Goal: Task Accomplishment & Management: Use online tool/utility

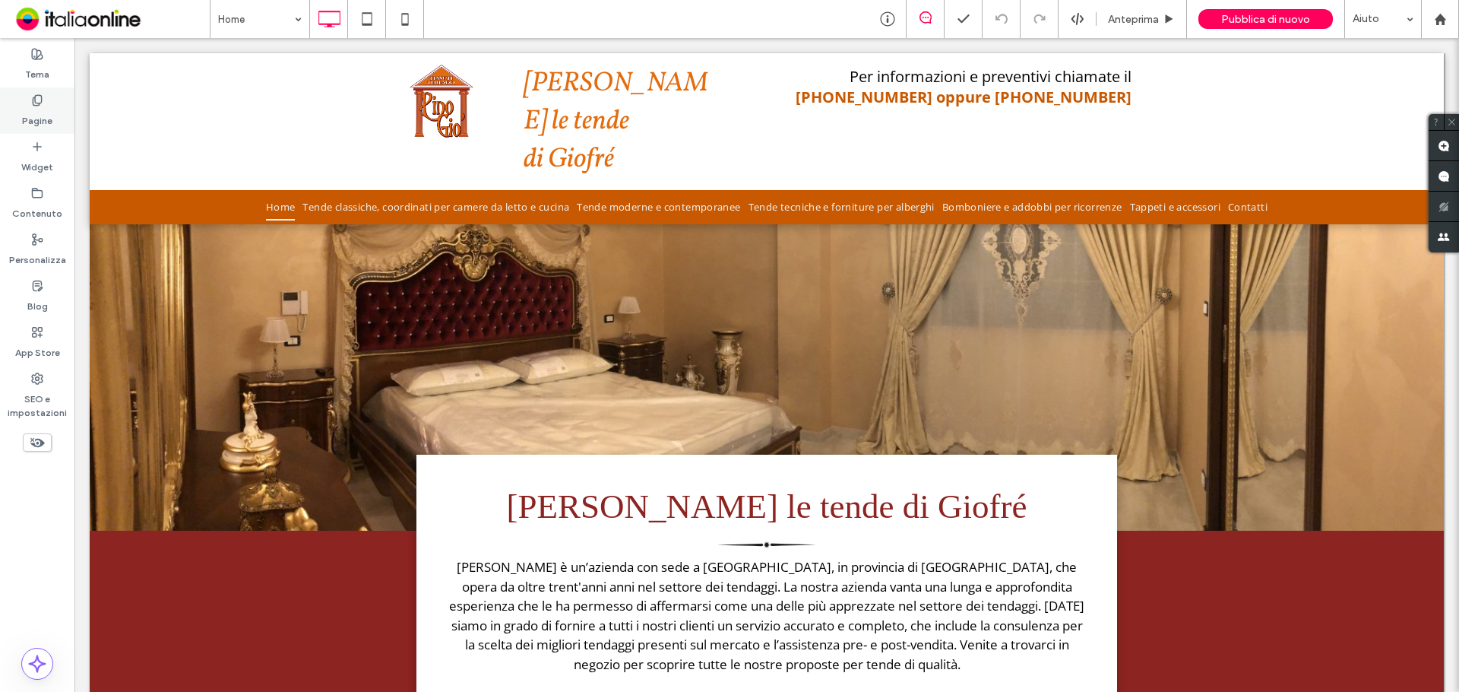
click at [12, 120] on div "Pagine" at bounding box center [37, 110] width 74 height 46
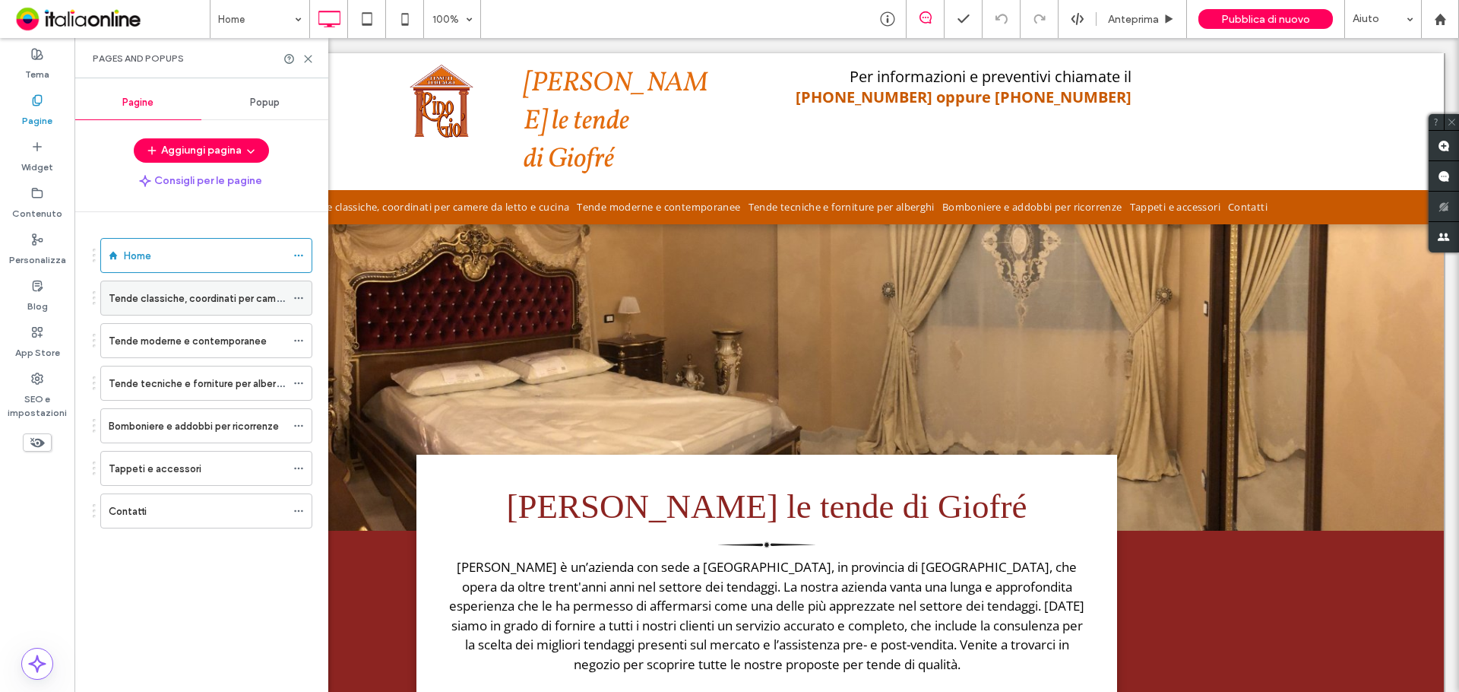
click at [233, 296] on label "Tende classiche, coordinati per camere da letto e cucina" at bounding box center [239, 298] width 261 height 27
click at [0, 0] on div at bounding box center [0, 0] width 0 height 0
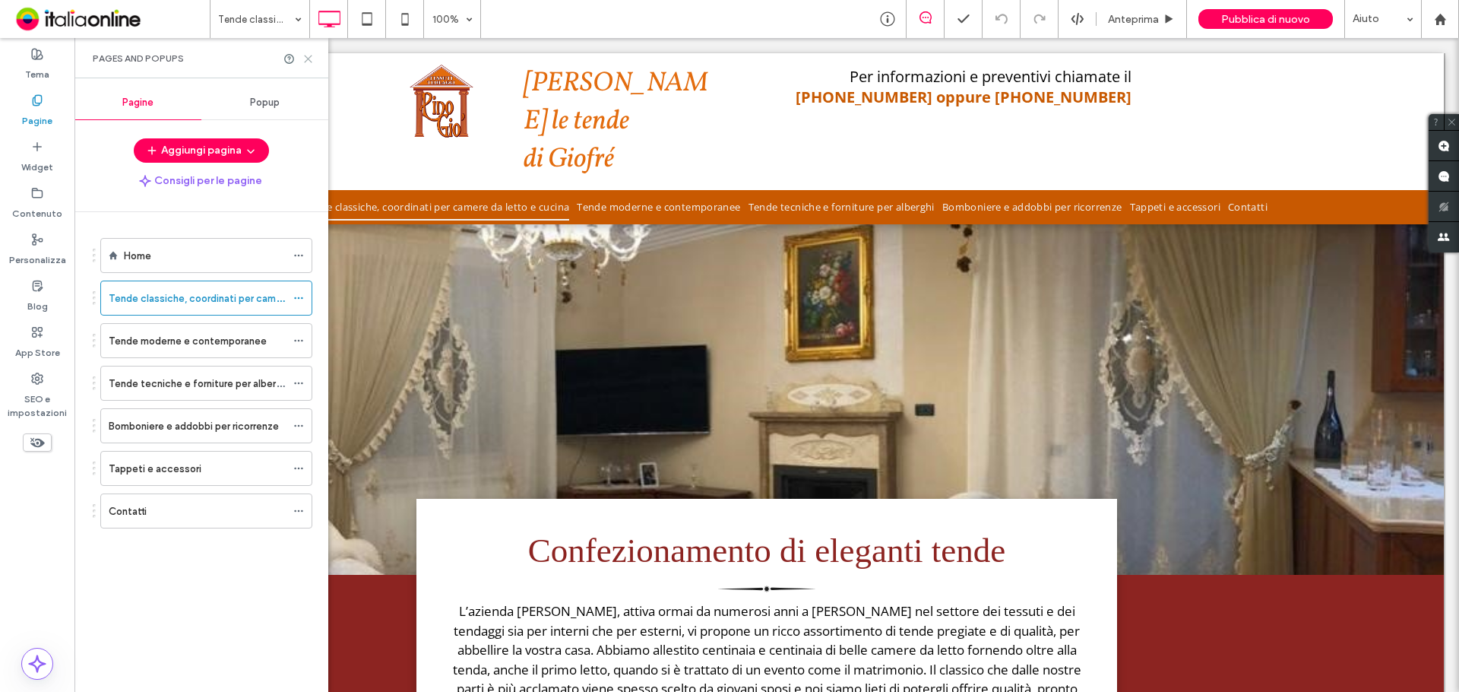
click at [309, 57] on use at bounding box center [308, 58] width 7 height 7
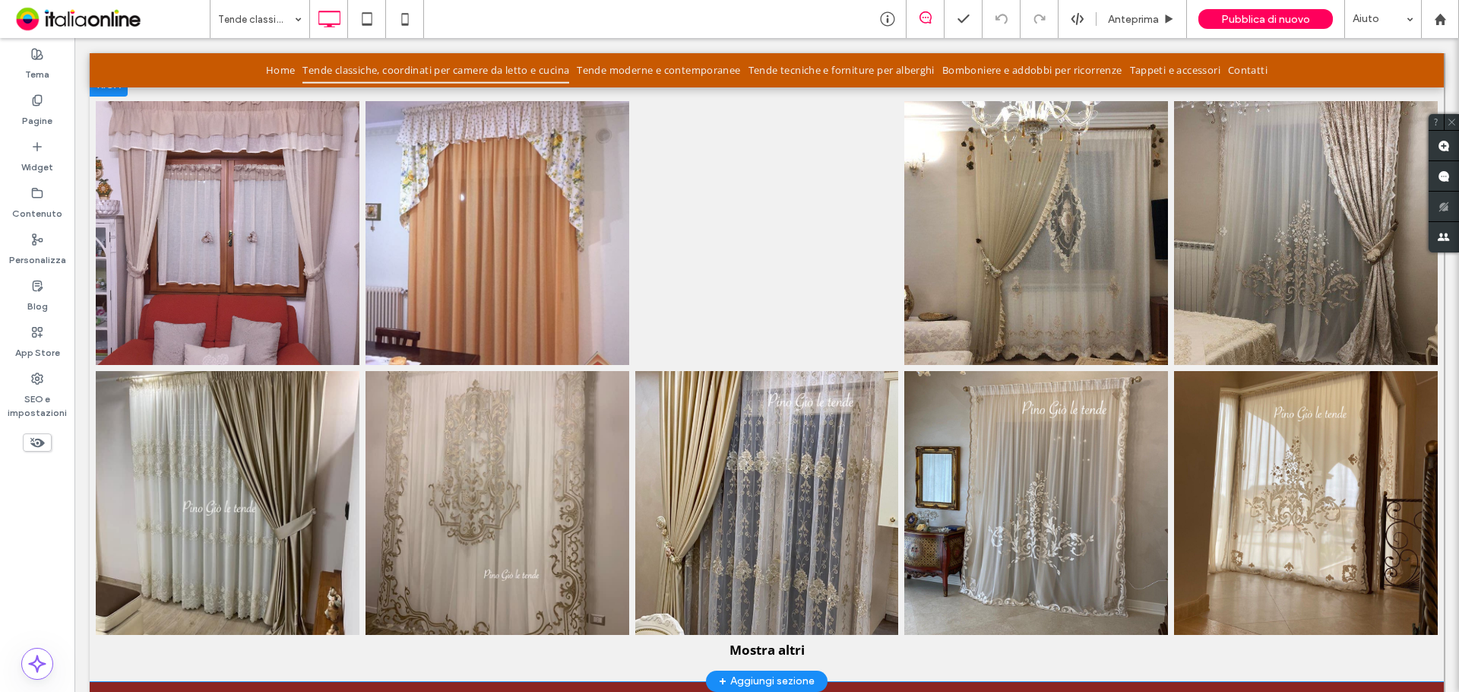
scroll to position [992, 0]
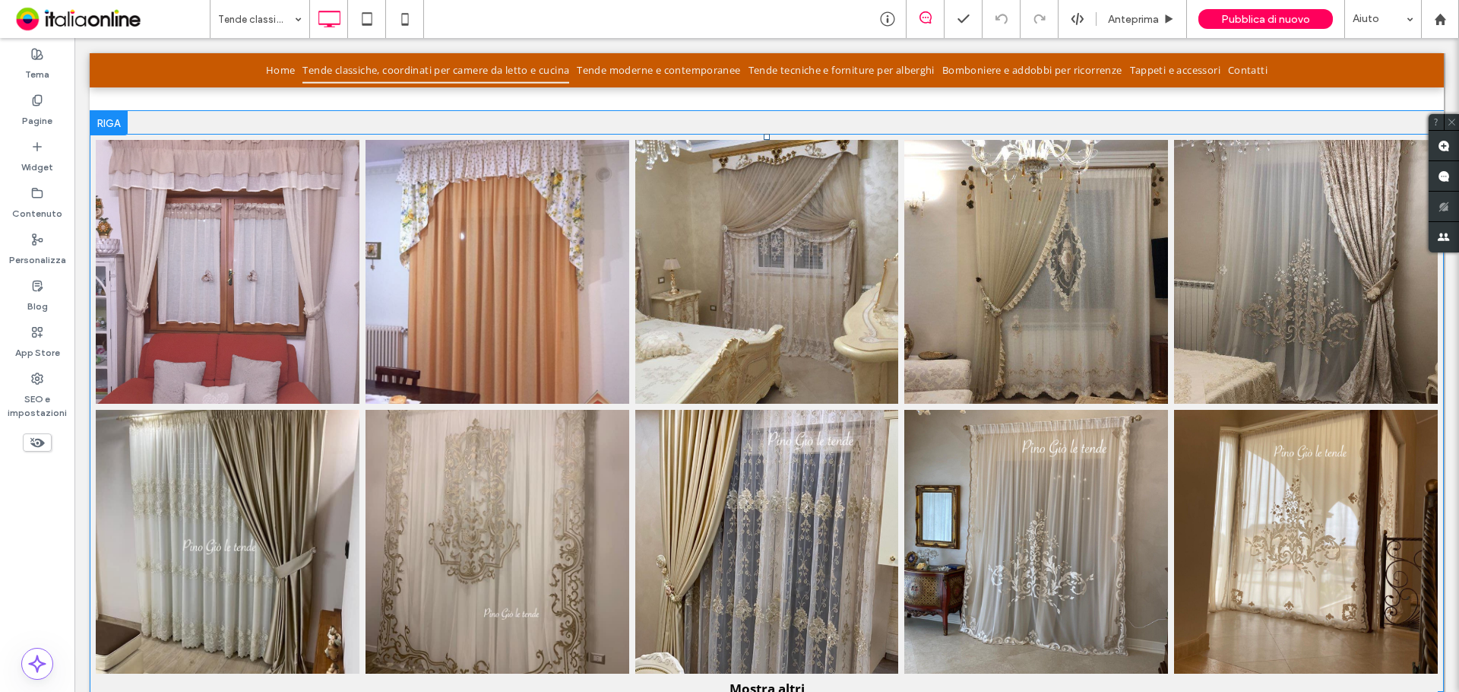
click at [211, 317] on link at bounding box center [228, 272] width 264 height 264
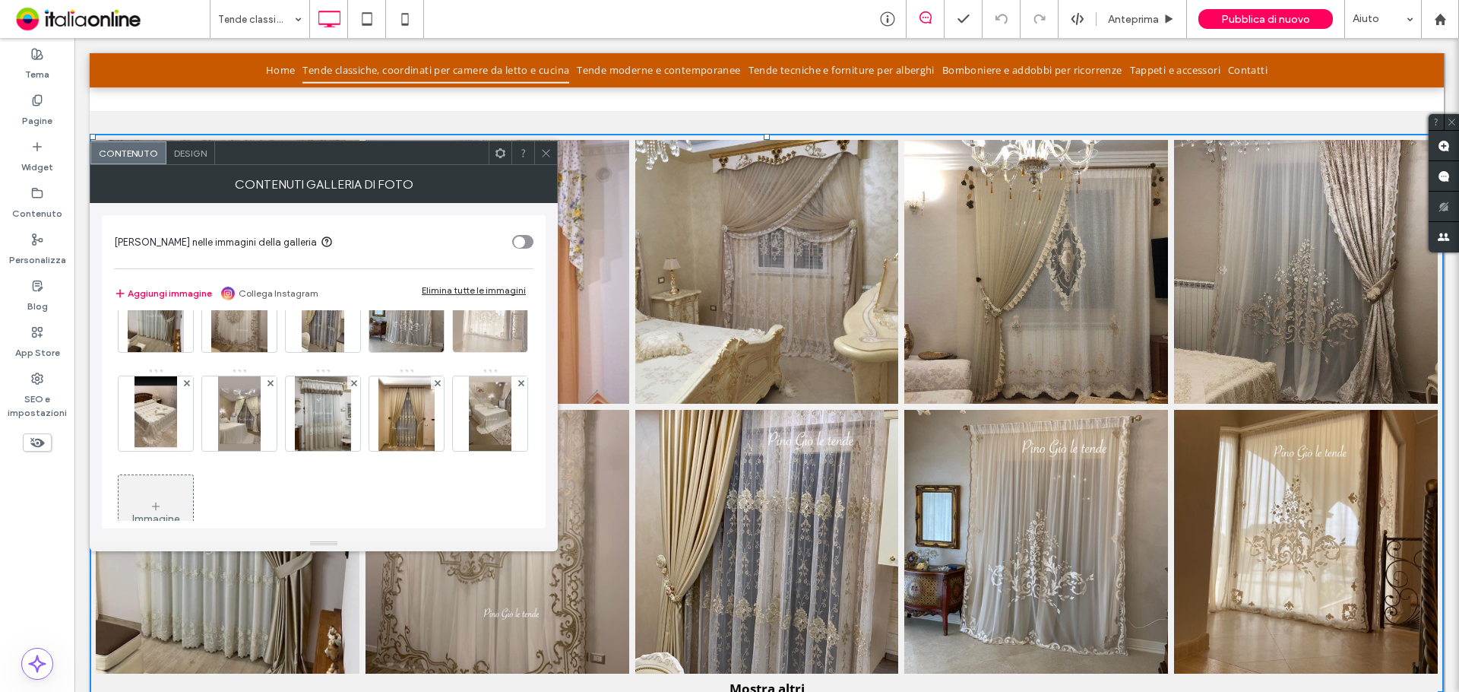
scroll to position [152, 0]
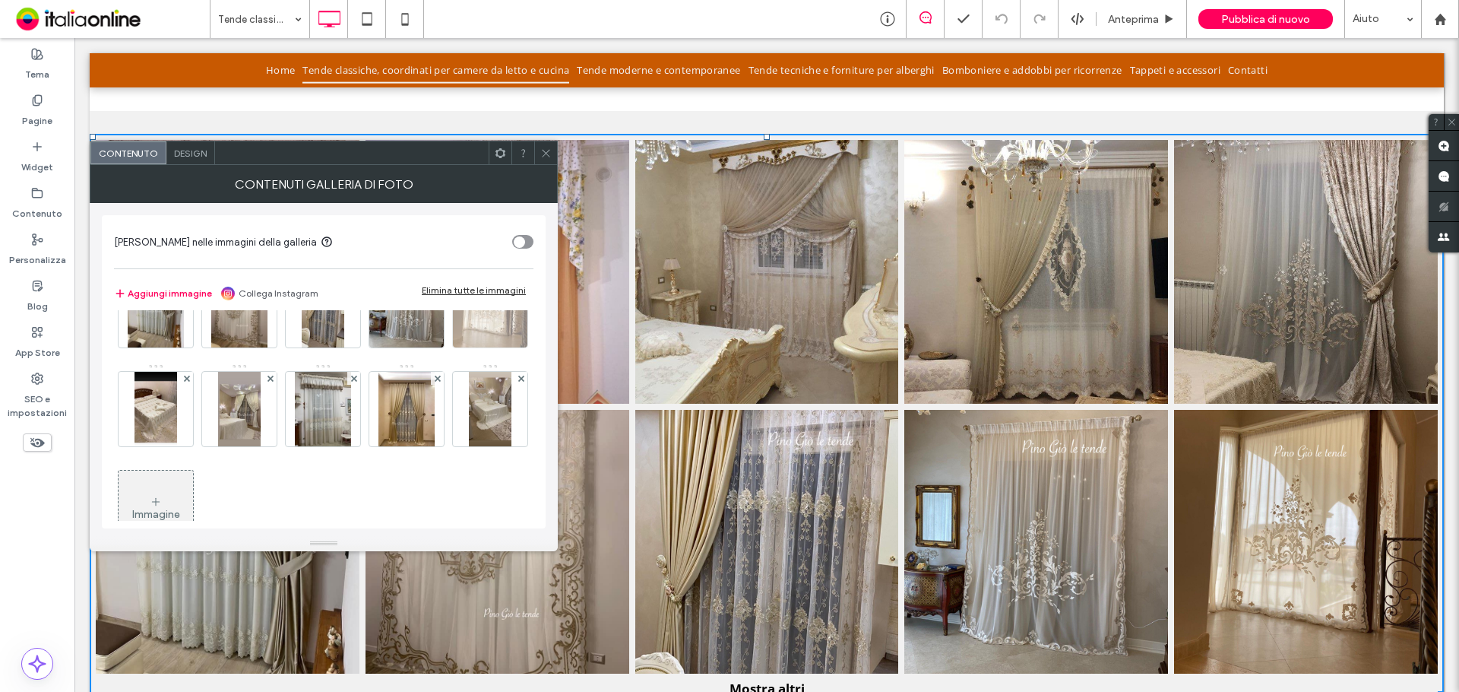
drag, startPoint x: 271, startPoint y: 377, endPoint x: 211, endPoint y: 381, distance: 60.2
click at [518, 282] on use at bounding box center [521, 279] width 6 height 6
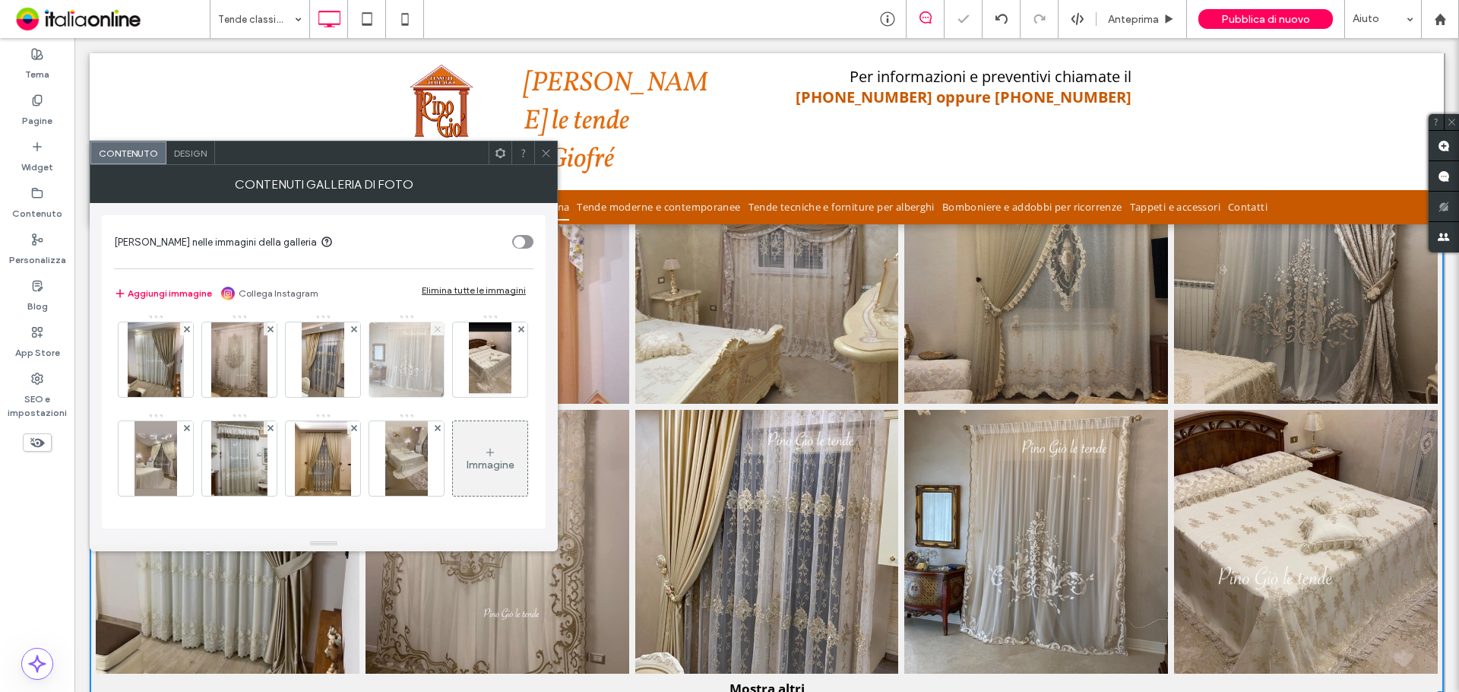
click at [434, 331] on use at bounding box center [437, 328] width 6 height 6
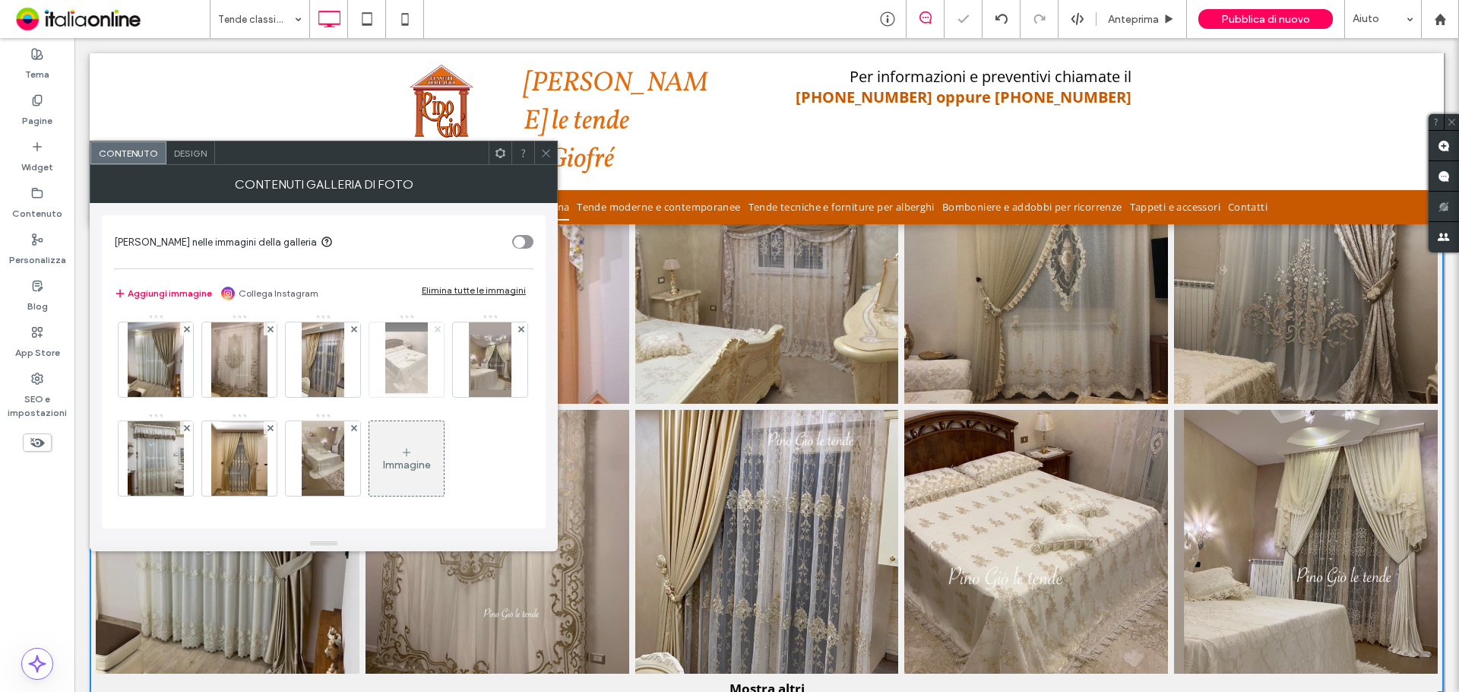
click at [435, 332] on icon at bounding box center [438, 329] width 6 height 6
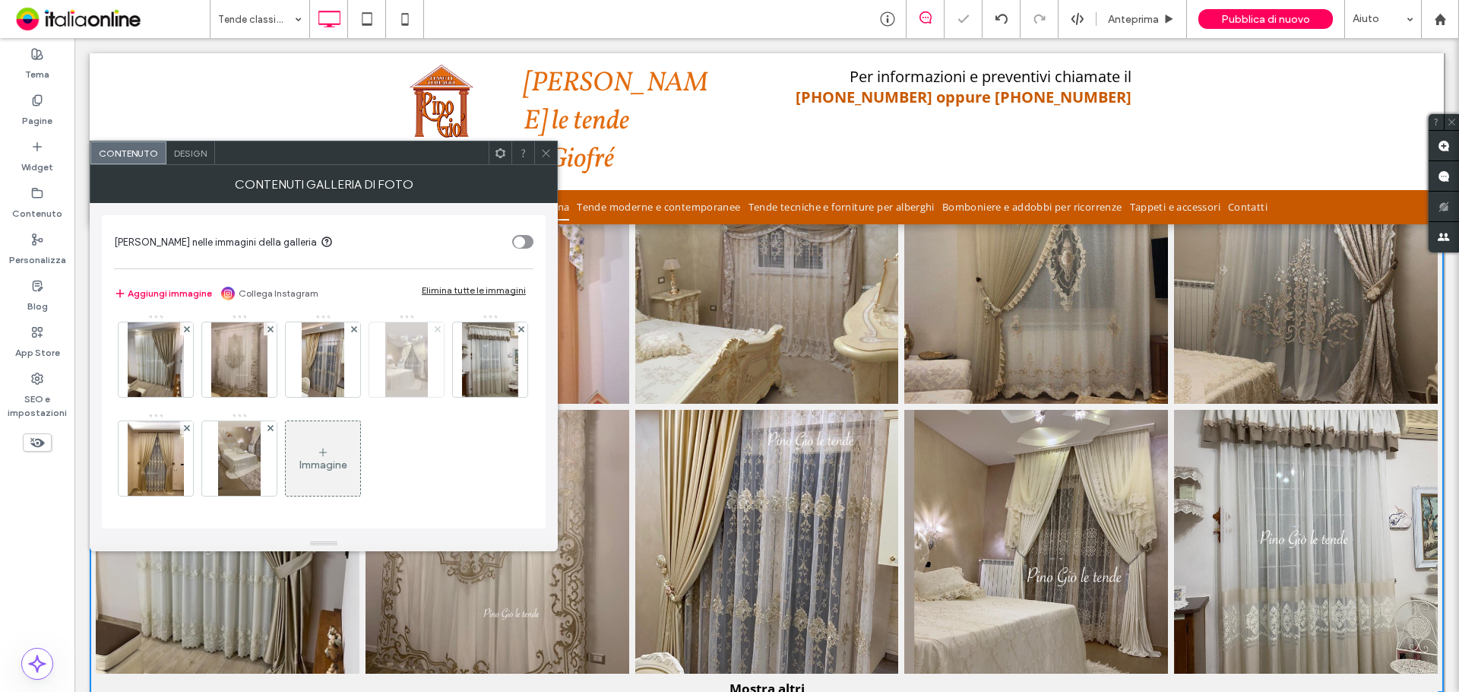
click at [435, 332] on icon at bounding box center [438, 329] width 6 height 6
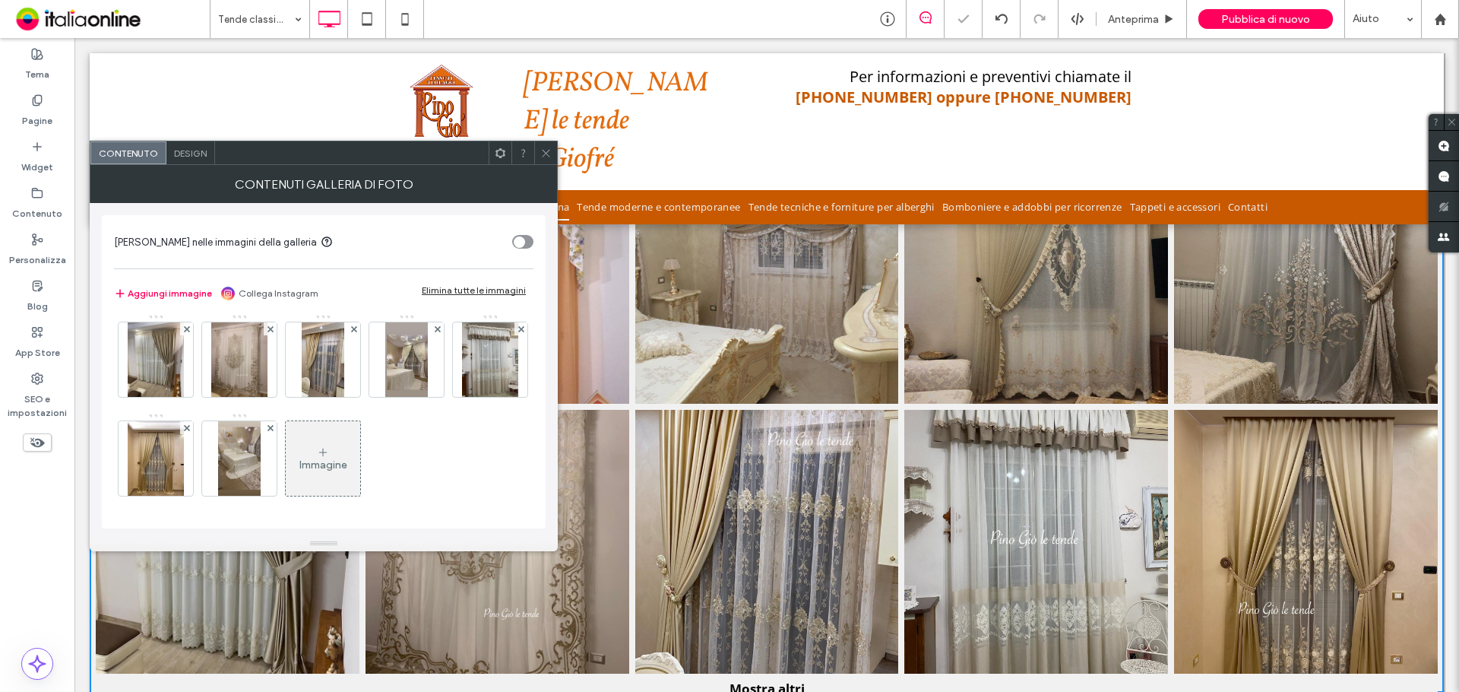
click at [453, 298] on div at bounding box center [490, 260] width 74 height 74
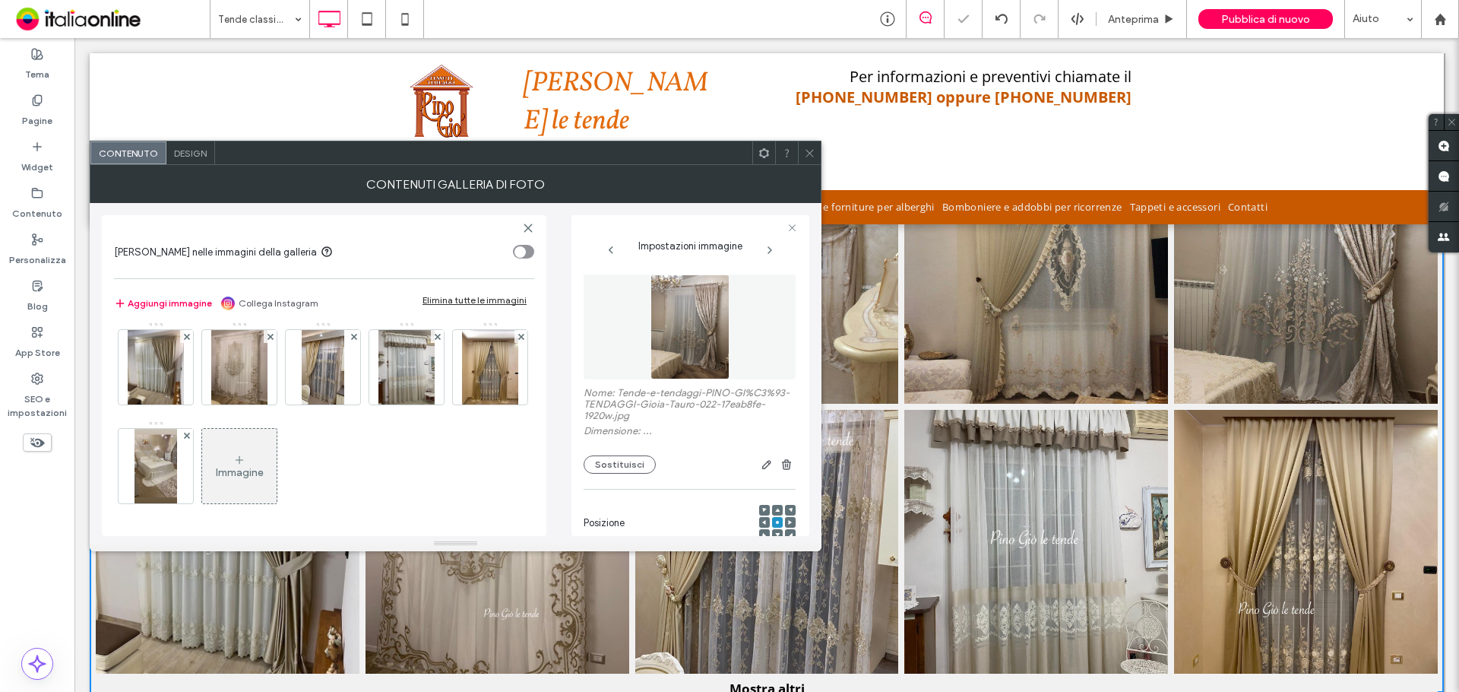
scroll to position [105, 0]
click at [518, 241] on icon at bounding box center [521, 238] width 6 height 6
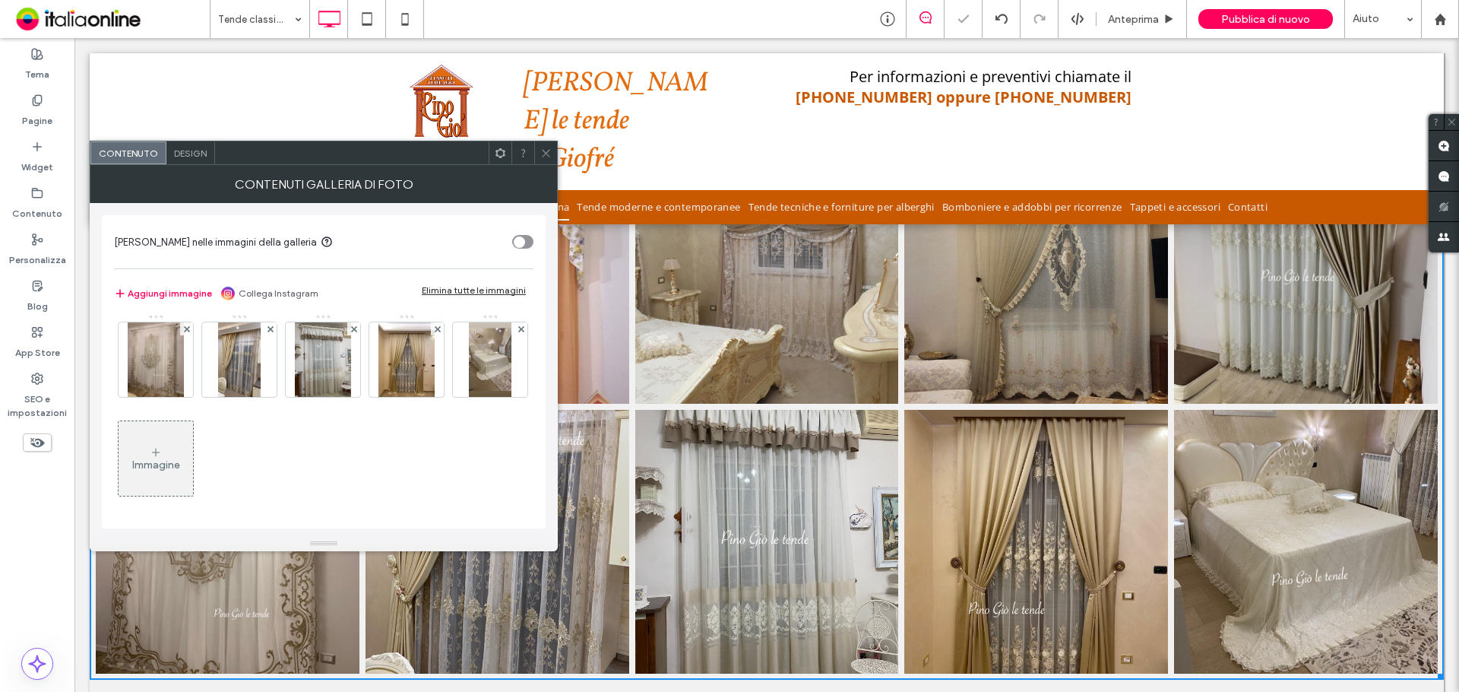
click at [453, 298] on div at bounding box center [490, 260] width 74 height 74
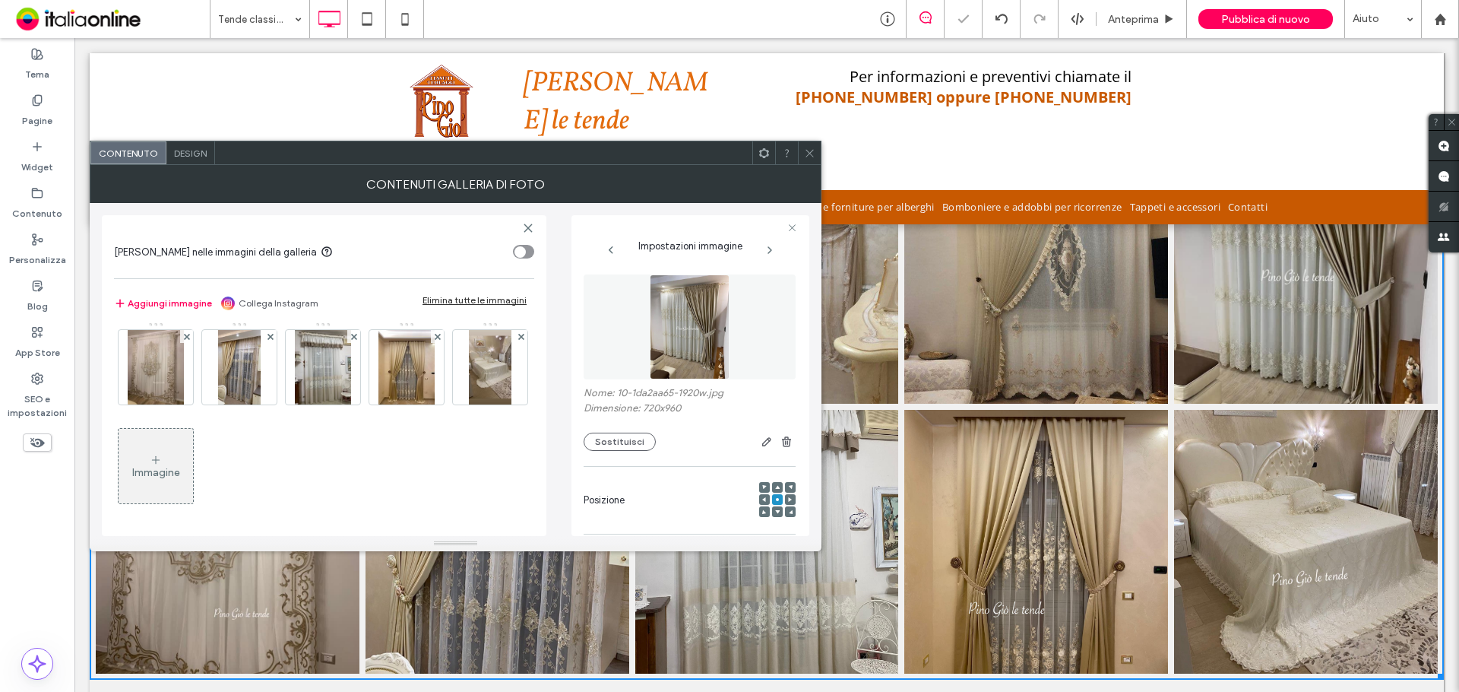
click at [515, 244] on div at bounding box center [521, 237] width 13 height 13
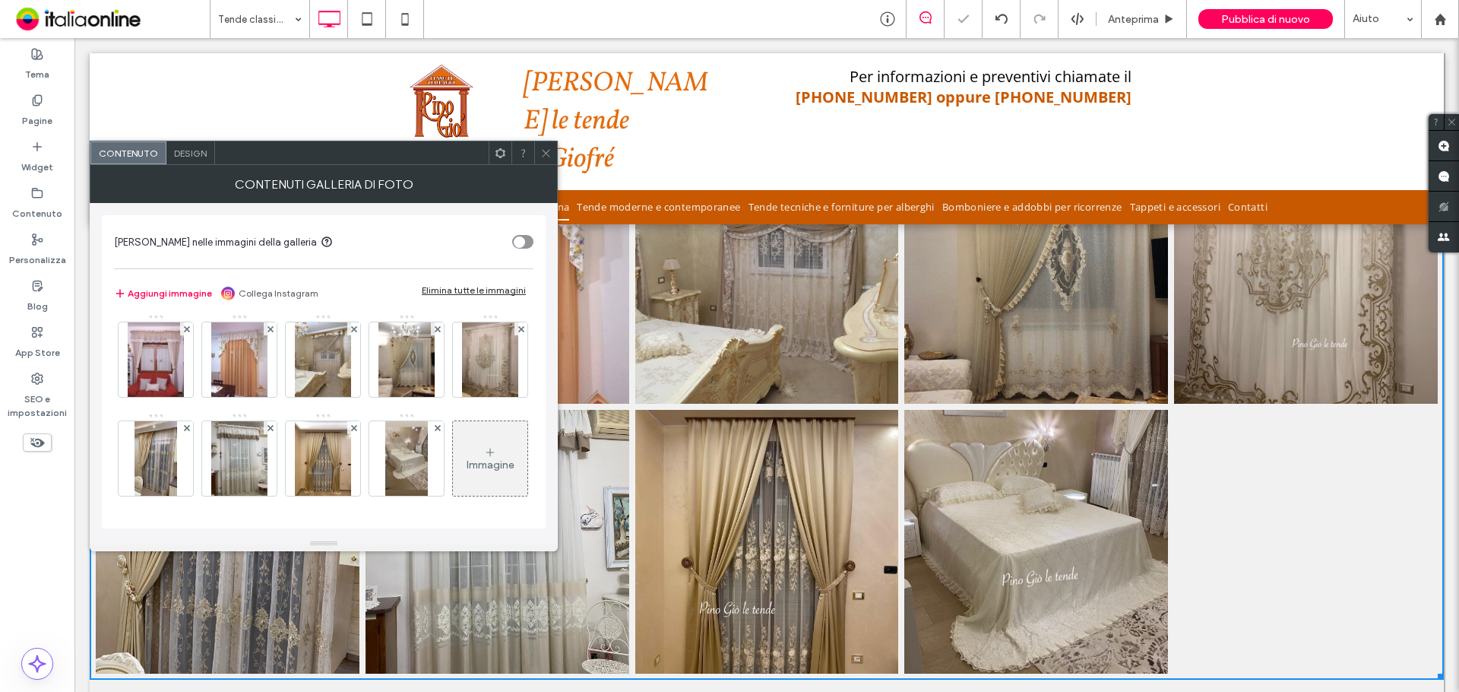
scroll to position [103, 0]
click at [515, 334] on div at bounding box center [521, 328] width 13 height 13
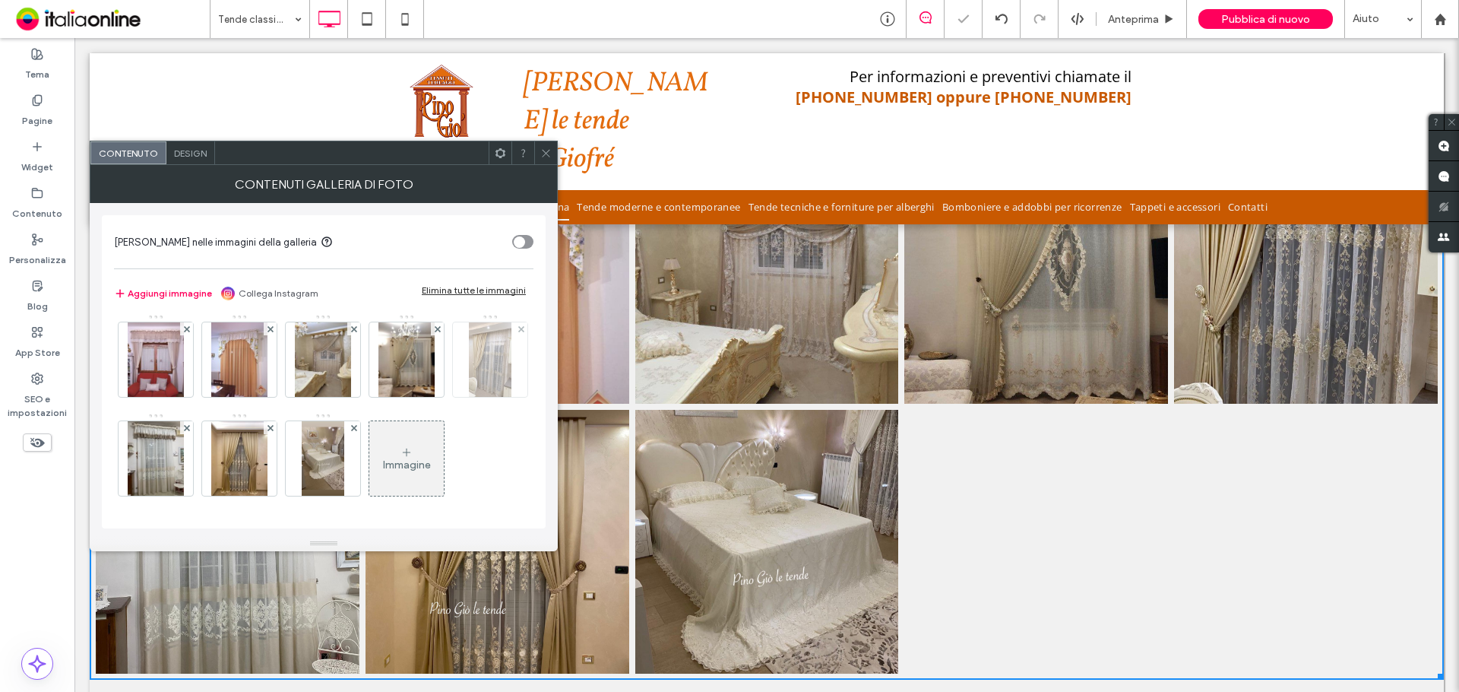
click at [515, 334] on div at bounding box center [521, 328] width 13 height 13
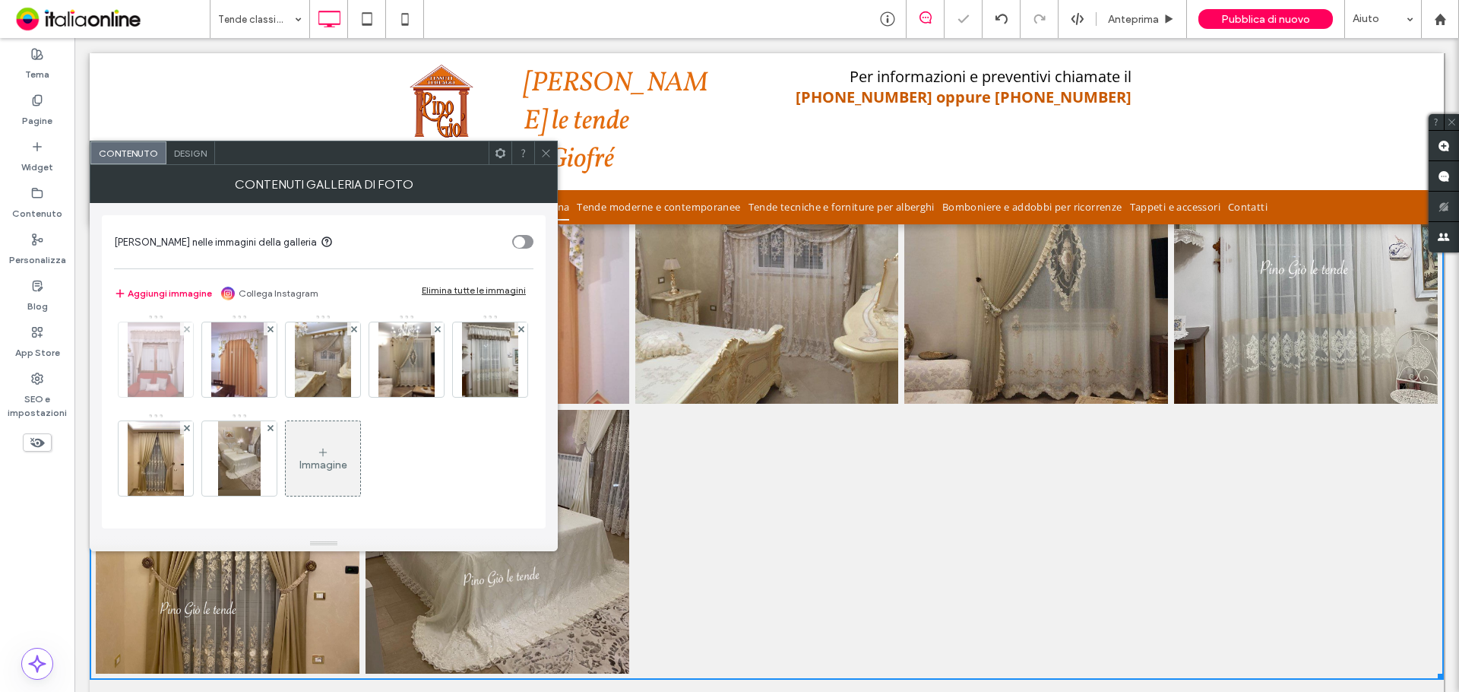
scroll to position [4, 0]
click at [185, 326] on icon at bounding box center [187, 329] width 6 height 6
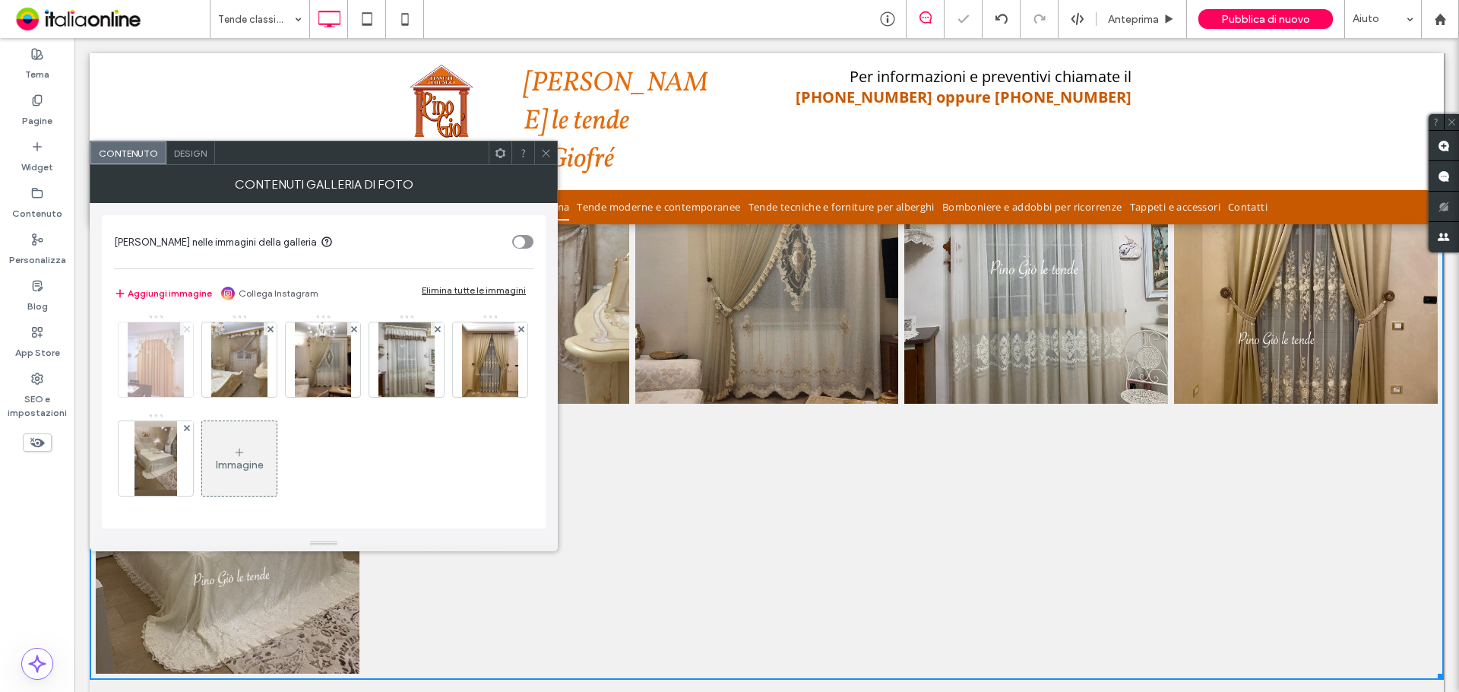
click at [185, 326] on icon at bounding box center [187, 329] width 6 height 6
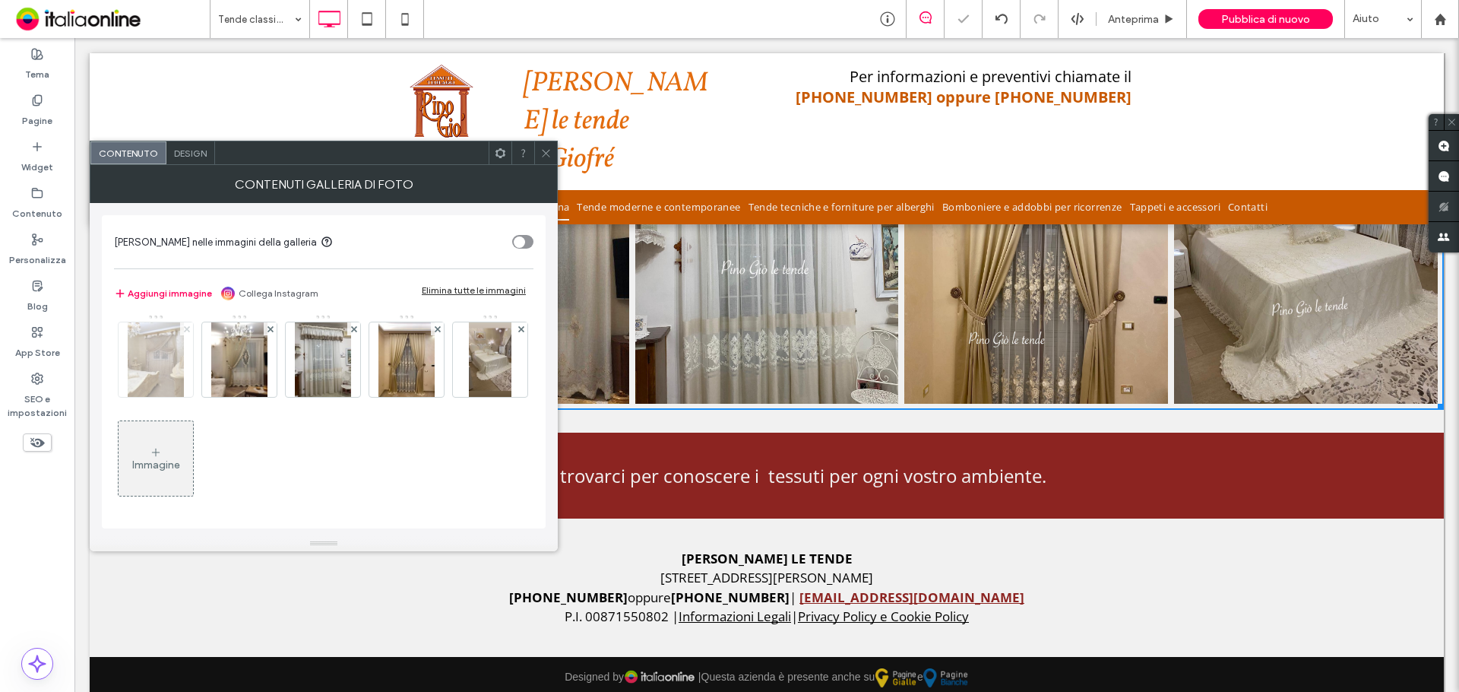
click at [185, 326] on icon at bounding box center [187, 329] width 6 height 6
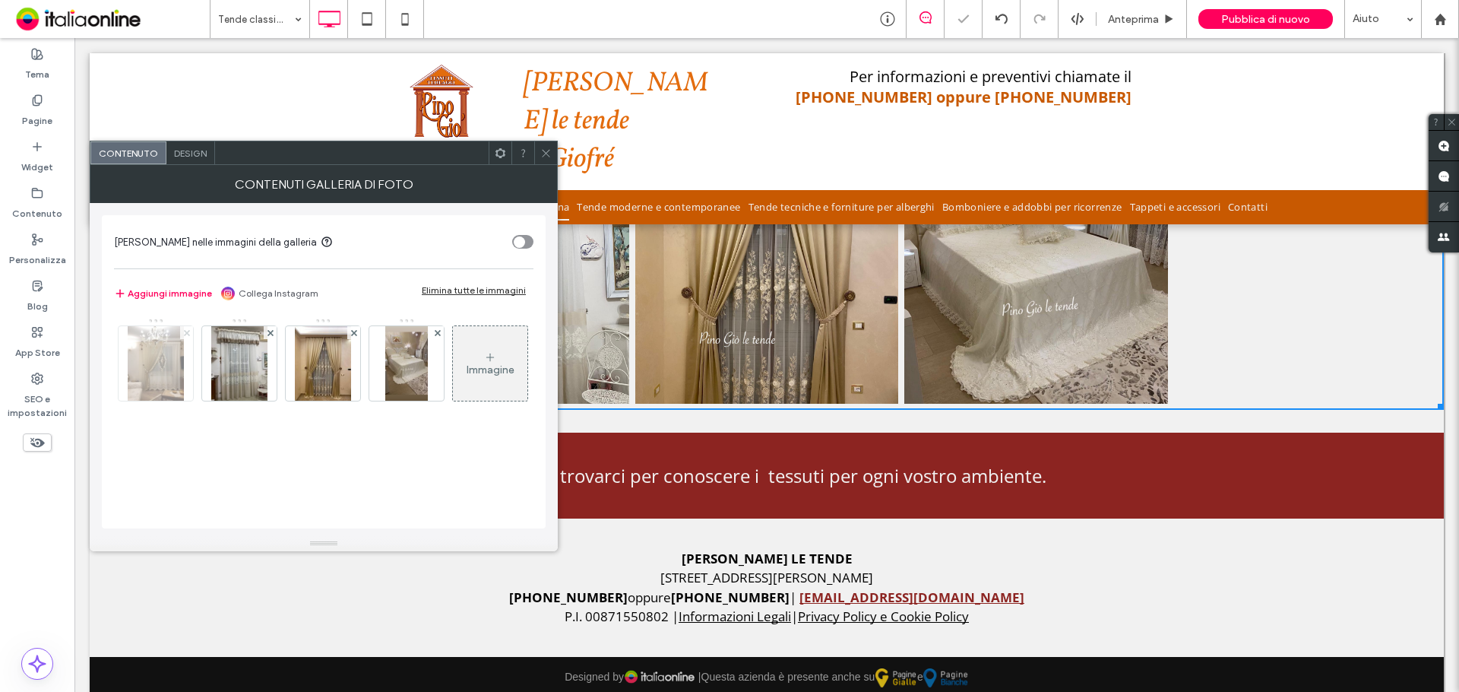
click at [185, 330] on icon at bounding box center [187, 333] width 6 height 6
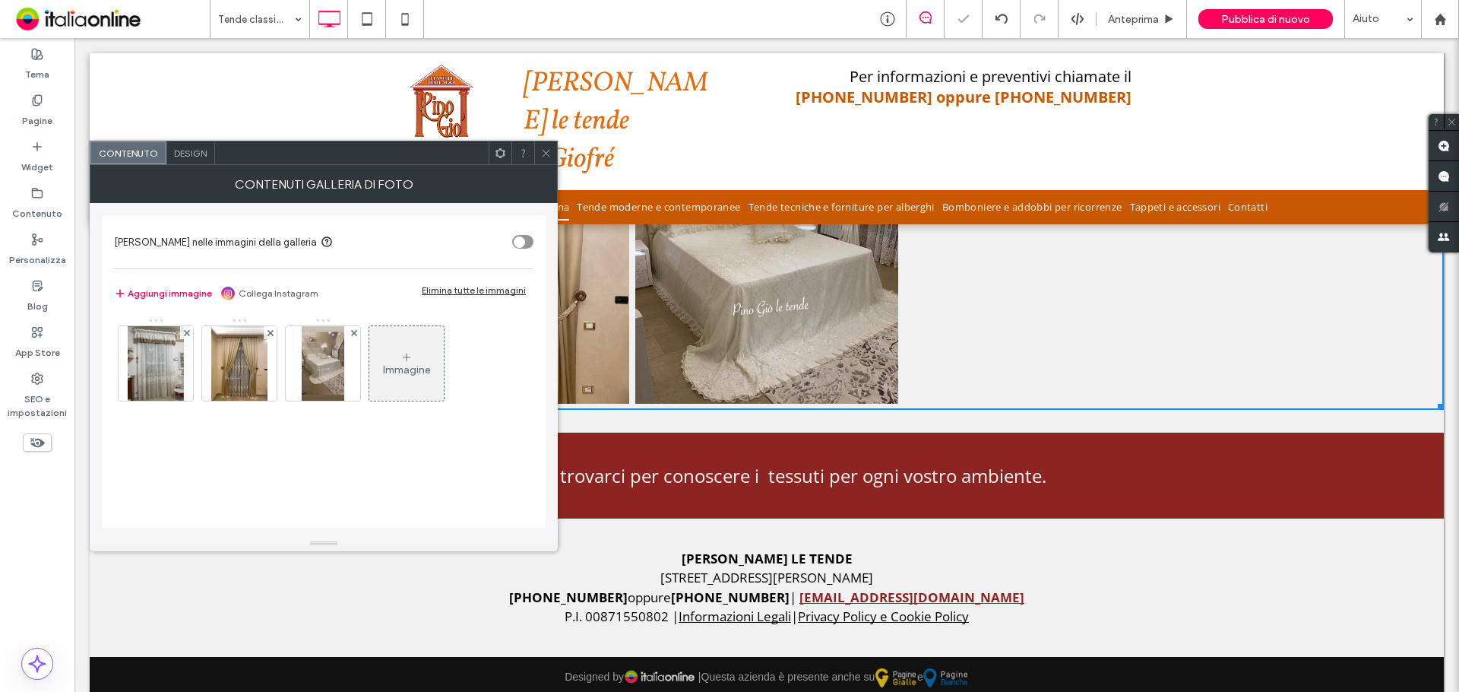
scroll to position [0, 0]
click at [185, 325] on div at bounding box center [156, 363] width 76 height 76
click at [185, 331] on use at bounding box center [186, 332] width 6 height 6
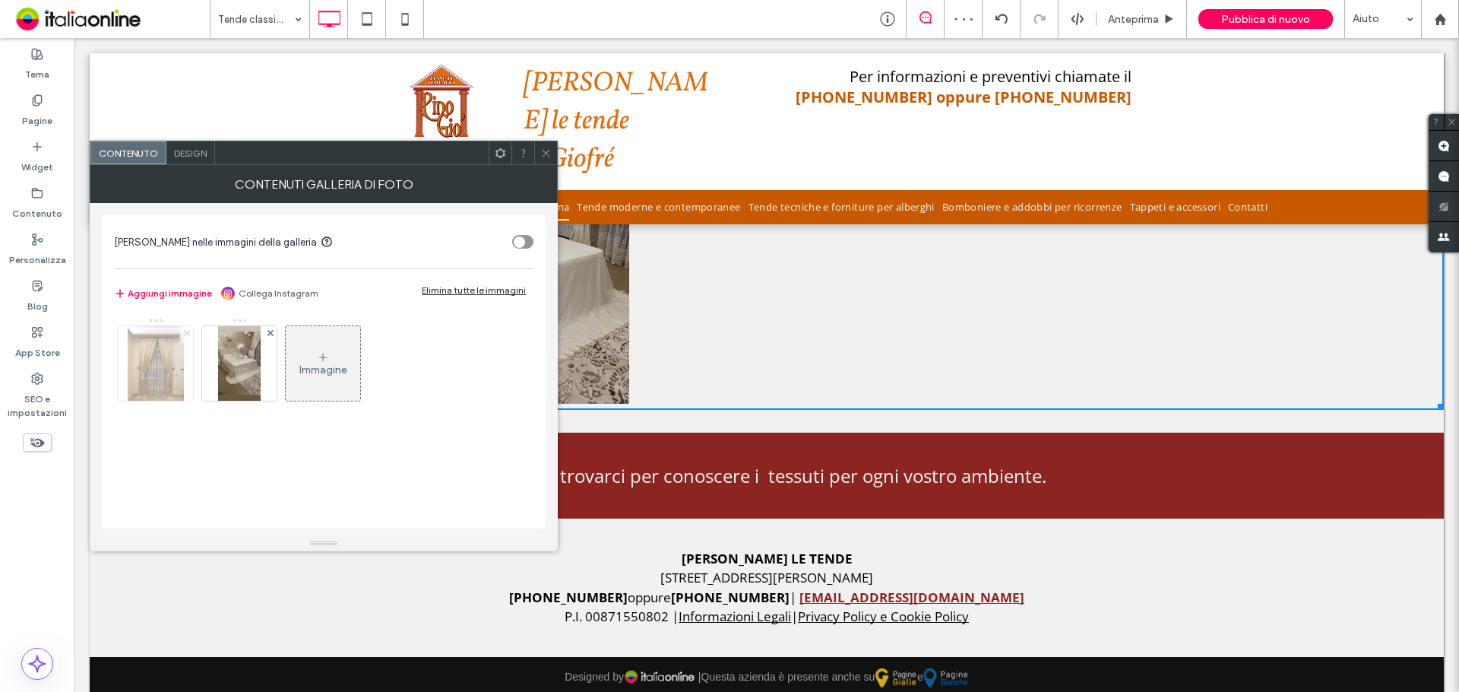
click at [185, 333] on use at bounding box center [186, 332] width 6 height 6
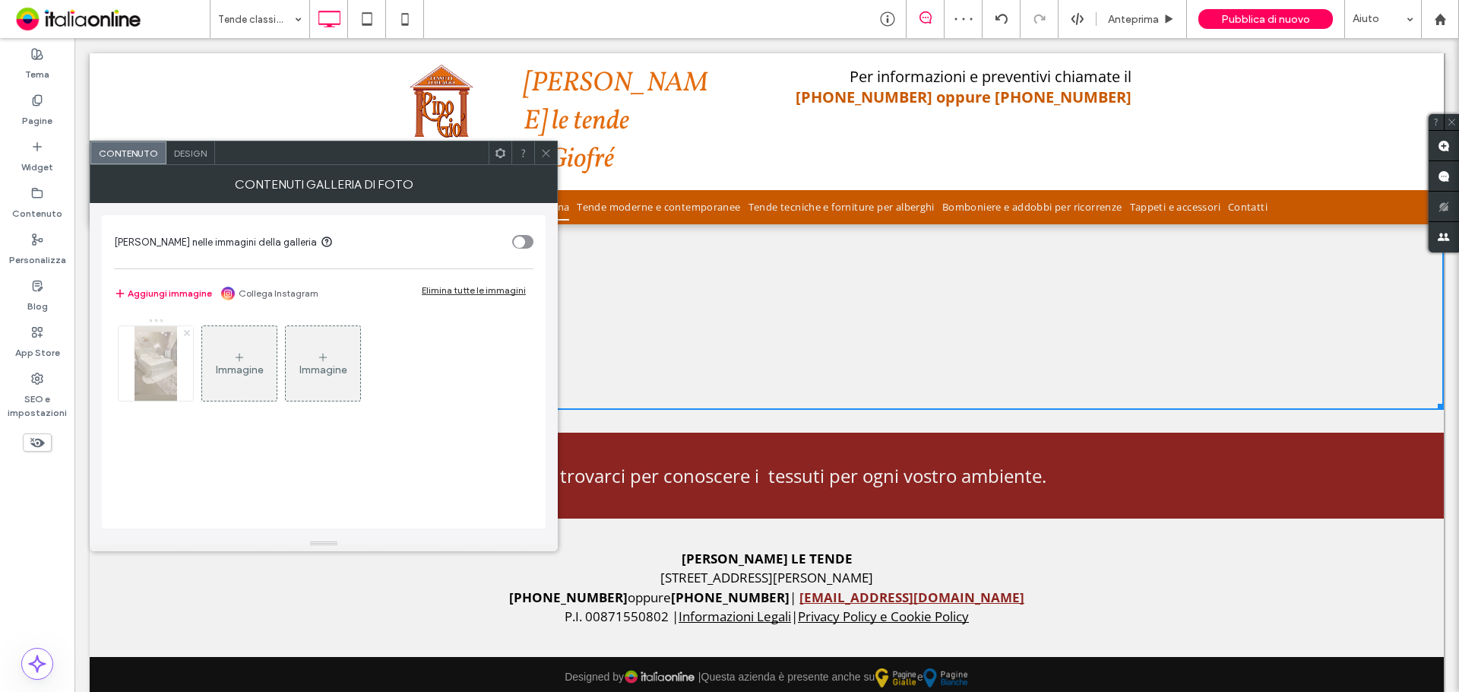
click at [185, 333] on use at bounding box center [186, 332] width 6 height 6
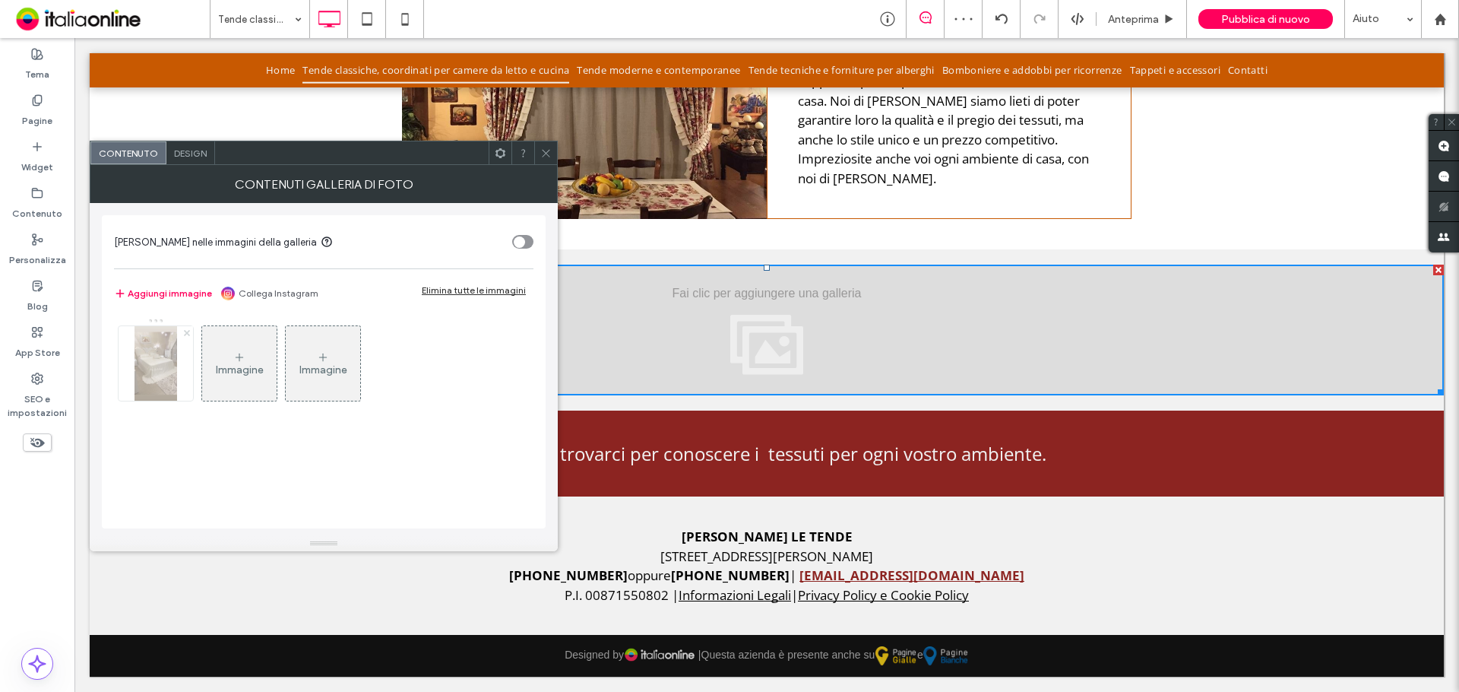
scroll to position [854, 0]
click at [154, 360] on icon at bounding box center [156, 357] width 12 height 12
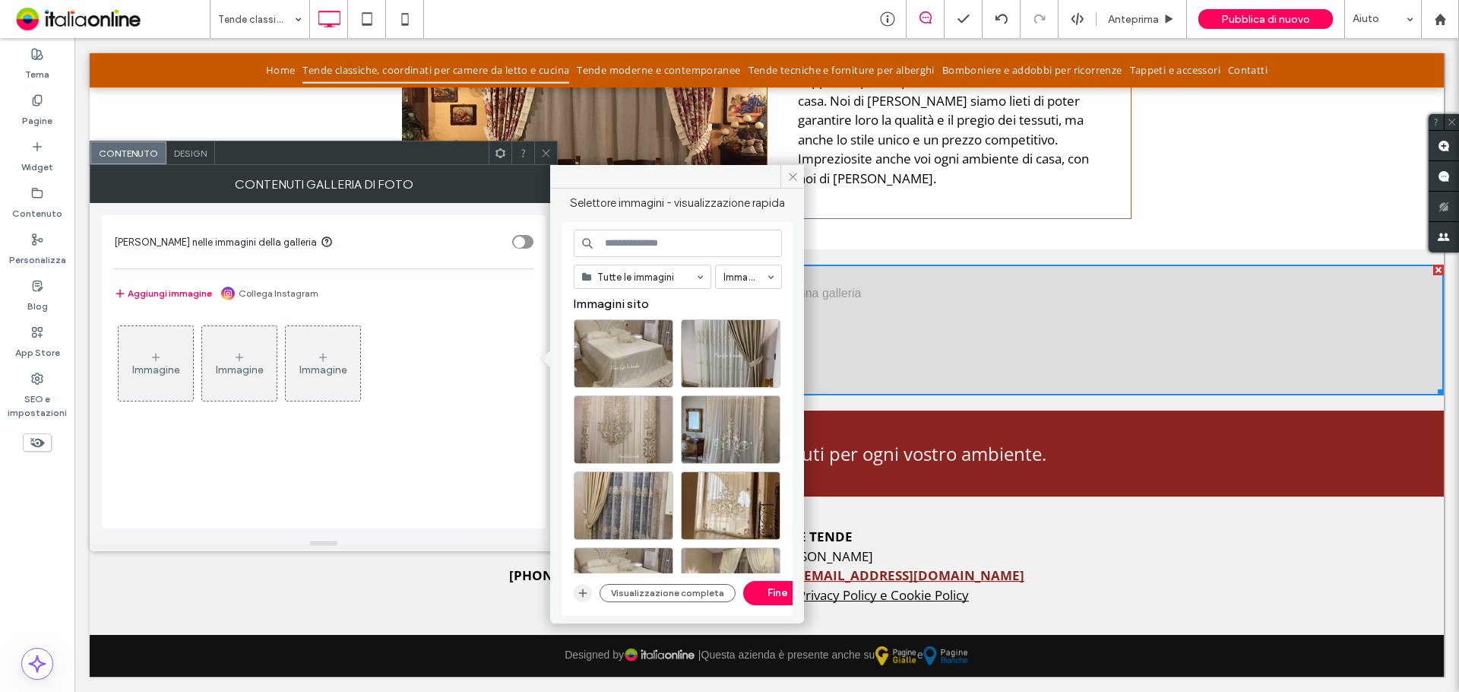
click at [578, 588] on icon "button" at bounding box center [583, 593] width 12 height 12
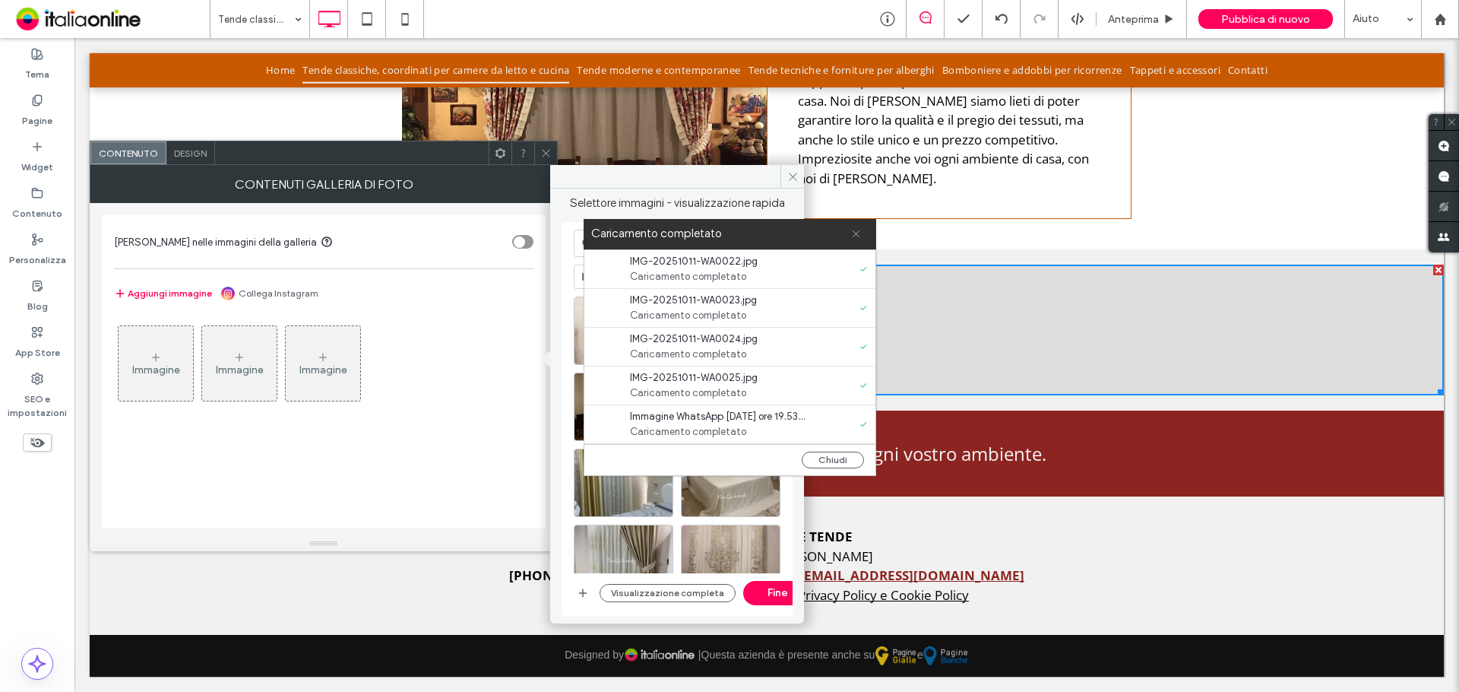
click at [857, 231] on icon at bounding box center [856, 234] width 10 height 10
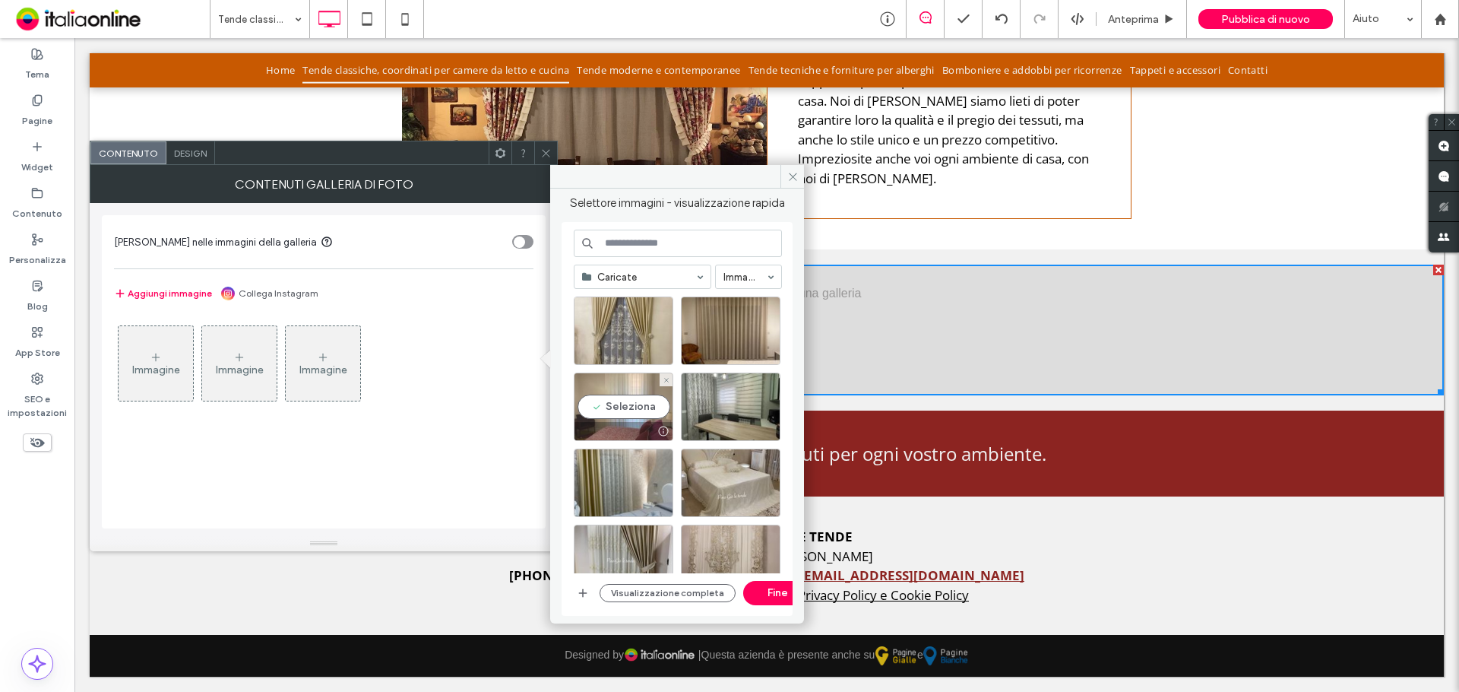
click at [630, 386] on div "Seleziona" at bounding box center [624, 406] width 100 height 68
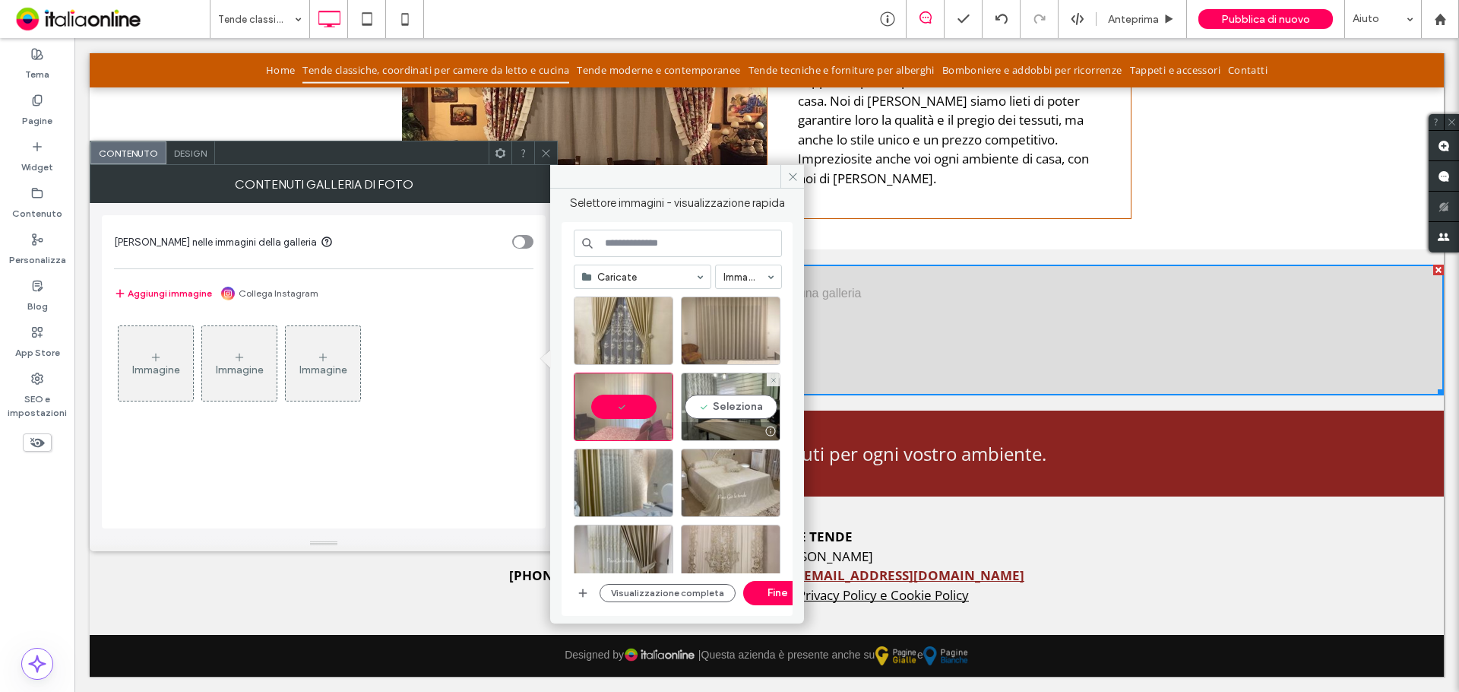
drag, startPoint x: 698, startPoint y: 397, endPoint x: 703, endPoint y: 345, distance: 52.0
click at [699, 397] on div "Seleziona" at bounding box center [731, 406] width 100 height 68
drag, startPoint x: 705, startPoint y: 325, endPoint x: 696, endPoint y: 326, distance: 9.2
click at [705, 325] on div "Seleziona" at bounding box center [731, 330] width 100 height 68
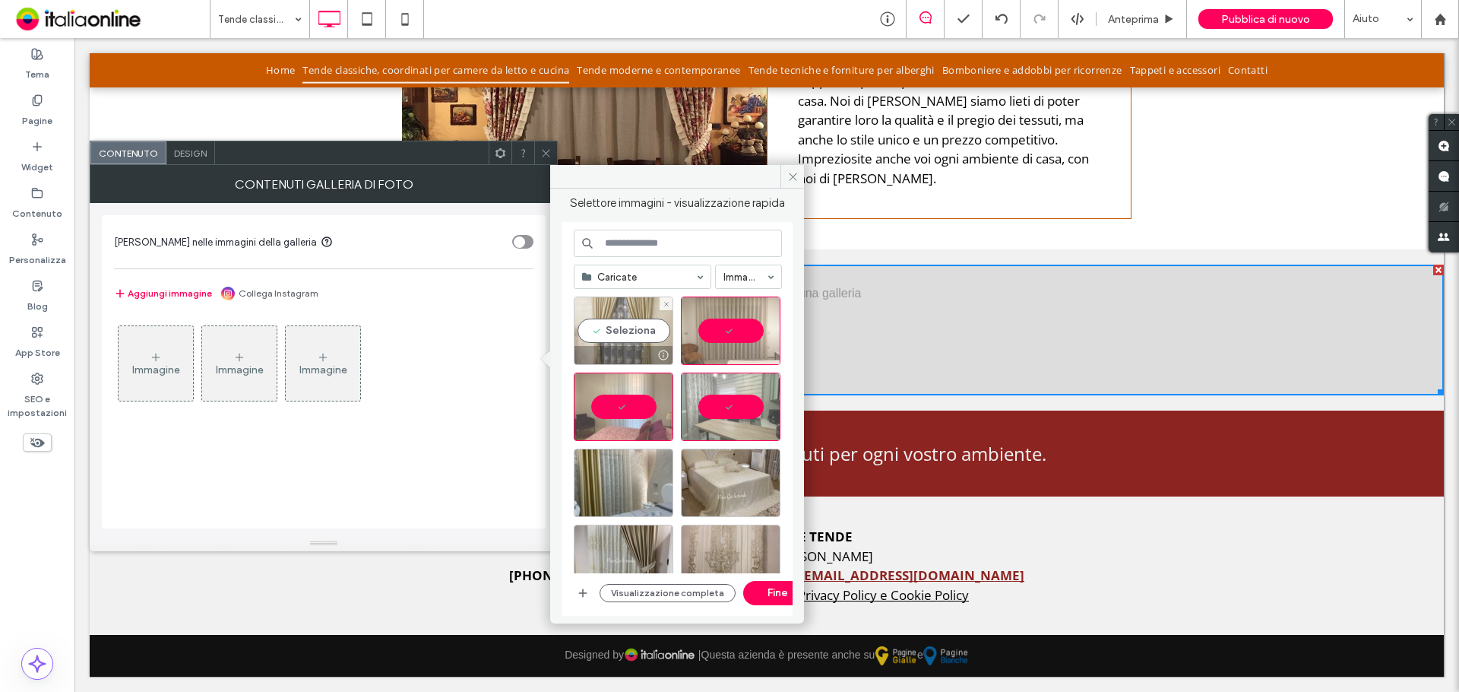
click at [648, 326] on div "Seleziona" at bounding box center [624, 330] width 100 height 68
click at [642, 488] on div "Seleziona" at bounding box center [624, 482] width 100 height 68
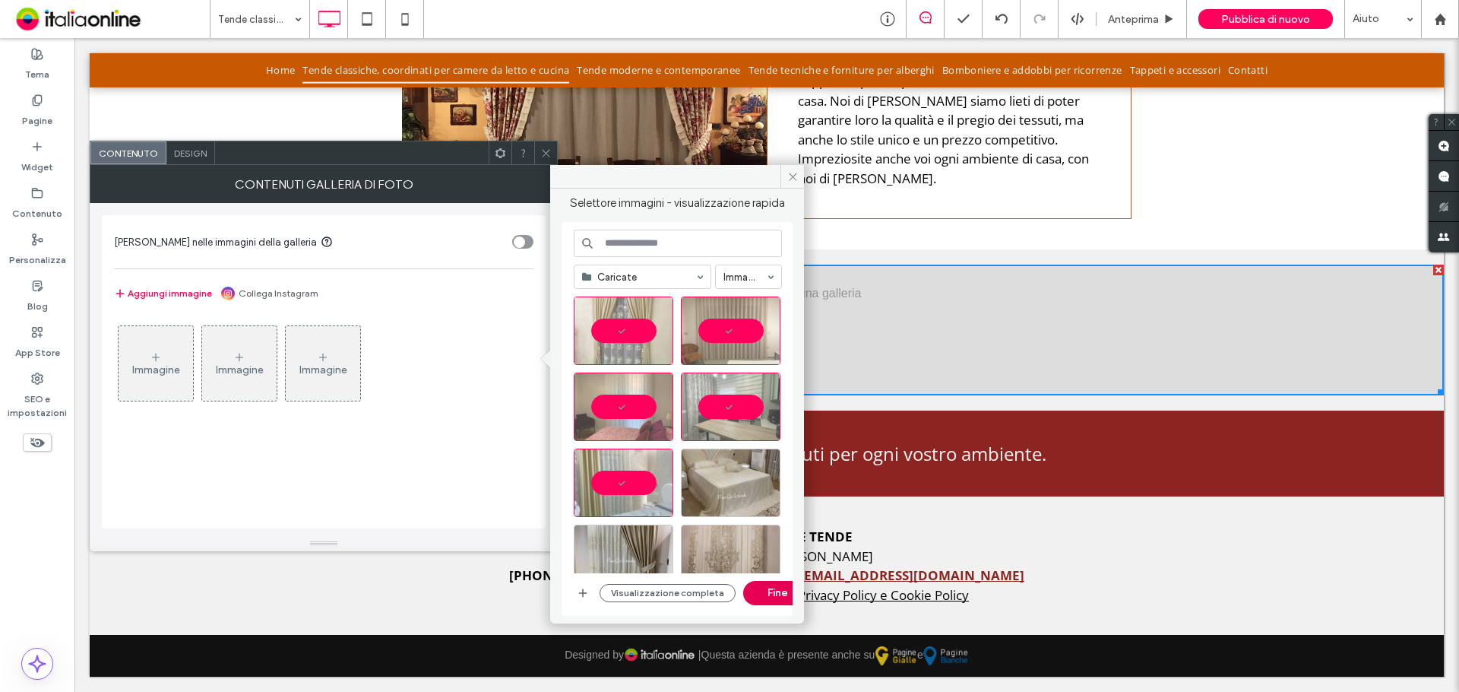
click at [760, 588] on button "Fine" at bounding box center [777, 593] width 68 height 24
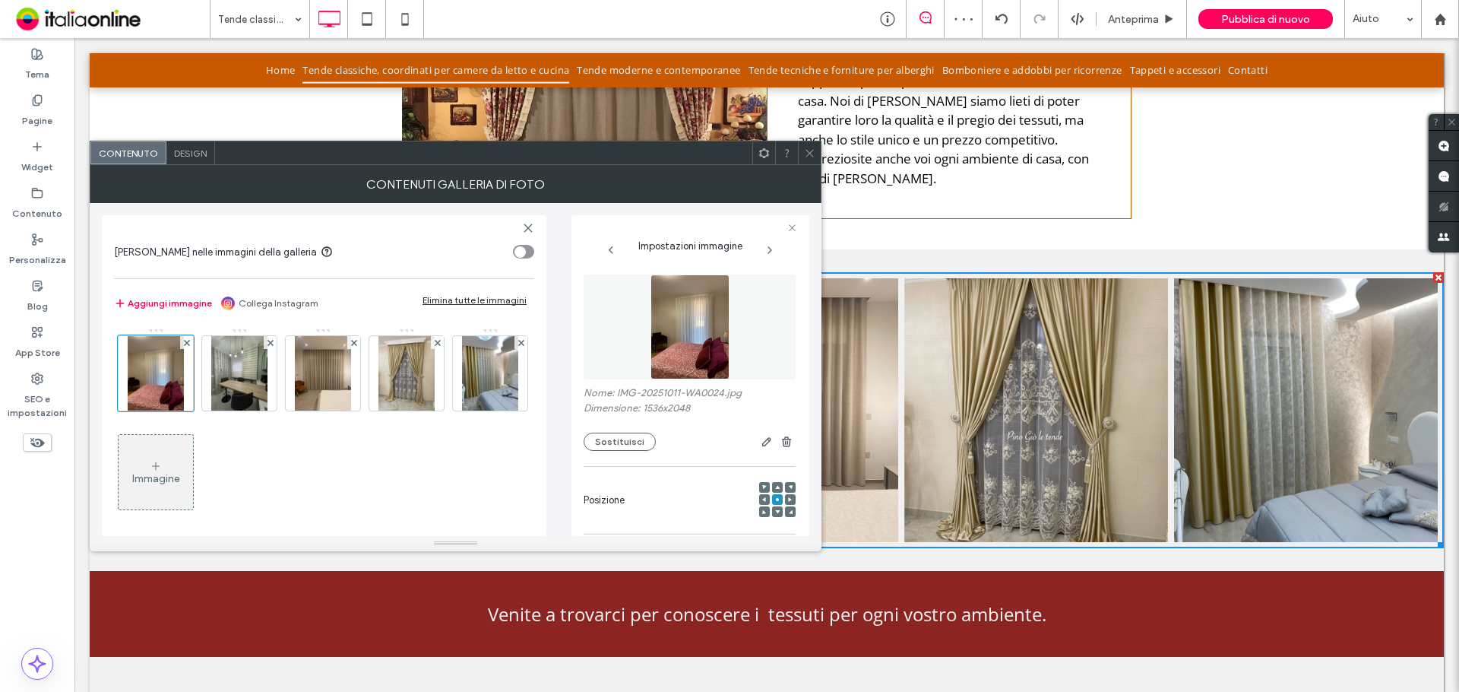
drag, startPoint x: 809, startPoint y: 160, endPoint x: 807, endPoint y: 230, distance: 69.9
click at [809, 160] on span at bounding box center [809, 152] width 11 height 23
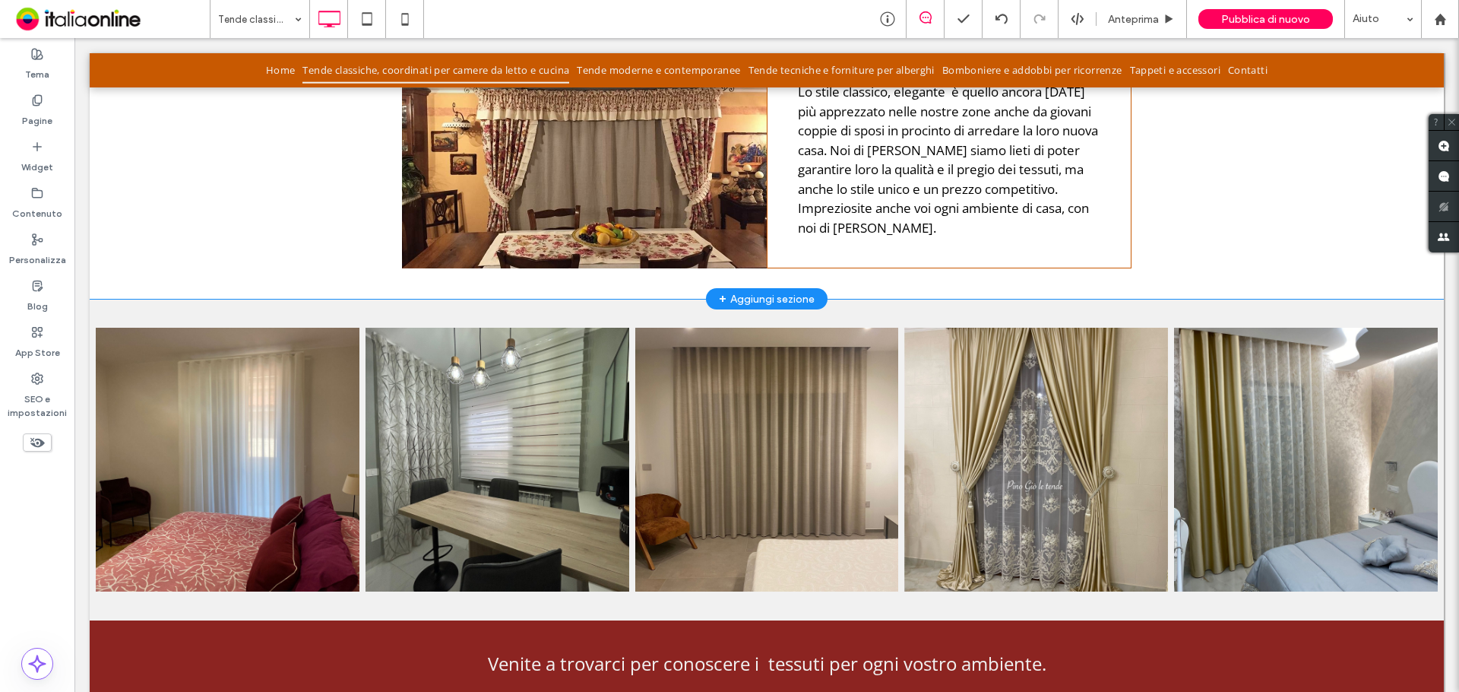
scroll to position [778, 0]
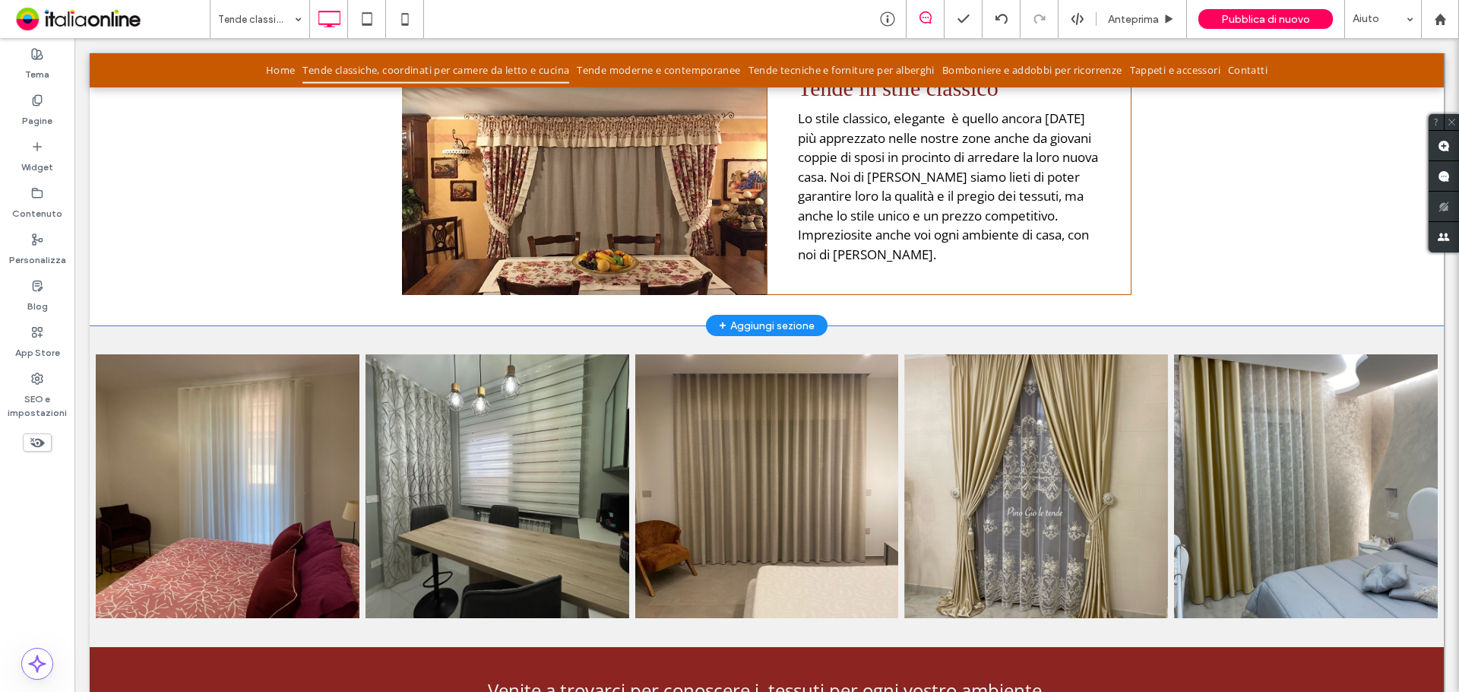
click at [613, 201] on div "Click To Paste" at bounding box center [584, 169] width 365 height 251
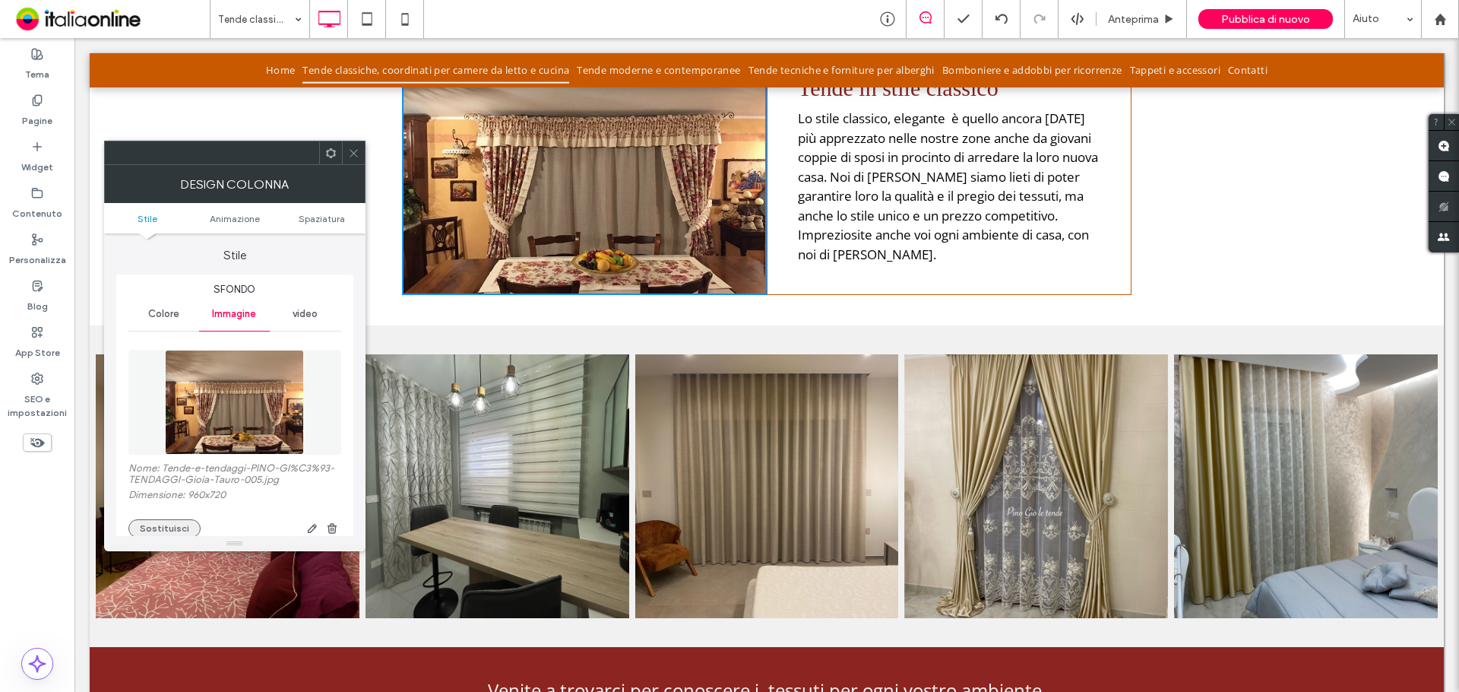
click at [163, 523] on button "Sostituisci" at bounding box center [164, 528] width 72 height 18
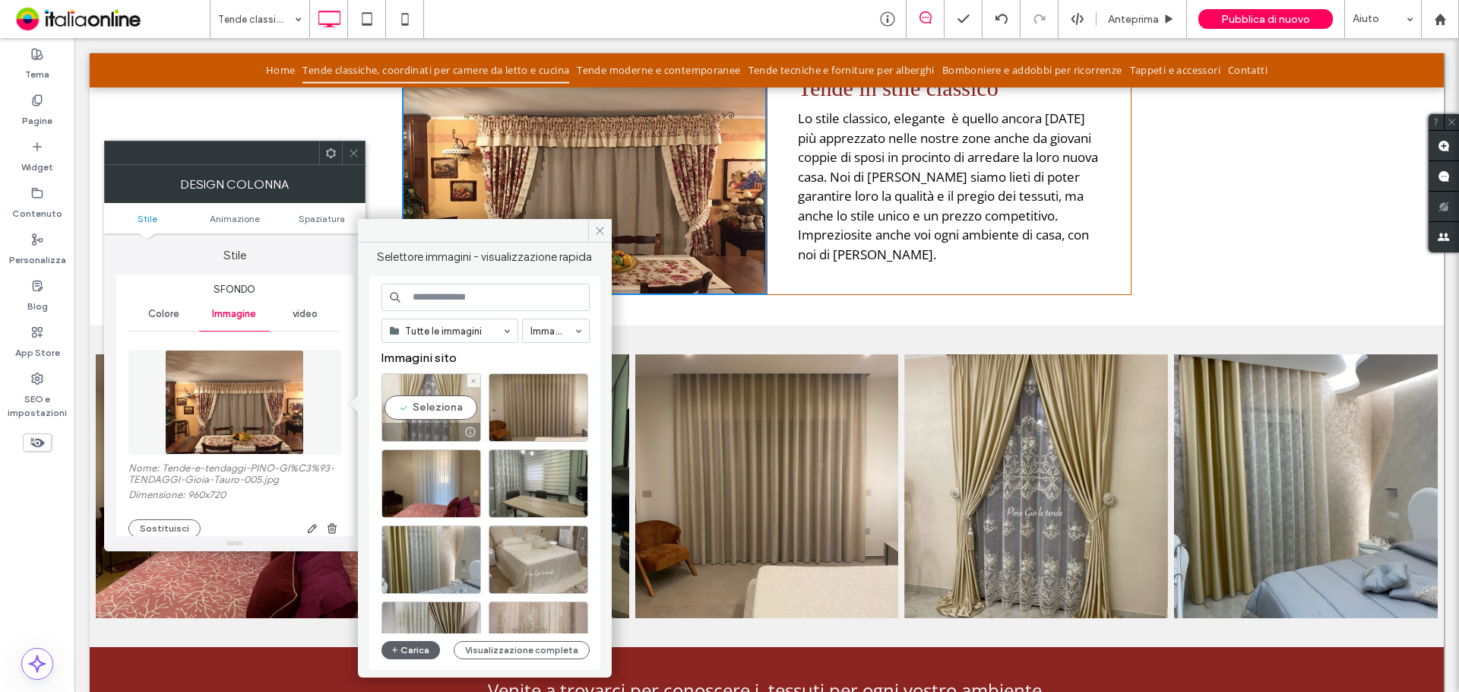
click at [423, 400] on div "Seleziona" at bounding box center [432, 407] width 100 height 68
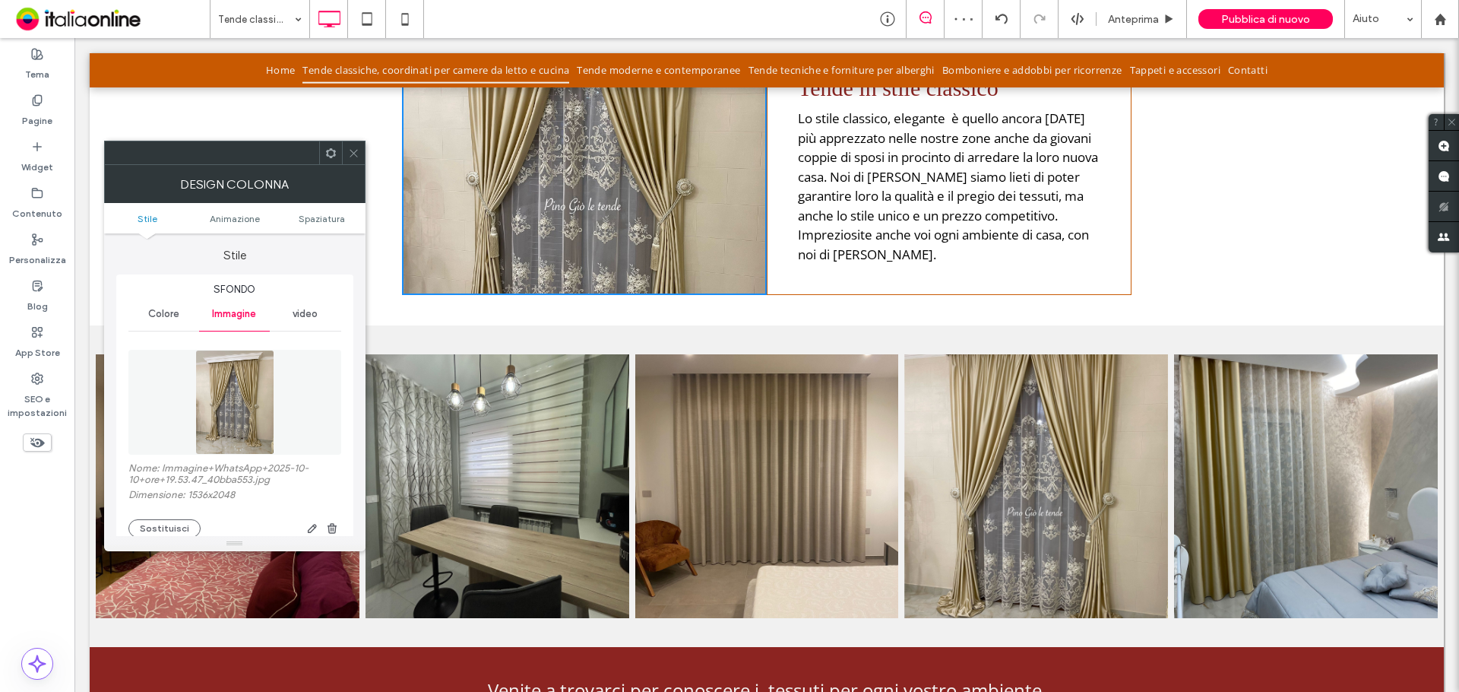
click at [353, 166] on div "Design colonna" at bounding box center [234, 184] width 261 height 38
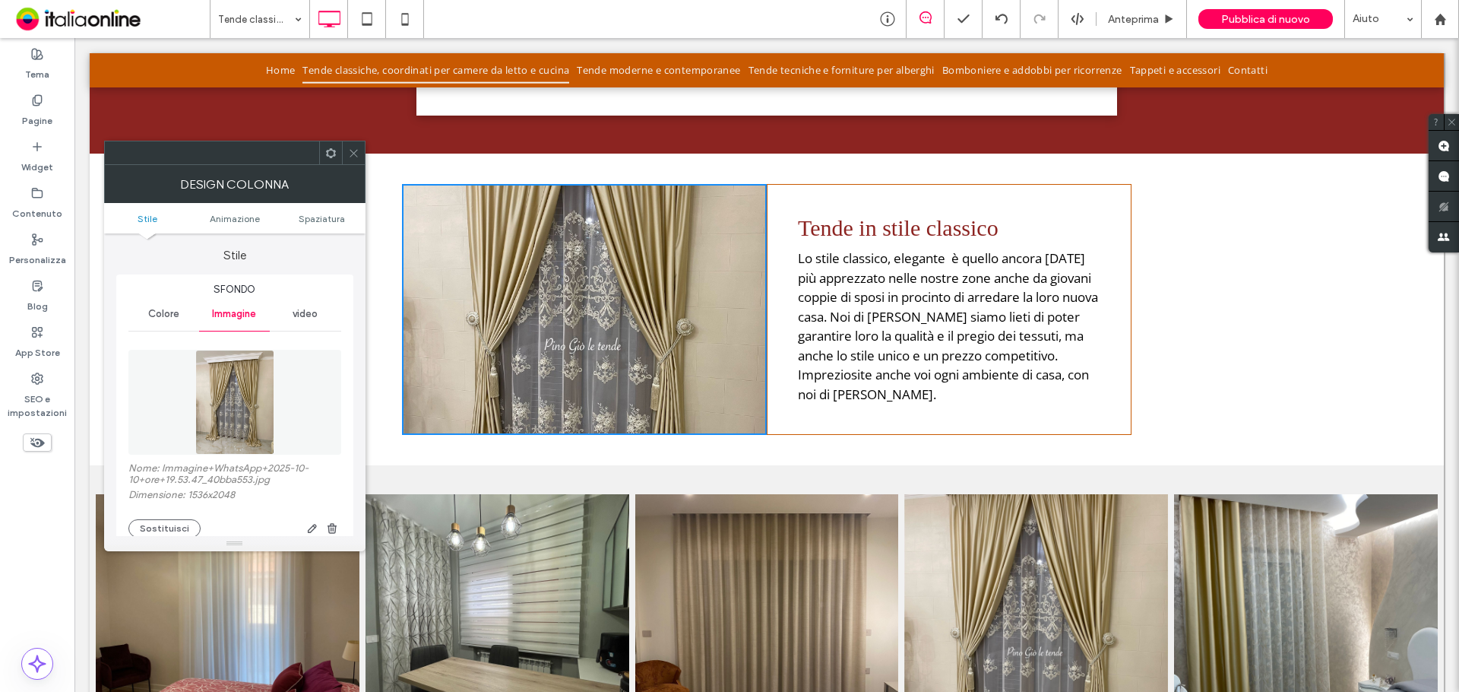
scroll to position [626, 0]
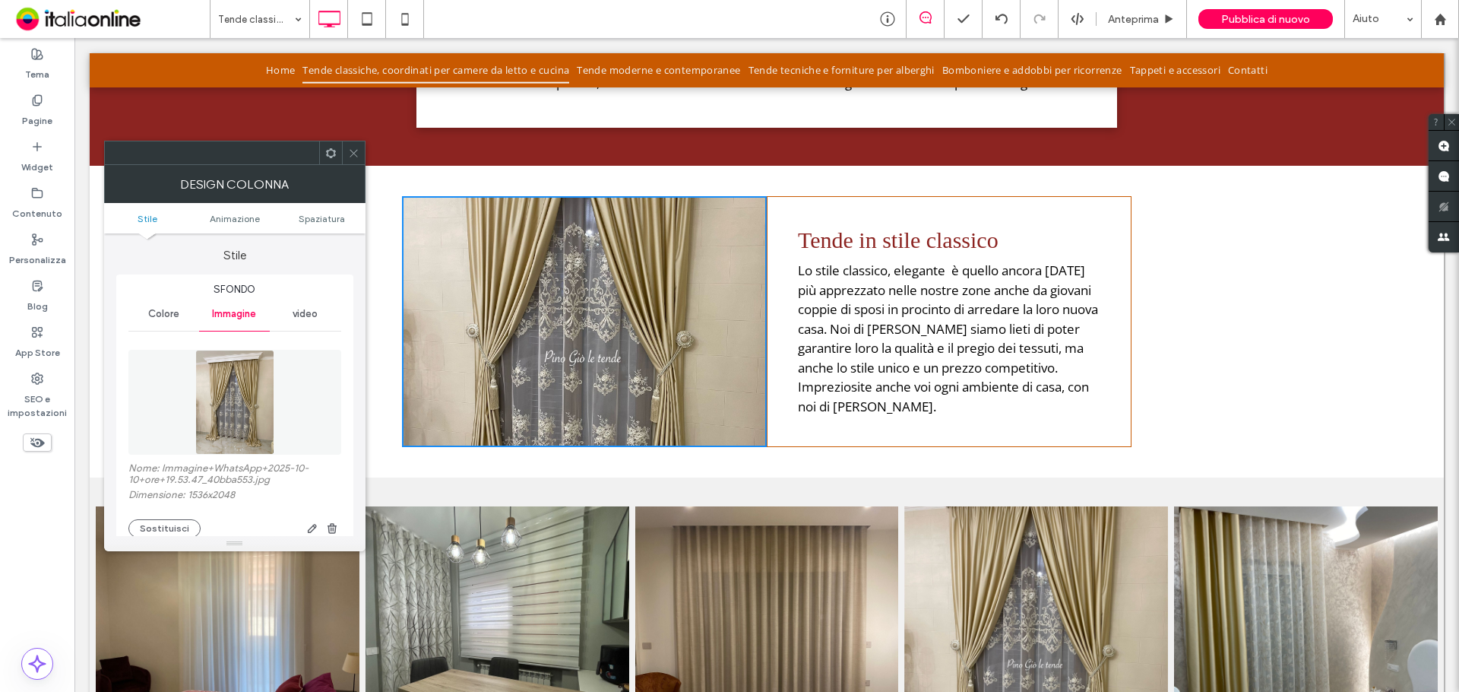
click at [350, 160] on span at bounding box center [353, 152] width 11 height 23
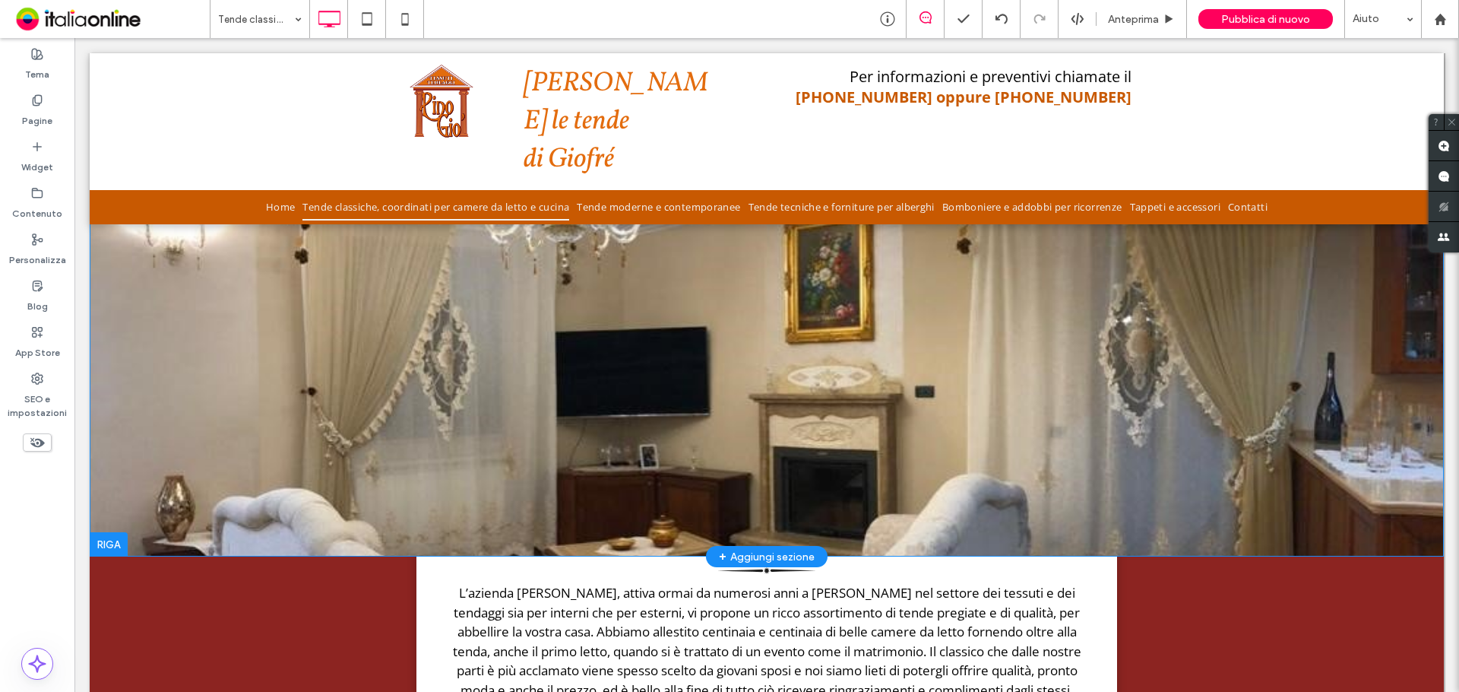
scroll to position [17, 0]
click at [429, 396] on div "Click To Paste Riga + Aggiungi sezione" at bounding box center [767, 296] width 1354 height 521
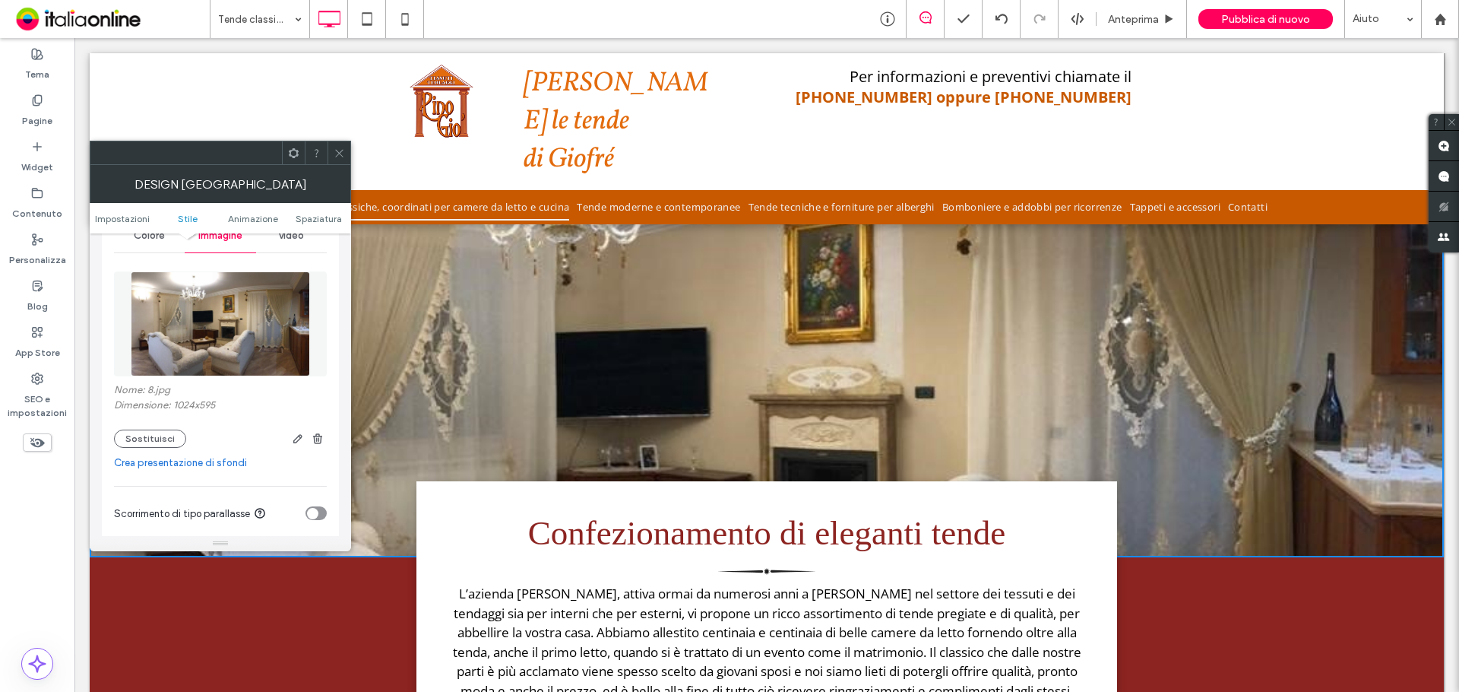
scroll to position [228, 0]
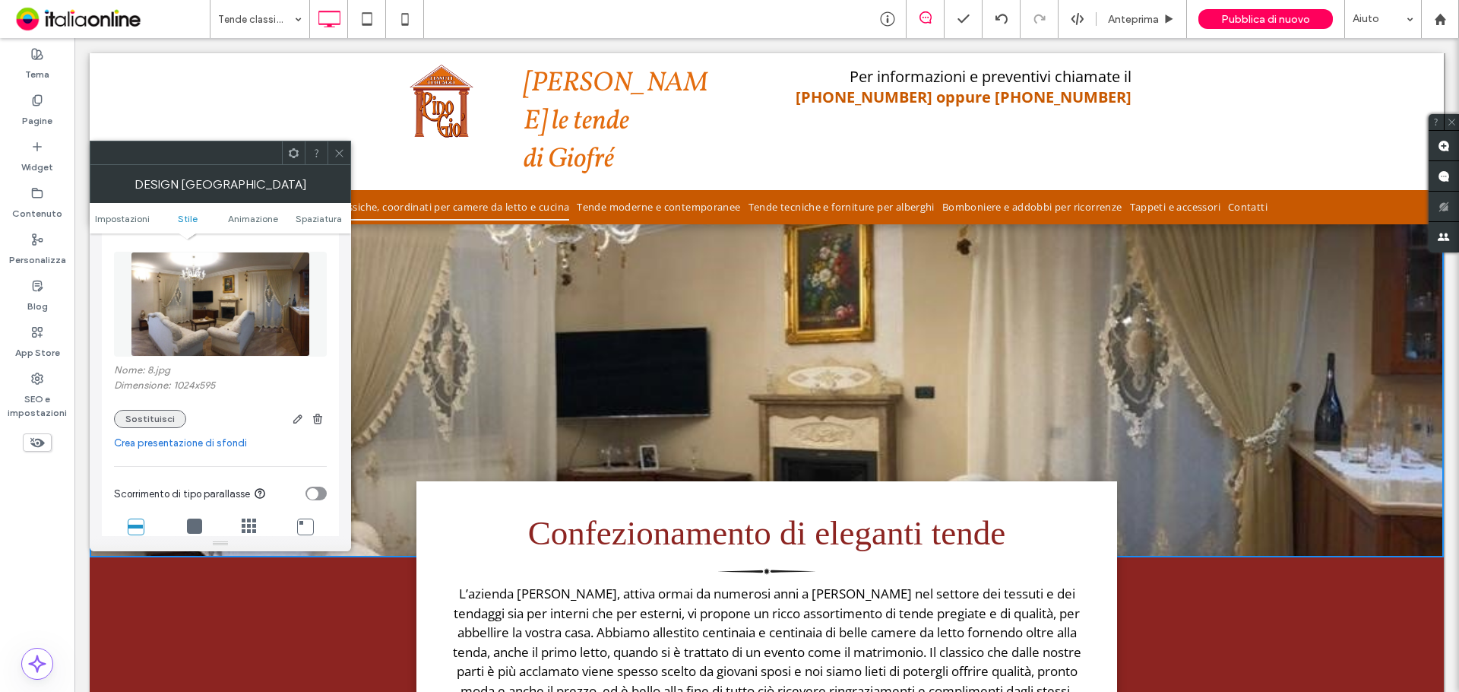
click at [150, 420] on button "Sostituisci" at bounding box center [150, 419] width 72 height 18
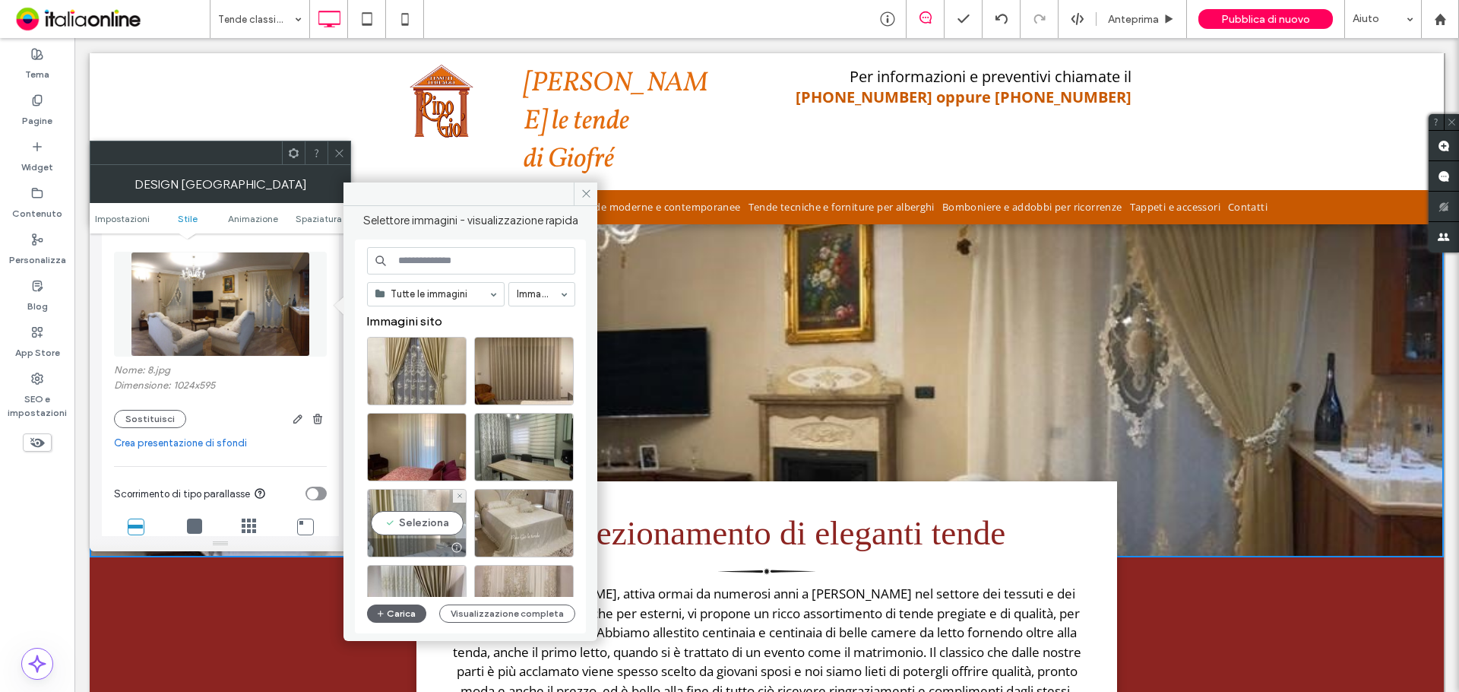
click at [411, 521] on div "Seleziona" at bounding box center [417, 523] width 100 height 68
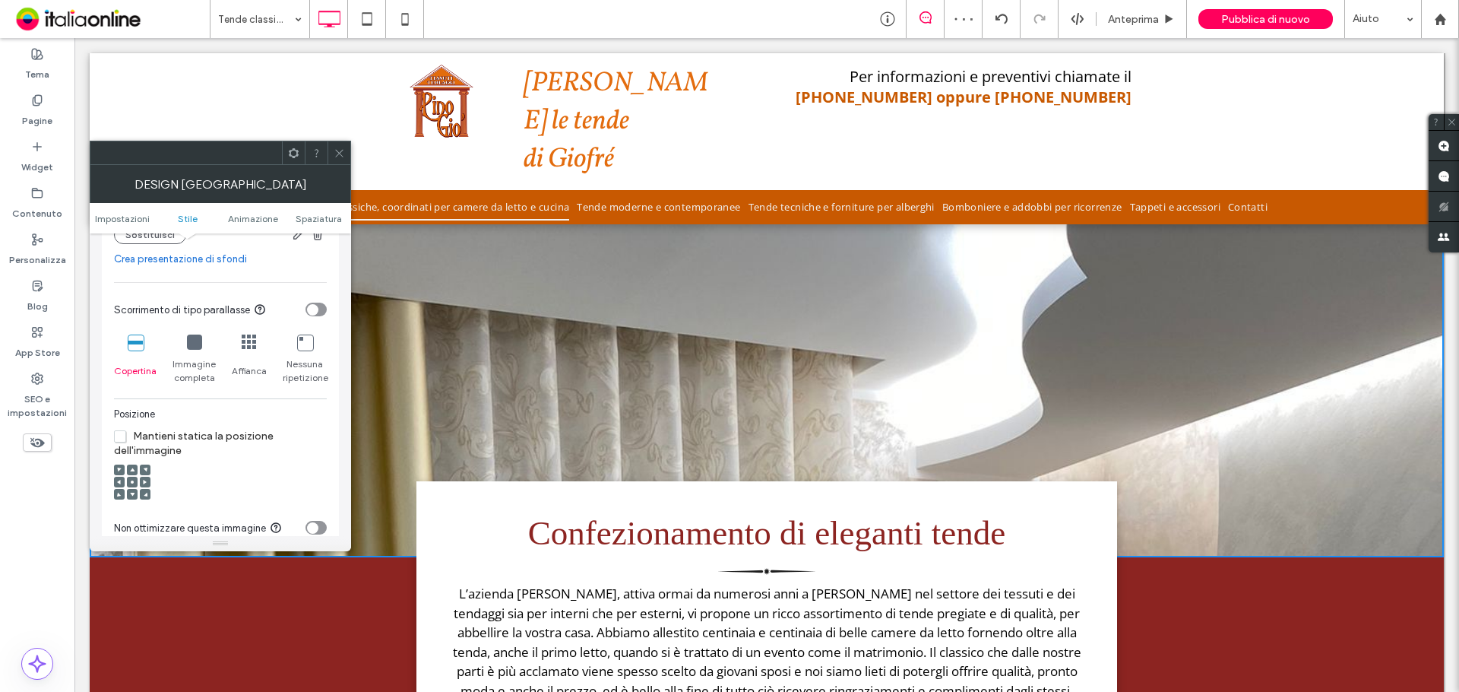
scroll to position [456, 0]
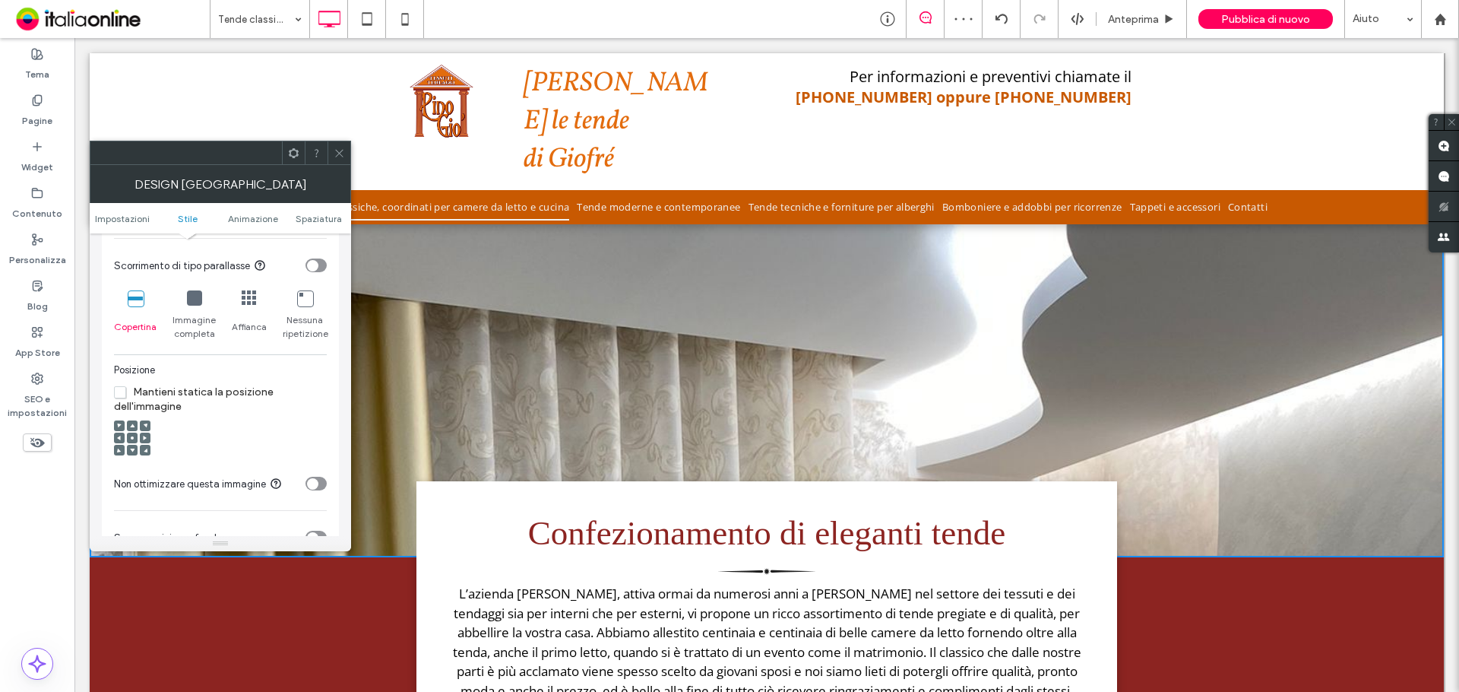
click at [133, 439] on use at bounding box center [132, 437] width 3 height 3
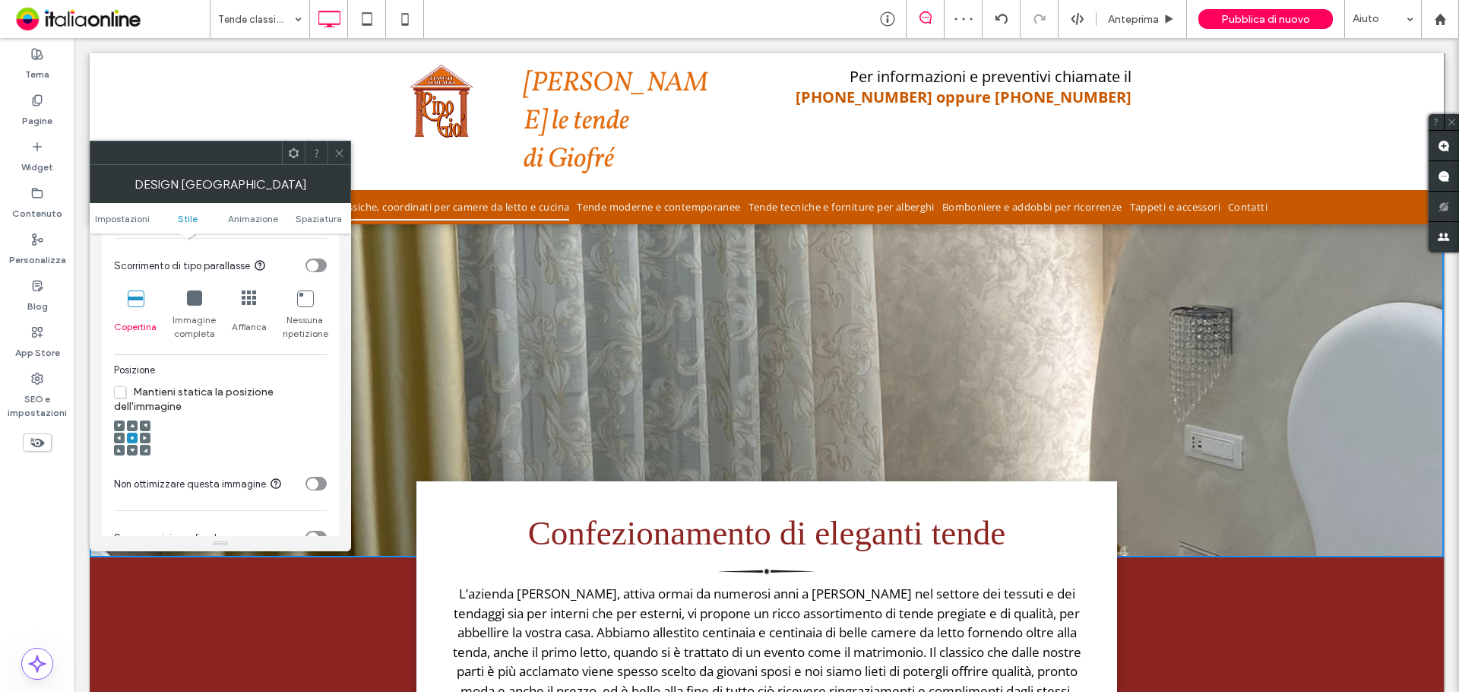
click at [131, 444] on div at bounding box center [132, 438] width 36 height 36
click at [119, 449] on use at bounding box center [119, 450] width 4 height 4
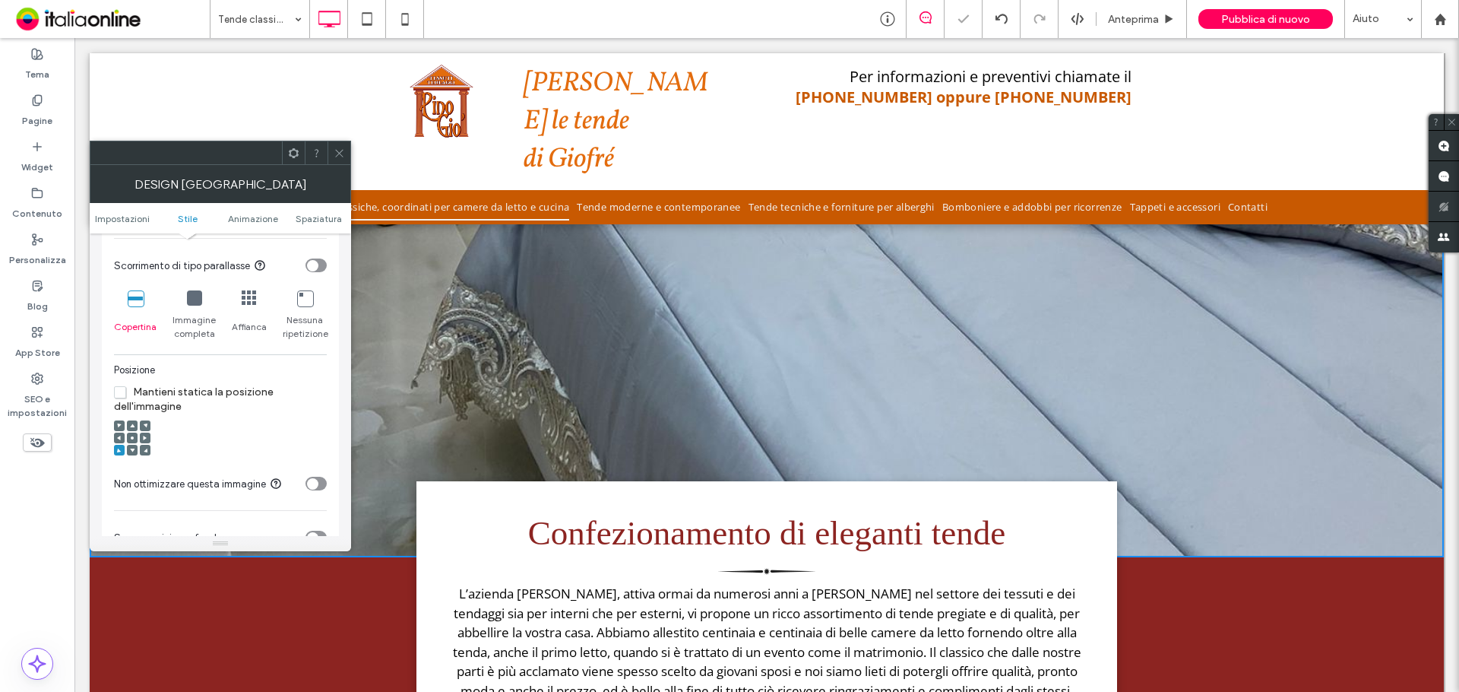
click at [131, 434] on span at bounding box center [132, 437] width 5 height 11
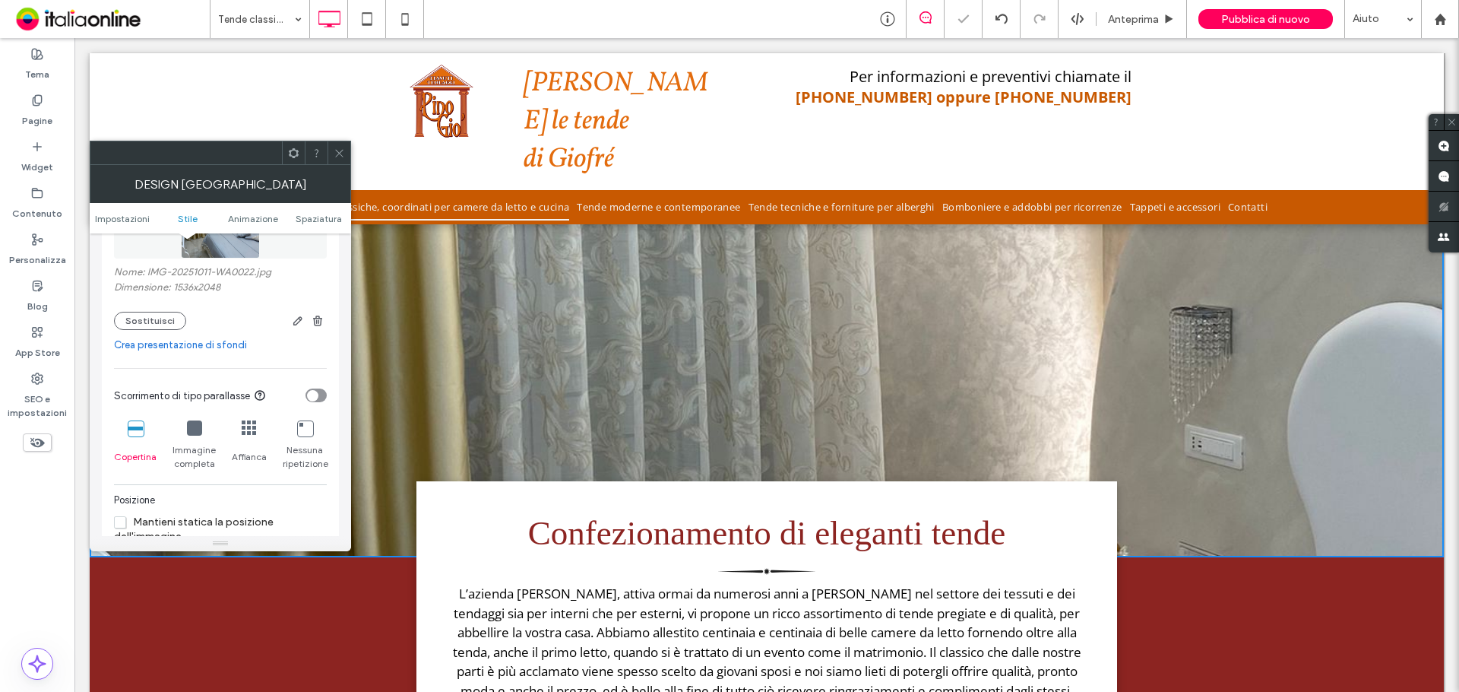
scroll to position [152, 0]
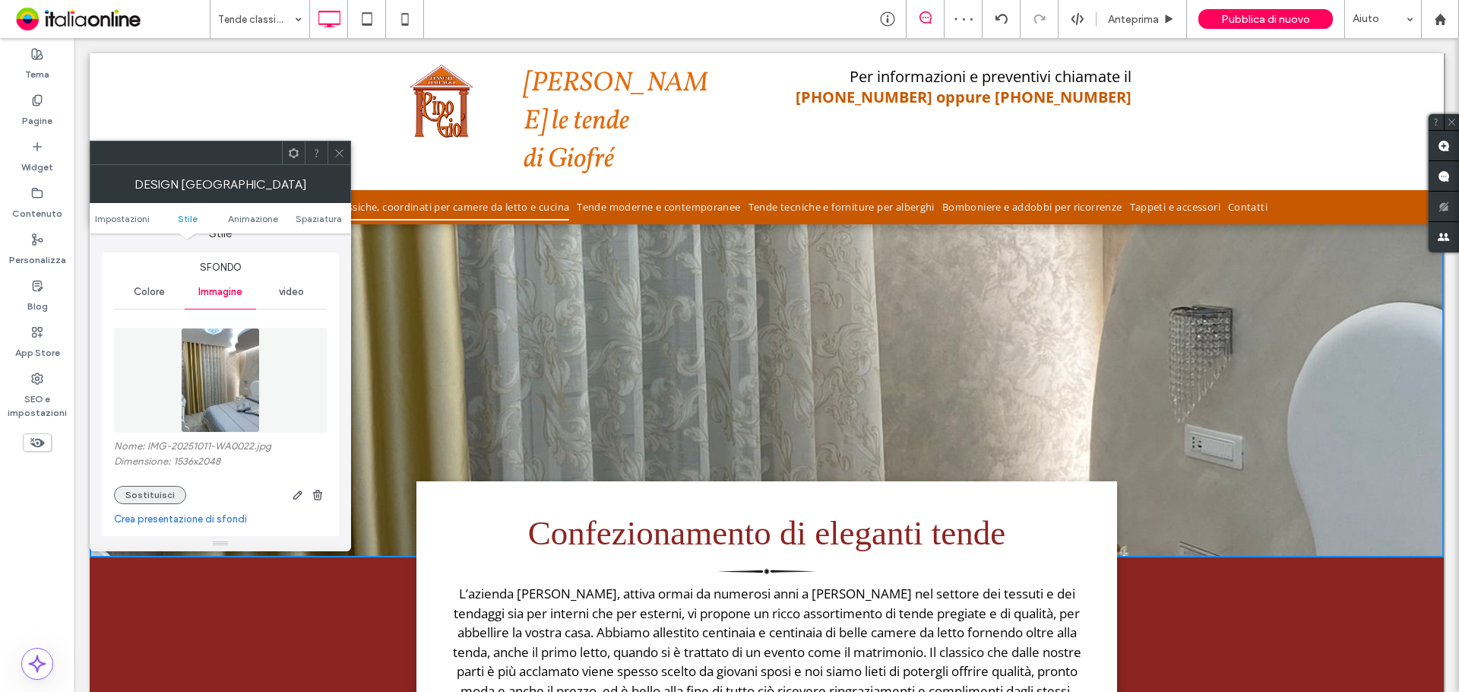
click at [166, 502] on button "Sostituisci" at bounding box center [150, 495] width 72 height 18
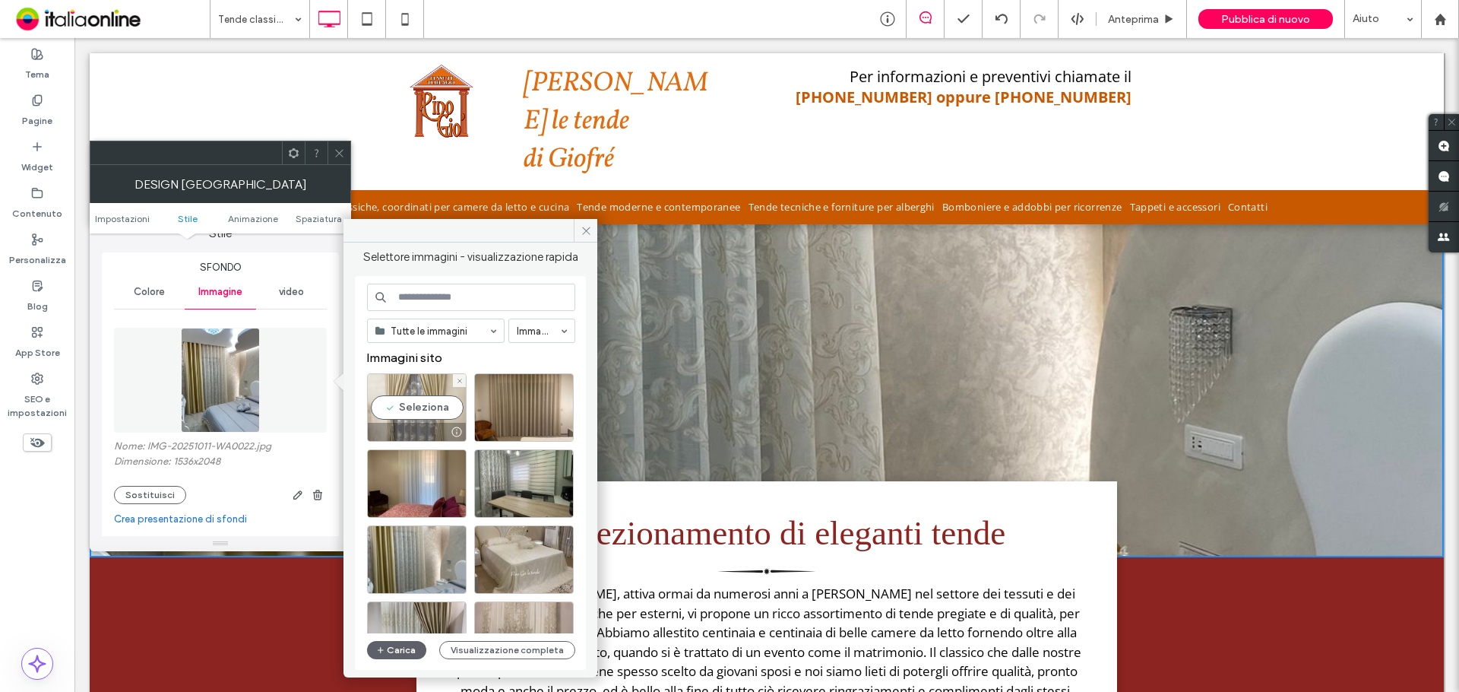
click at [436, 413] on div "Seleziona" at bounding box center [417, 407] width 100 height 68
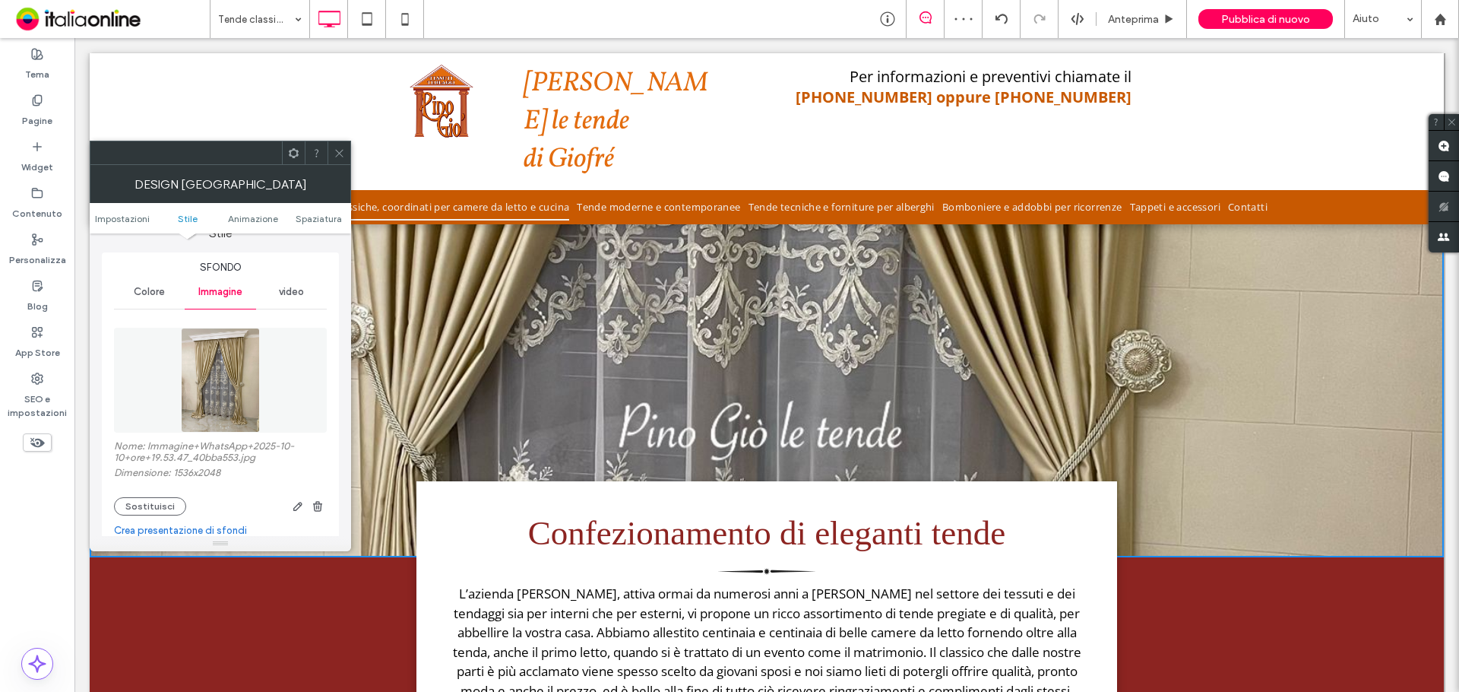
drag, startPoint x: 145, startPoint y: 502, endPoint x: 199, endPoint y: 485, distance: 56.5
click at [145, 502] on button "Sostituisci" at bounding box center [150, 506] width 72 height 18
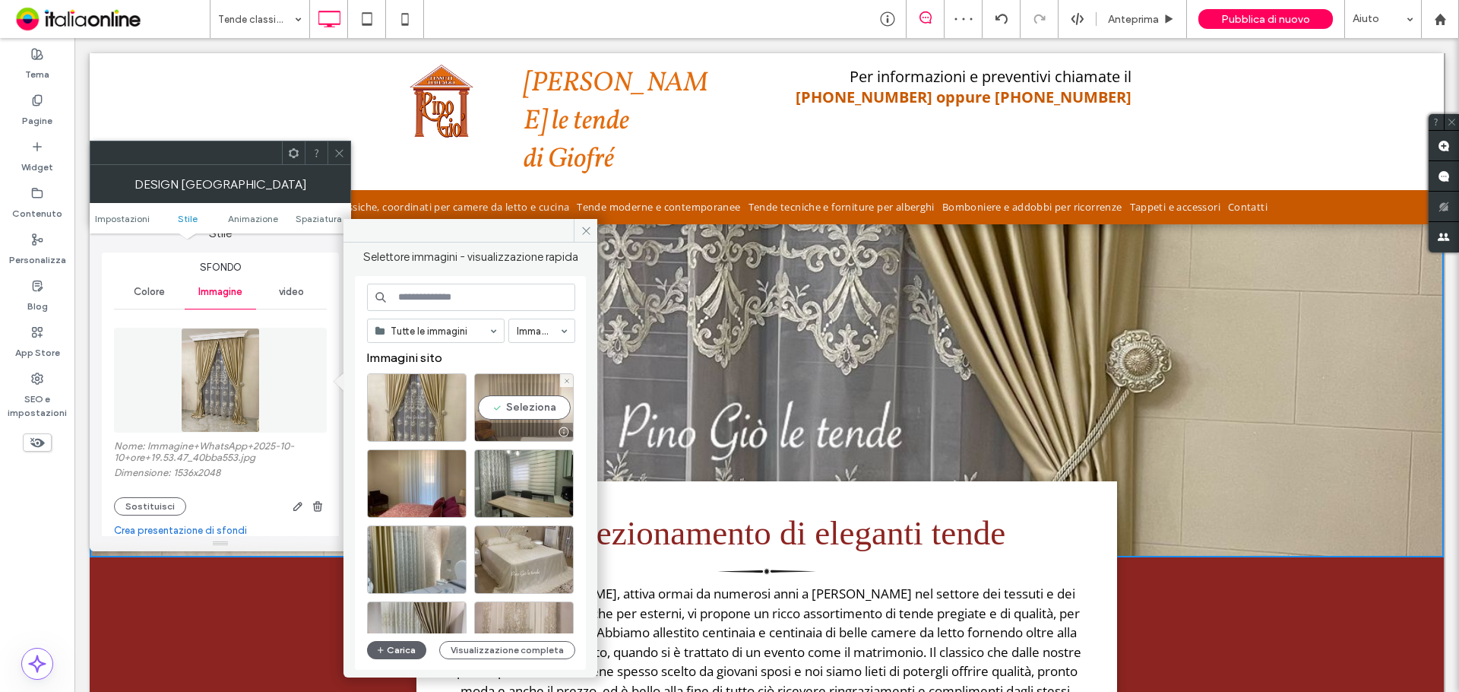
click at [514, 396] on div "Seleziona" at bounding box center [524, 407] width 100 height 68
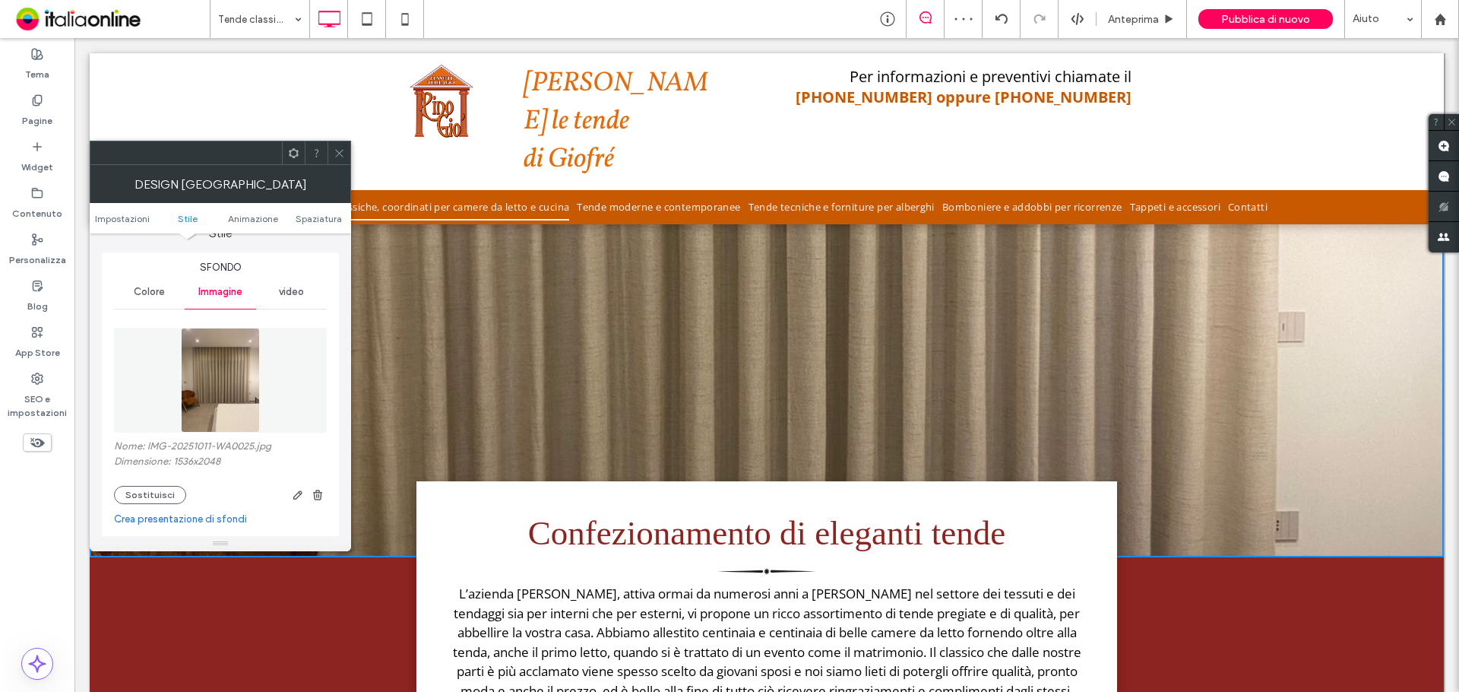
drag, startPoint x: 143, startPoint y: 492, endPoint x: 176, endPoint y: 478, distance: 35.4
click at [143, 492] on button "Sostituisci" at bounding box center [150, 495] width 72 height 18
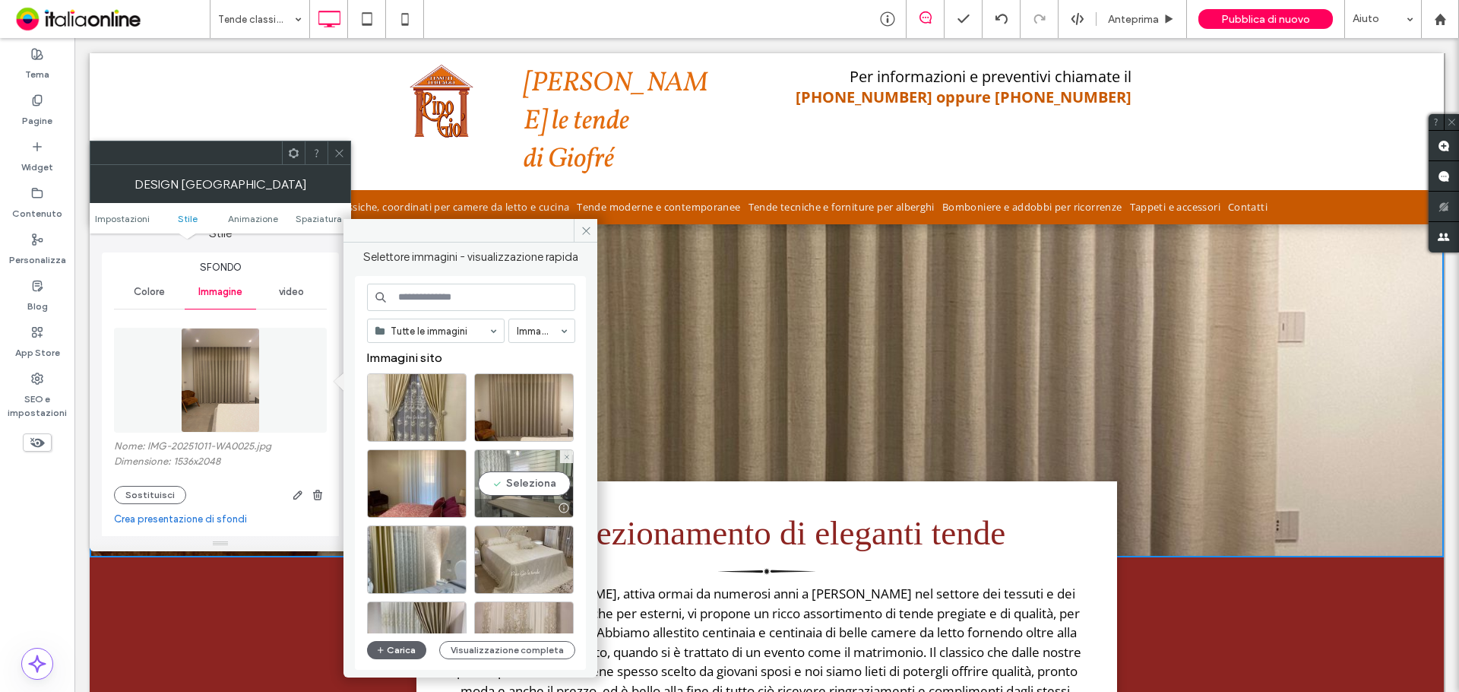
click at [502, 480] on div "Seleziona" at bounding box center [524, 483] width 100 height 68
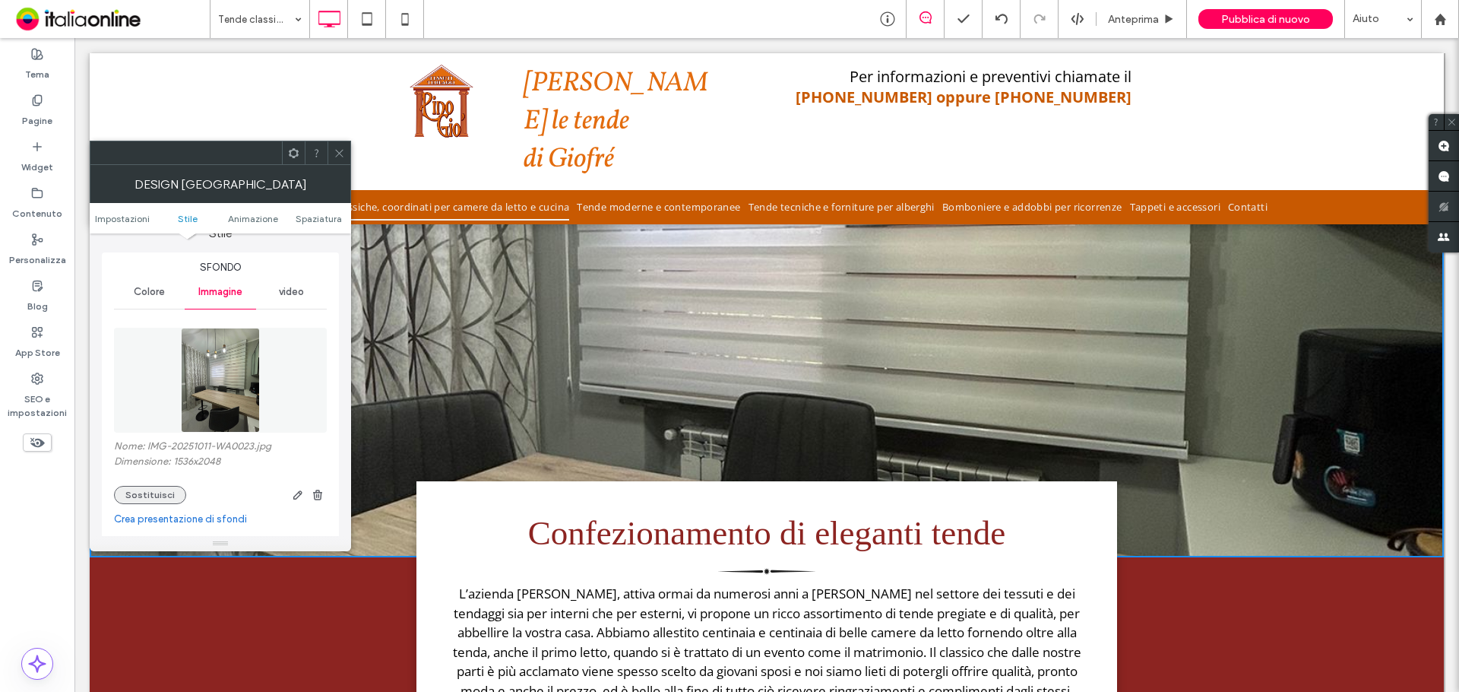
click at [154, 489] on button "Sostituisci" at bounding box center [150, 495] width 72 height 18
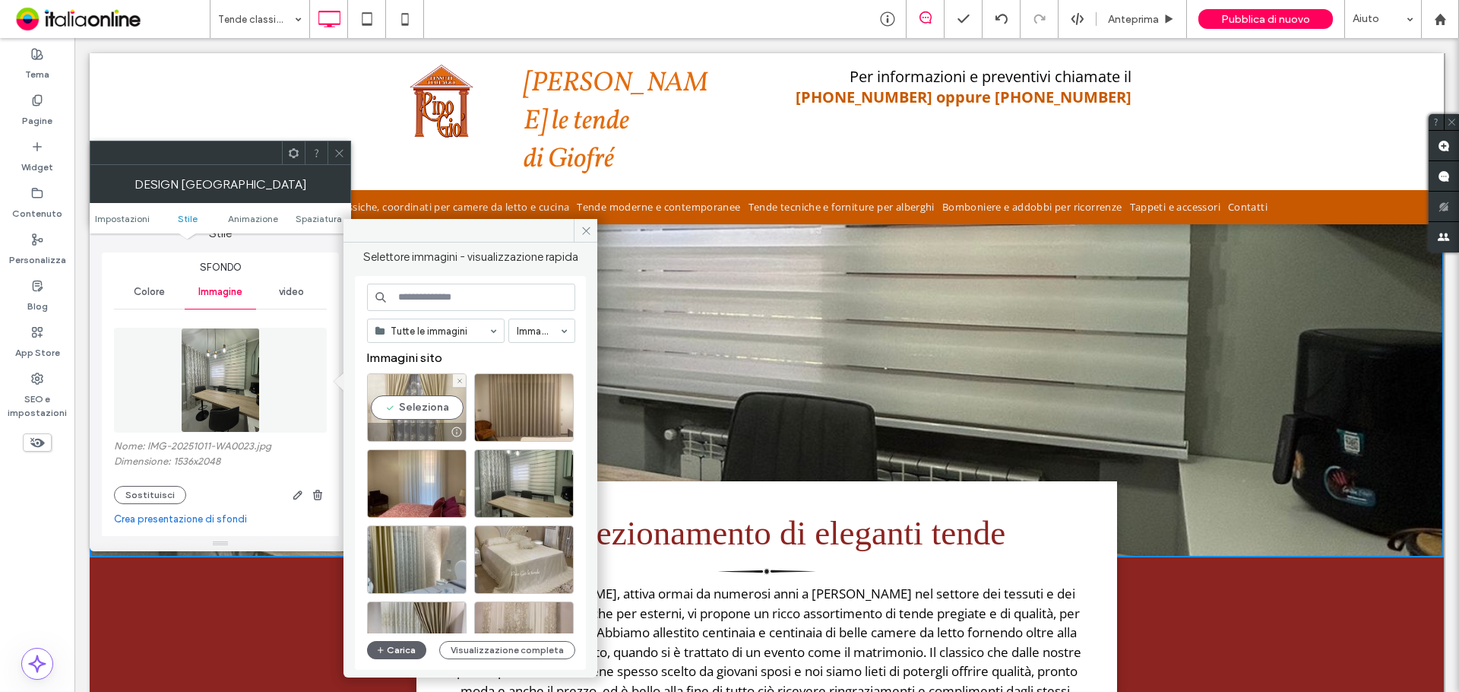
click at [417, 410] on div "Seleziona" at bounding box center [417, 407] width 100 height 68
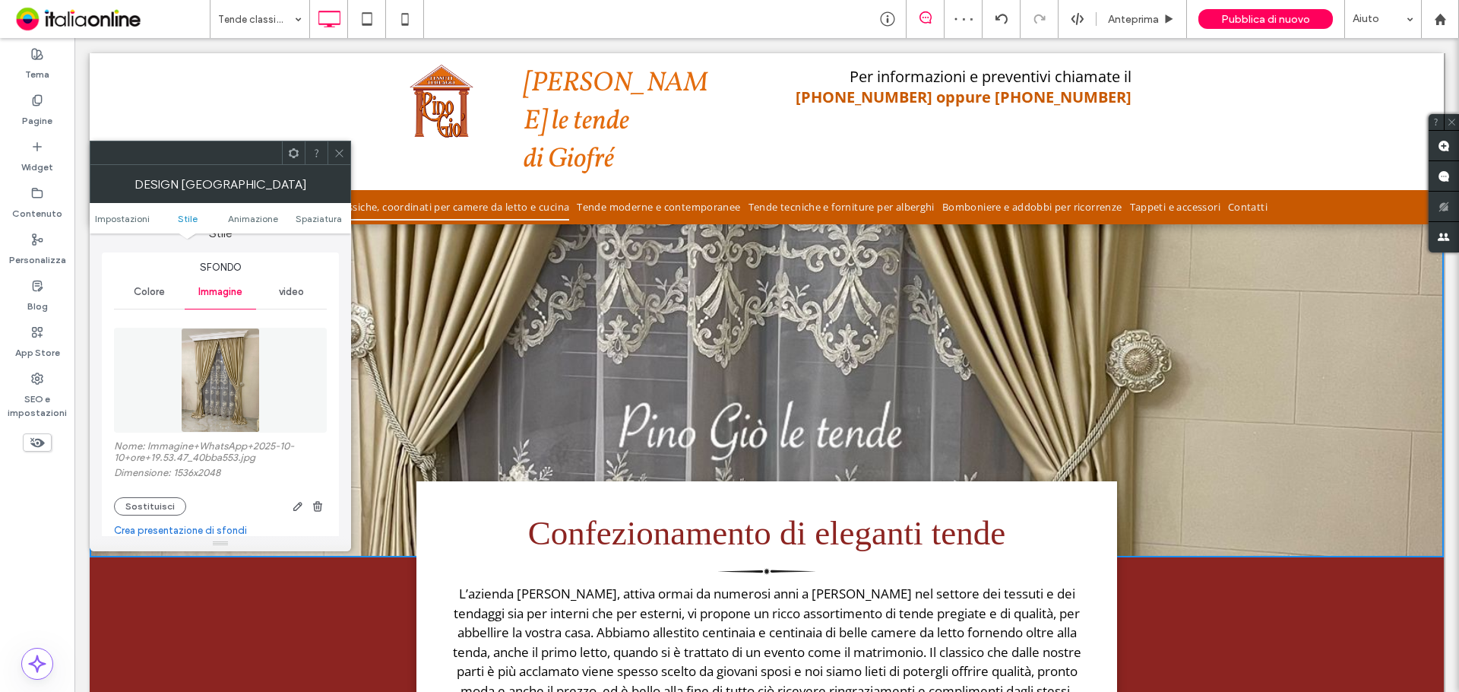
click at [341, 154] on icon at bounding box center [339, 152] width 11 height 11
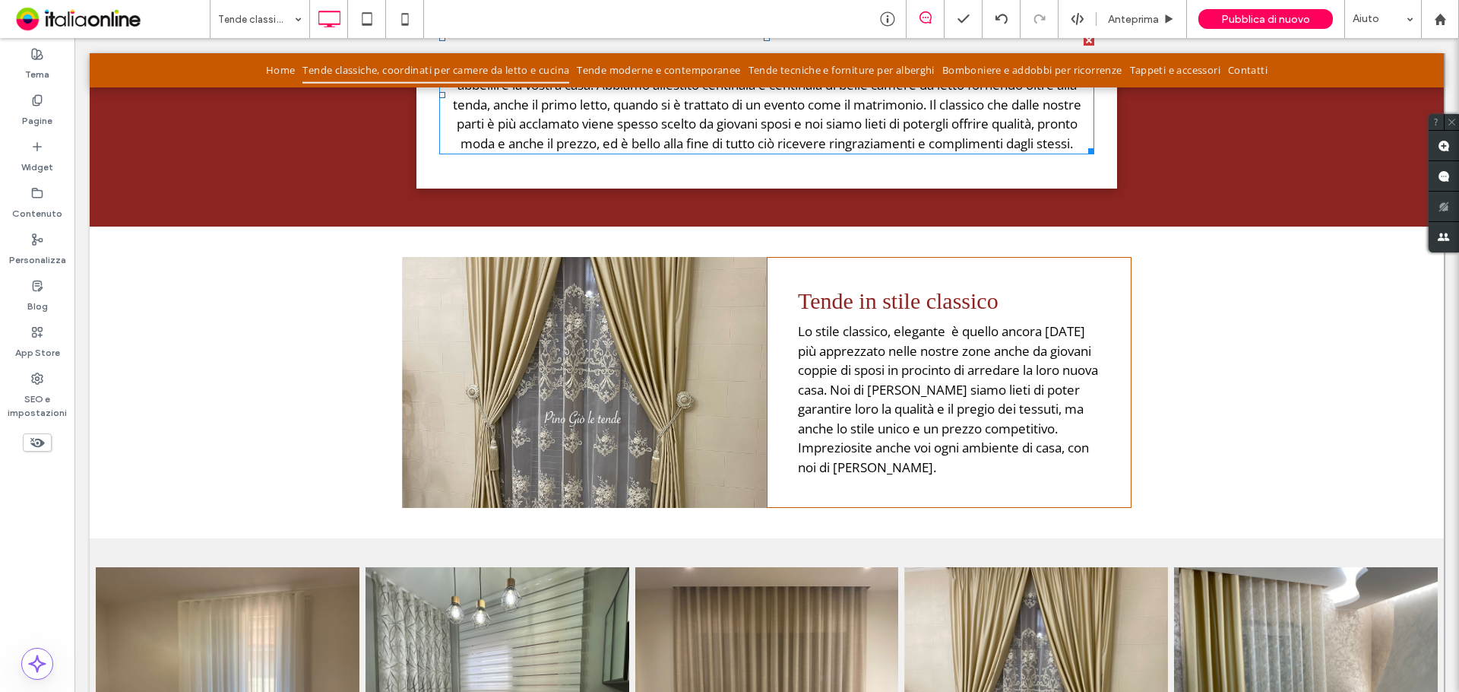
scroll to position [608, 0]
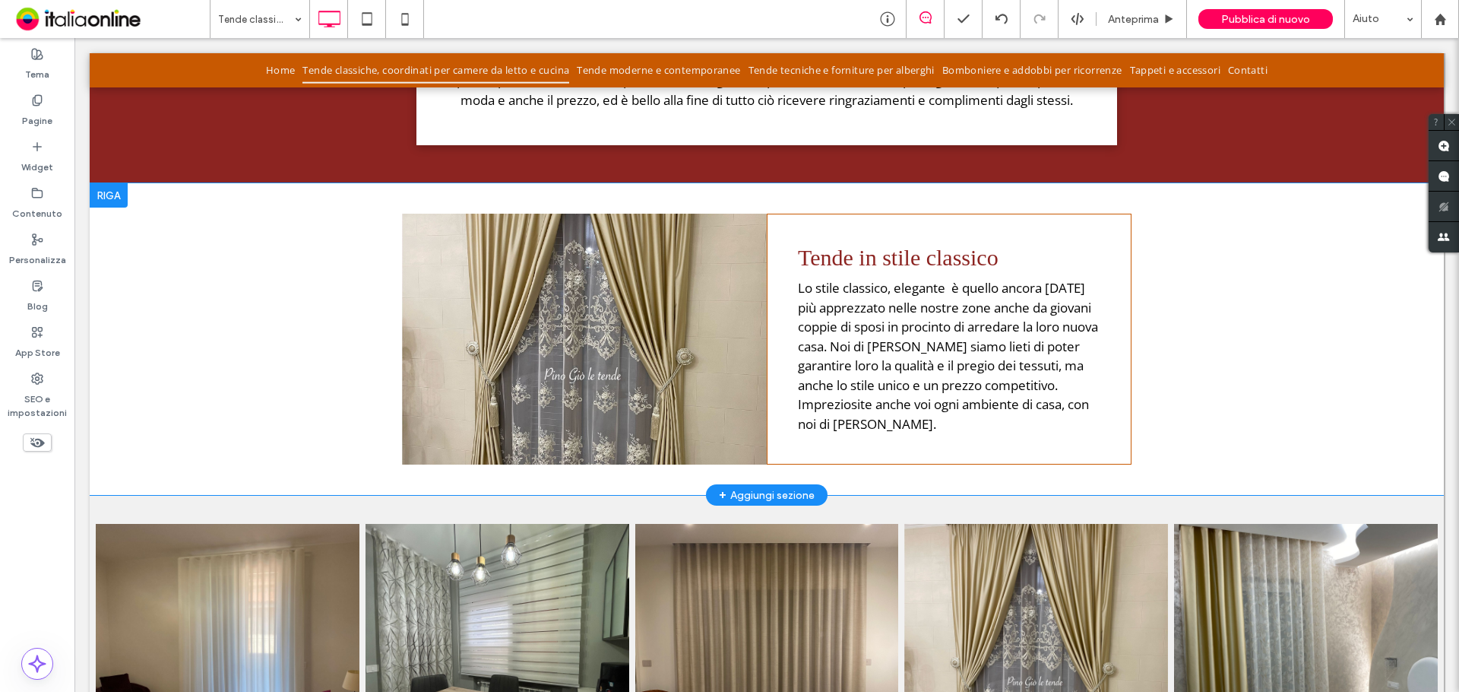
drag, startPoint x: 567, startPoint y: 366, endPoint x: 560, endPoint y: 370, distance: 8.2
click at [567, 366] on div "Click To Paste" at bounding box center [584, 339] width 365 height 251
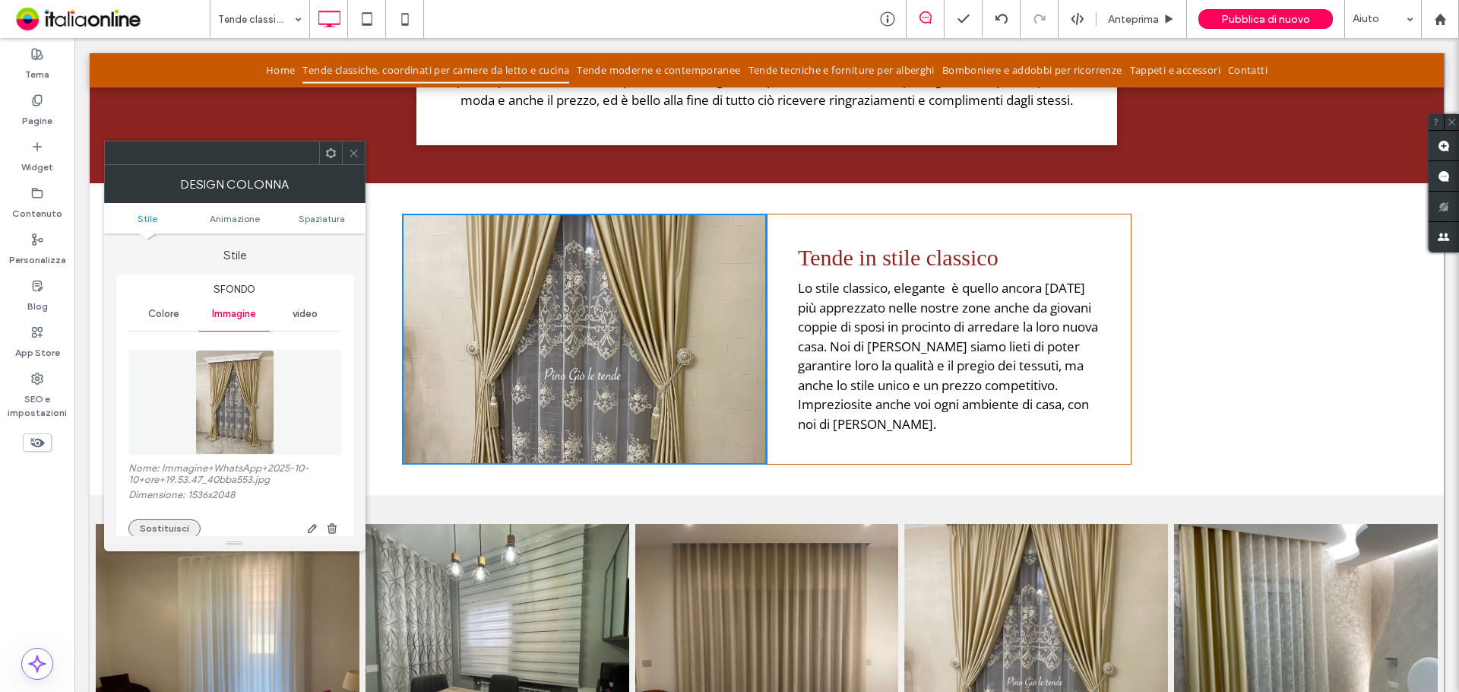
click at [152, 521] on button "Sostituisci" at bounding box center [164, 528] width 72 height 18
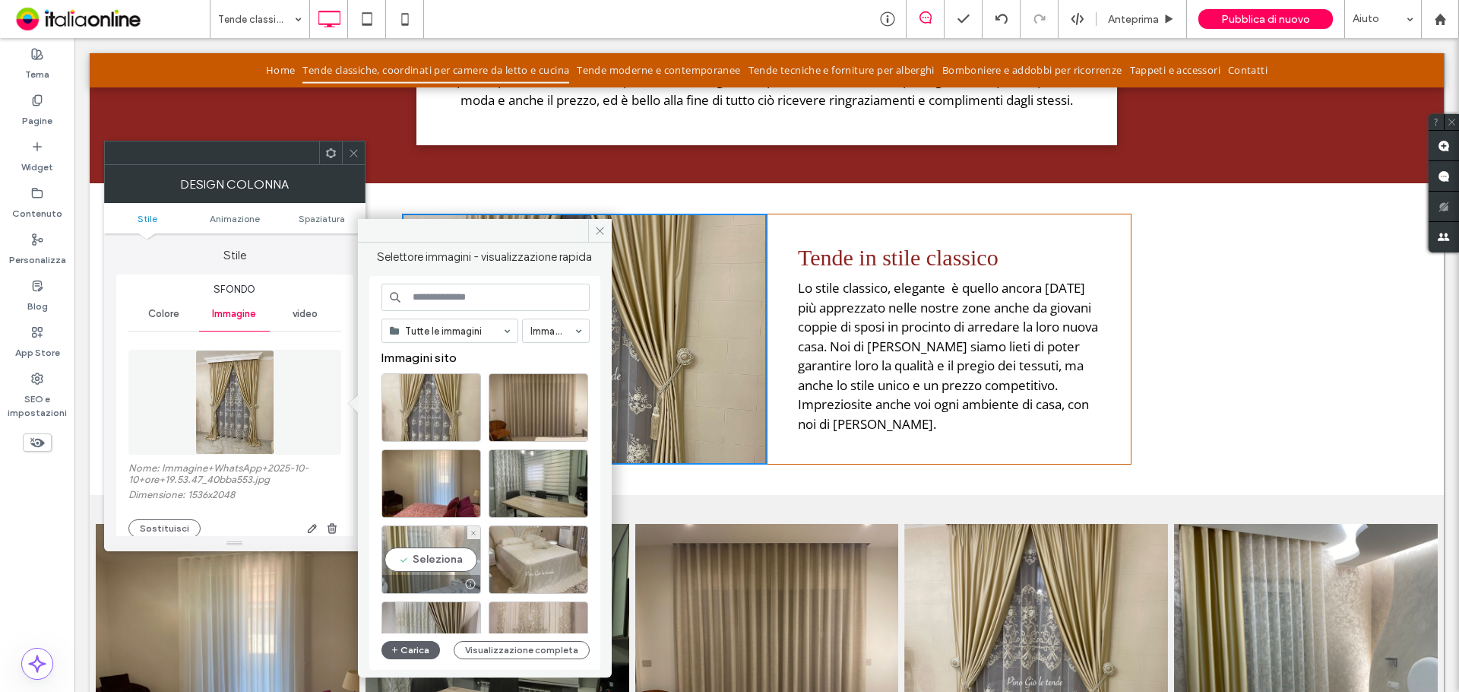
click at [438, 559] on div "Seleziona" at bounding box center [432, 559] width 100 height 68
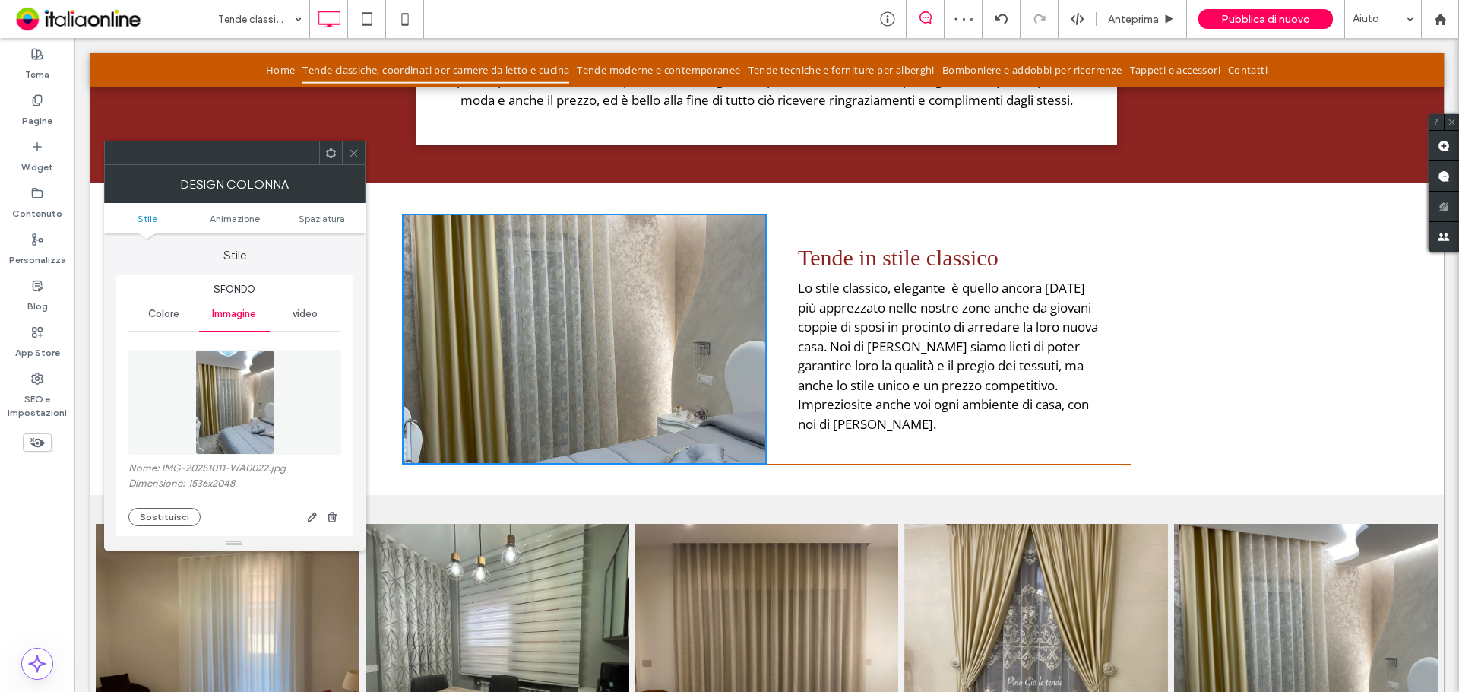
click at [351, 154] on icon at bounding box center [353, 152] width 11 height 11
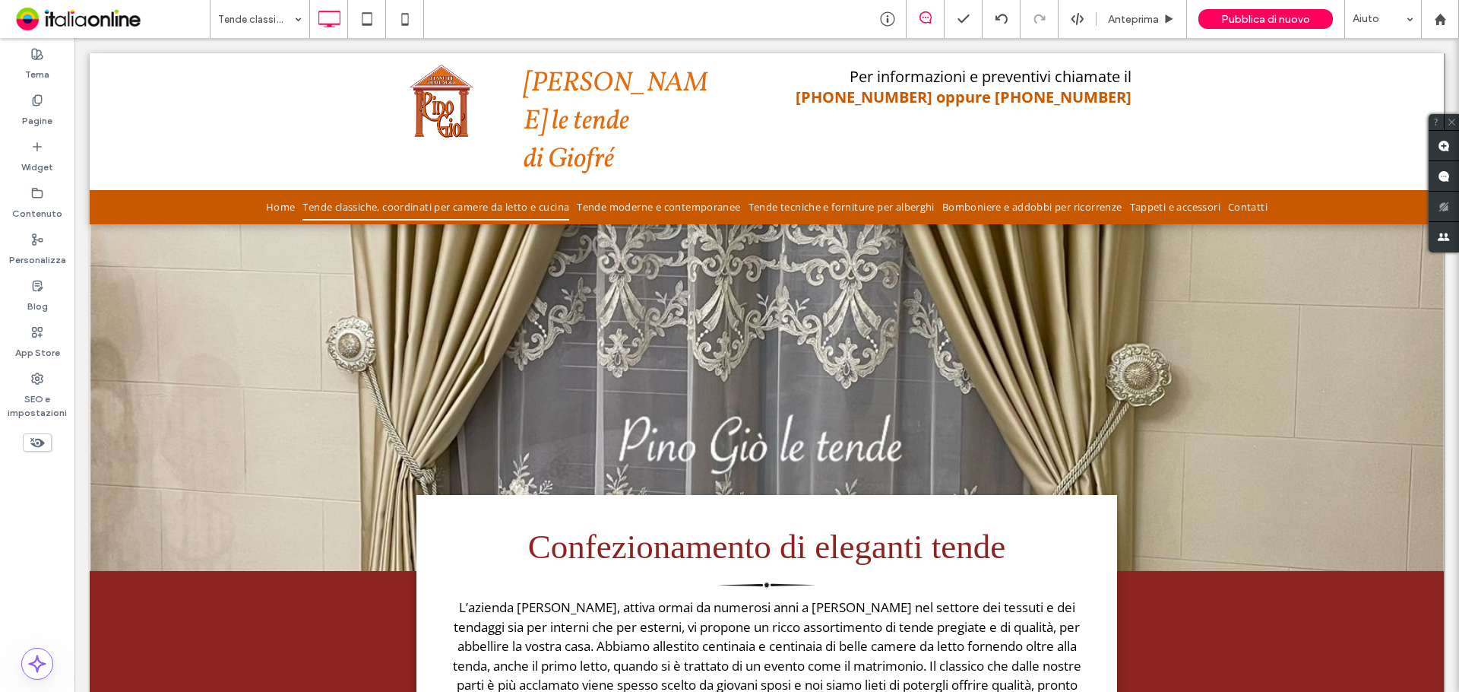
scroll to position [0, 0]
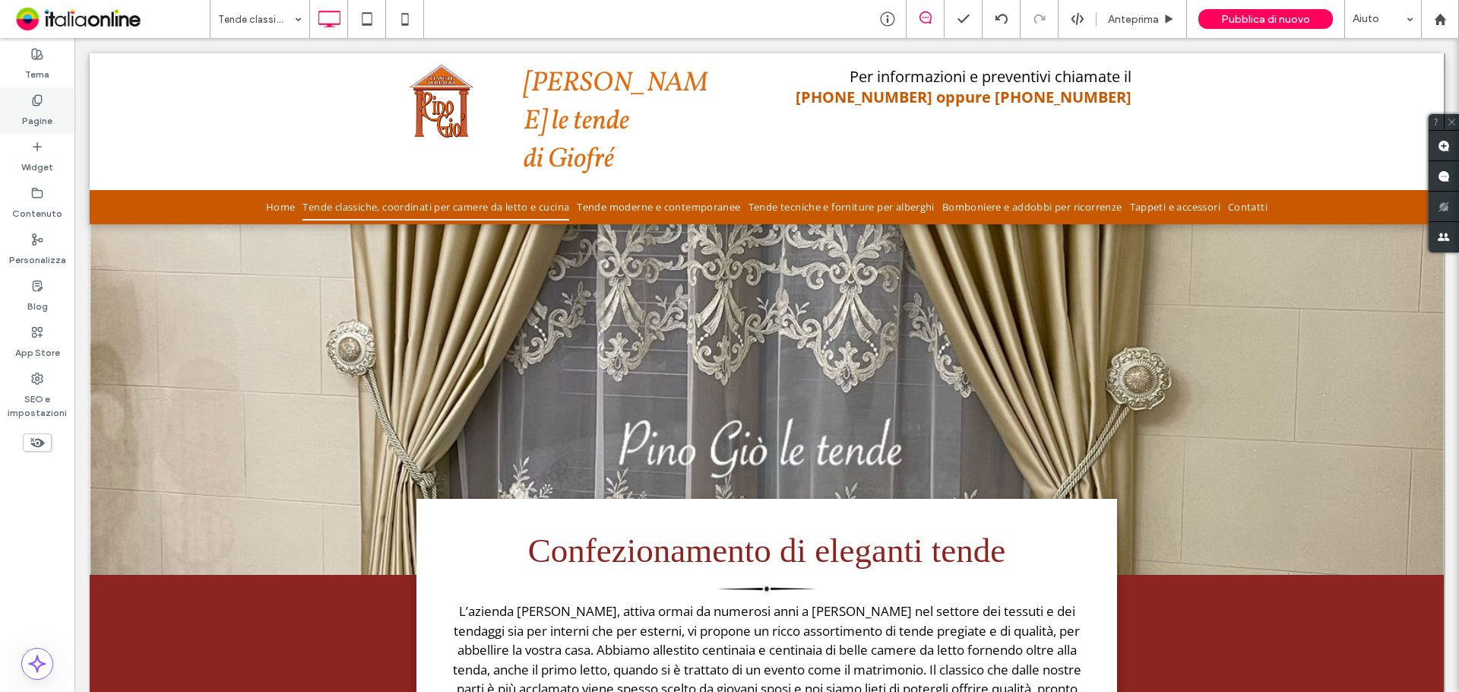
click at [44, 122] on label "Pagine" at bounding box center [37, 116] width 30 height 21
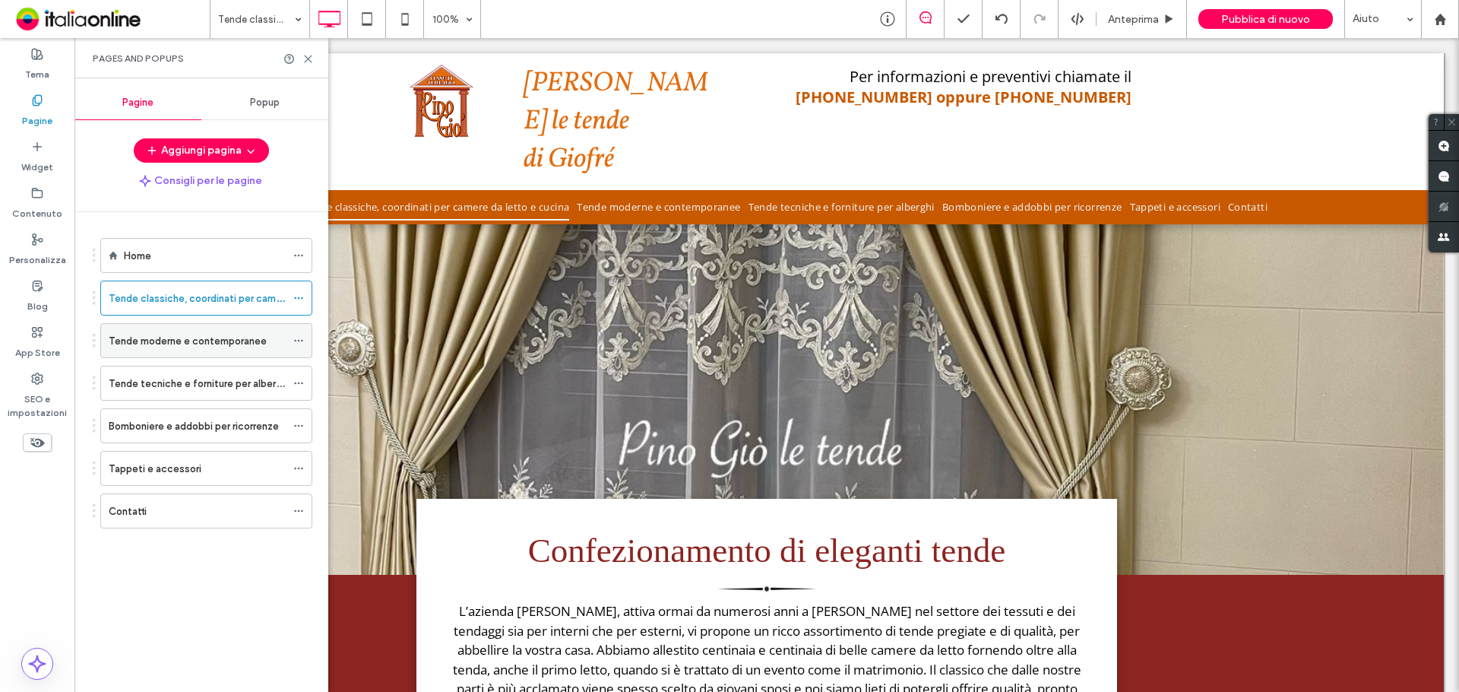
click at [144, 348] on label "Tende moderne e contemporanee" at bounding box center [188, 341] width 158 height 27
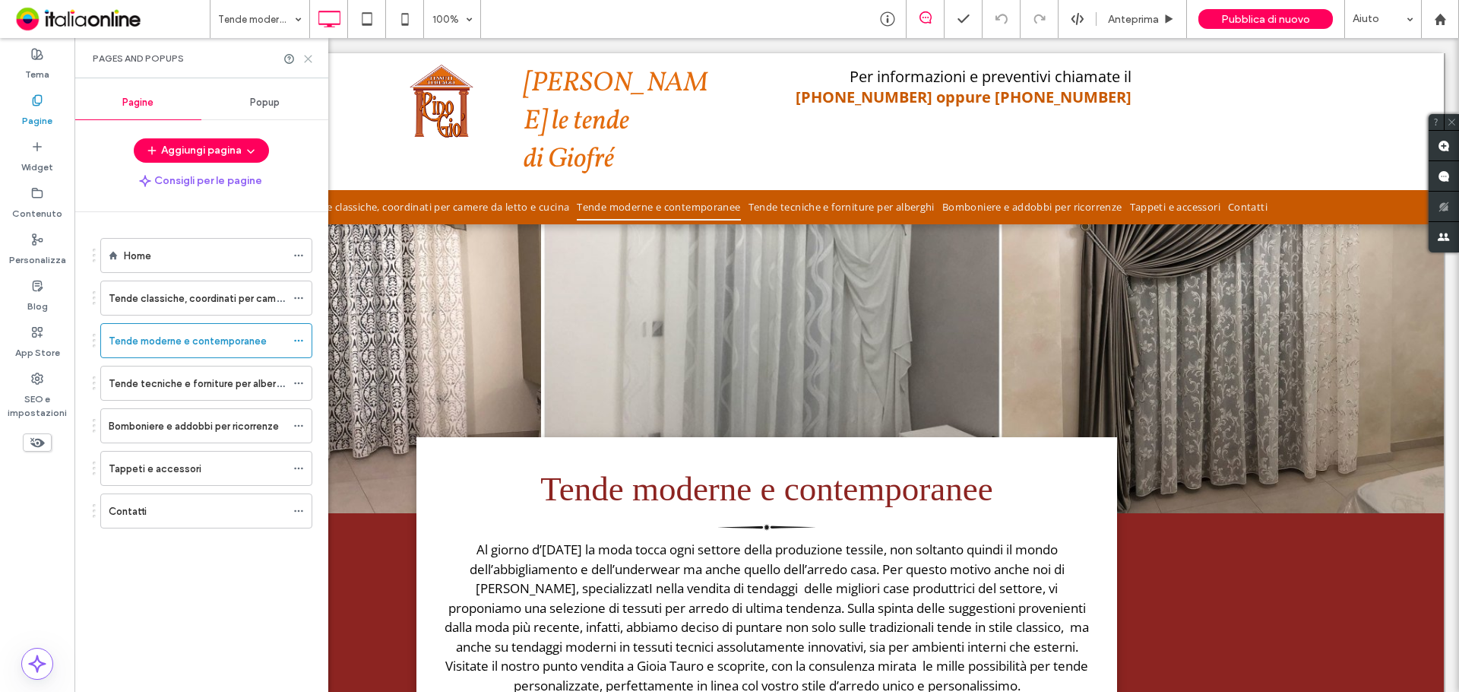
click at [309, 55] on icon at bounding box center [308, 58] width 11 height 11
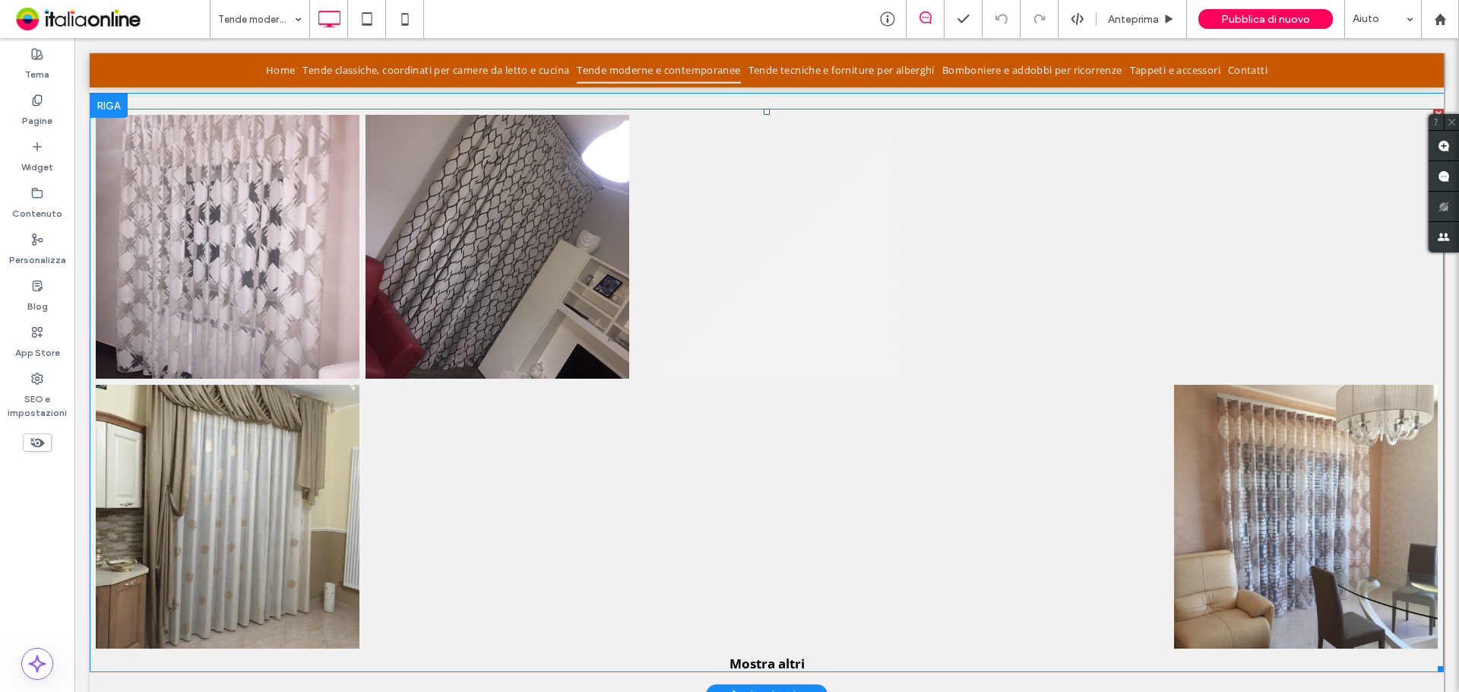
scroll to position [1216, 0]
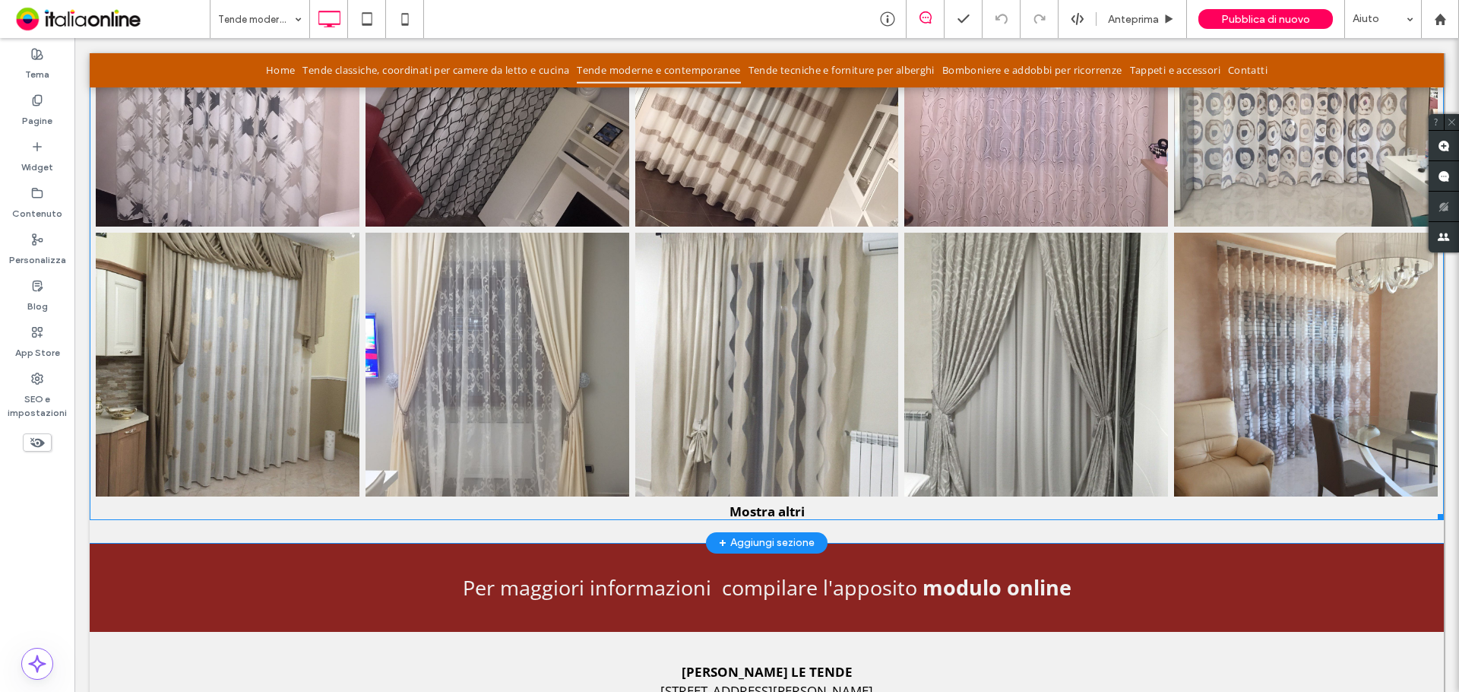
click at [676, 358] on link at bounding box center [767, 365] width 264 height 264
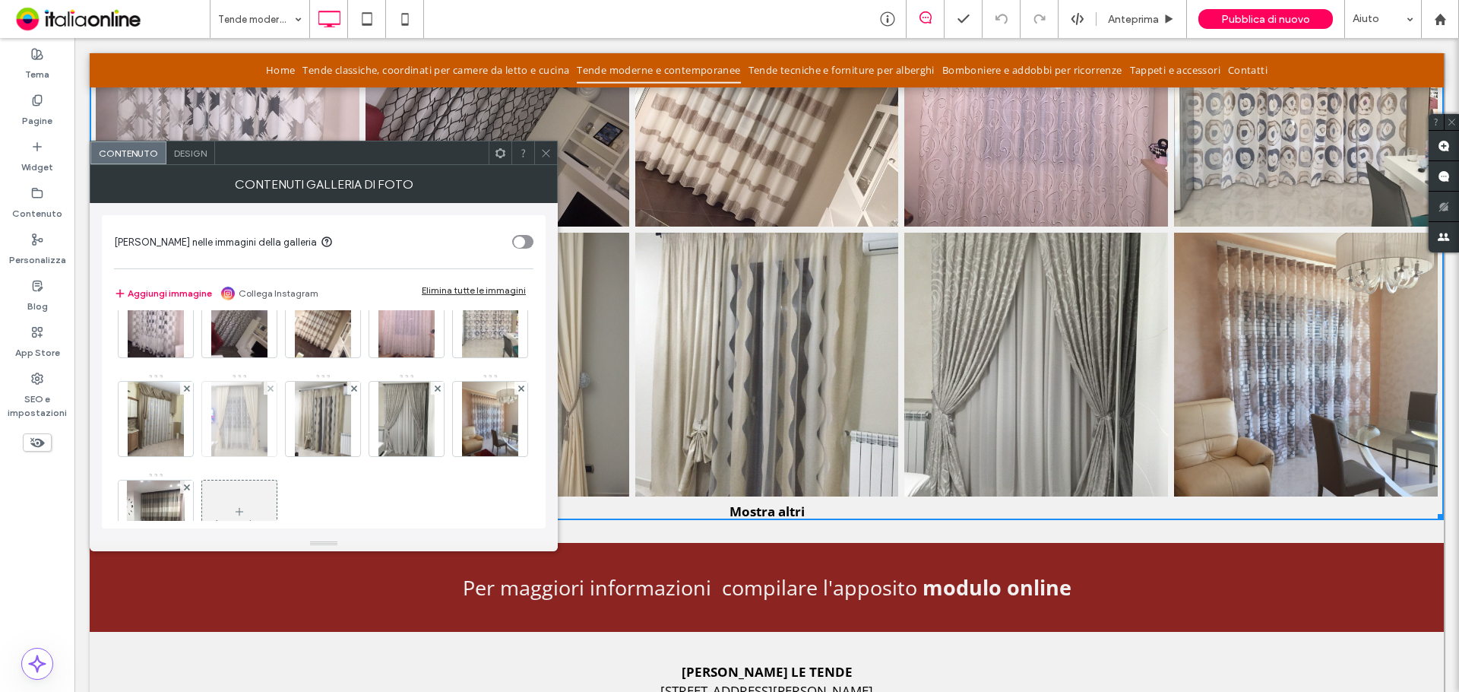
scroll to position [103, 0]
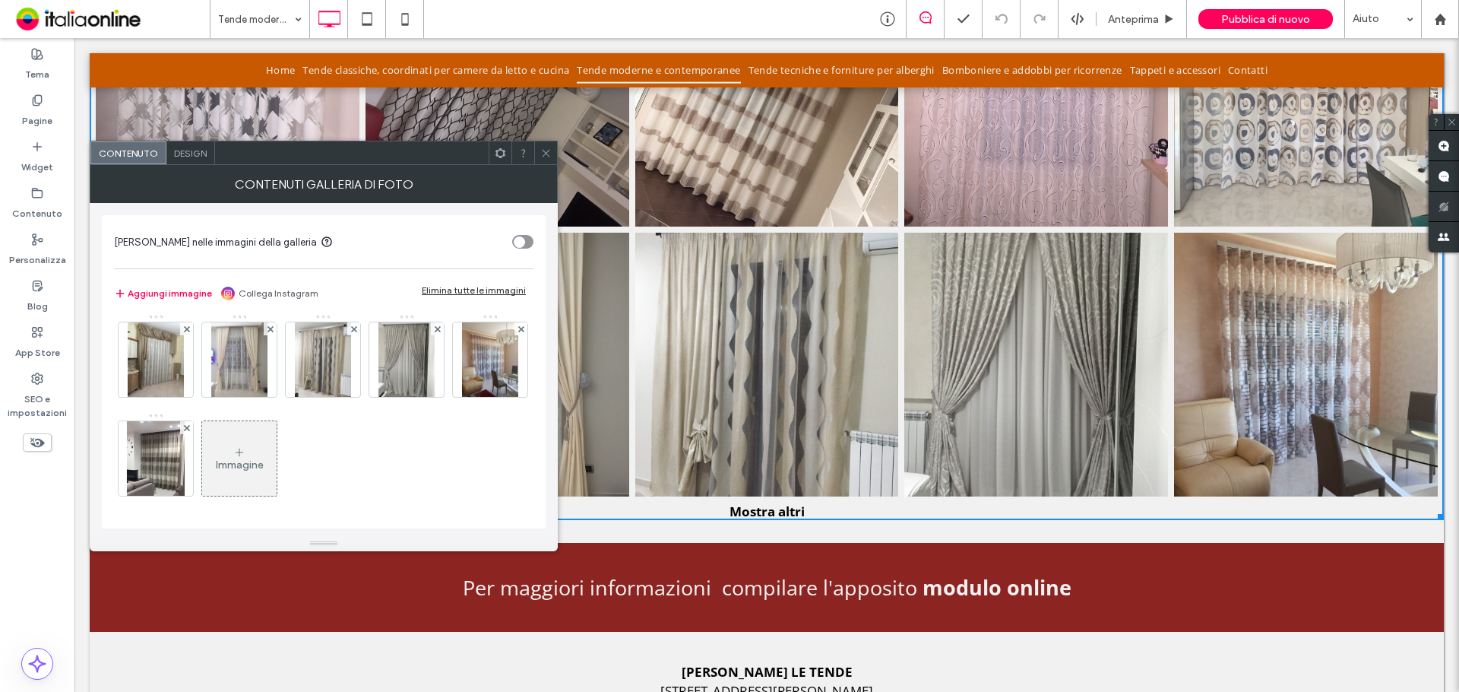
click at [277, 453] on div "Immagine" at bounding box center [239, 458] width 74 height 71
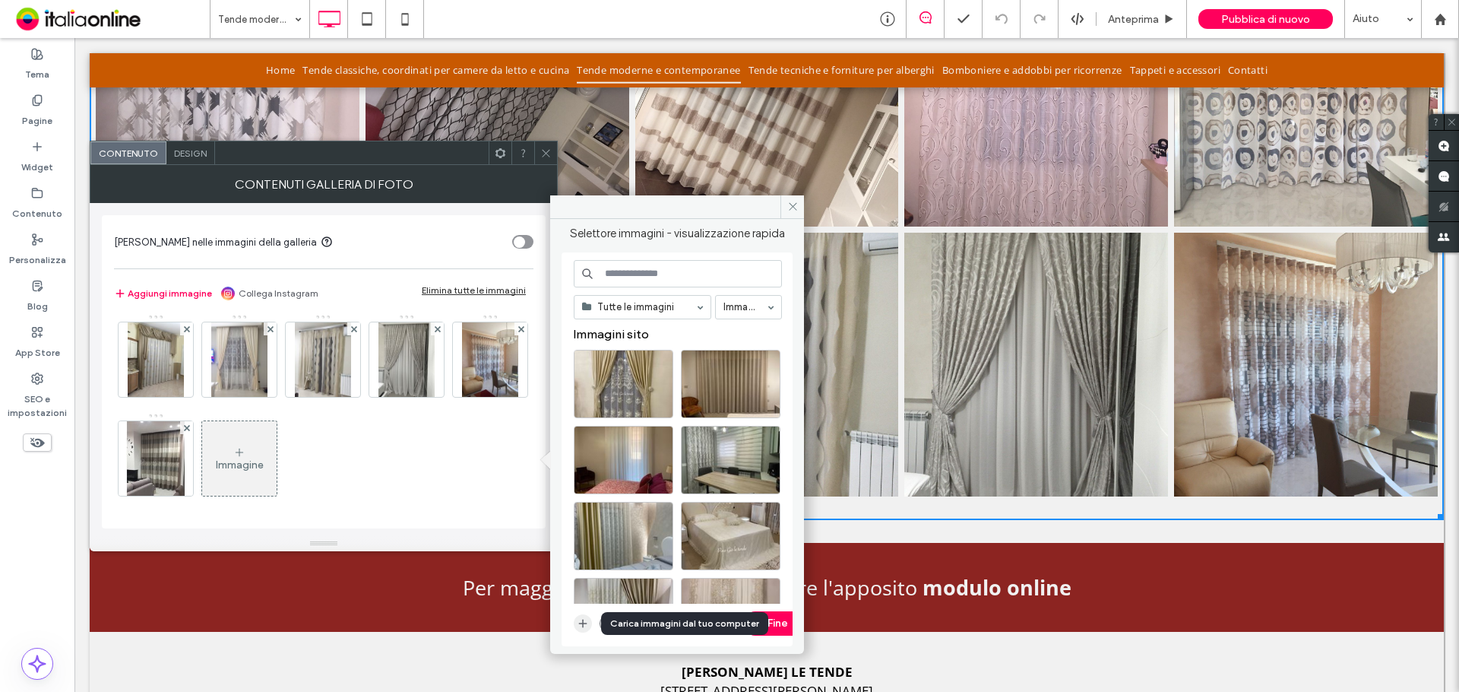
click at [586, 620] on icon "button" at bounding box center [583, 623] width 12 height 12
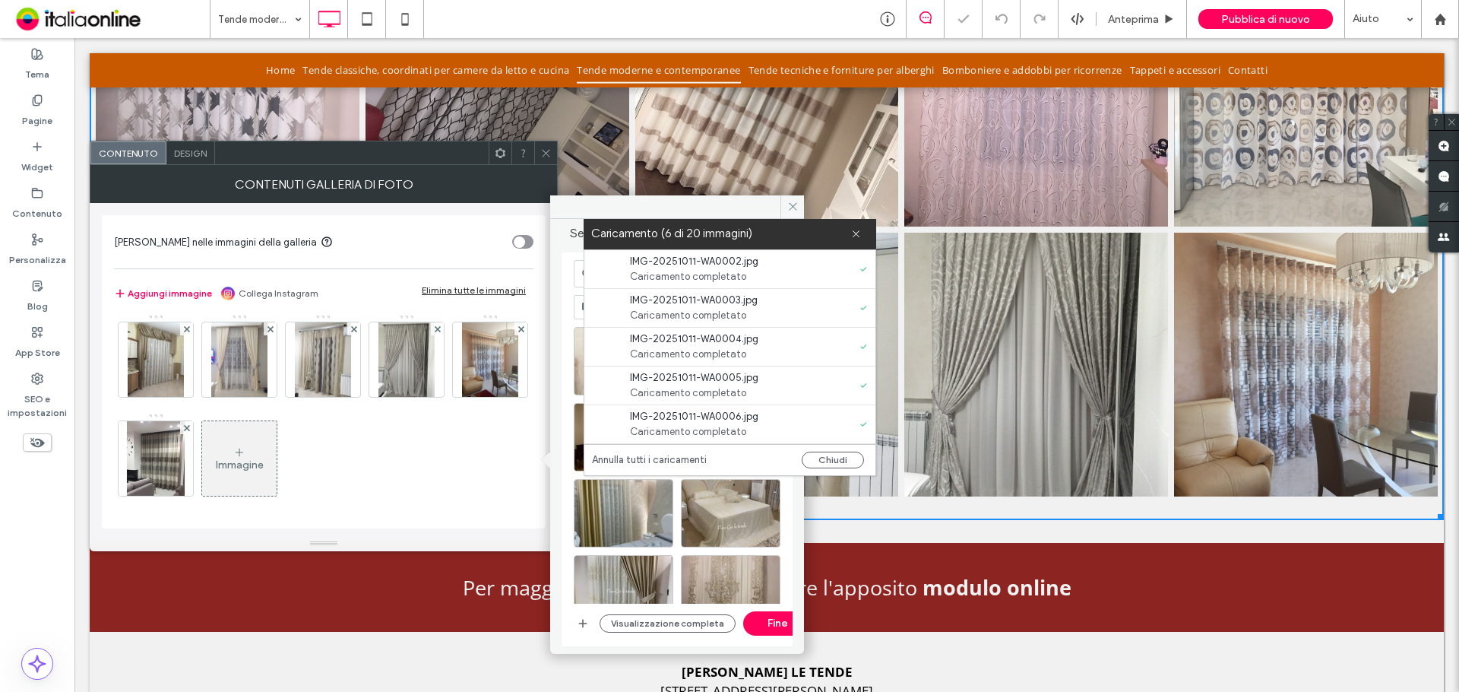
click at [515, 236] on div at bounding box center [521, 229] width 13 height 13
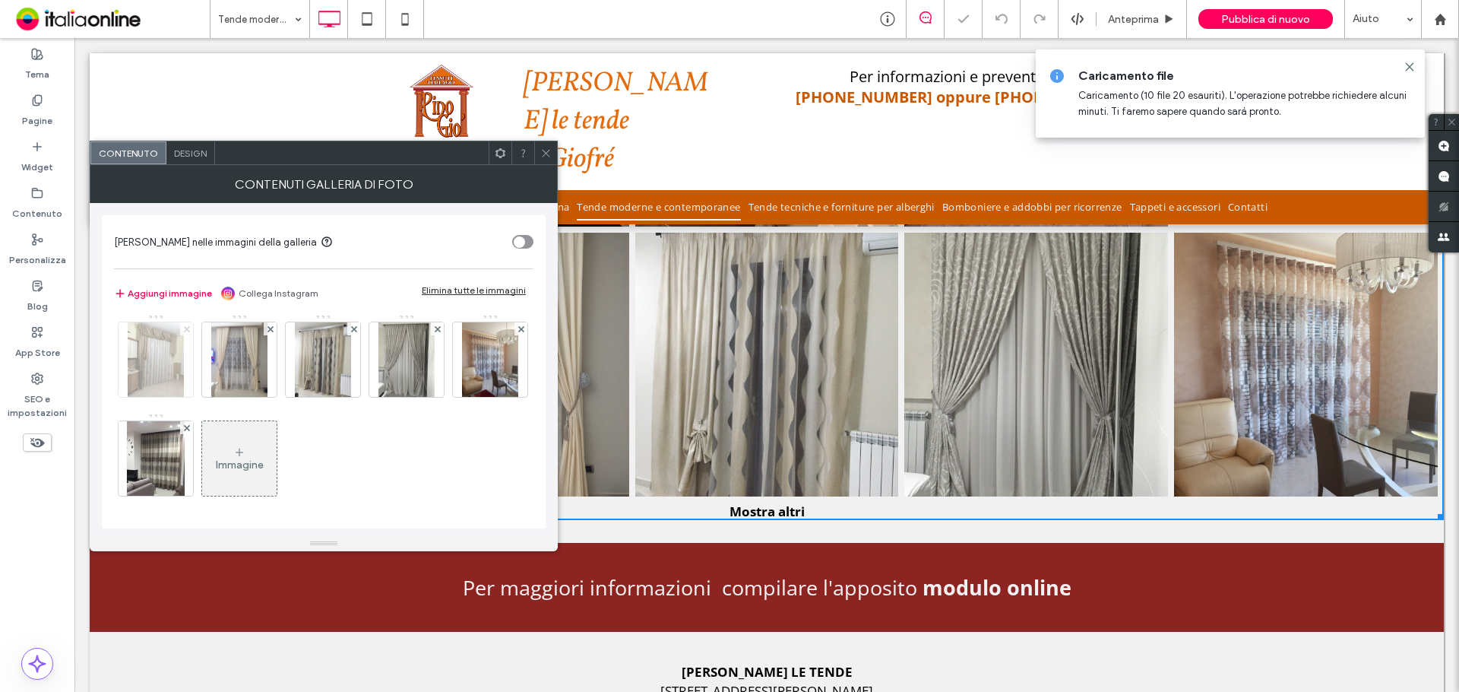
scroll to position [1207, 0]
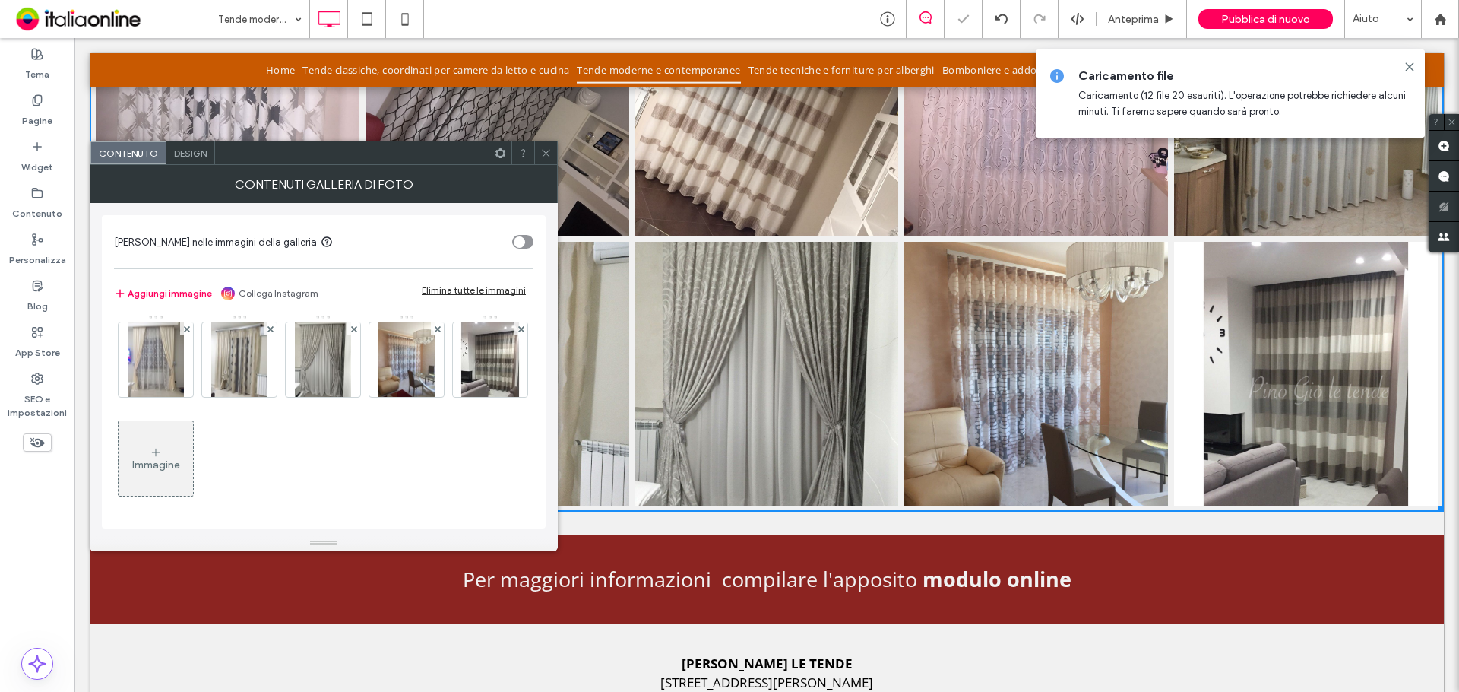
click at [518, 233] on use at bounding box center [521, 230] width 6 height 6
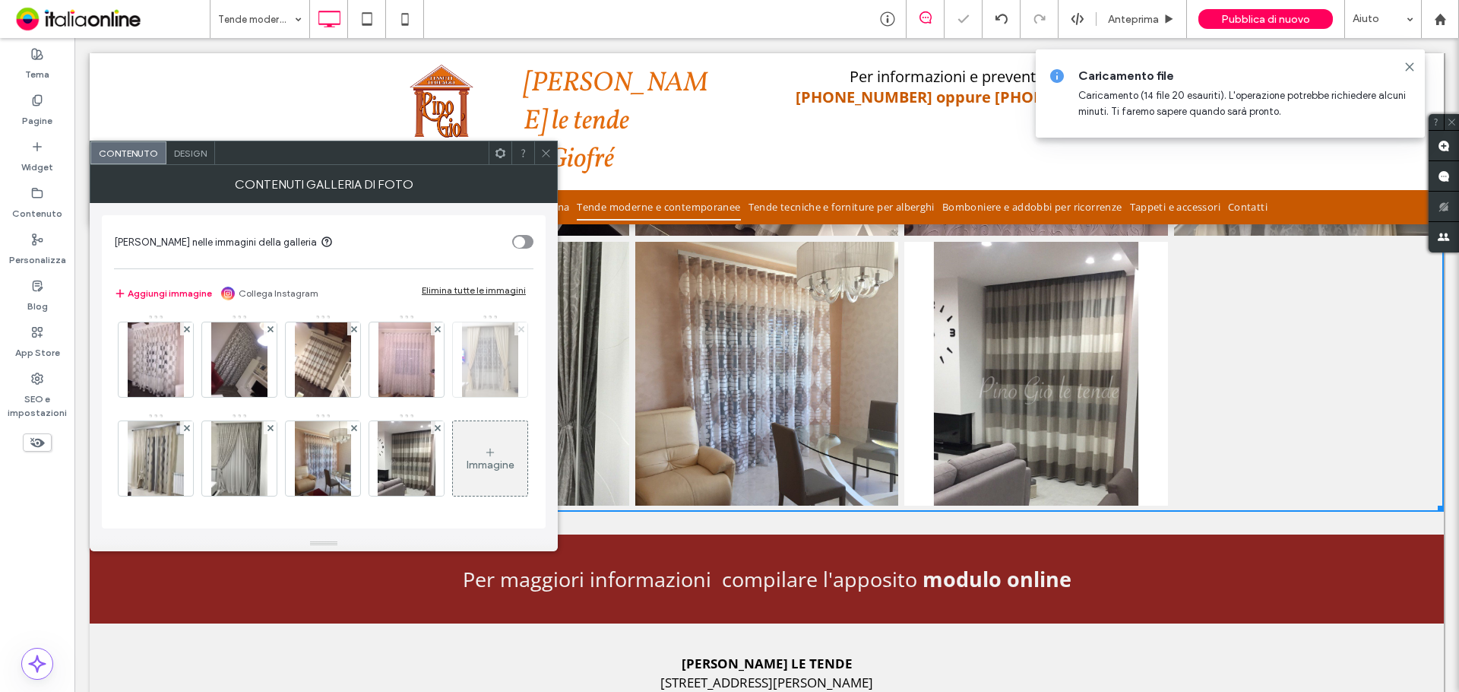
click at [518, 328] on use at bounding box center [521, 328] width 6 height 6
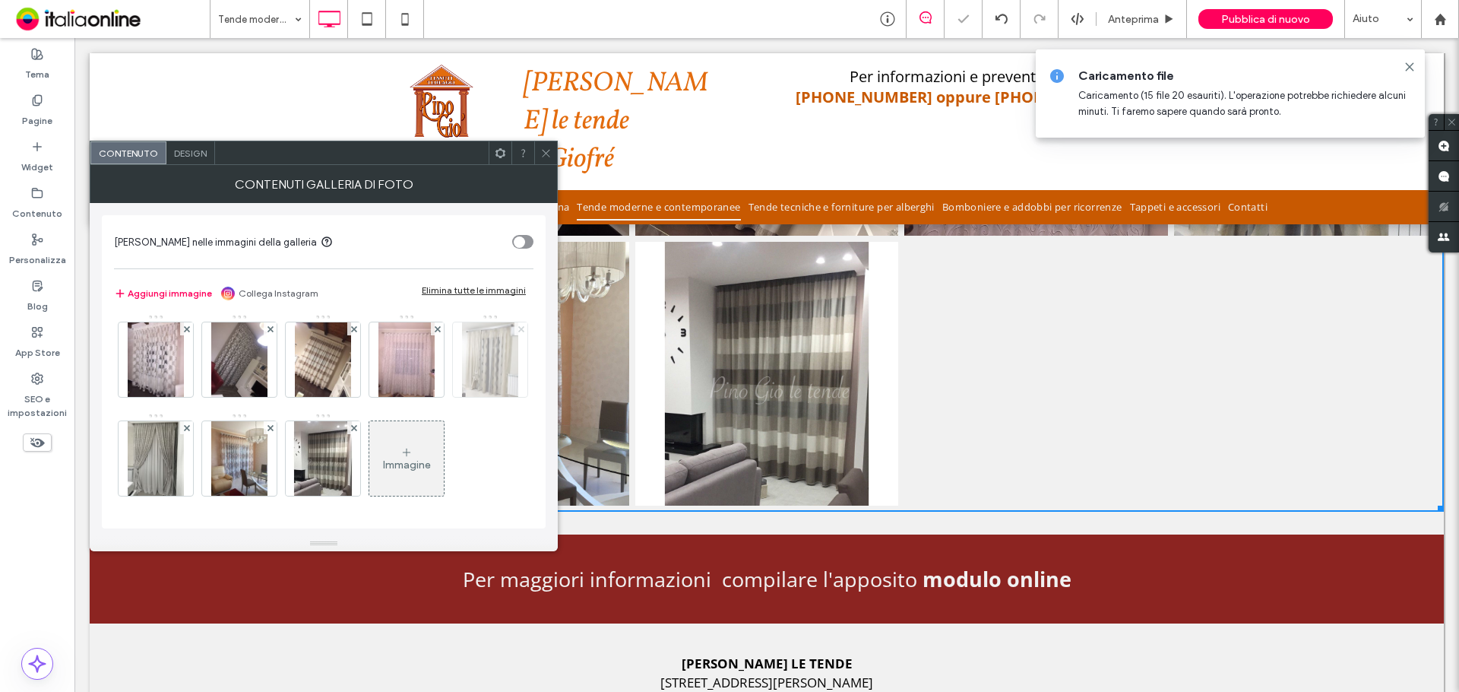
click at [518, 328] on use at bounding box center [521, 328] width 6 height 6
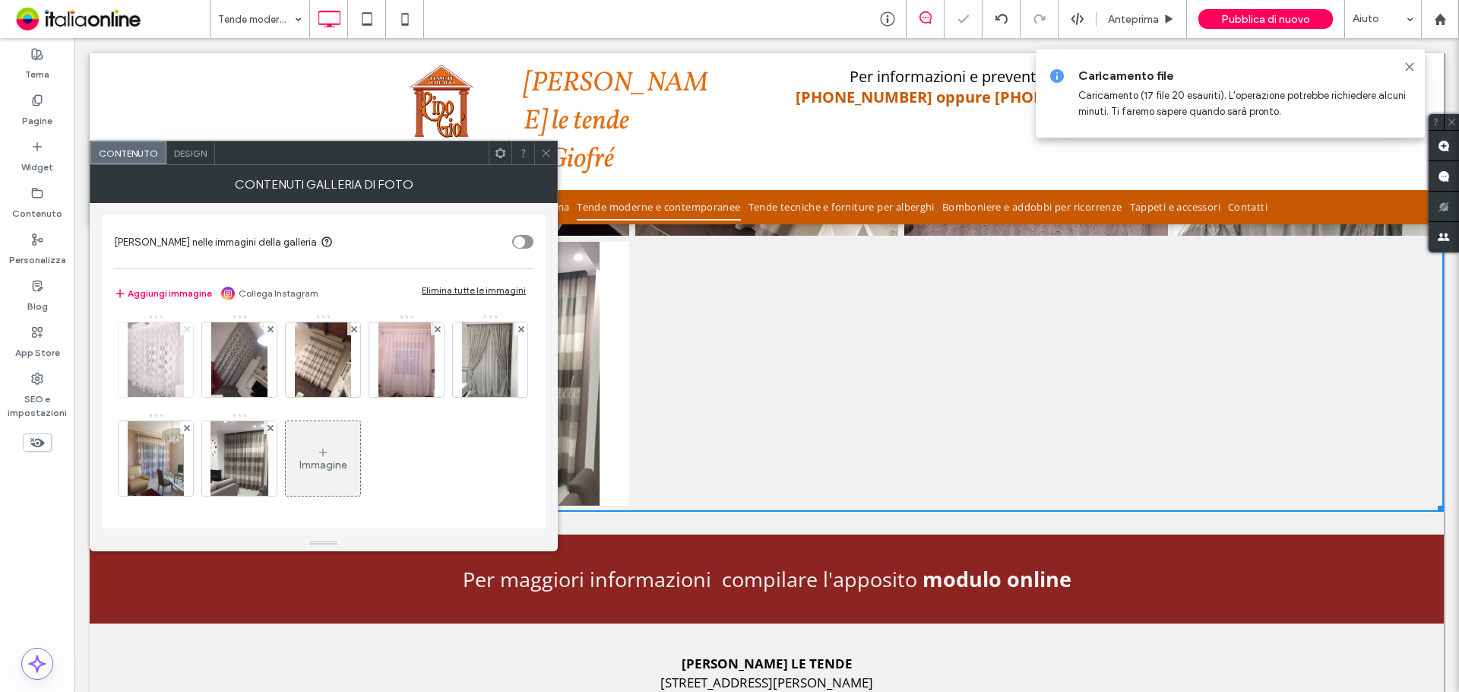
scroll to position [4, 0]
click at [185, 328] on use at bounding box center [186, 328] width 6 height 6
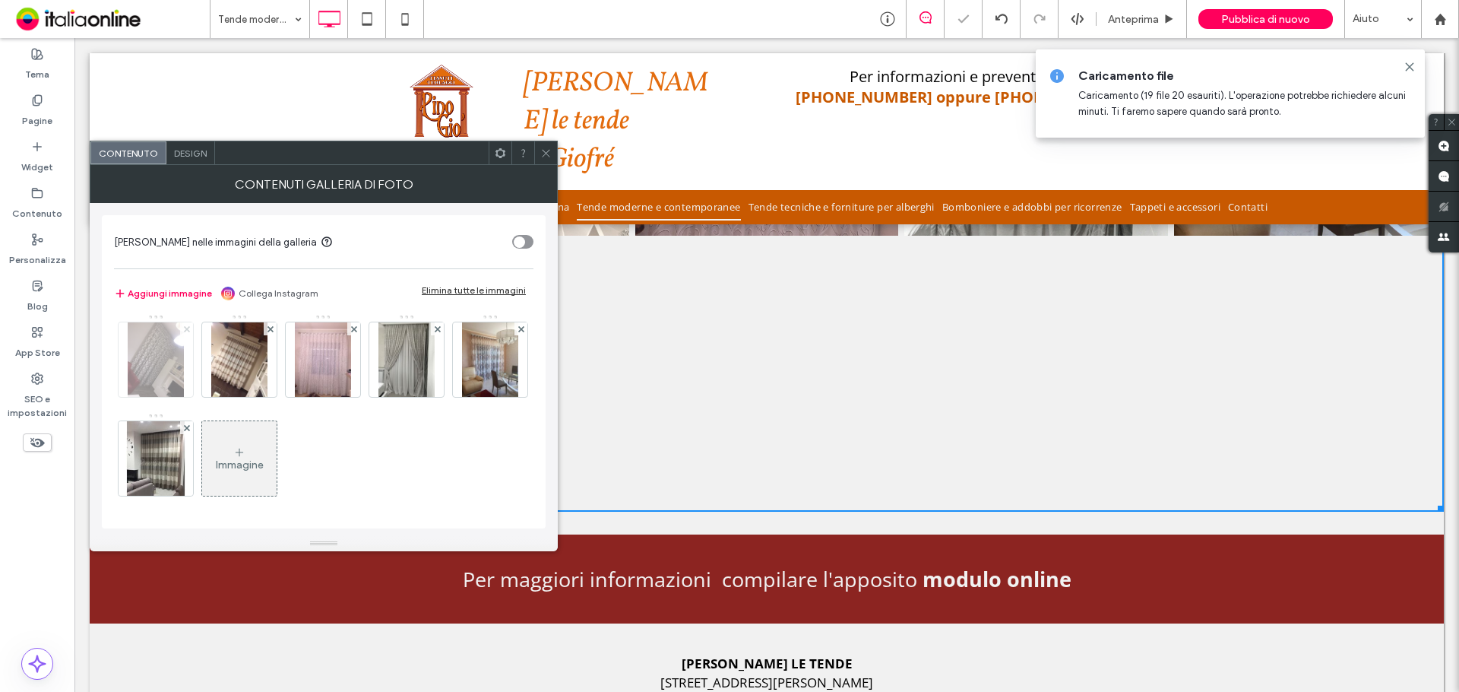
click at [185, 328] on use at bounding box center [186, 328] width 6 height 6
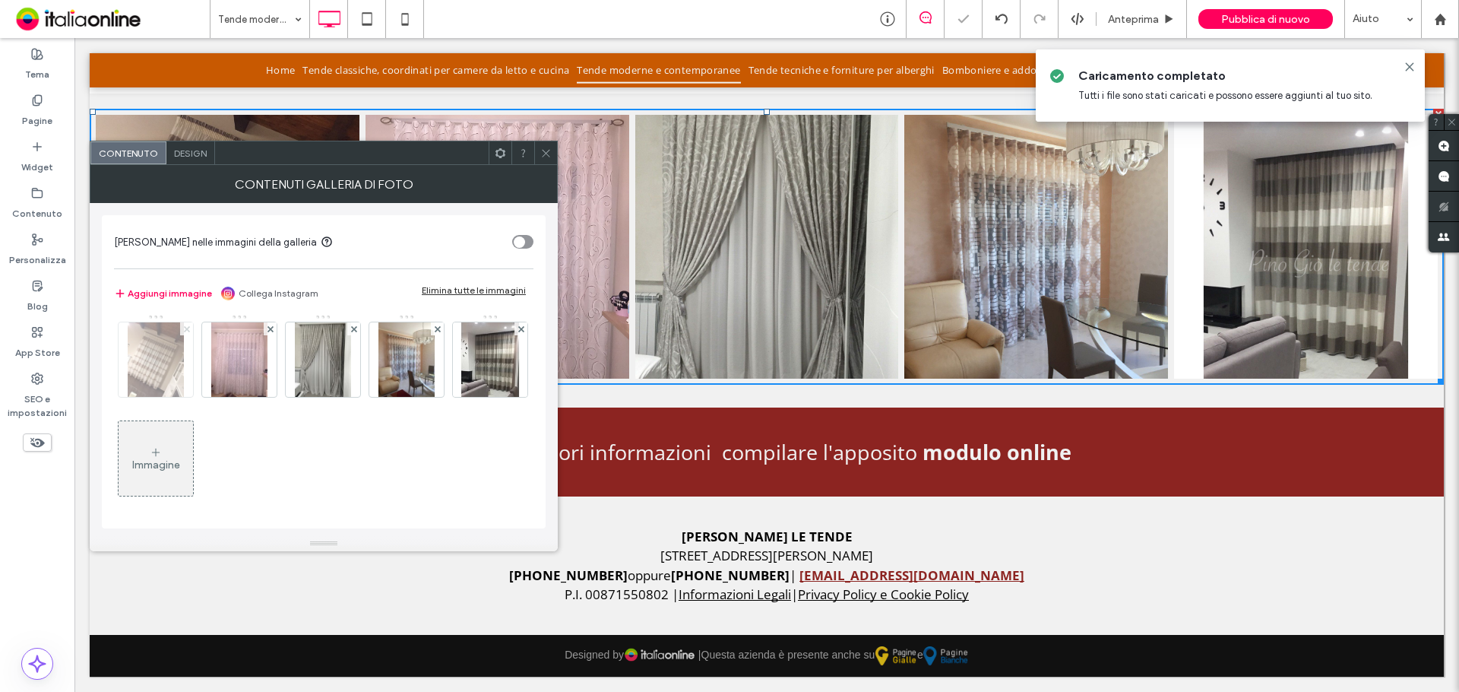
scroll to position [1061, 0]
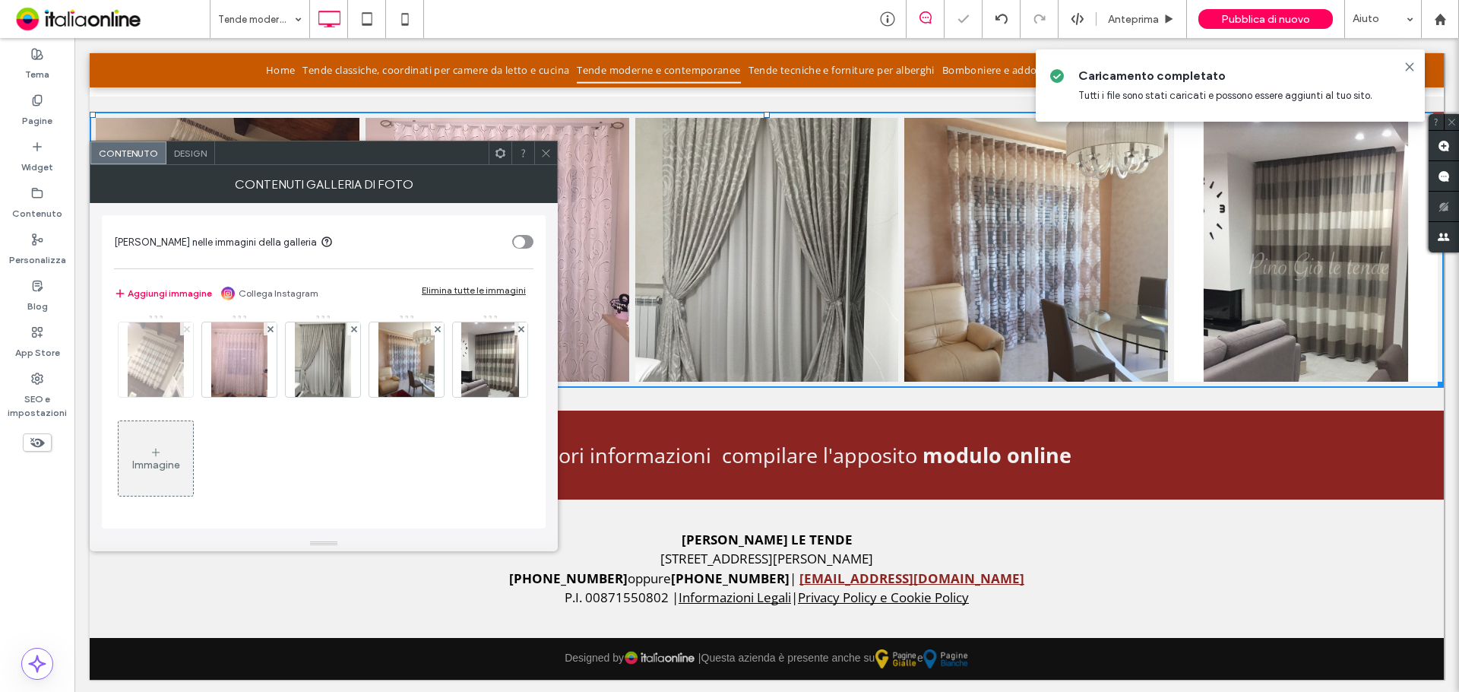
click at [185, 328] on use at bounding box center [186, 328] width 6 height 6
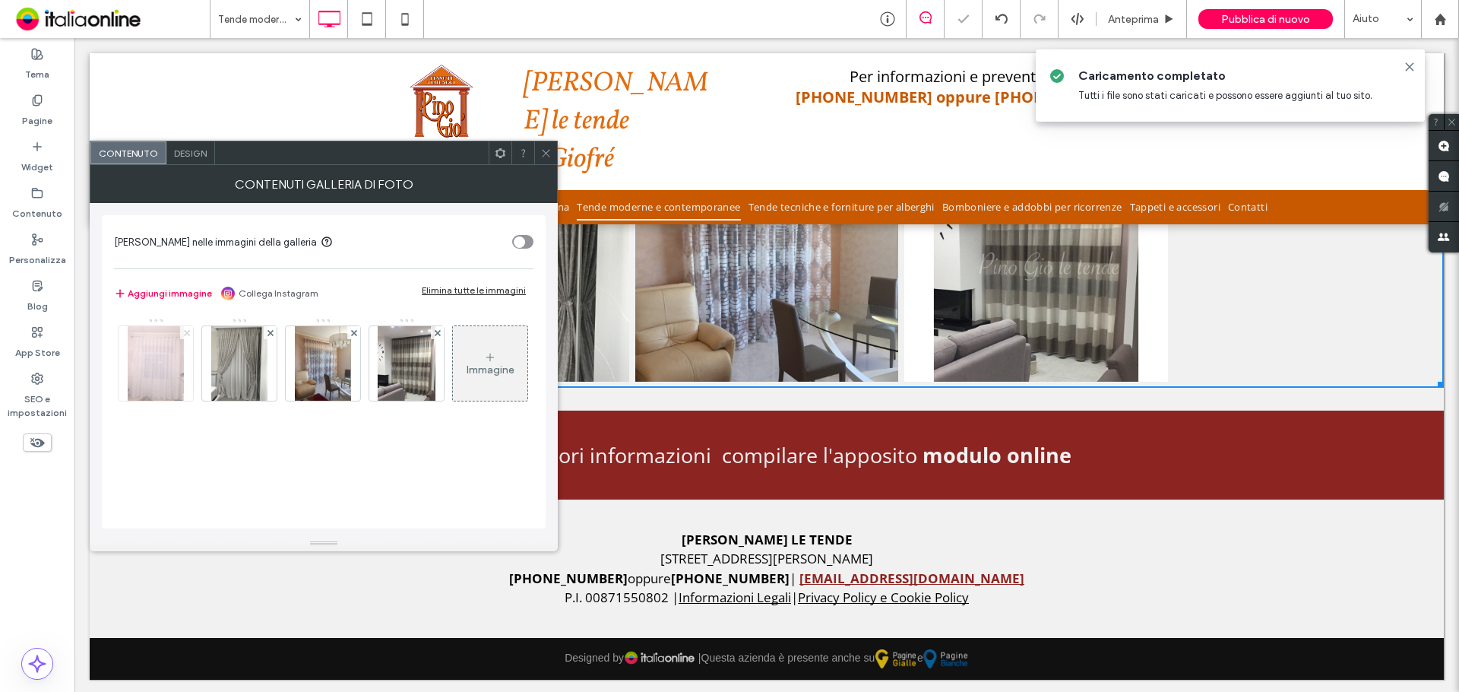
click at [185, 330] on icon at bounding box center [187, 333] width 6 height 6
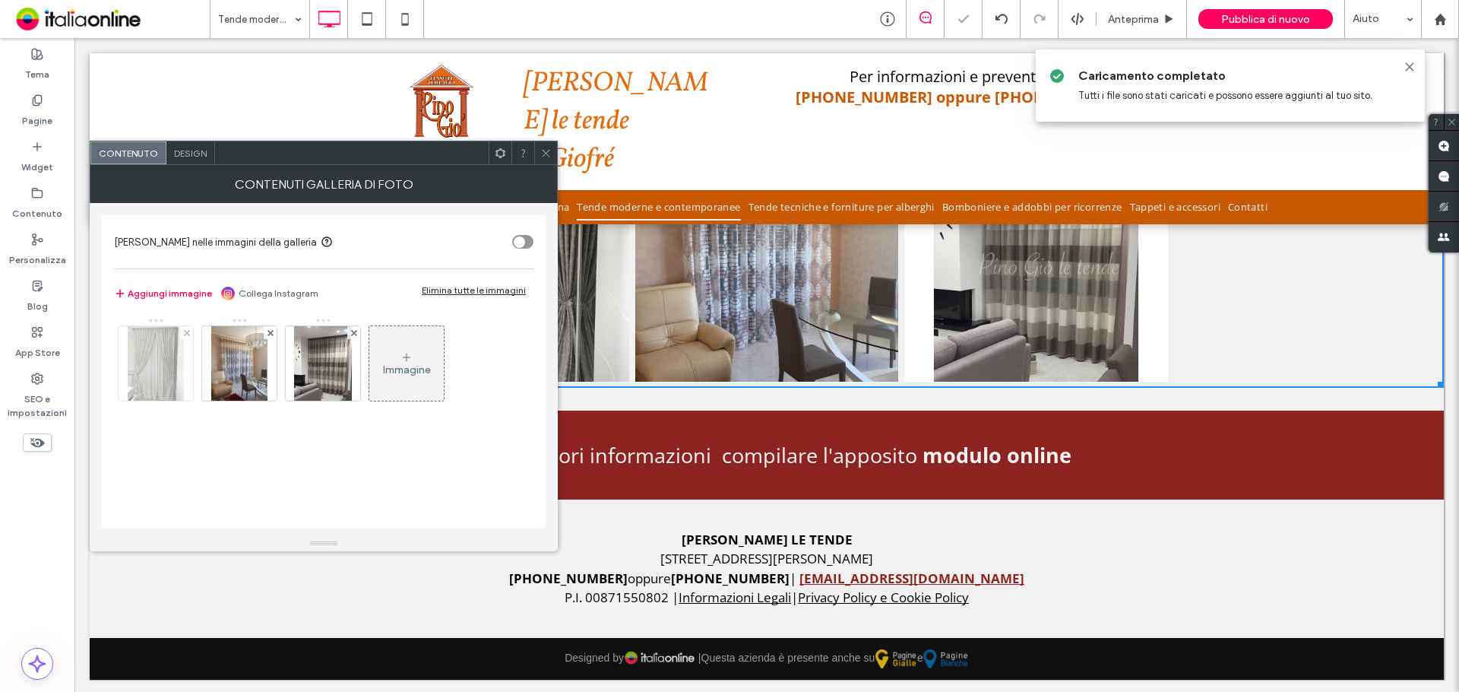
scroll to position [0, 0]
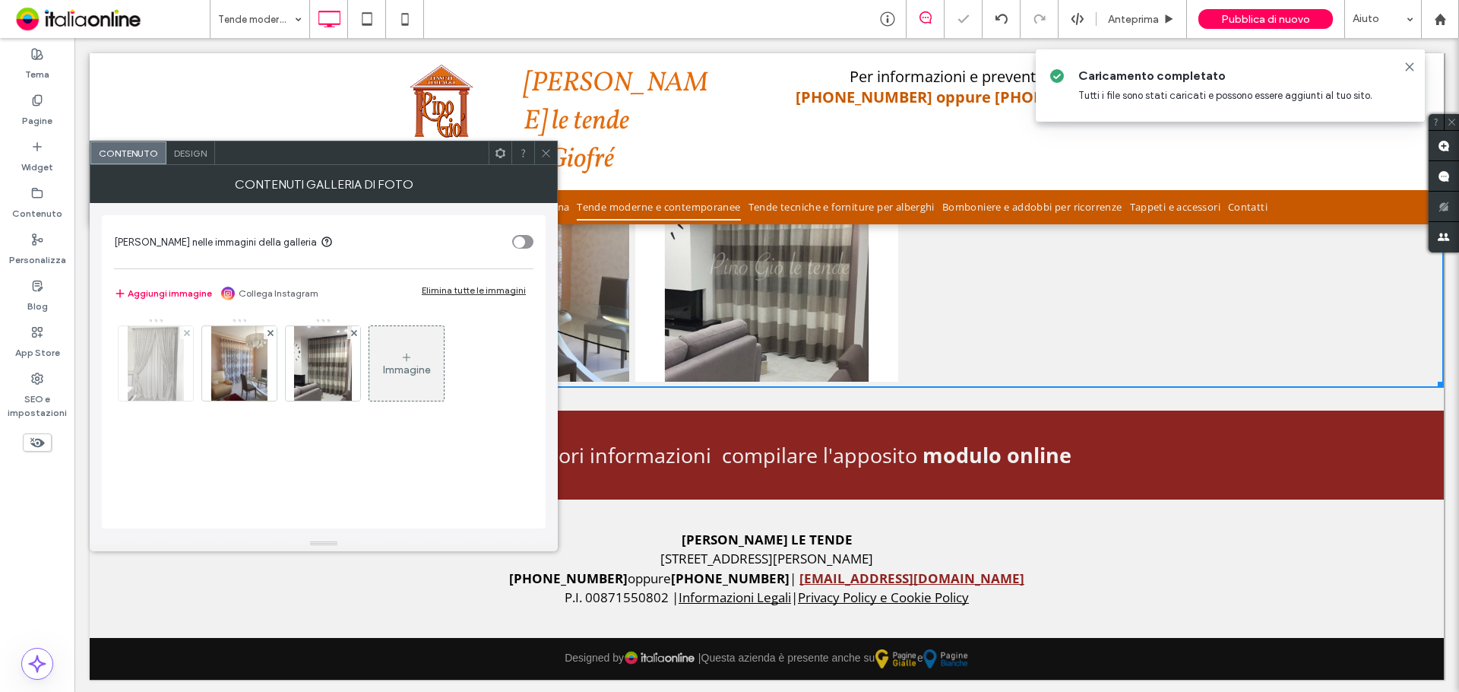
click at [185, 325] on div at bounding box center [156, 363] width 76 height 76
click at [189, 330] on icon at bounding box center [187, 333] width 6 height 6
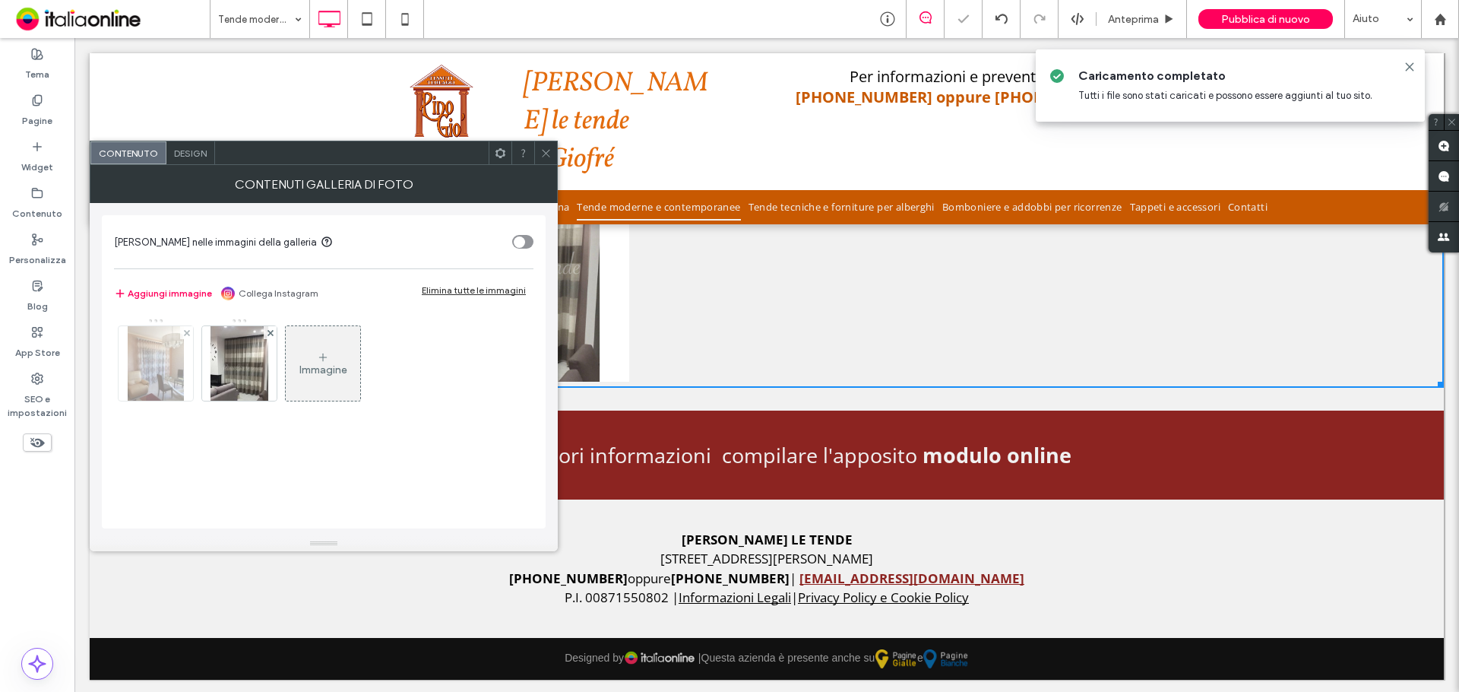
click at [182, 330] on div at bounding box center [186, 332] width 13 height 13
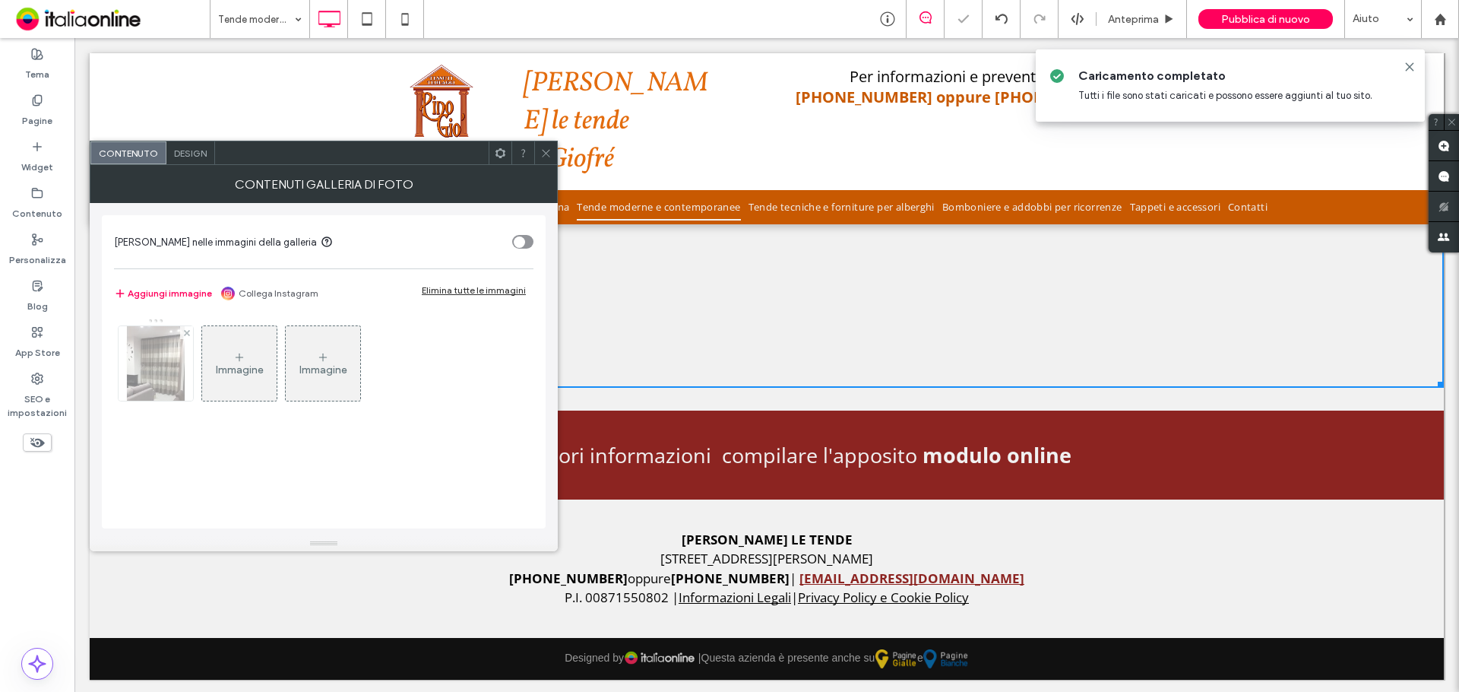
click at [182, 330] on div at bounding box center [186, 332] width 13 height 13
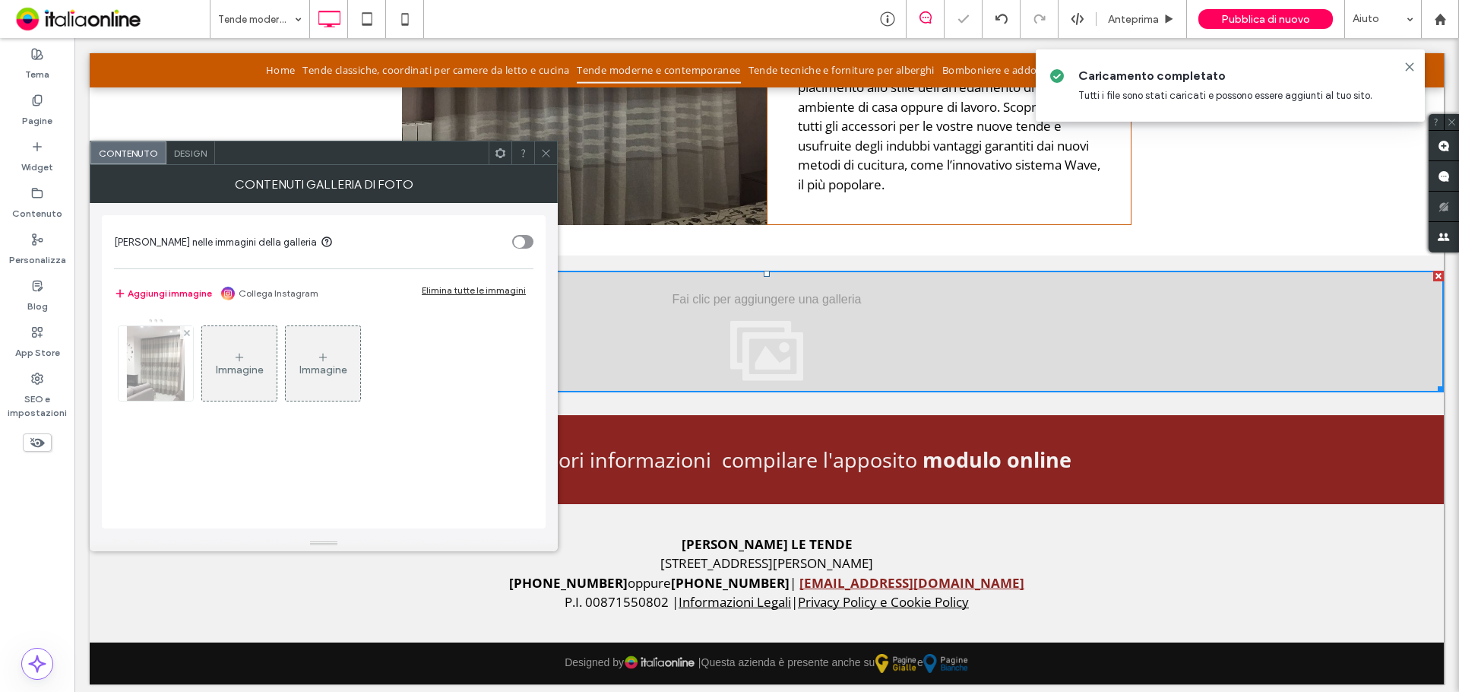
click at [182, 330] on div at bounding box center [186, 332] width 13 height 13
click at [130, 362] on div "Immagine" at bounding box center [156, 363] width 74 height 71
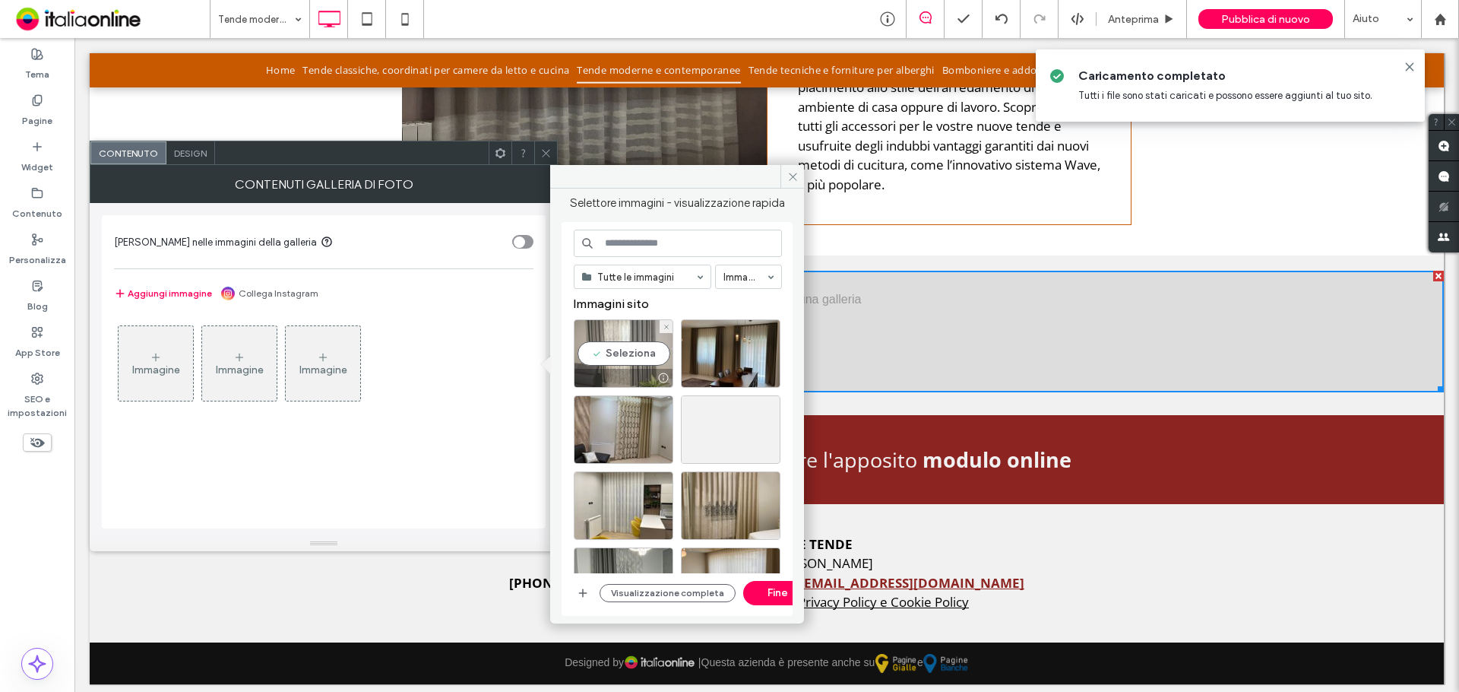
drag, startPoint x: 618, startPoint y: 356, endPoint x: 626, endPoint y: 356, distance: 8.4
click at [618, 356] on div "Seleziona" at bounding box center [624, 353] width 100 height 68
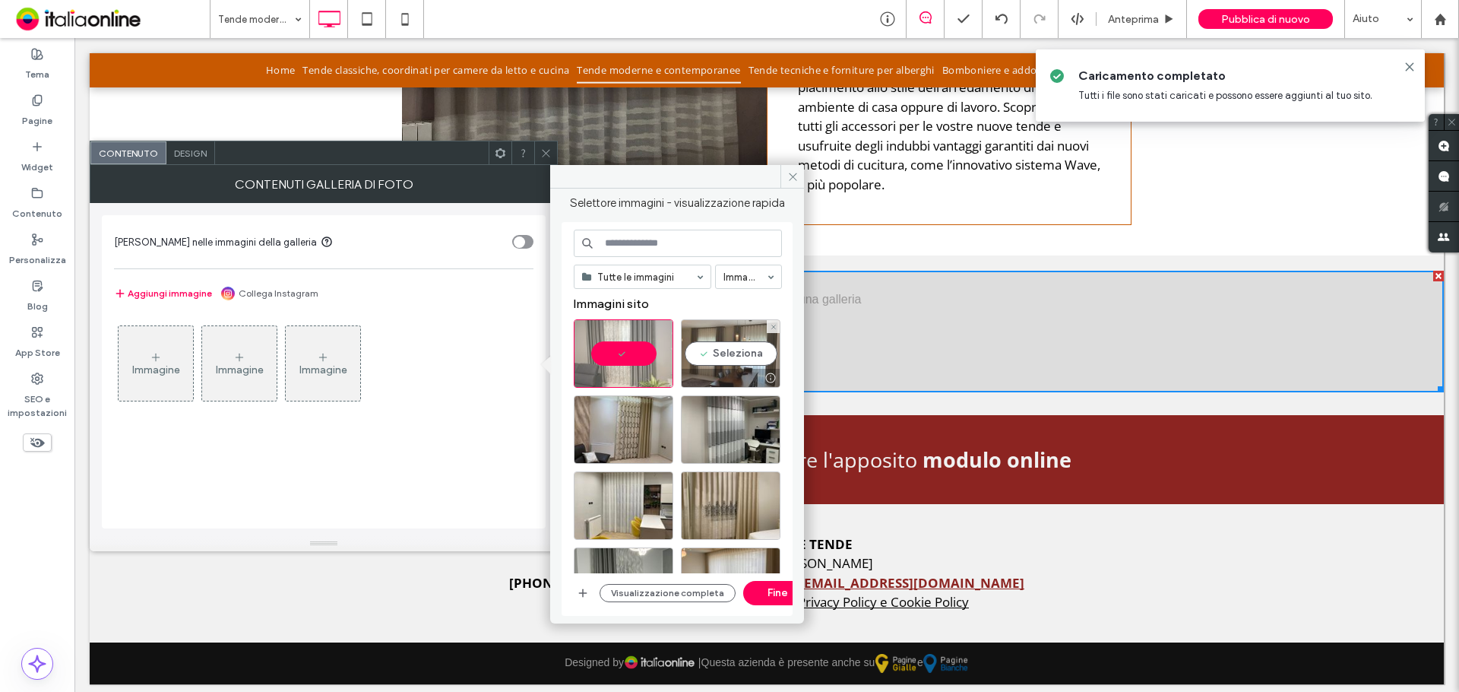
click at [685, 356] on div "Seleziona" at bounding box center [731, 353] width 100 height 68
drag, startPoint x: 707, startPoint y: 453, endPoint x: 670, endPoint y: 453, distance: 37.2
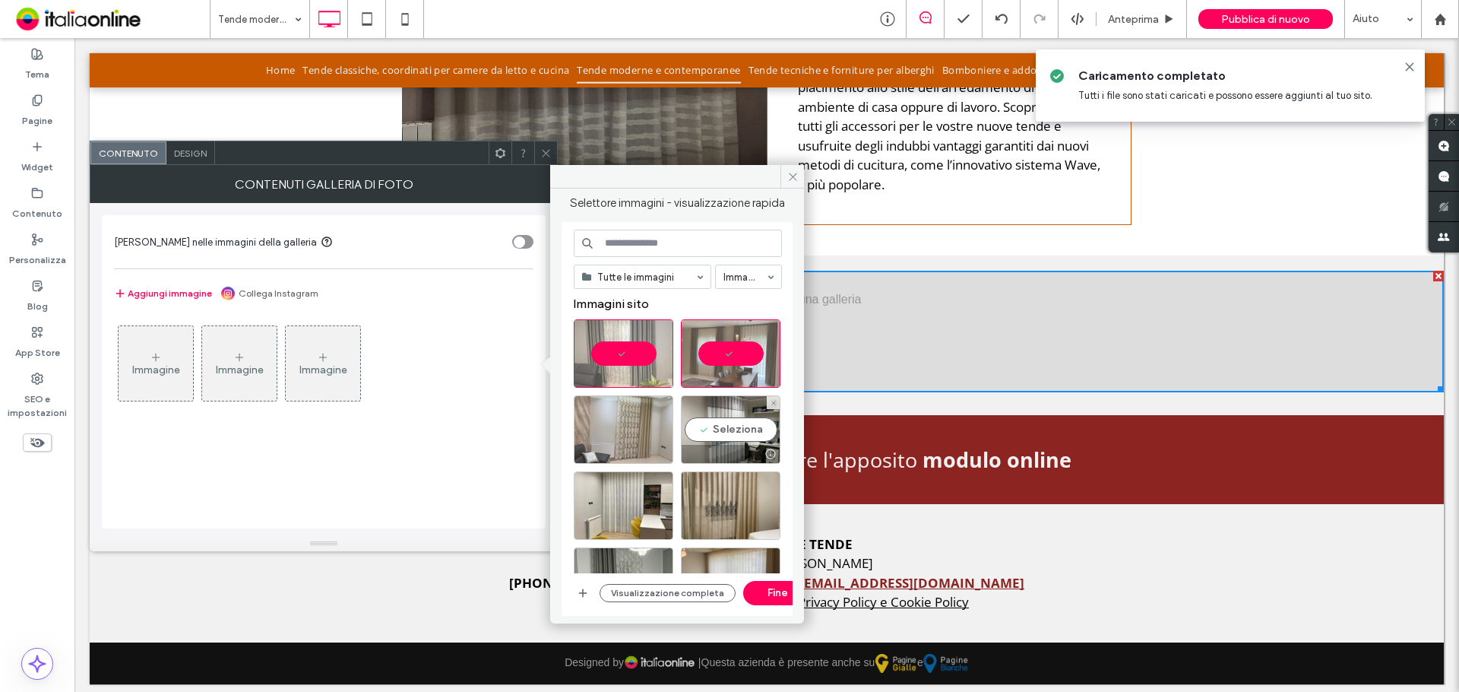
click at [707, 453] on div at bounding box center [731, 454] width 98 height 18
click at [596, 453] on div at bounding box center [624, 454] width 98 height 18
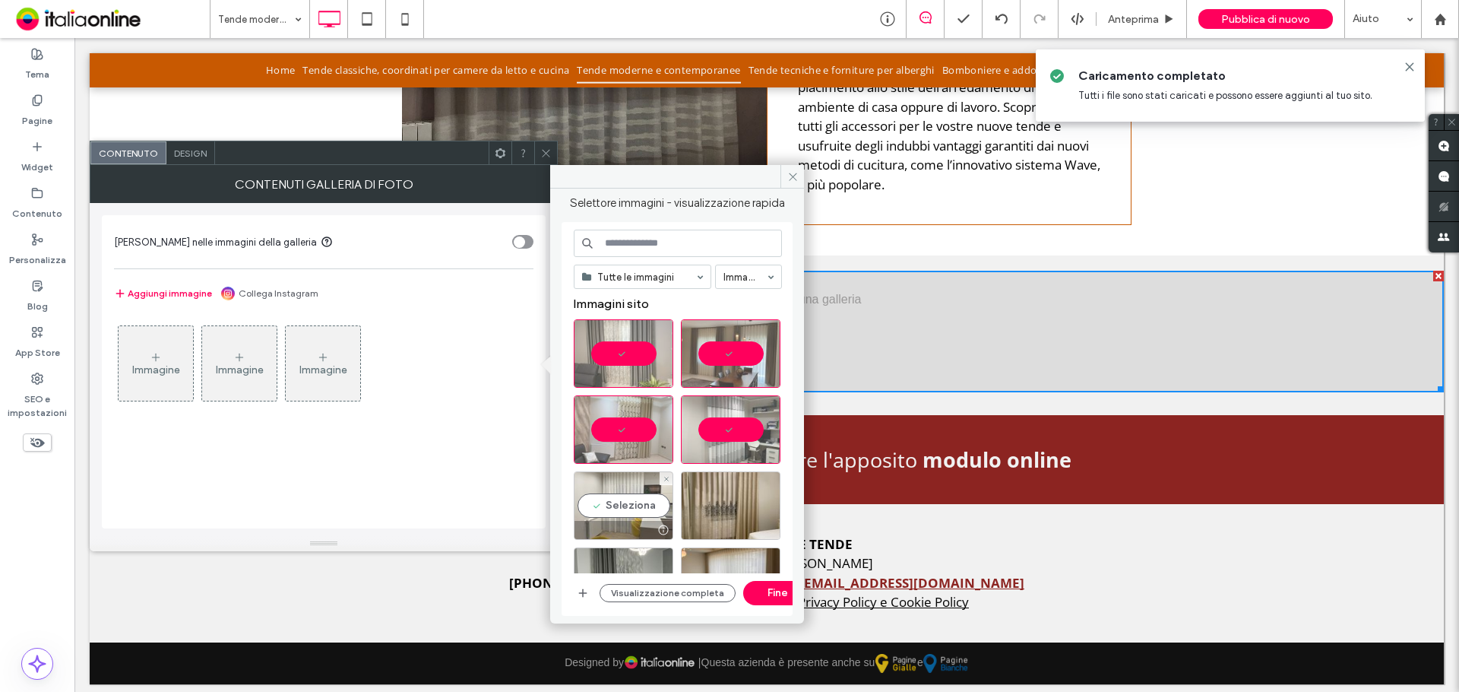
click at [608, 486] on div "Seleziona" at bounding box center [624, 505] width 100 height 68
click at [680, 486] on div at bounding box center [684, 509] width 220 height 76
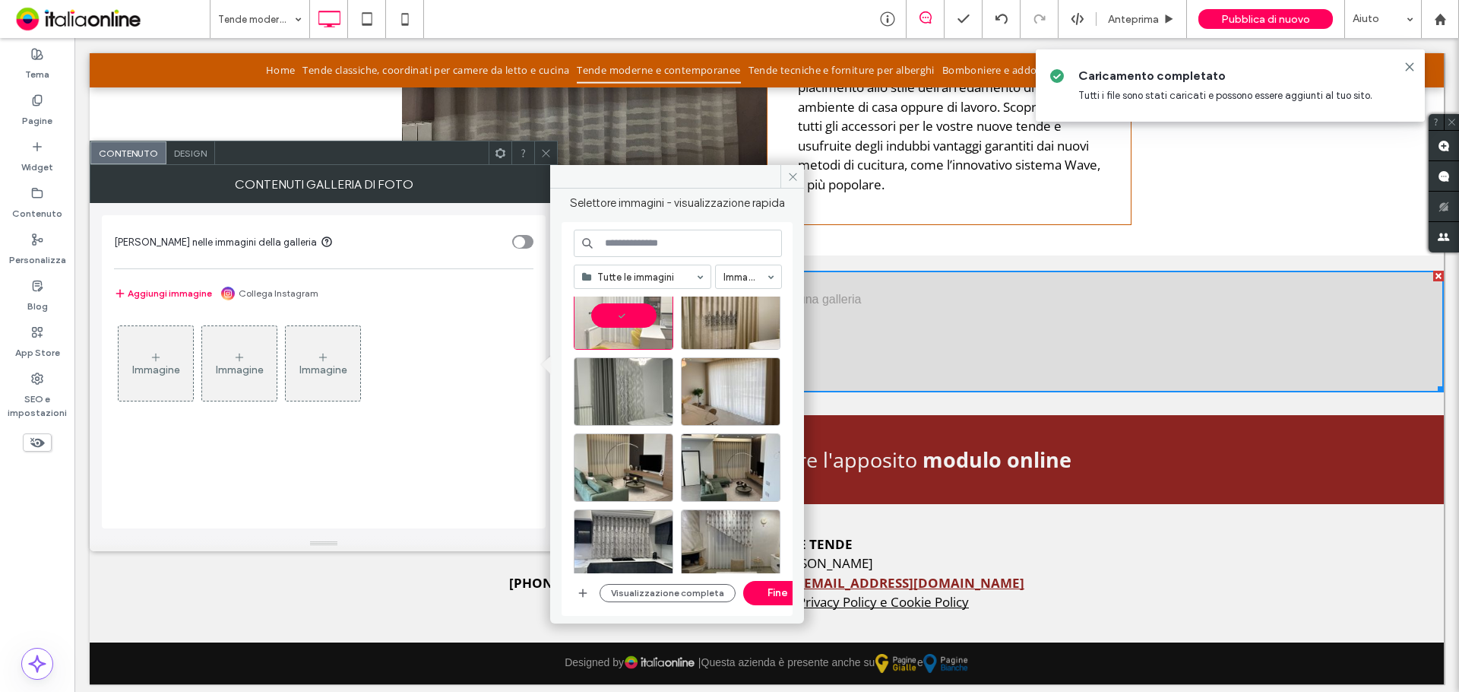
scroll to position [228, 0]
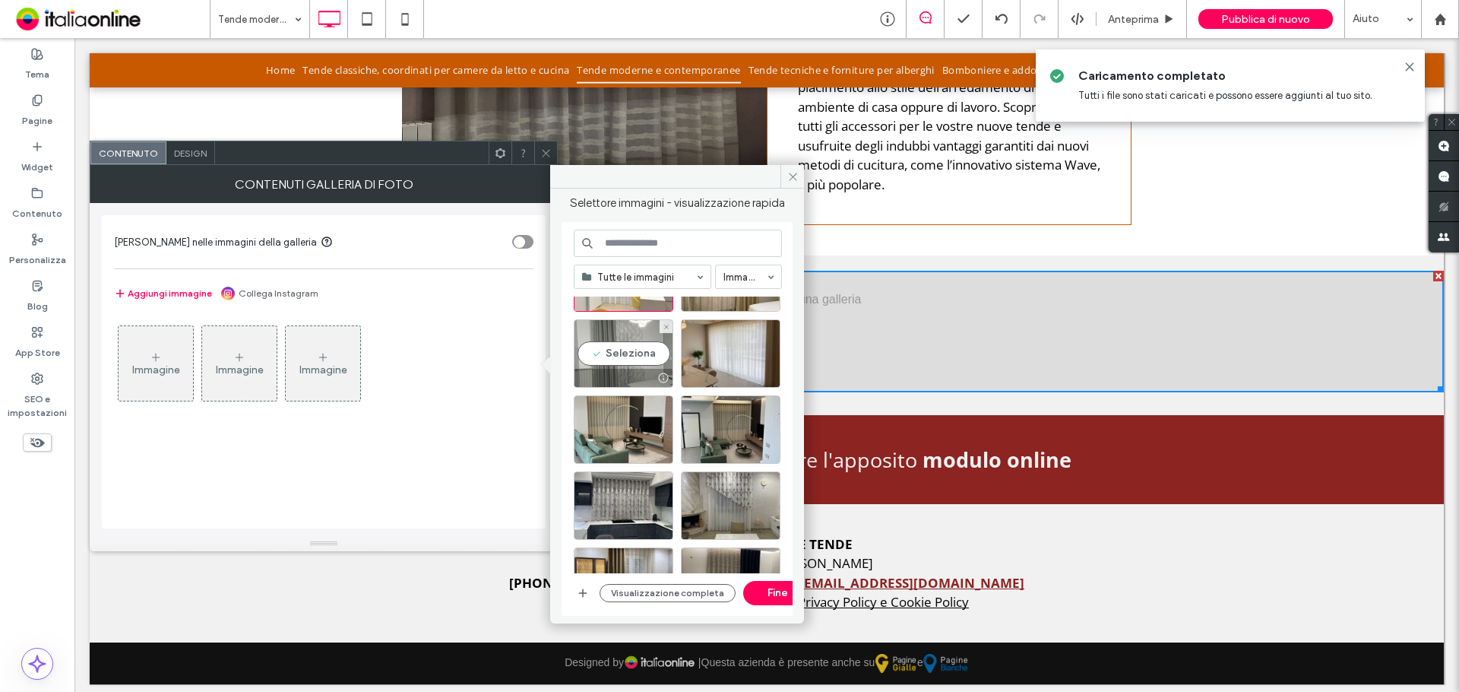
click at [594, 346] on div "Seleziona" at bounding box center [624, 353] width 100 height 68
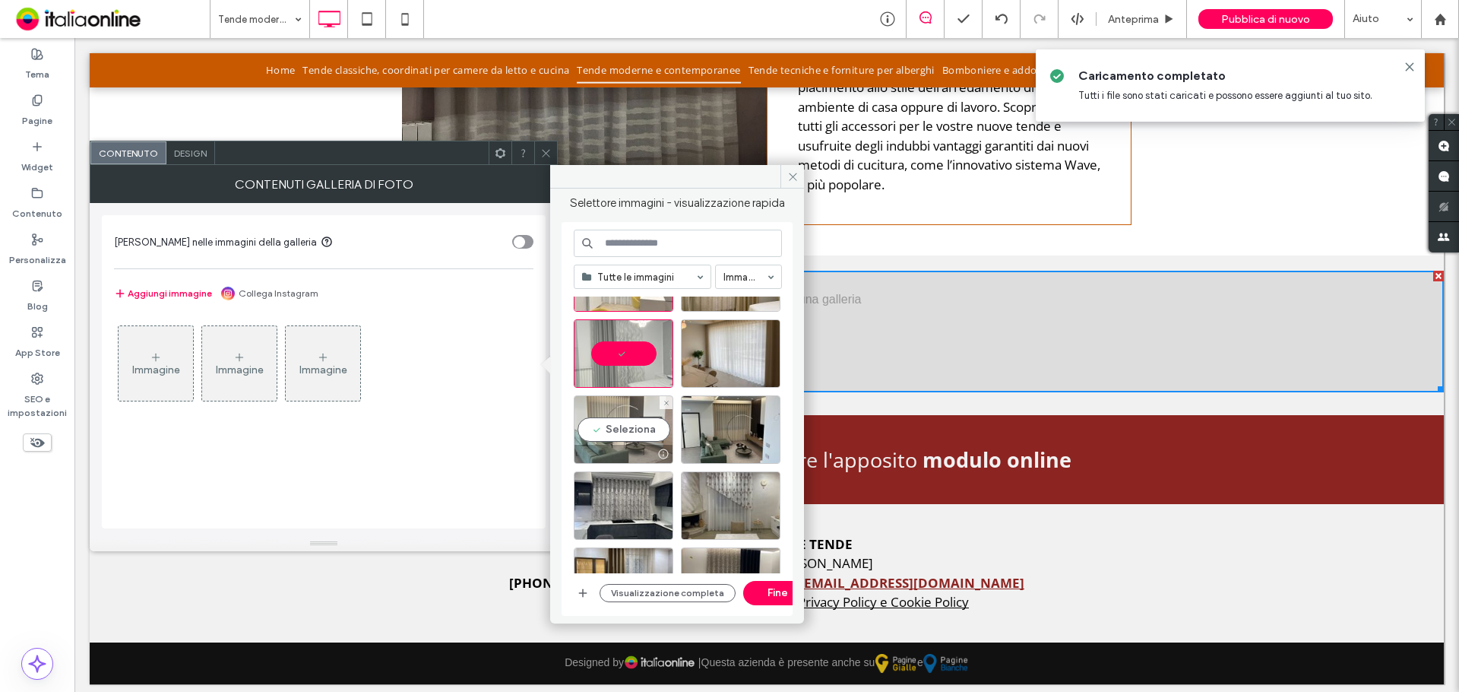
drag, startPoint x: 618, startPoint y: 436, endPoint x: 711, endPoint y: 444, distance: 93.8
click at [618, 437] on div "Seleziona" at bounding box center [624, 429] width 100 height 68
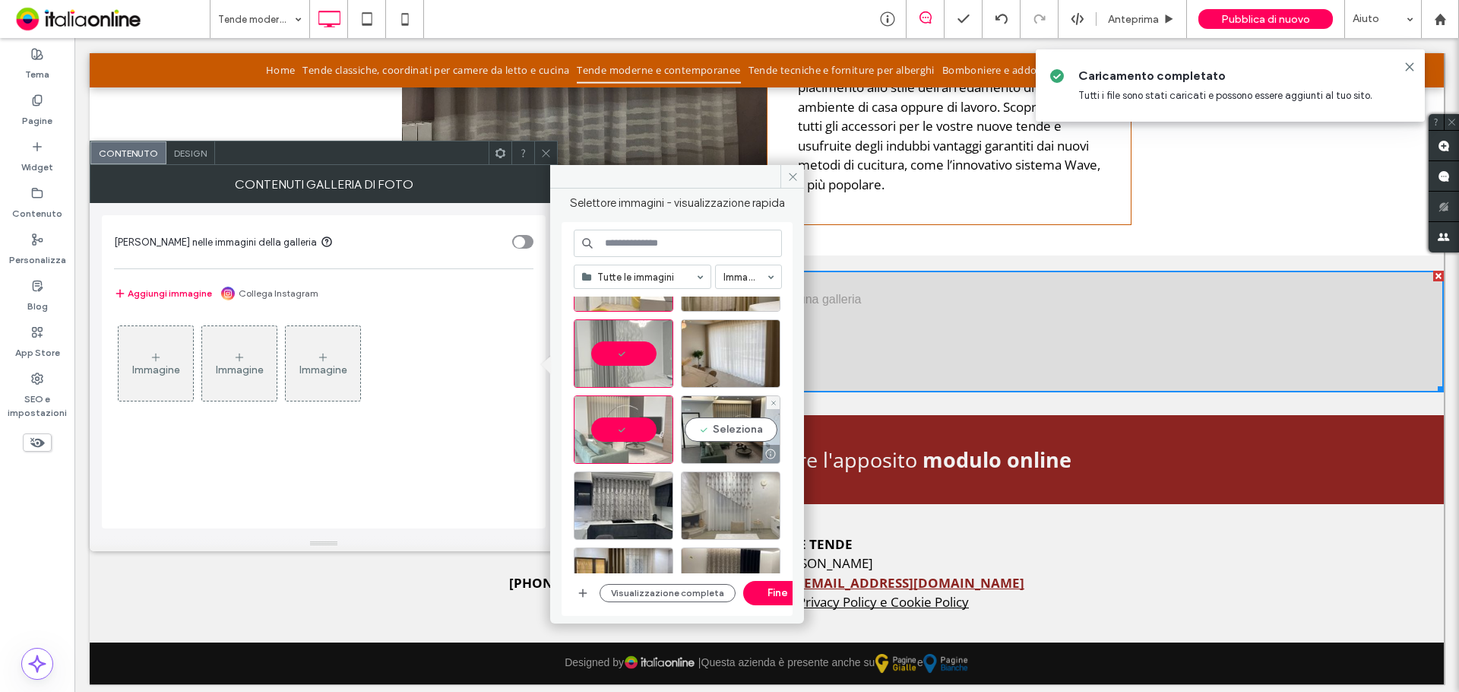
drag, startPoint x: 717, startPoint y: 438, endPoint x: 711, endPoint y: 471, distance: 34.0
click at [714, 445] on div "Seleziona" at bounding box center [731, 429] width 100 height 68
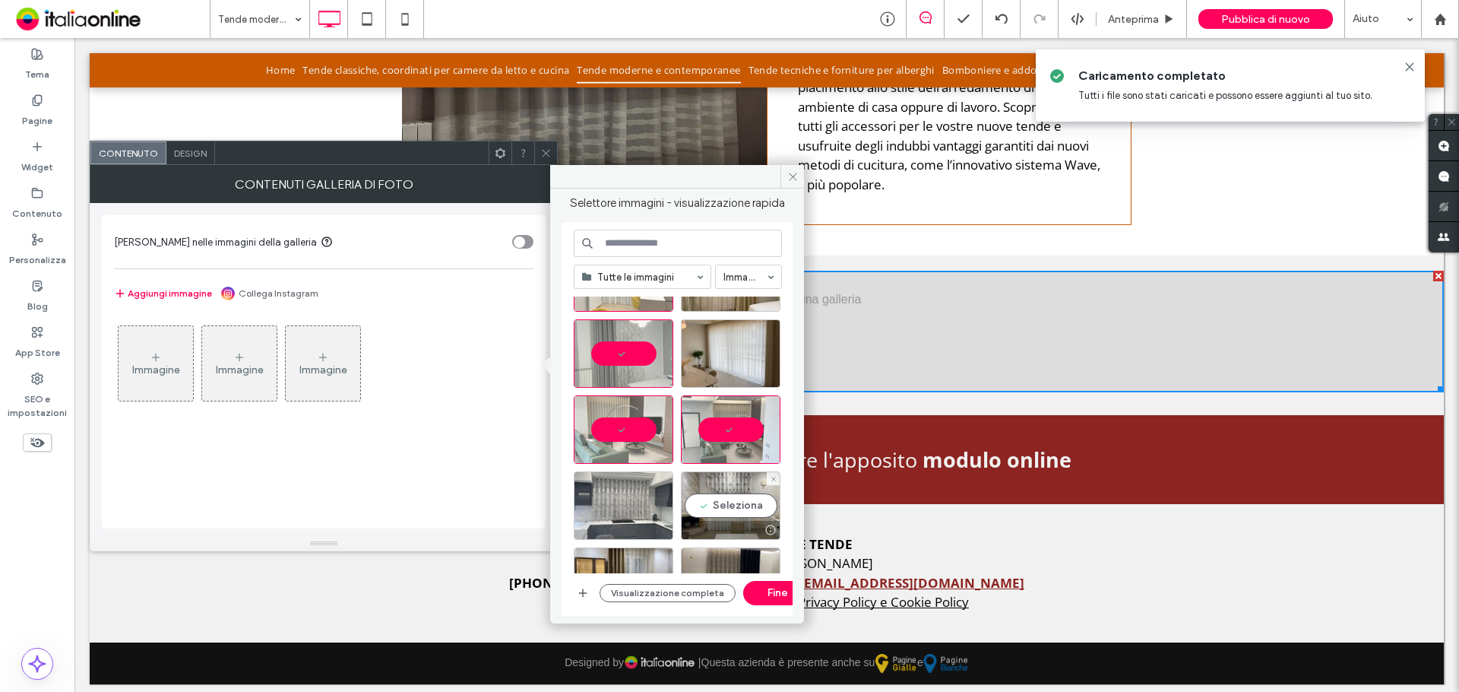
drag, startPoint x: 719, startPoint y: 512, endPoint x: 613, endPoint y: 514, distance: 106.4
click at [705, 512] on div "Seleziona" at bounding box center [731, 505] width 100 height 68
click at [613, 514] on div "Seleziona" at bounding box center [624, 505] width 100 height 68
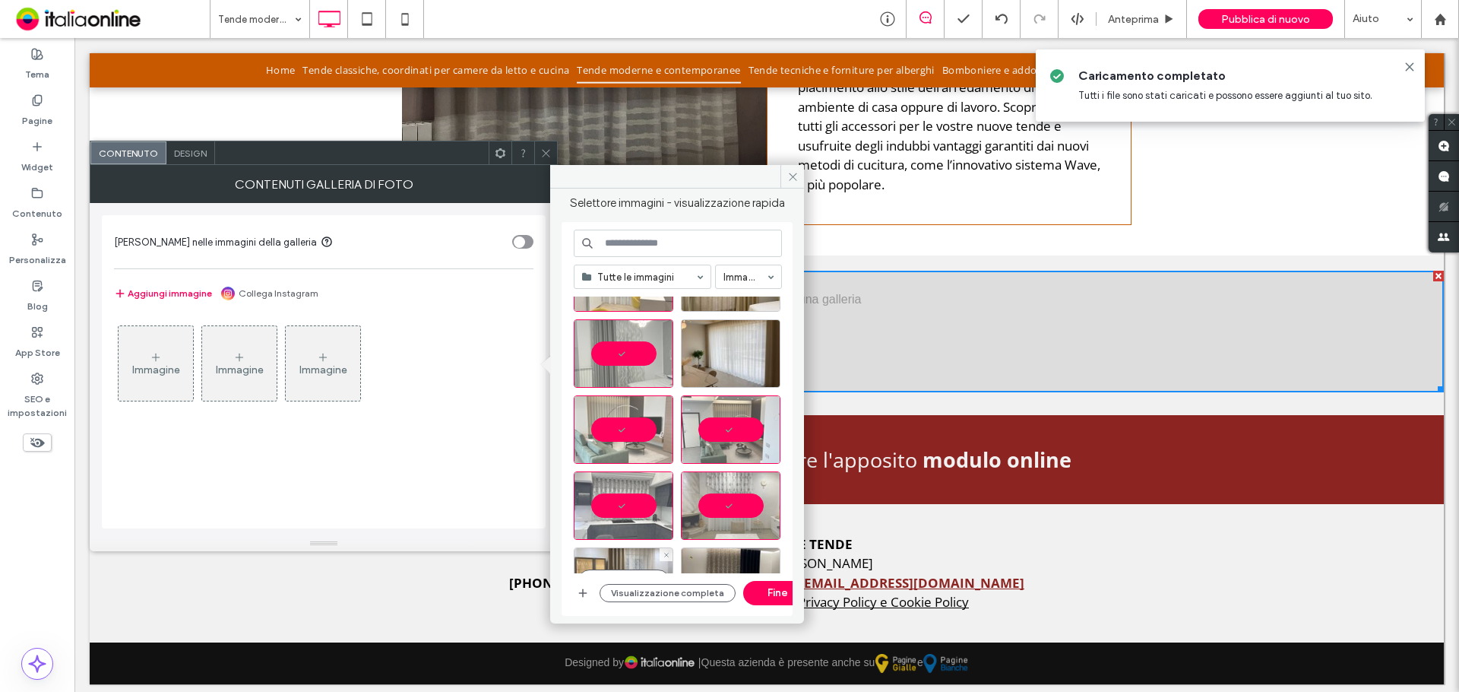
drag, startPoint x: 627, startPoint y: 557, endPoint x: 646, endPoint y: 550, distance: 20.2
click at [627, 557] on div "Seleziona" at bounding box center [624, 581] width 100 height 68
click at [710, 553] on div "Seleziona" at bounding box center [731, 581] width 100 height 68
drag, startPoint x: 713, startPoint y: 366, endPoint x: 708, endPoint y: 315, distance: 51.1
click at [713, 363] on div "Seleziona" at bounding box center [731, 353] width 100 height 68
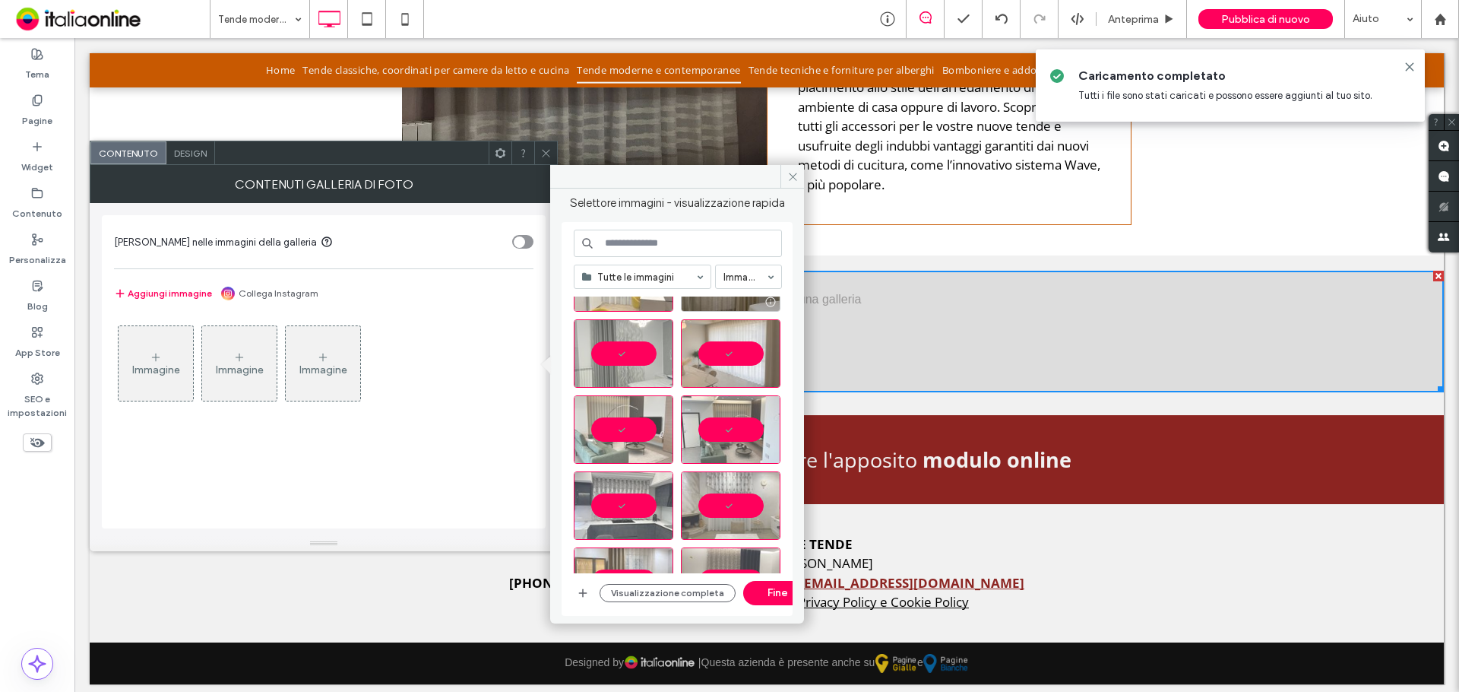
click at [708, 305] on div at bounding box center [731, 302] width 98 height 18
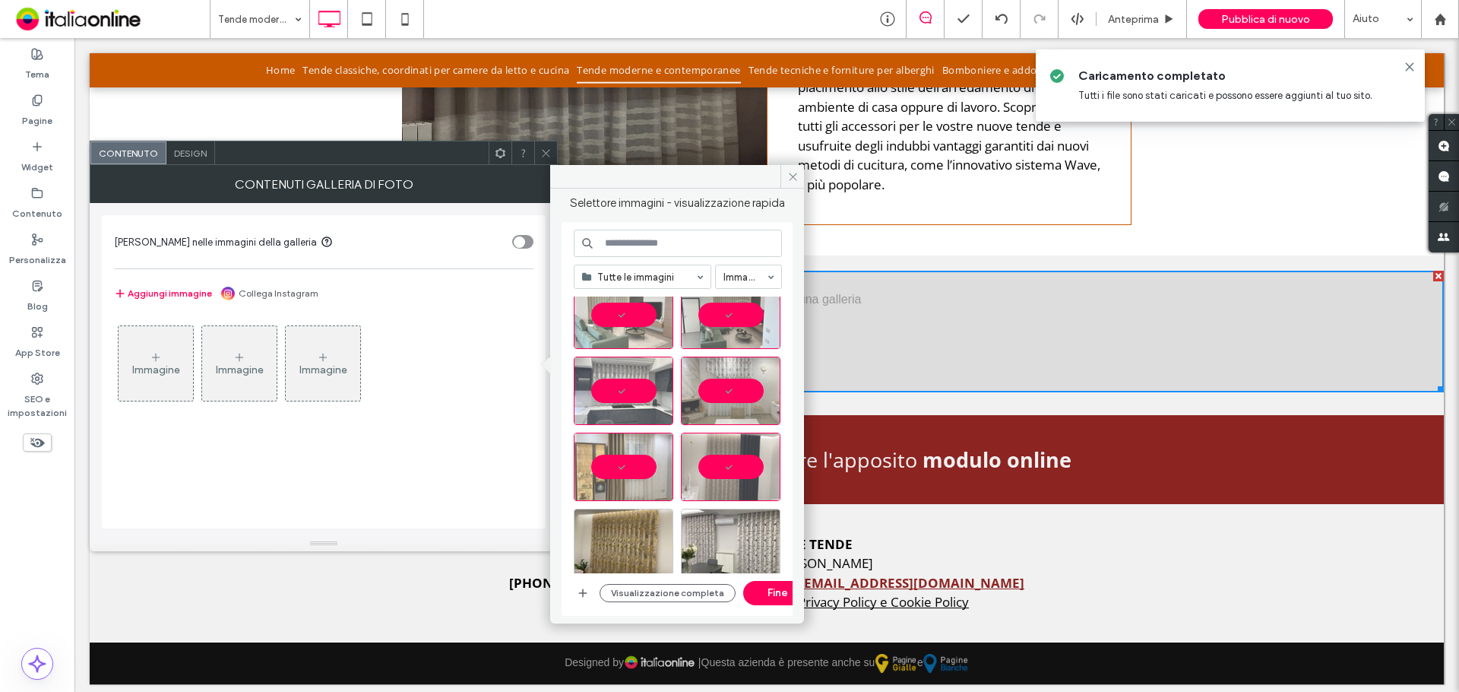
scroll to position [532, 0]
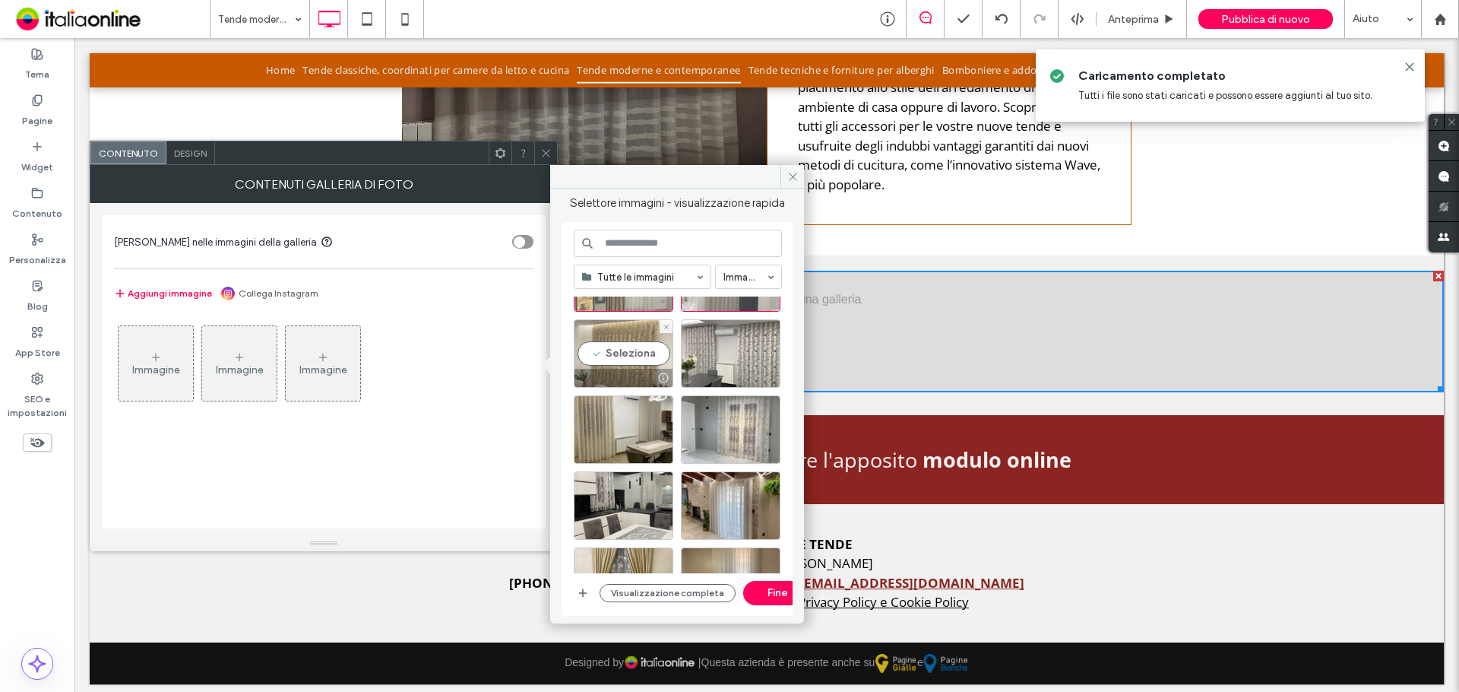
click at [636, 350] on div "Seleziona" at bounding box center [624, 353] width 100 height 68
drag, startPoint x: 746, startPoint y: 350, endPoint x: 679, endPoint y: 421, distance: 97.8
click at [746, 350] on div "Seleziona" at bounding box center [731, 353] width 100 height 68
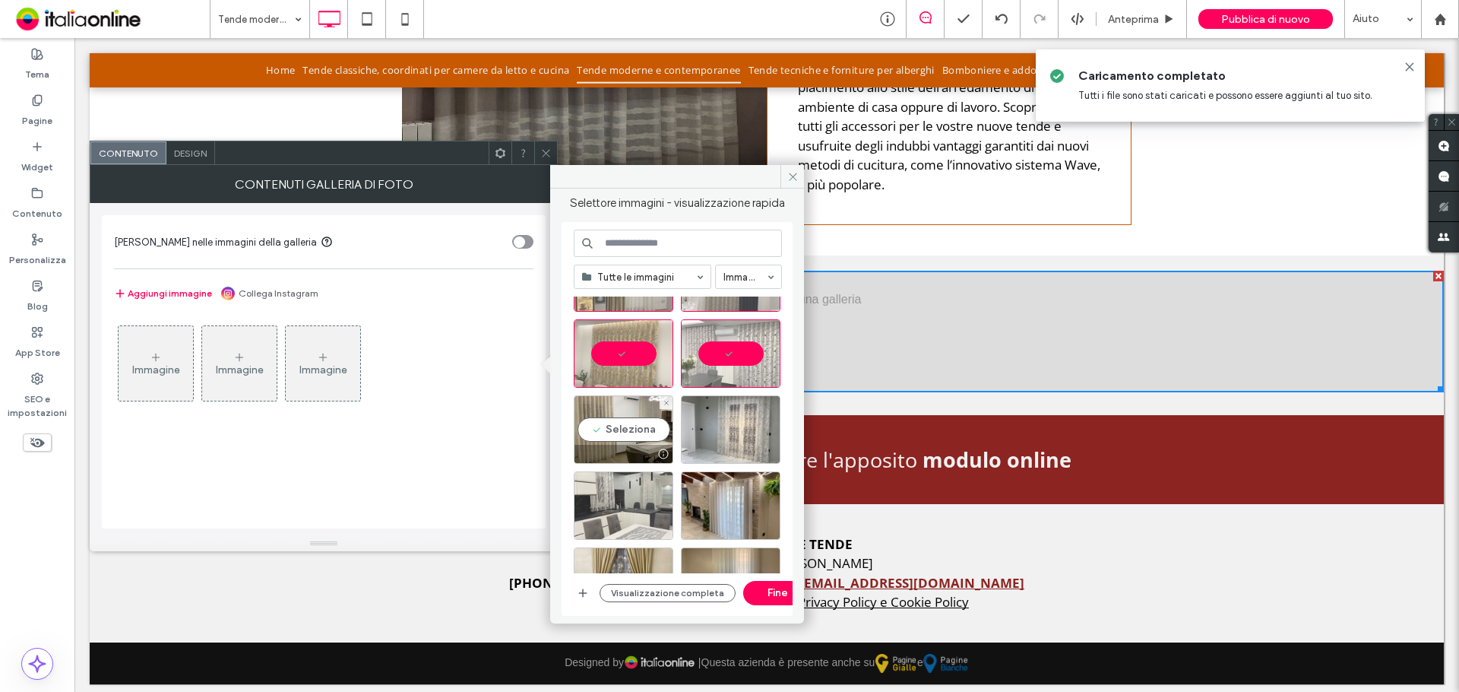
drag, startPoint x: 636, startPoint y: 434, endPoint x: 632, endPoint y: 489, distance: 55.6
click at [635, 440] on div "Seleziona" at bounding box center [624, 429] width 100 height 68
drag, startPoint x: 632, startPoint y: 496, endPoint x: 661, endPoint y: 493, distance: 28.2
click at [632, 496] on div "Seleziona" at bounding box center [624, 505] width 100 height 68
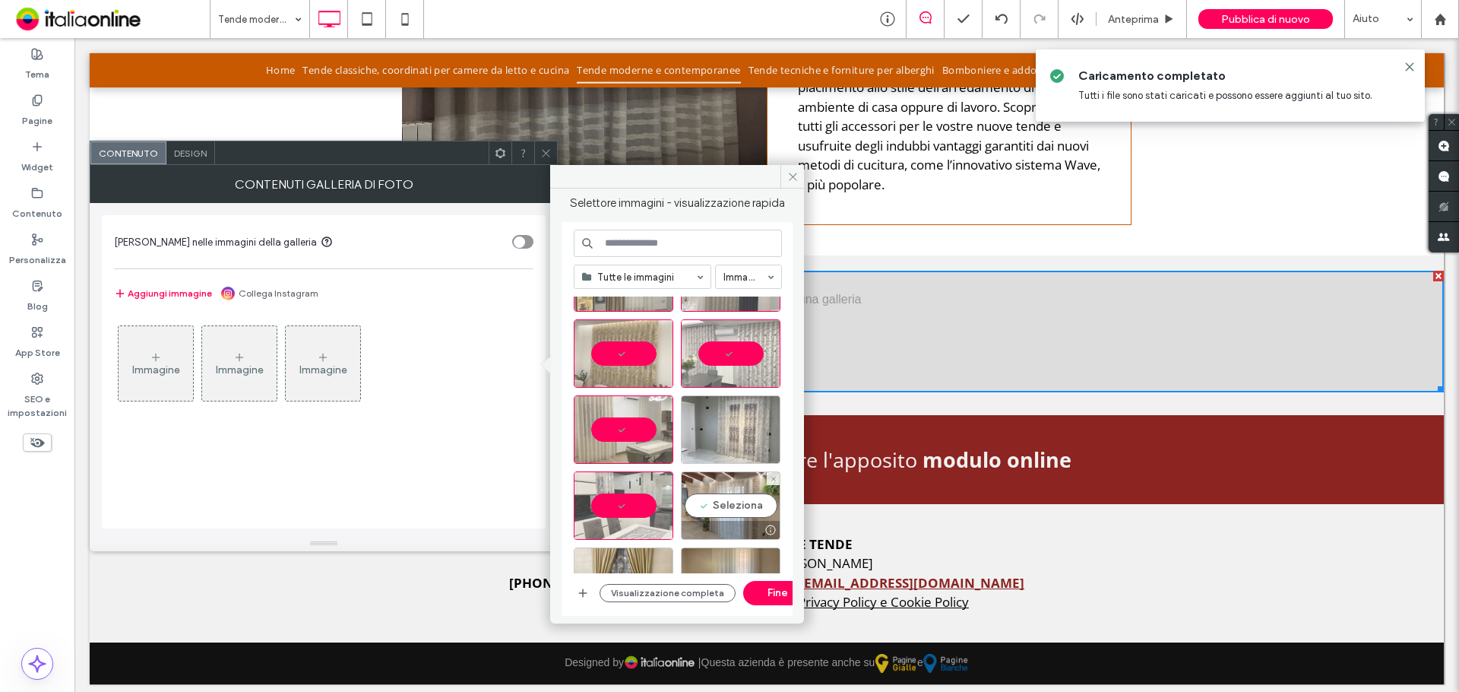
drag, startPoint x: 715, startPoint y: 493, endPoint x: 716, endPoint y: 483, distance: 10.7
click at [716, 493] on div "Seleziona" at bounding box center [731, 505] width 100 height 68
click at [714, 413] on div "Seleziona" at bounding box center [731, 429] width 100 height 68
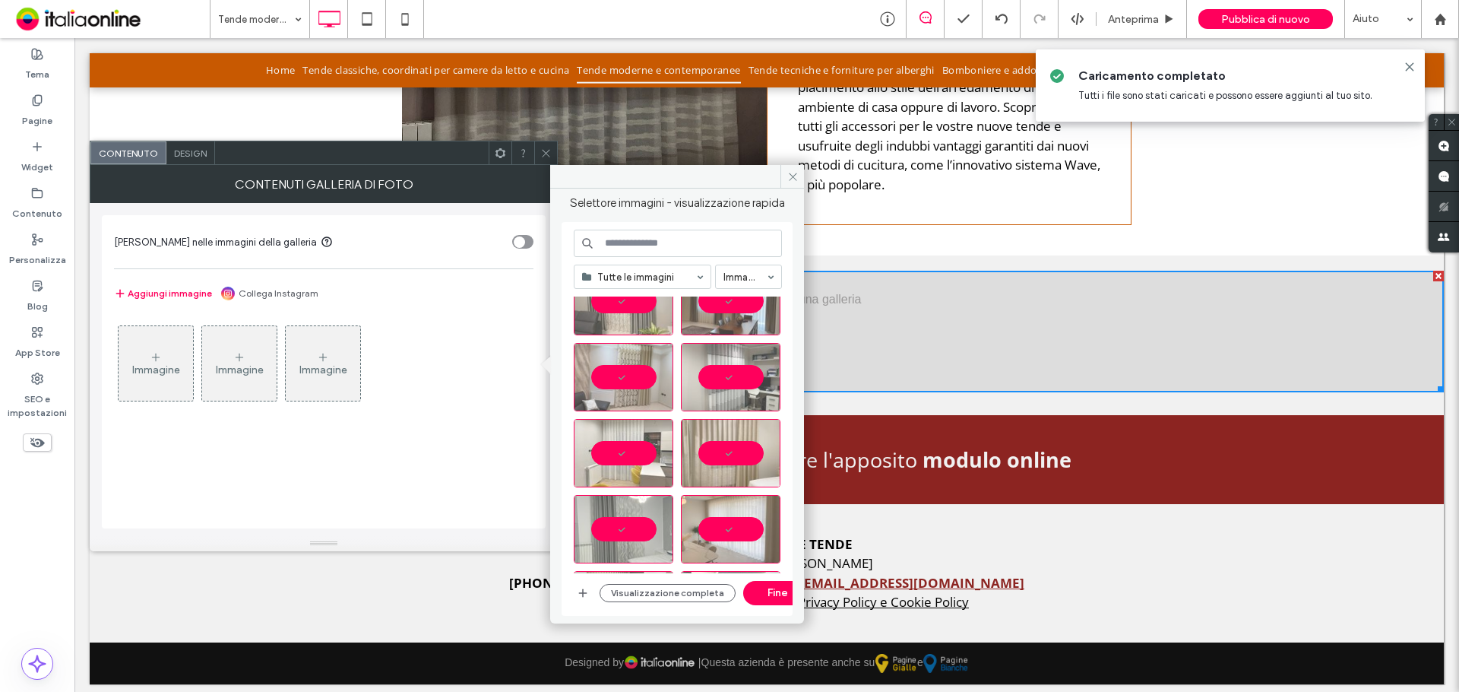
scroll to position [0, 0]
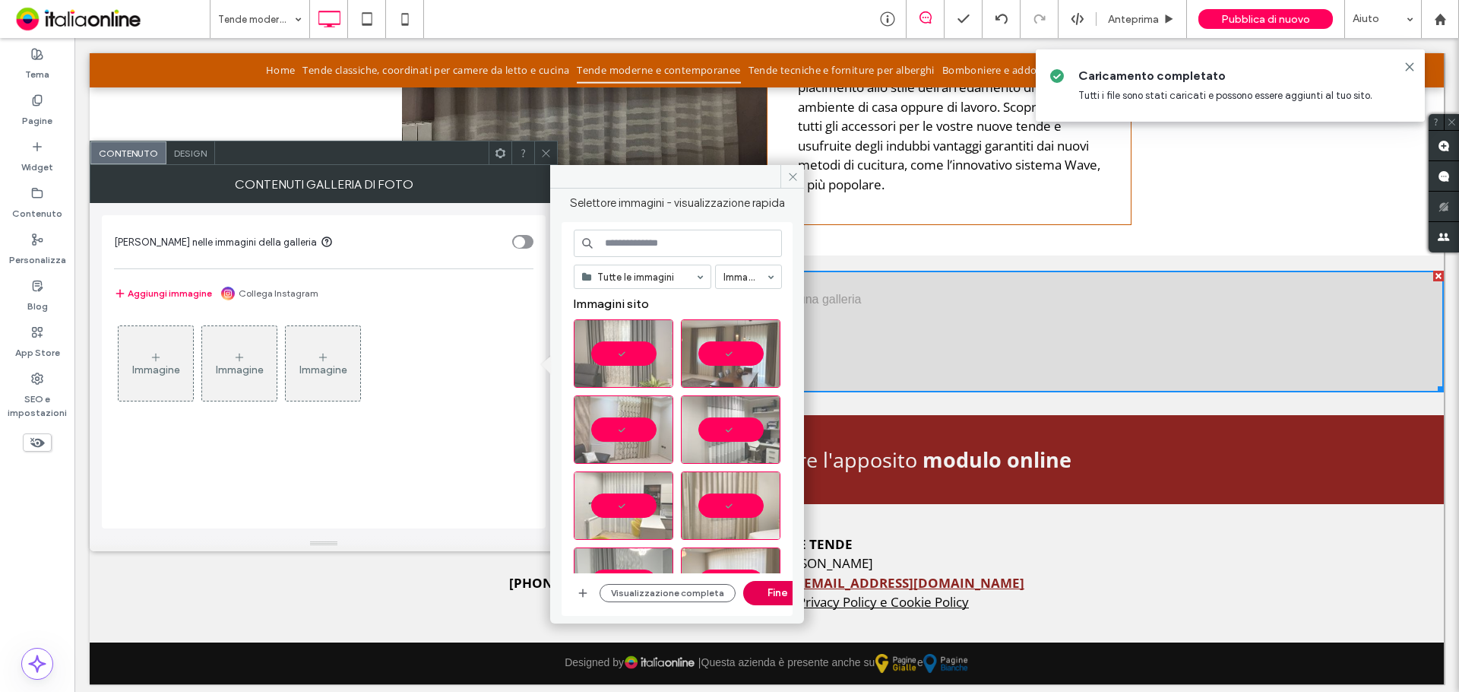
drag, startPoint x: 645, startPoint y: 511, endPoint x: 755, endPoint y: 592, distance: 136.4
click at [755, 592] on button "Fine" at bounding box center [777, 593] width 68 height 24
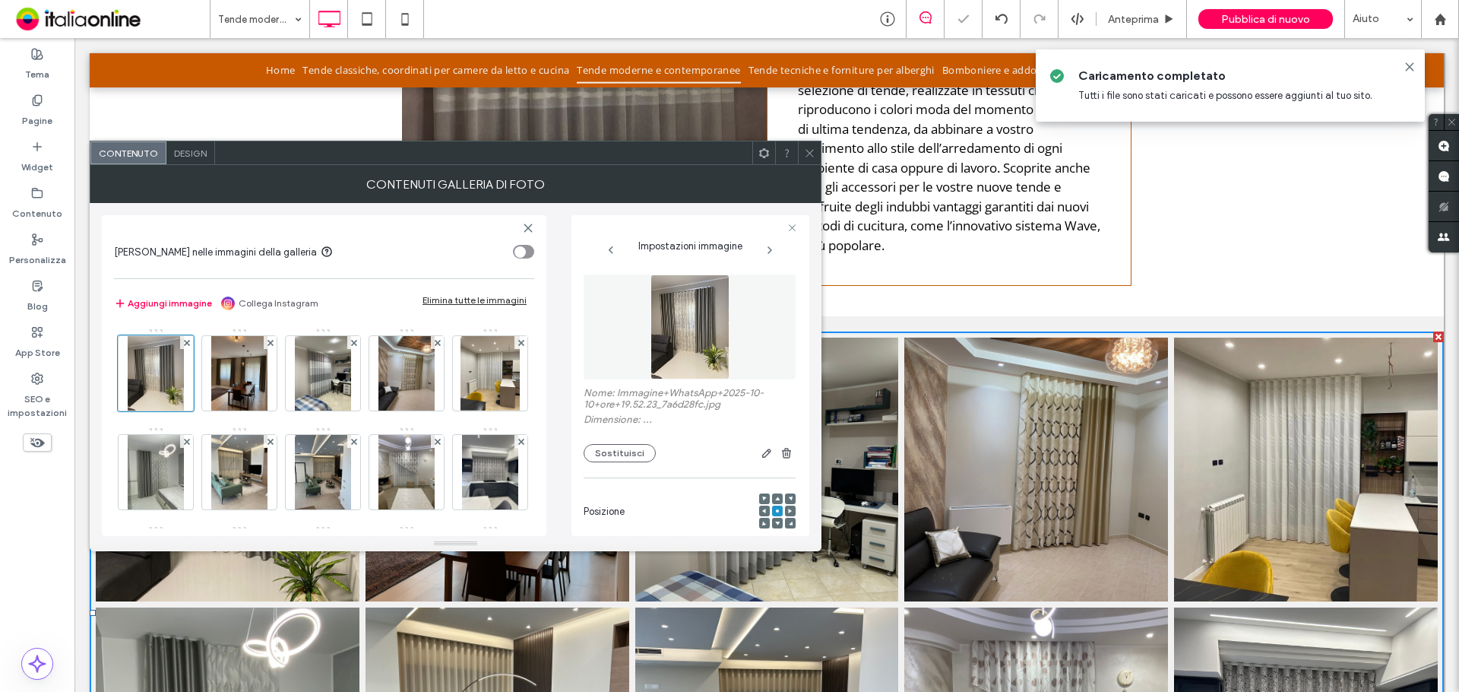
scroll to position [902, 0]
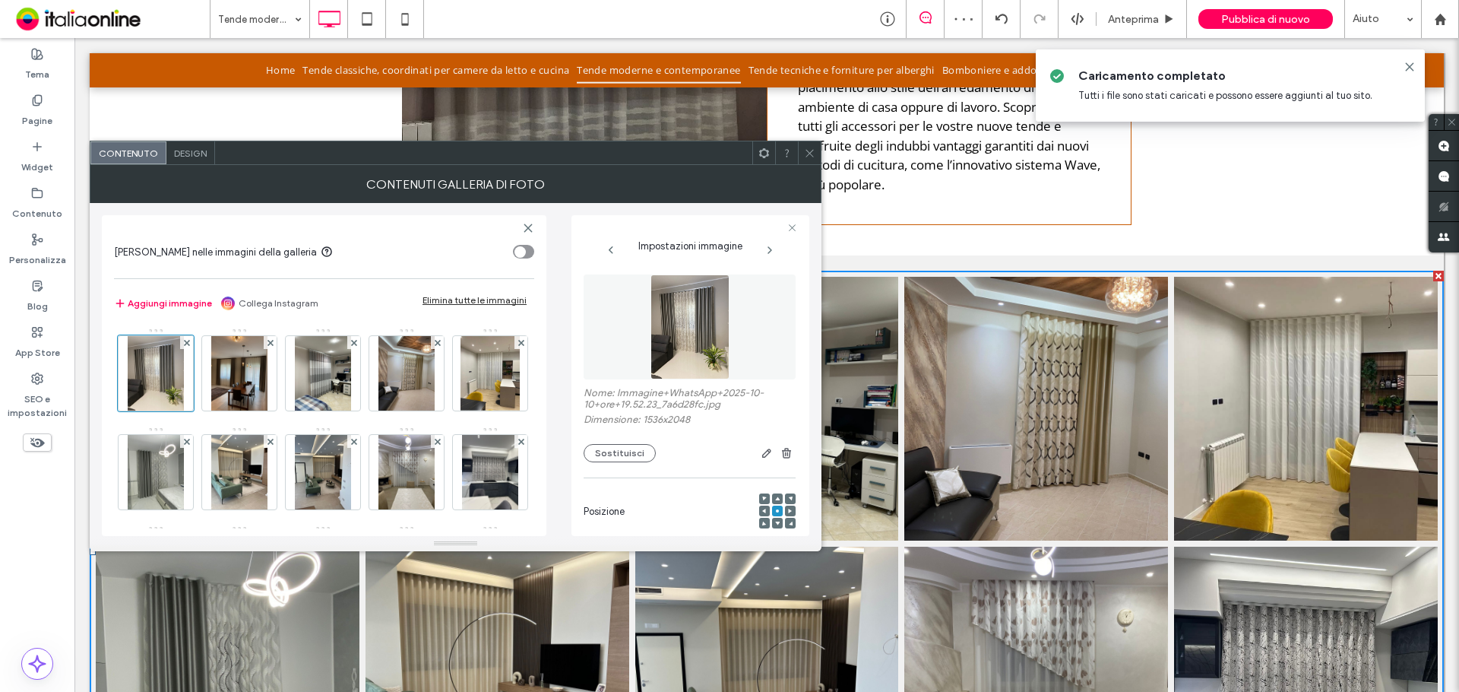
click at [811, 148] on icon at bounding box center [809, 152] width 11 height 11
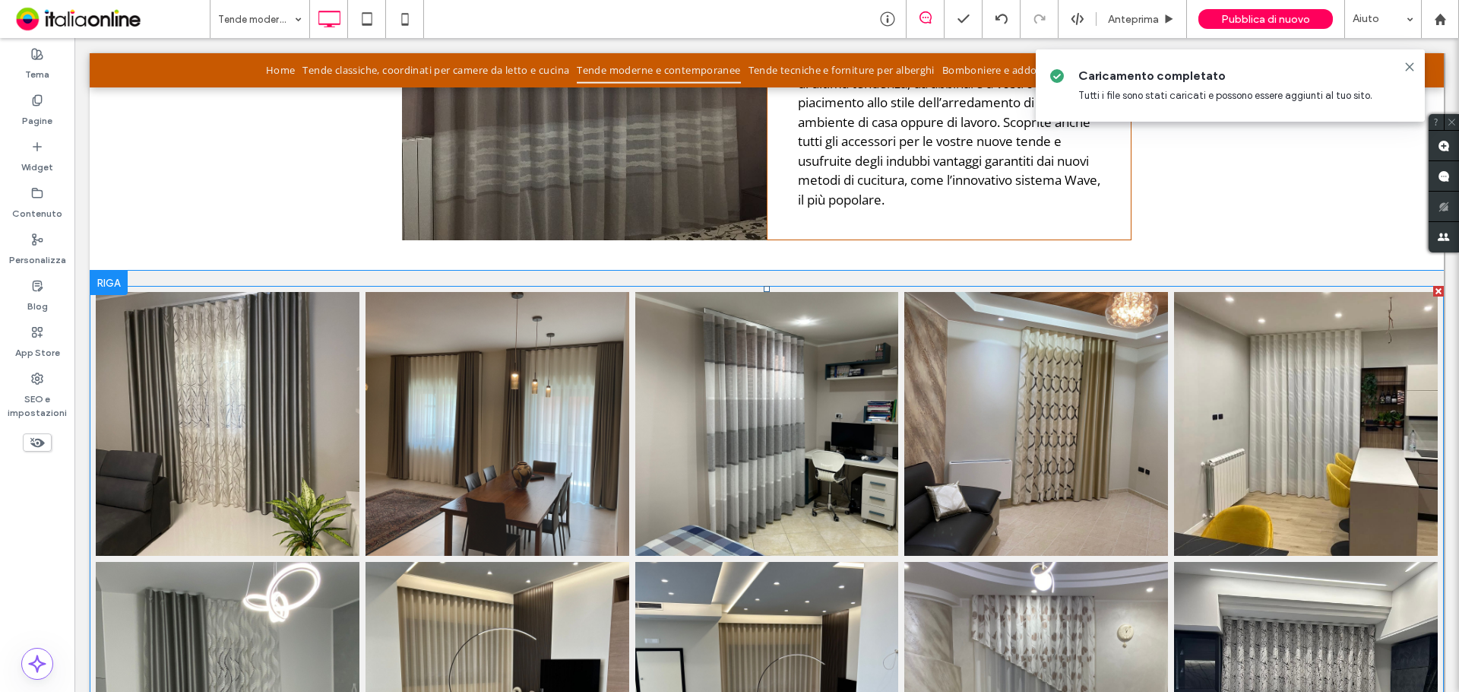
scroll to position [598, 0]
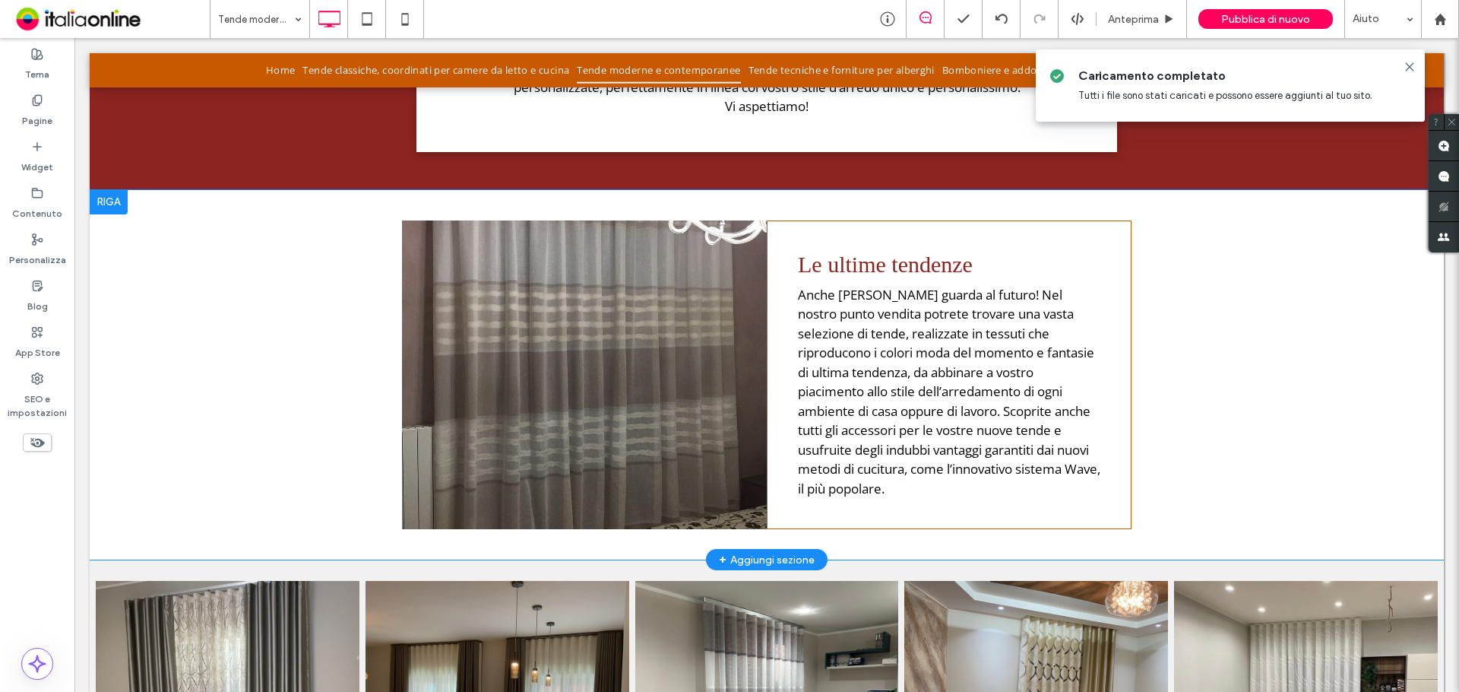
click at [579, 385] on div "Click To Paste" at bounding box center [584, 374] width 365 height 309
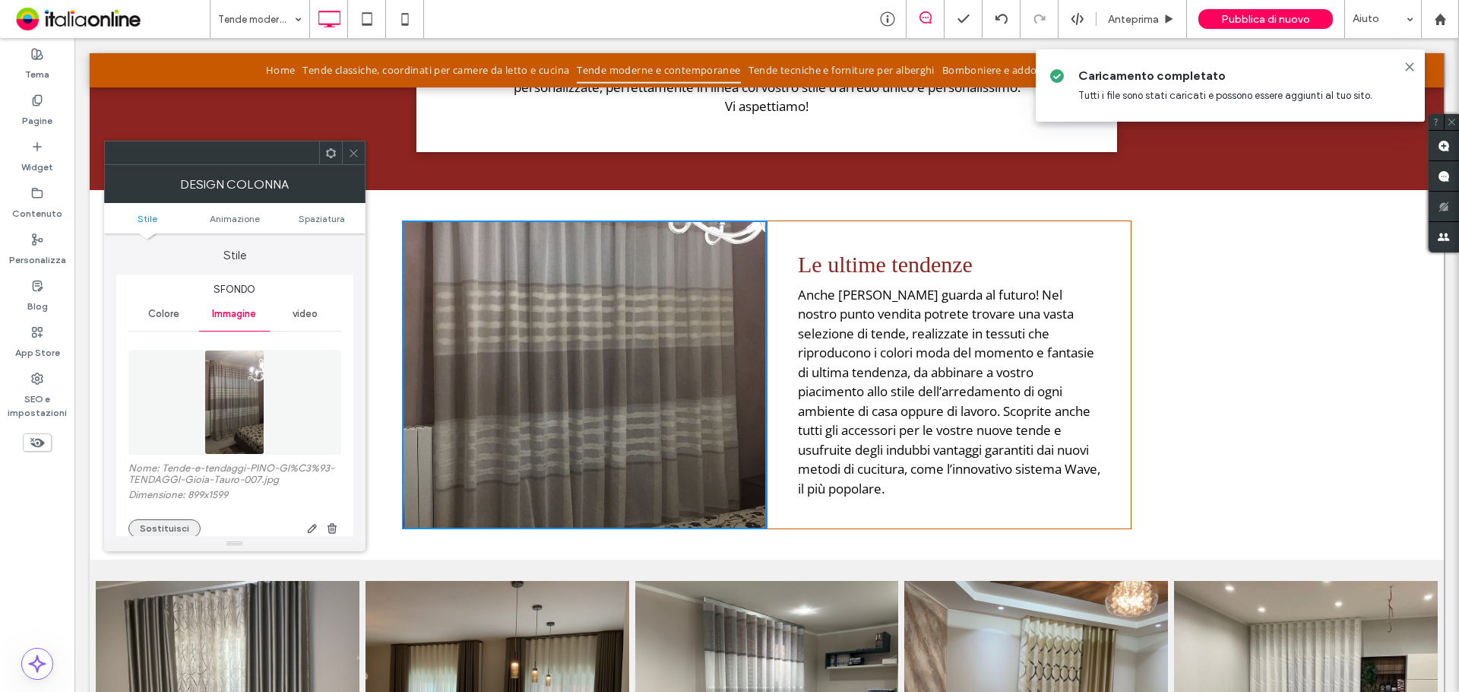
click at [157, 523] on button "Sostituisci" at bounding box center [164, 528] width 72 height 18
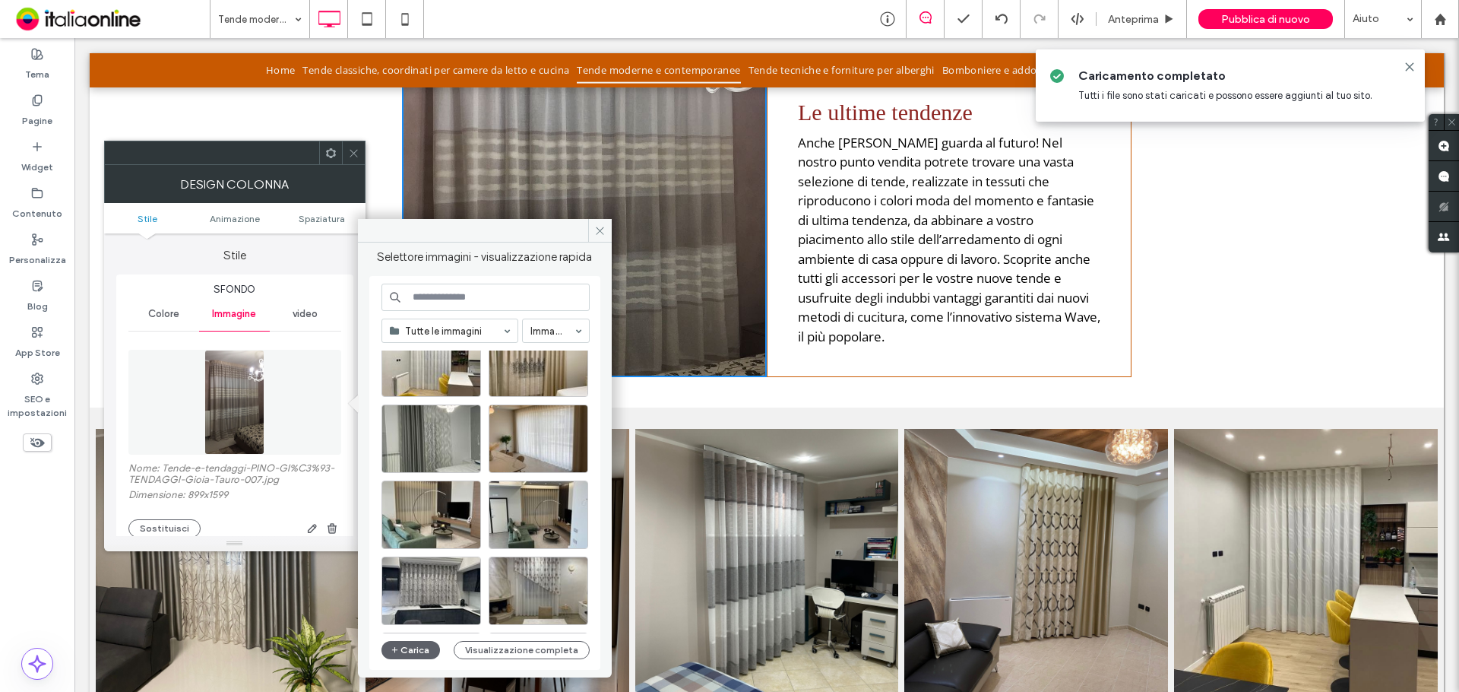
scroll to position [228, 0]
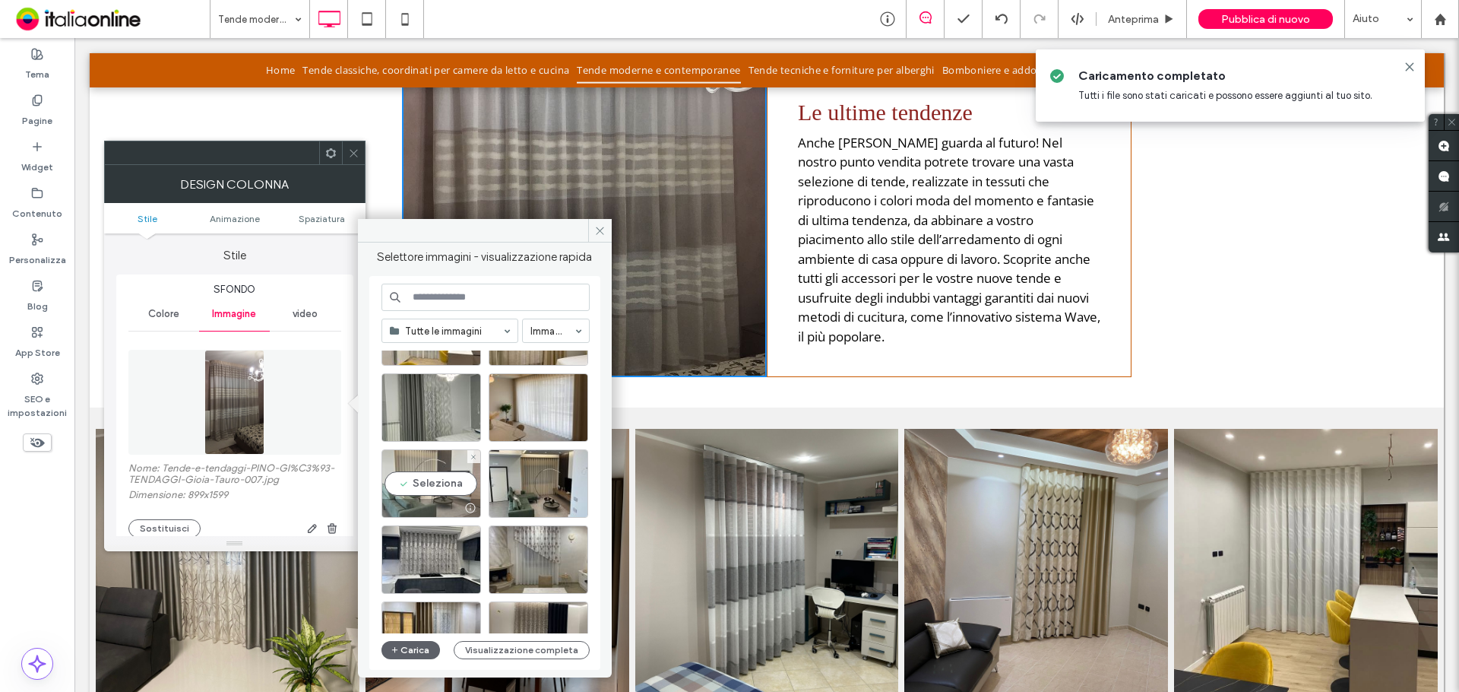
click at [445, 484] on div "Seleziona" at bounding box center [432, 483] width 100 height 68
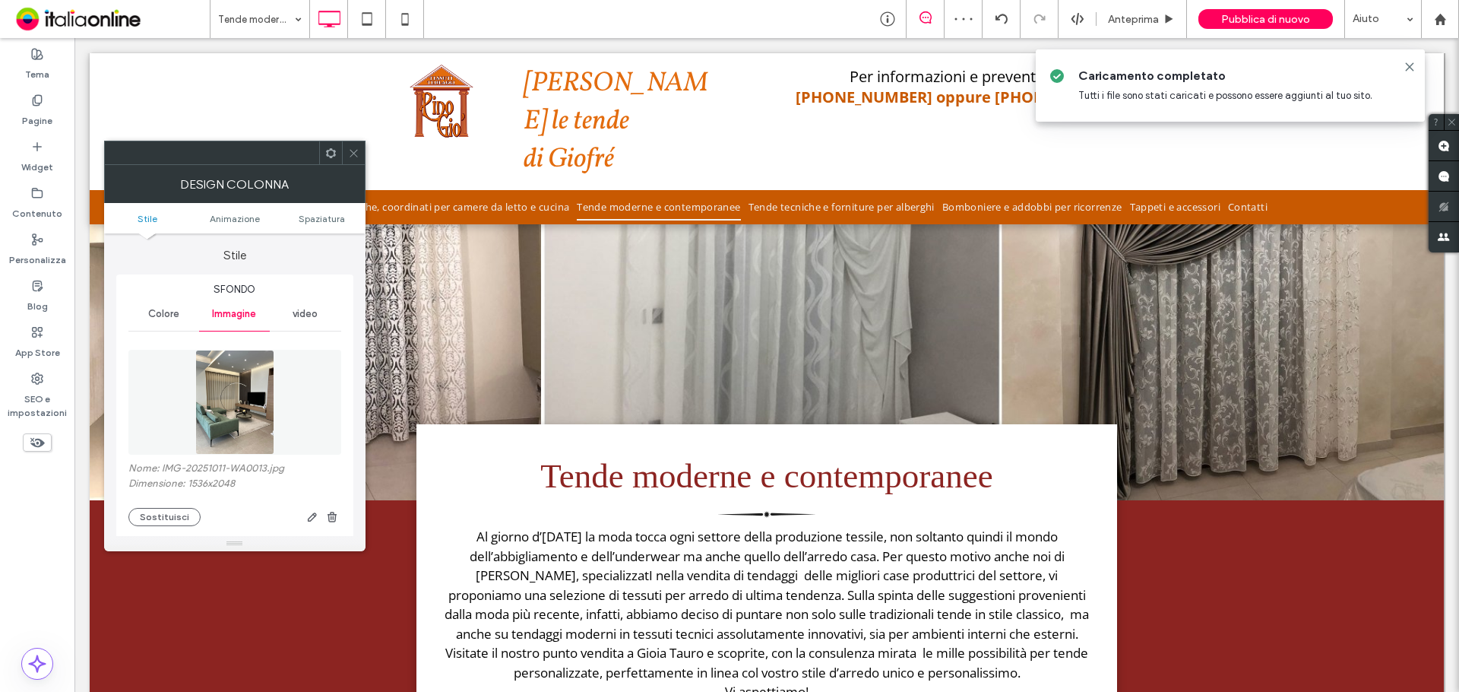
scroll to position [0, 0]
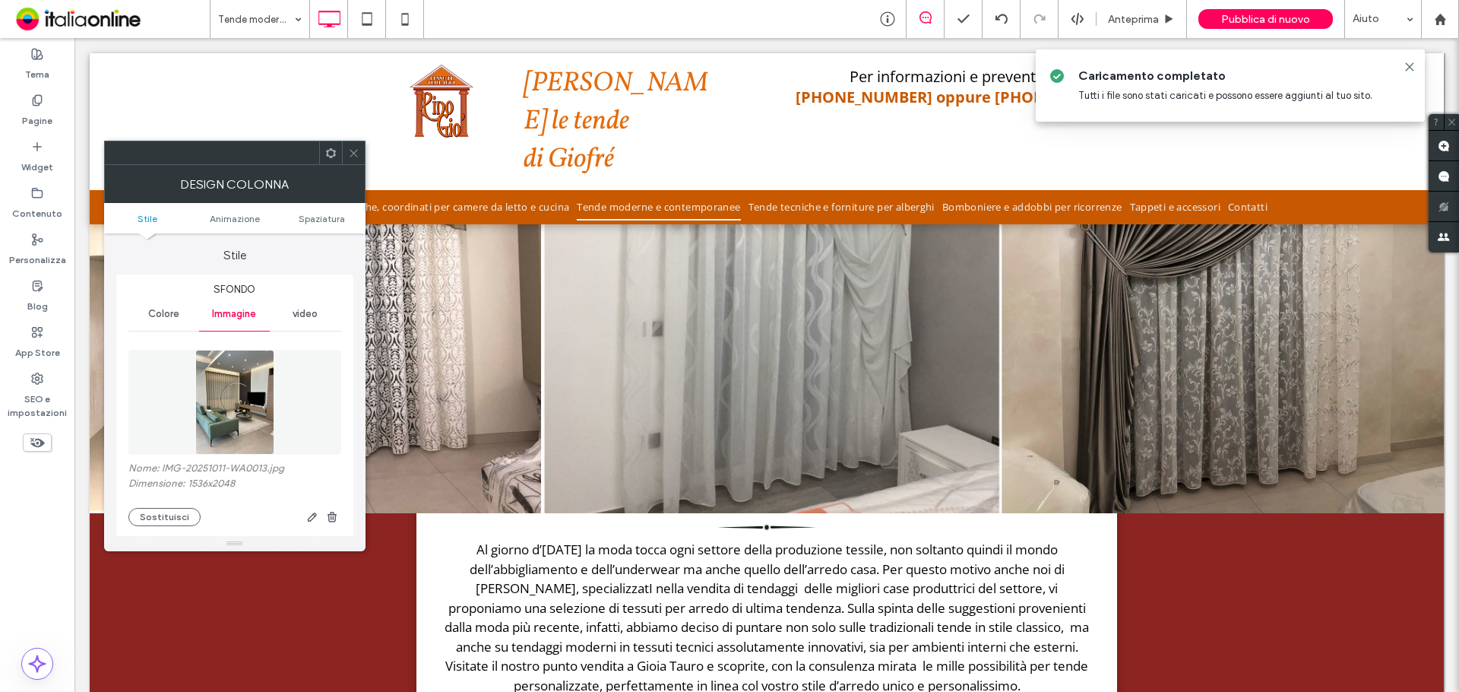
click at [522, 393] on div "Click To Paste Riga + Aggiungi sezione" at bounding box center [767, 283] width 1354 height 460
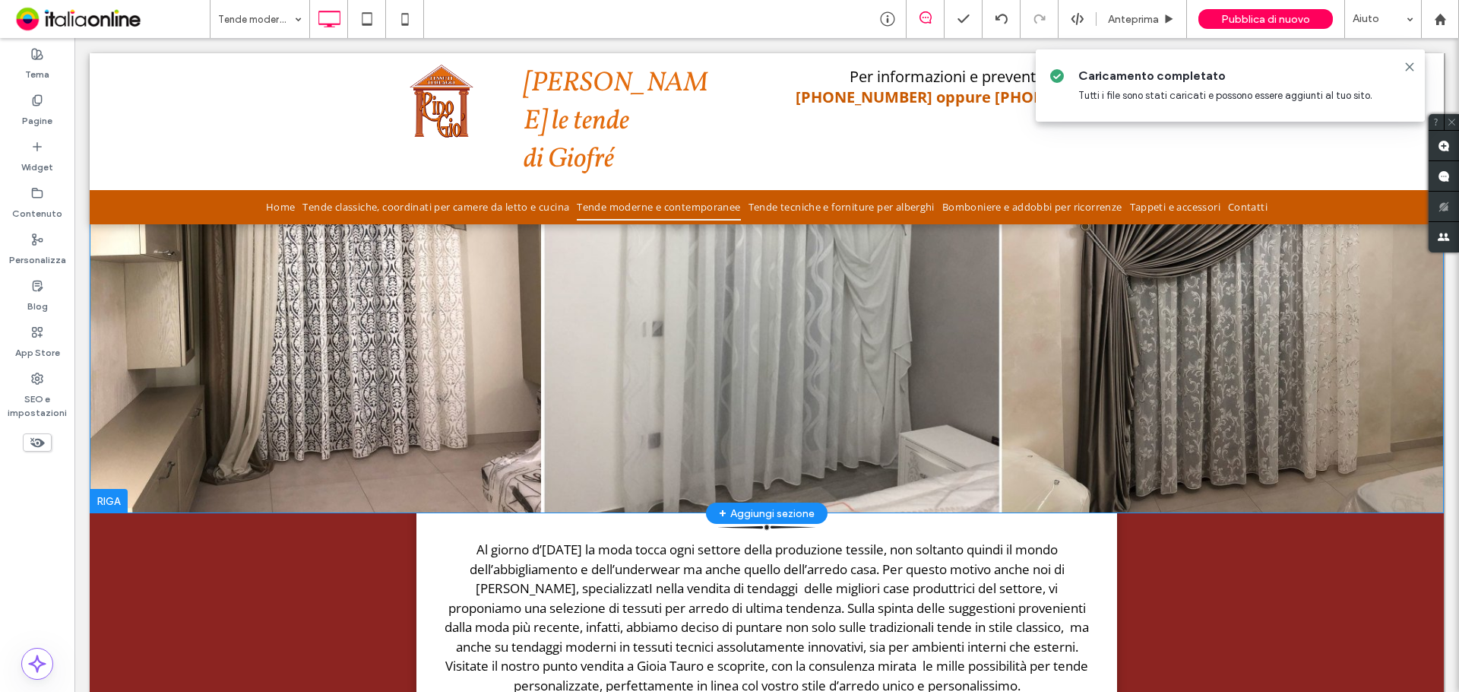
click at [306, 327] on div "Click To Paste Riga + Aggiungi sezione" at bounding box center [767, 283] width 1354 height 460
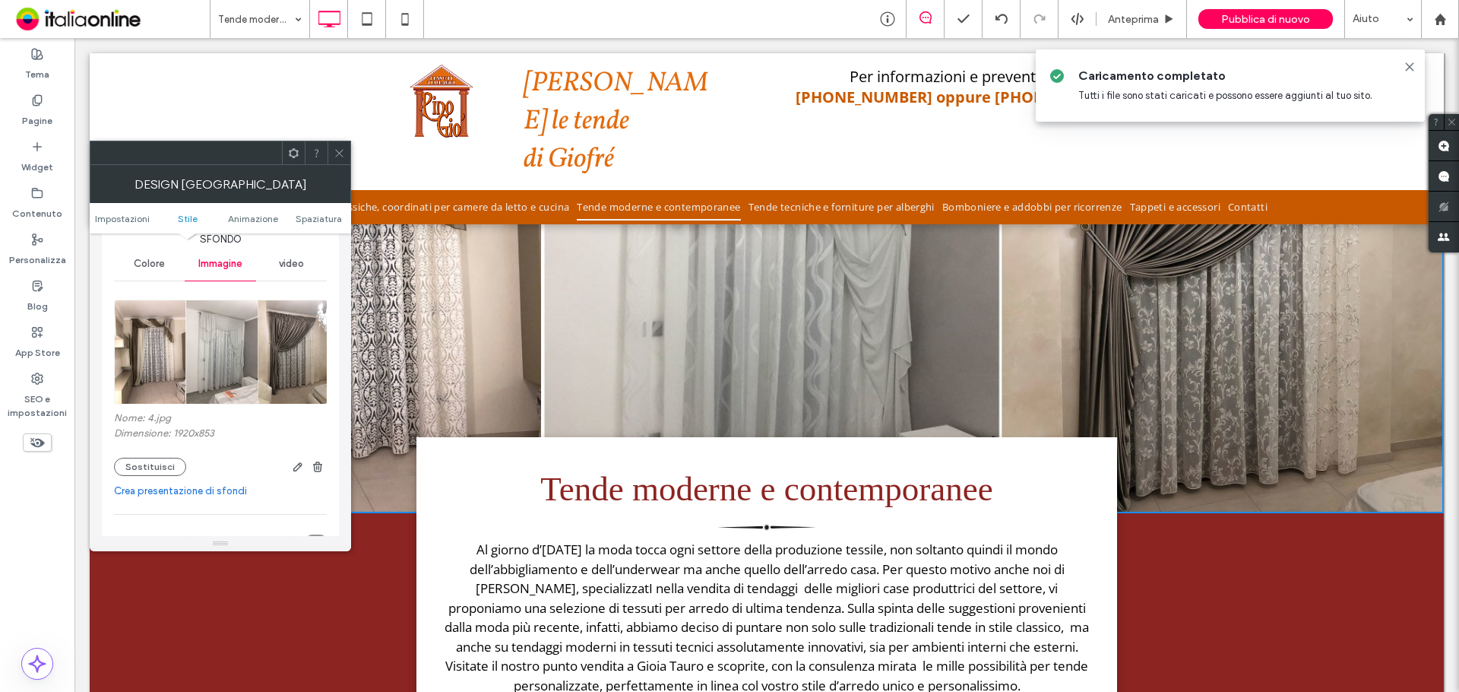
scroll to position [228, 0]
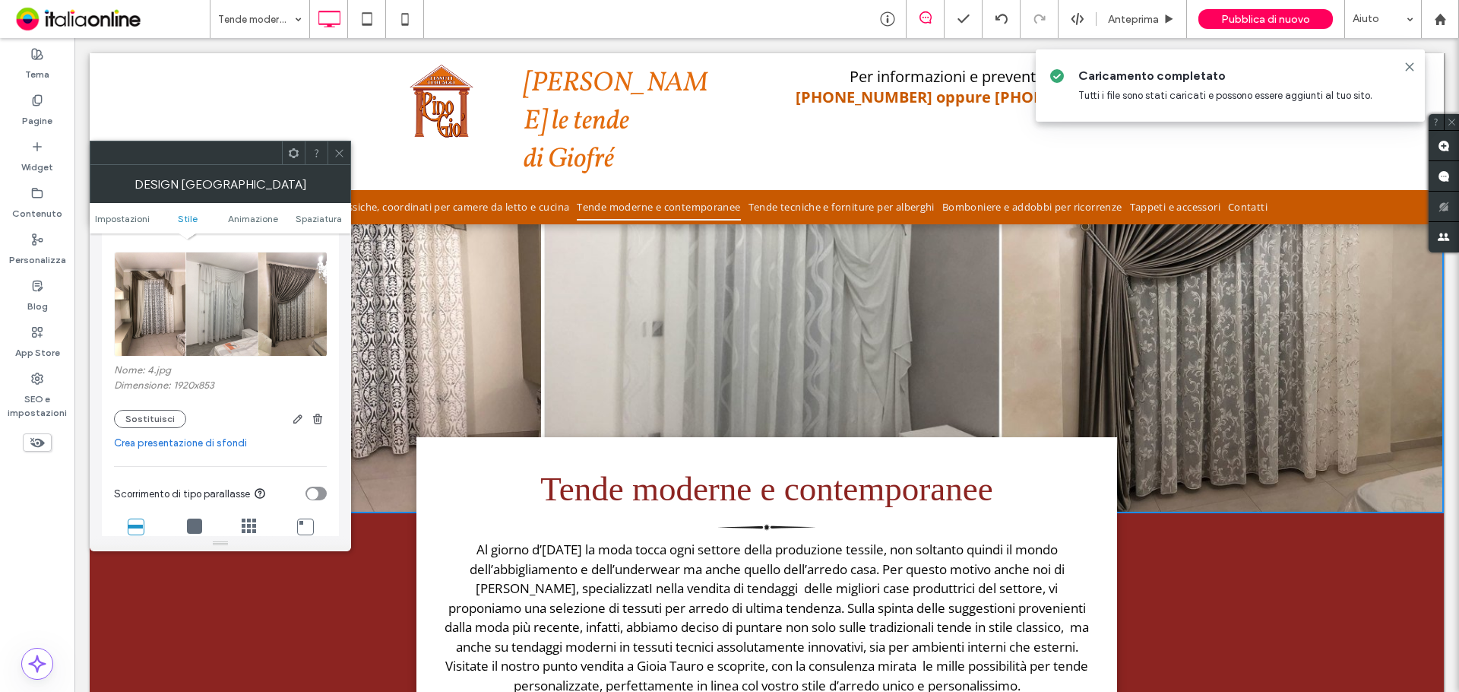
click at [337, 149] on icon at bounding box center [339, 152] width 11 height 11
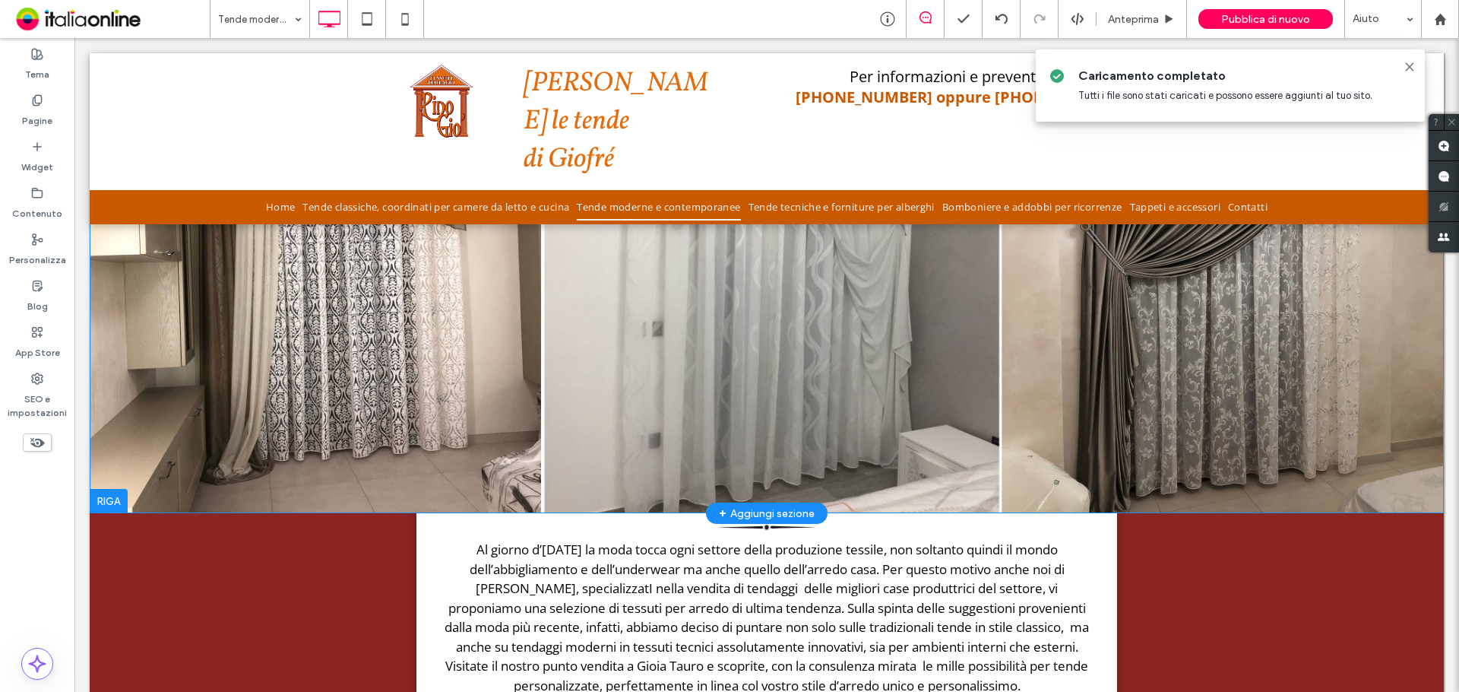
click at [103, 491] on div at bounding box center [109, 501] width 38 height 24
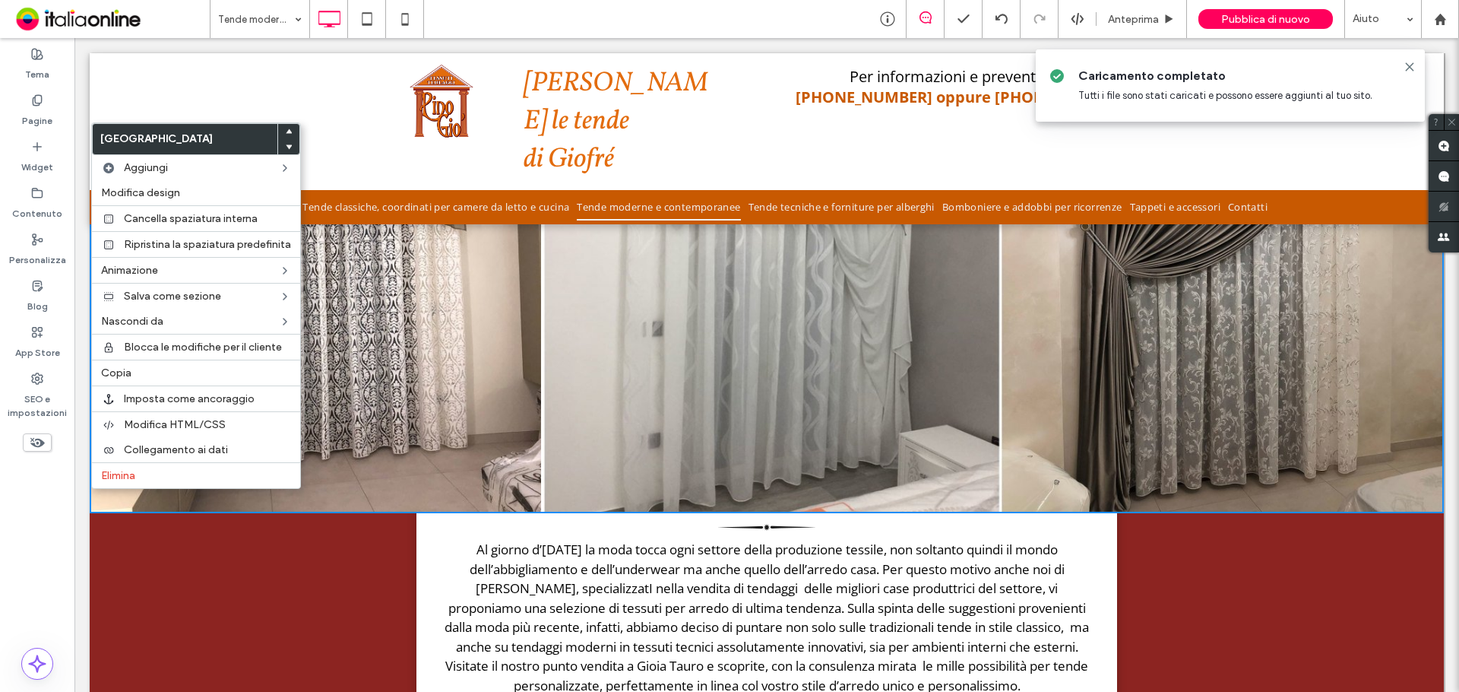
drag, startPoint x: 472, startPoint y: 296, endPoint x: 401, endPoint y: 257, distance: 81.3
click at [401, 257] on div "Click To Paste Riga + Aggiungi sezione" at bounding box center [767, 283] width 1354 height 460
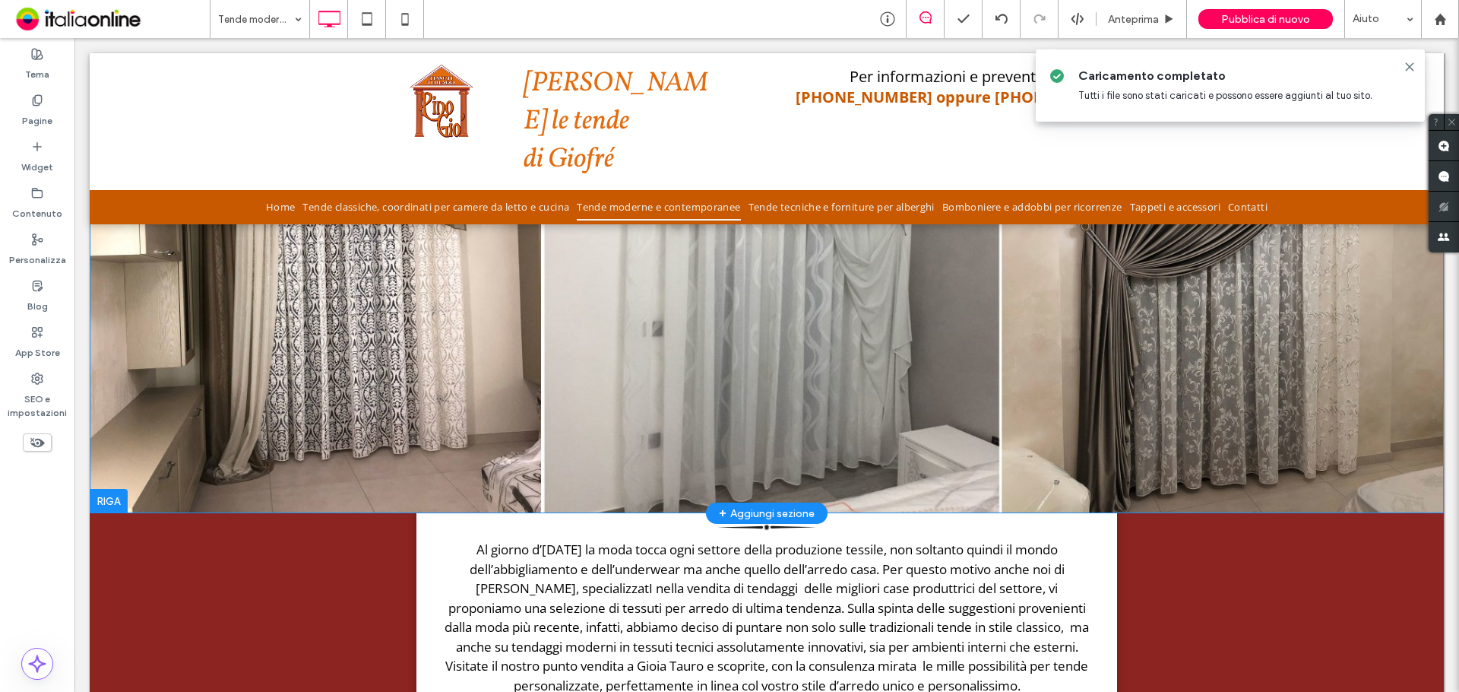
click at [269, 372] on div "Click To Paste Riga + Aggiungi sezione" at bounding box center [767, 283] width 1354 height 460
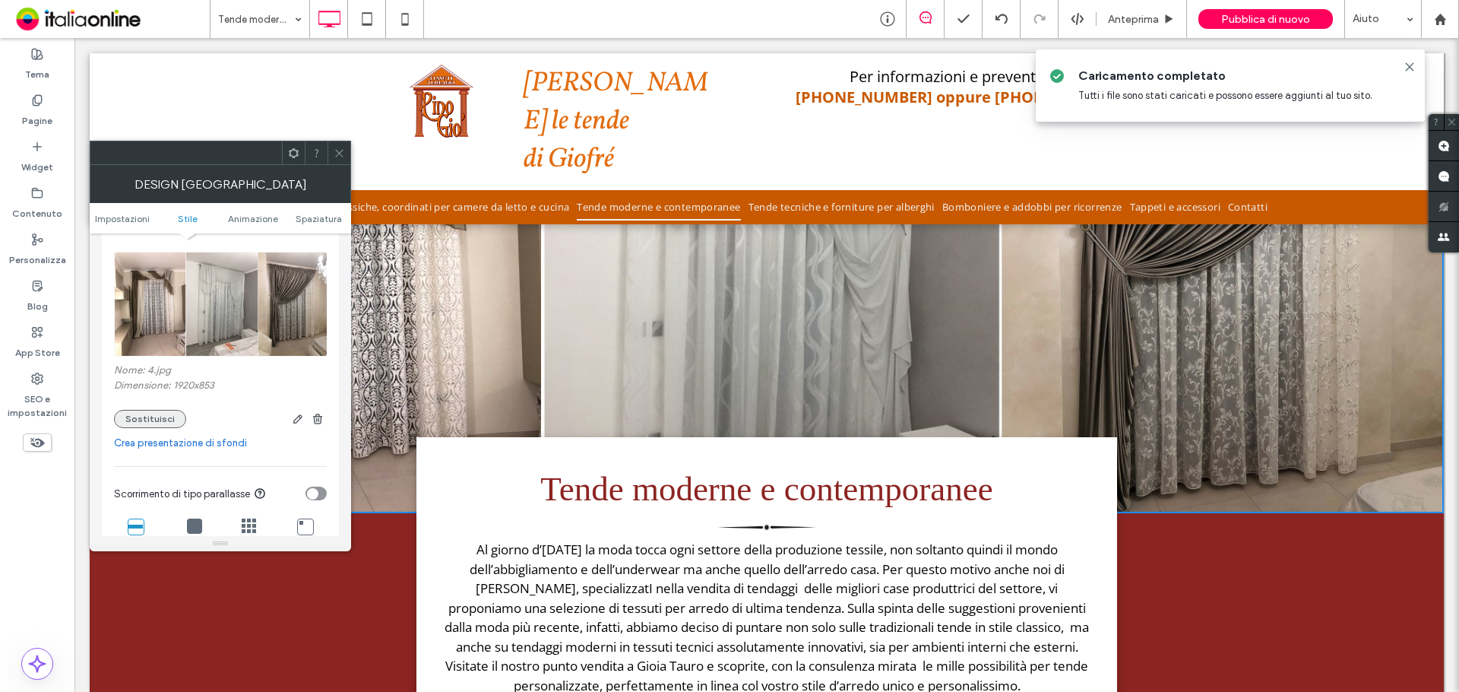
drag, startPoint x: 168, startPoint y: 421, endPoint x: 176, endPoint y: 420, distance: 7.6
click at [168, 421] on button "Sostituisci" at bounding box center [150, 419] width 72 height 18
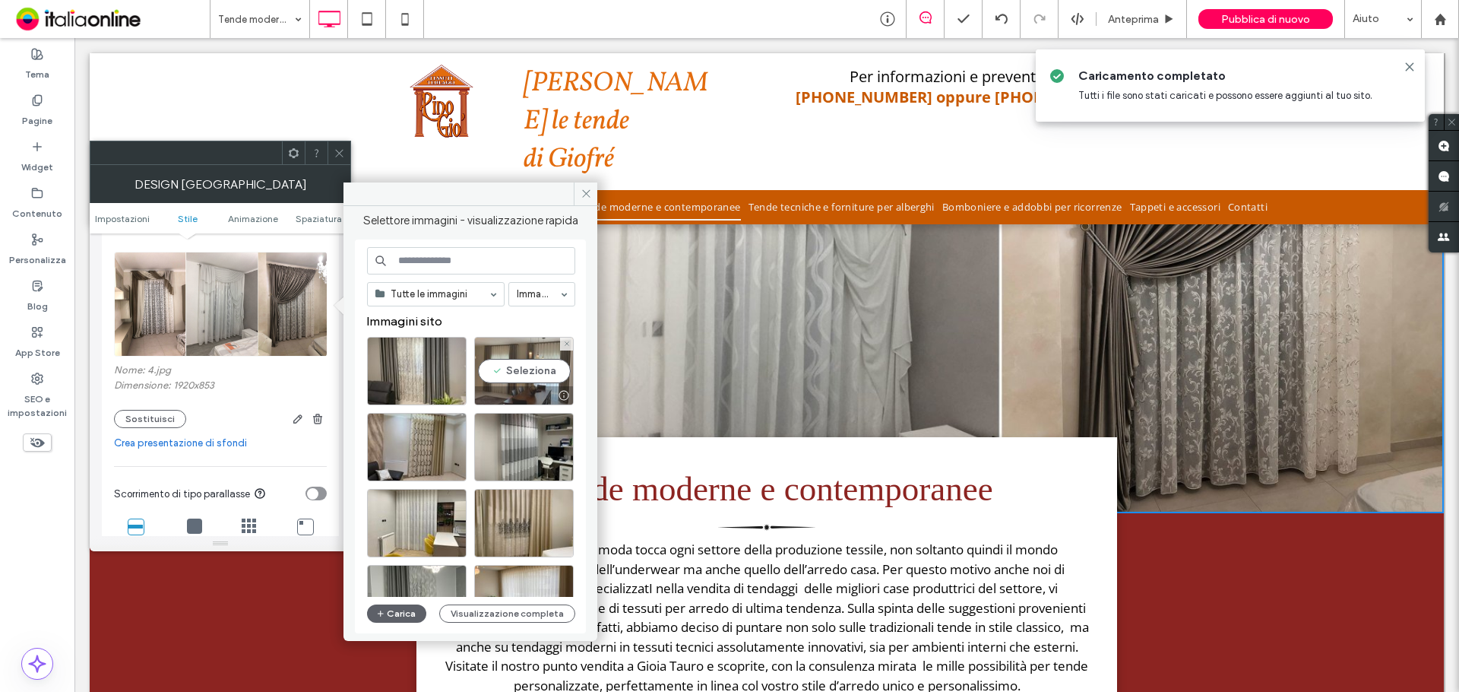
click at [529, 378] on div "Seleziona" at bounding box center [524, 371] width 100 height 68
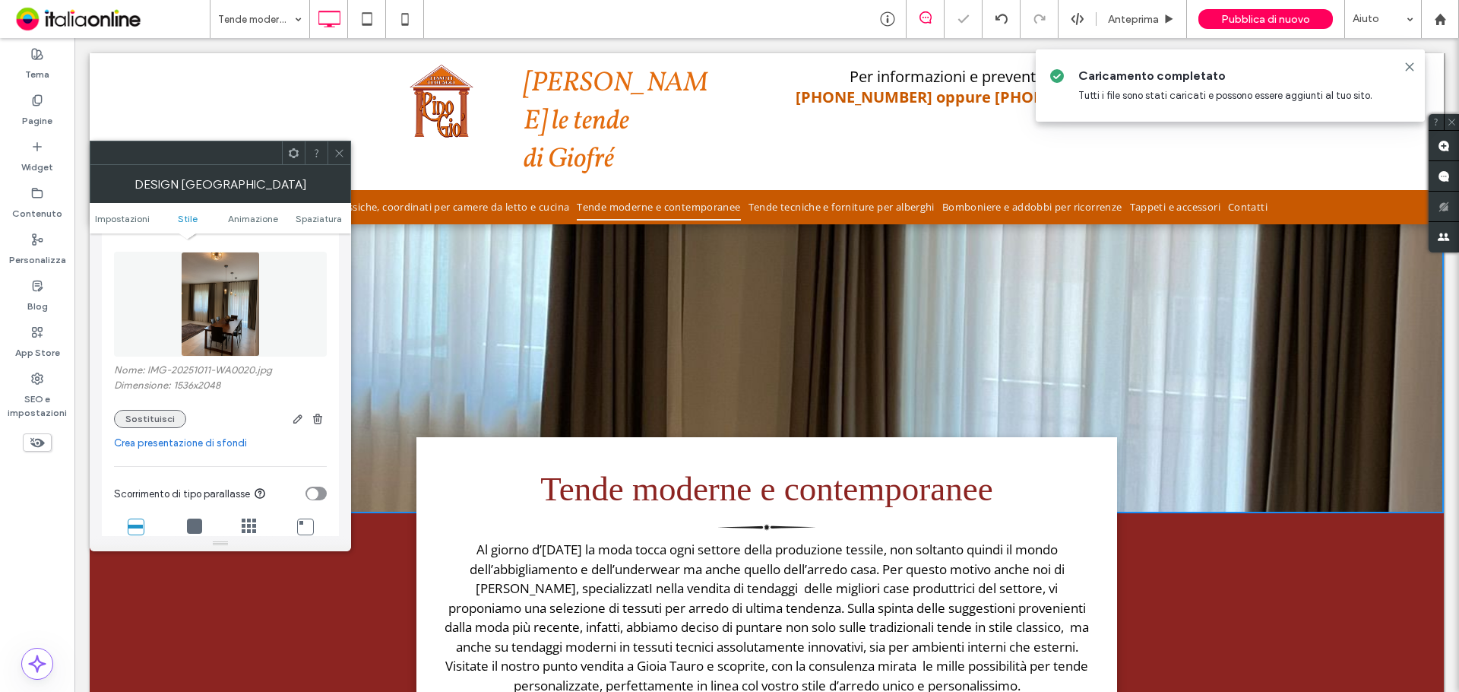
drag, startPoint x: 157, startPoint y: 419, endPoint x: 170, endPoint y: 412, distance: 14.6
click at [157, 419] on button "Sostituisci" at bounding box center [150, 419] width 72 height 18
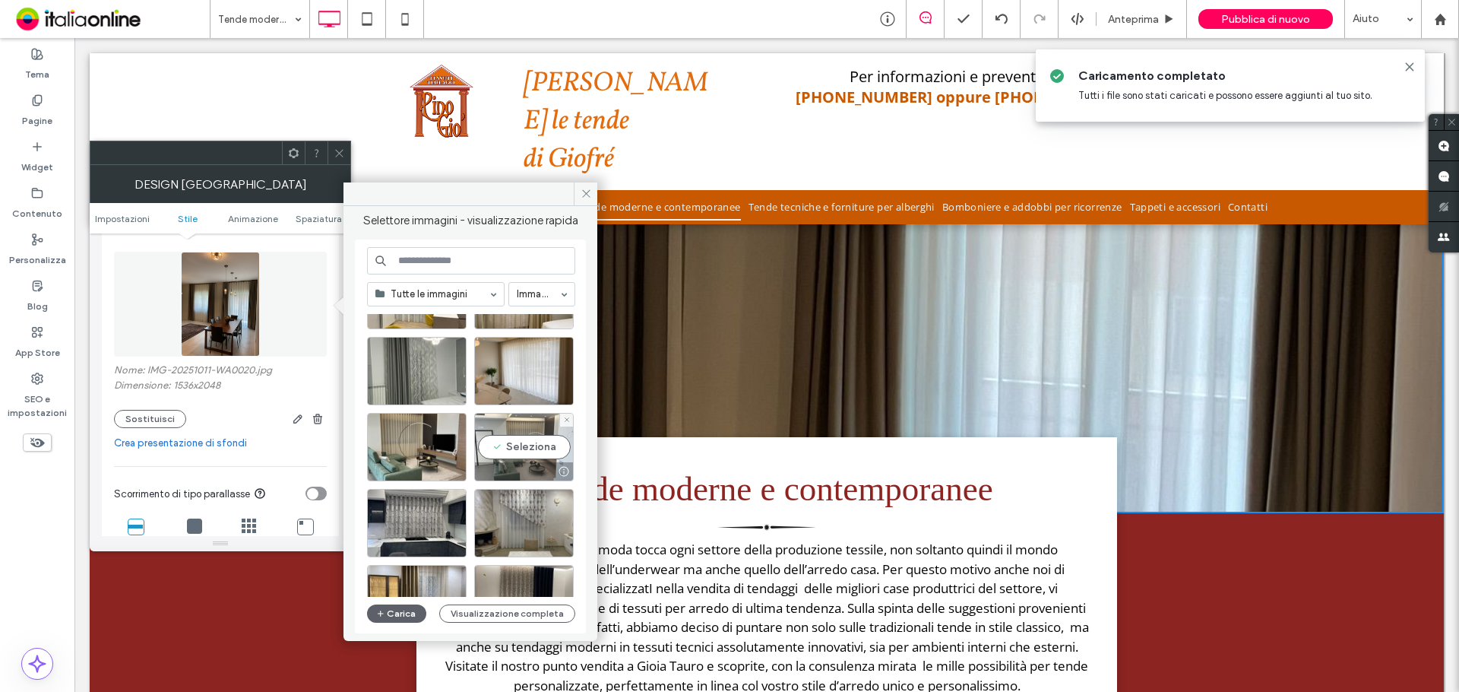
click at [531, 455] on div "Seleziona" at bounding box center [524, 447] width 100 height 68
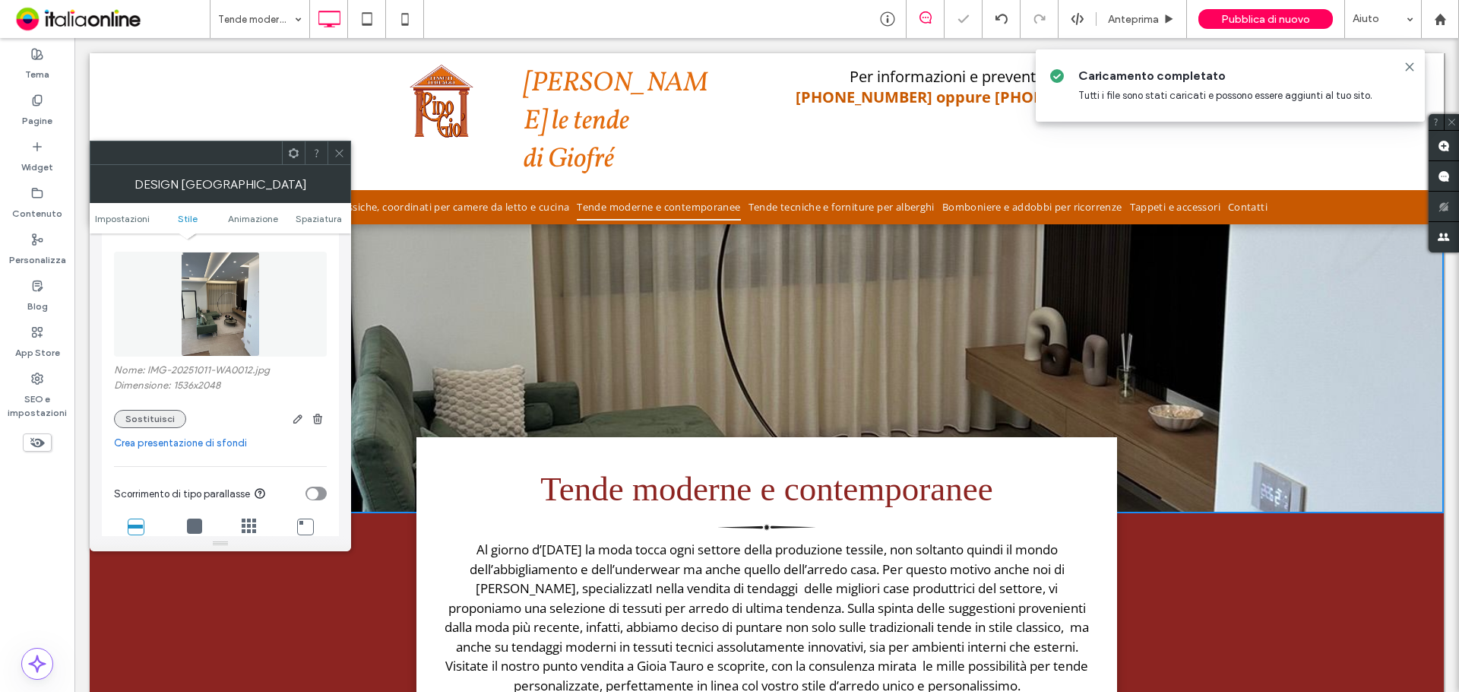
click at [138, 418] on button "Sostituisci" at bounding box center [150, 419] width 72 height 18
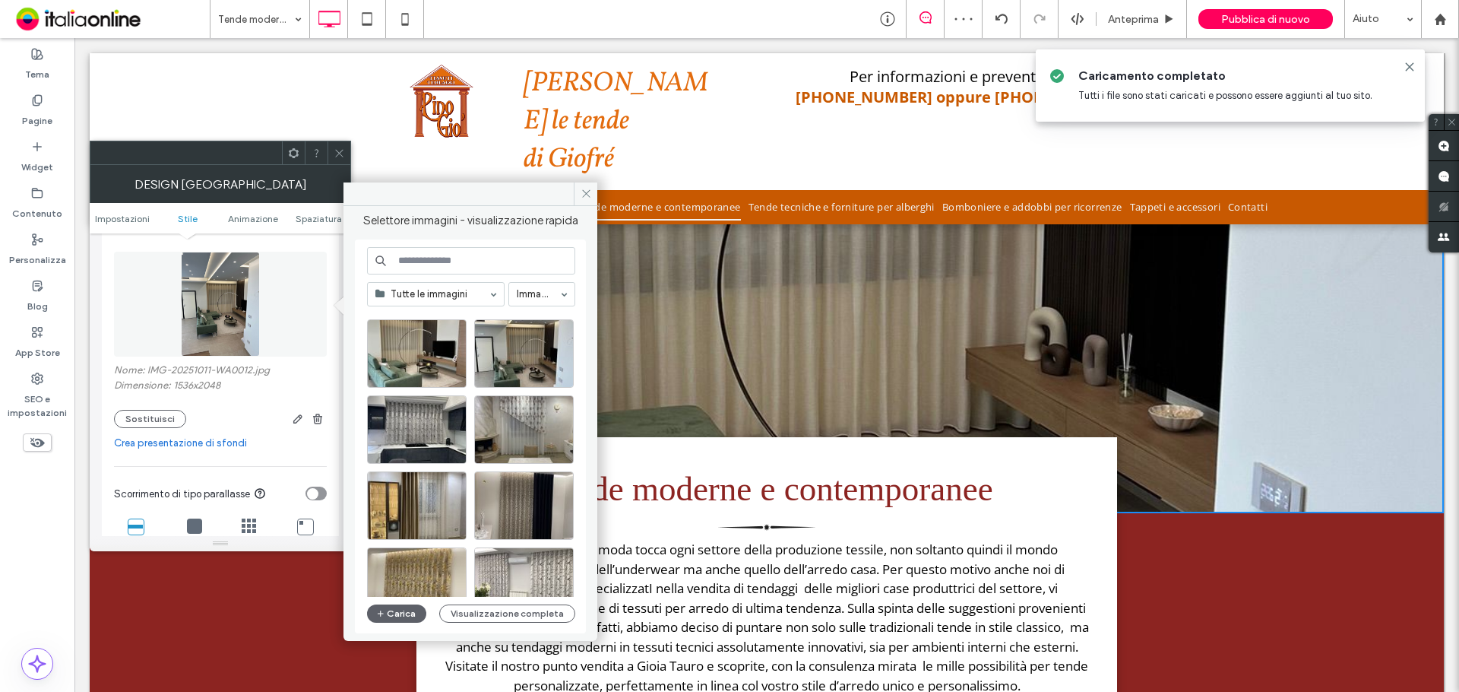
scroll to position [380, 0]
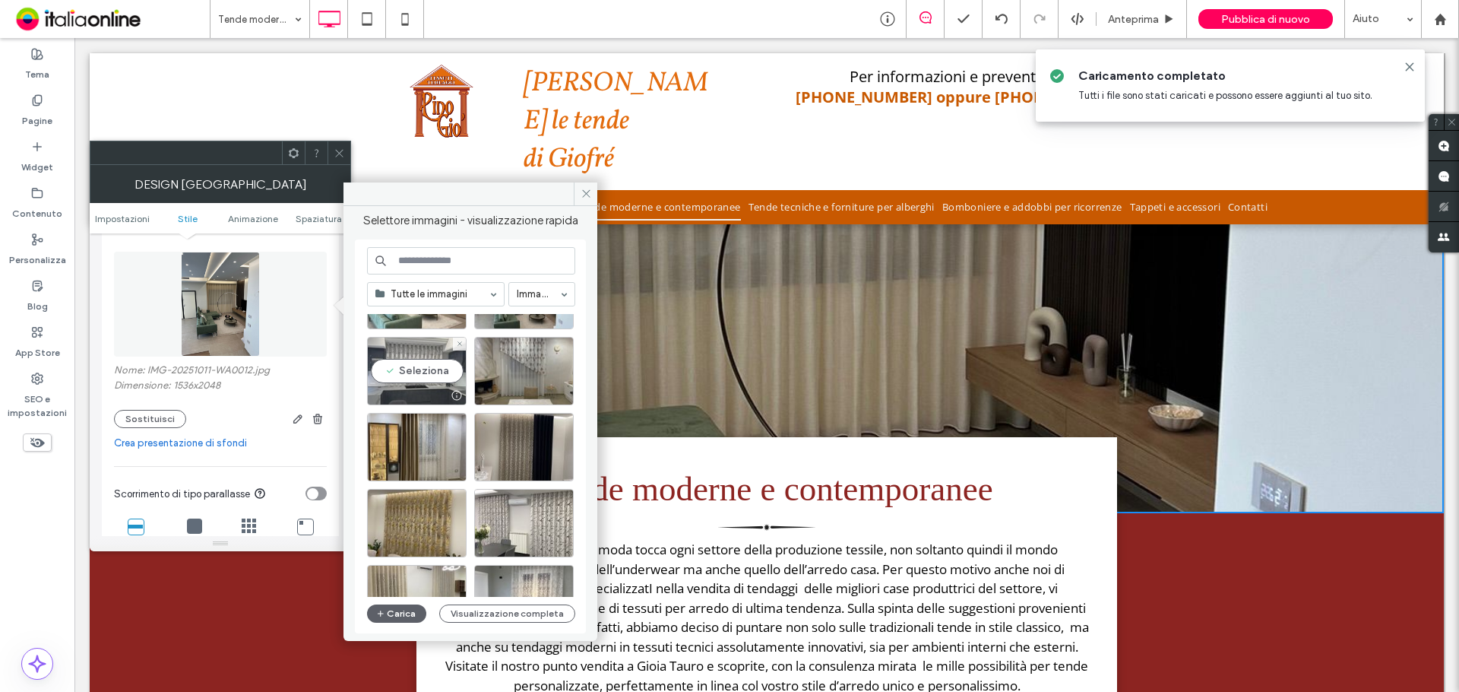
drag, startPoint x: 404, startPoint y: 367, endPoint x: 330, endPoint y: 330, distance: 83.3
click at [404, 368] on div "Seleziona" at bounding box center [417, 371] width 100 height 68
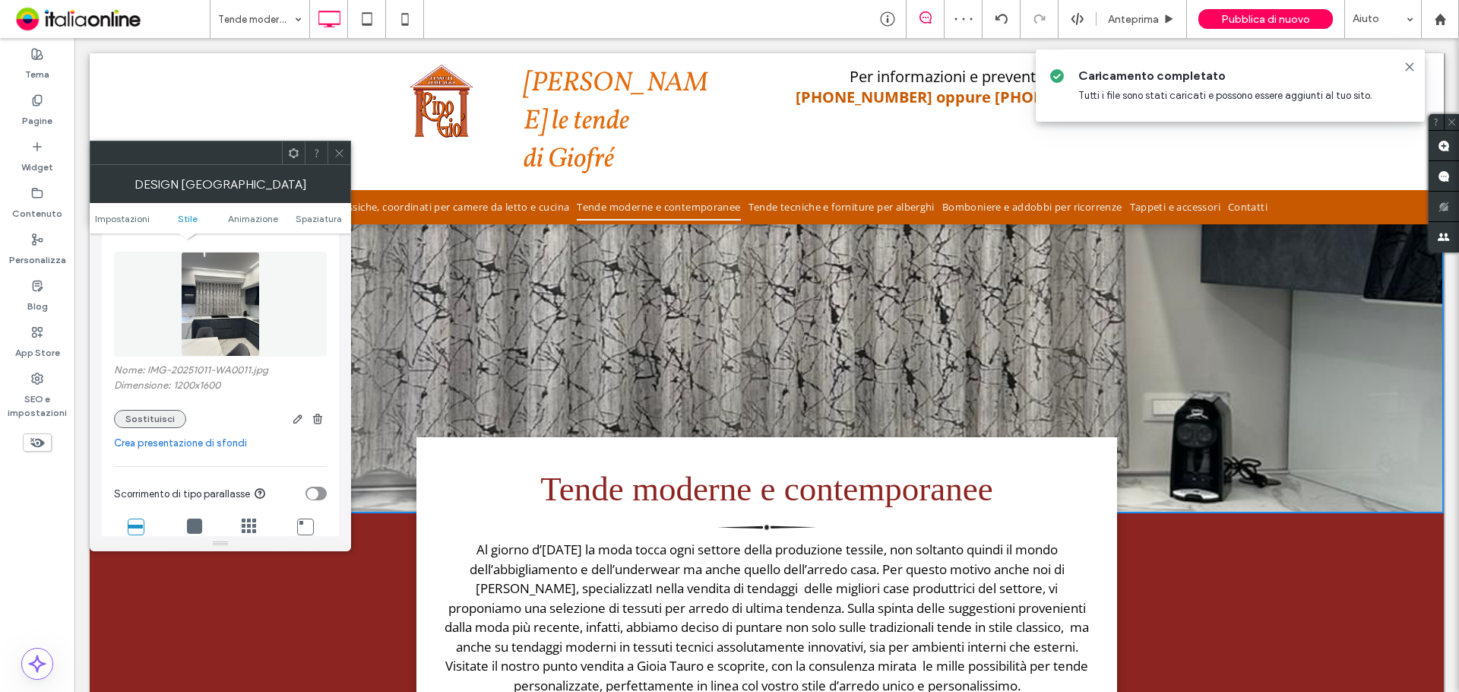
click at [151, 413] on button "Sostituisci" at bounding box center [150, 419] width 72 height 18
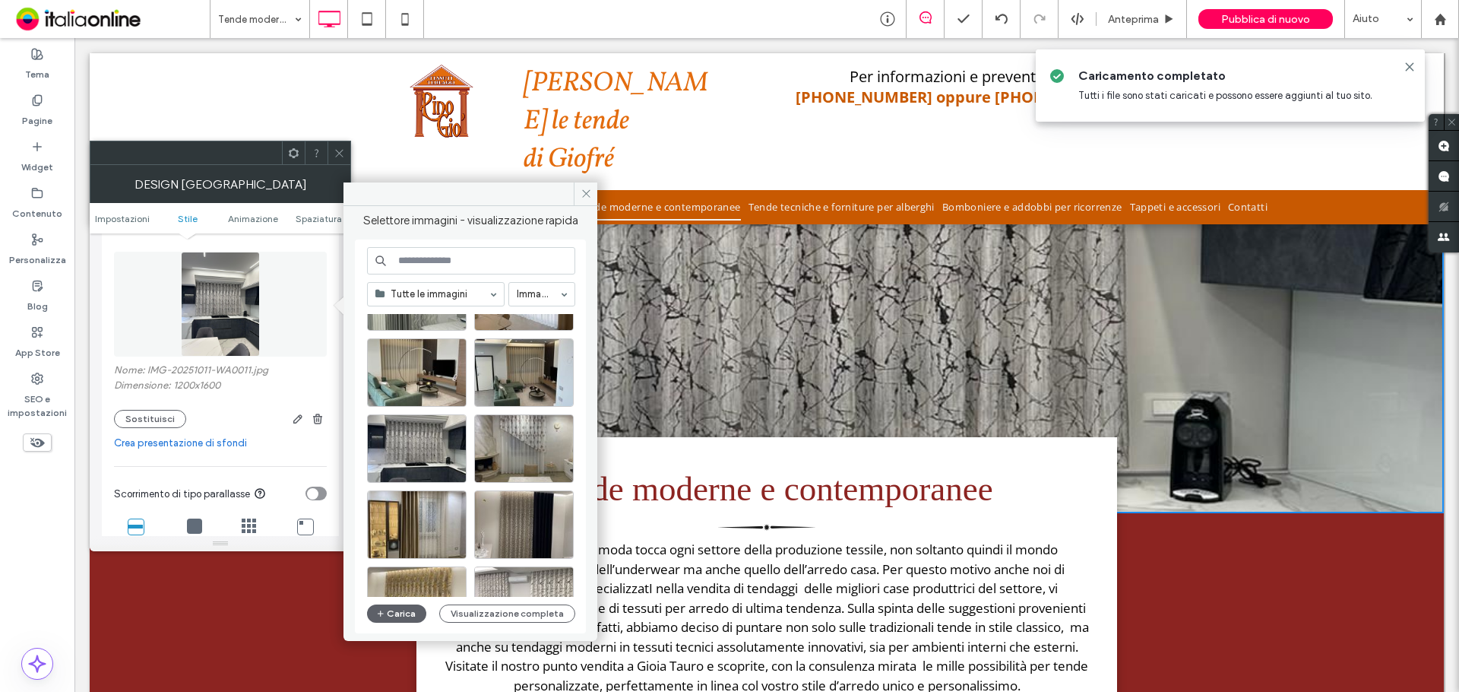
scroll to position [304, 0]
click at [534, 448] on div "Seleziona" at bounding box center [524, 447] width 100 height 68
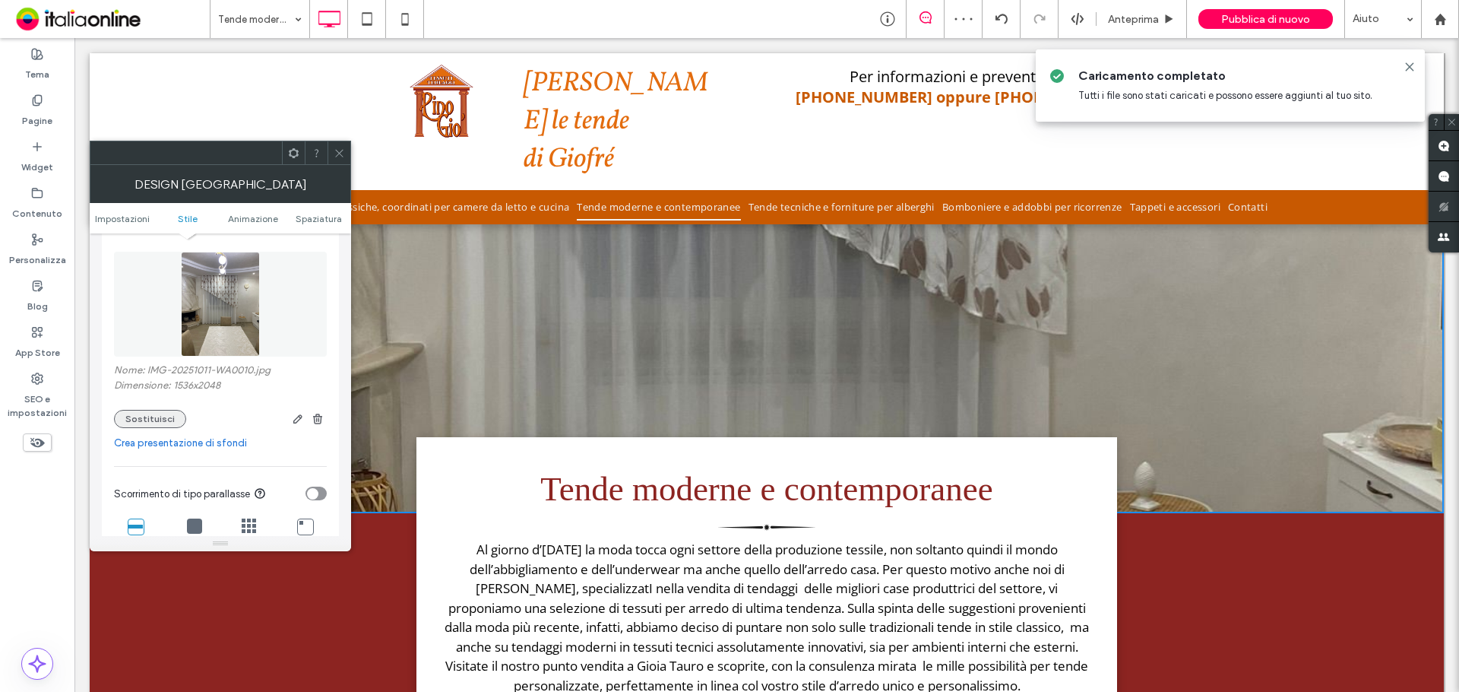
click at [136, 416] on button "Sostituisci" at bounding box center [150, 419] width 72 height 18
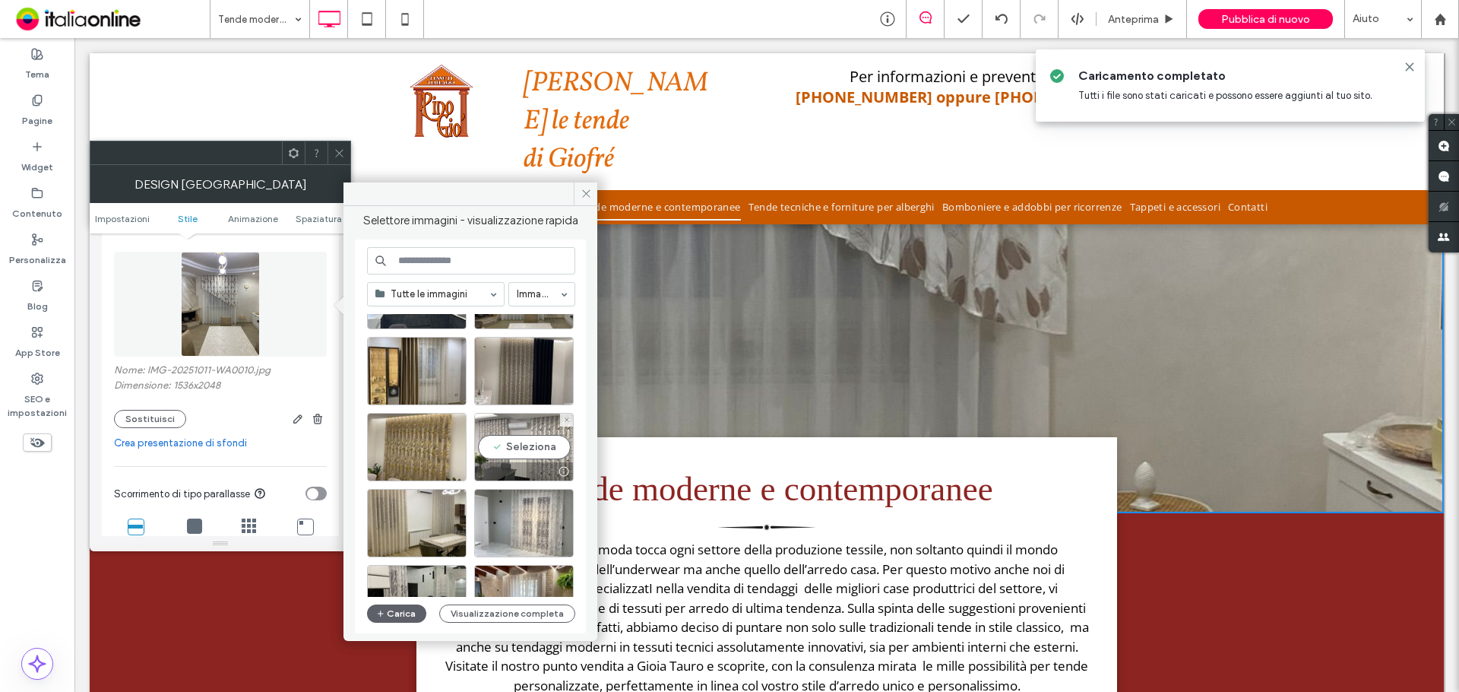
scroll to position [380, 0]
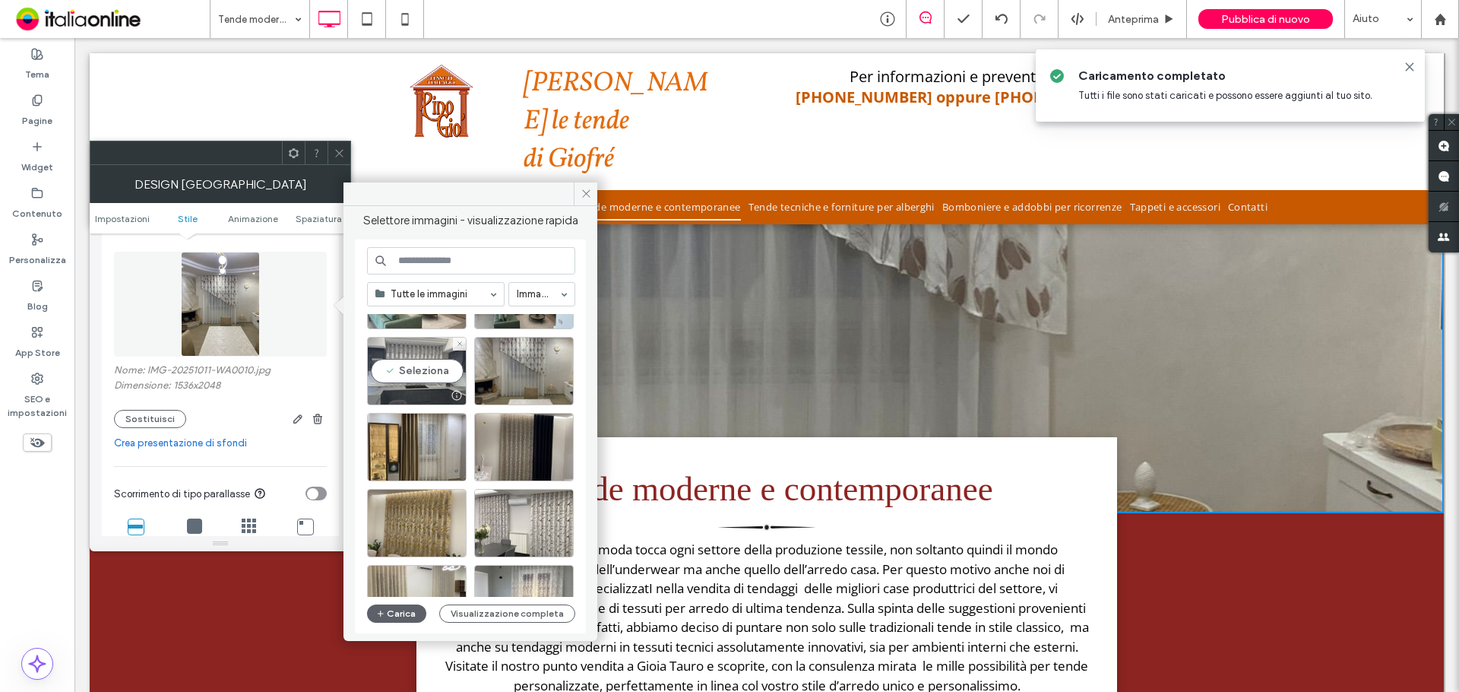
click at [407, 373] on div "Seleziona" at bounding box center [417, 371] width 100 height 68
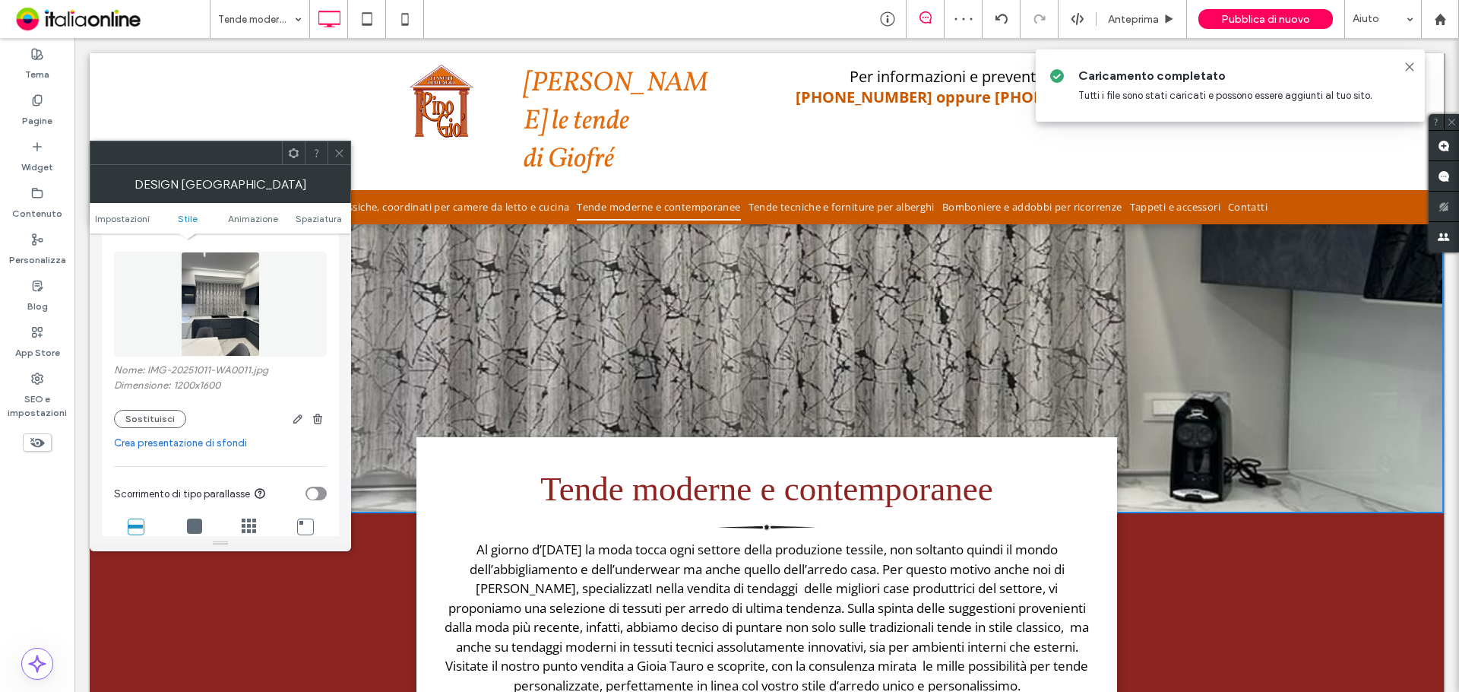
click at [331, 149] on div at bounding box center [339, 152] width 23 height 23
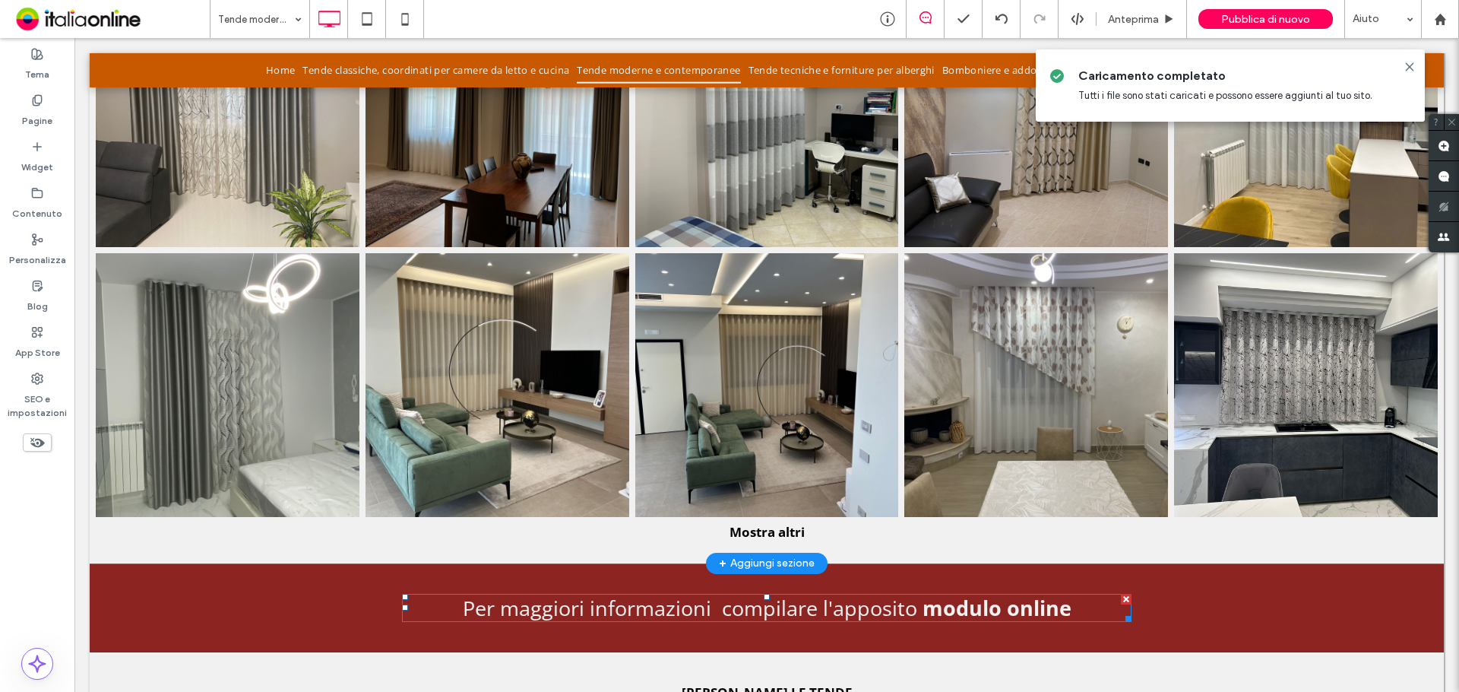
scroll to position [966, 0]
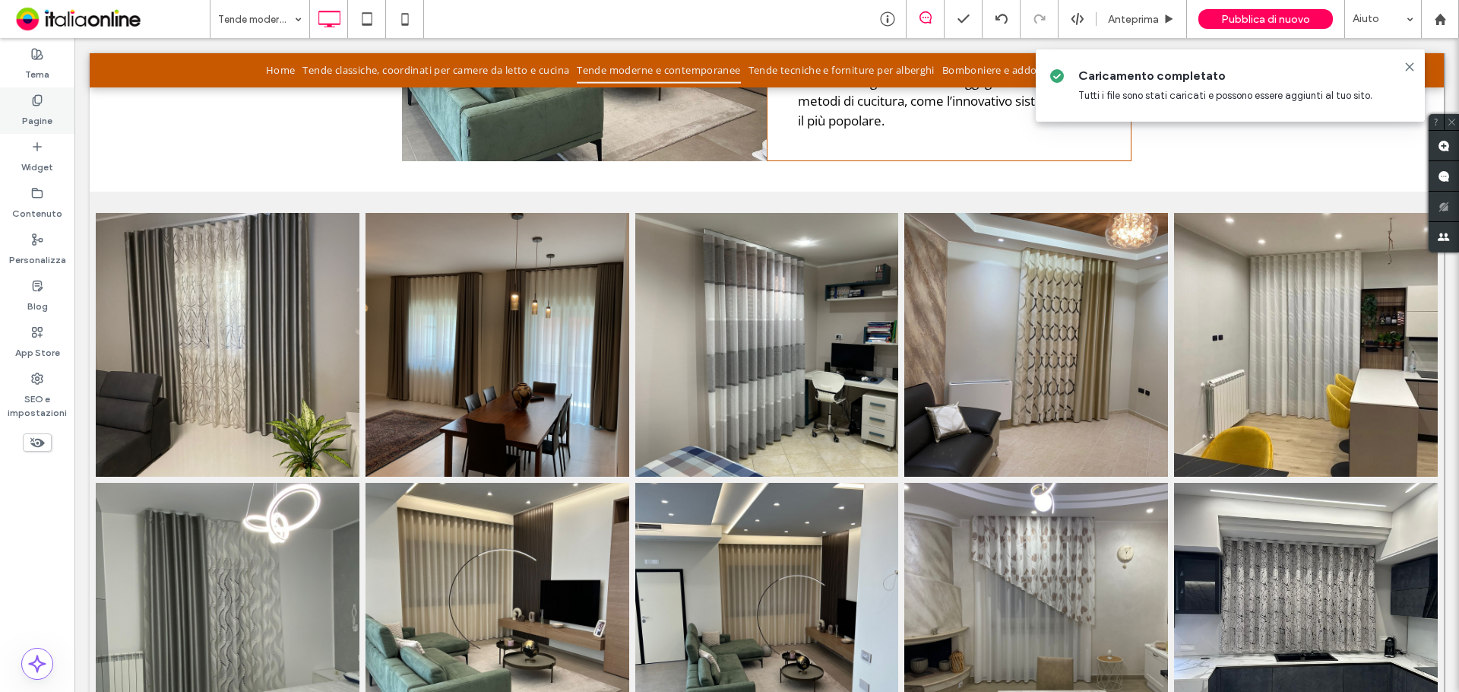
click at [43, 119] on label "Pagine" at bounding box center [37, 116] width 30 height 21
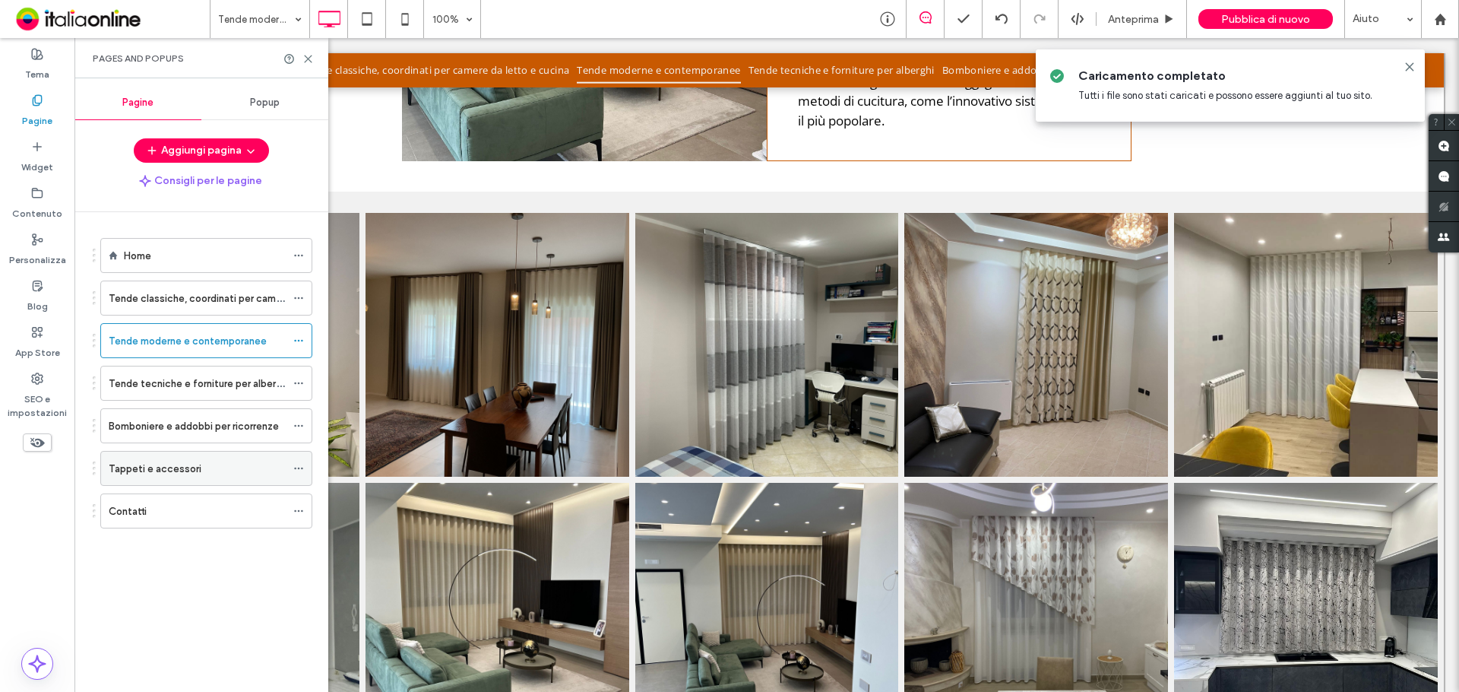
click at [170, 474] on label "Tappeti e accessori" at bounding box center [155, 468] width 93 height 27
click at [307, 55] on icon at bounding box center [308, 58] width 11 height 11
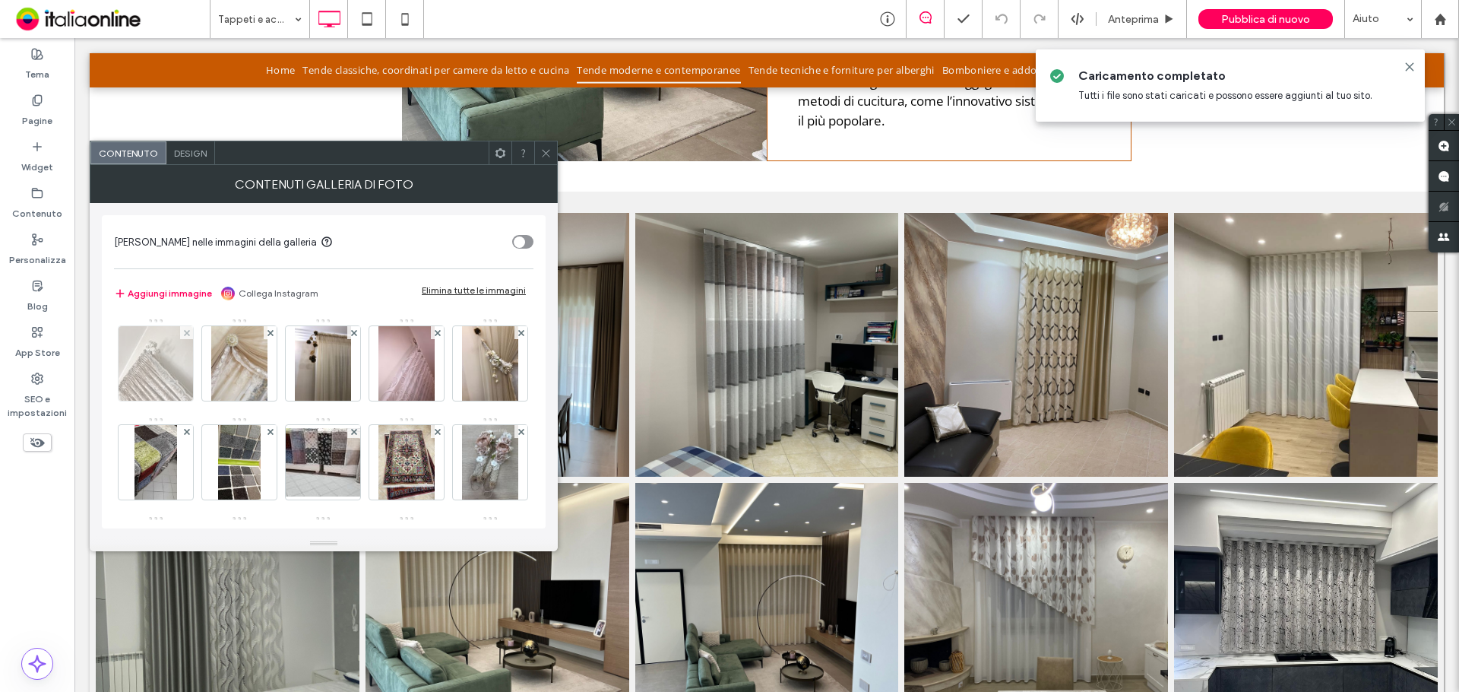
drag, startPoint x: 185, startPoint y: 432, endPoint x: 185, endPoint y: 399, distance: 33.4
click at [518, 335] on use at bounding box center [521, 332] width 6 height 6
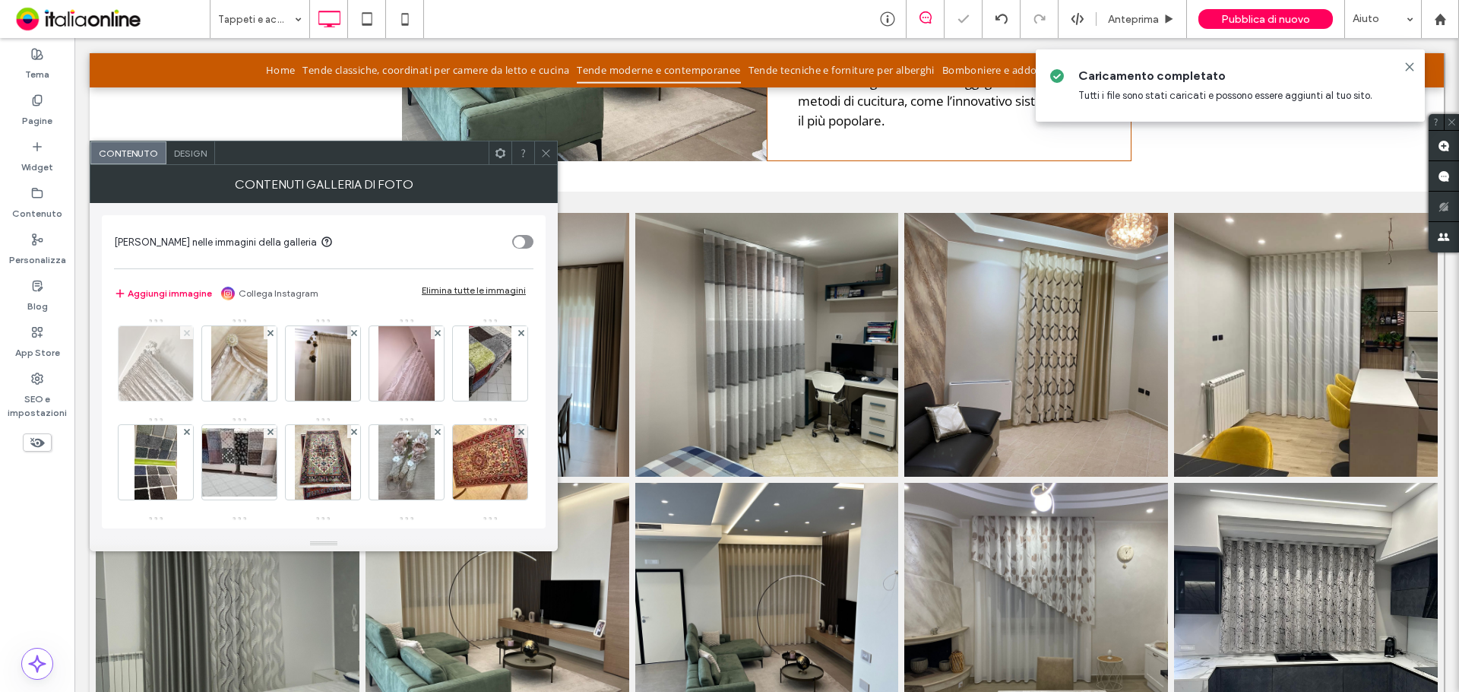
click at [183, 328] on div at bounding box center [186, 332] width 13 height 13
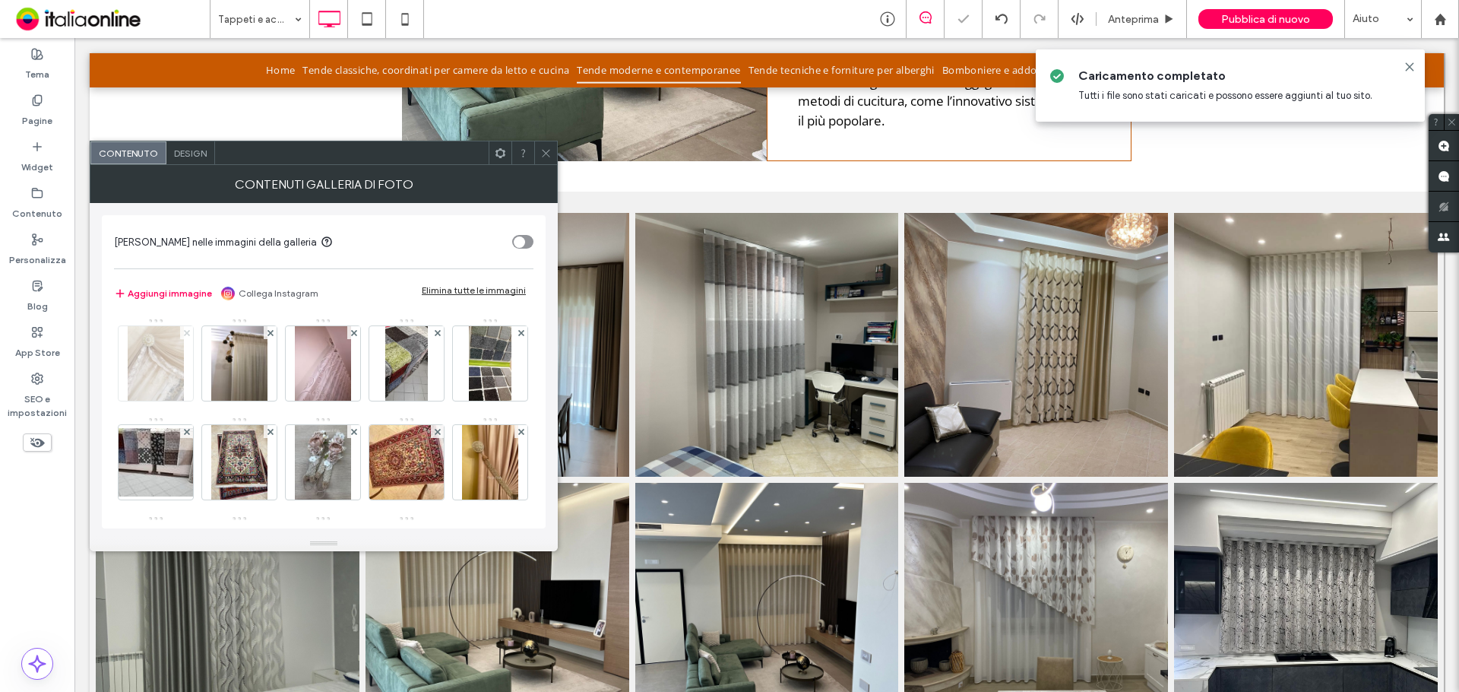
click at [185, 328] on span at bounding box center [187, 332] width 6 height 13
click at [268, 328] on span at bounding box center [271, 332] width 6 height 13
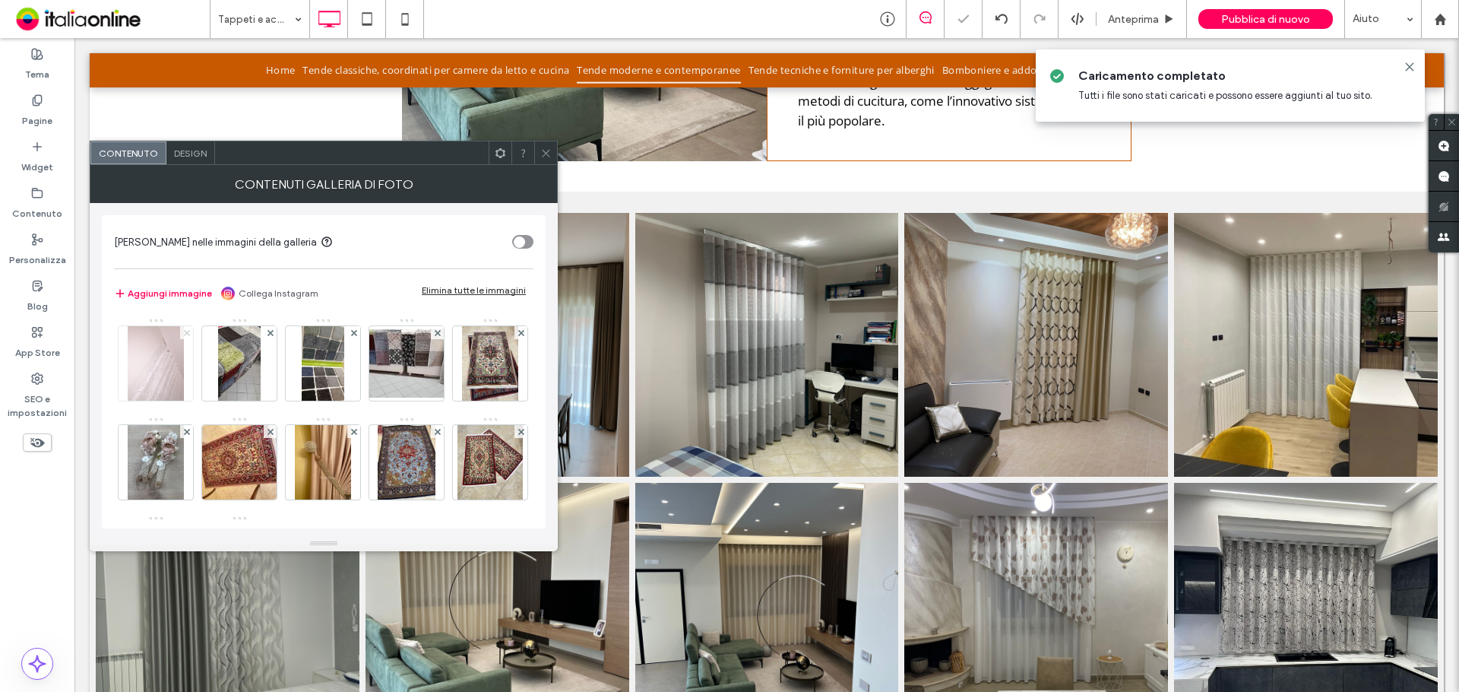
click at [185, 328] on span at bounding box center [187, 332] width 6 height 13
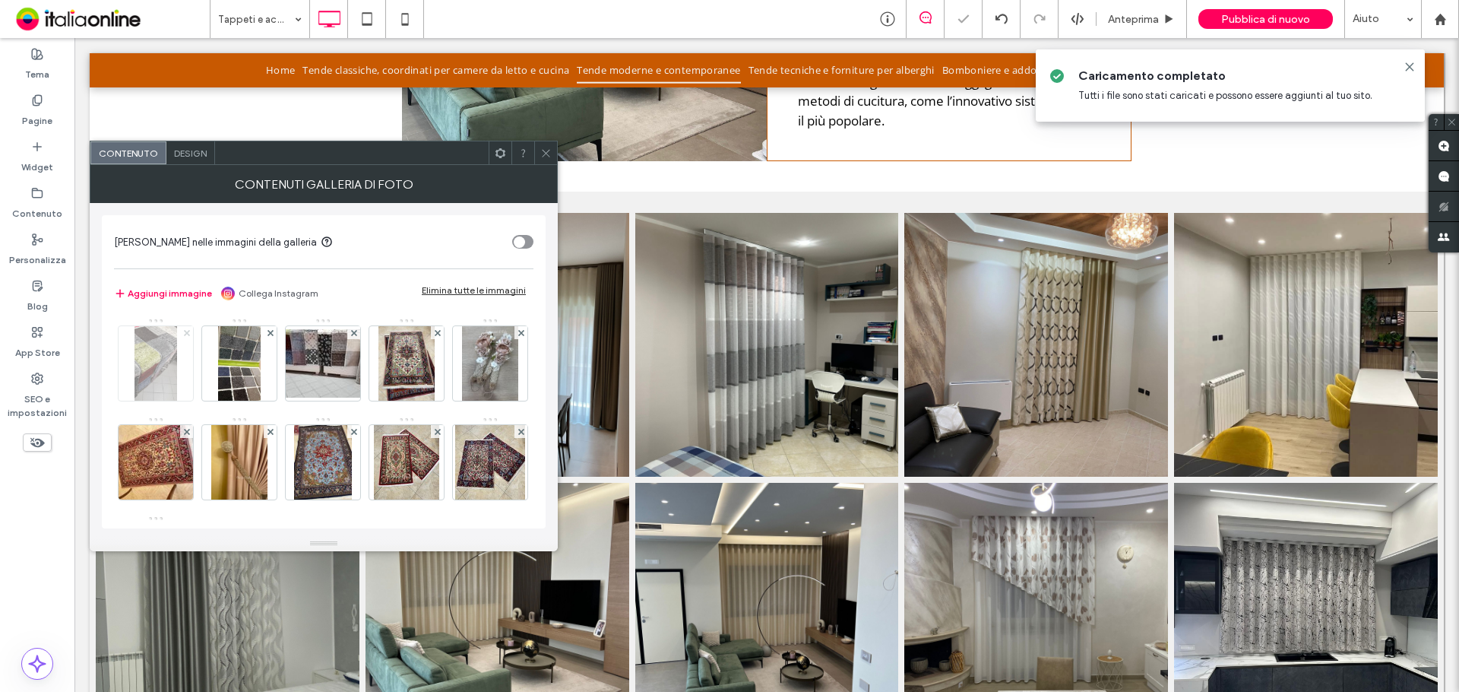
click at [185, 328] on span at bounding box center [187, 332] width 6 height 13
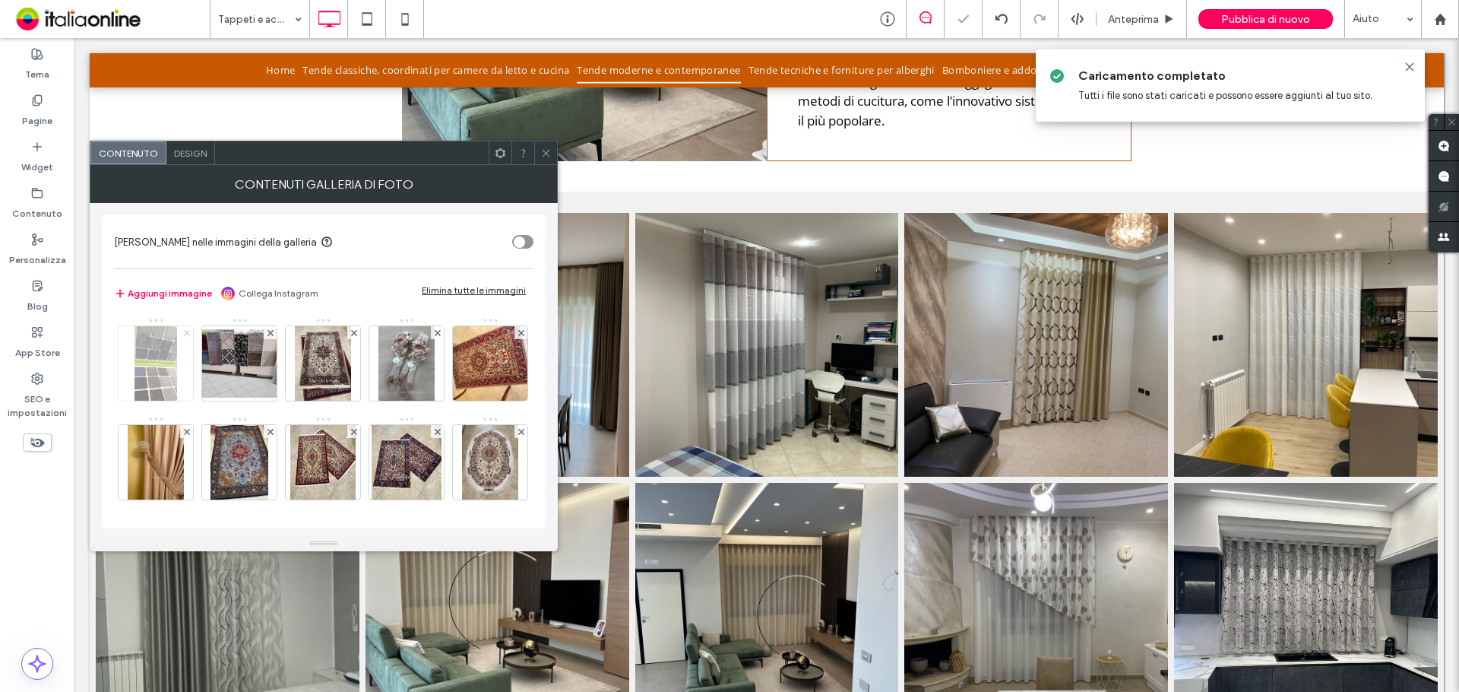
click at [185, 328] on span at bounding box center [187, 332] width 6 height 13
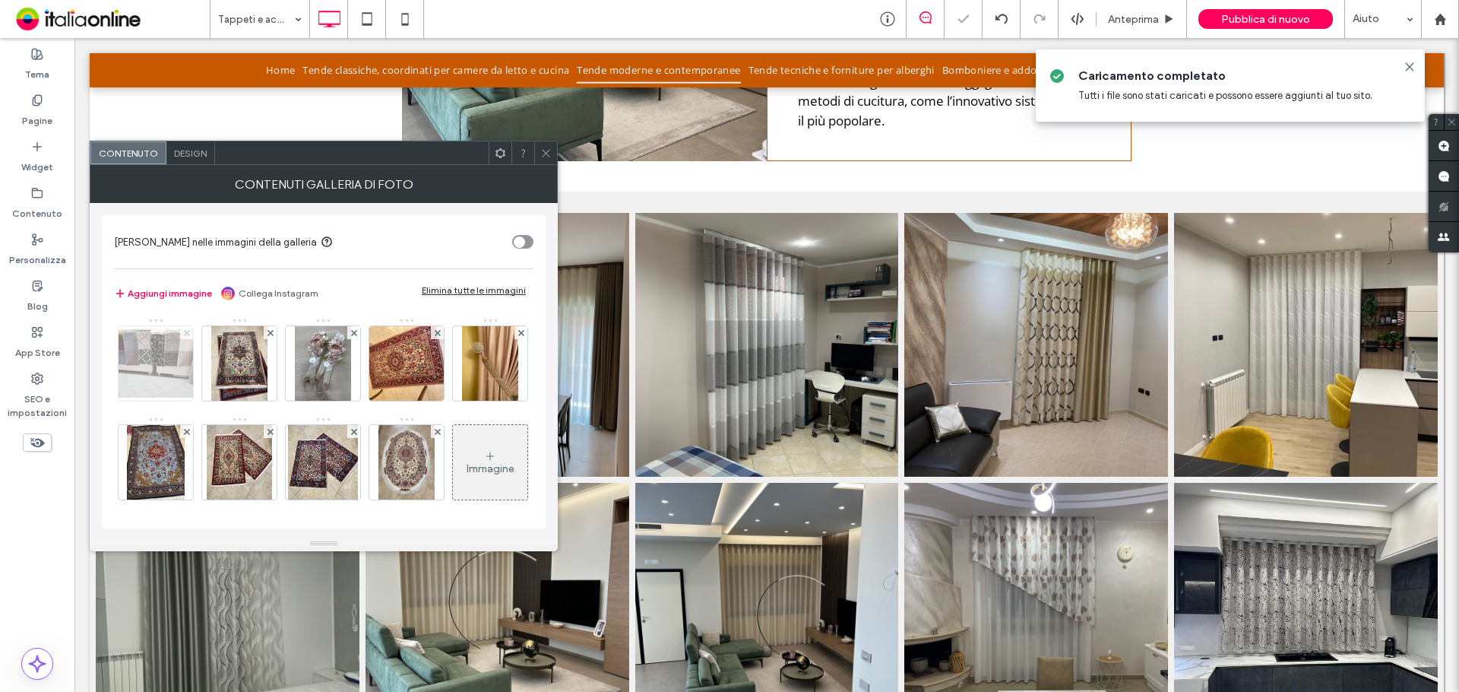
click at [185, 328] on span at bounding box center [187, 332] width 6 height 13
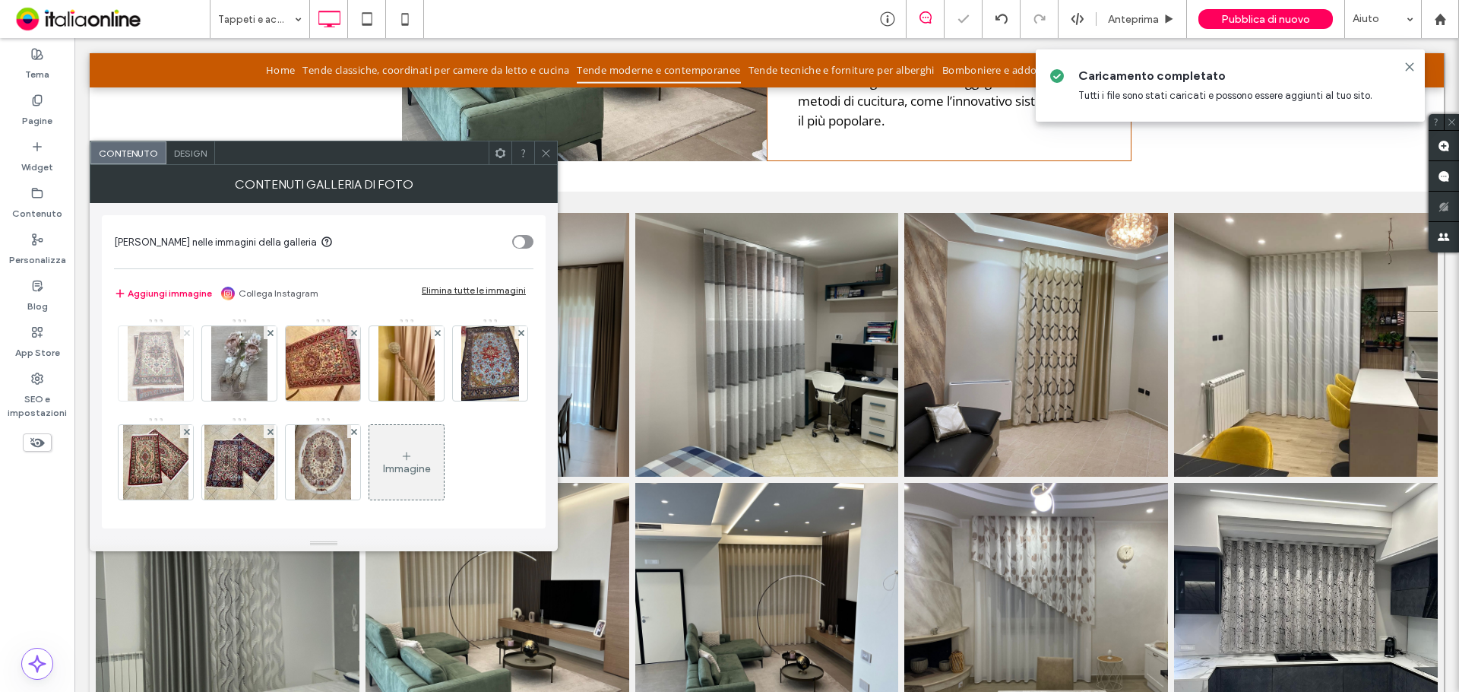
click at [185, 328] on span at bounding box center [187, 332] width 6 height 13
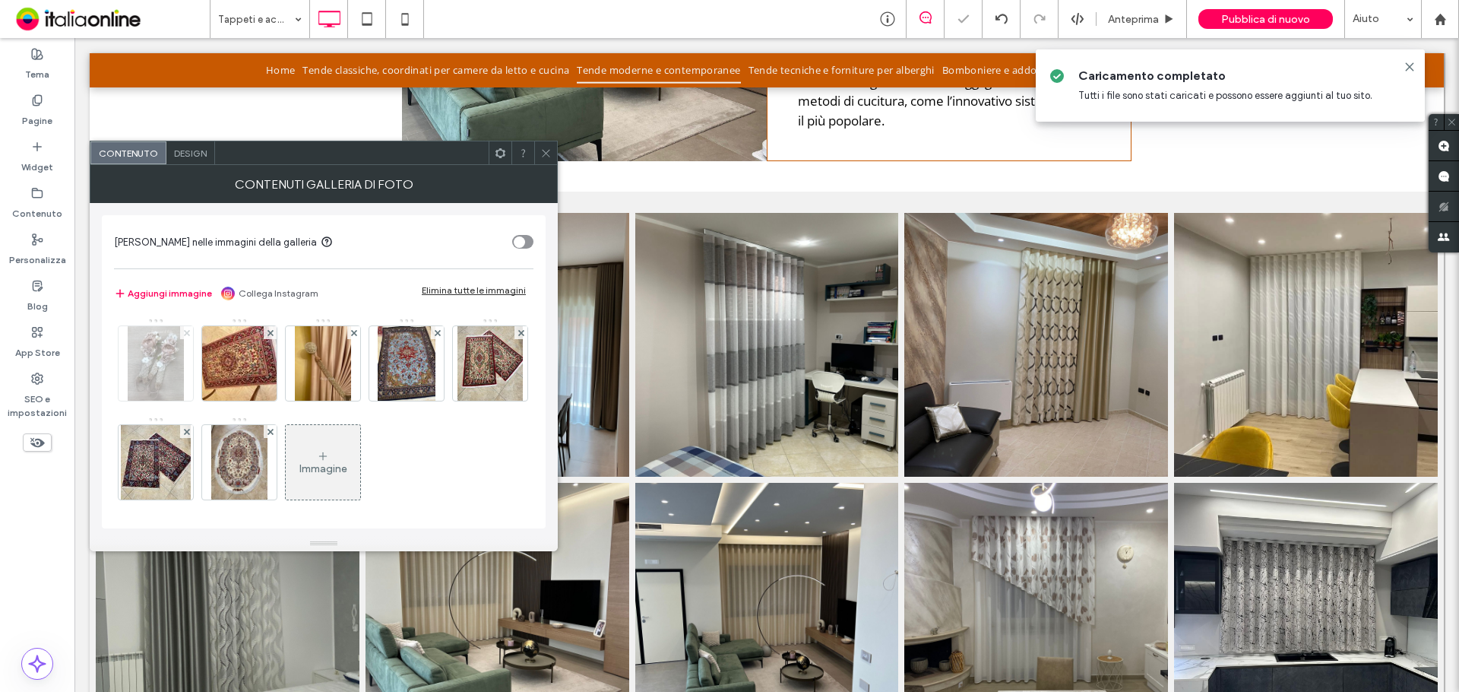
click at [185, 328] on span at bounding box center [187, 332] width 6 height 13
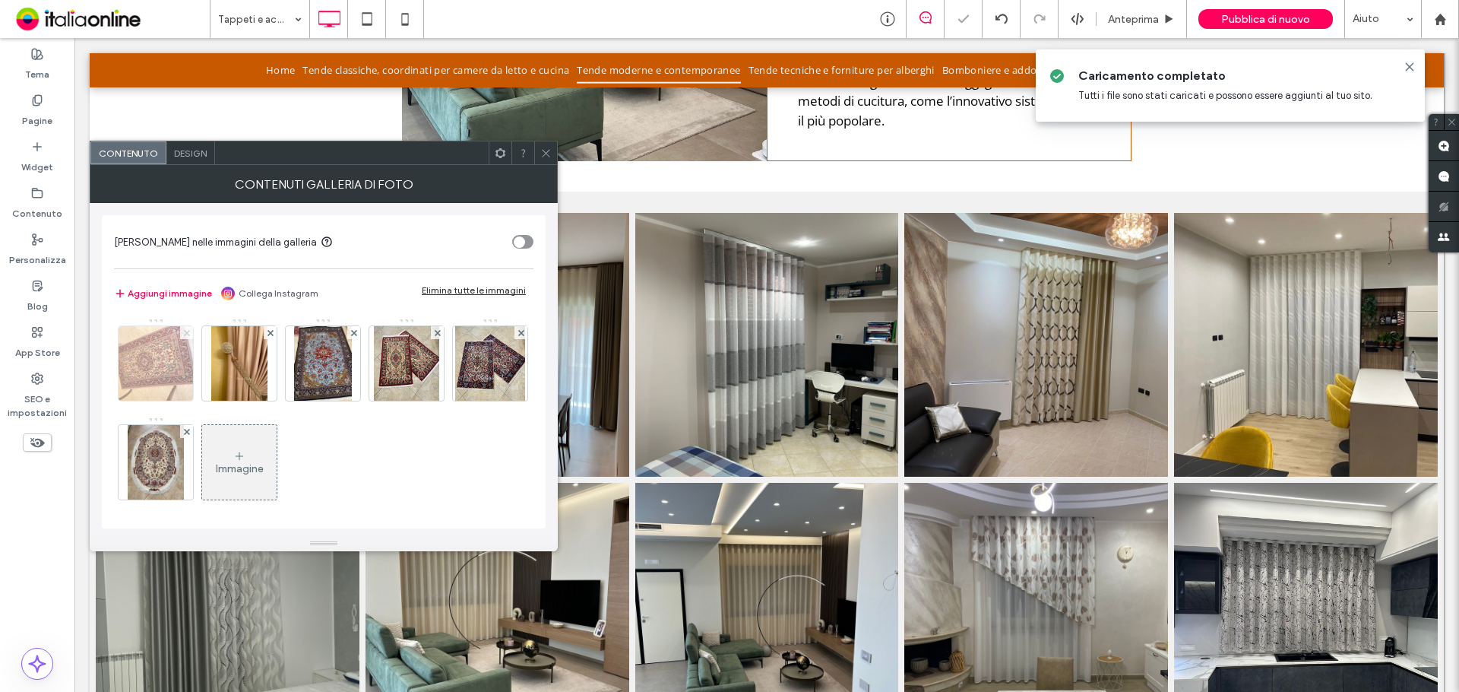
click at [185, 328] on span at bounding box center [187, 332] width 6 height 13
click at [268, 328] on span at bounding box center [271, 332] width 6 height 13
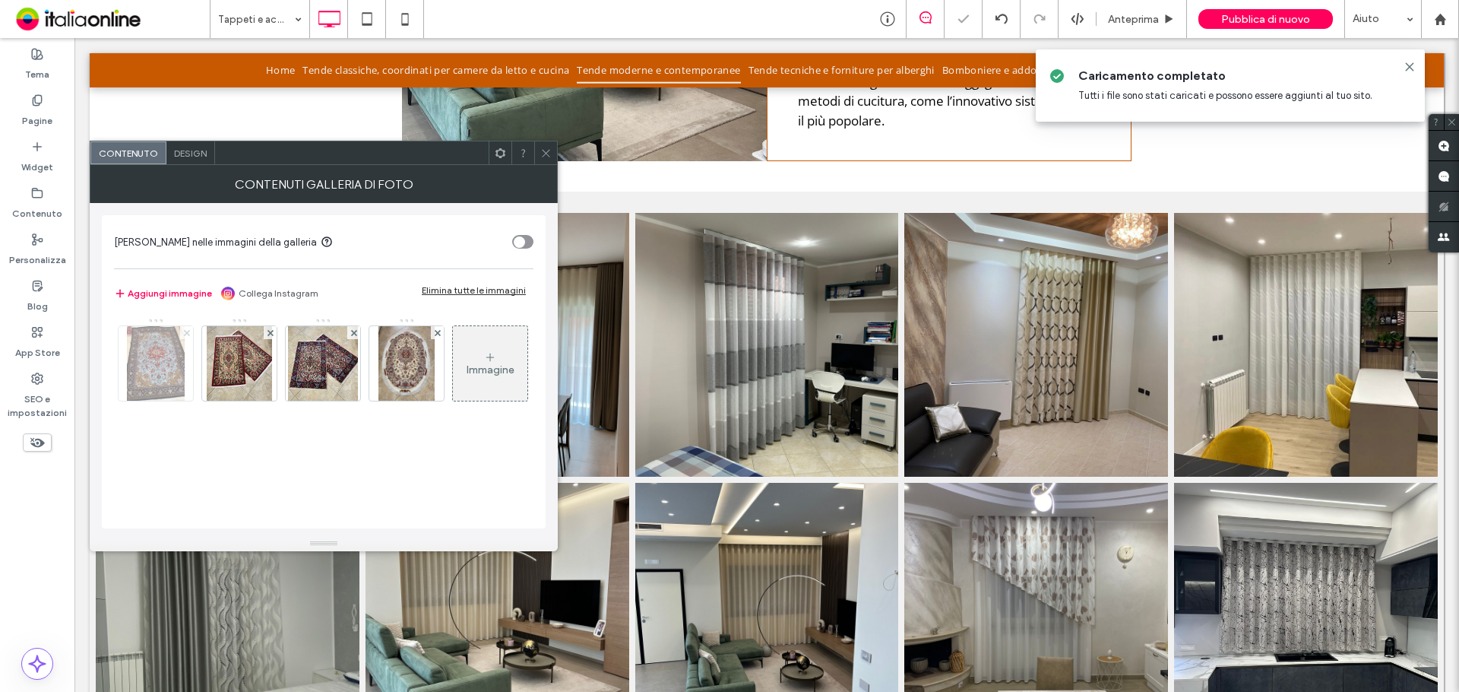
click at [185, 328] on span at bounding box center [187, 332] width 6 height 13
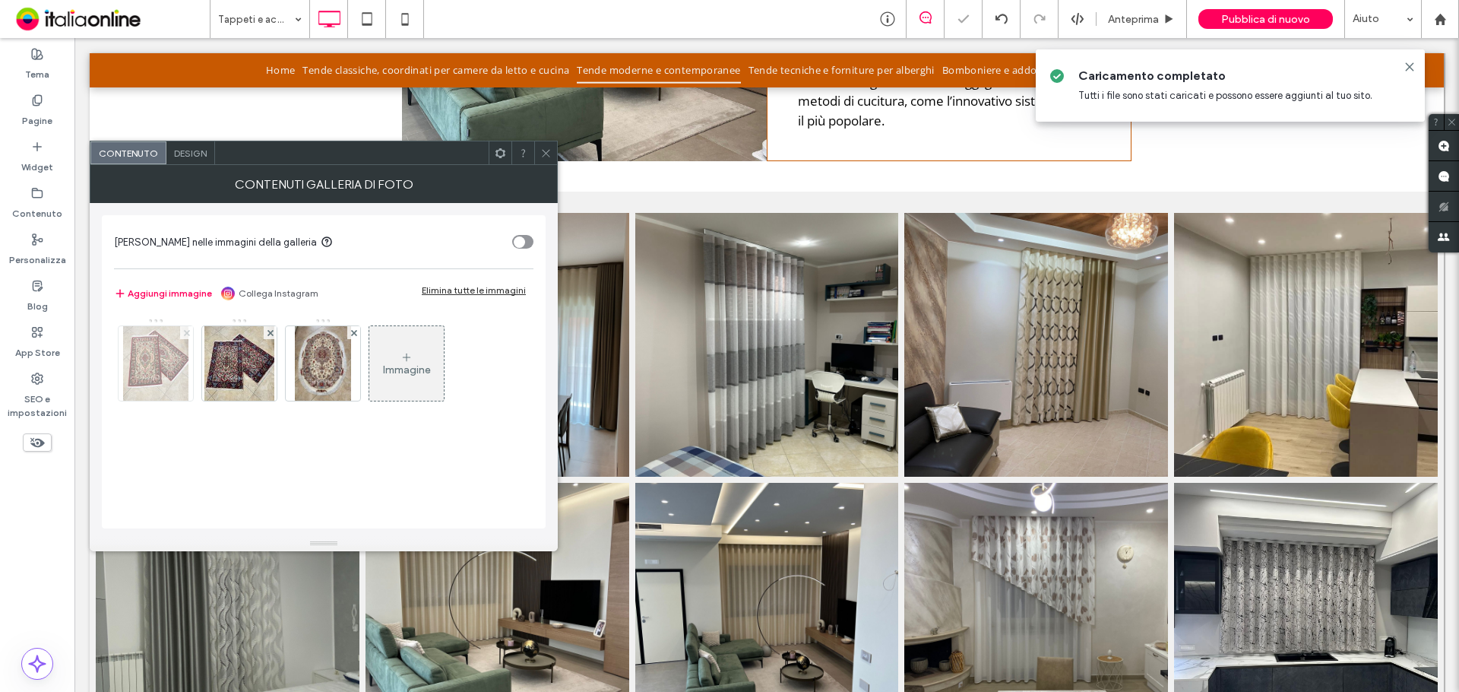
click at [185, 328] on span at bounding box center [187, 332] width 6 height 13
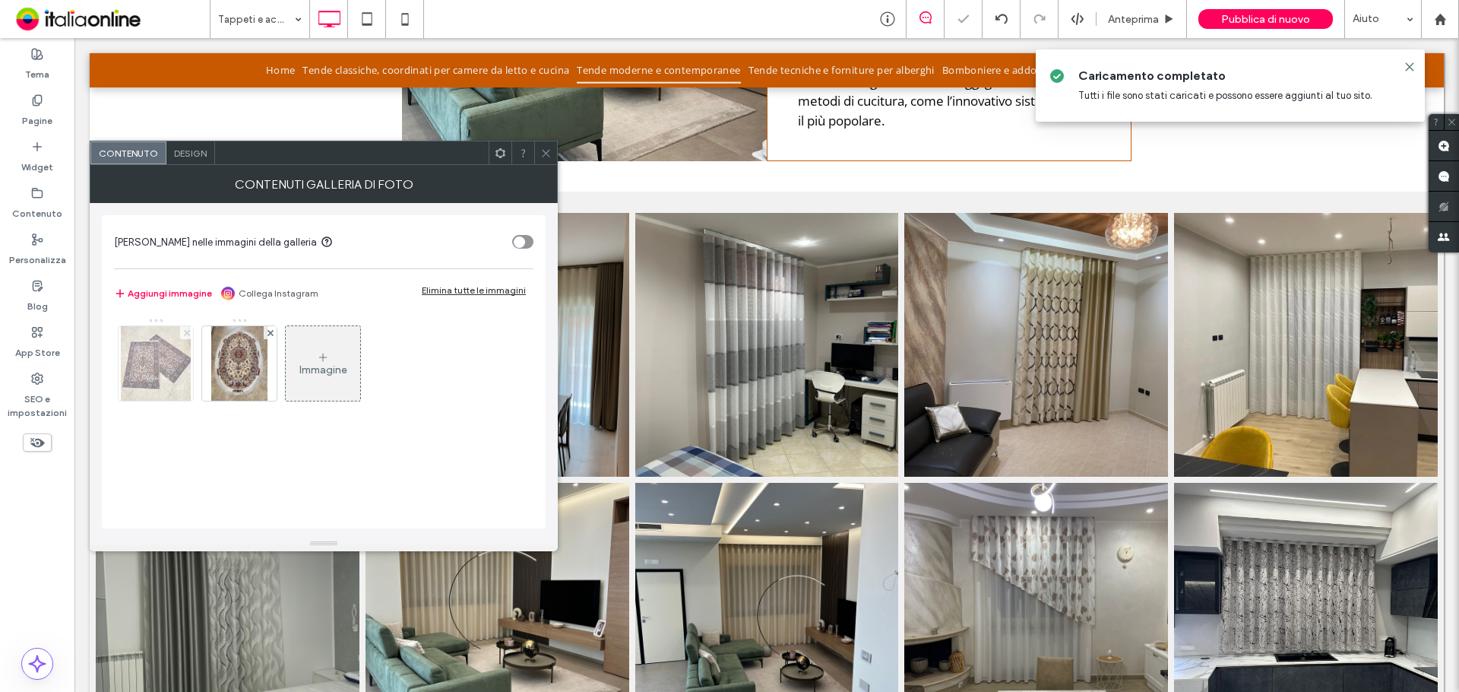
click at [185, 328] on span at bounding box center [187, 332] width 6 height 13
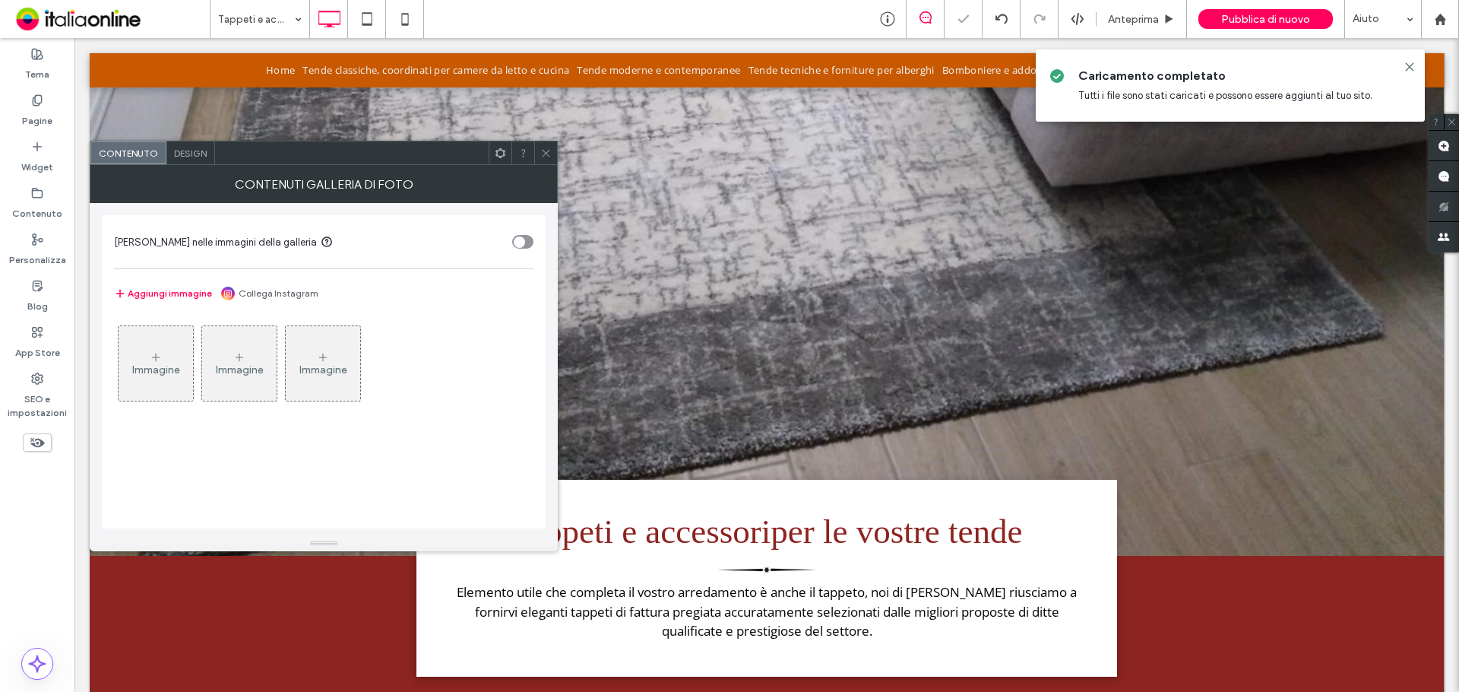
scroll to position [907, 0]
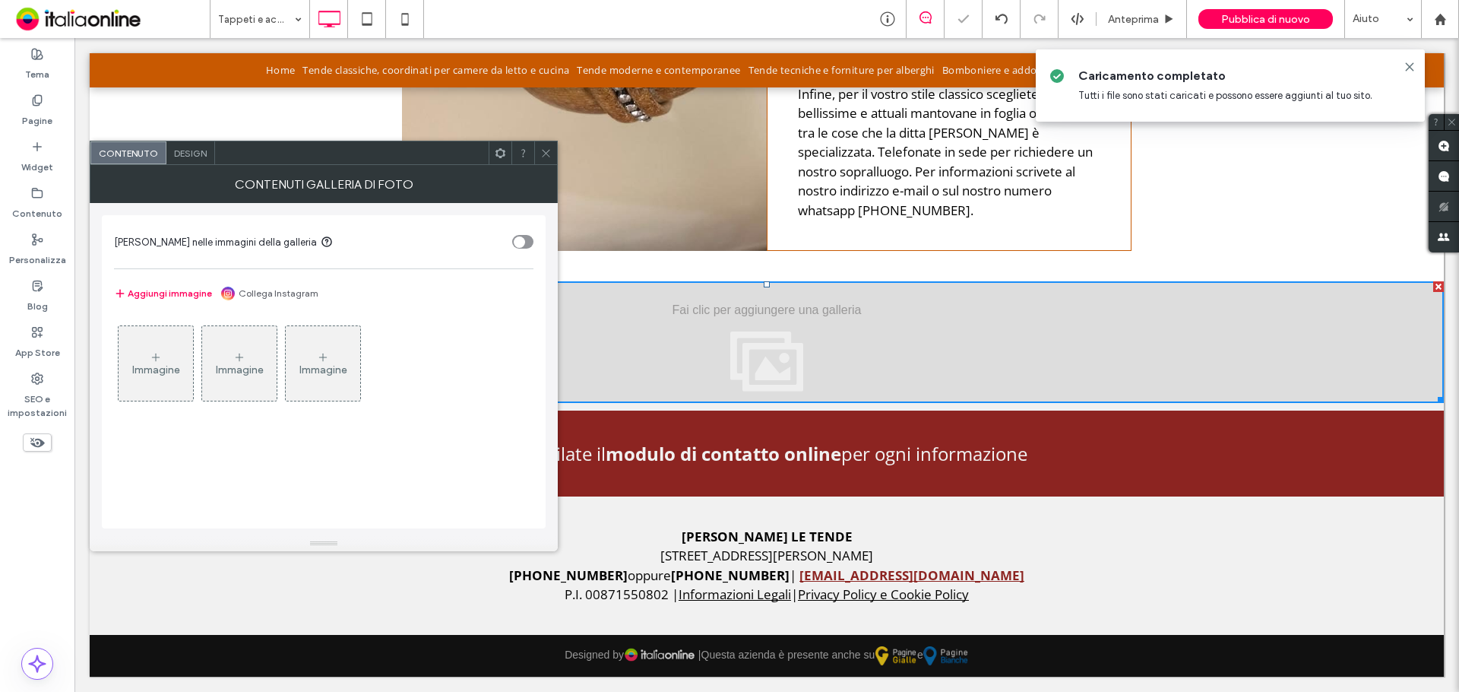
click at [171, 344] on div "Immagine" at bounding box center [156, 363] width 74 height 71
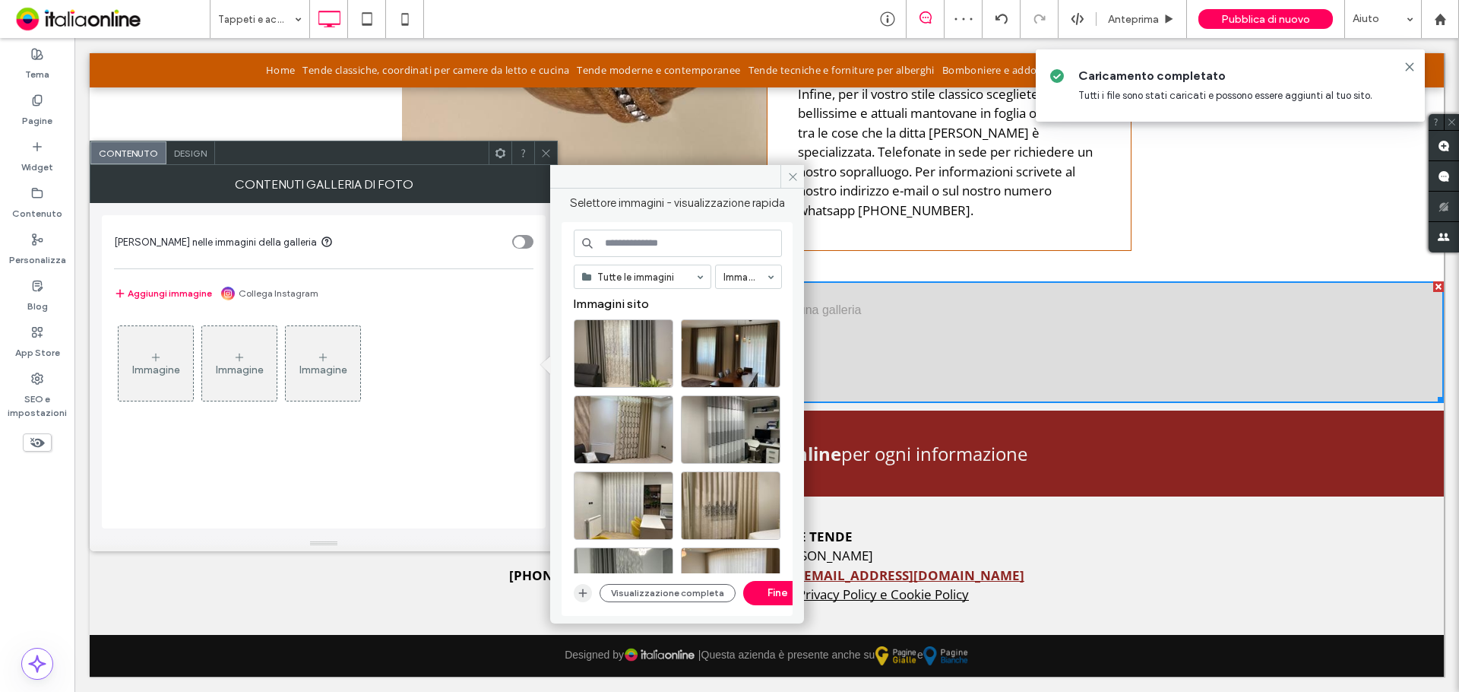
click at [577, 596] on icon "button" at bounding box center [583, 593] width 12 height 12
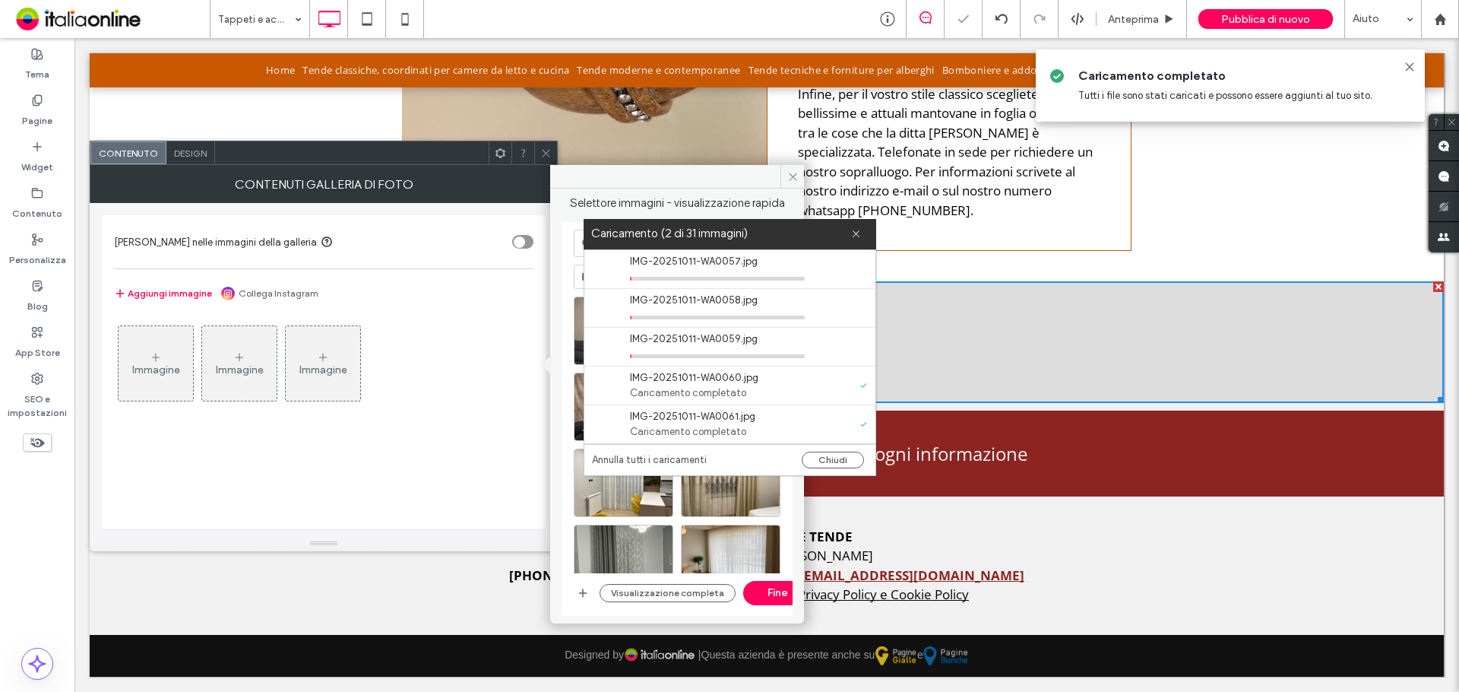
click at [322, 365] on div "Immagine" at bounding box center [323, 369] width 48 height 13
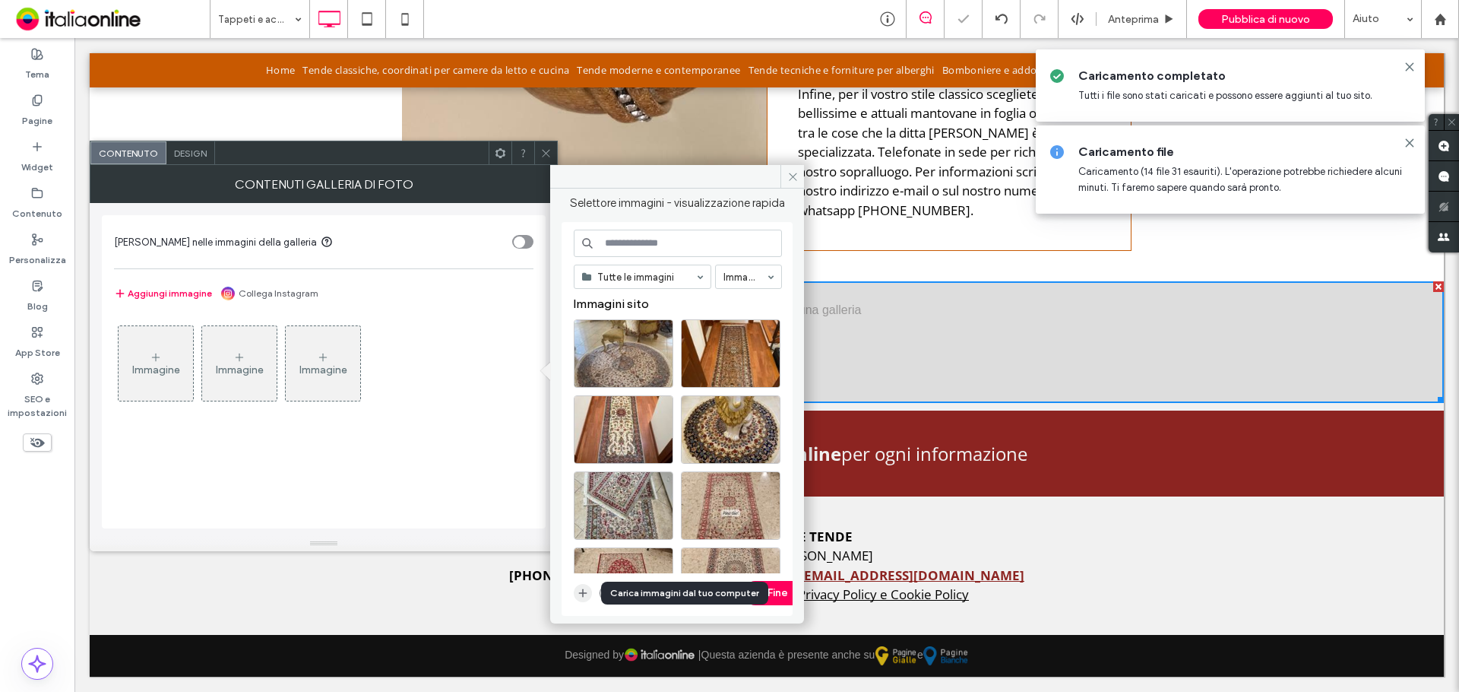
click at [585, 597] on icon "button" at bounding box center [583, 593] width 12 height 12
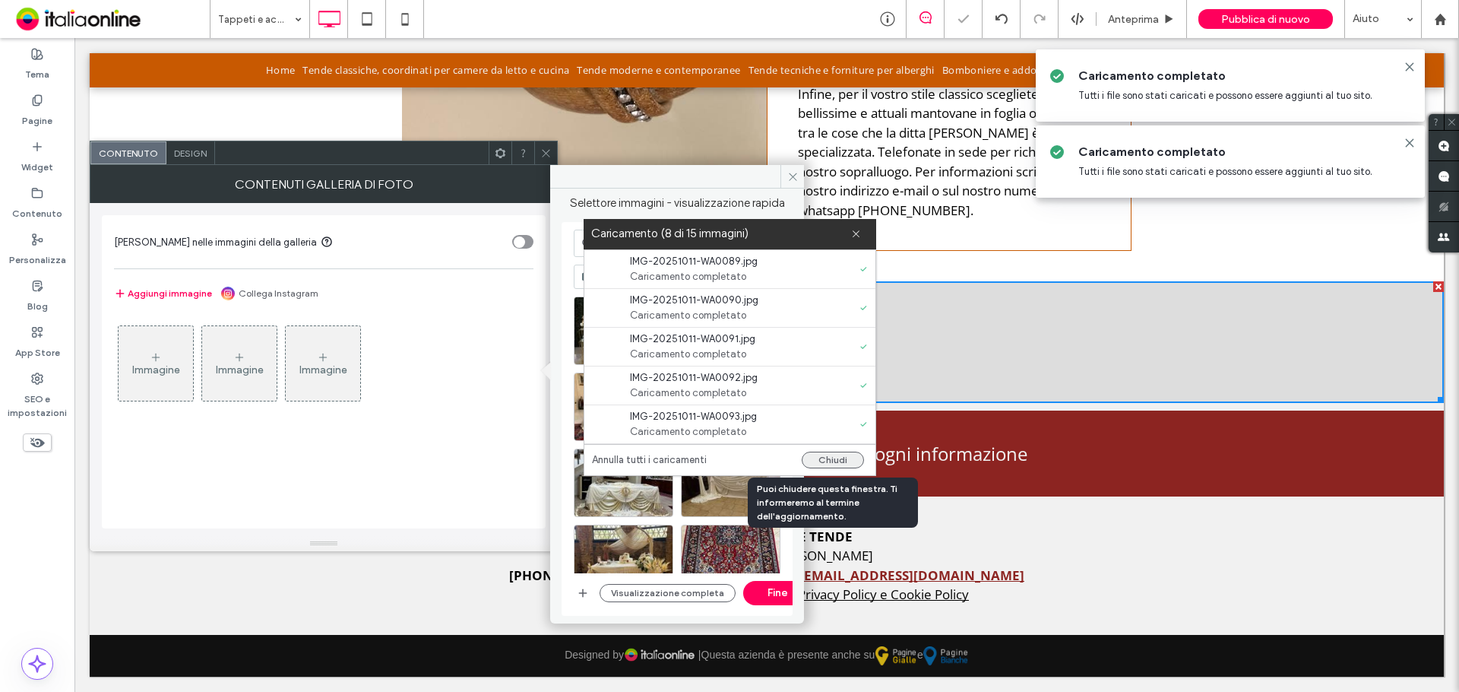
click at [842, 462] on button "Chiudi" at bounding box center [833, 459] width 62 height 17
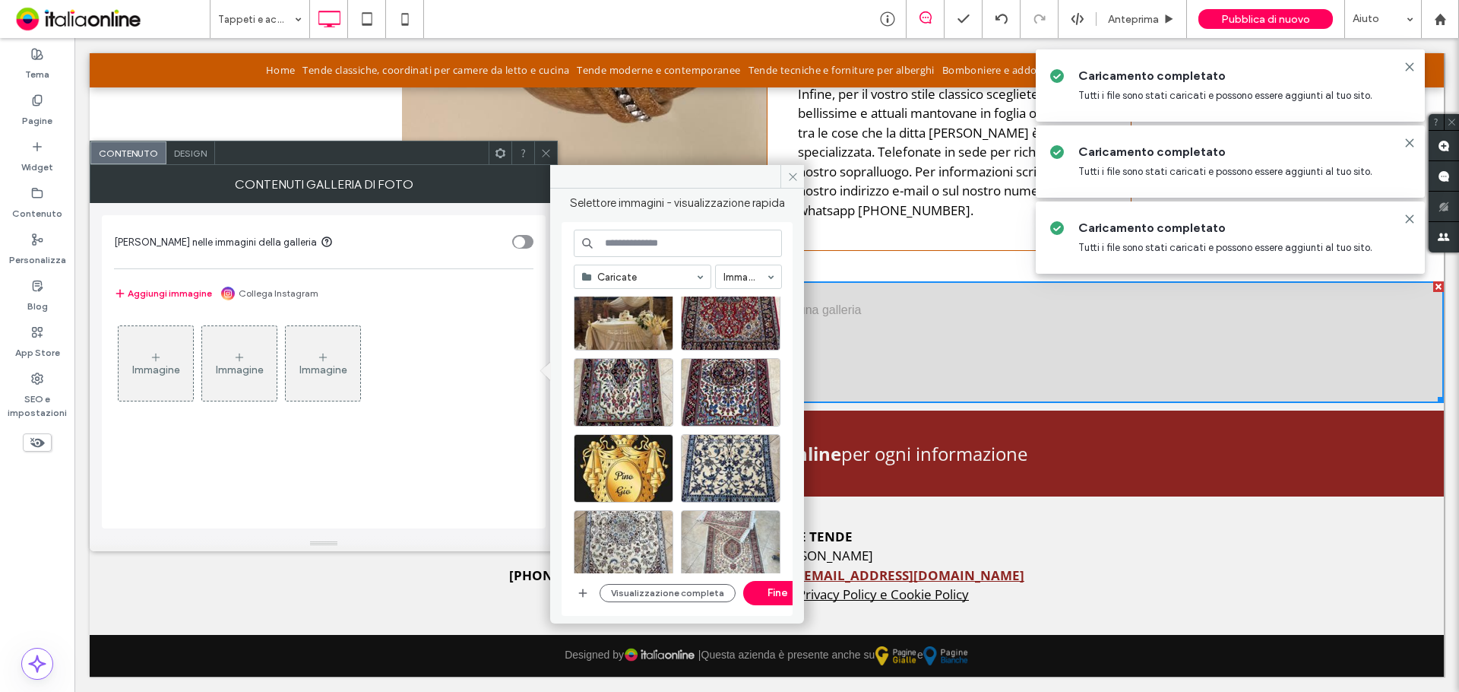
scroll to position [407, 0]
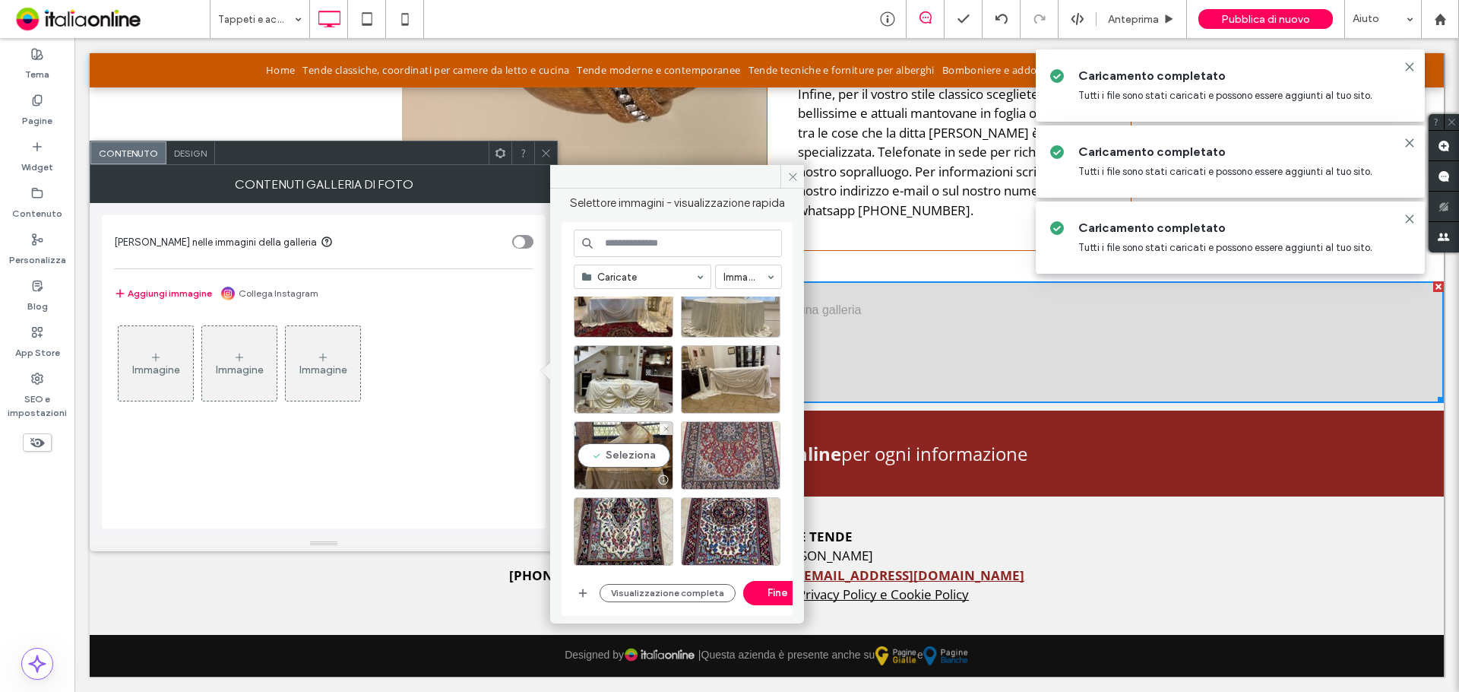
drag, startPoint x: 648, startPoint y: 463, endPoint x: 713, endPoint y: 444, distance: 68.1
click at [648, 463] on div "Seleziona" at bounding box center [624, 455] width 100 height 68
click at [636, 445] on div at bounding box center [624, 455] width 100 height 68
click at [728, 441] on div "Seleziona" at bounding box center [731, 455] width 100 height 68
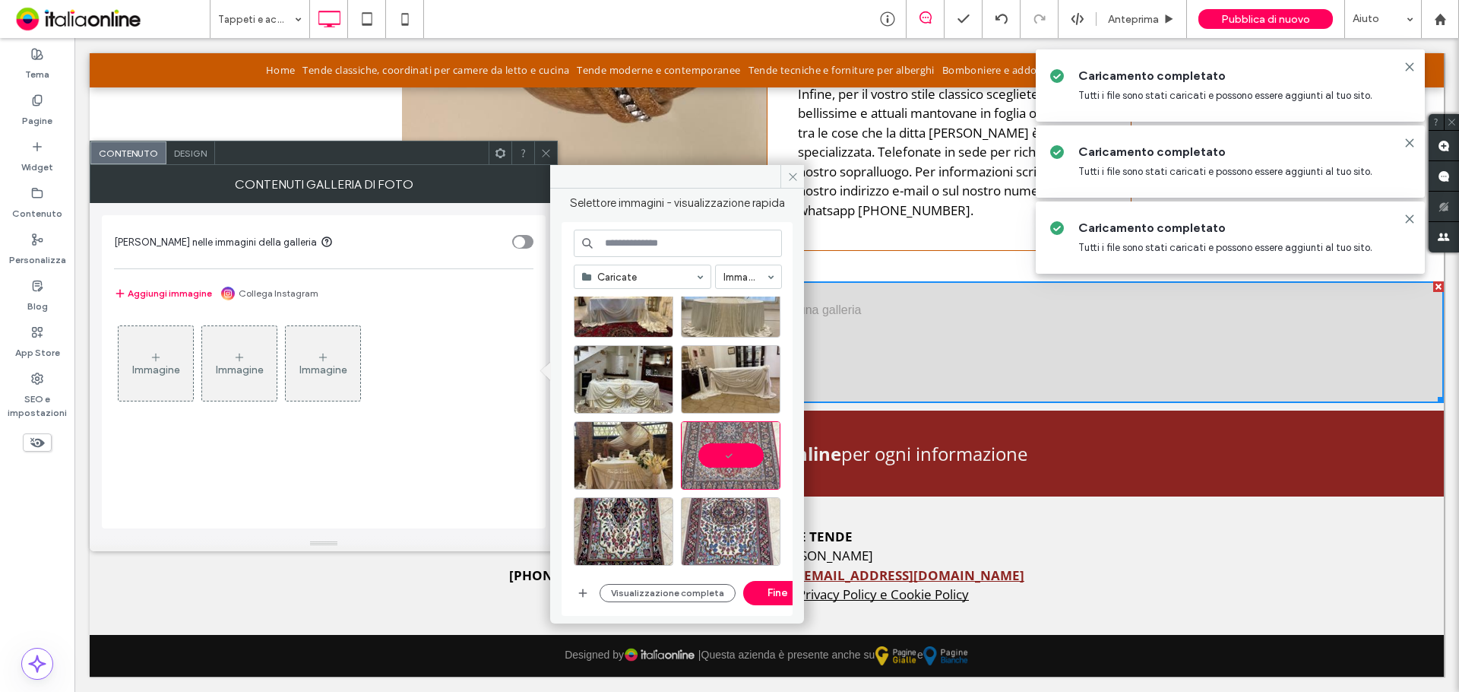
click at [729, 505] on div at bounding box center [731, 531] width 100 height 68
drag, startPoint x: 622, startPoint y: 543, endPoint x: 636, endPoint y: 513, distance: 33.0
click at [622, 543] on div "Seleziona" at bounding box center [624, 531] width 100 height 68
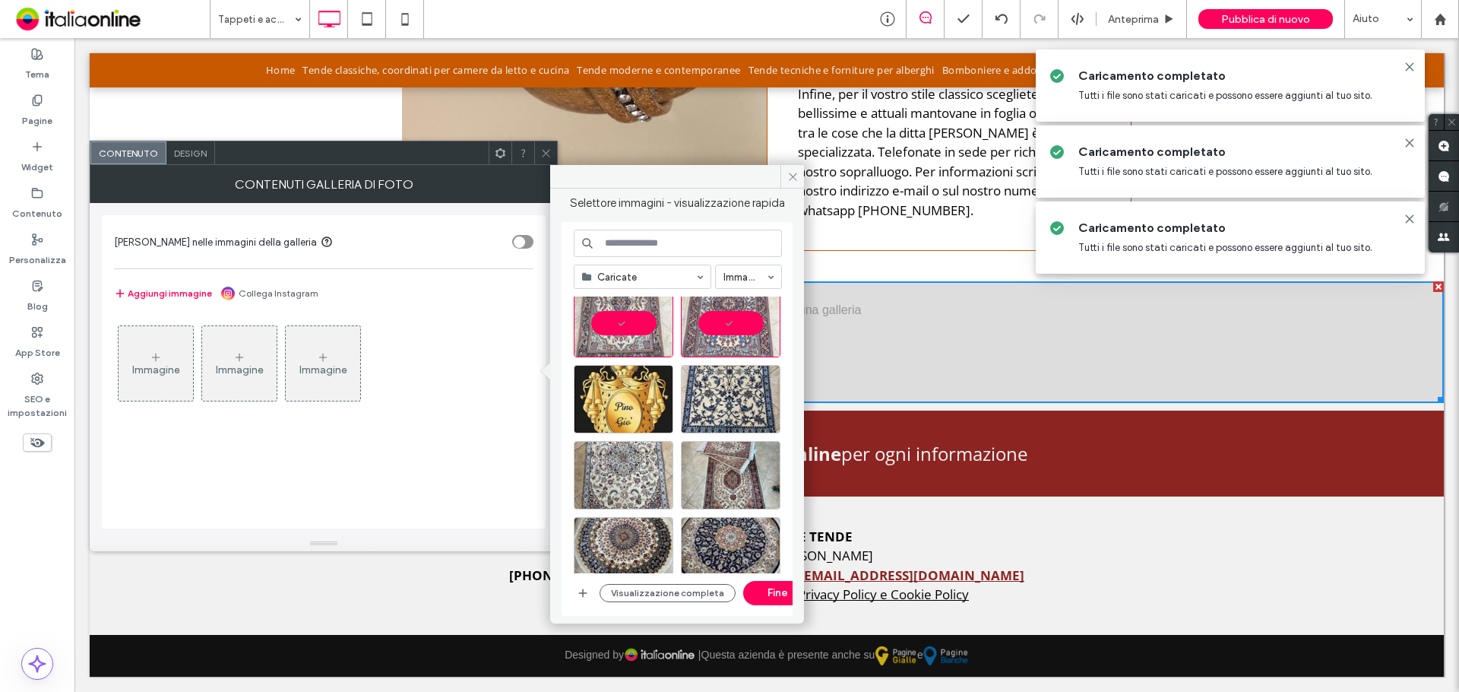
scroll to position [635, 0]
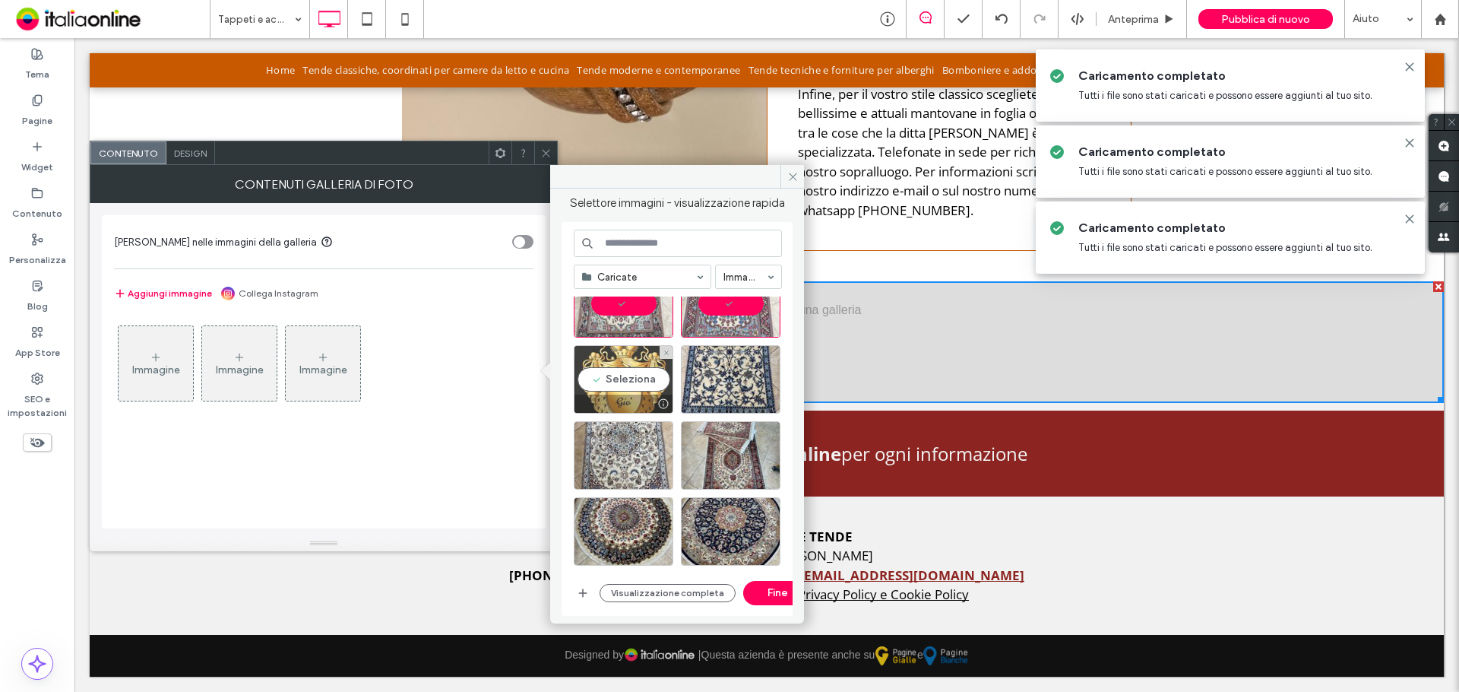
click at [641, 379] on div "Seleziona" at bounding box center [624, 379] width 100 height 68
drag, startPoint x: 718, startPoint y: 374, endPoint x: 718, endPoint y: 386, distance: 12.2
click at [718, 374] on div "Seleziona" at bounding box center [731, 379] width 100 height 68
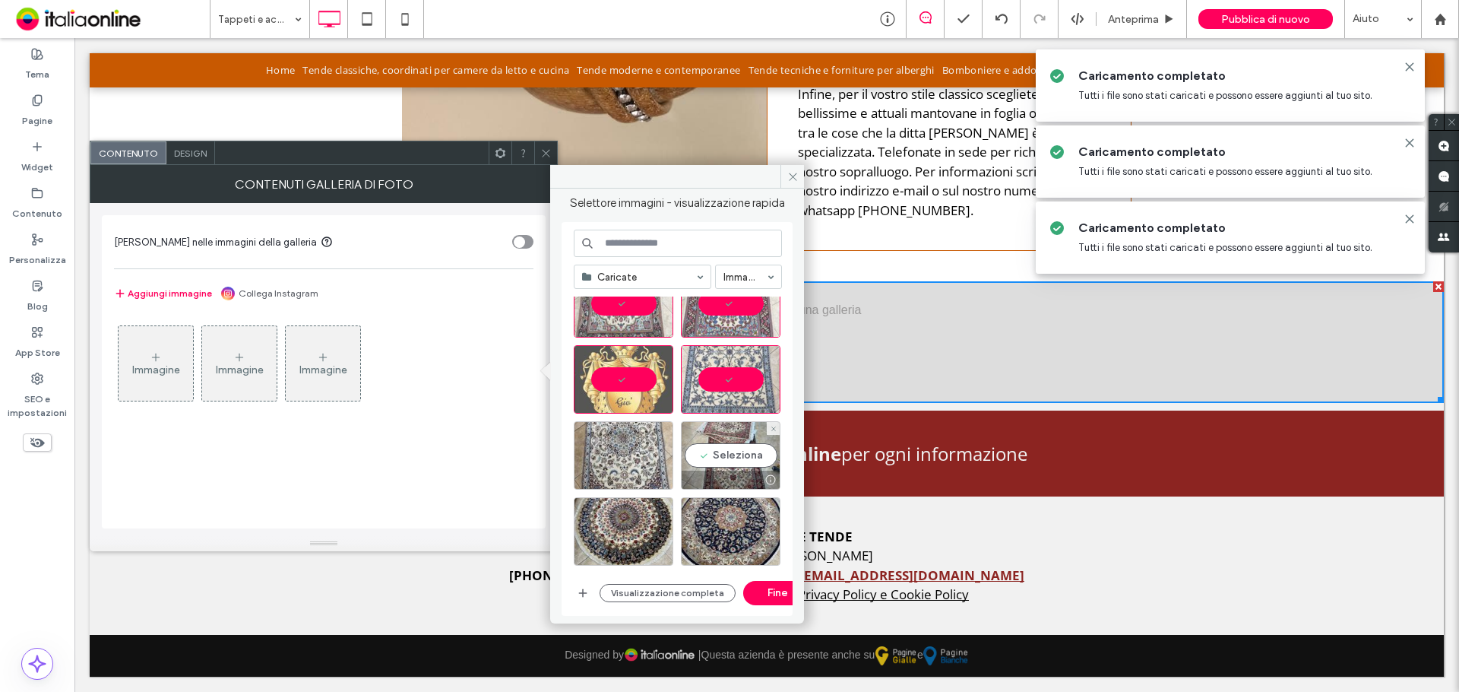
drag, startPoint x: 720, startPoint y: 435, endPoint x: 680, endPoint y: 444, distance: 41.3
click at [720, 435] on div "Seleziona" at bounding box center [731, 455] width 100 height 68
click at [664, 449] on div "Seleziona" at bounding box center [624, 455] width 100 height 68
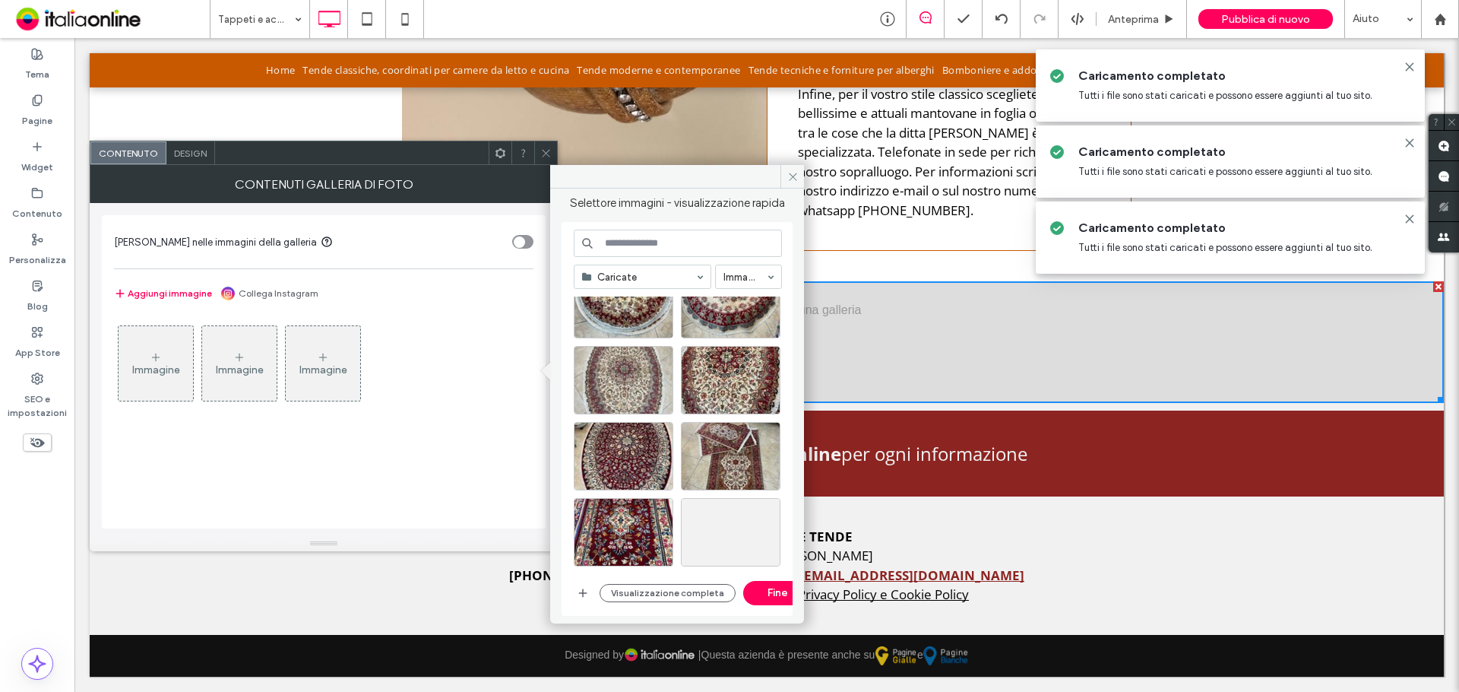
scroll to position [939, 0]
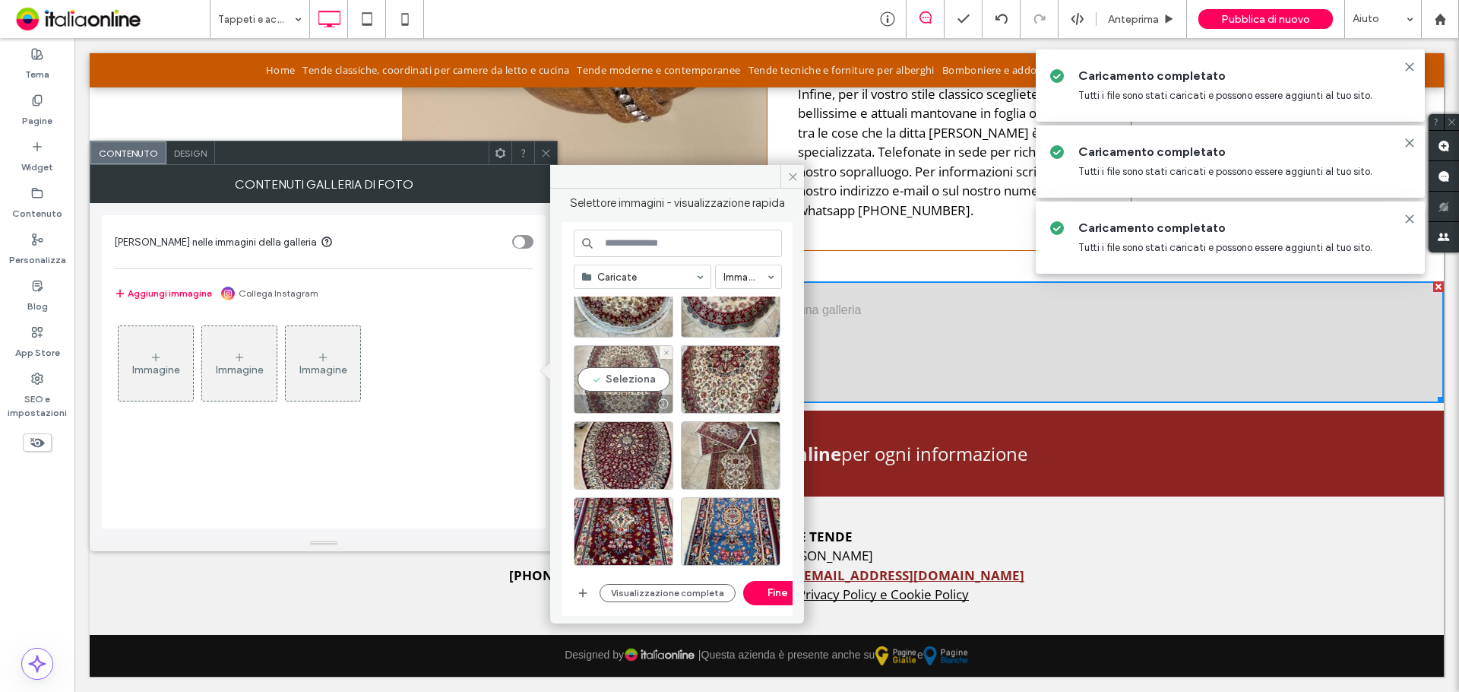
drag, startPoint x: 629, startPoint y: 354, endPoint x: 646, endPoint y: 354, distance: 17.5
click at [629, 354] on div "Seleziona" at bounding box center [624, 379] width 100 height 68
drag, startPoint x: 729, startPoint y: 360, endPoint x: 674, endPoint y: 381, distance: 58.4
click at [729, 360] on div "Seleziona" at bounding box center [731, 379] width 100 height 68
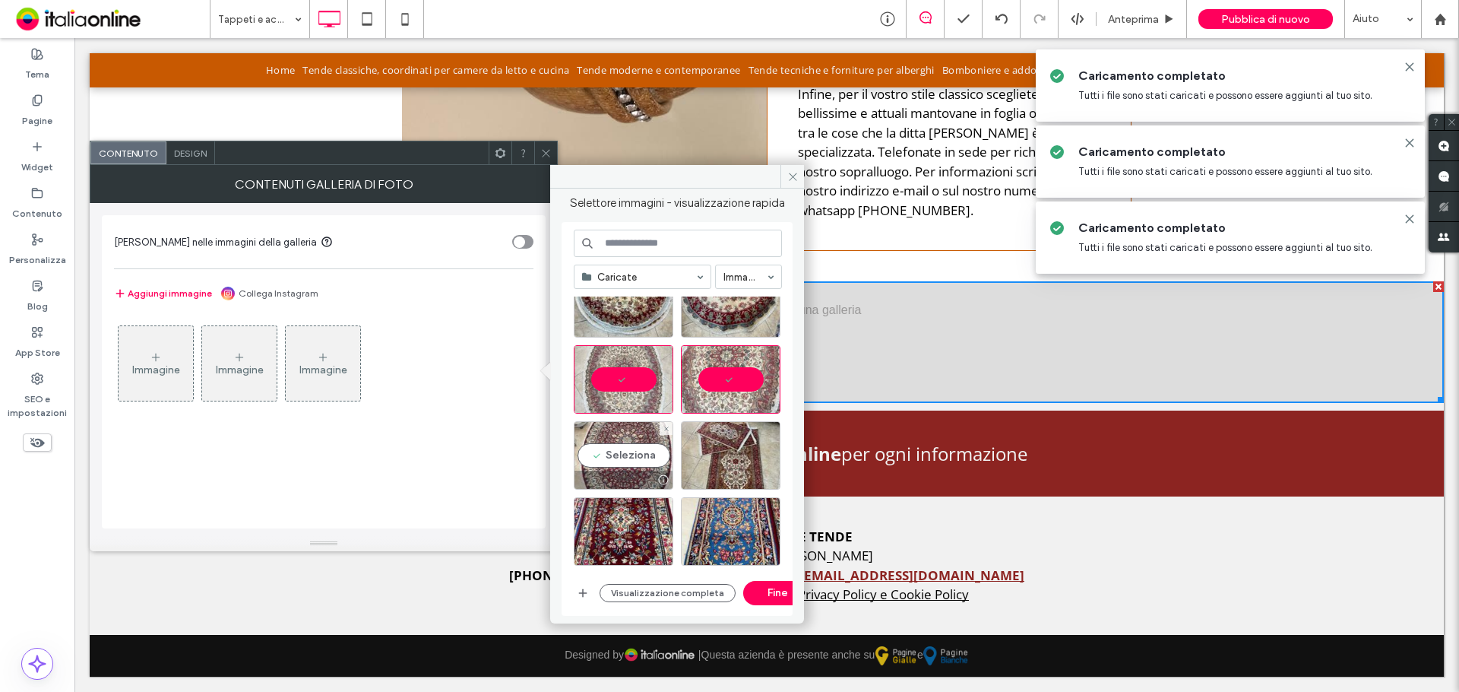
drag, startPoint x: 599, startPoint y: 445, endPoint x: 737, endPoint y: 452, distance: 137.8
click at [599, 445] on div "Seleziona" at bounding box center [624, 455] width 100 height 68
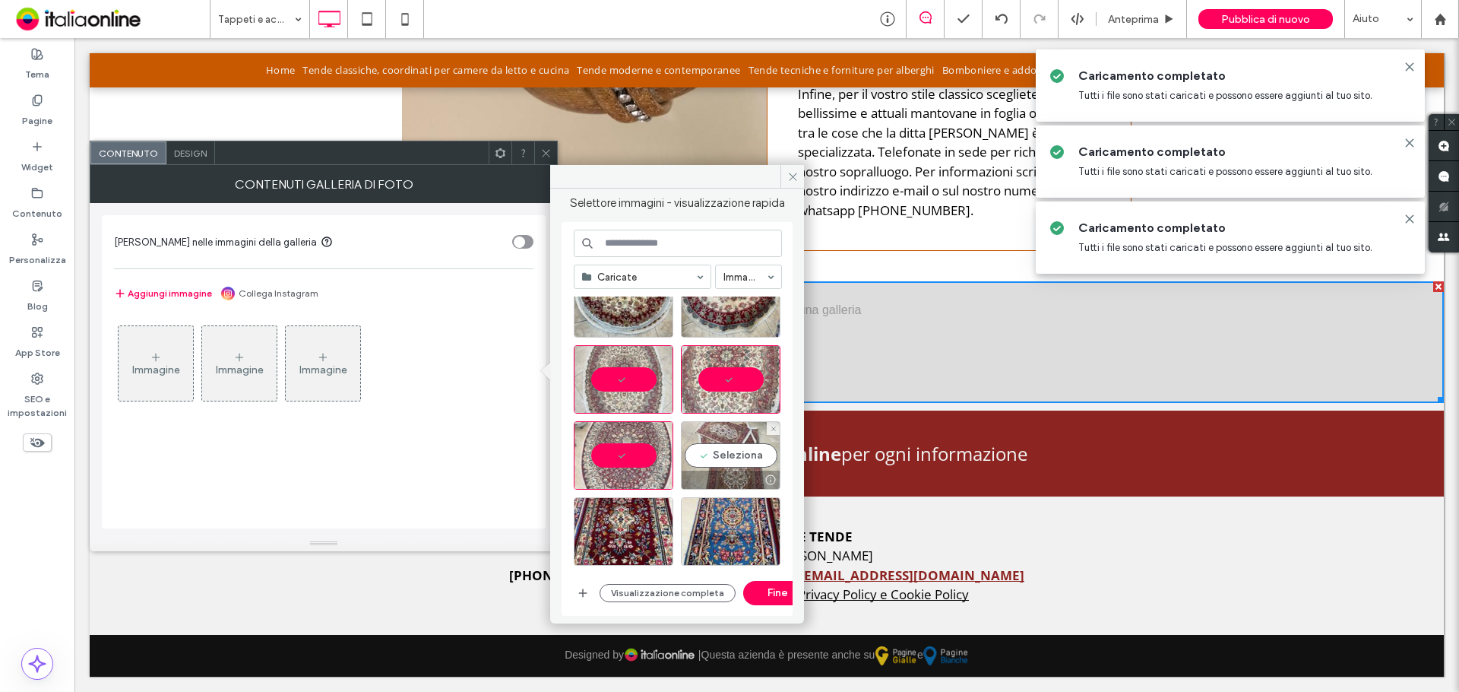
click at [740, 452] on div "Seleziona" at bounding box center [731, 455] width 100 height 68
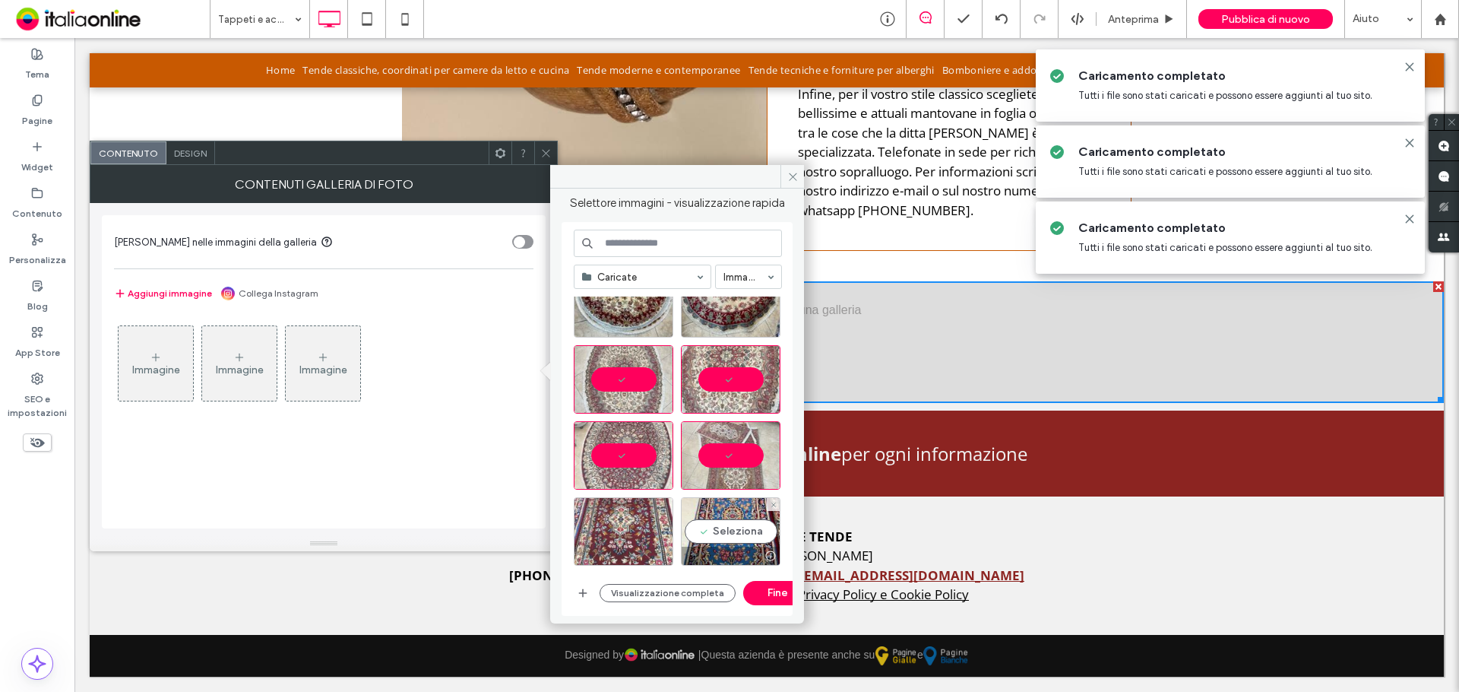
drag, startPoint x: 708, startPoint y: 516, endPoint x: 650, endPoint y: 524, distance: 58.3
click at [708, 516] on div "Seleziona" at bounding box center [731, 531] width 100 height 68
drag, startPoint x: 589, startPoint y: 528, endPoint x: 592, endPoint y: 518, distance: 10.3
click at [589, 527] on div "Seleziona" at bounding box center [624, 531] width 100 height 68
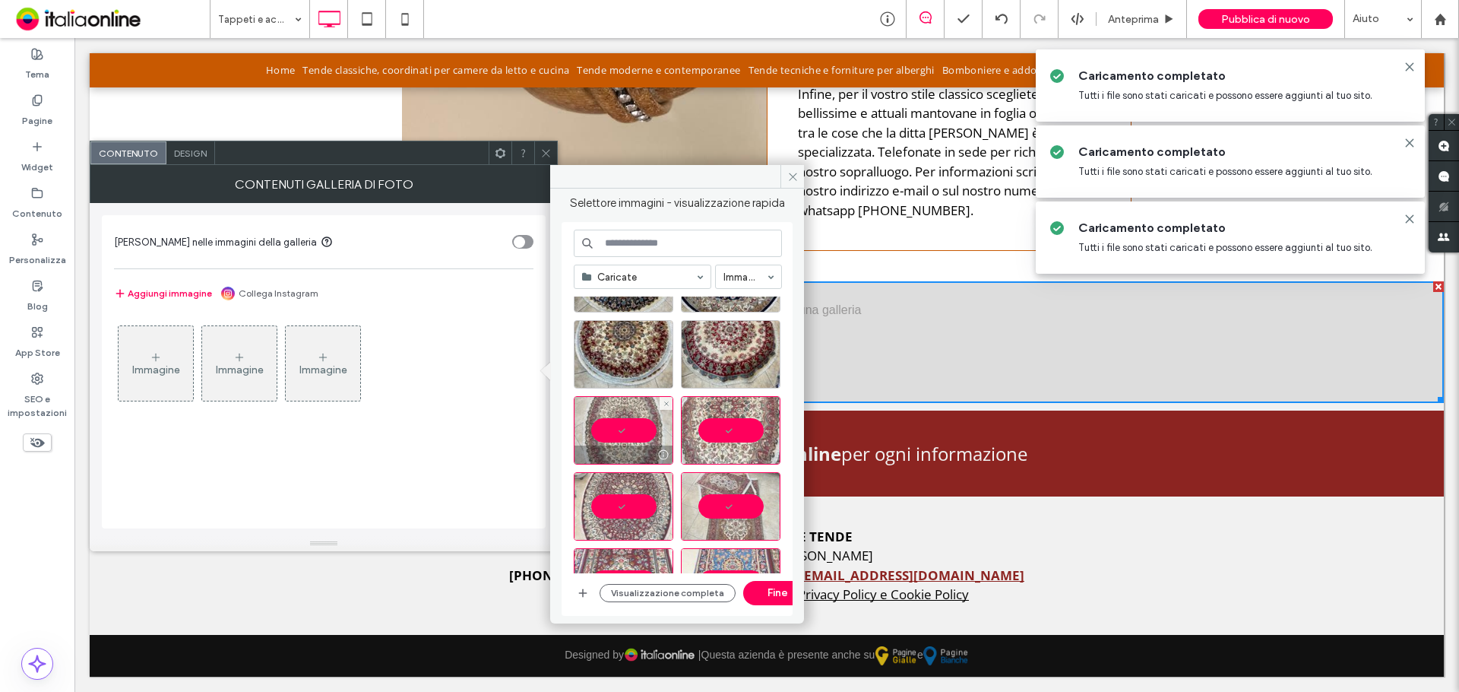
scroll to position [787, 0]
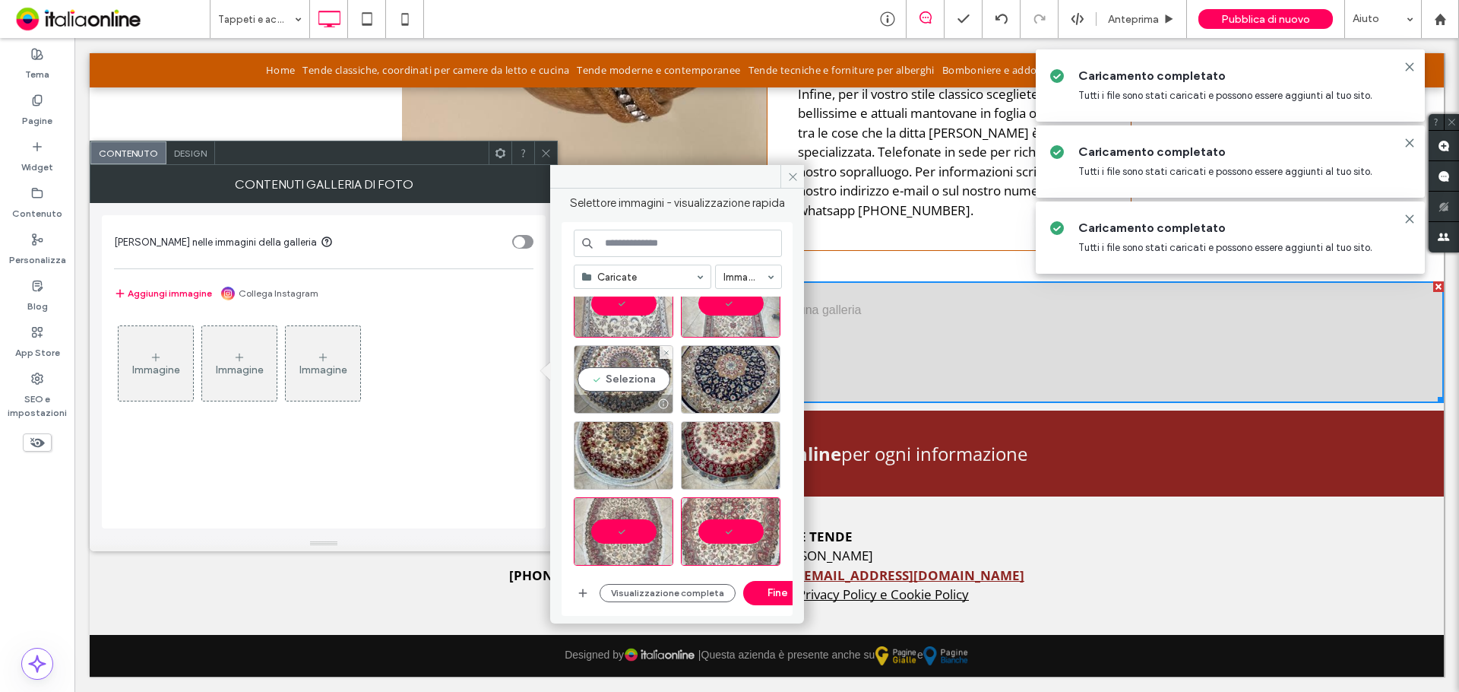
click at [625, 407] on div at bounding box center [624, 403] width 98 height 18
click at [700, 388] on div at bounding box center [731, 379] width 100 height 68
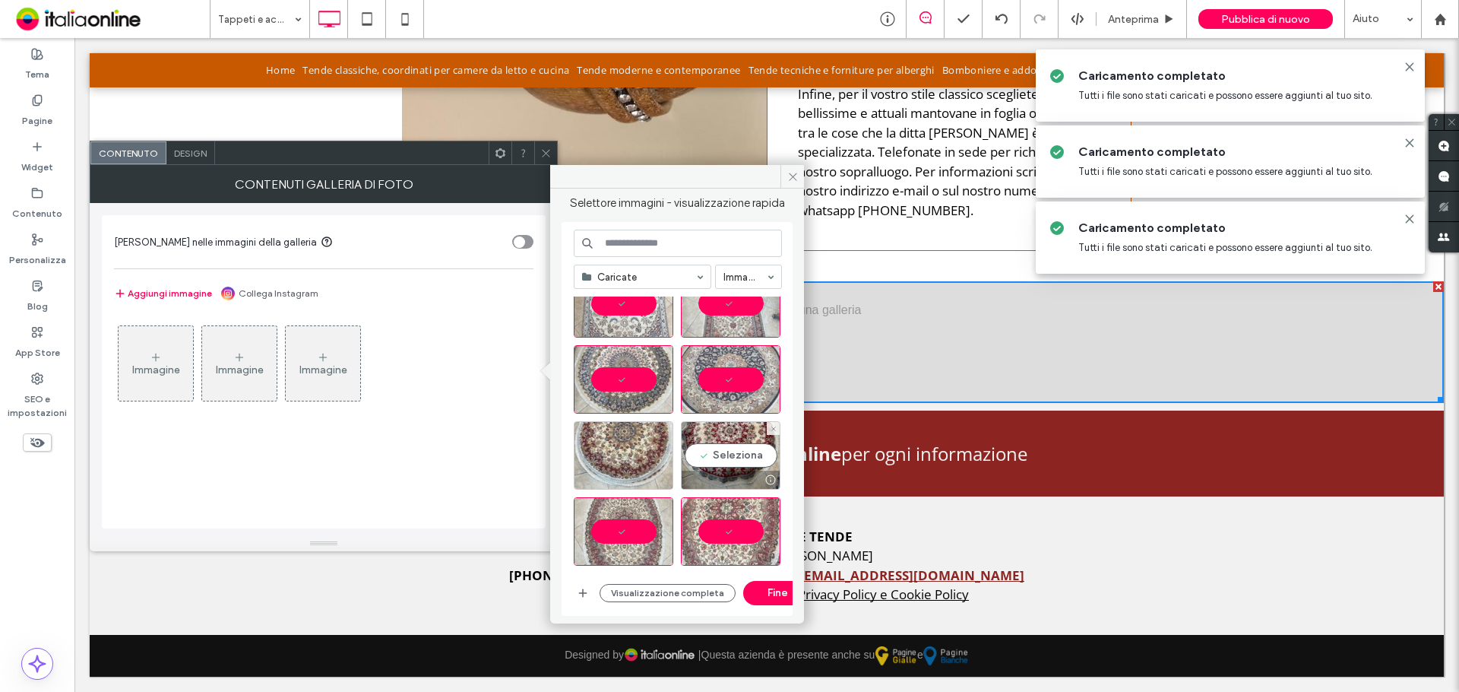
drag, startPoint x: 727, startPoint y: 443, endPoint x: 630, endPoint y: 462, distance: 99.1
click at [690, 451] on div "Seleziona" at bounding box center [731, 455] width 100 height 68
click at [610, 465] on div "Seleziona" at bounding box center [624, 455] width 100 height 68
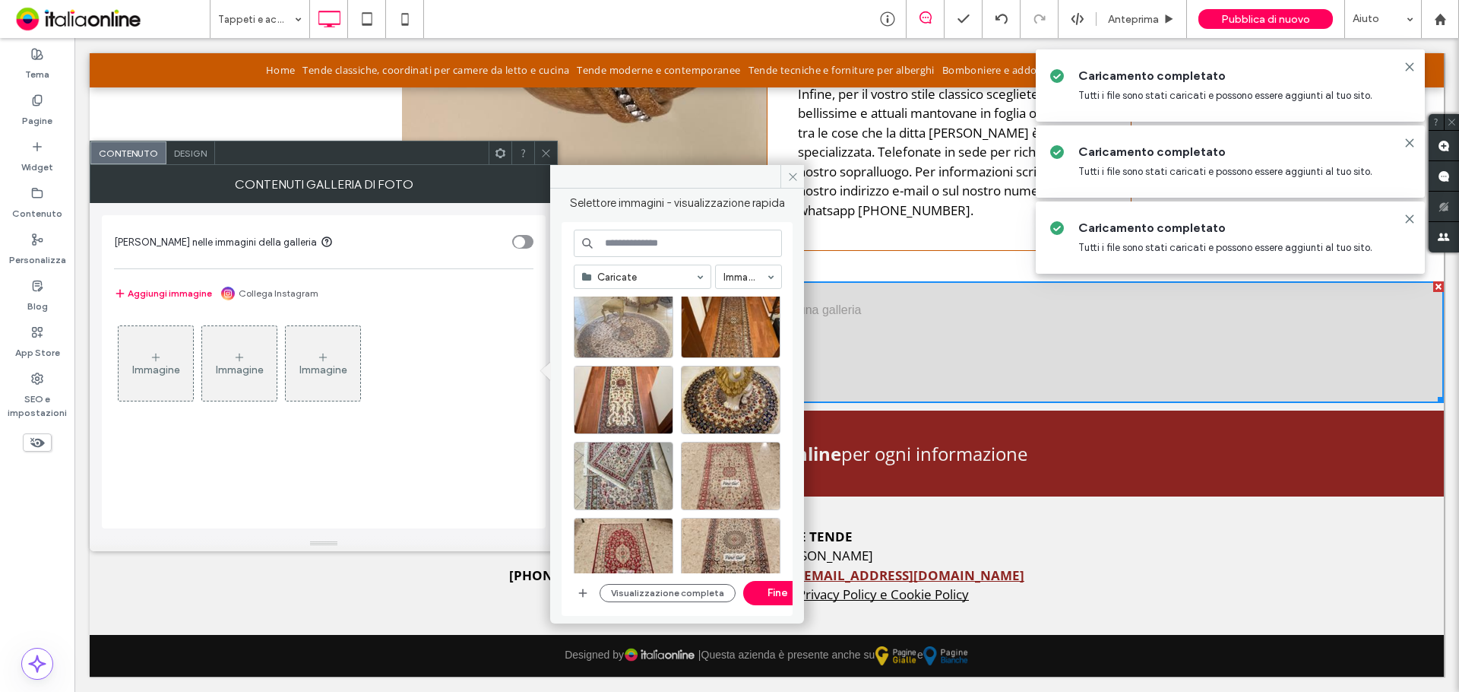
scroll to position [1244, 0]
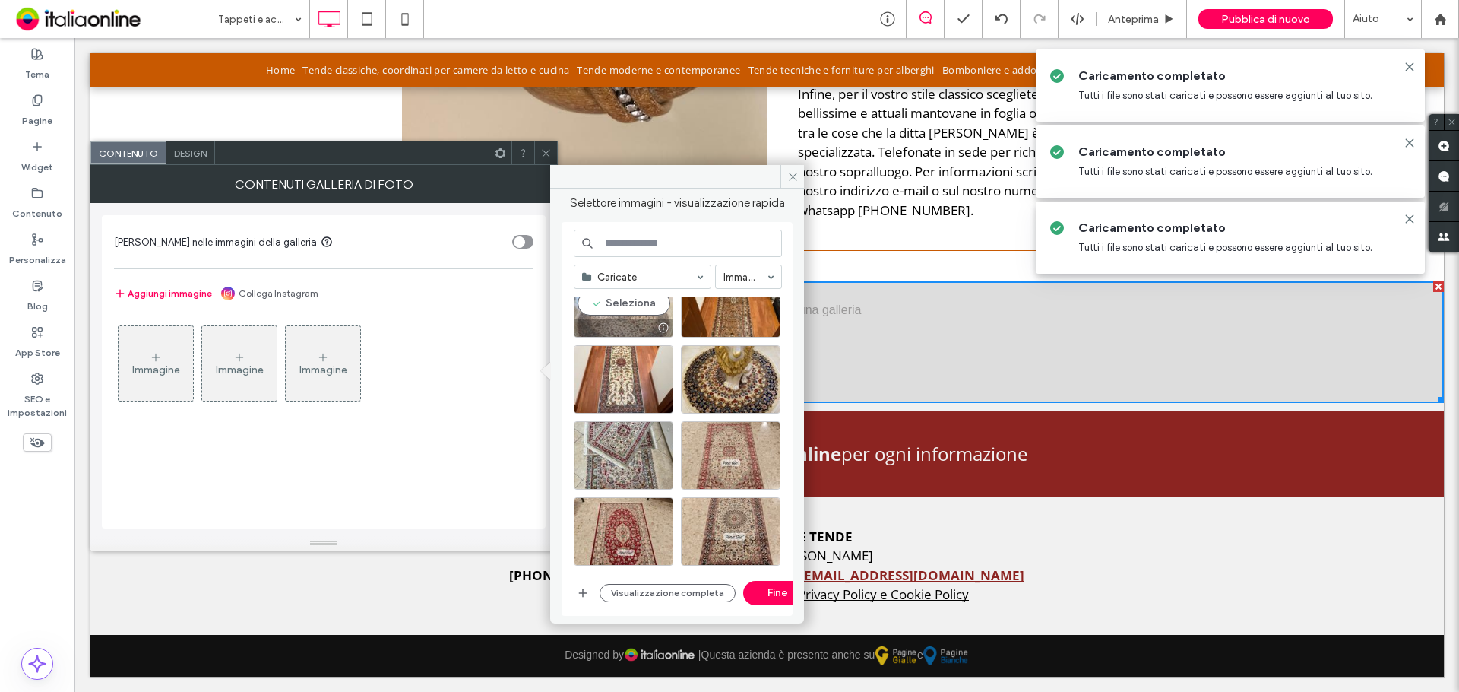
click at [614, 328] on div at bounding box center [624, 327] width 98 height 18
click at [689, 315] on div at bounding box center [731, 303] width 100 height 68
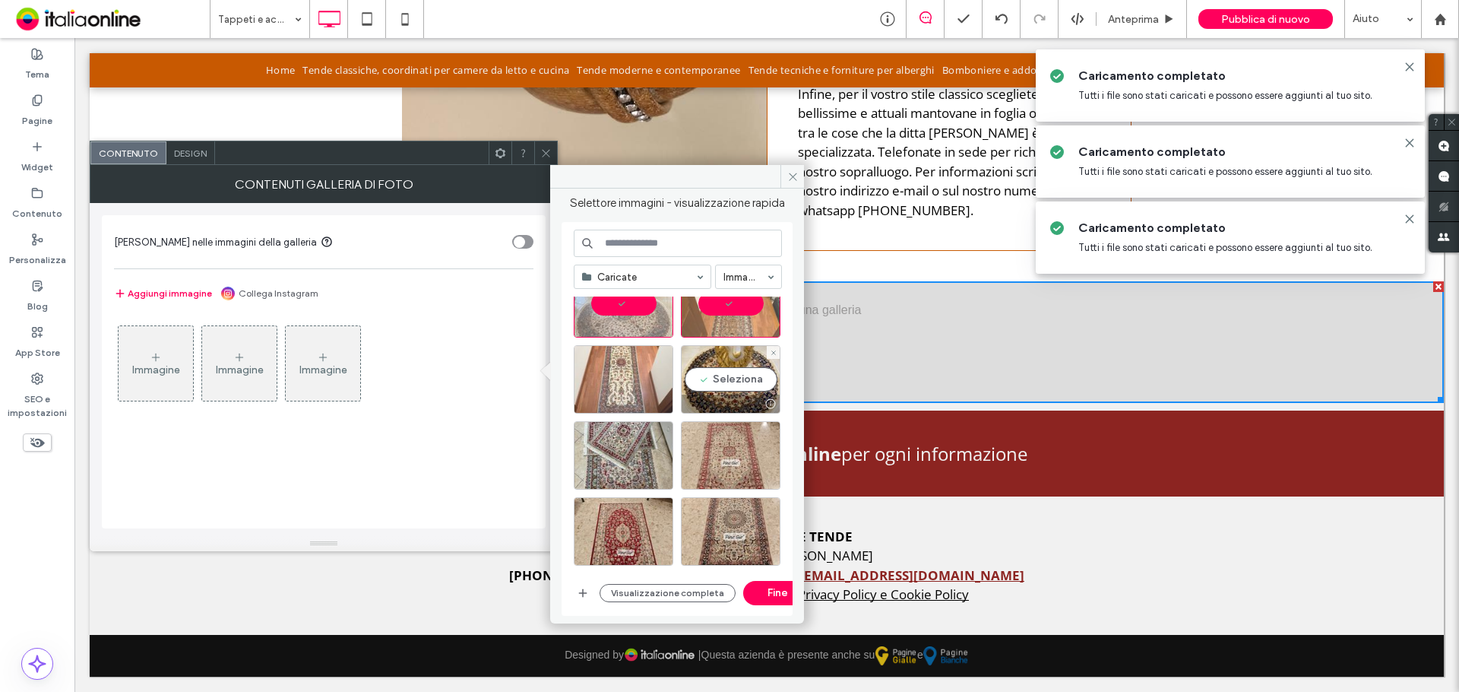
drag, startPoint x: 715, startPoint y: 381, endPoint x: 667, endPoint y: 392, distance: 50.0
click at [715, 381] on div "Seleziona" at bounding box center [731, 379] width 100 height 68
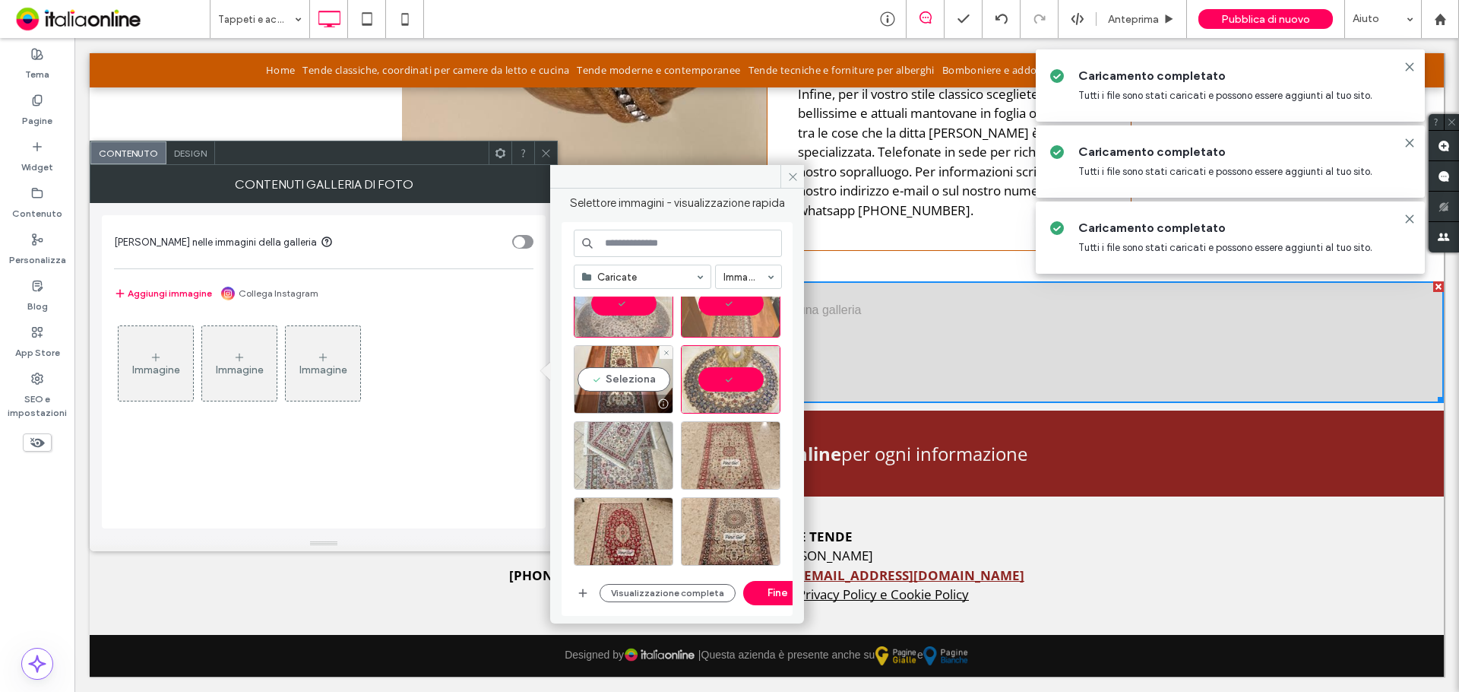
drag, startPoint x: 667, startPoint y: 392, endPoint x: 630, endPoint y: 444, distance: 63.3
click at [638, 397] on div at bounding box center [624, 403] width 98 height 18
click at [630, 452] on div "Seleziona" at bounding box center [624, 455] width 100 height 68
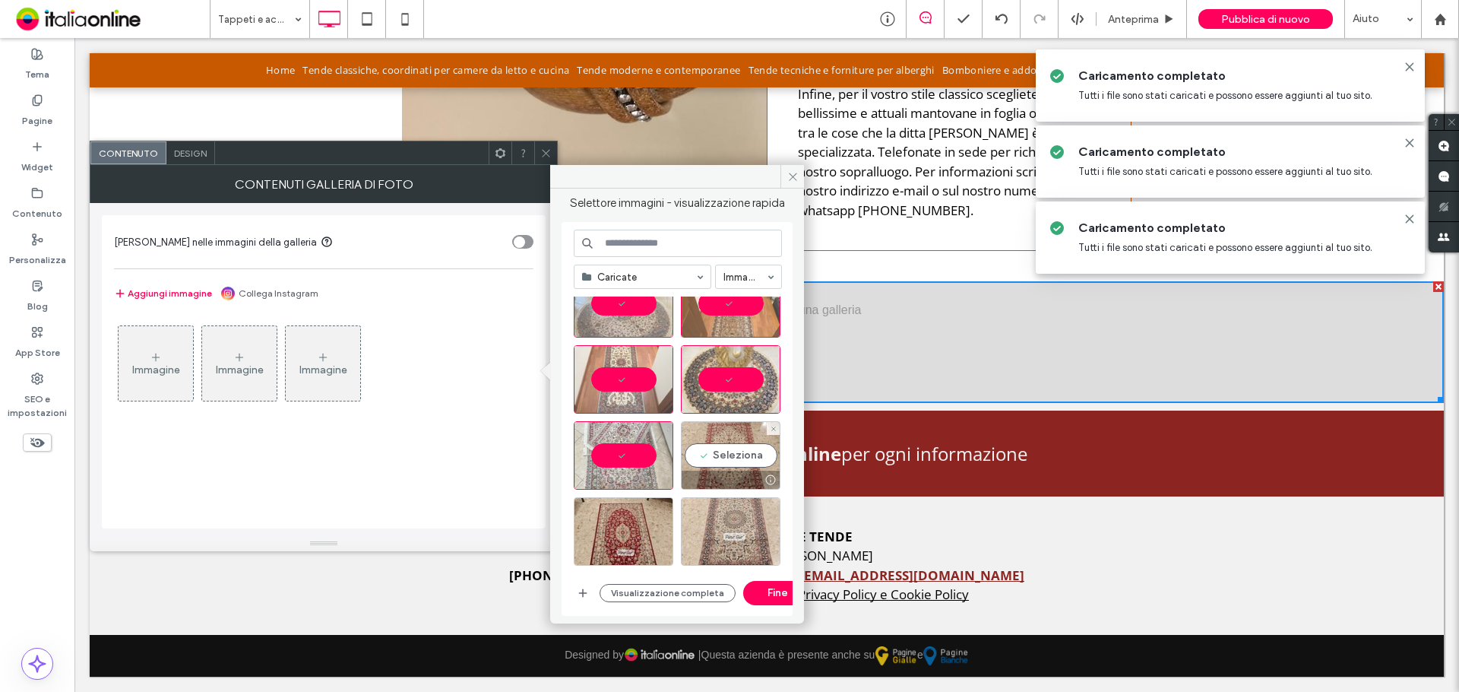
drag, startPoint x: 756, startPoint y: 461, endPoint x: 723, endPoint y: 505, distance: 54.9
click at [752, 466] on div "Seleziona" at bounding box center [731, 455] width 100 height 68
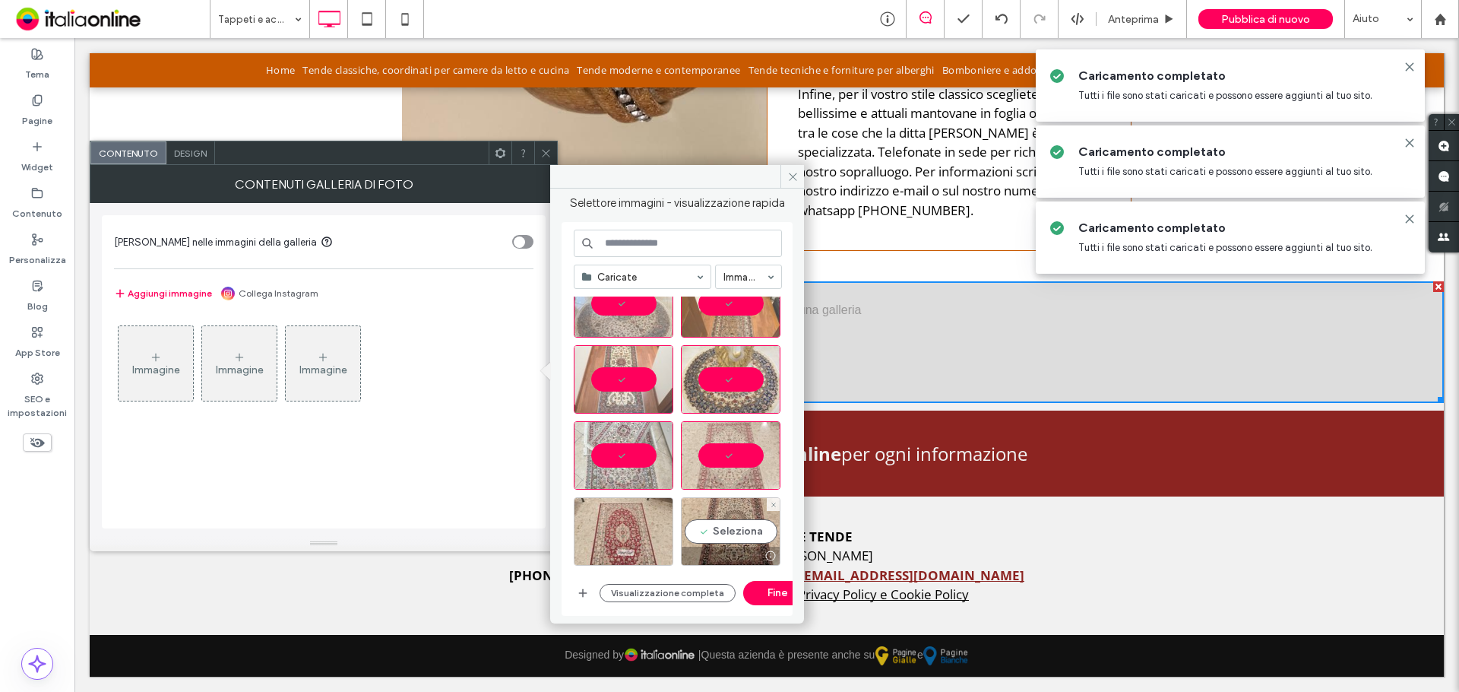
drag, startPoint x: 722, startPoint y: 507, endPoint x: 667, endPoint y: 524, distance: 57.2
click at [722, 508] on div "Seleziona" at bounding box center [731, 531] width 100 height 68
click at [651, 528] on div "Seleziona" at bounding box center [624, 531] width 100 height 68
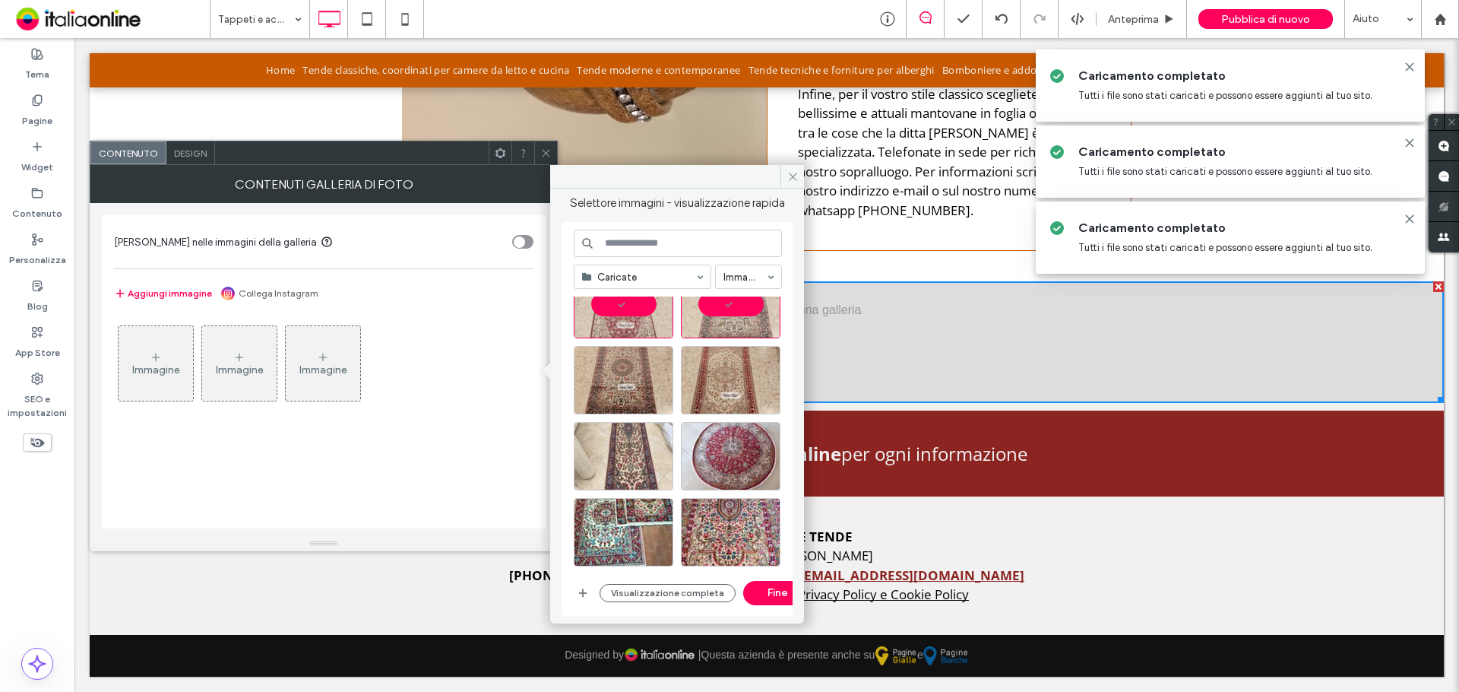
scroll to position [1472, 0]
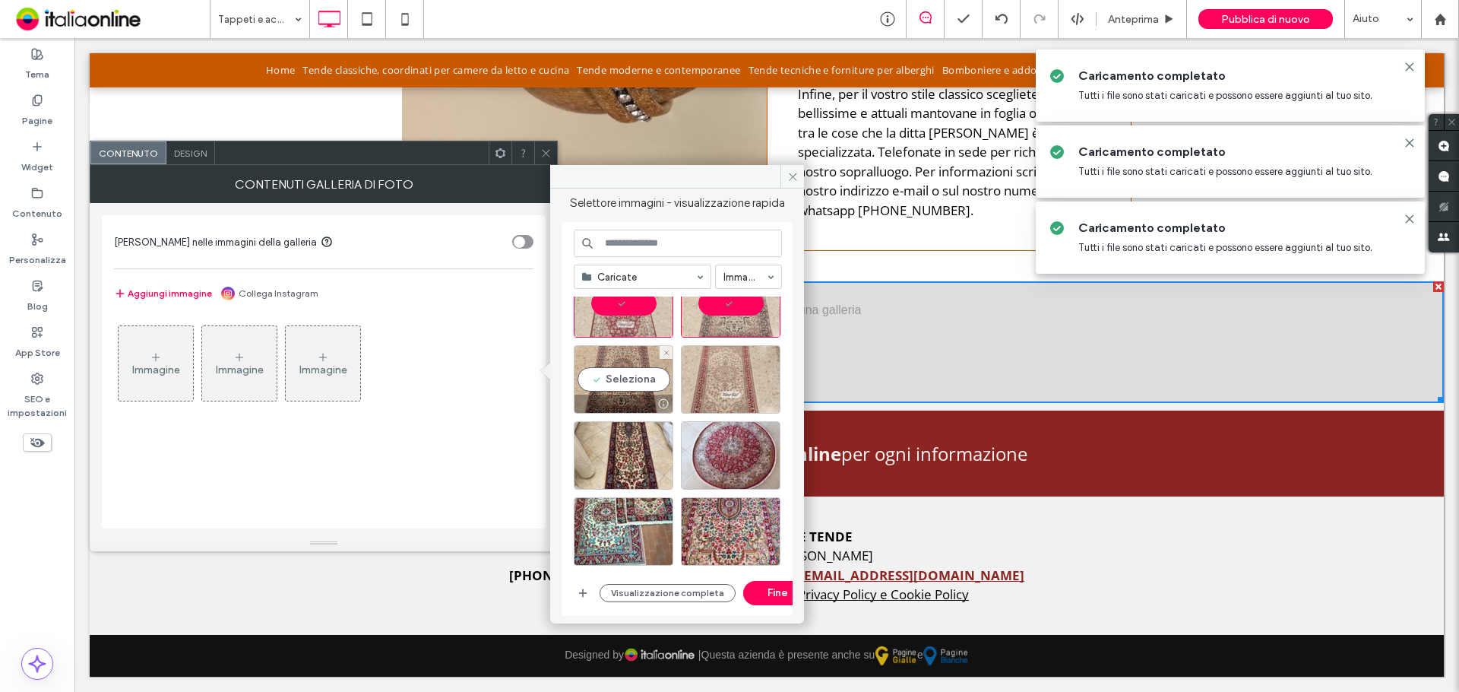
drag, startPoint x: 622, startPoint y: 387, endPoint x: 702, endPoint y: 370, distance: 81.5
click at [622, 387] on div "Seleziona" at bounding box center [624, 379] width 100 height 68
click at [702, 370] on div "Seleziona" at bounding box center [731, 379] width 100 height 68
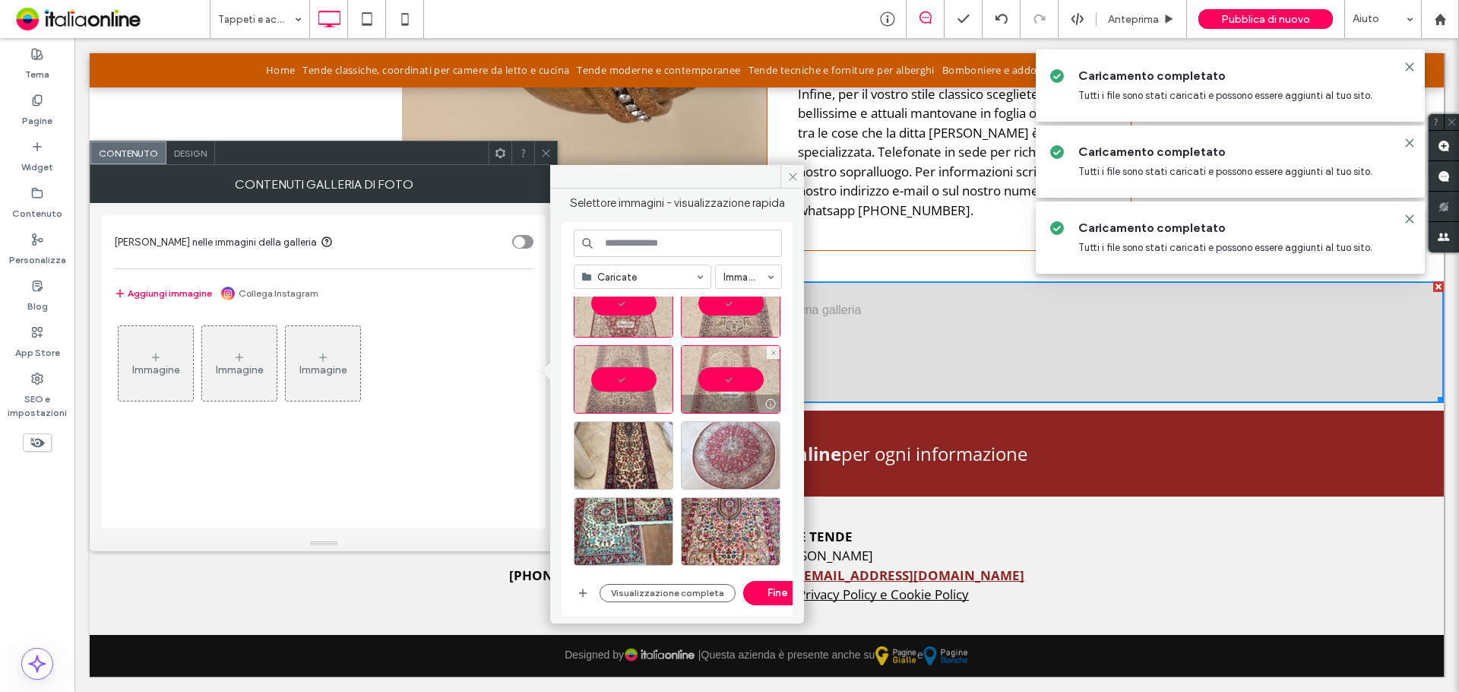
click at [702, 432] on div at bounding box center [731, 455] width 100 height 68
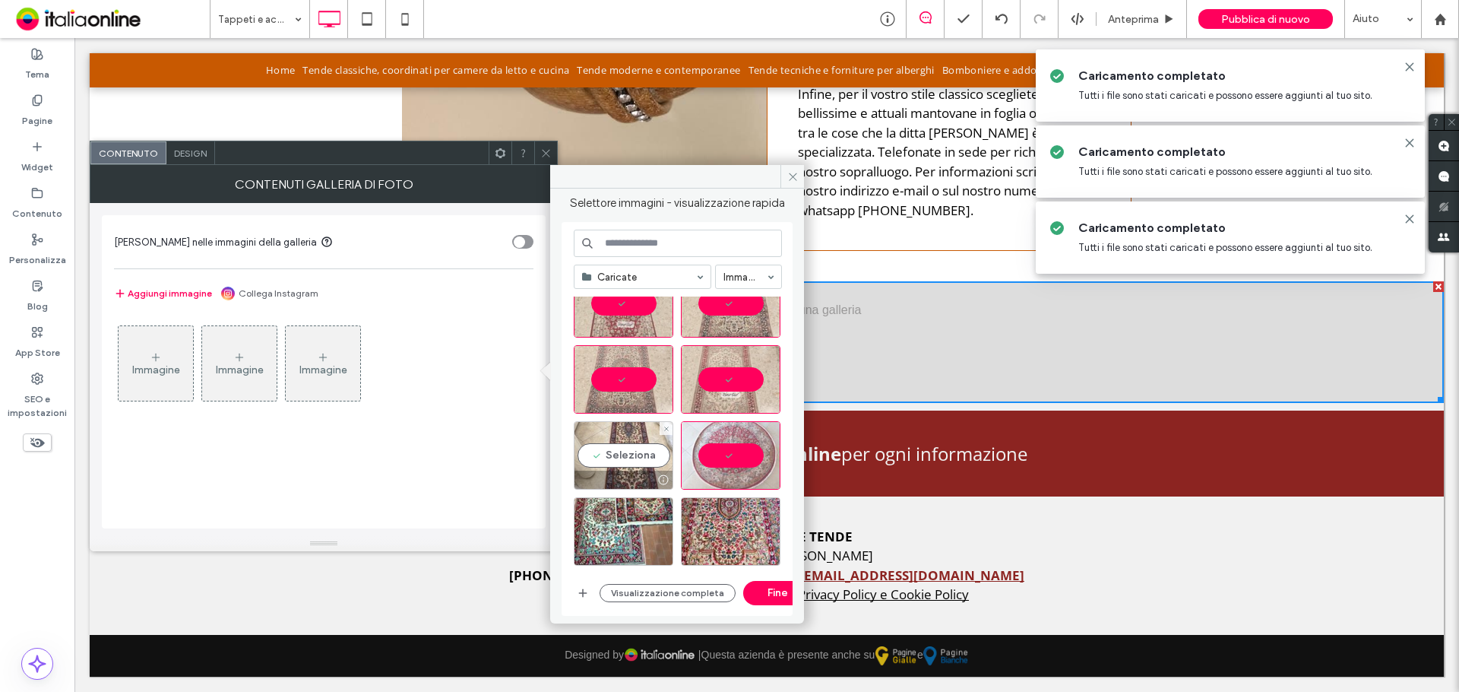
drag, startPoint x: 648, startPoint y: 448, endPoint x: 636, endPoint y: 472, distance: 26.5
click at [648, 448] on div "Seleziona" at bounding box center [624, 455] width 100 height 68
click at [620, 528] on div "Seleziona" at bounding box center [624, 531] width 100 height 68
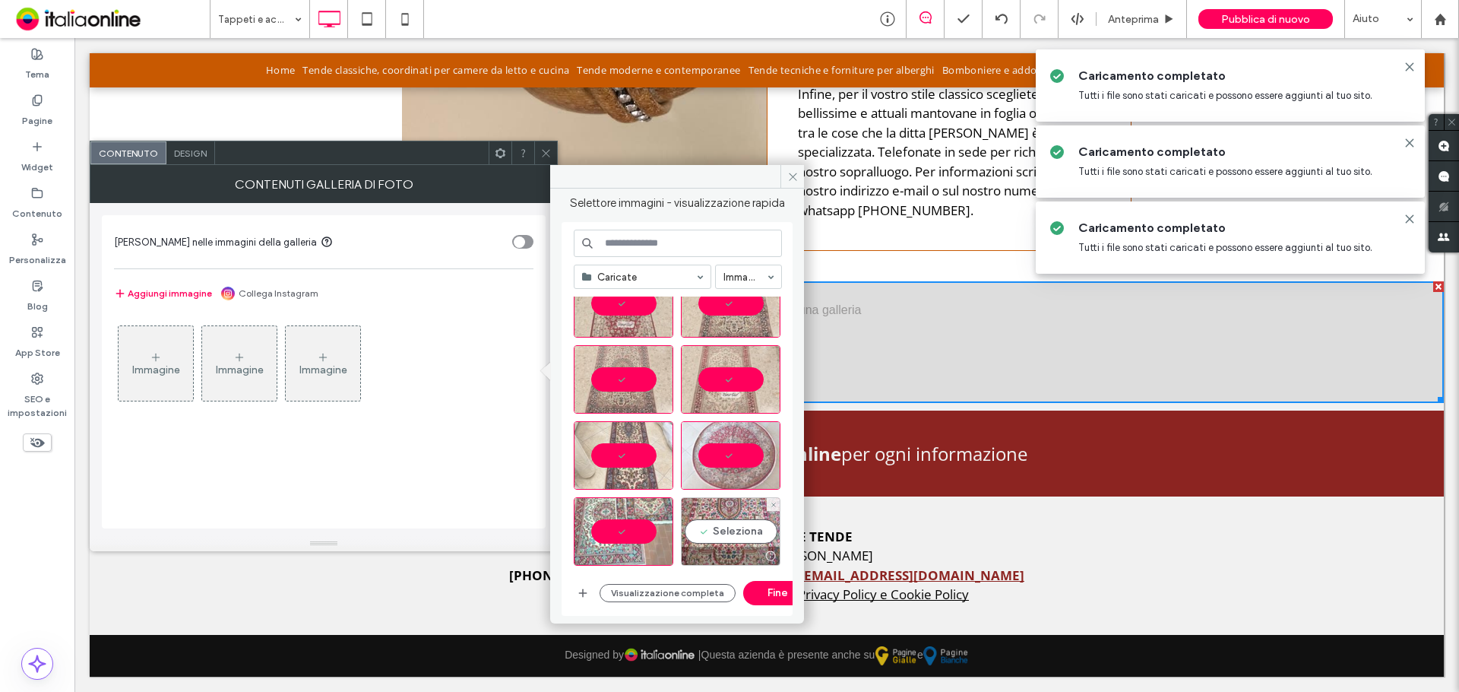
drag, startPoint x: 689, startPoint y: 519, endPoint x: 696, endPoint y: 486, distance: 33.6
click at [689, 518] on div "Seleziona" at bounding box center [731, 531] width 100 height 68
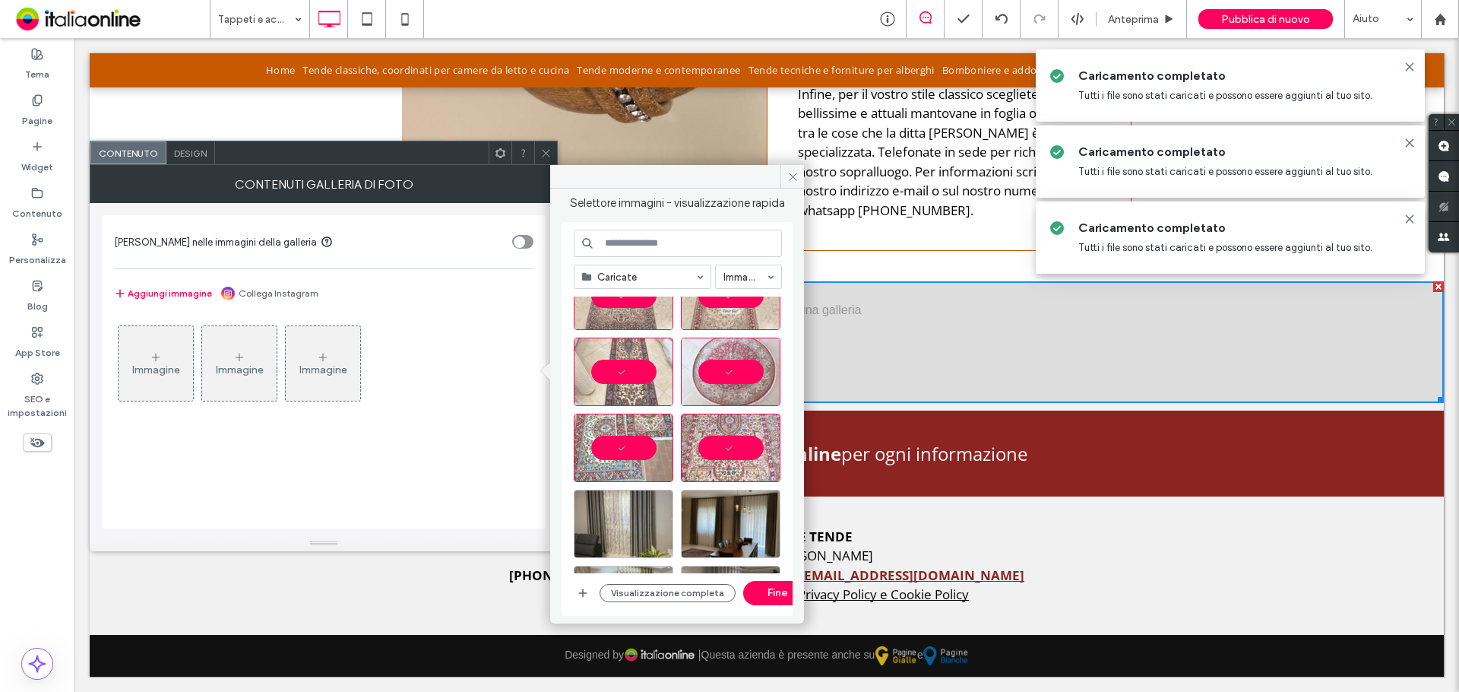
scroll to position [1562, 0]
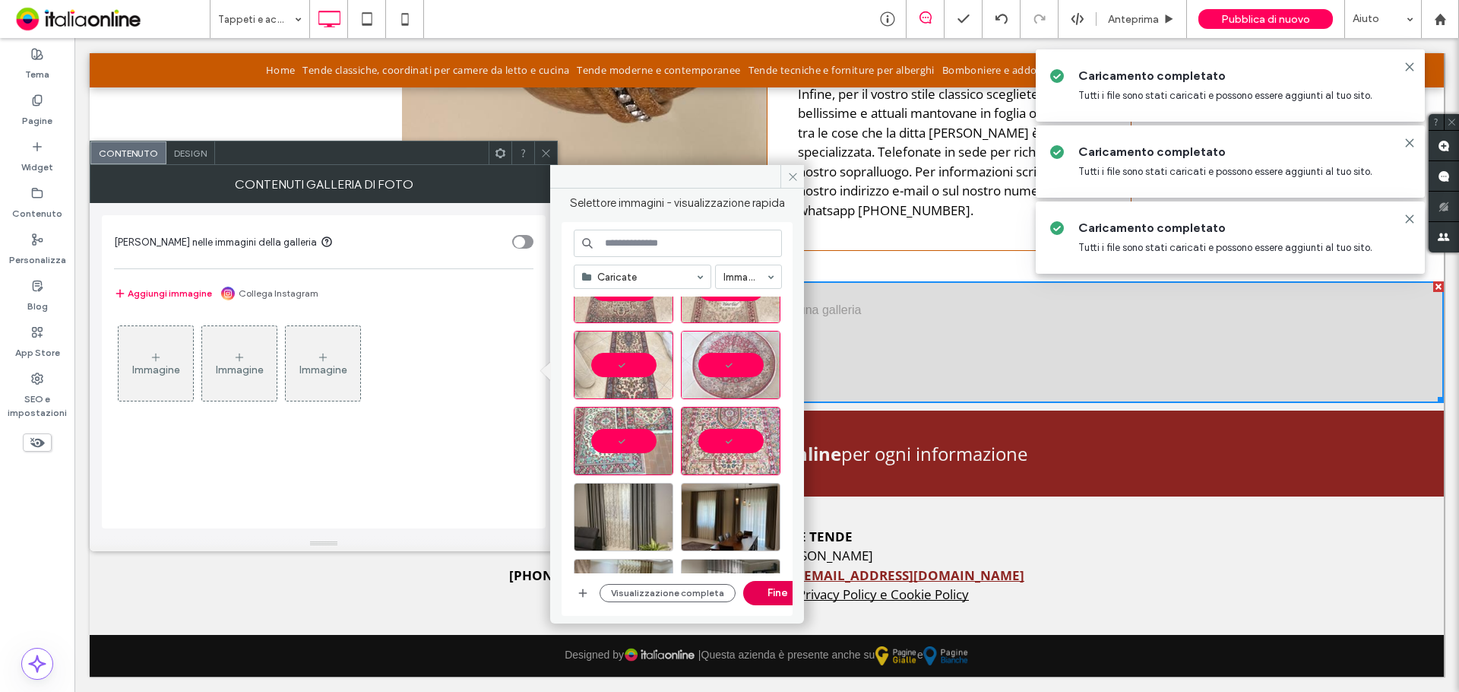
click at [753, 582] on button "Fine" at bounding box center [777, 593] width 68 height 24
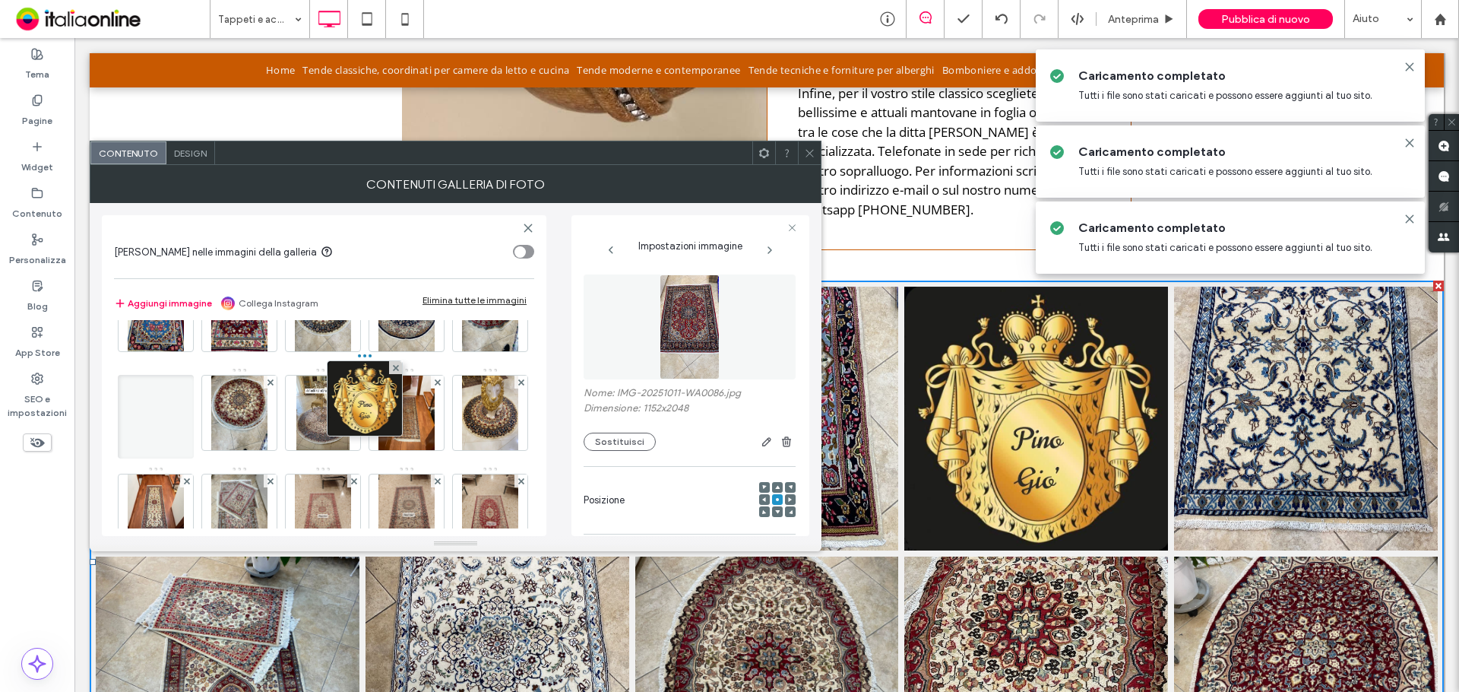
scroll to position [205, 0]
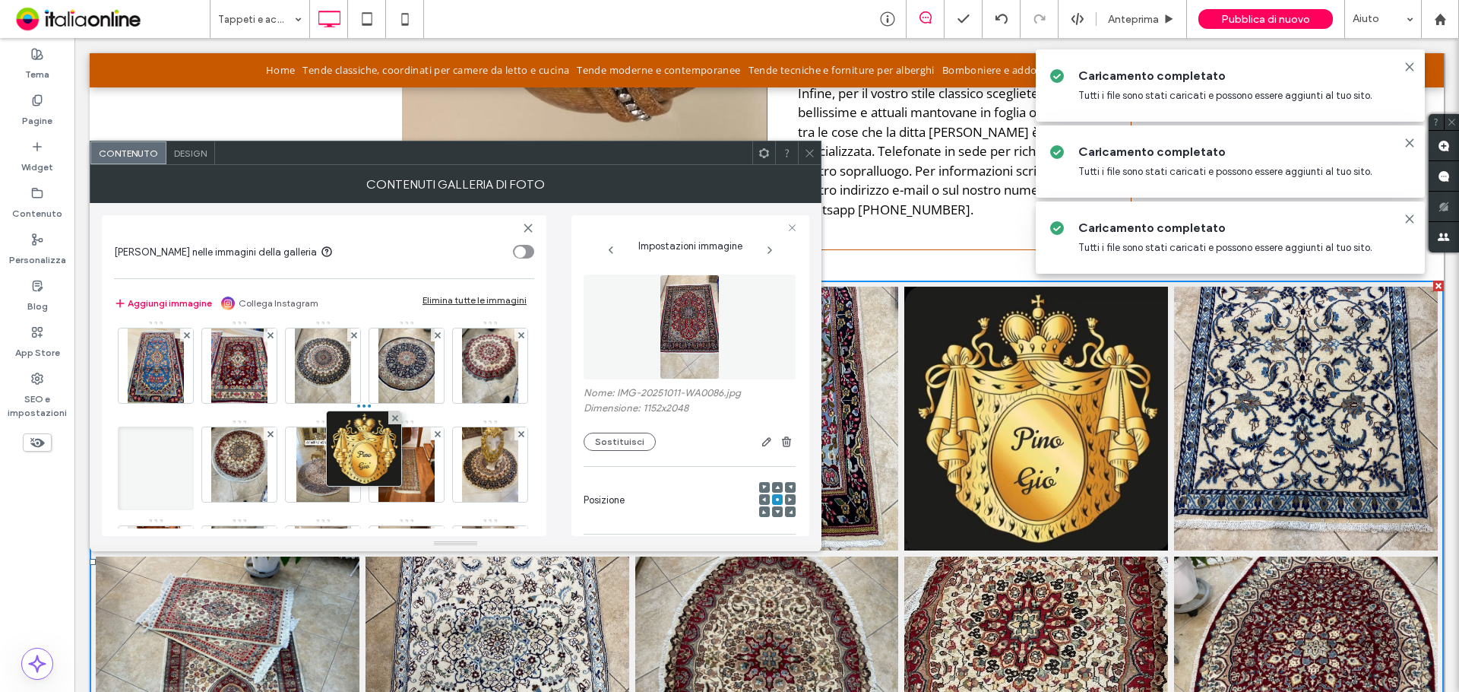
drag, startPoint x: 408, startPoint y: 371, endPoint x: 312, endPoint y: 421, distance: 108.1
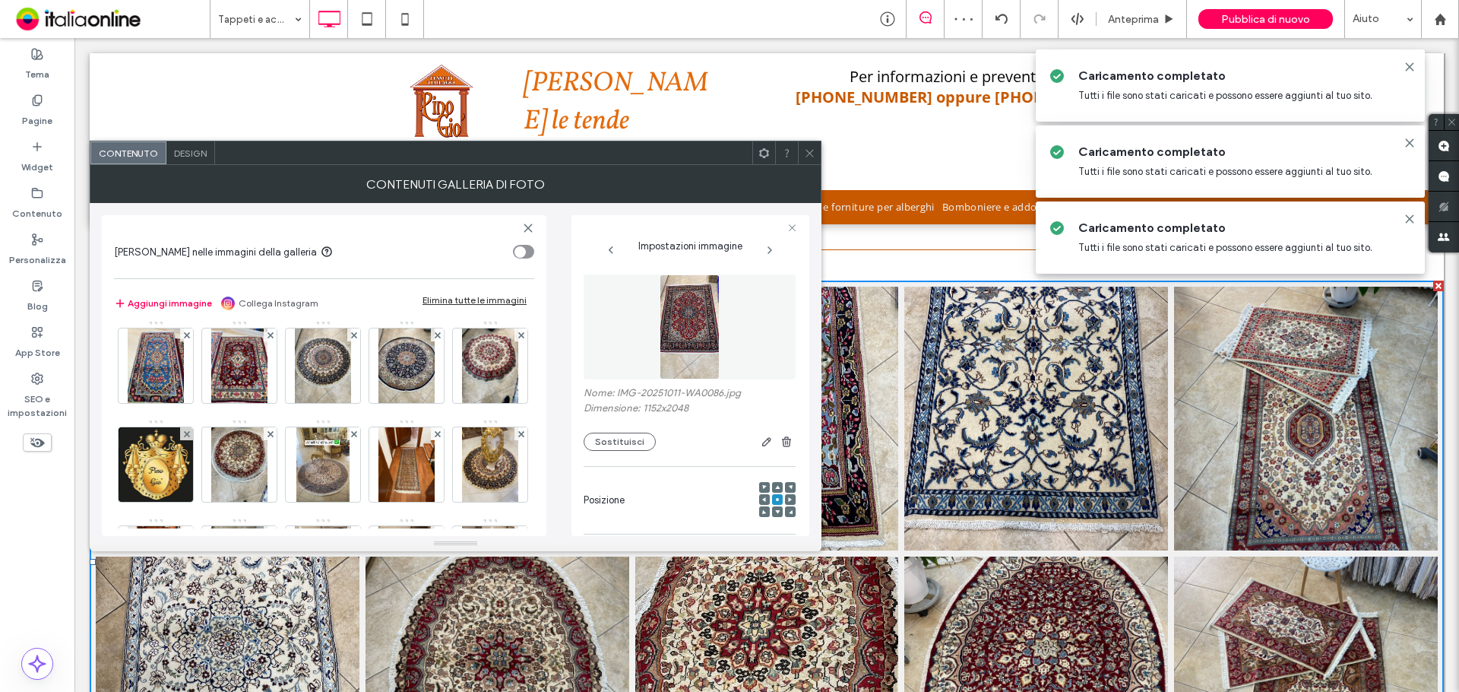
click at [815, 151] on icon at bounding box center [809, 152] width 11 height 11
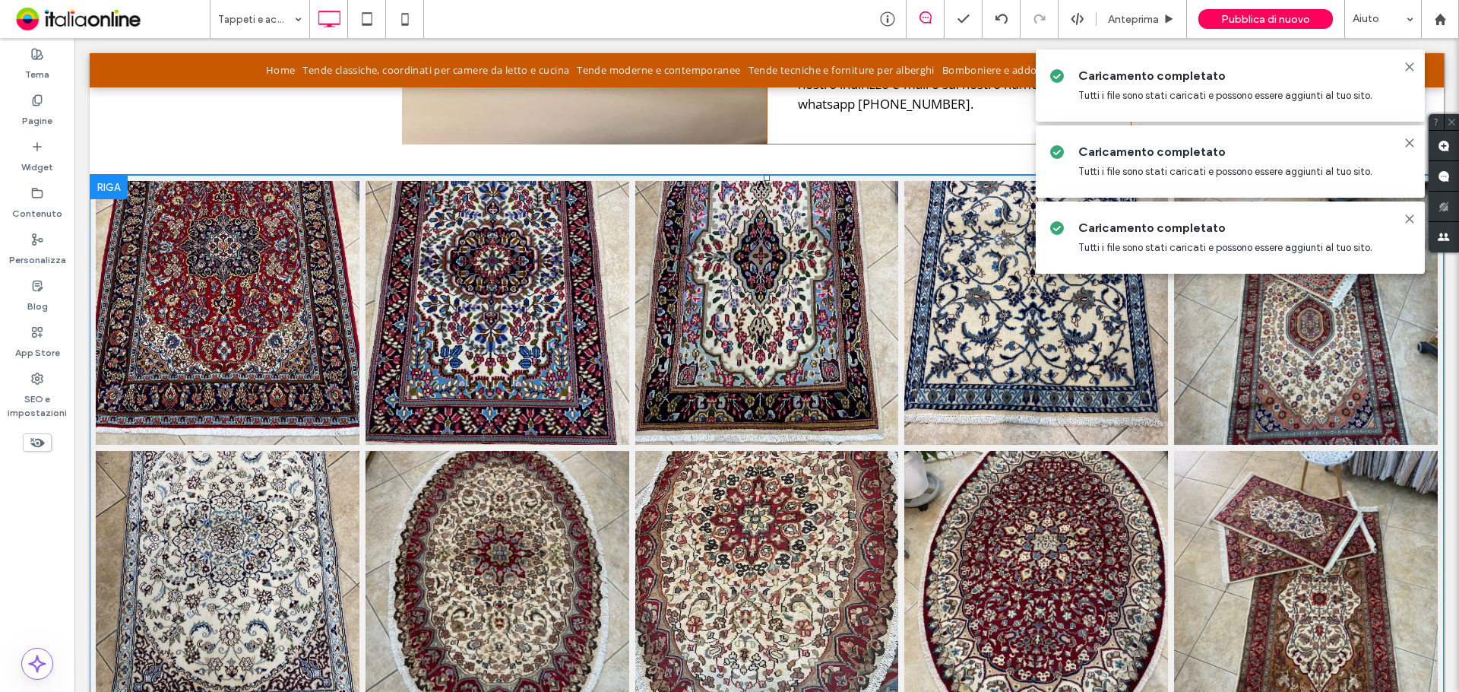
scroll to position [1039, 0]
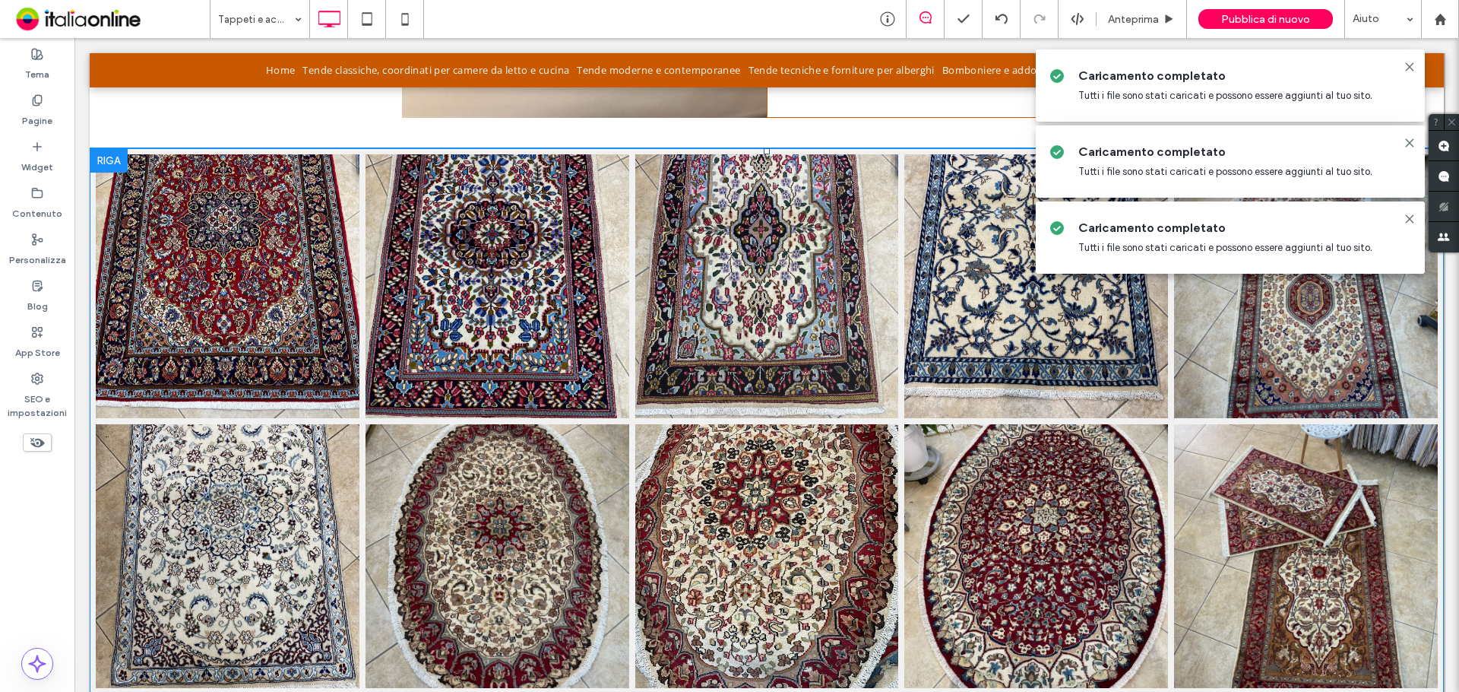
click at [690, 379] on link at bounding box center [767, 286] width 264 height 264
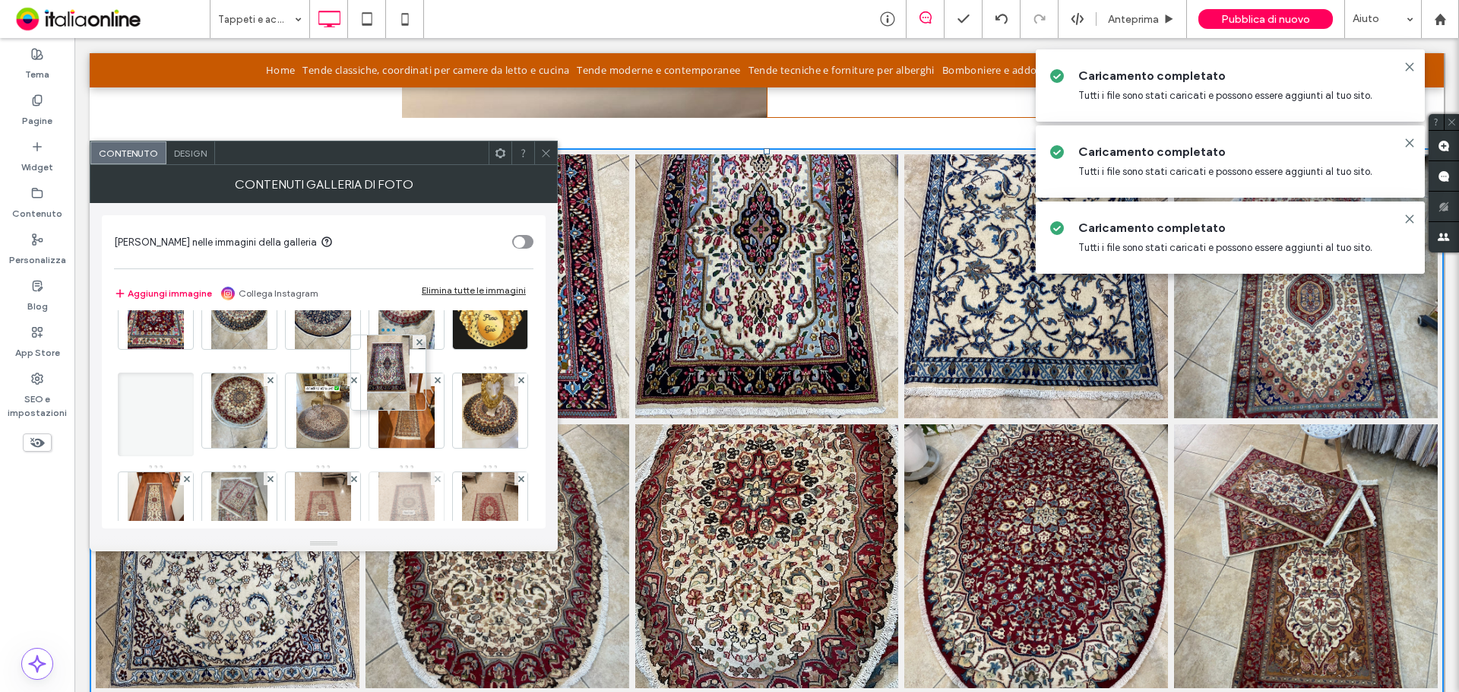
scroll to position [357, 0]
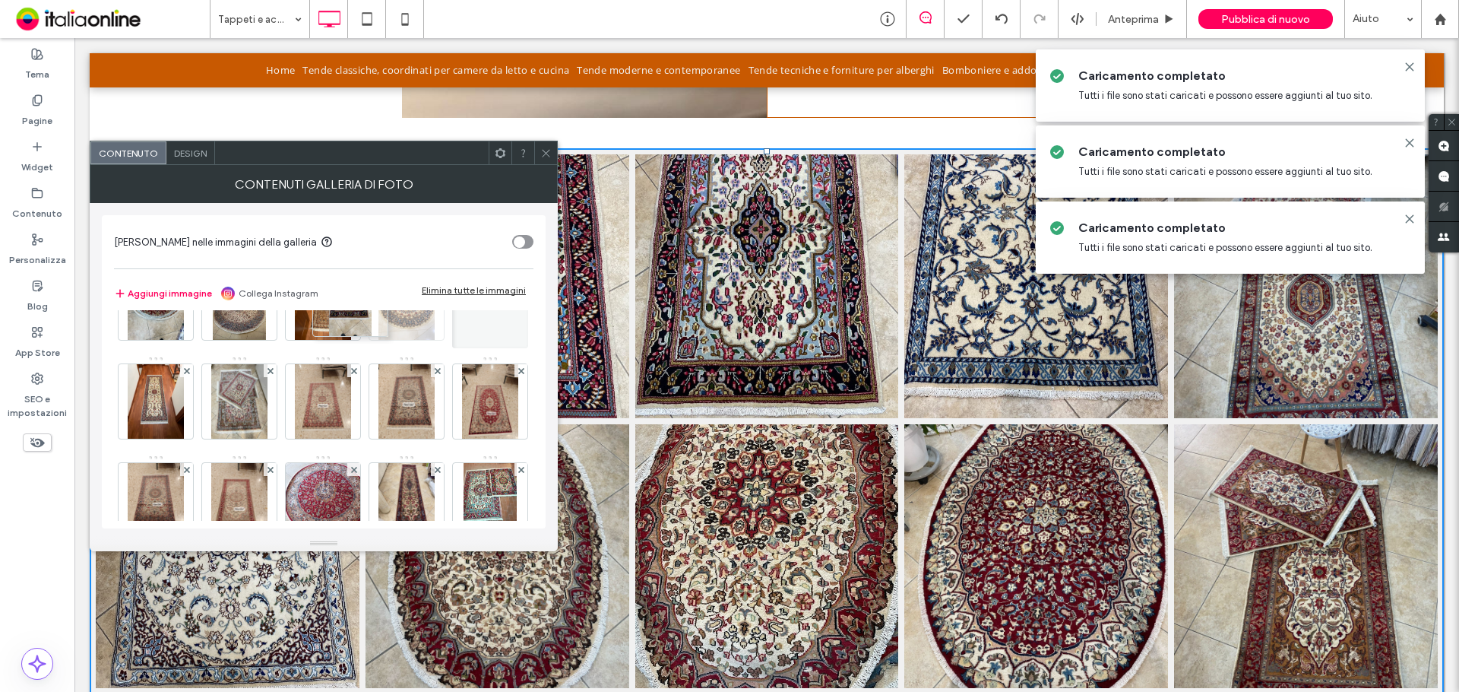
drag, startPoint x: 306, startPoint y: 360, endPoint x: 350, endPoint y: 394, distance: 56.4
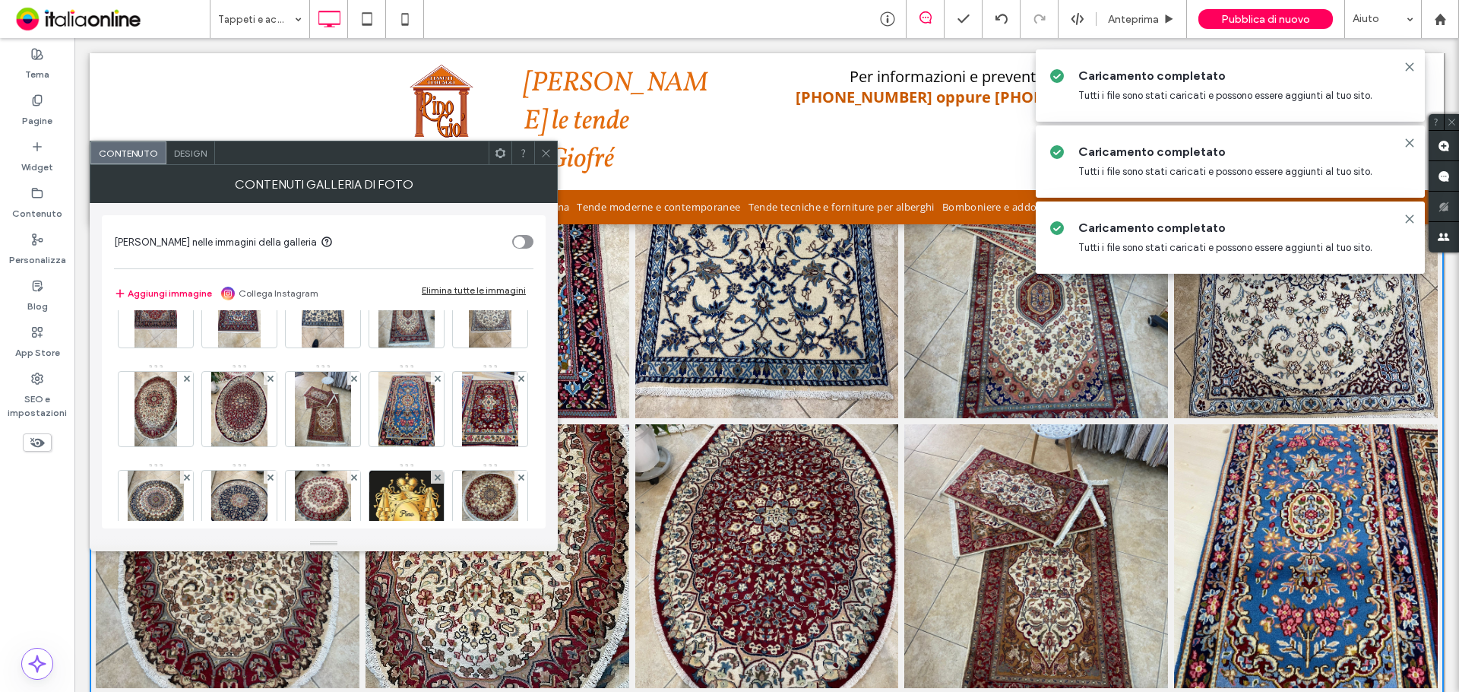
scroll to position [281, 0]
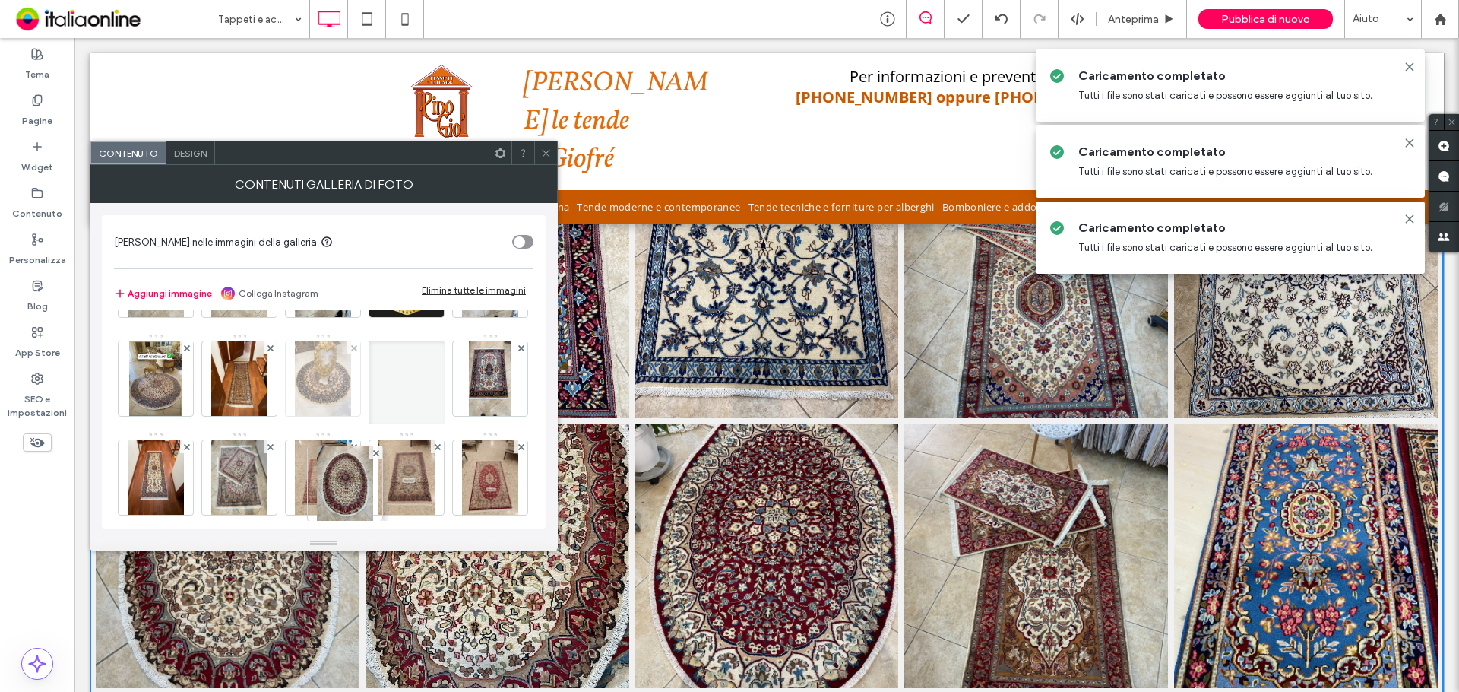
drag, startPoint x: 249, startPoint y: 416, endPoint x: 240, endPoint y: 488, distance: 72.7
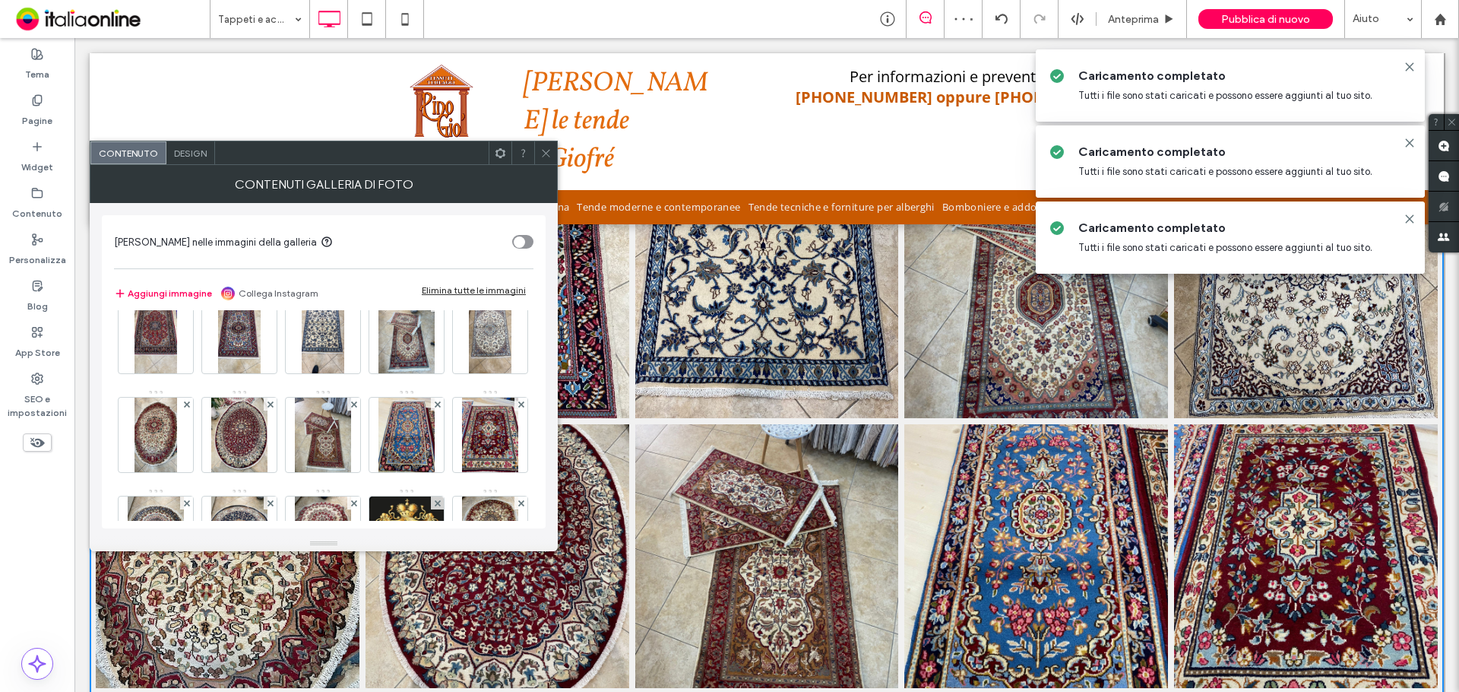
scroll to position [0, 0]
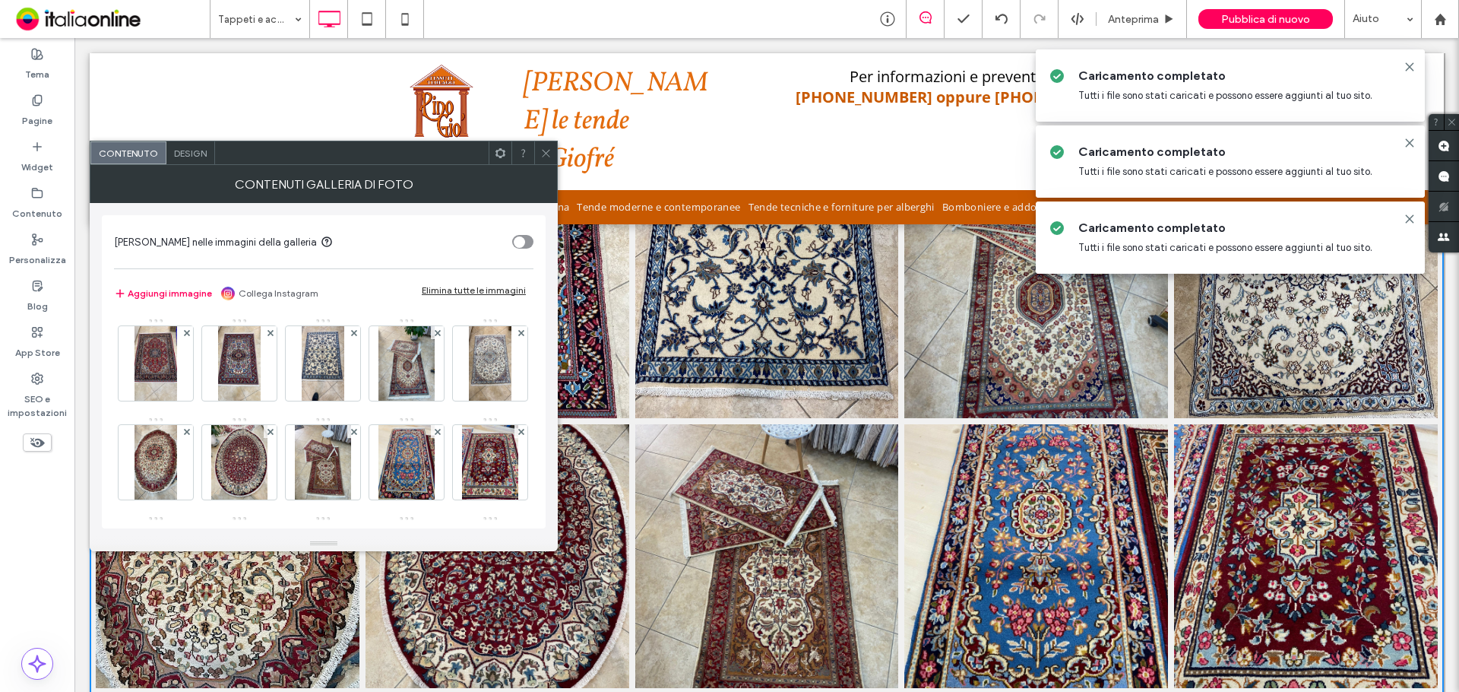
click at [547, 152] on icon at bounding box center [545, 152] width 11 height 11
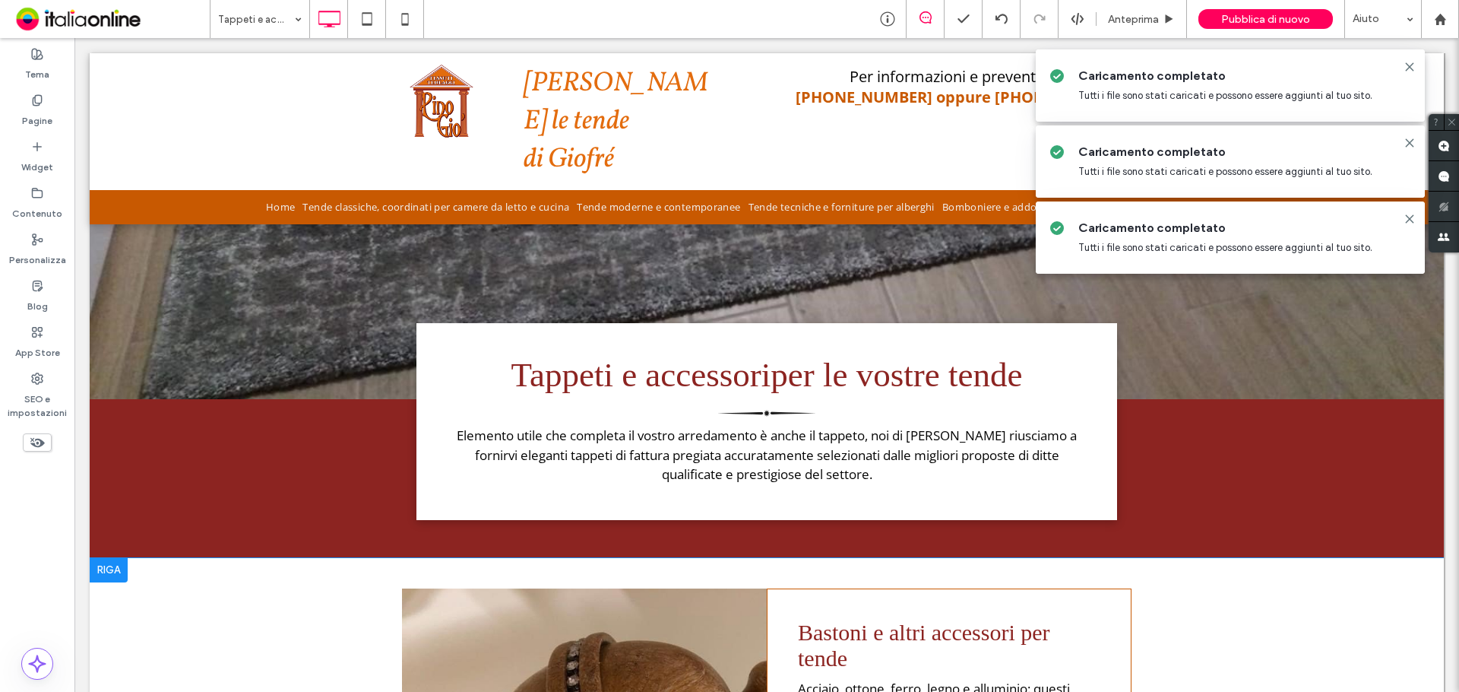
scroll to position [51, 0]
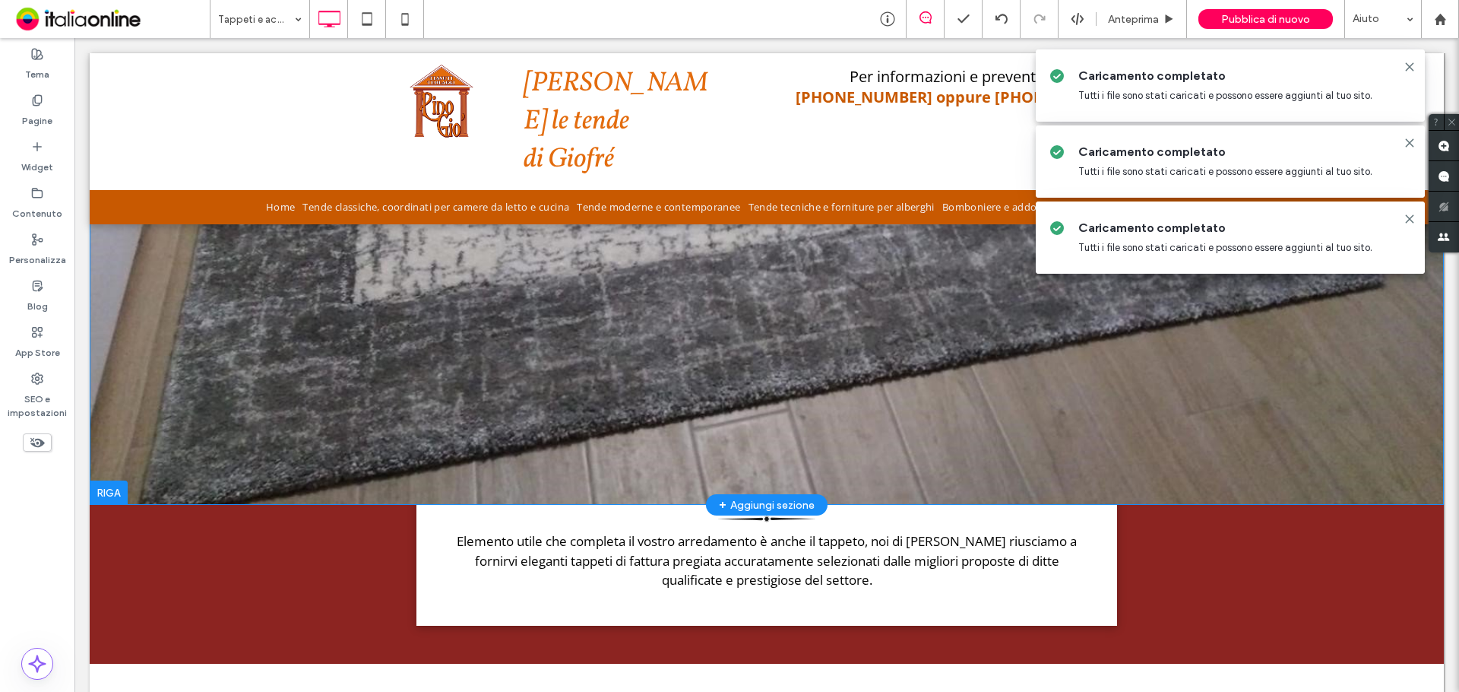
click at [631, 323] on div "Click To Paste Riga + Aggiungi sezione" at bounding box center [767, 253] width 1354 height 502
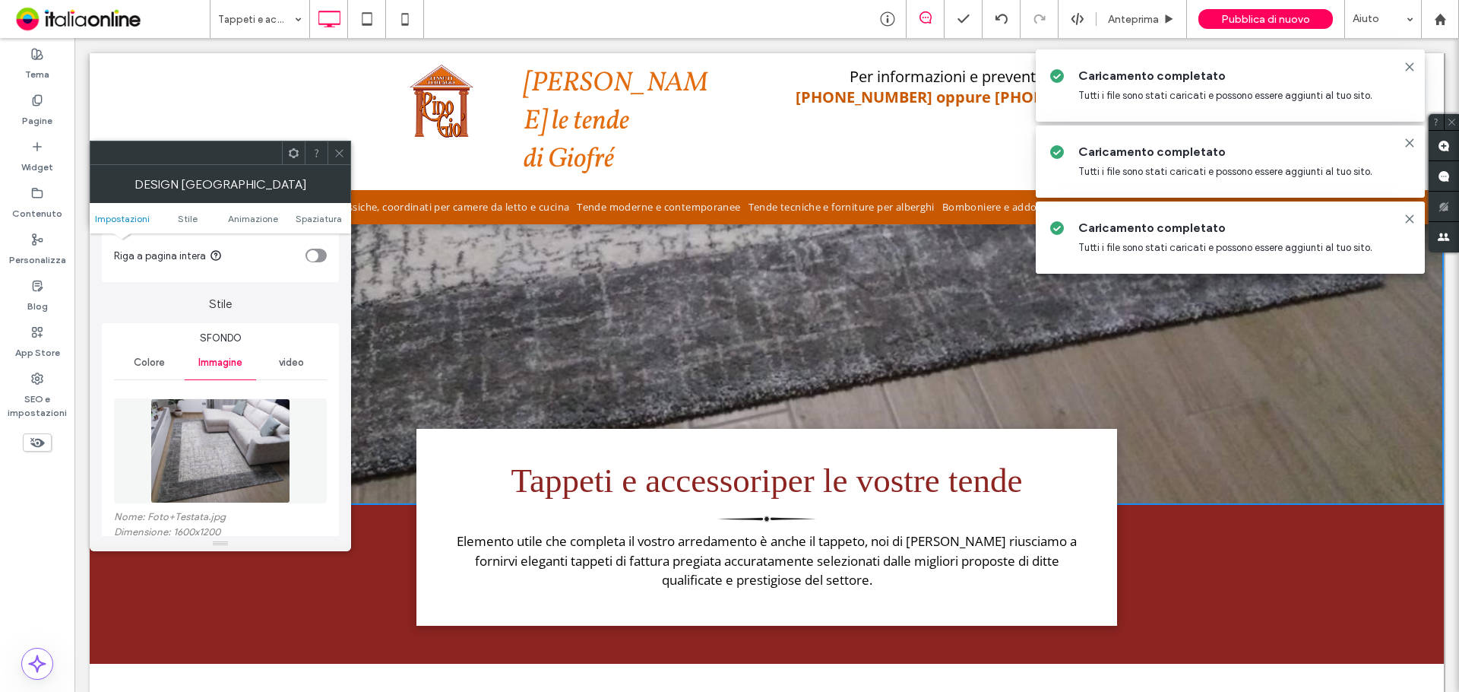
scroll to position [228, 0]
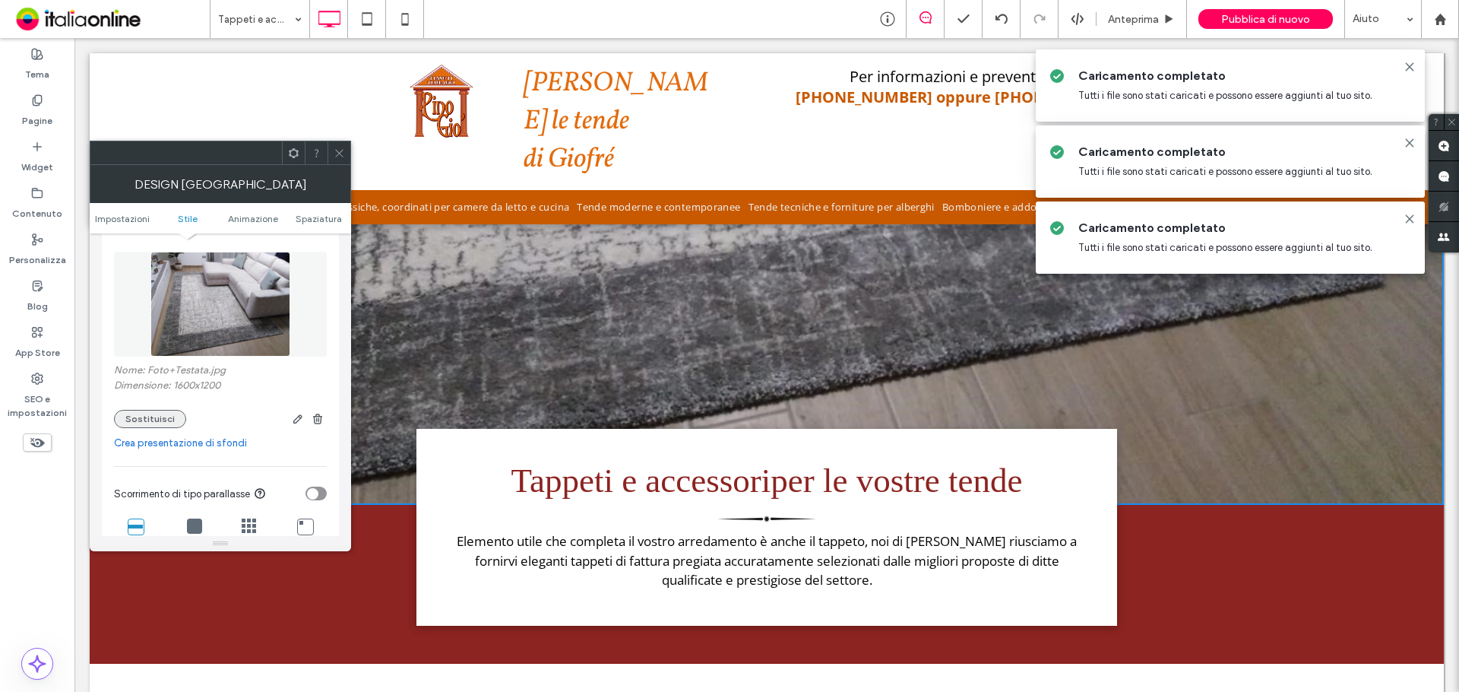
click at [149, 413] on button "Sostituisci" at bounding box center [150, 419] width 72 height 18
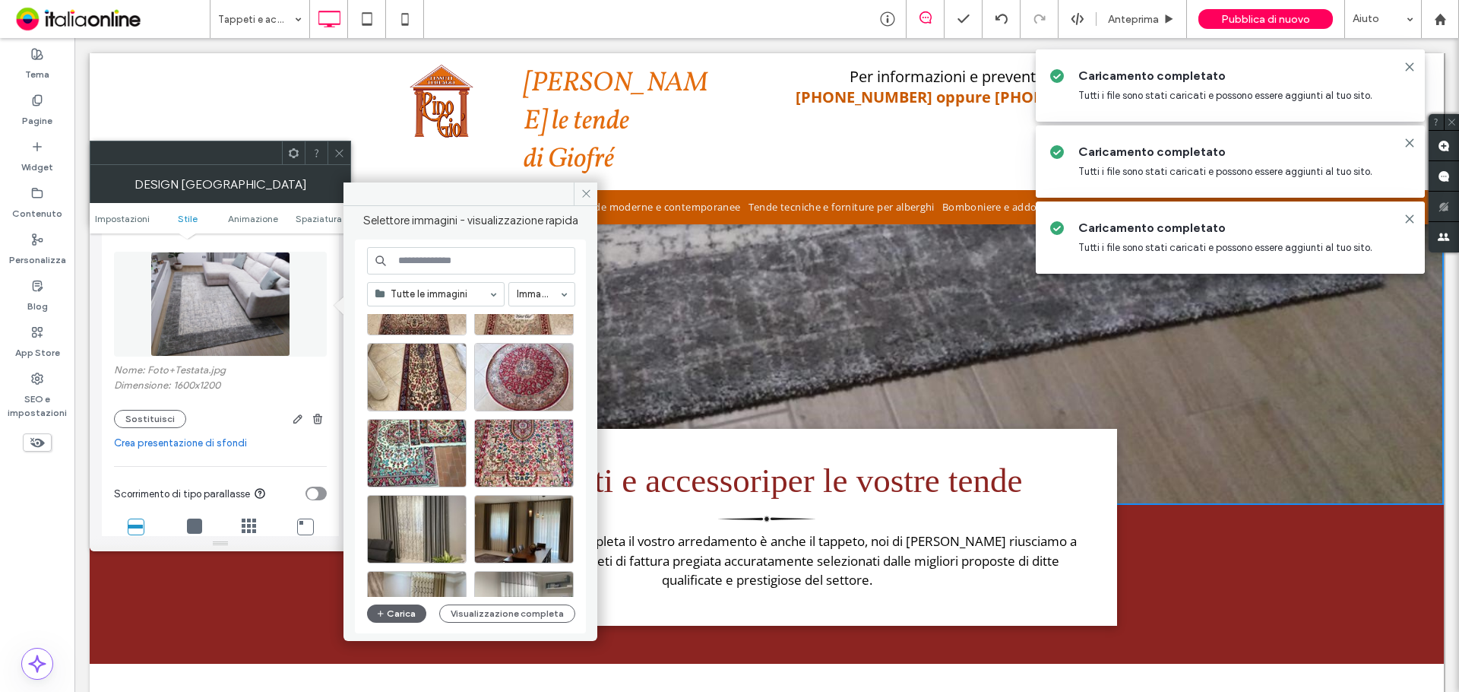
scroll to position [1579, 0]
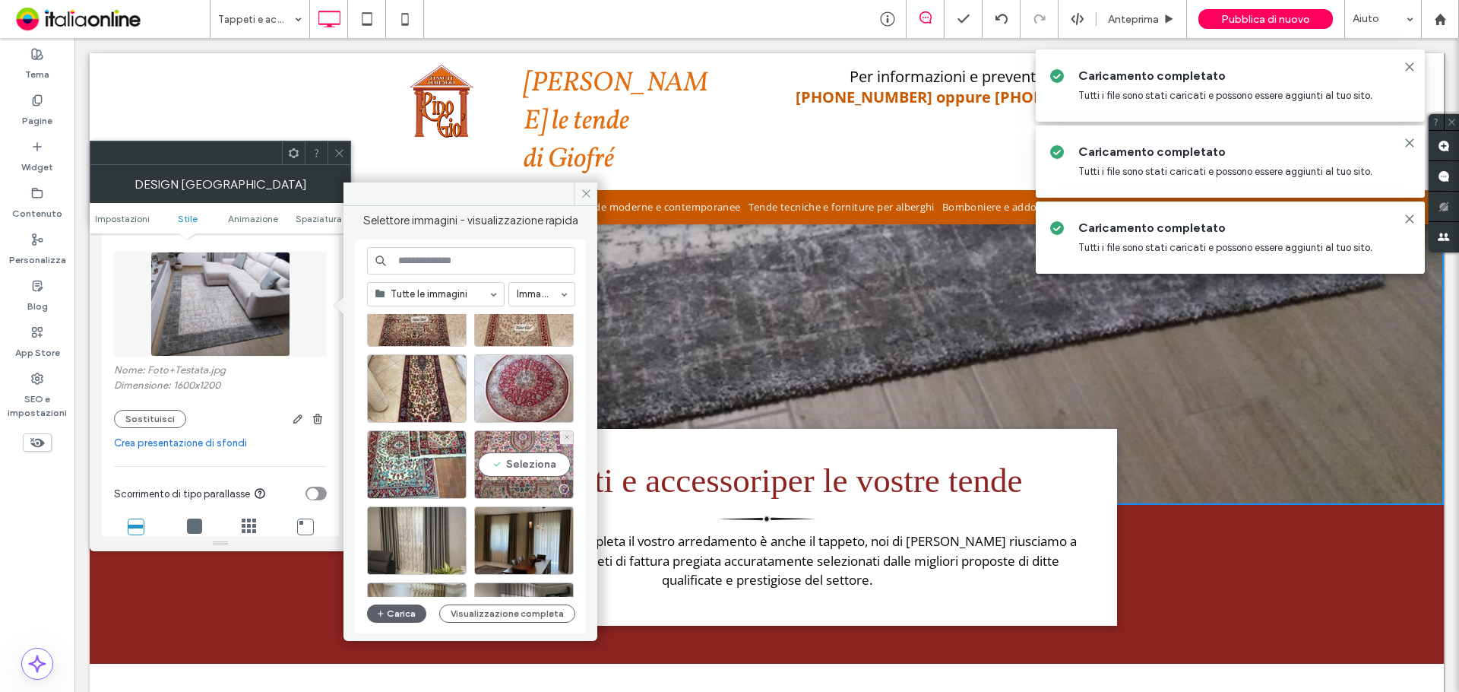
click at [520, 448] on div "Seleziona" at bounding box center [524, 464] width 100 height 68
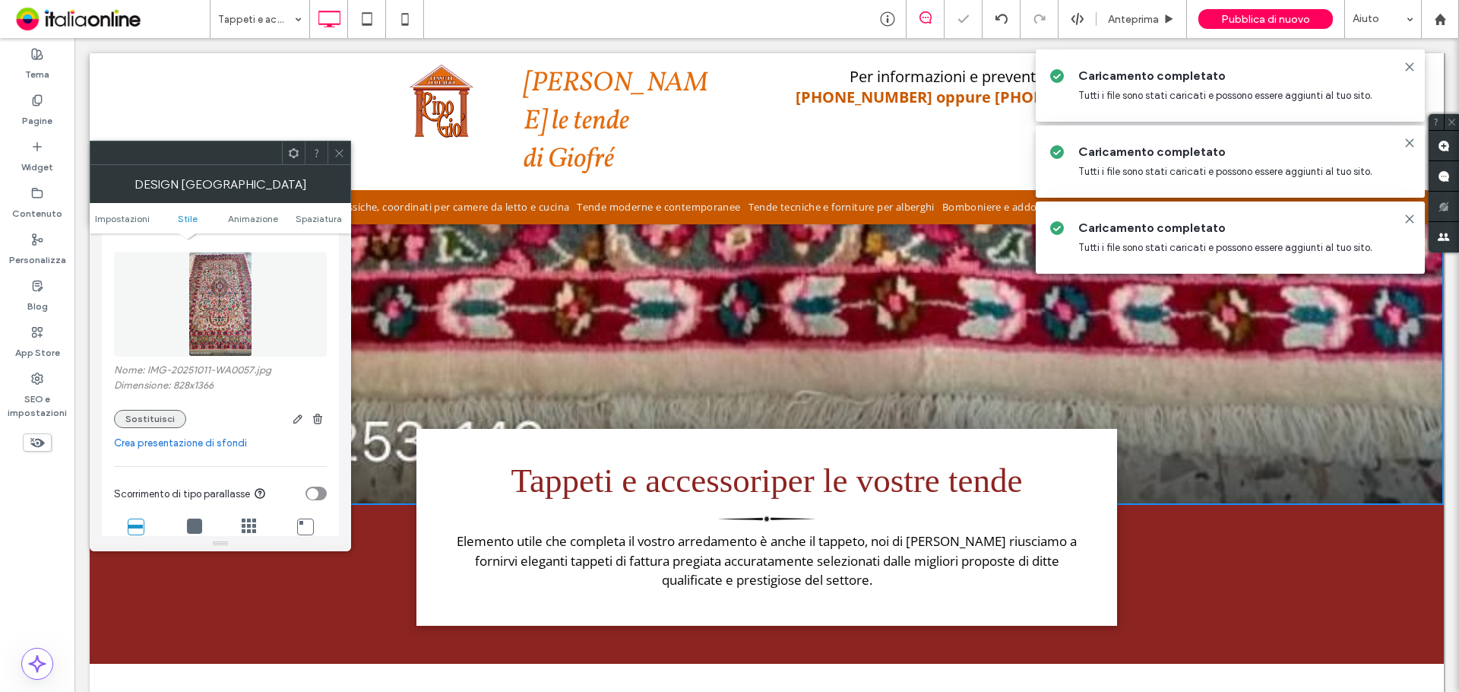
click at [160, 416] on button "Sostituisci" at bounding box center [150, 419] width 72 height 18
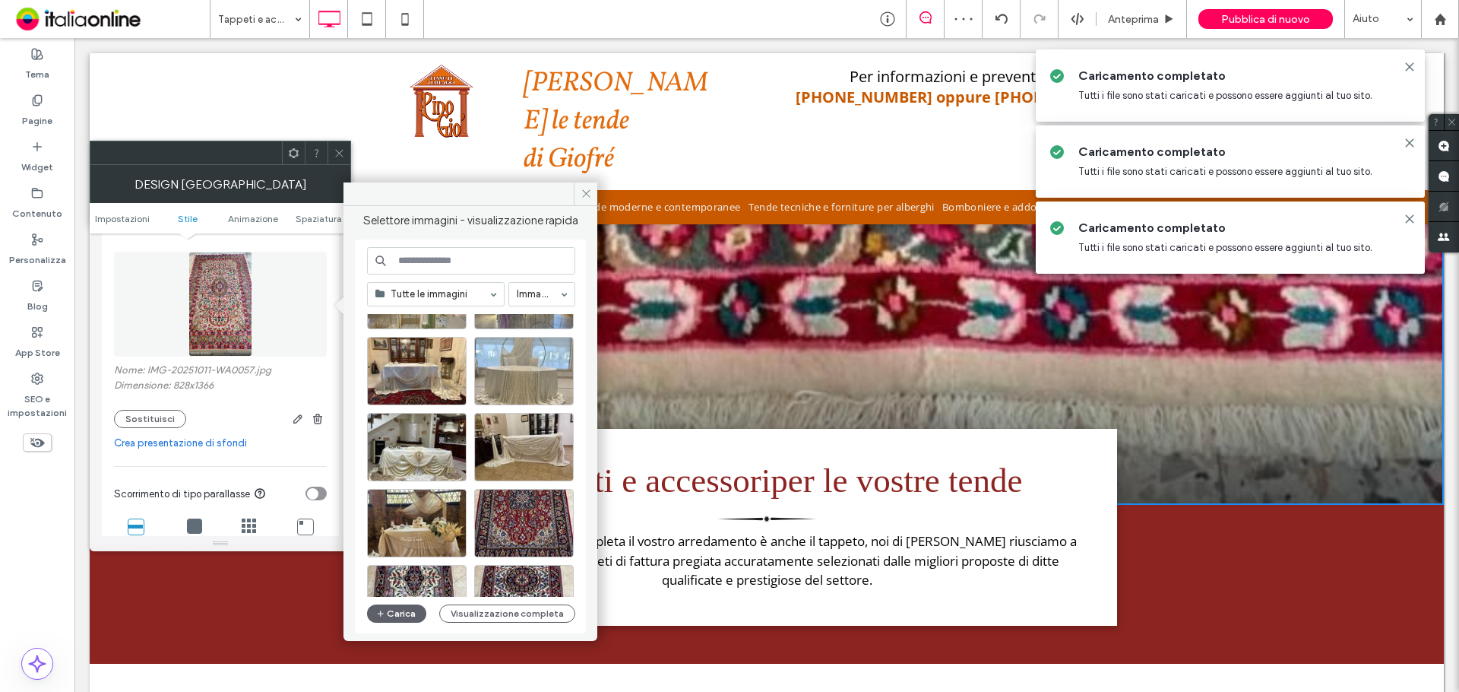
scroll to position [652, 0]
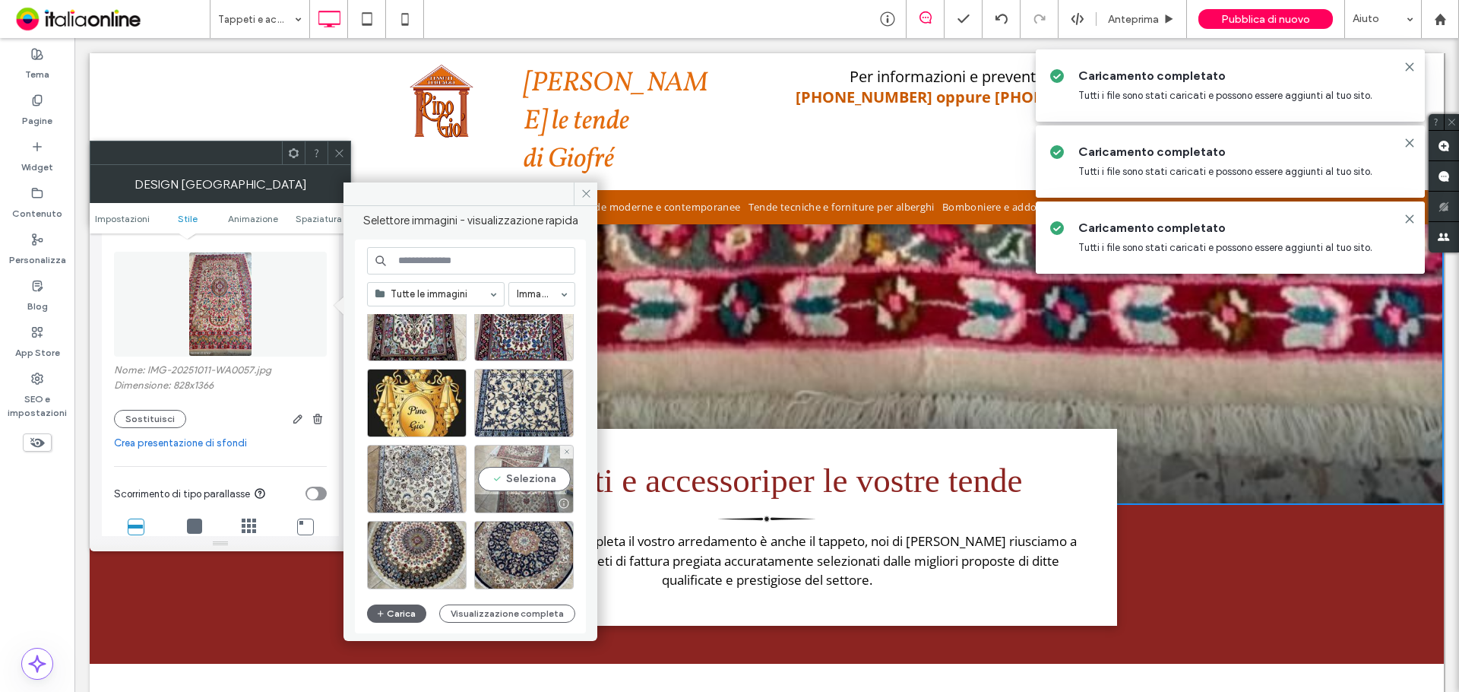
click at [502, 454] on div "Seleziona" at bounding box center [524, 479] width 100 height 68
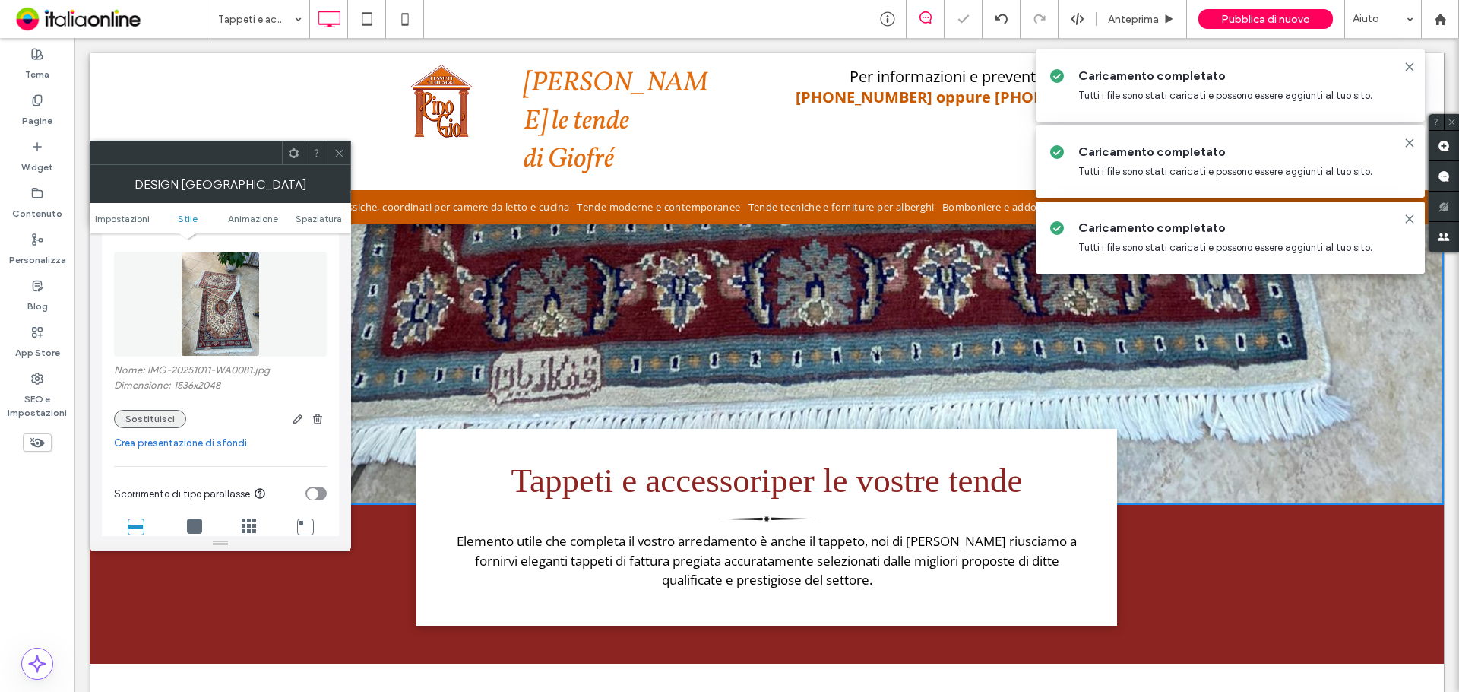
click at [154, 416] on button "Sostituisci" at bounding box center [150, 419] width 72 height 18
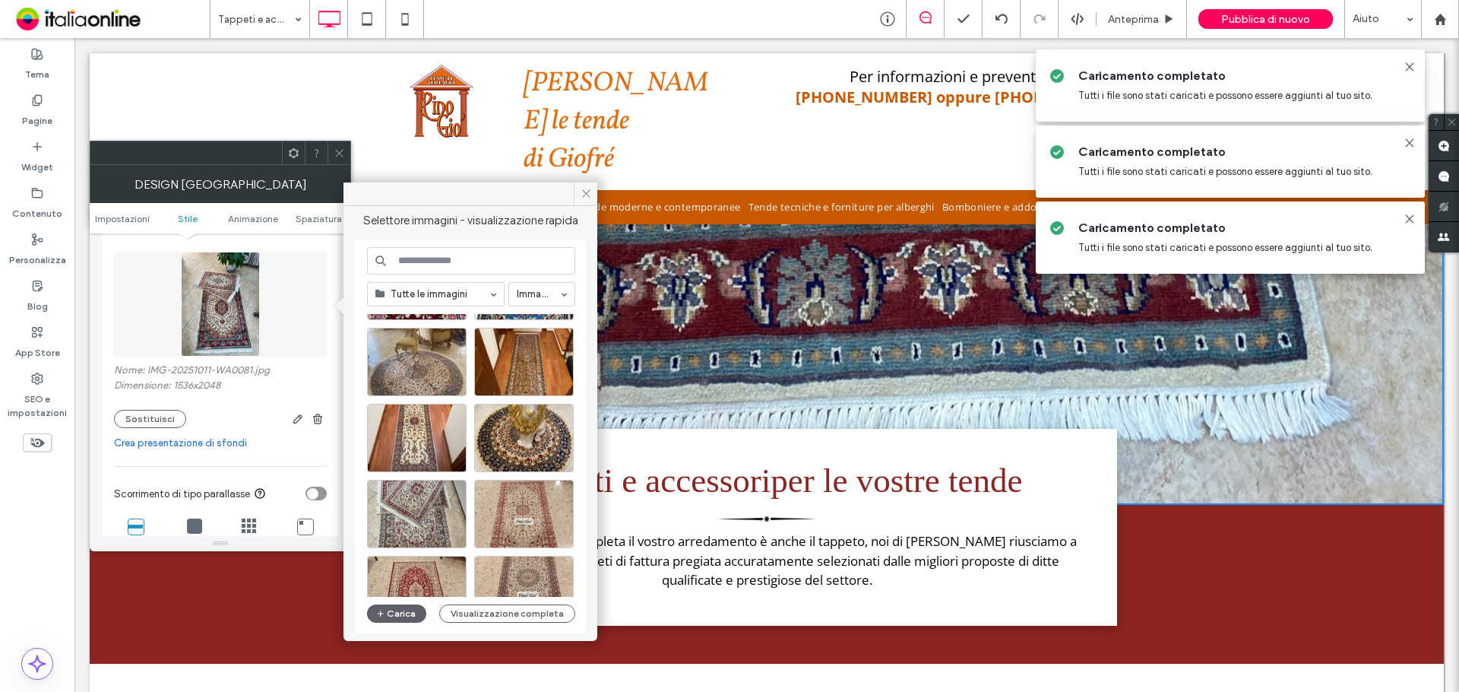
scroll to position [1260, 0]
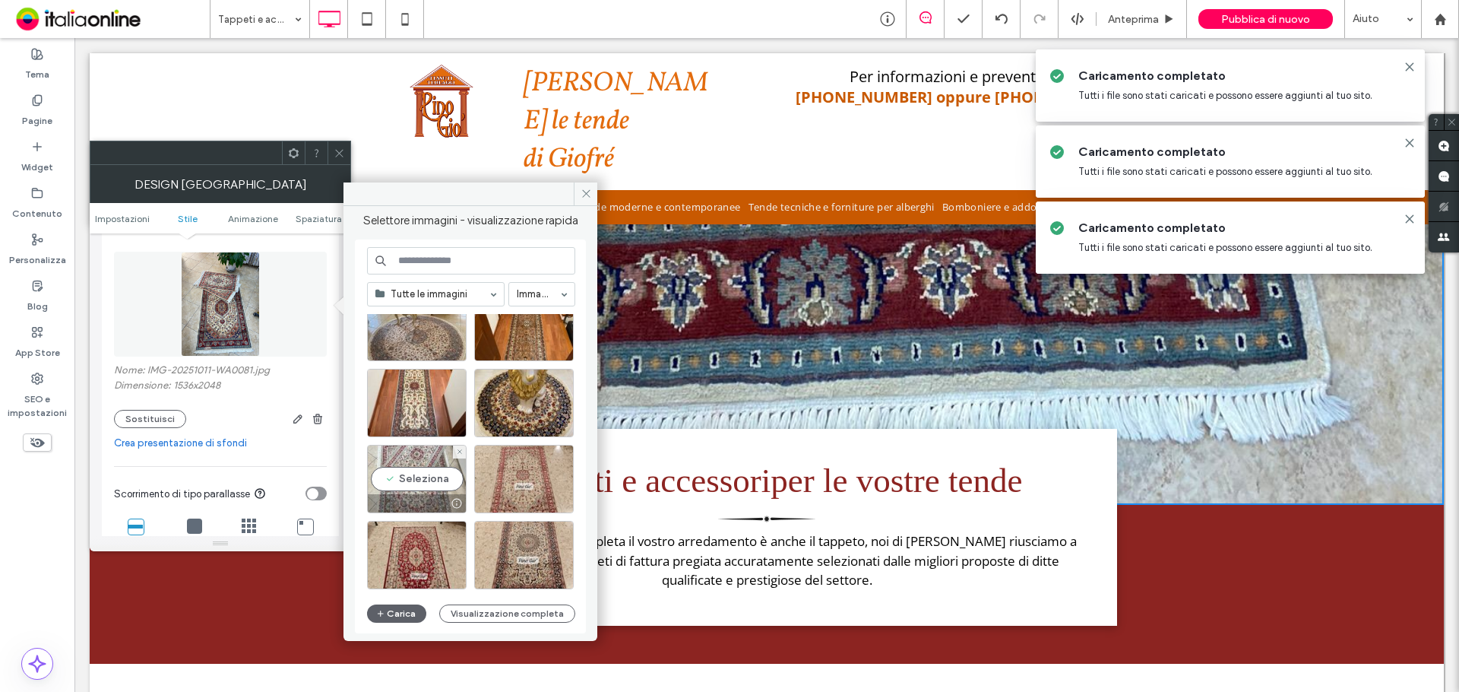
click at [418, 479] on div "Seleziona" at bounding box center [417, 479] width 100 height 68
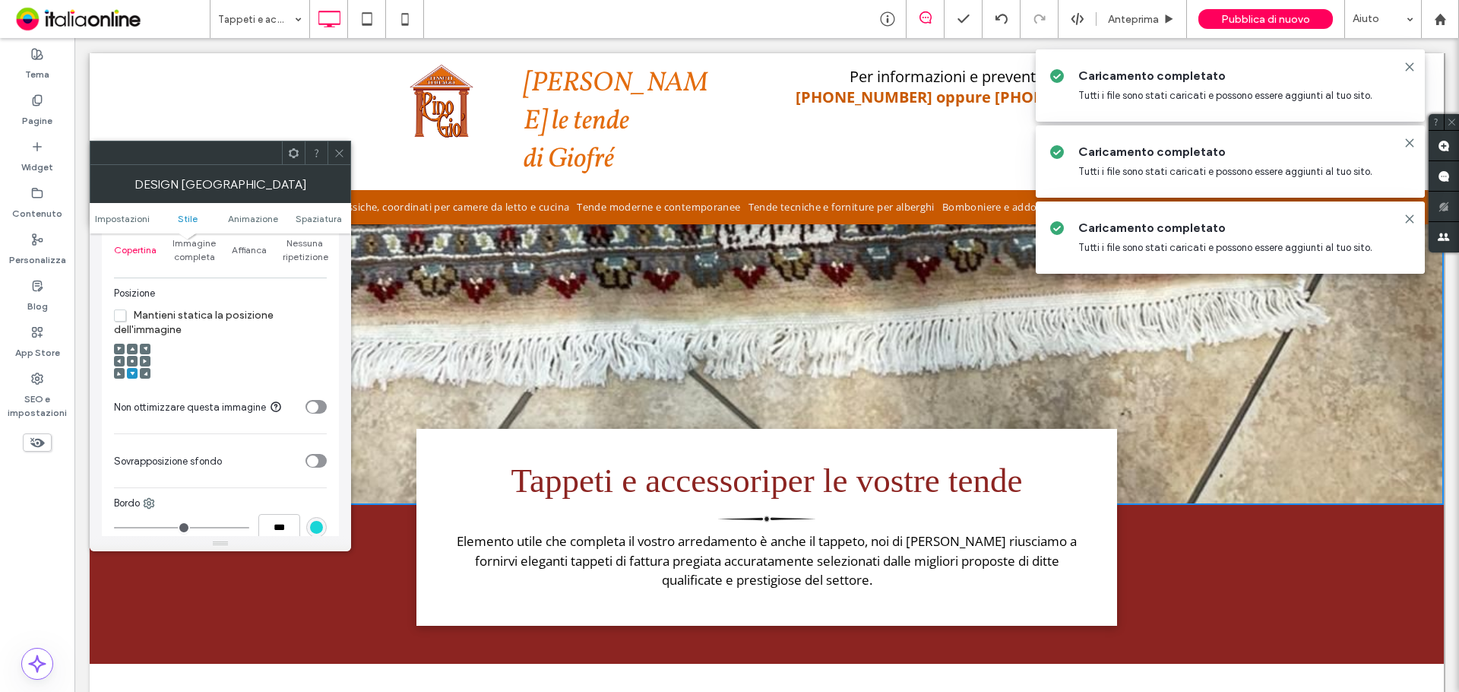
scroll to position [532, 0]
click at [128, 360] on div at bounding box center [132, 361] width 11 height 11
click at [132, 356] on span at bounding box center [132, 361] width 5 height 11
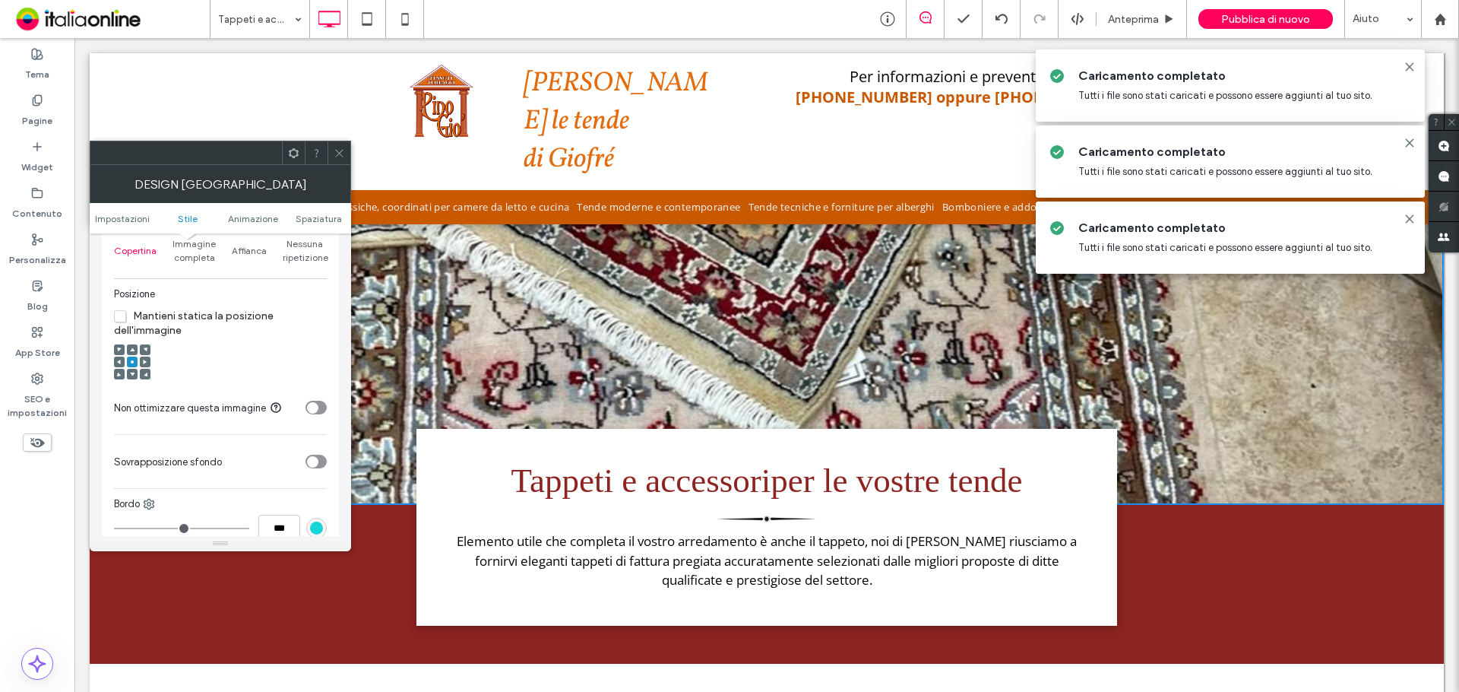
click at [334, 150] on icon at bounding box center [339, 152] width 11 height 11
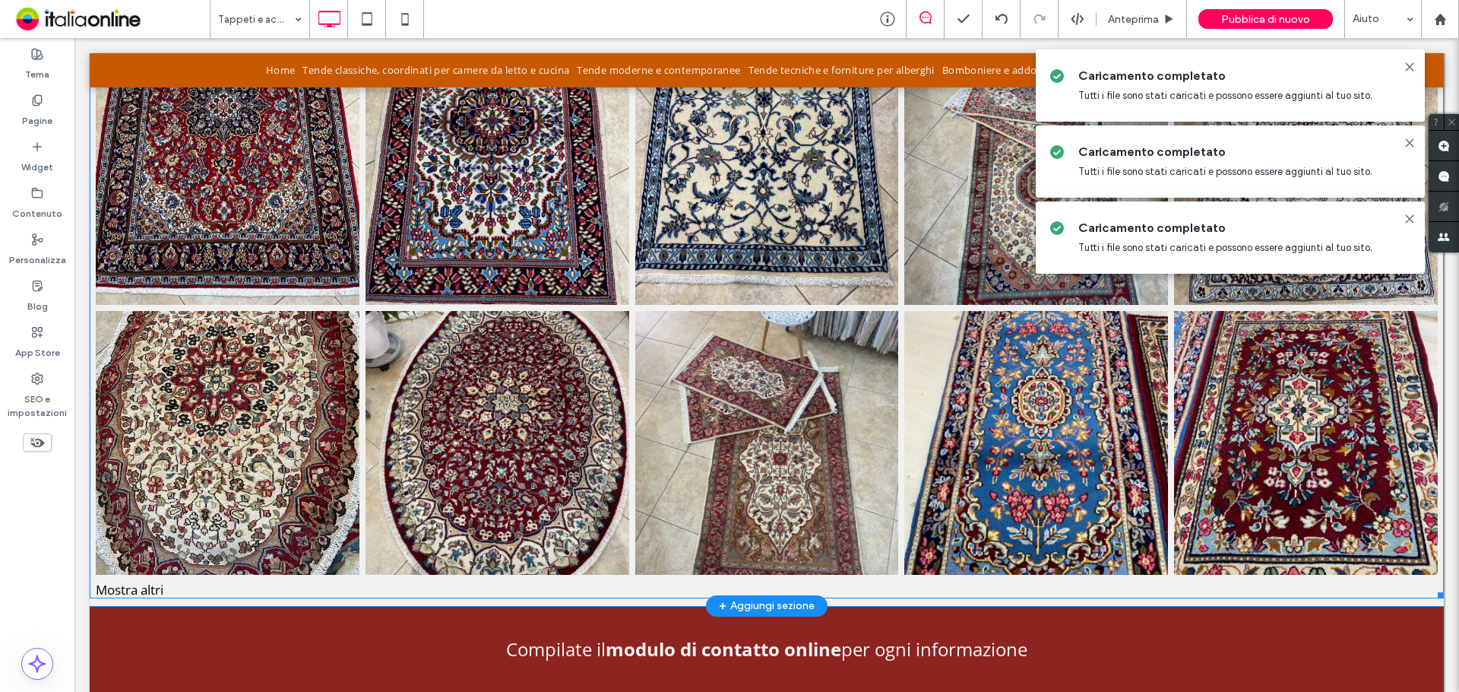
scroll to position [1343, 0]
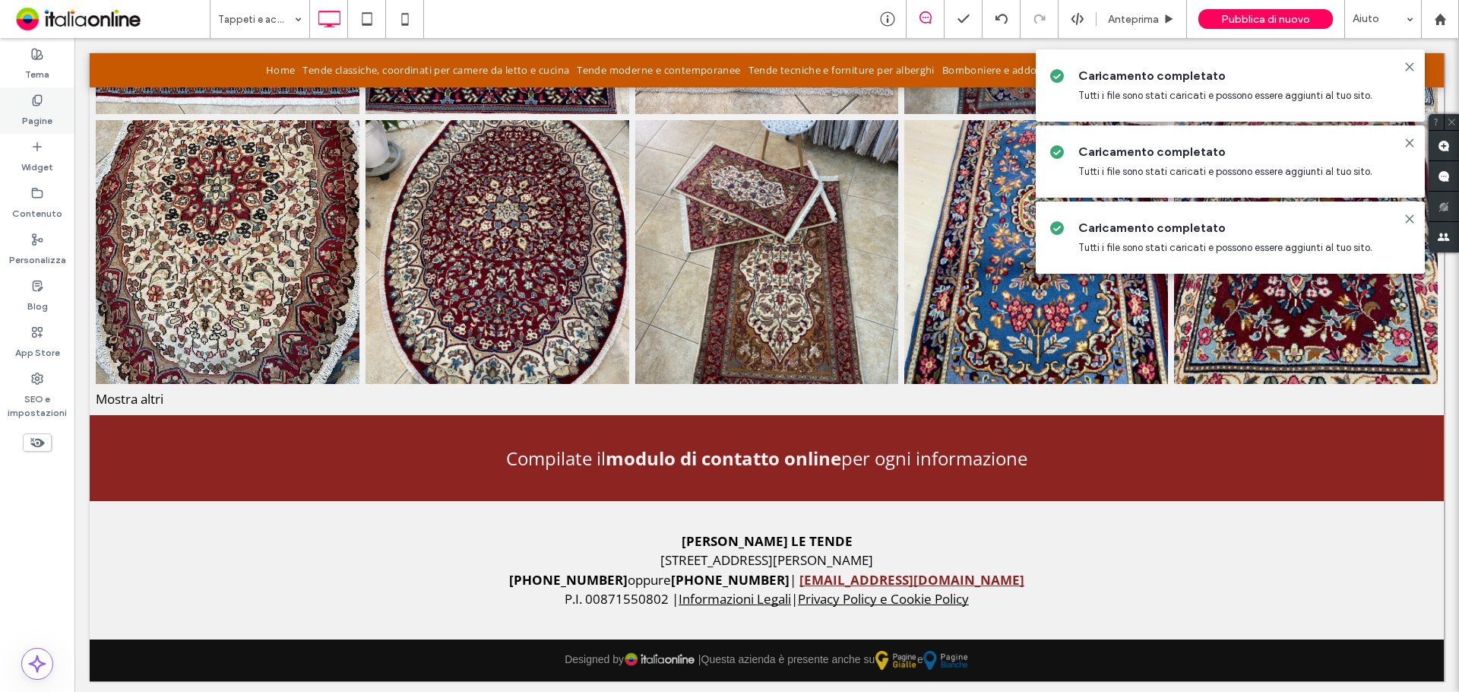
drag, startPoint x: 26, startPoint y: 94, endPoint x: 20, endPoint y: 124, distance: 30.3
click at [26, 94] on div "Pagine" at bounding box center [37, 110] width 74 height 46
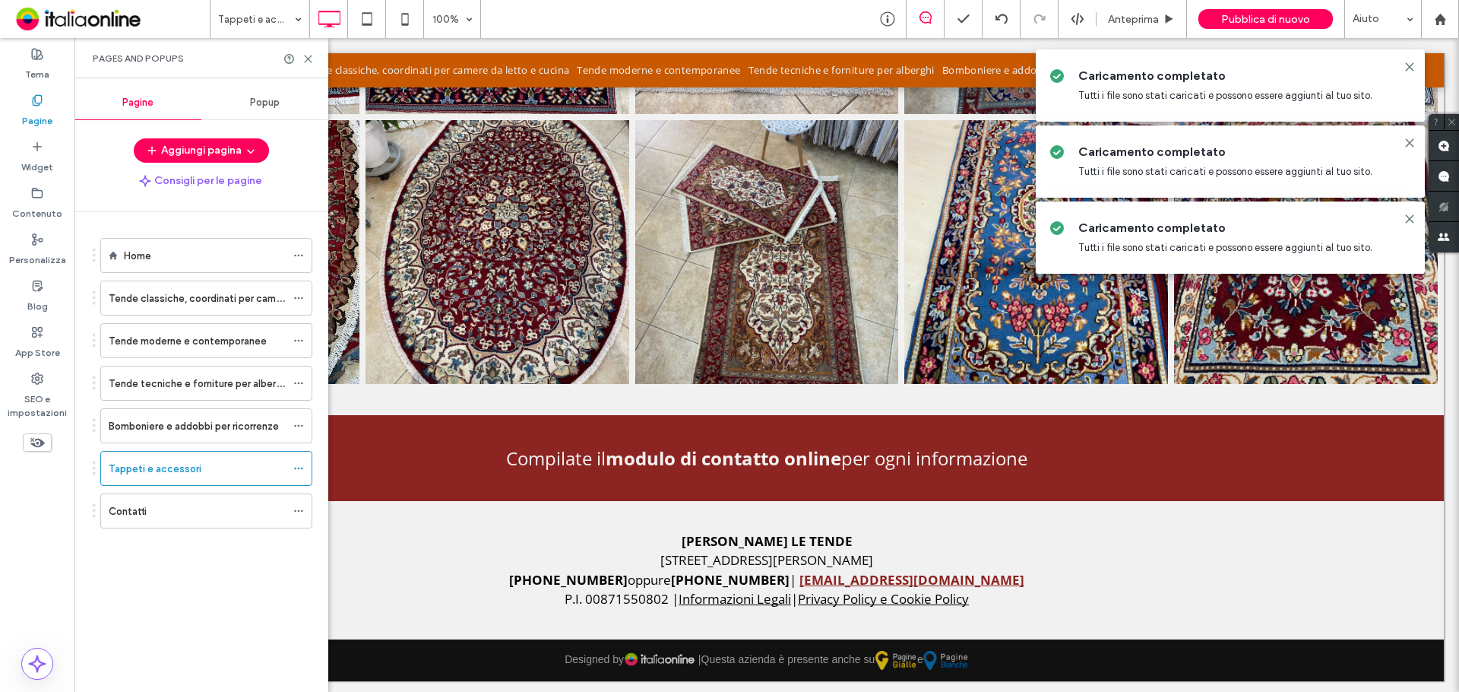
click at [181, 426] on label "Bomboniere e addobbi per ricorrenze" at bounding box center [194, 426] width 170 height 27
click at [305, 55] on use at bounding box center [308, 58] width 7 height 7
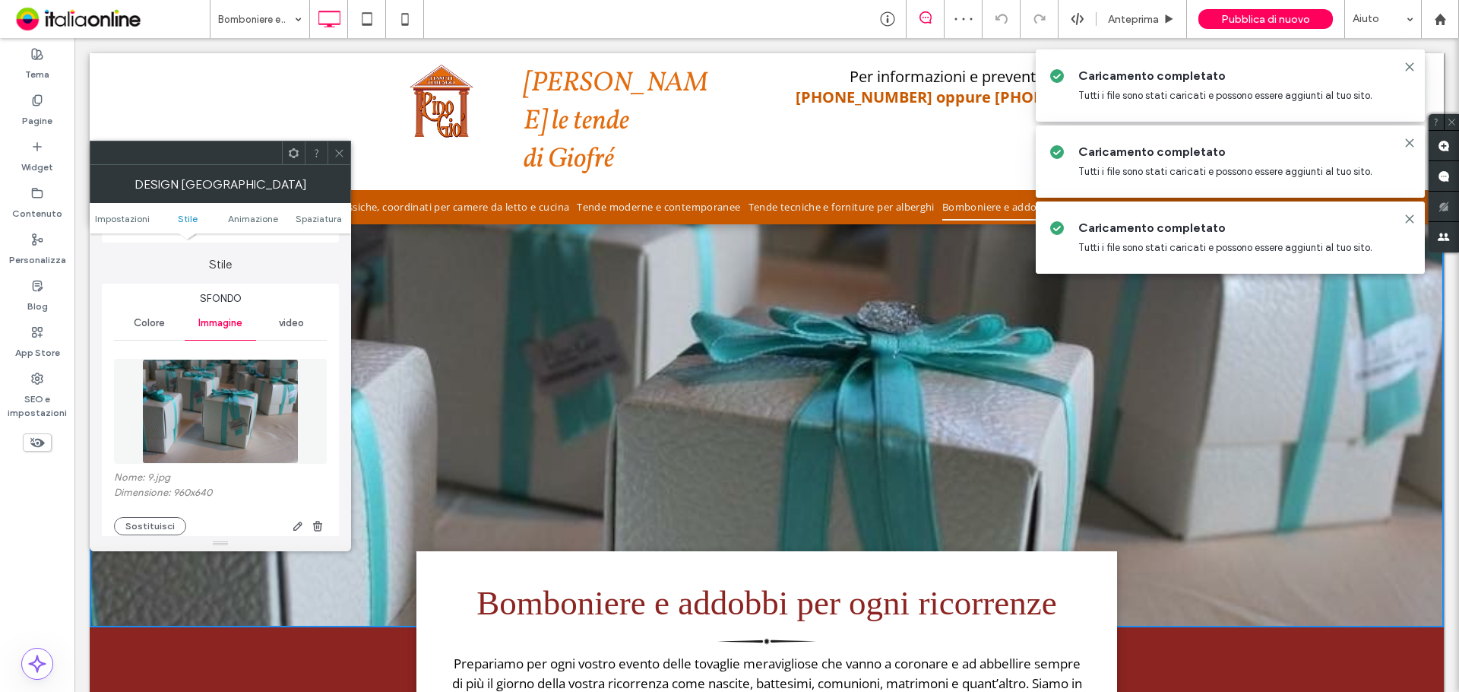
scroll to position [228, 0]
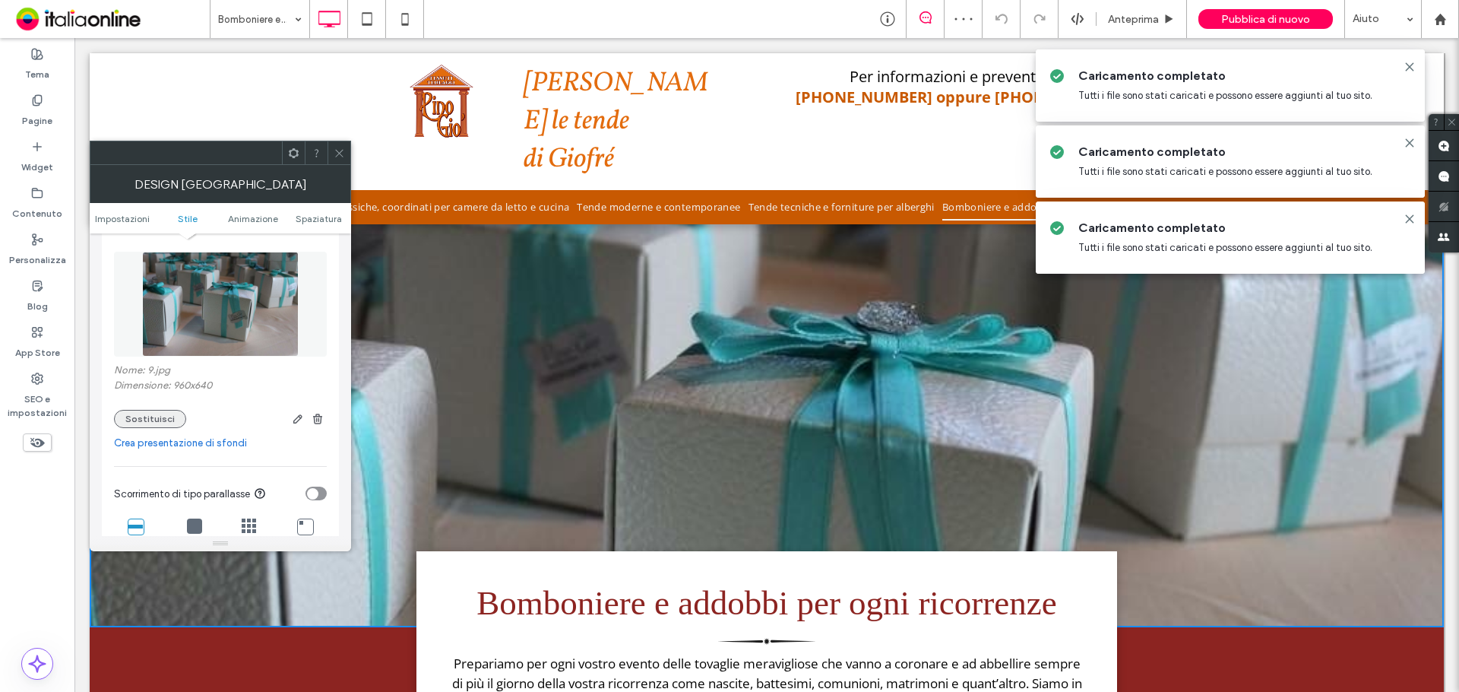
click at [141, 421] on button "Sostituisci" at bounding box center [150, 419] width 72 height 18
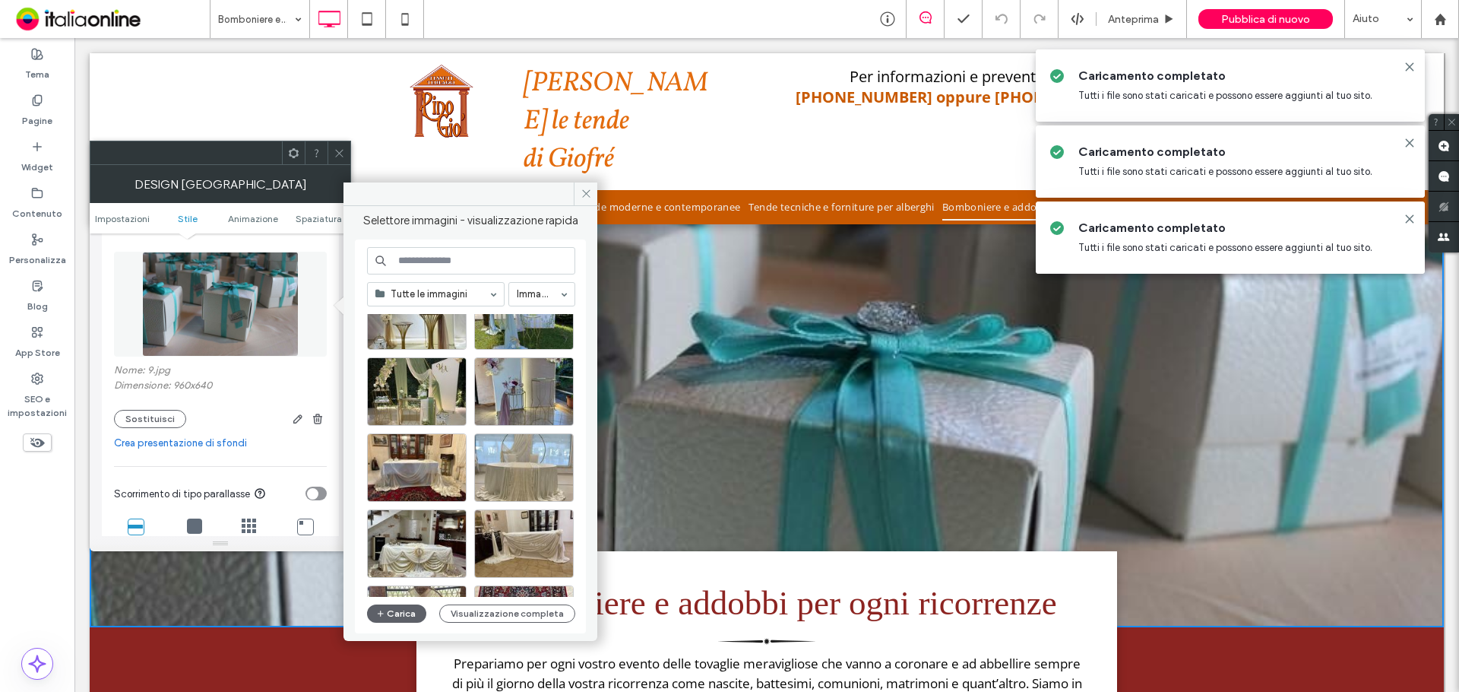
scroll to position [304, 0]
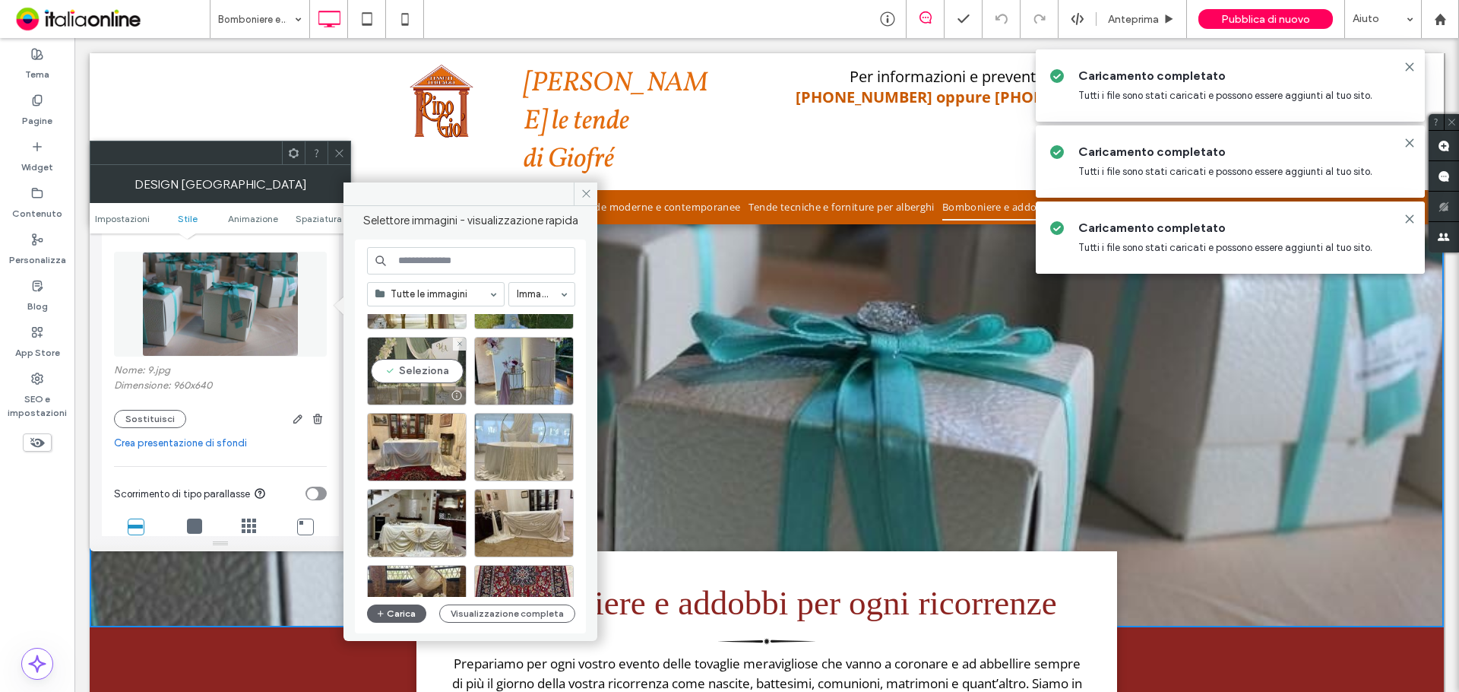
click at [420, 377] on div "Seleziona" at bounding box center [417, 371] width 100 height 68
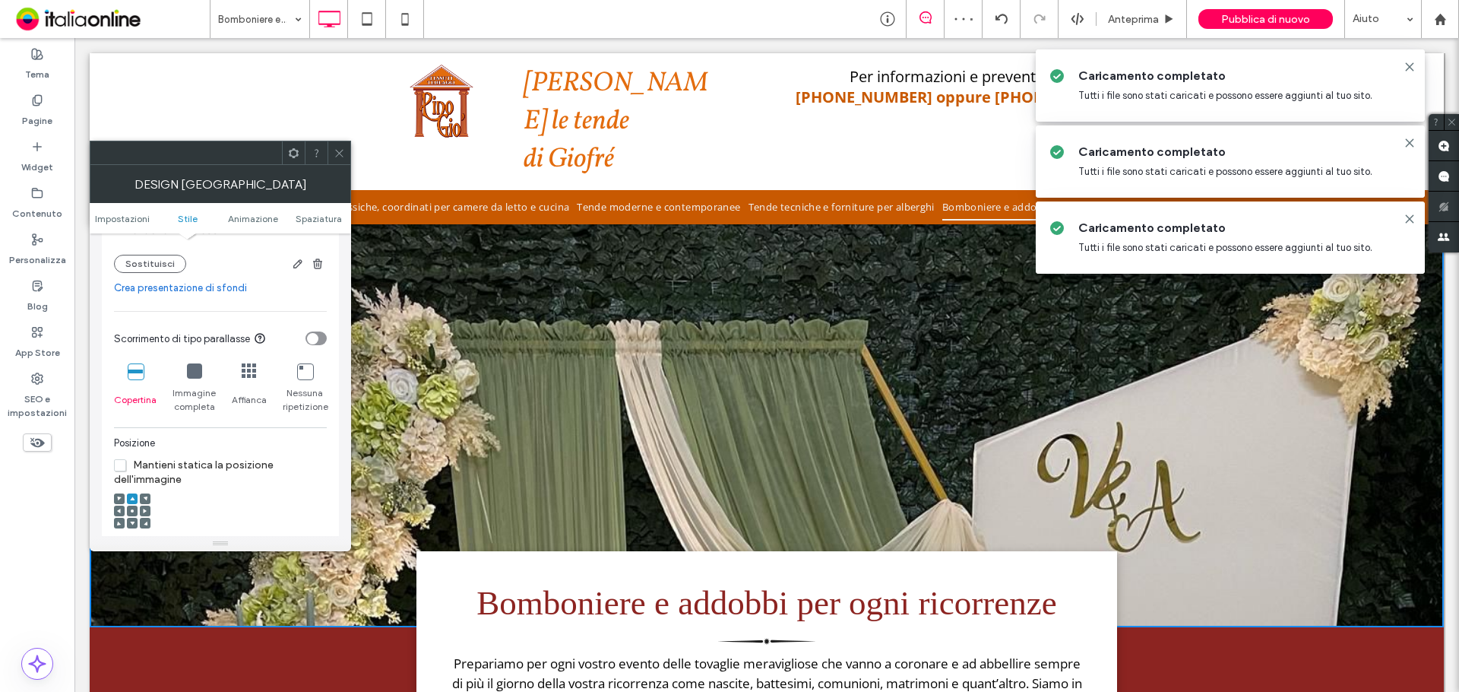
scroll to position [456, 0]
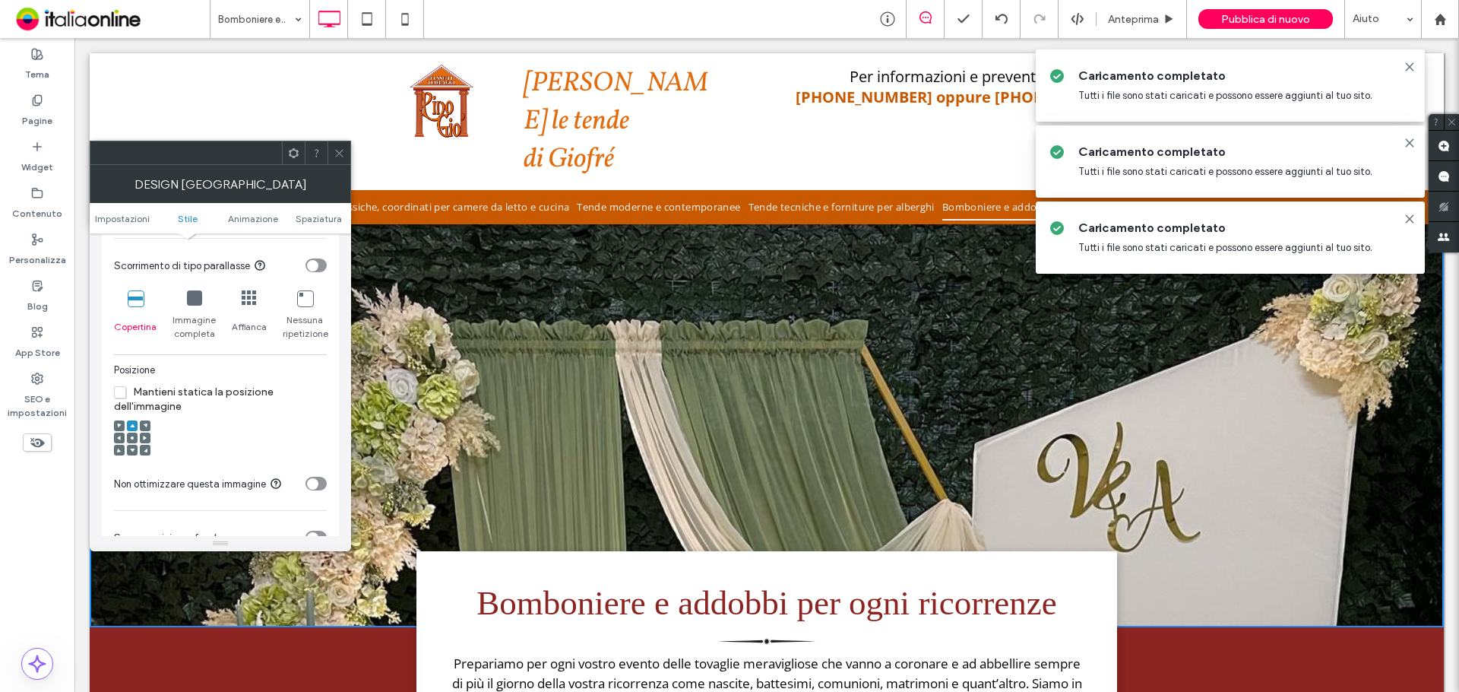
click at [132, 436] on icon at bounding box center [132, 438] width 5 height 5
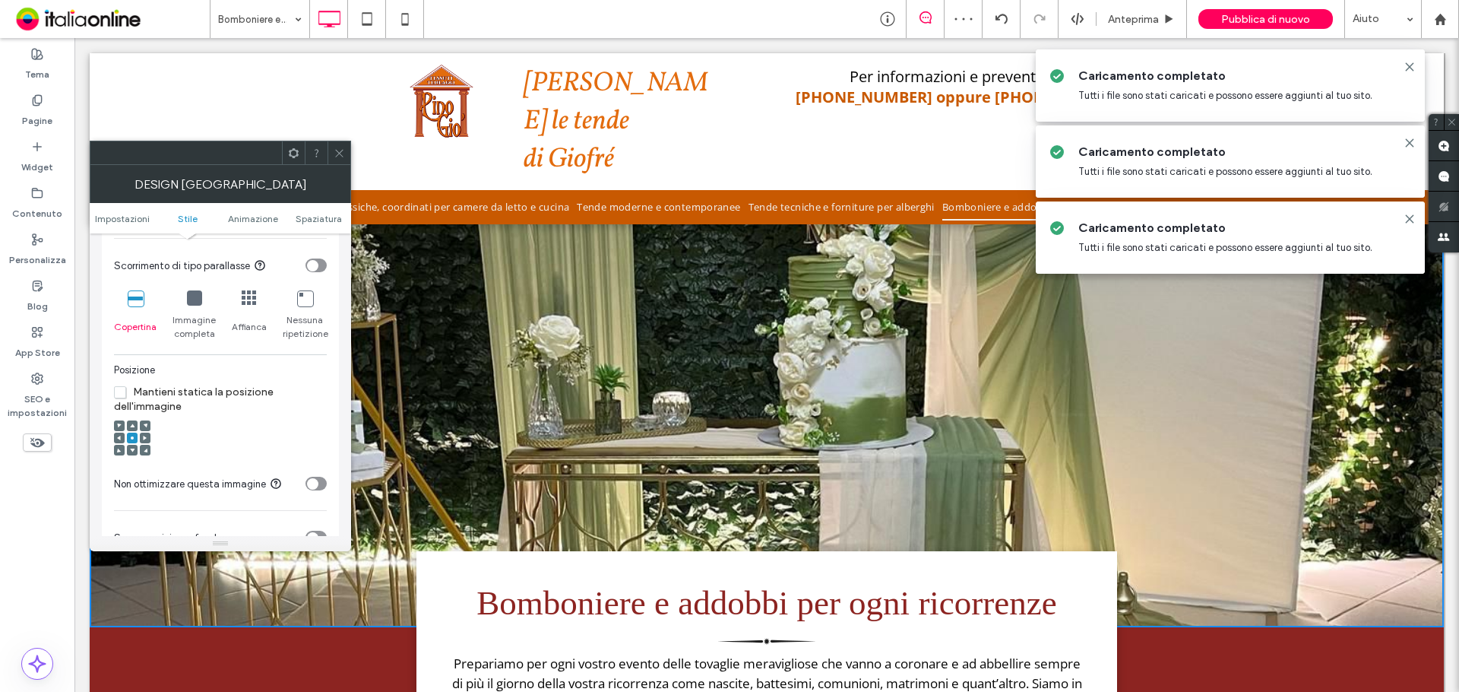
click at [340, 149] on icon at bounding box center [339, 152] width 11 height 11
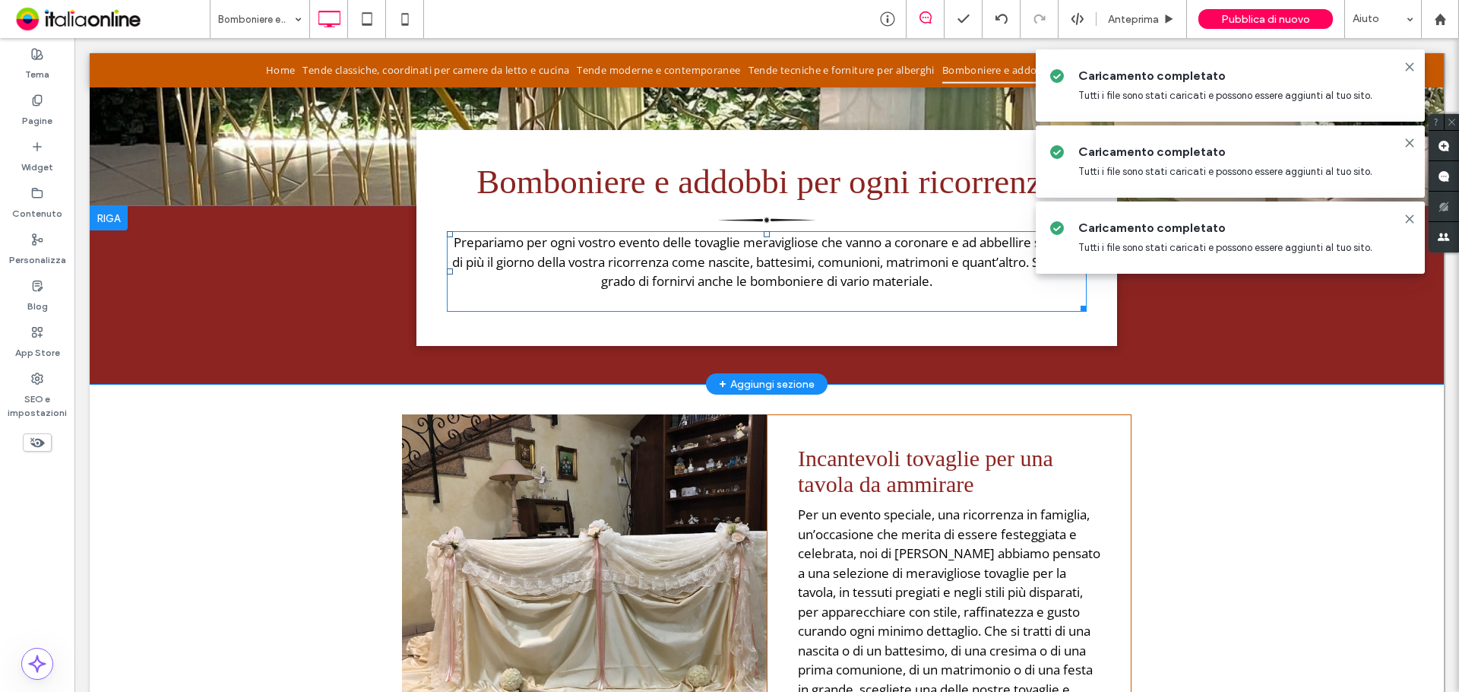
scroll to position [608, 0]
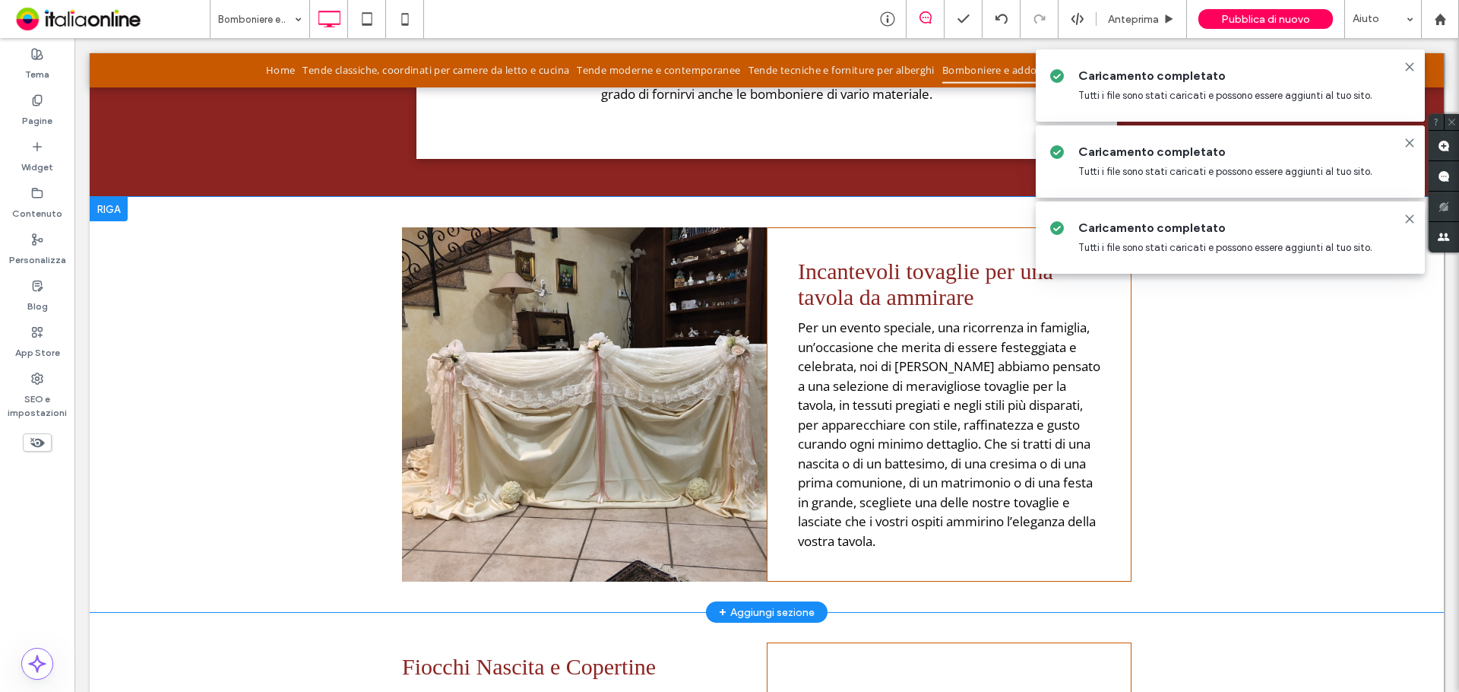
click at [611, 409] on div "Click To Paste" at bounding box center [584, 404] width 365 height 354
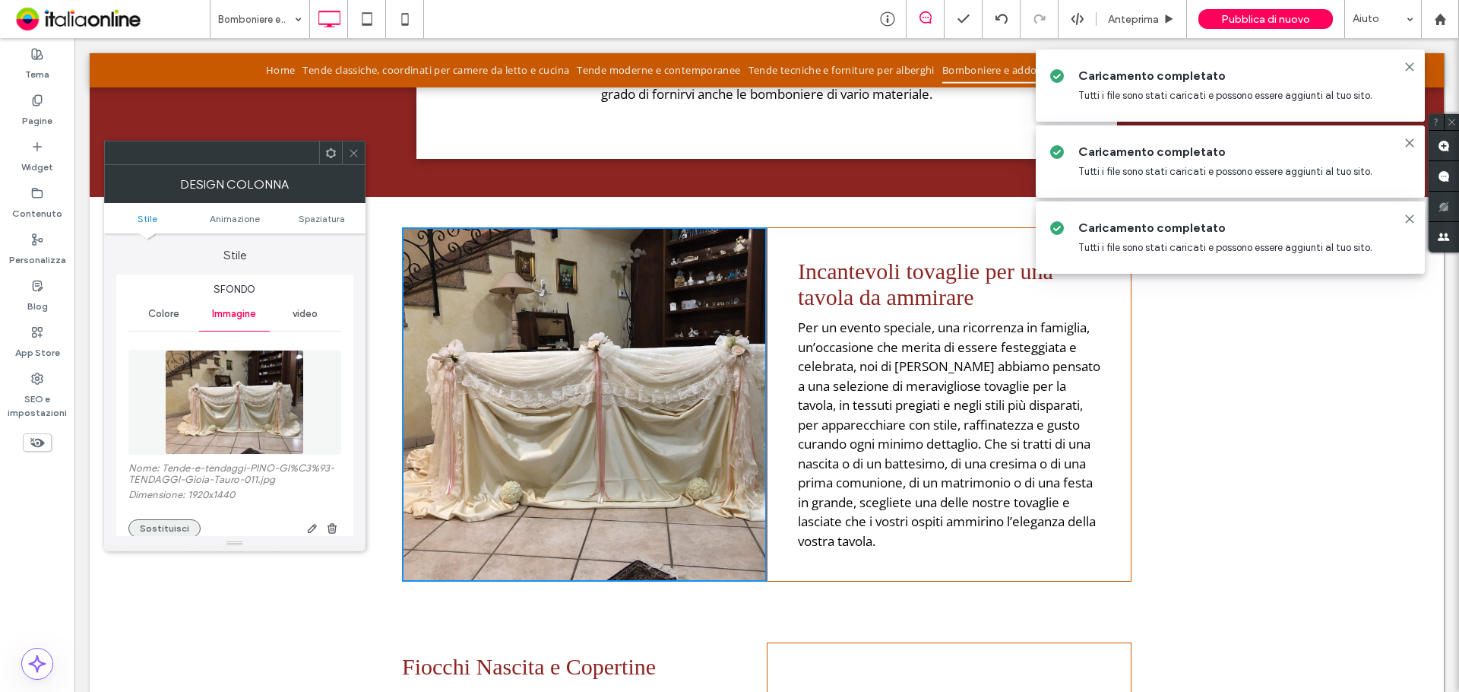
click at [165, 531] on button "Sostituisci" at bounding box center [164, 528] width 72 height 18
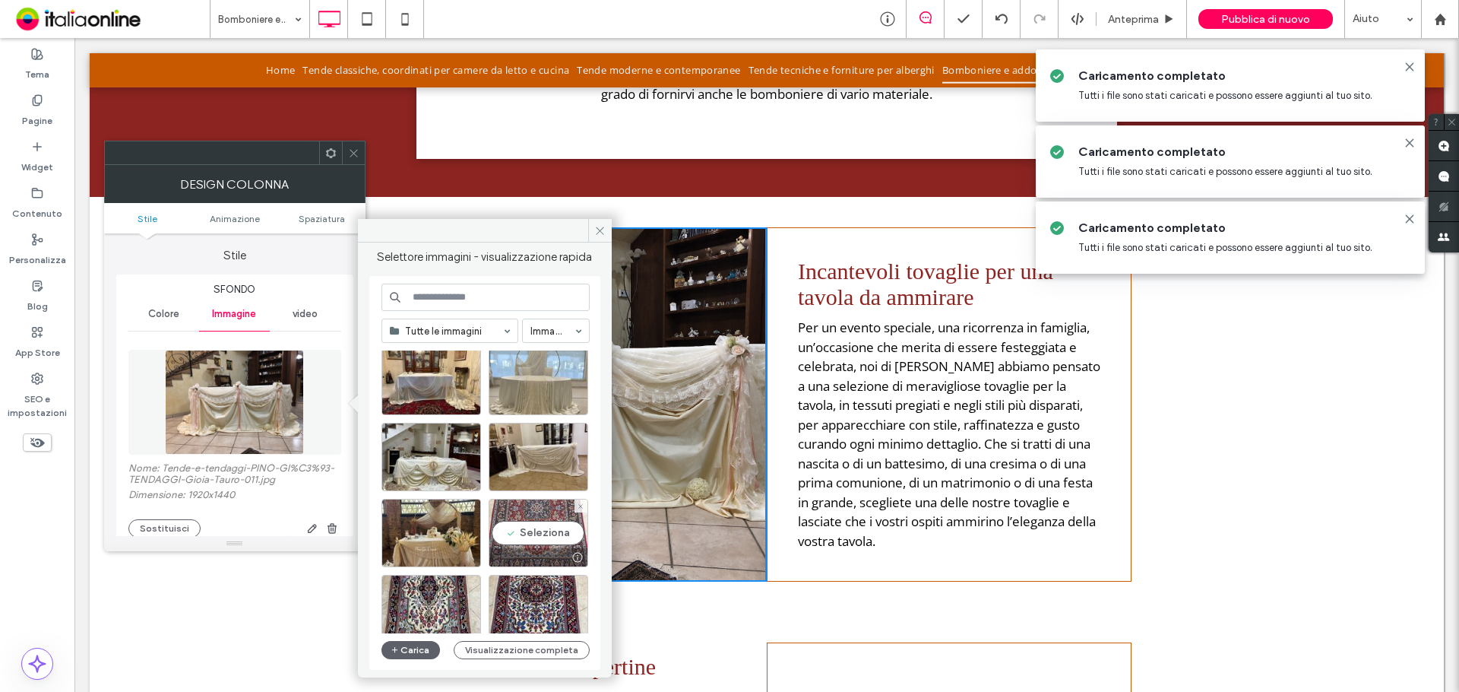
scroll to position [380, 0]
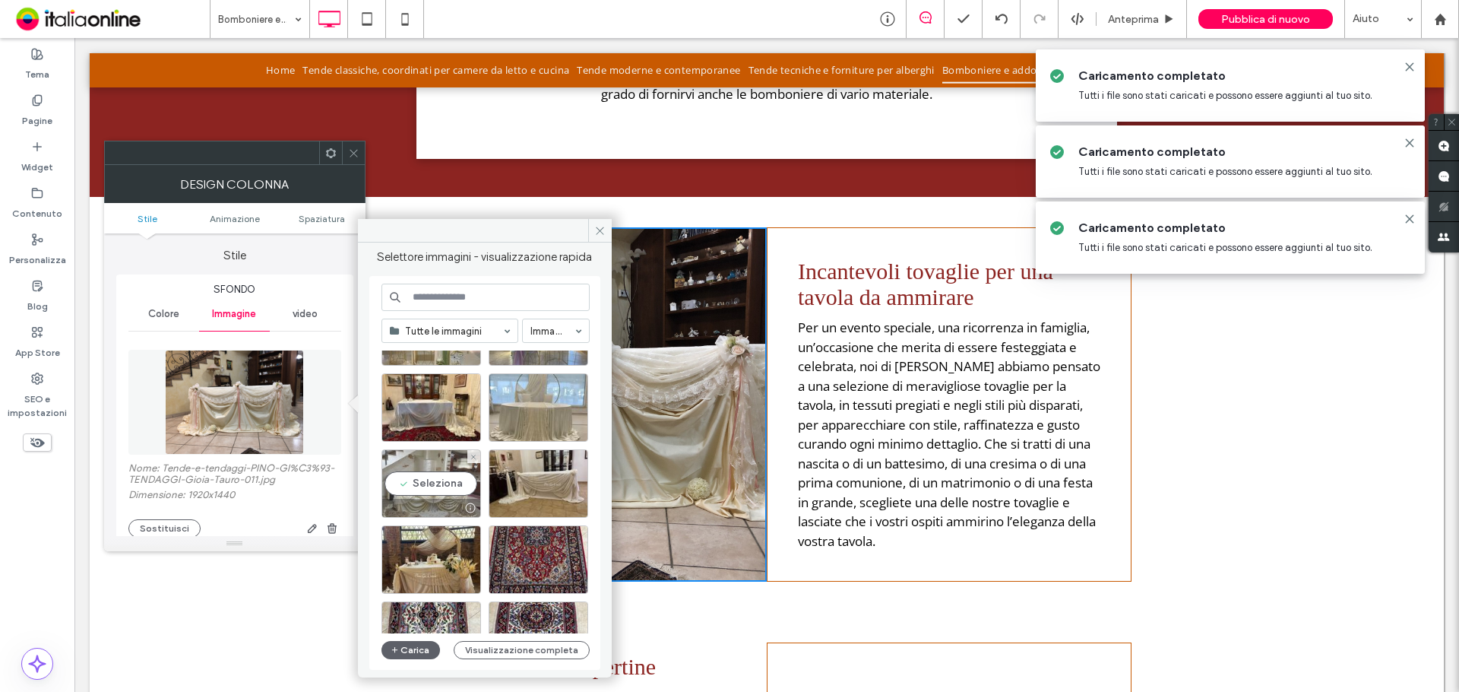
click at [435, 489] on div "Seleziona" at bounding box center [432, 483] width 100 height 68
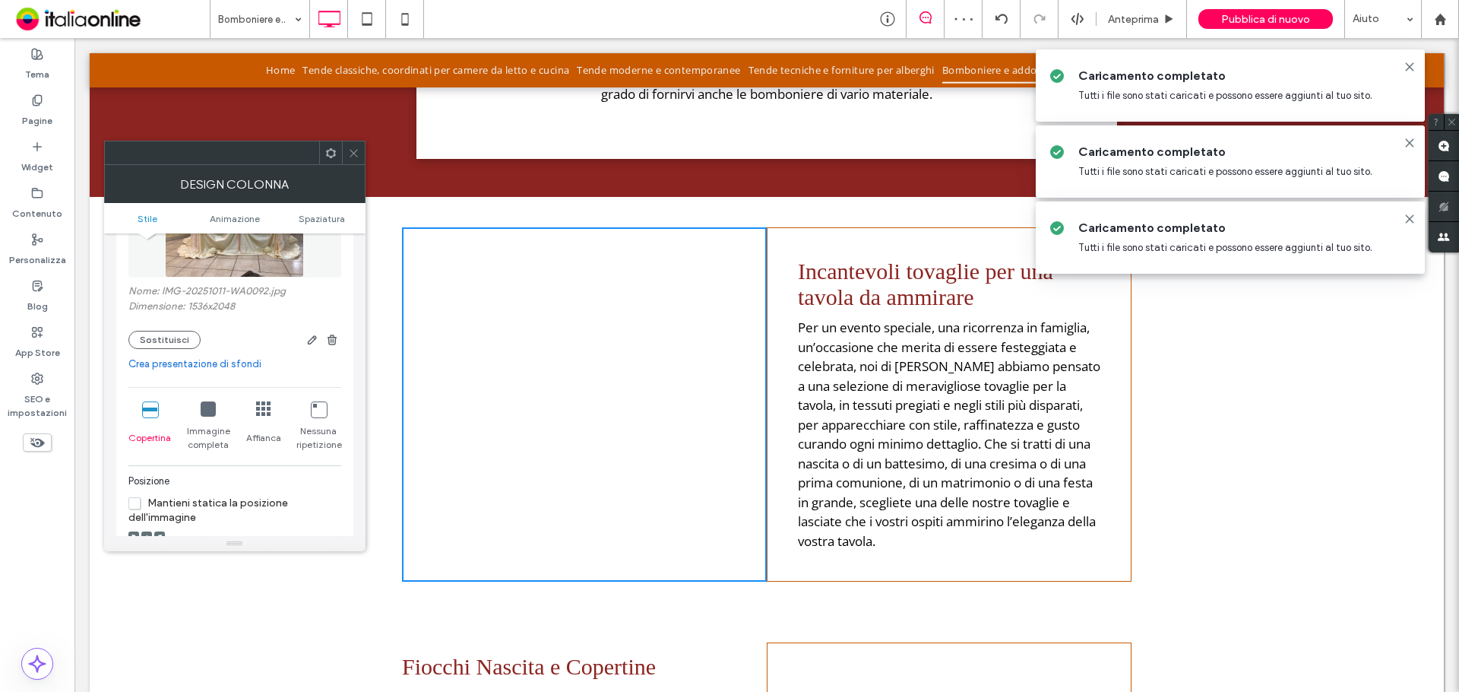
scroll to position [228, 0]
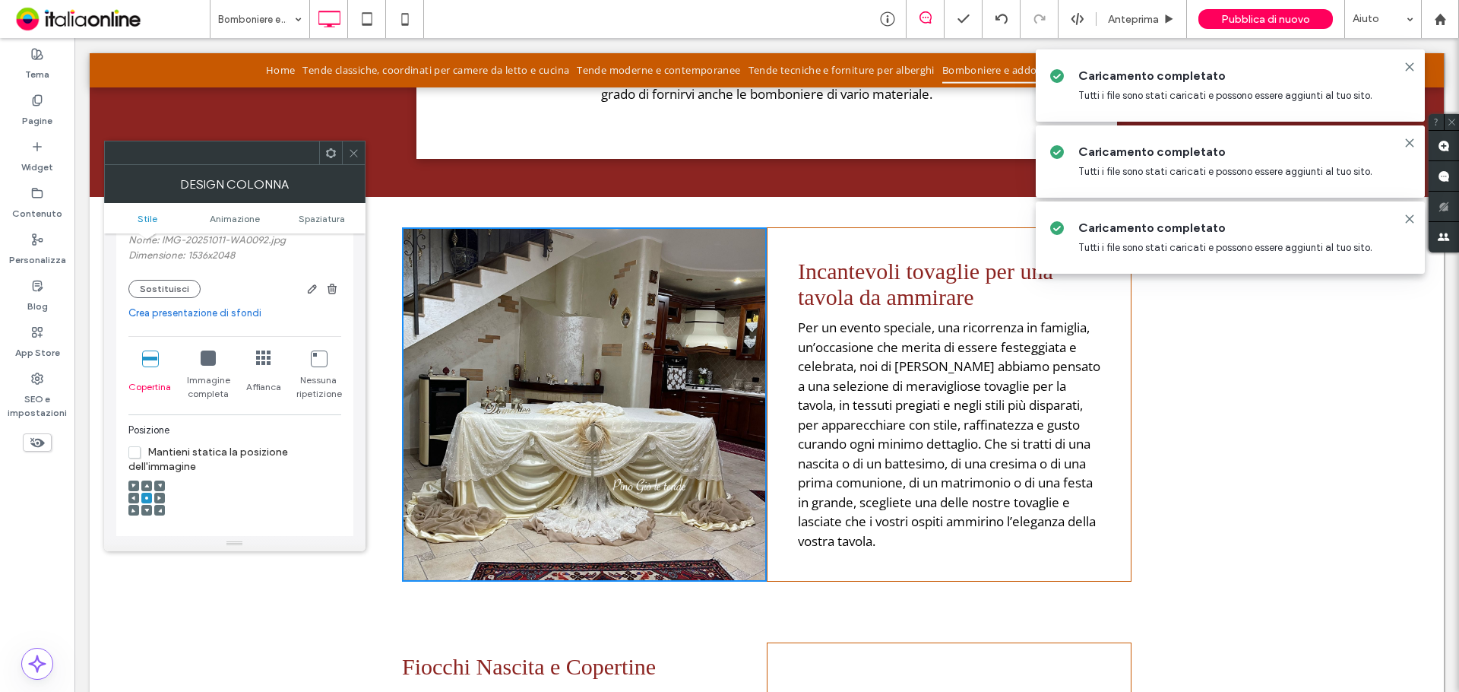
click at [354, 153] on icon at bounding box center [353, 152] width 11 height 11
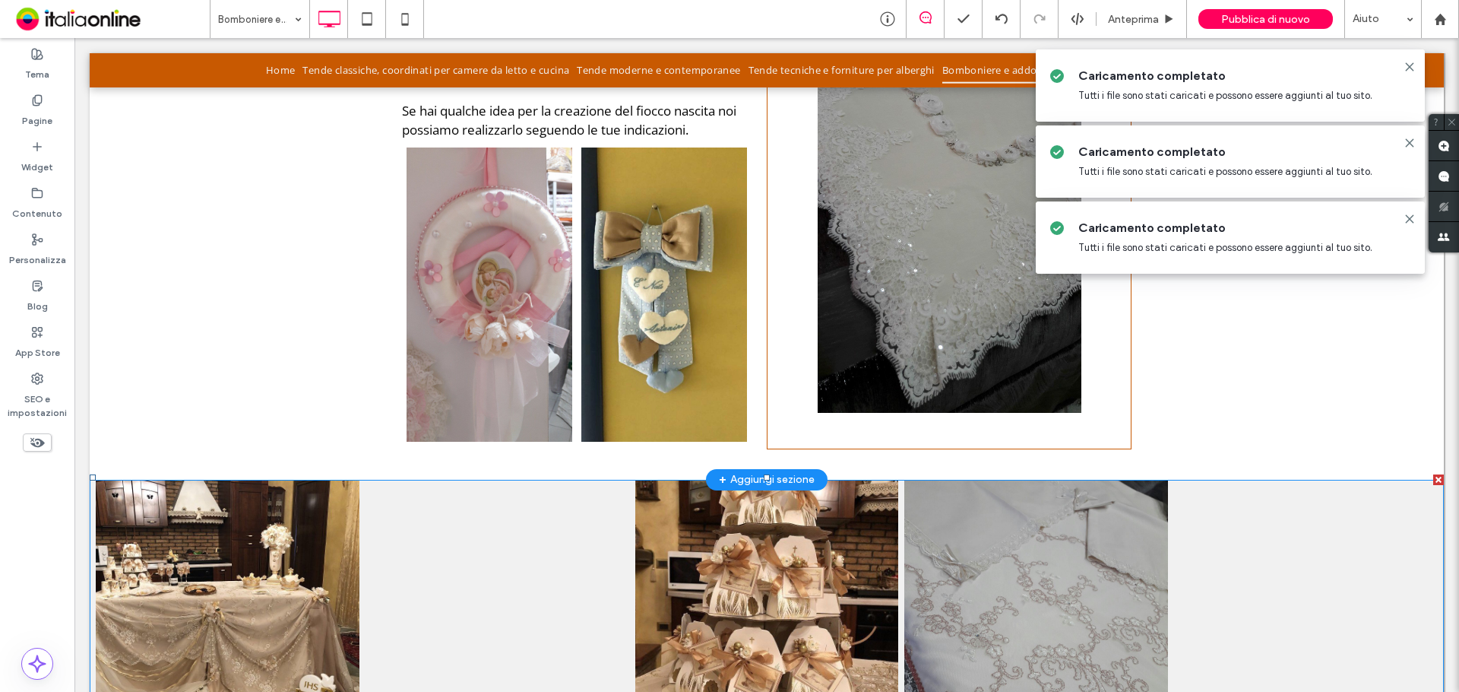
scroll to position [1368, 0]
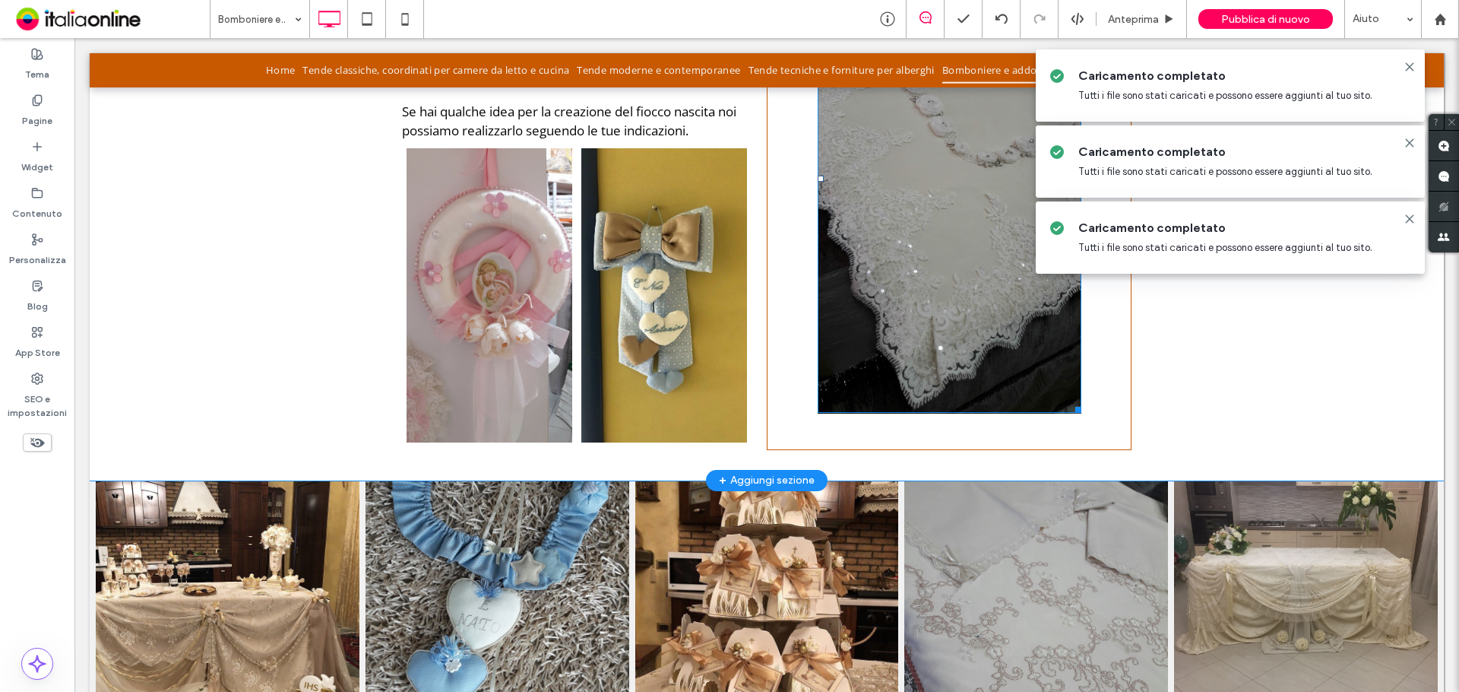
click at [844, 394] on img at bounding box center [950, 179] width 264 height 469
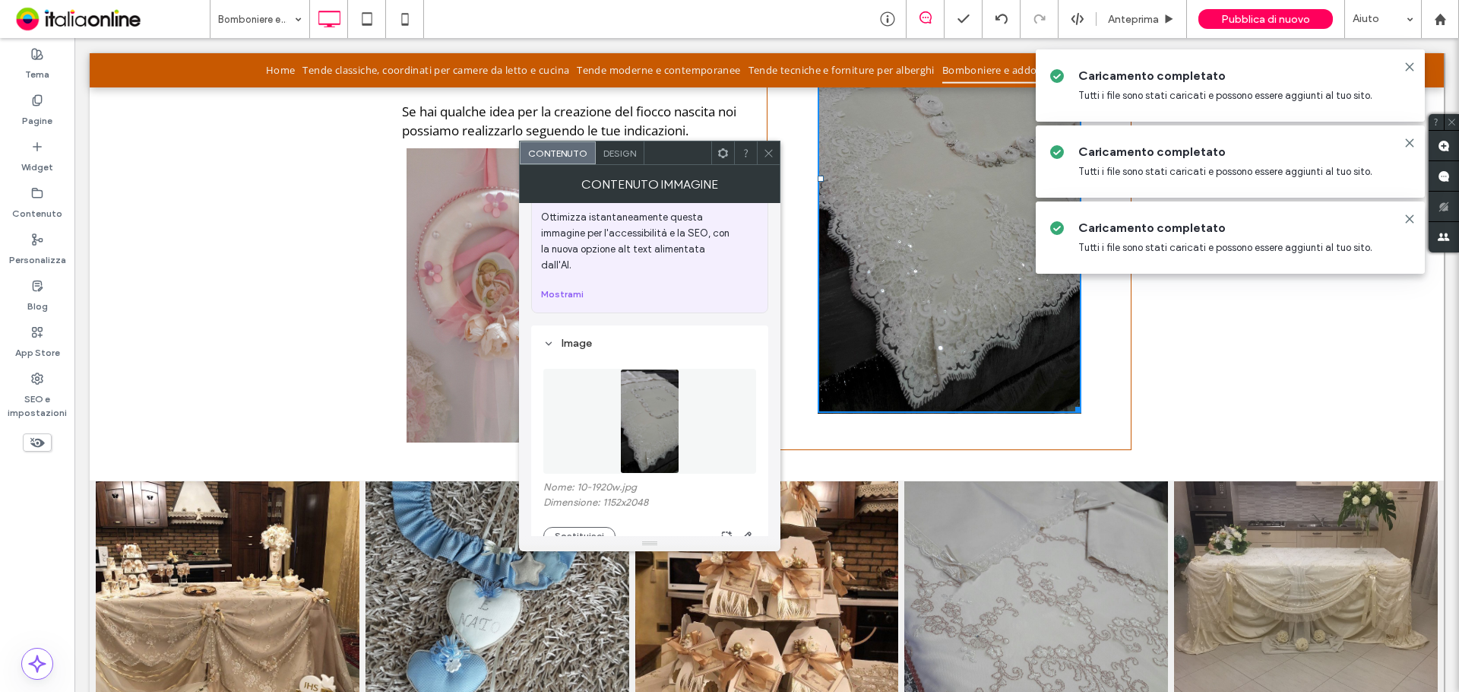
scroll to position [76, 0]
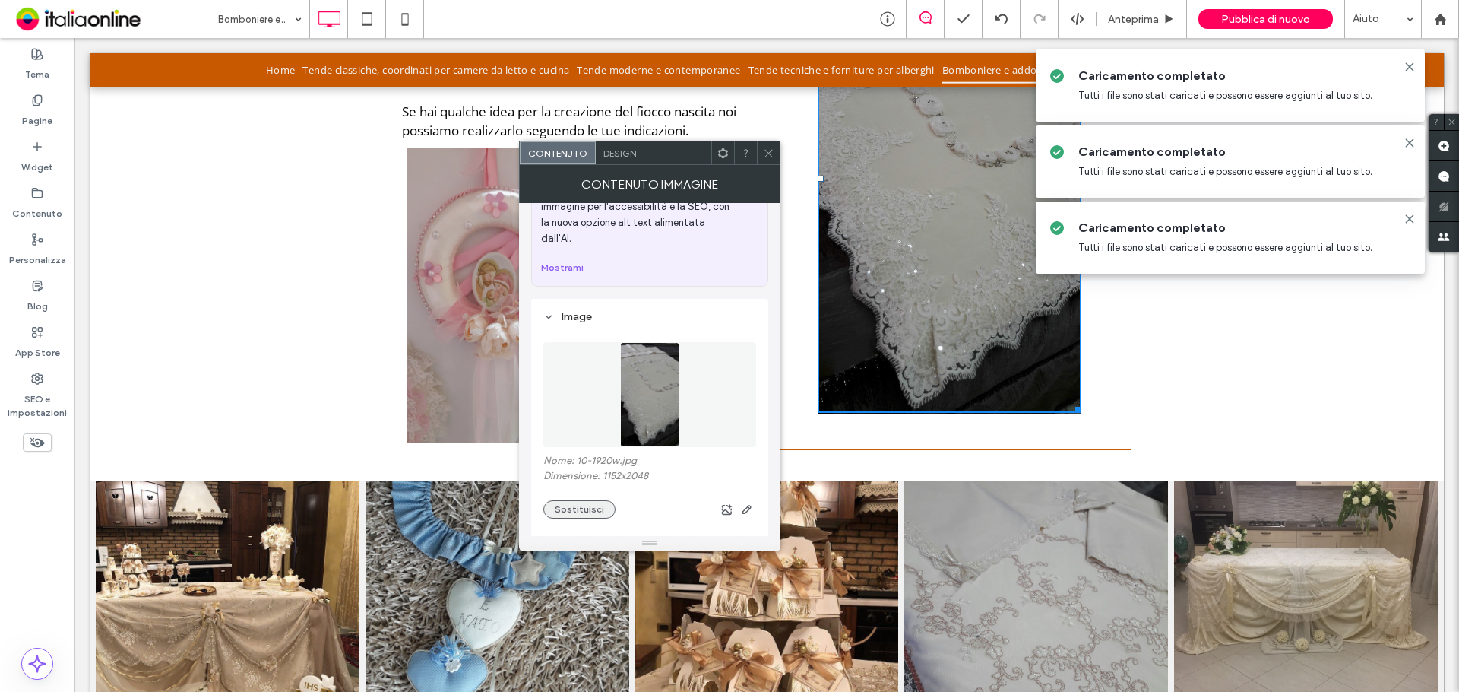
click at [569, 500] on button "Sostituisci" at bounding box center [579, 509] width 72 height 18
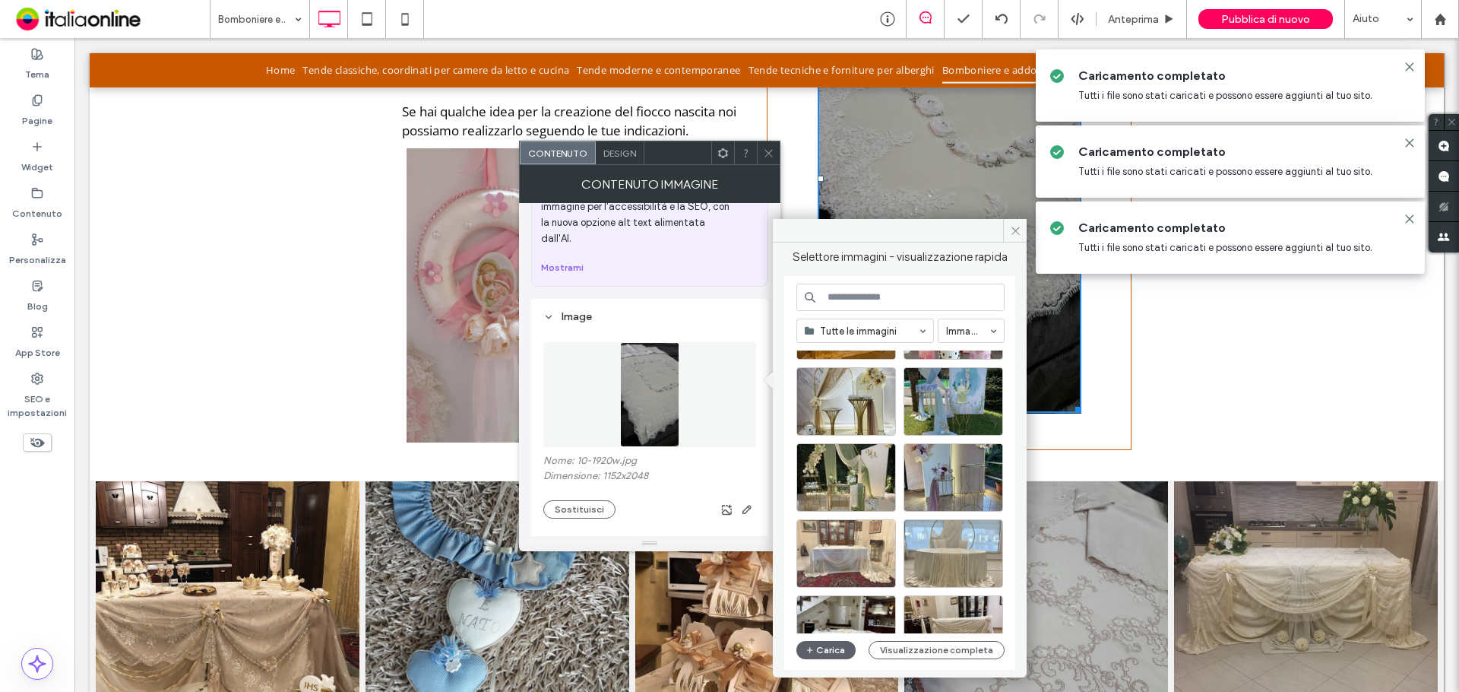
scroll to position [228, 0]
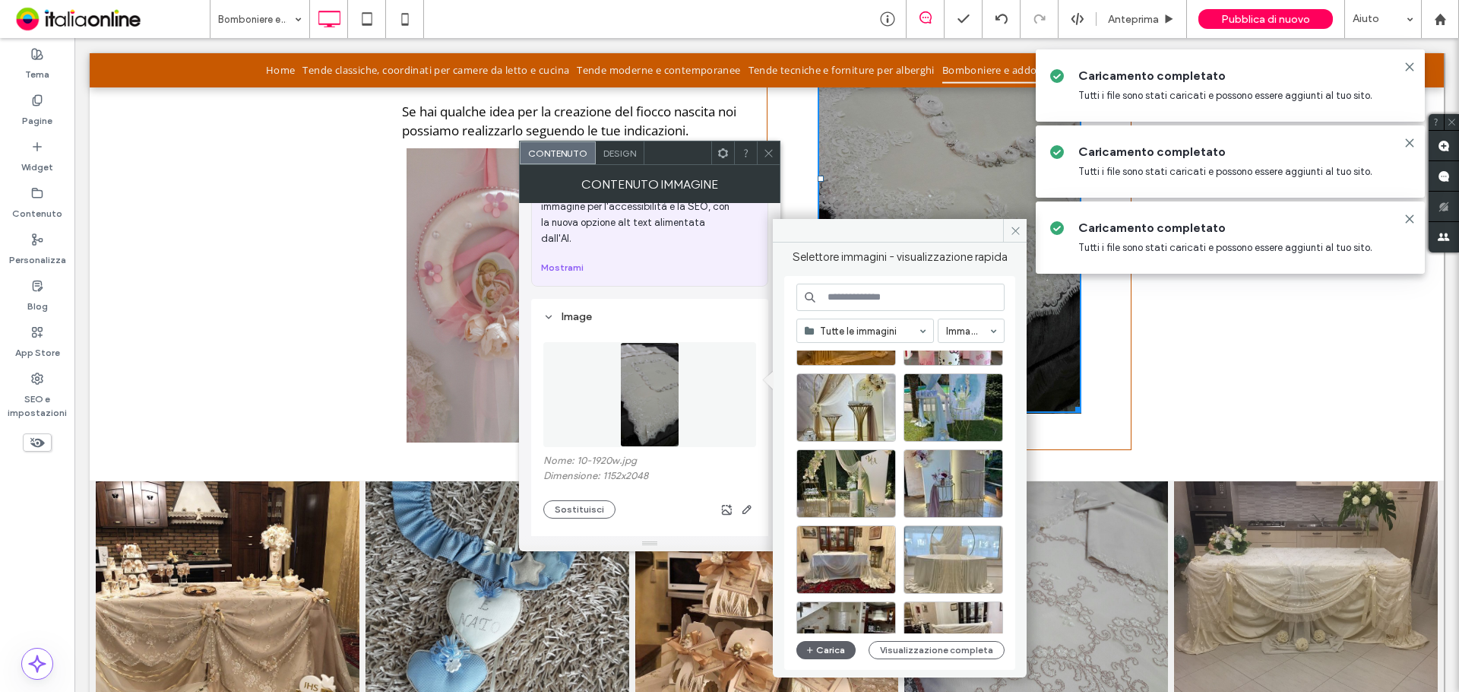
click at [501, 386] on link at bounding box center [489, 295] width 175 height 294
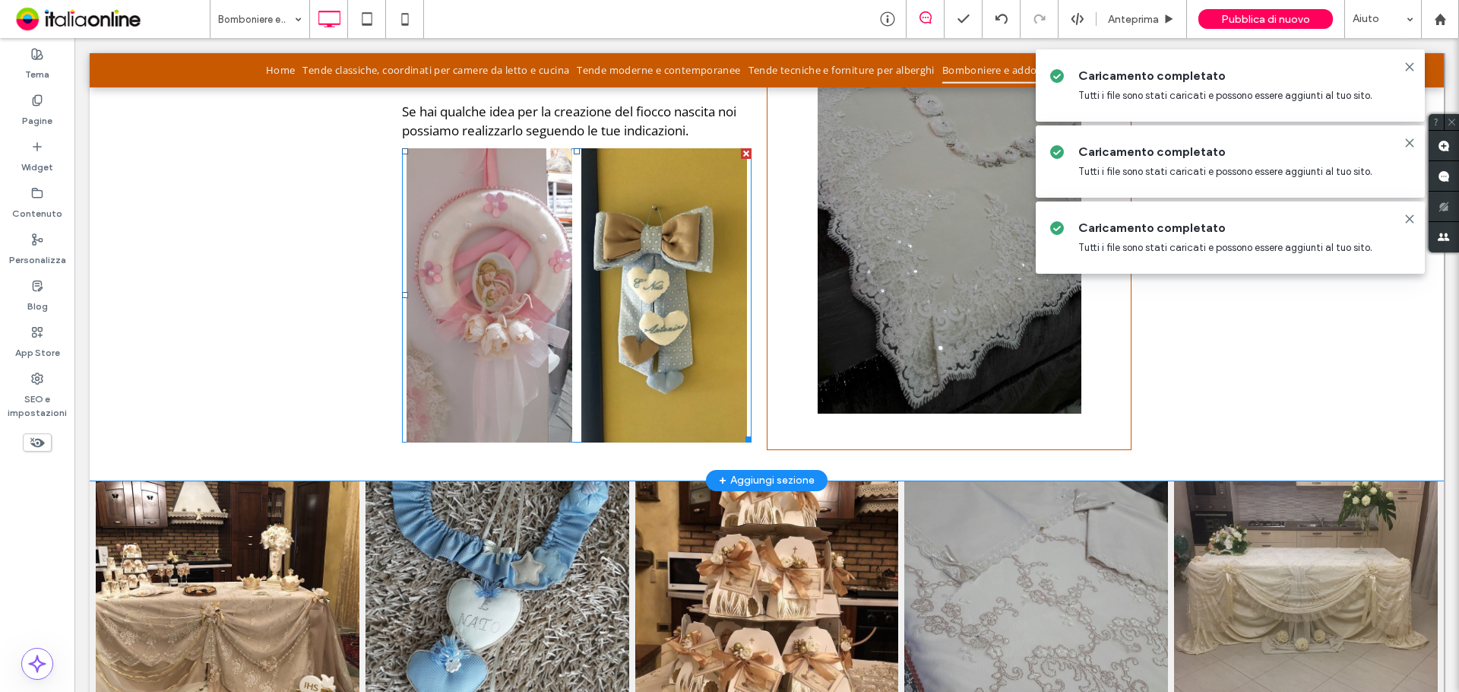
click at [477, 343] on link at bounding box center [489, 295] width 175 height 294
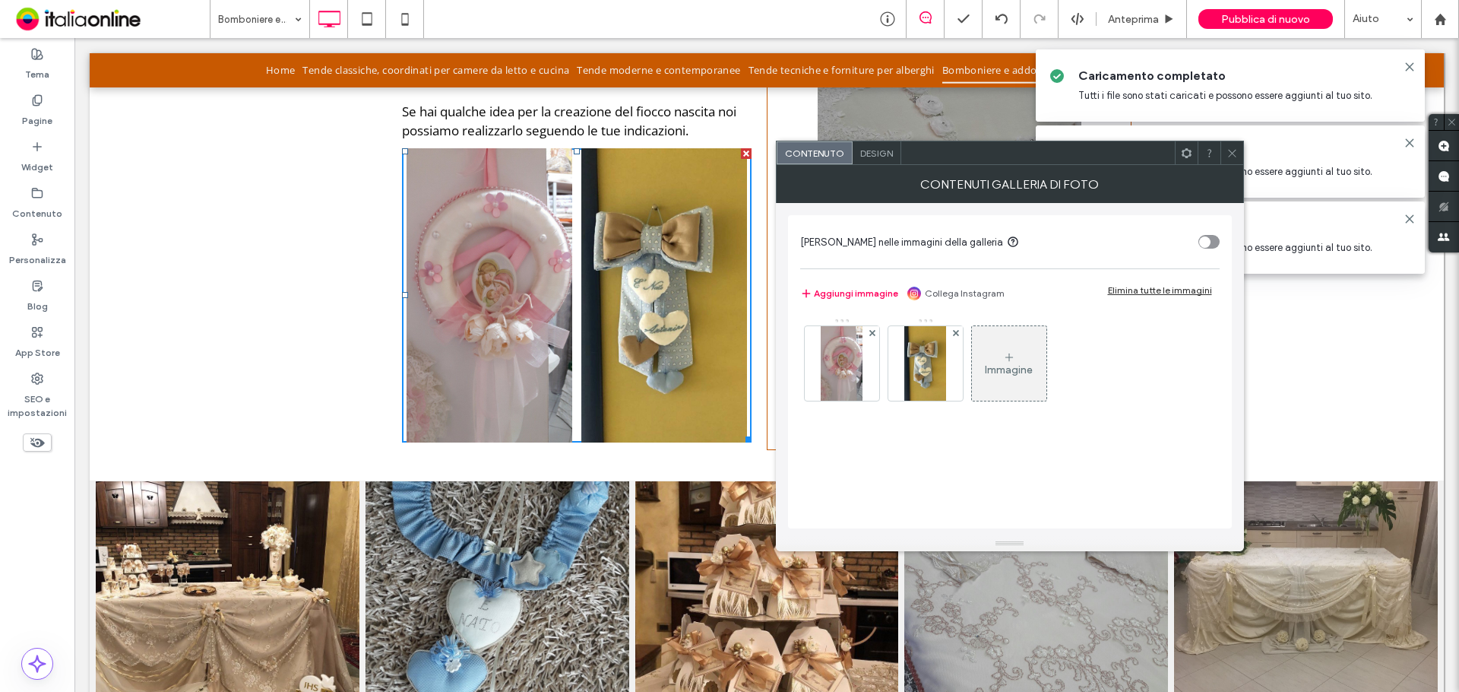
click at [1238, 155] on div at bounding box center [1232, 152] width 23 height 23
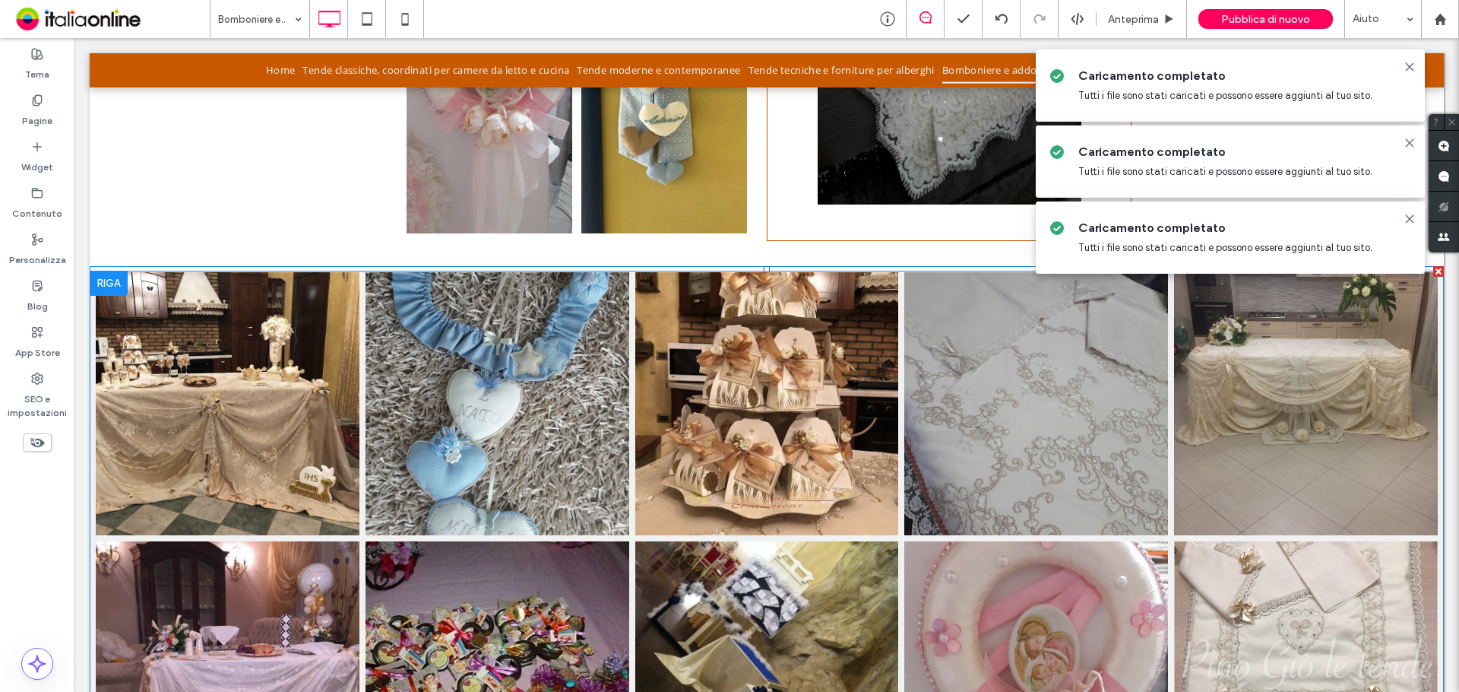
scroll to position [1596, 0]
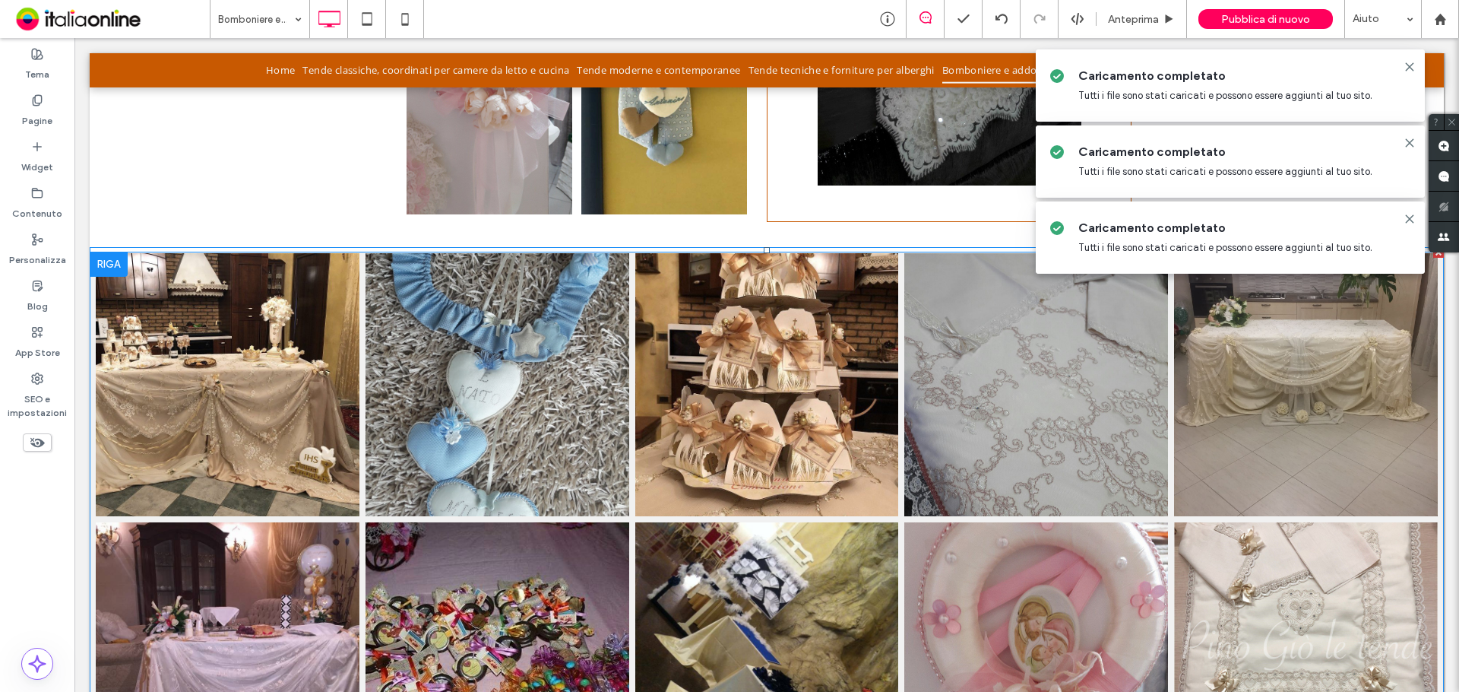
click at [406, 445] on link at bounding box center [498, 385] width 264 height 264
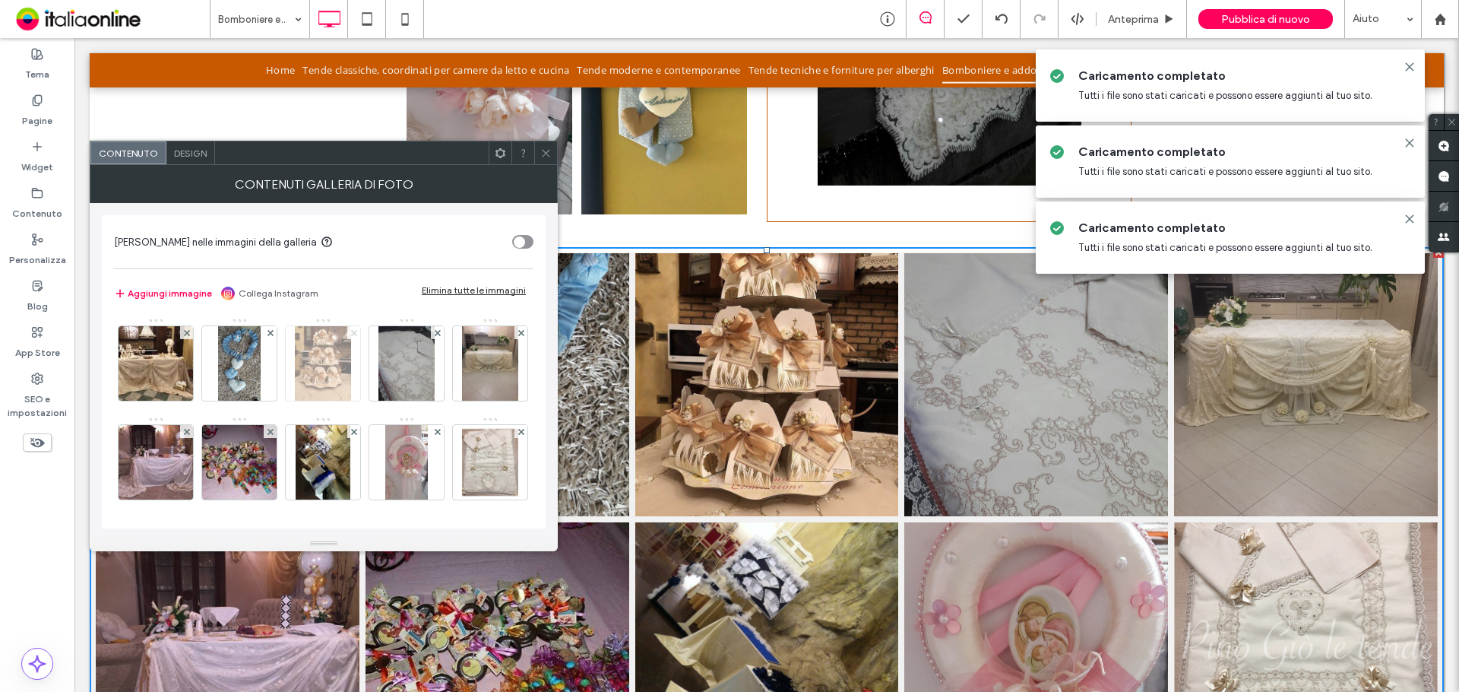
click at [355, 330] on icon at bounding box center [354, 333] width 6 height 6
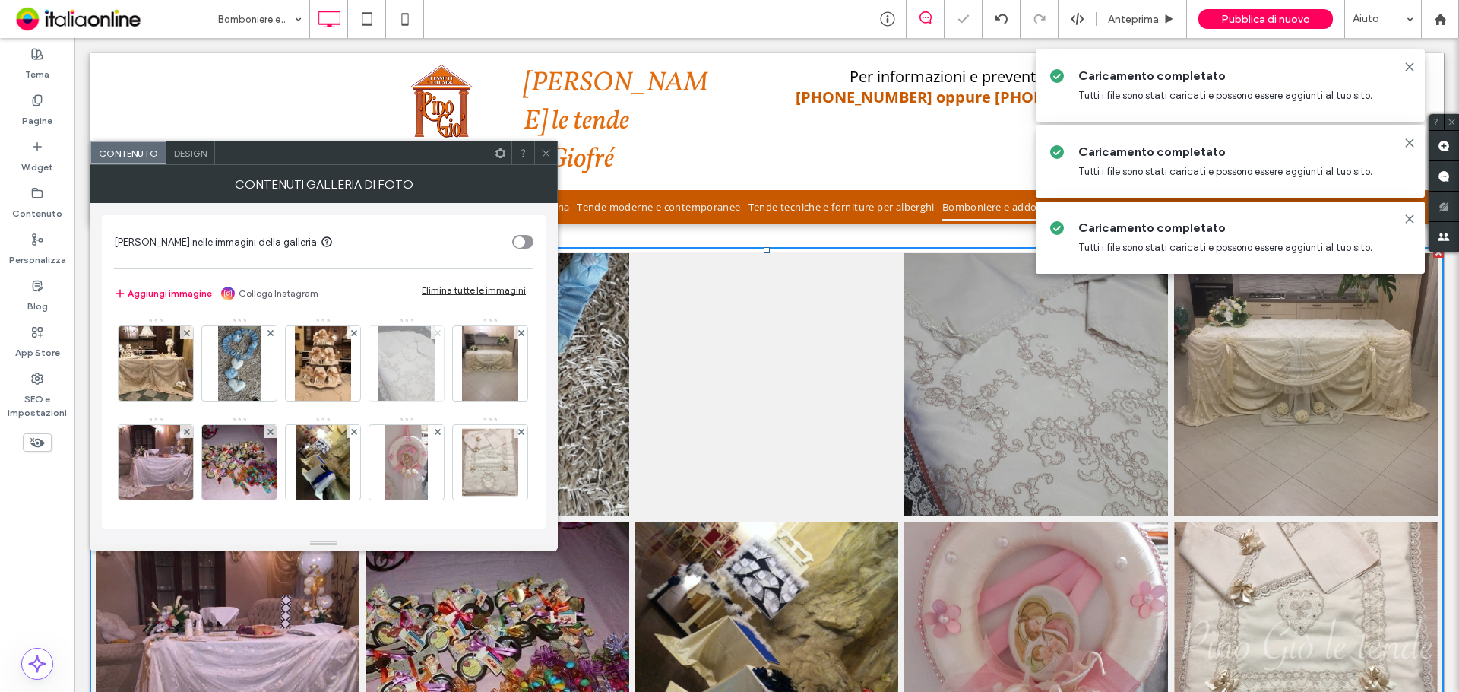
click at [435, 330] on icon at bounding box center [438, 333] width 6 height 6
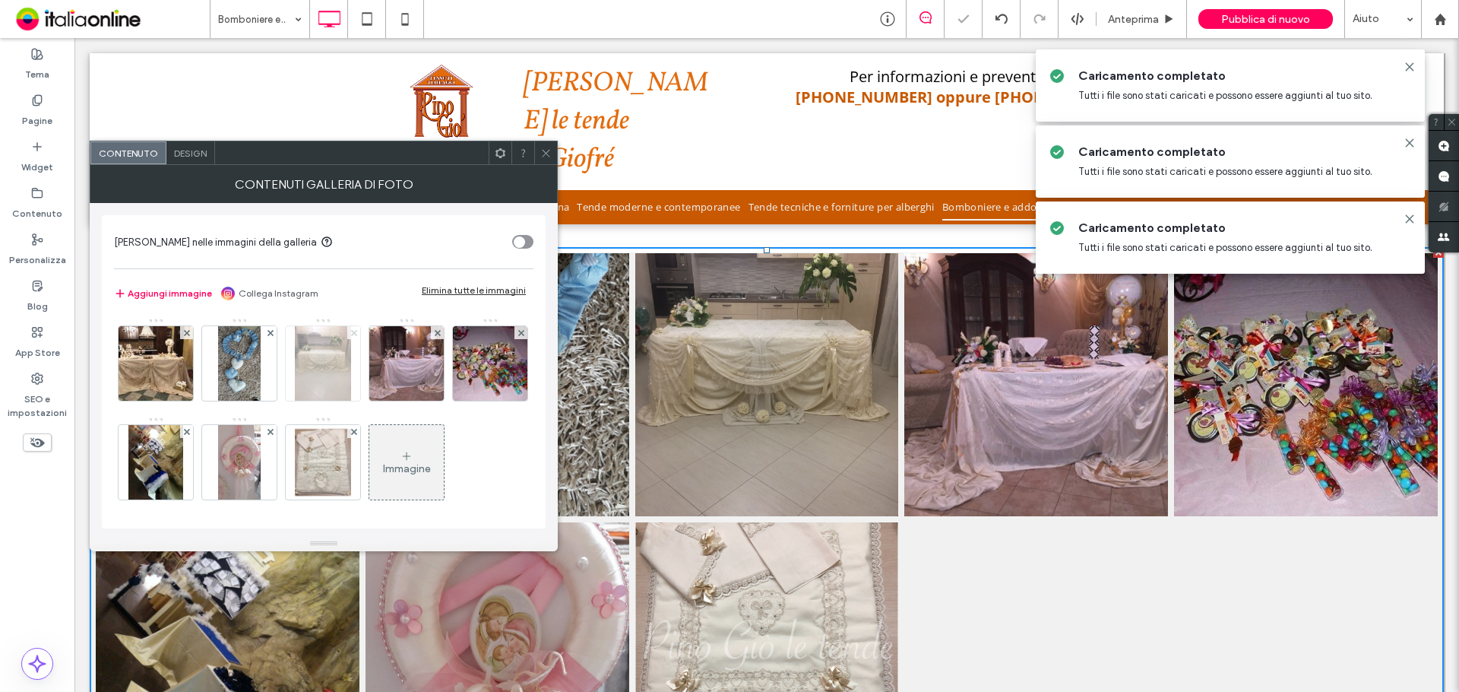
click at [355, 330] on icon at bounding box center [354, 333] width 6 height 6
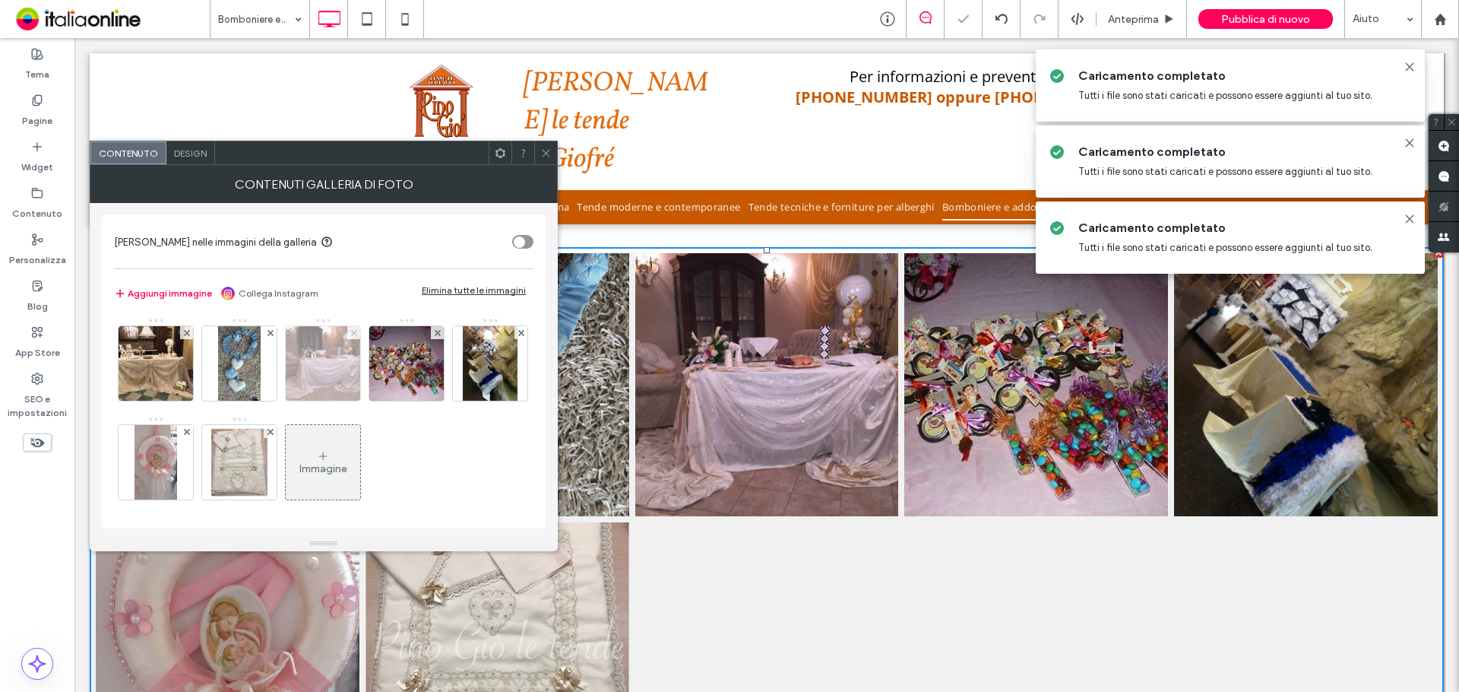
click at [355, 330] on icon at bounding box center [354, 333] width 6 height 6
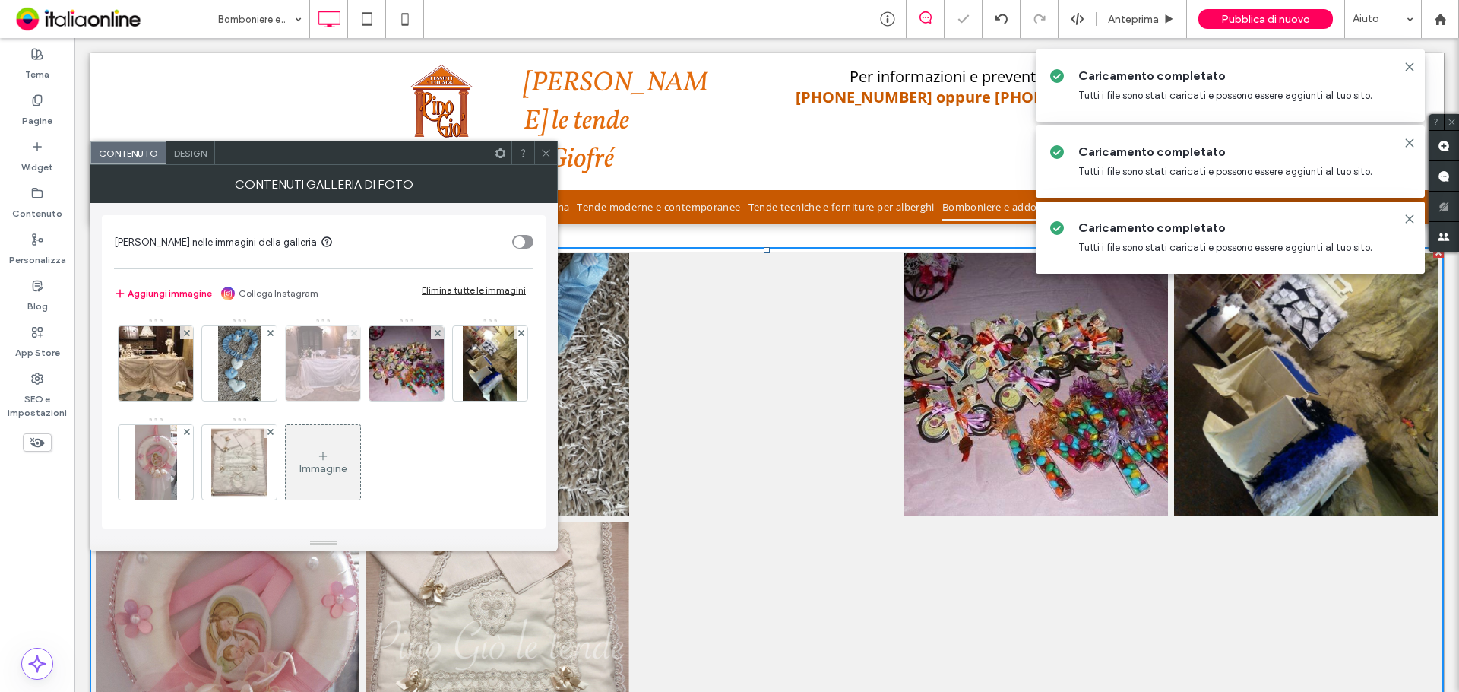
click at [355, 330] on icon at bounding box center [354, 333] width 6 height 6
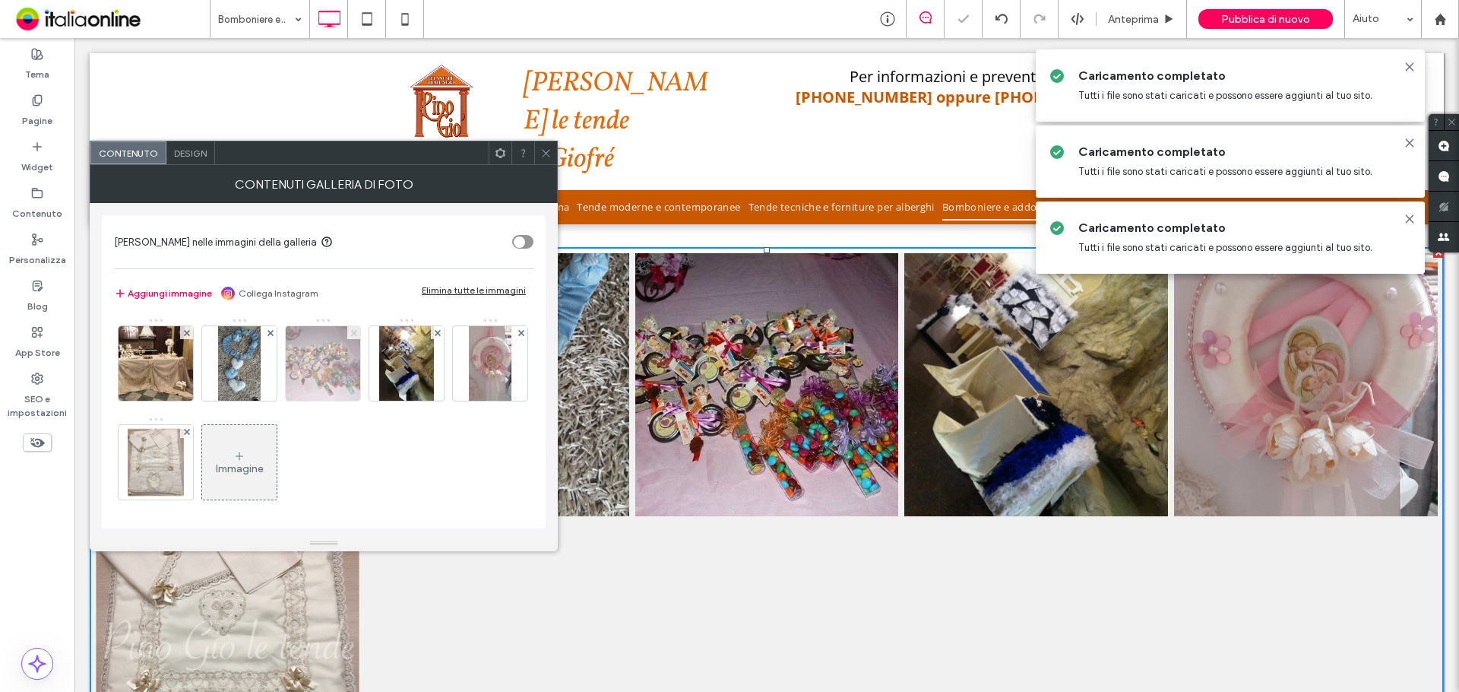
click at [355, 330] on icon at bounding box center [354, 333] width 6 height 6
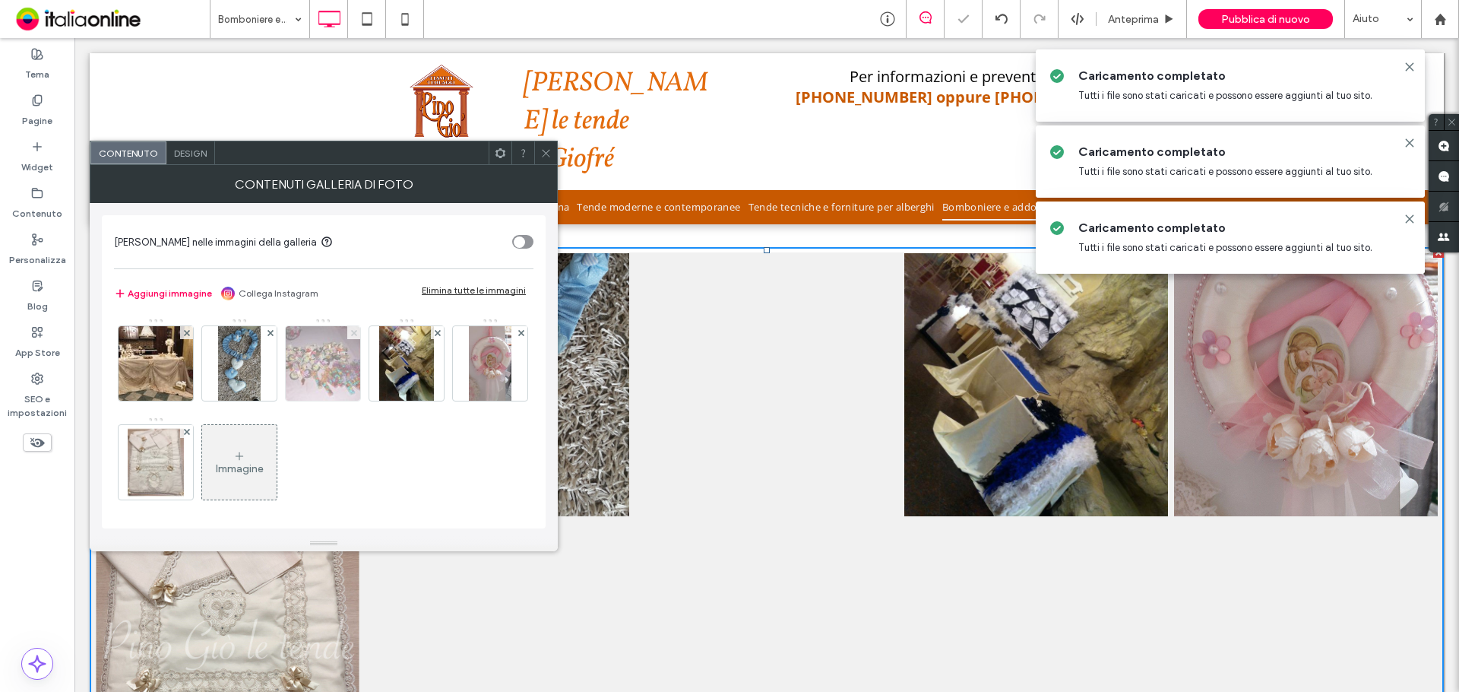
click at [355, 330] on icon at bounding box center [354, 333] width 6 height 6
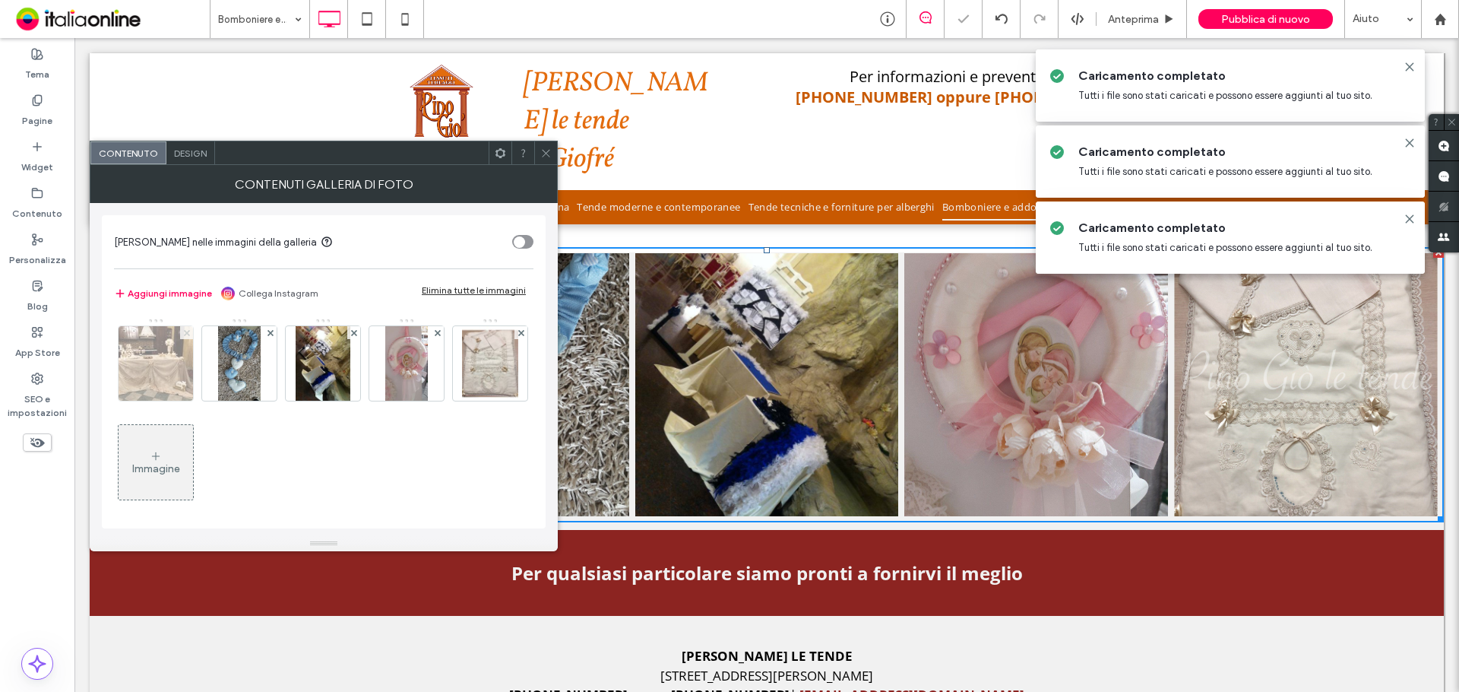
click at [187, 332] on use at bounding box center [186, 332] width 6 height 6
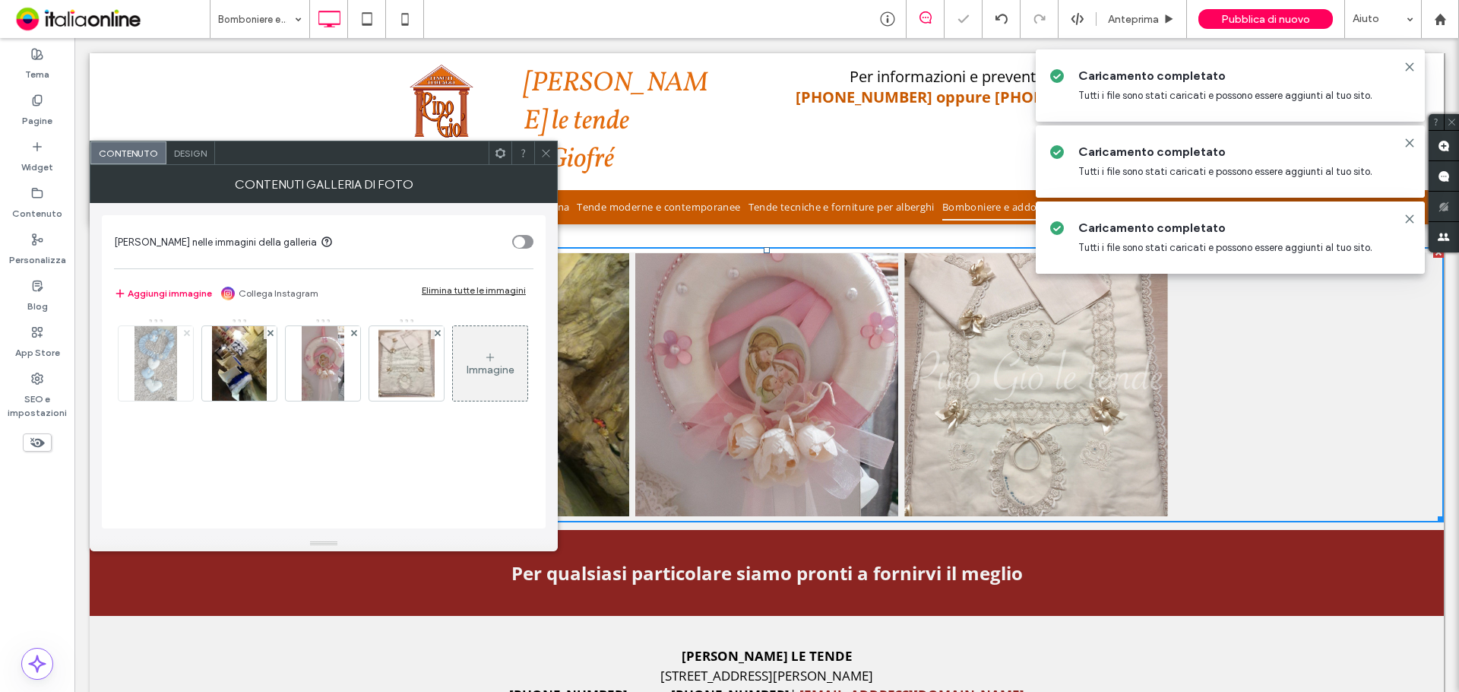
click at [187, 332] on use at bounding box center [186, 332] width 6 height 6
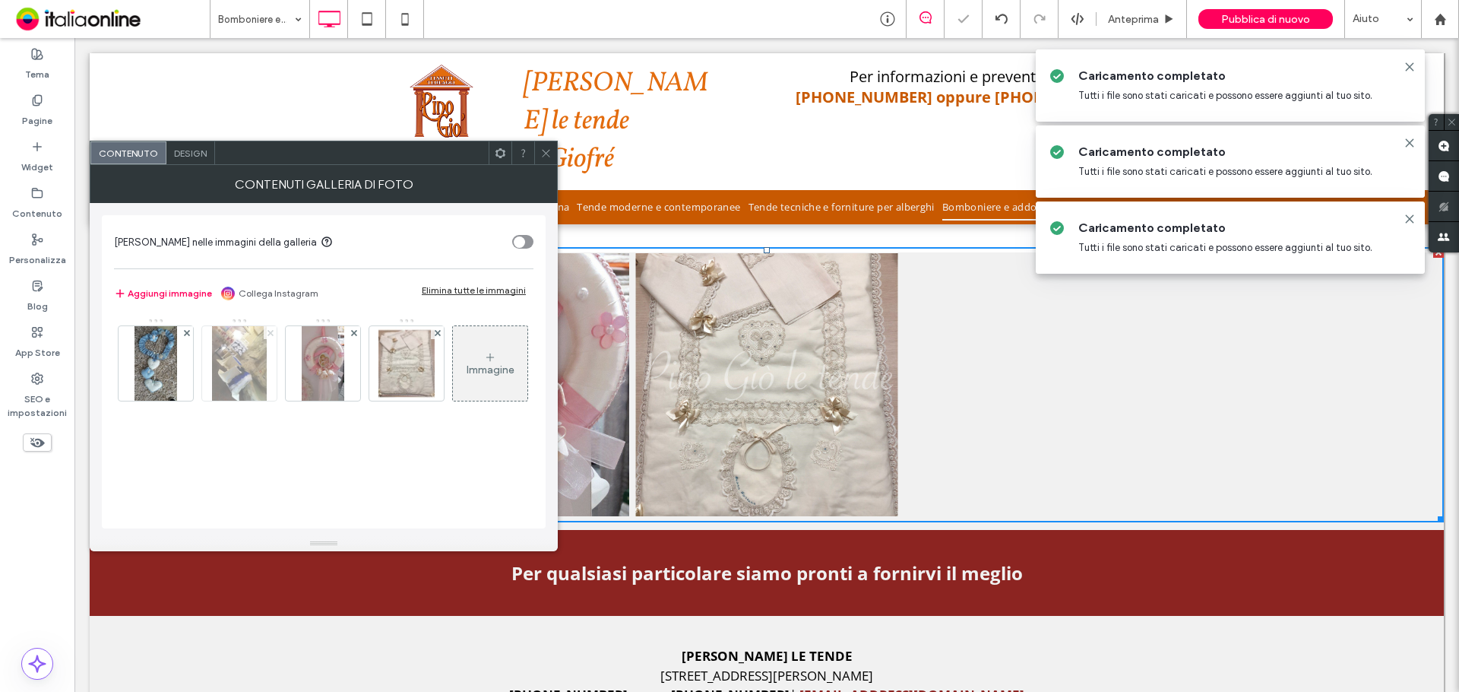
click at [267, 332] on use at bounding box center [270, 332] width 6 height 6
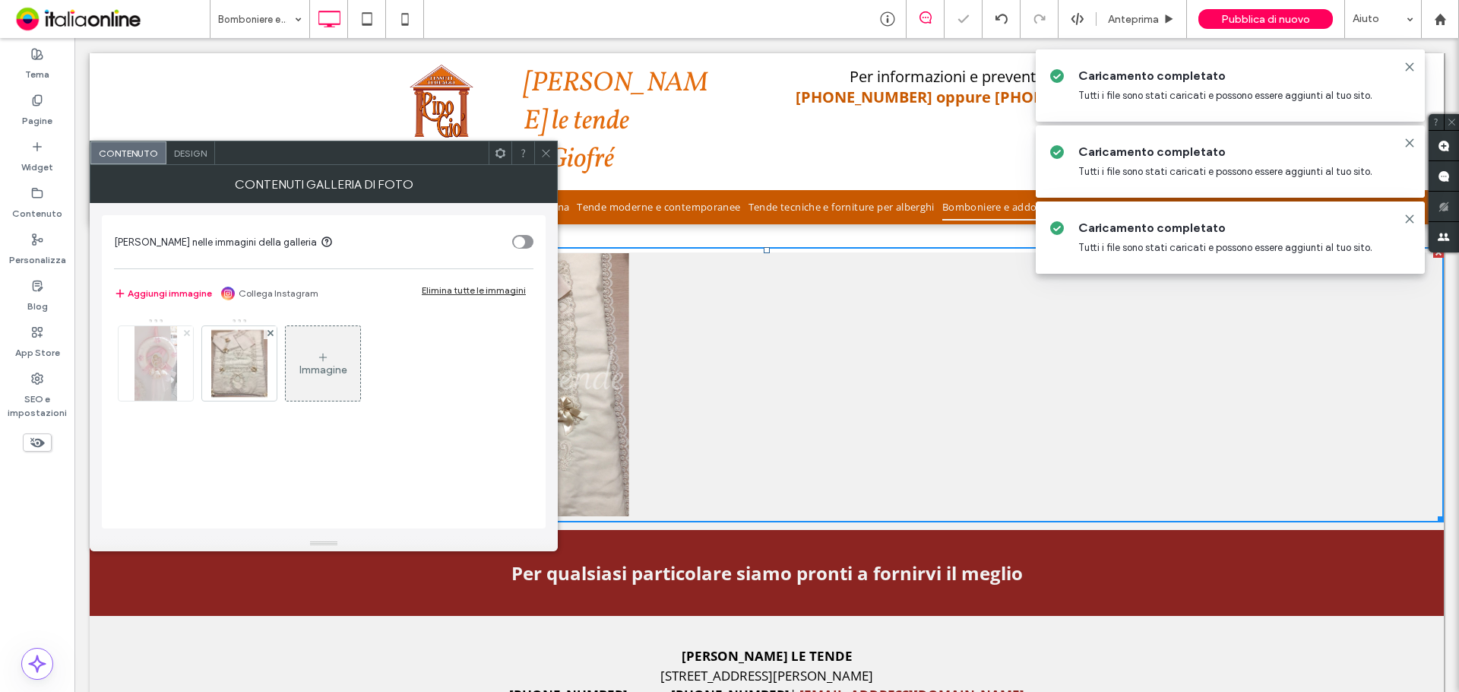
click at [187, 332] on use at bounding box center [186, 332] width 6 height 6
click at [267, 332] on use at bounding box center [270, 332] width 6 height 6
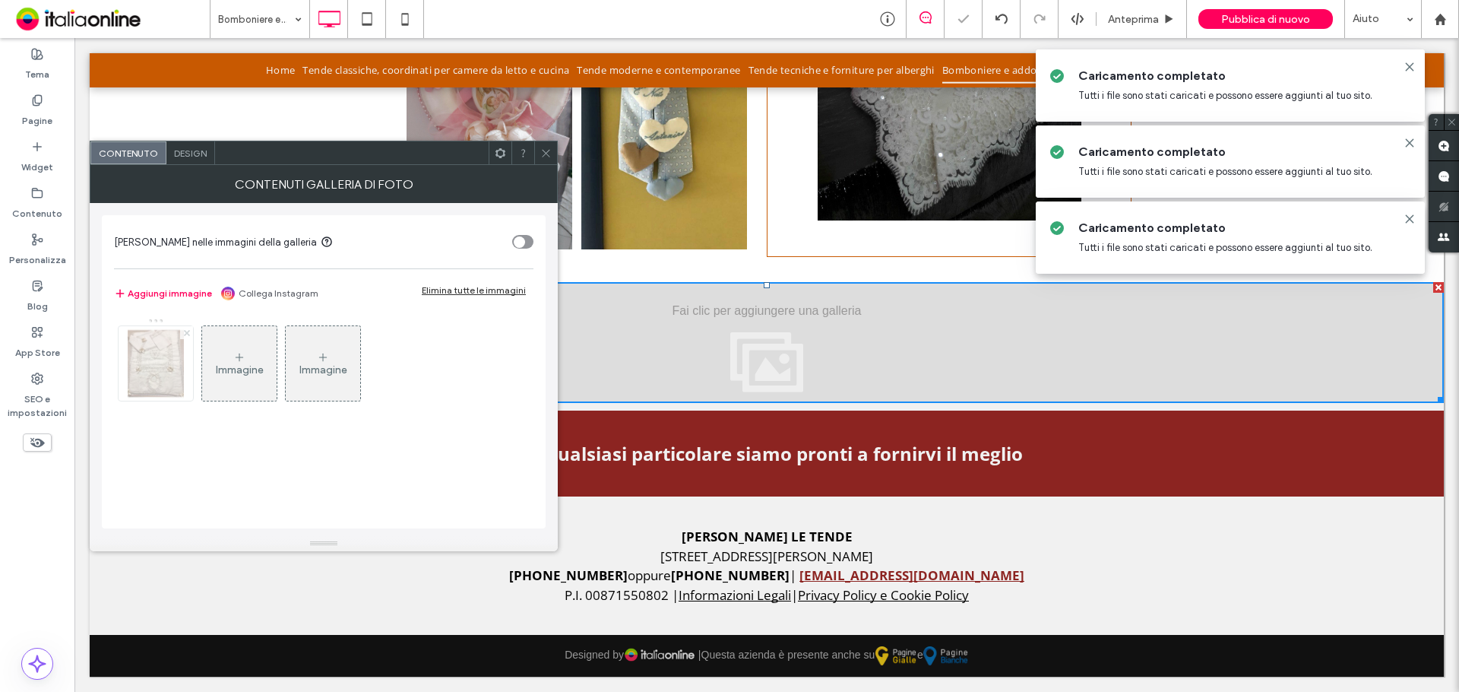
scroll to position [1595, 0]
click at [169, 343] on div "Immagine" at bounding box center [156, 363] width 74 height 71
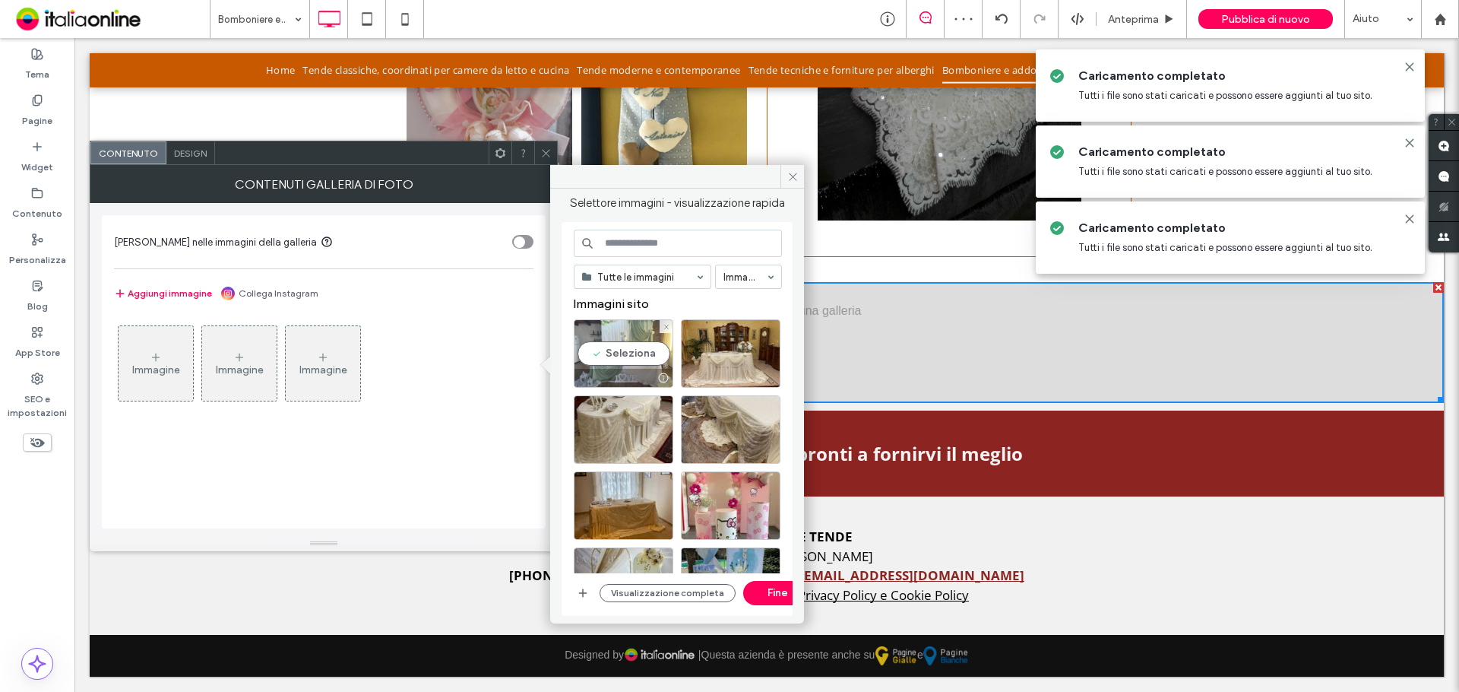
click at [619, 356] on div "Seleziona" at bounding box center [624, 353] width 100 height 68
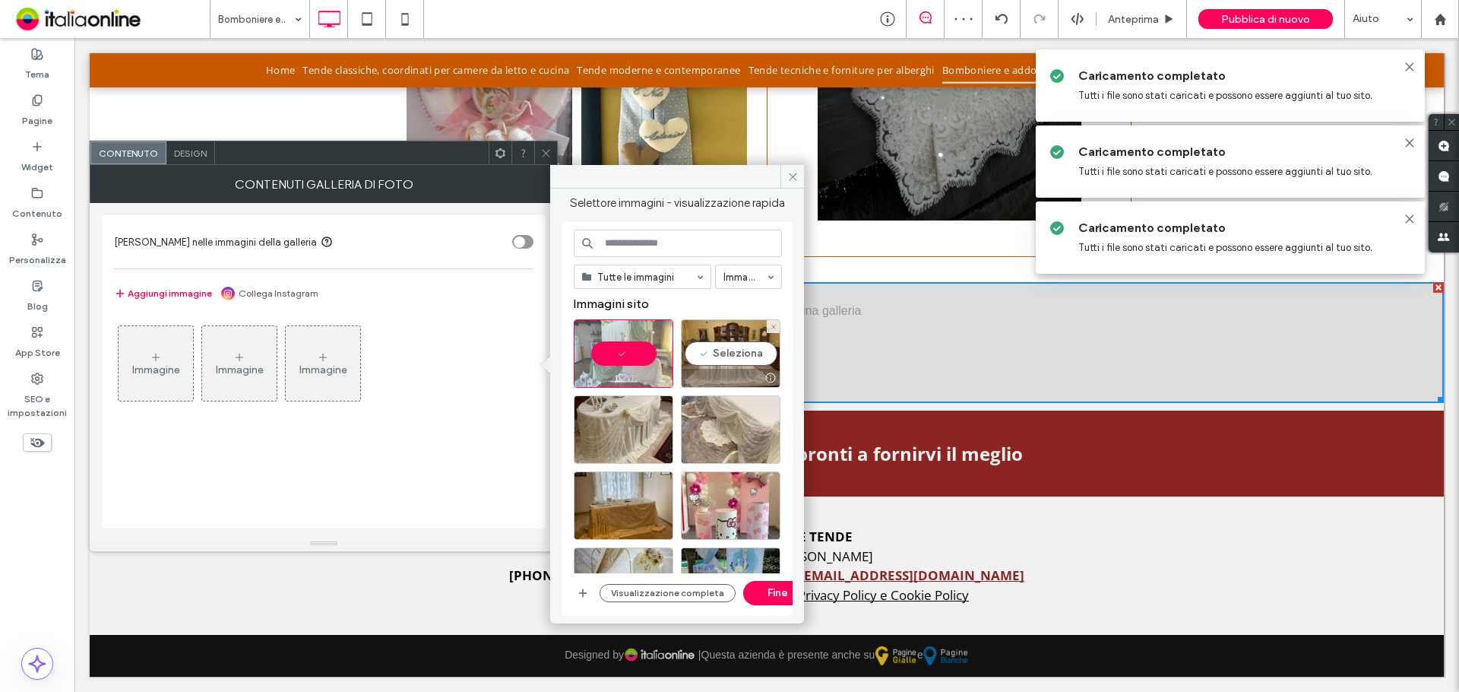
drag, startPoint x: 705, startPoint y: 343, endPoint x: 705, endPoint y: 401, distance: 58.5
click at [705, 343] on div "Seleziona" at bounding box center [731, 353] width 100 height 68
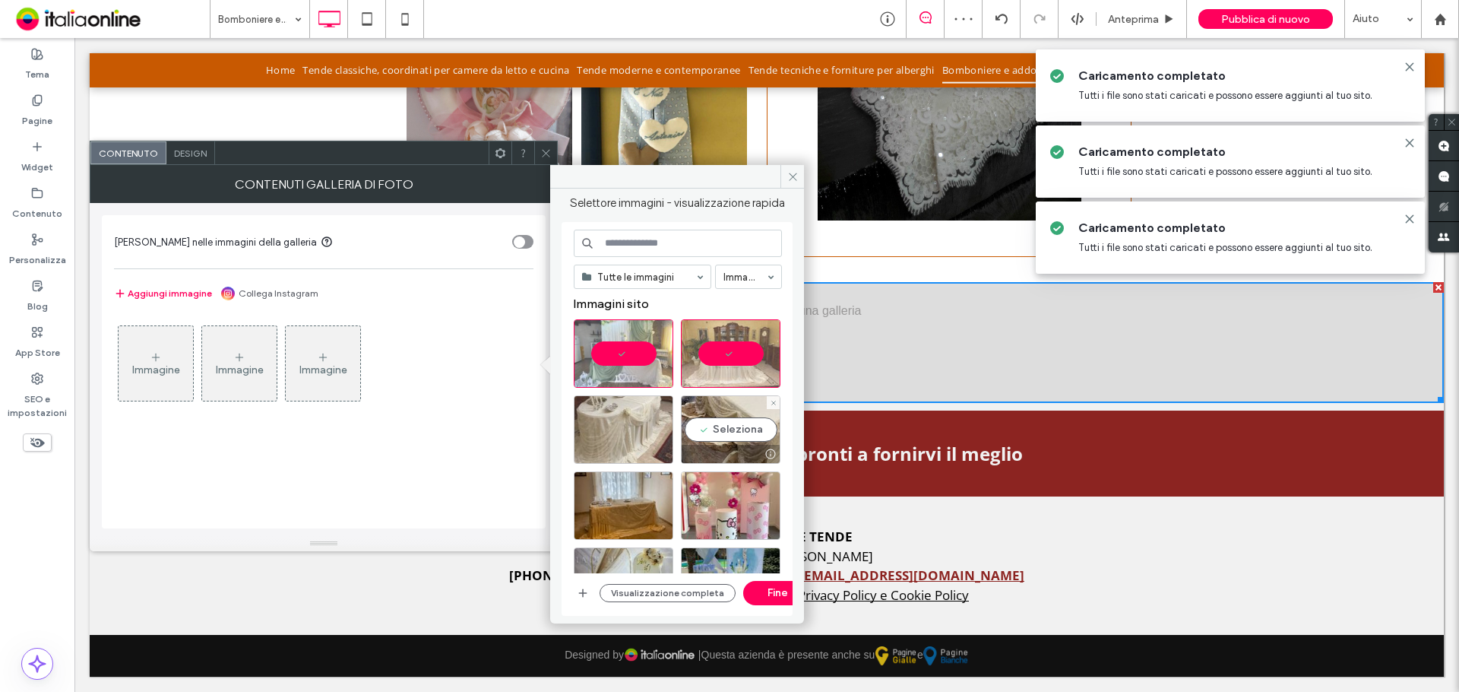
drag, startPoint x: 711, startPoint y: 423, endPoint x: 650, endPoint y: 424, distance: 60.8
click at [706, 423] on div "Seleziona" at bounding box center [731, 429] width 100 height 68
drag, startPoint x: 597, startPoint y: 429, endPoint x: 596, endPoint y: 443, distance: 14.5
click at [597, 429] on div at bounding box center [624, 429] width 100 height 68
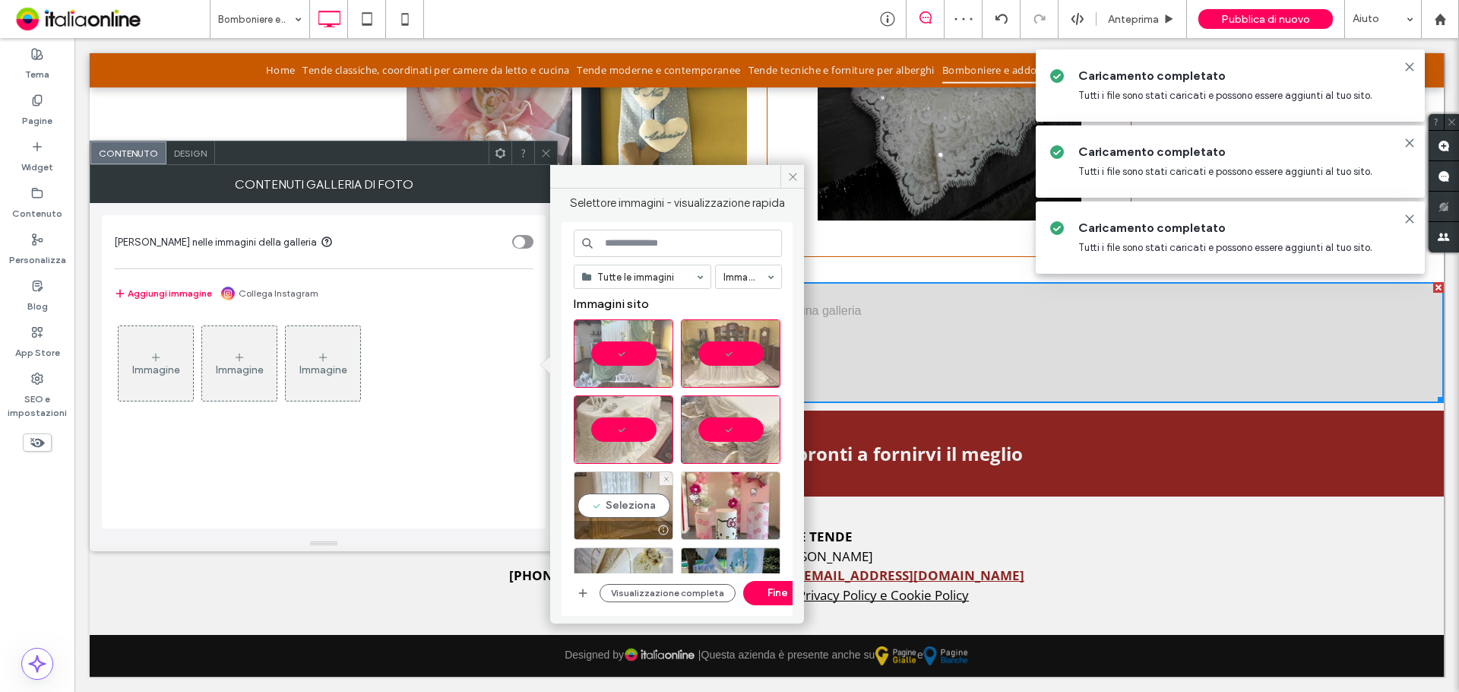
drag, startPoint x: 614, startPoint y: 506, endPoint x: 724, endPoint y: 501, distance: 110.3
click at [616, 506] on div "Seleziona" at bounding box center [624, 505] width 100 height 68
drag, startPoint x: 724, startPoint y: 501, endPoint x: 726, endPoint y: 518, distance: 17.5
click at [724, 501] on div "Seleziona" at bounding box center [731, 505] width 100 height 68
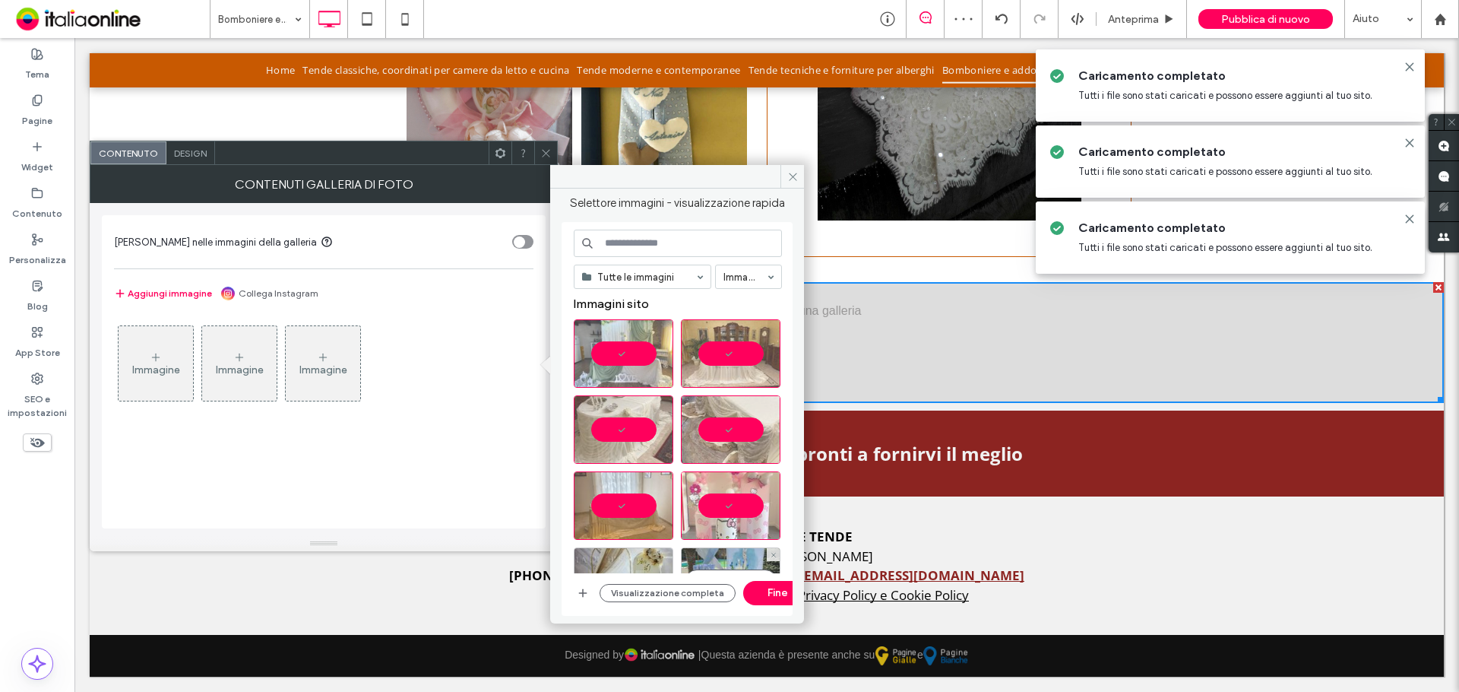
click at [740, 547] on div "Seleziona" at bounding box center [731, 581] width 100 height 68
click at [645, 572] on div "Seleziona" at bounding box center [624, 581] width 100 height 68
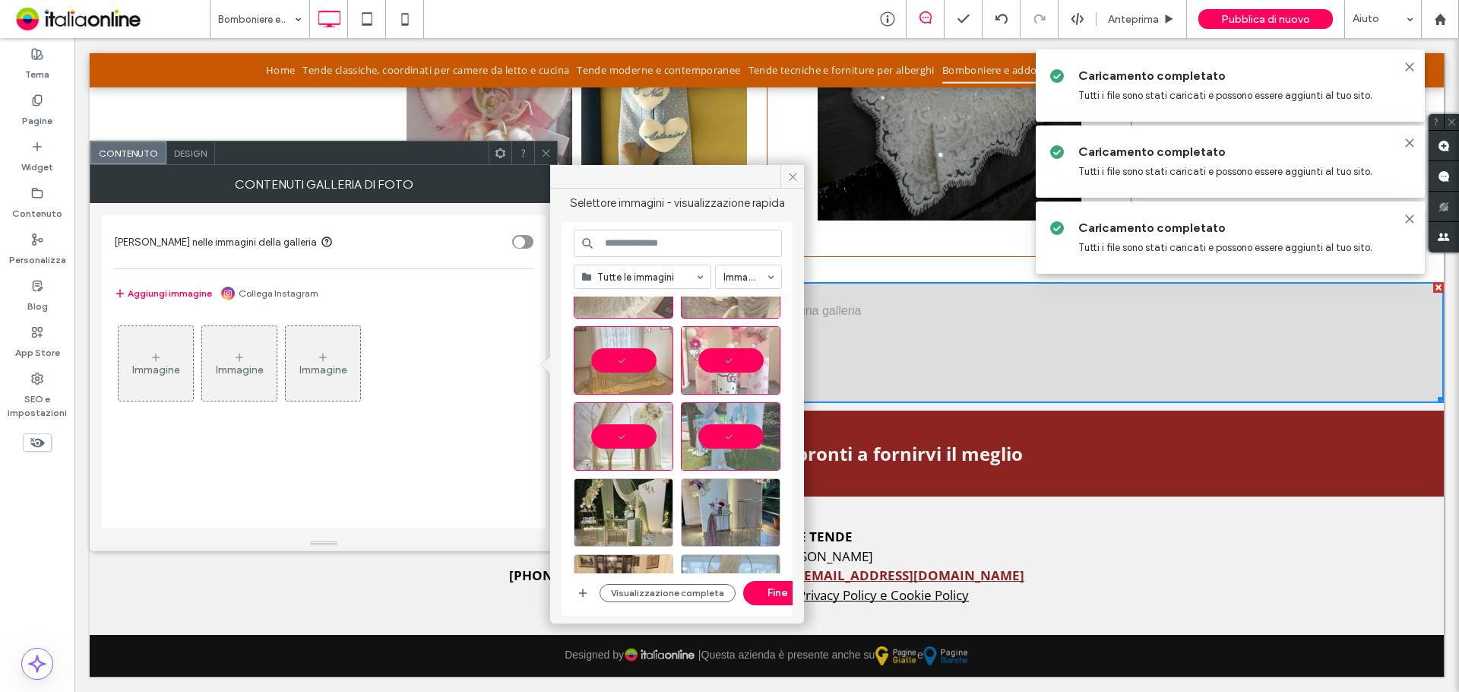
scroll to position [152, 0]
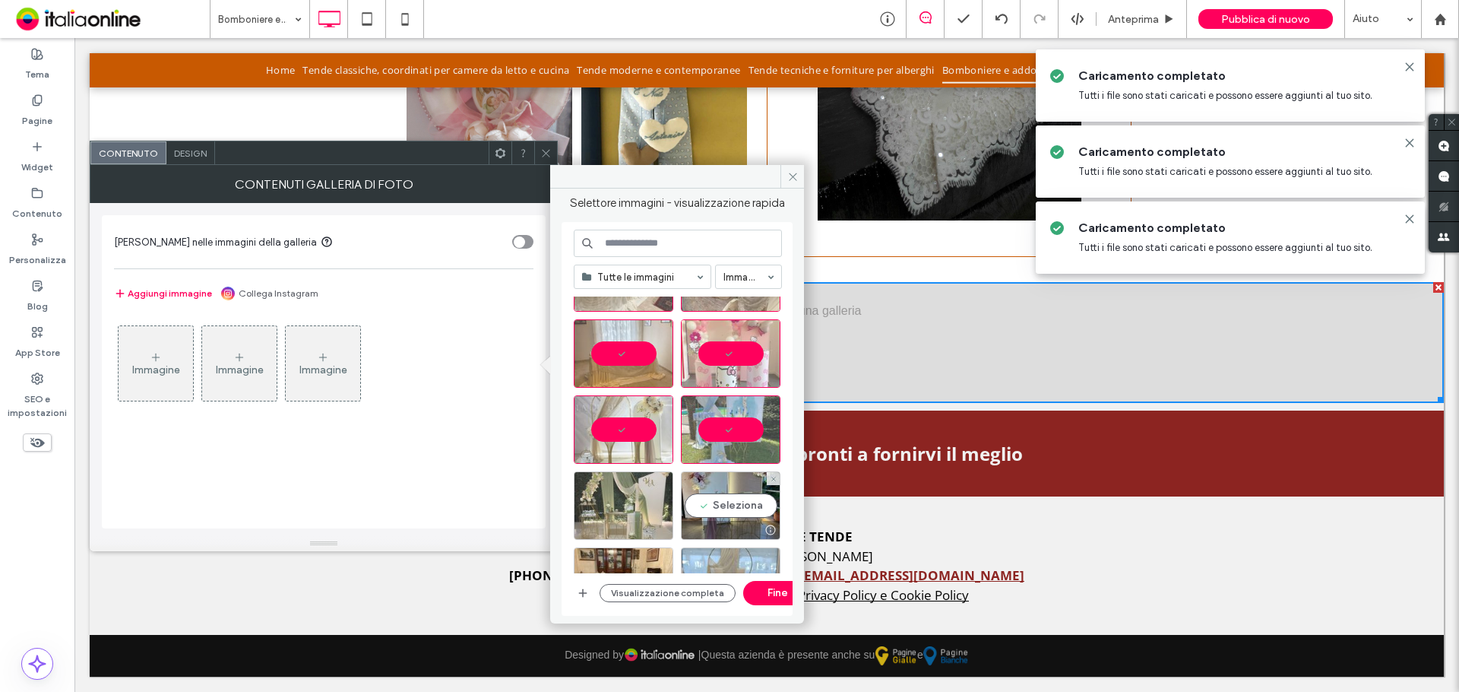
drag, startPoint x: 722, startPoint y: 491, endPoint x: 595, endPoint y: 496, distance: 127.0
click at [722, 491] on div "Seleziona" at bounding box center [731, 505] width 100 height 68
click at [594, 496] on div "Seleziona" at bounding box center [624, 505] width 100 height 68
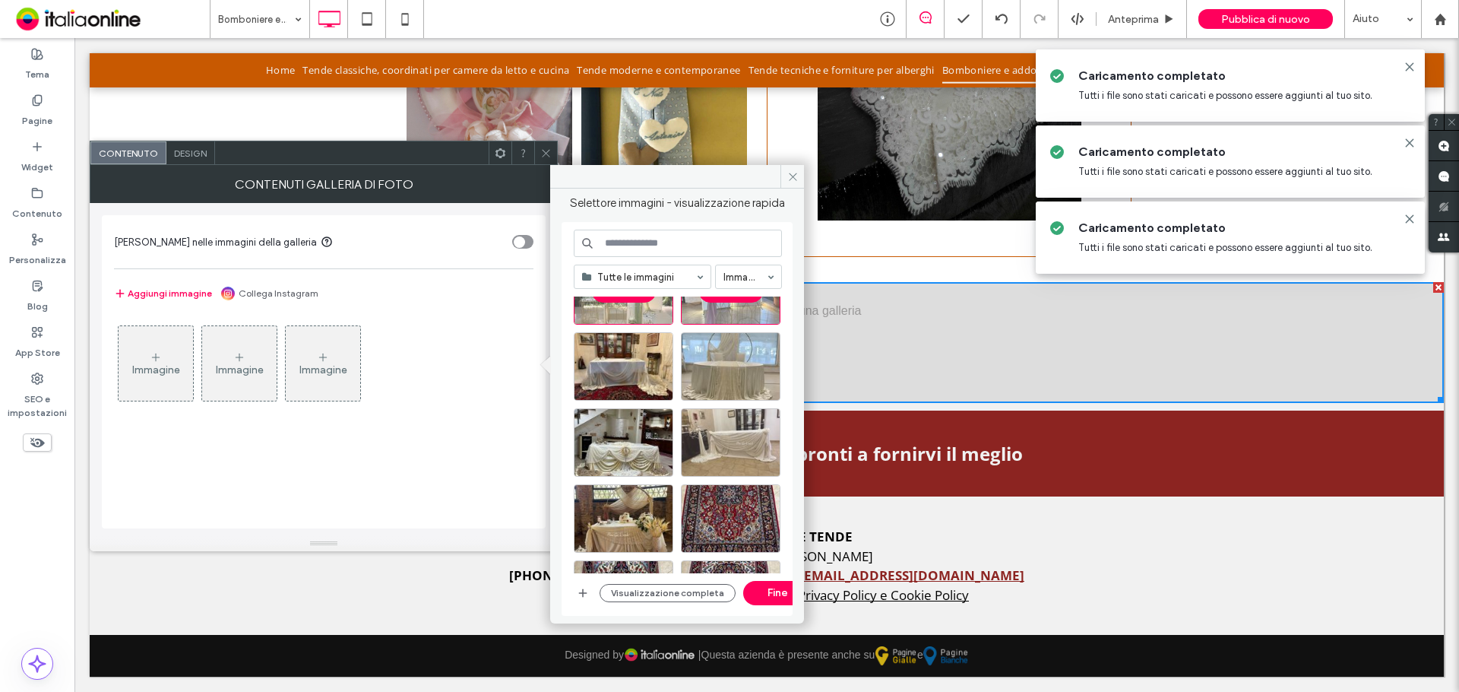
scroll to position [380, 0]
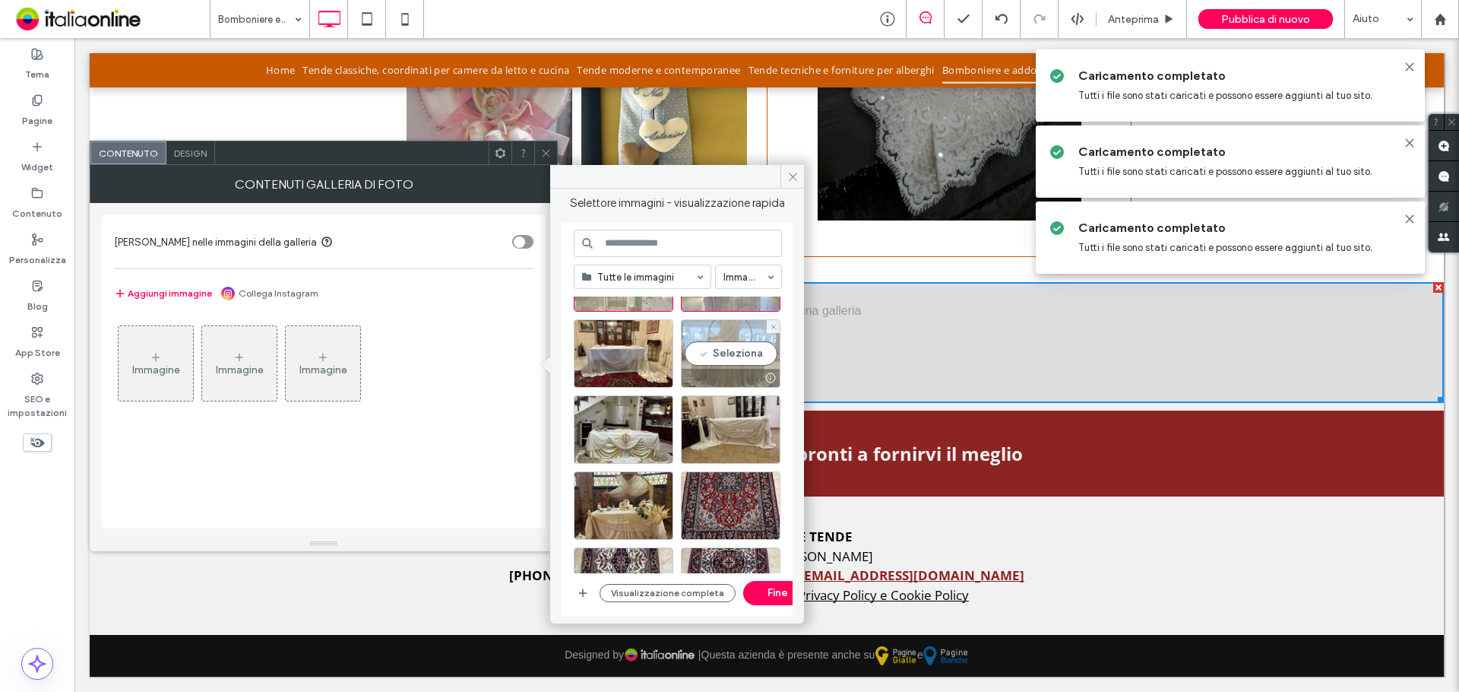
click at [740, 353] on div "Seleziona" at bounding box center [731, 353] width 100 height 68
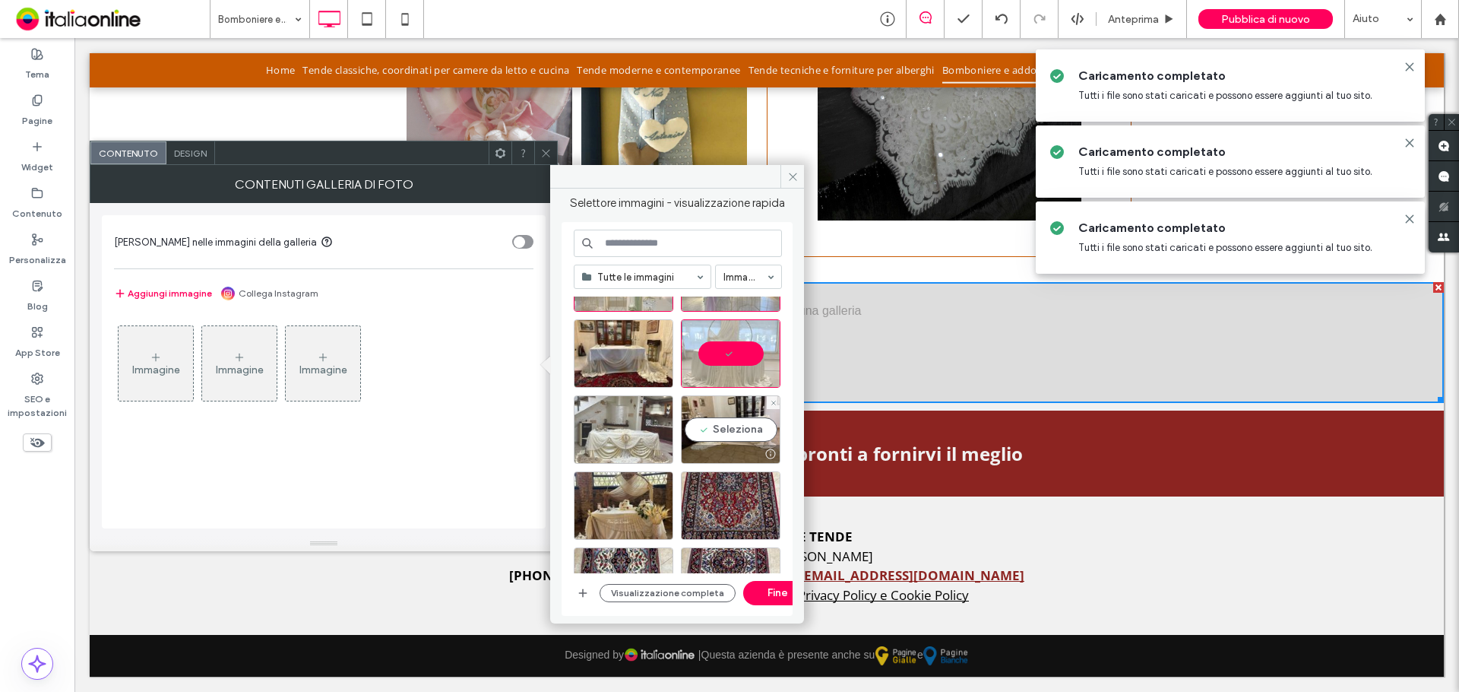
drag, startPoint x: 723, startPoint y: 426, endPoint x: 642, endPoint y: 440, distance: 81.9
click at [723, 426] on div "Seleziona" at bounding box center [731, 429] width 100 height 68
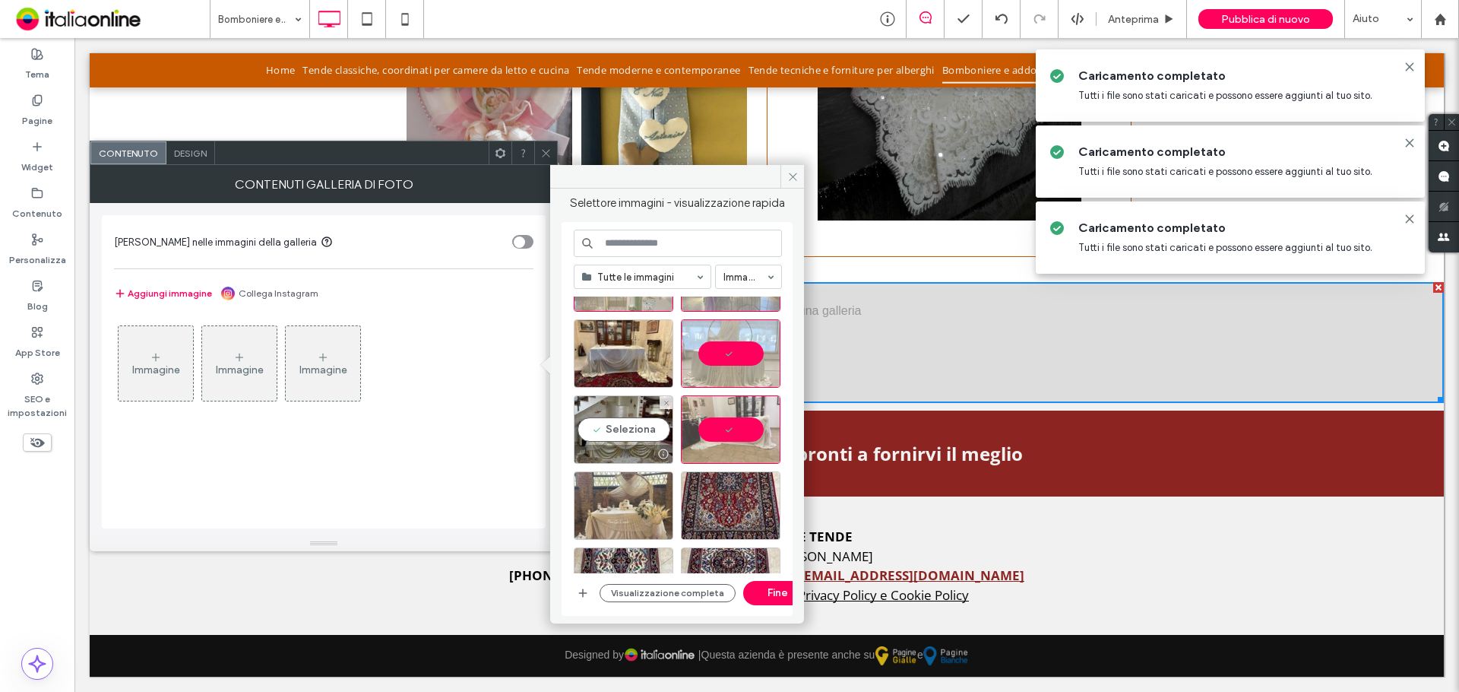
drag, startPoint x: 642, startPoint y: 440, endPoint x: 600, endPoint y: 489, distance: 64.7
click at [578, 451] on div at bounding box center [624, 454] width 98 height 18
drag, startPoint x: 616, startPoint y: 507, endPoint x: 613, endPoint y: 476, distance: 31.4
click at [616, 504] on div "Seleziona" at bounding box center [624, 505] width 100 height 68
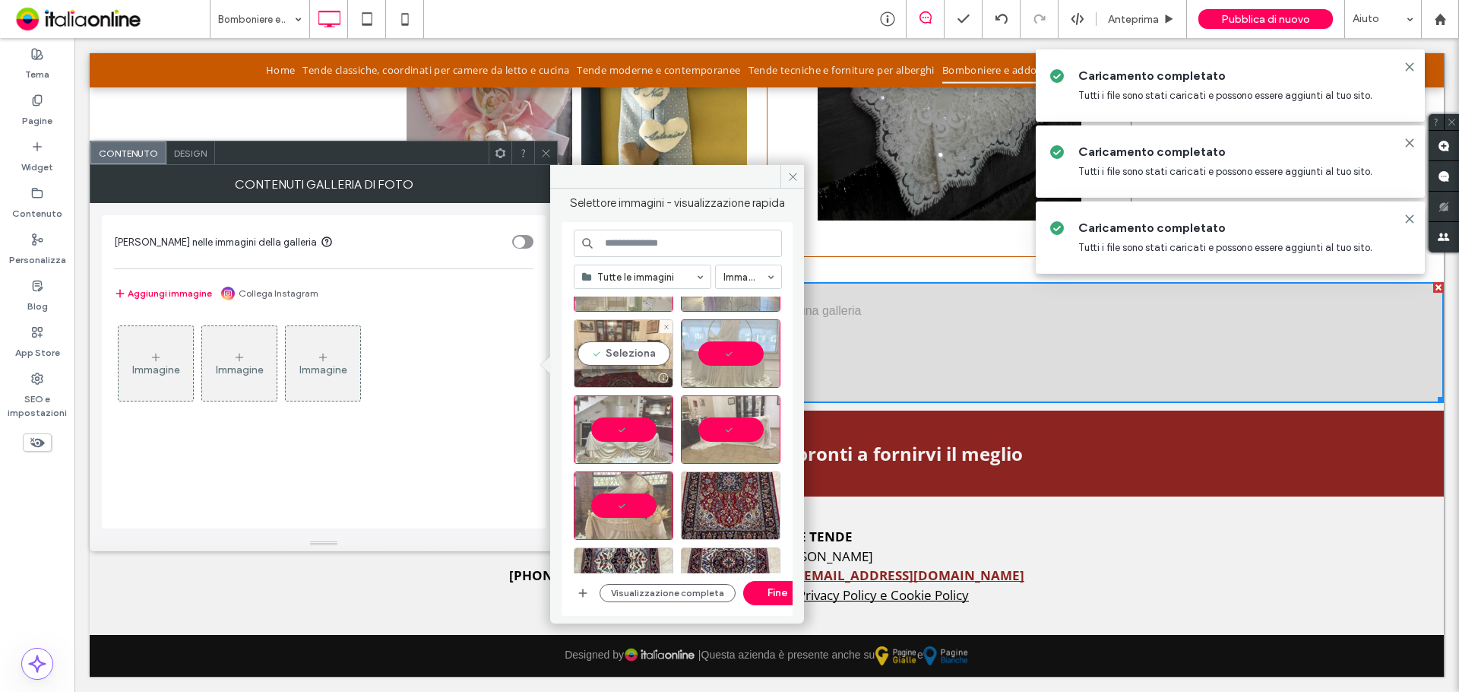
drag, startPoint x: 613, startPoint y: 349, endPoint x: 639, endPoint y: 375, distance: 36.5
click at [613, 349] on div "Seleziona" at bounding box center [624, 353] width 100 height 68
drag, startPoint x: 689, startPoint y: 535, endPoint x: 764, endPoint y: 591, distance: 93.5
click at [764, 591] on button "Fine" at bounding box center [777, 593] width 68 height 24
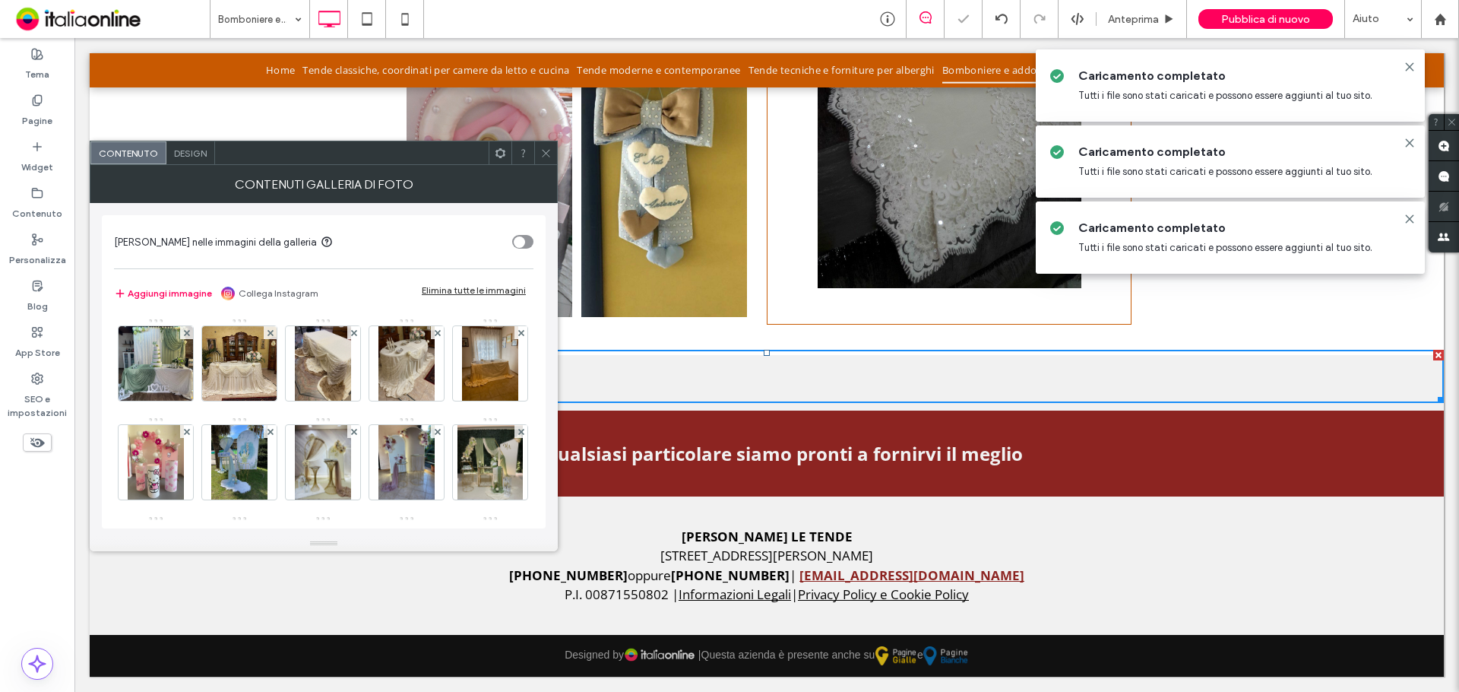
scroll to position [1527, 0]
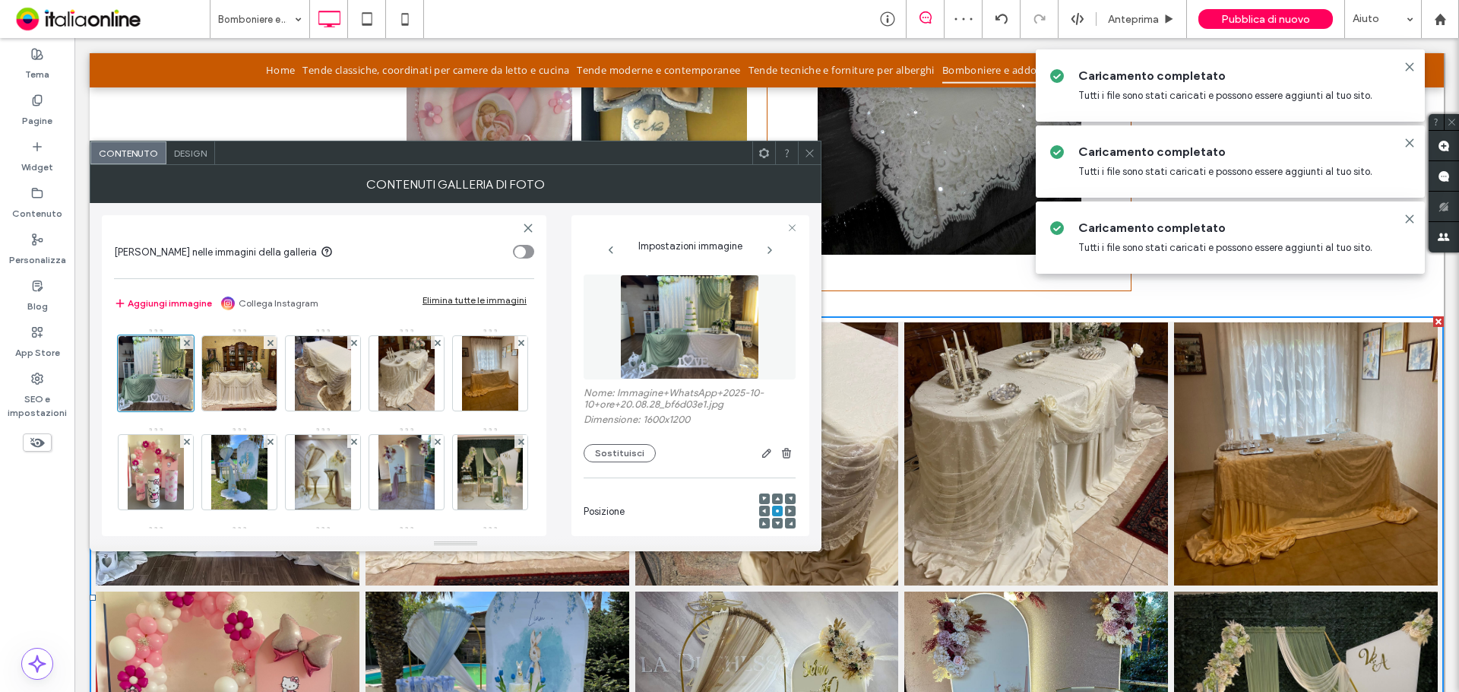
click at [806, 156] on icon at bounding box center [809, 152] width 11 height 11
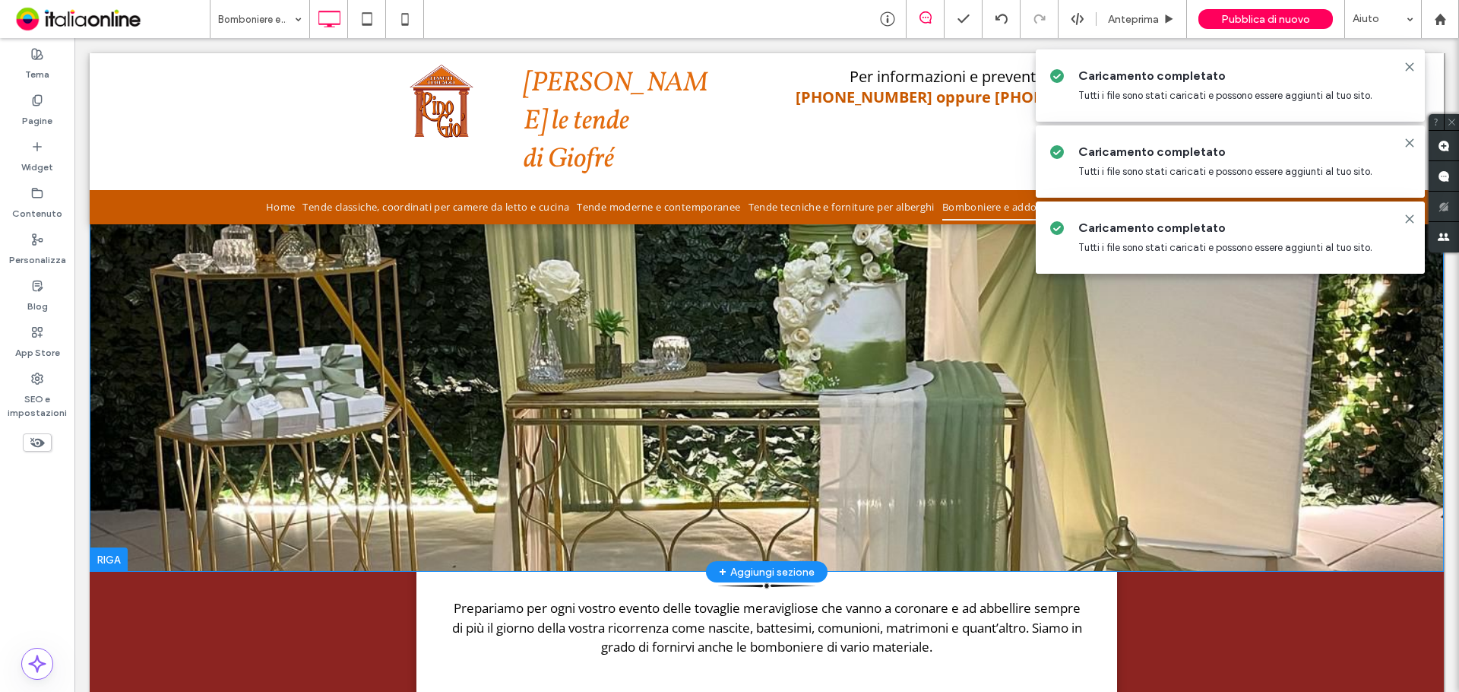
scroll to position [0, 0]
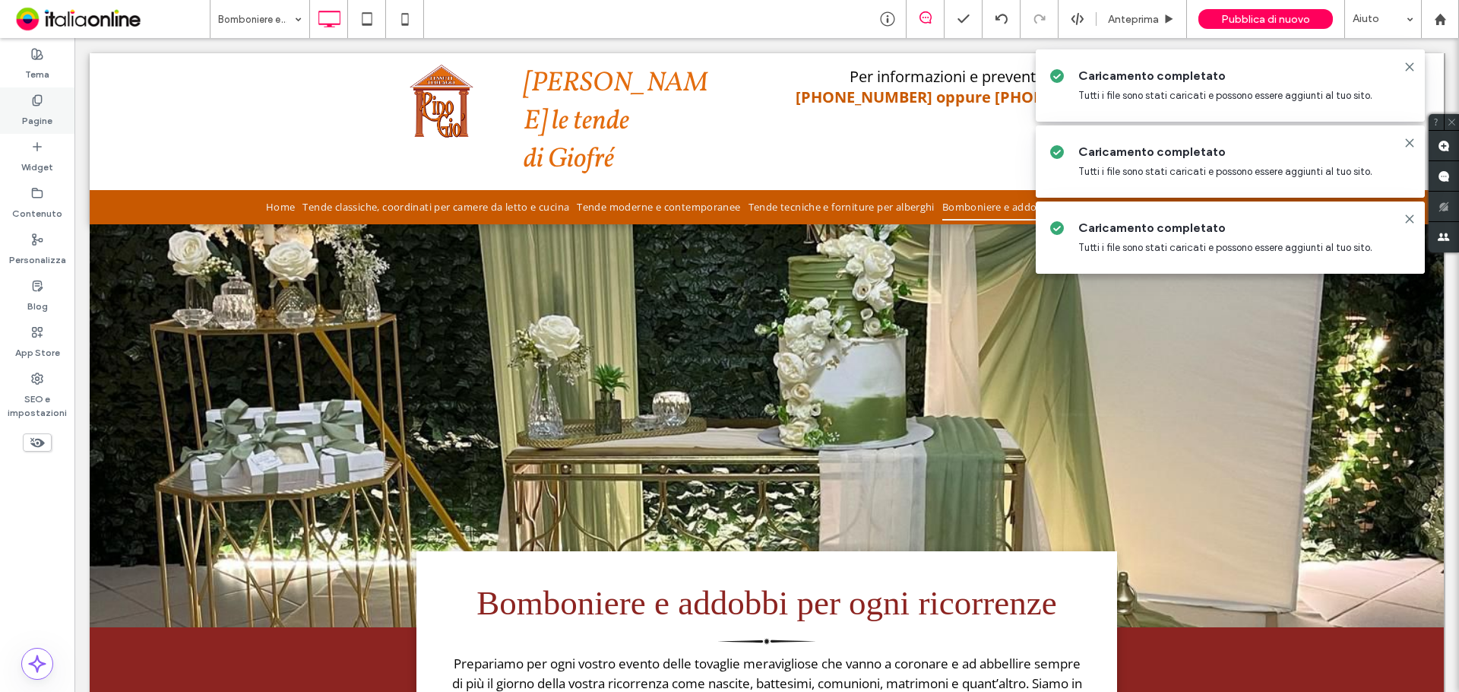
click at [44, 119] on label "Pagine" at bounding box center [37, 116] width 30 height 21
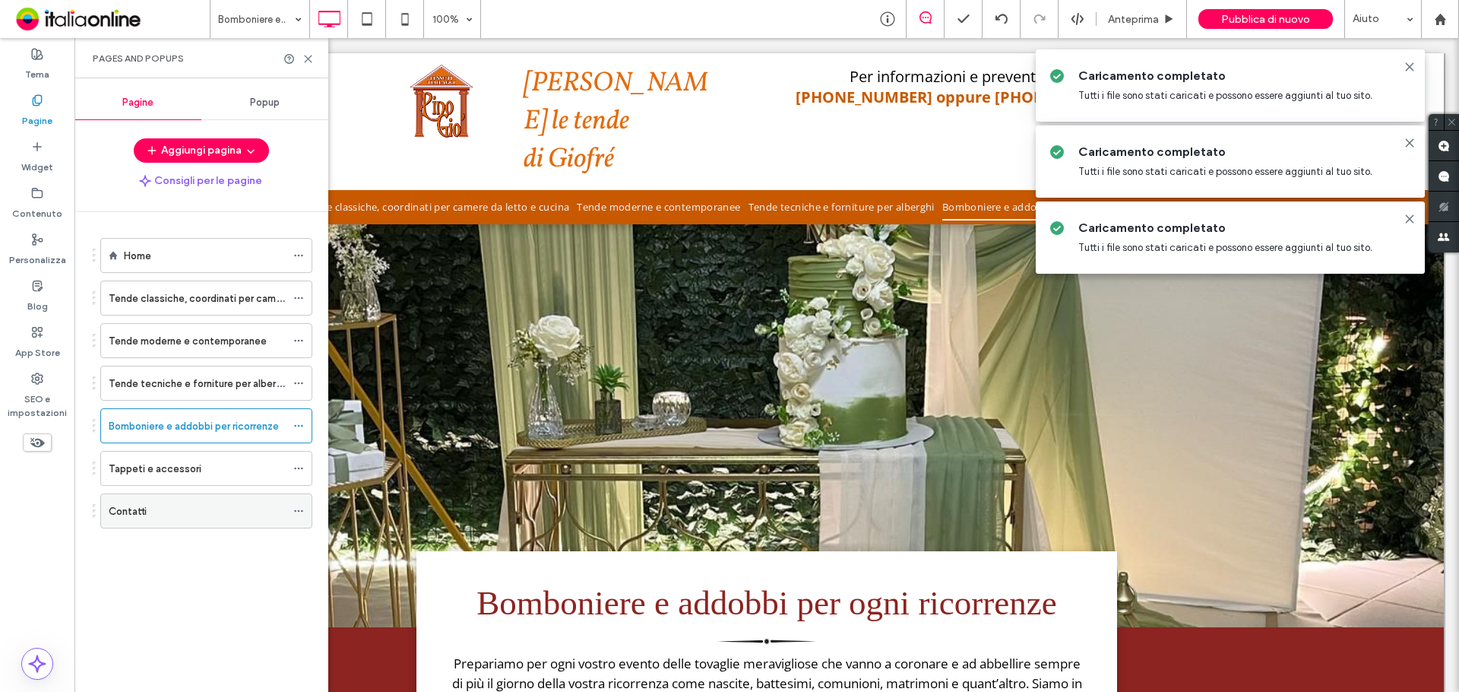
click at [173, 500] on div "Contatti" at bounding box center [197, 510] width 177 height 33
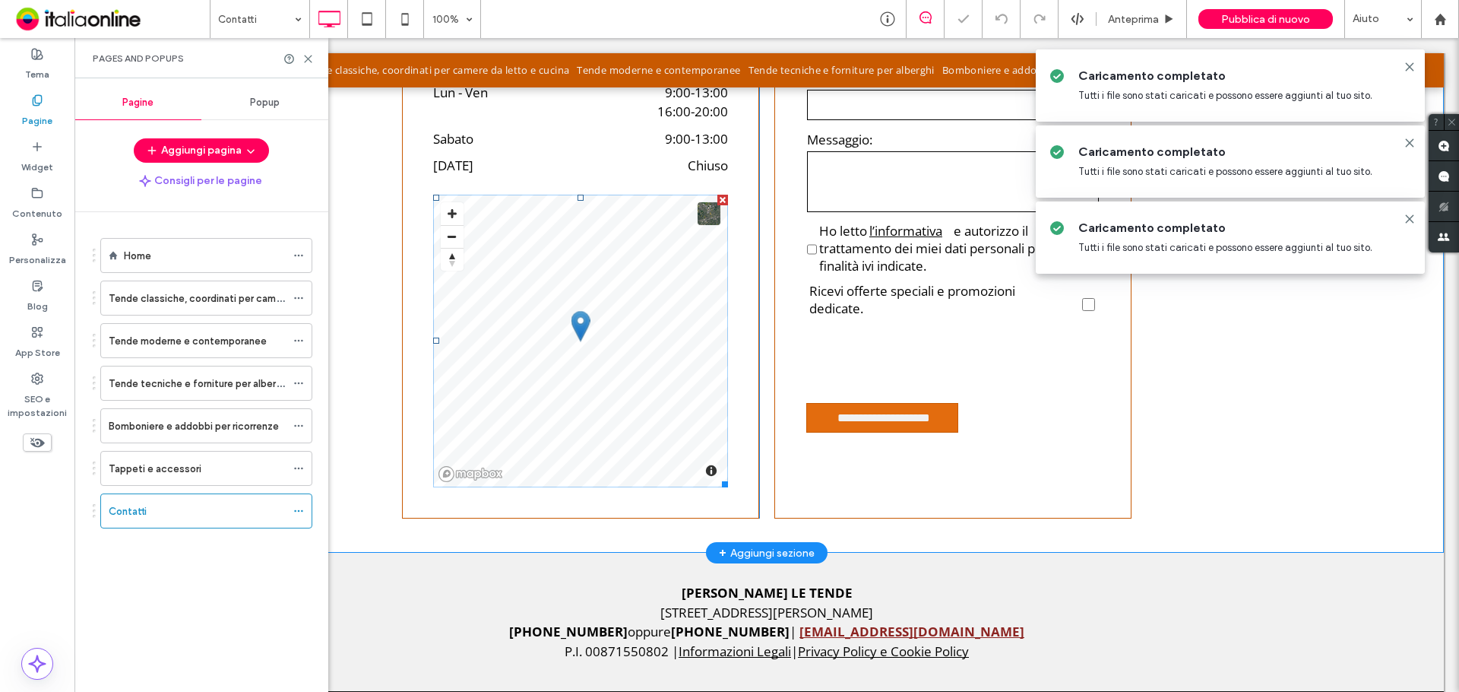
scroll to position [895, 0]
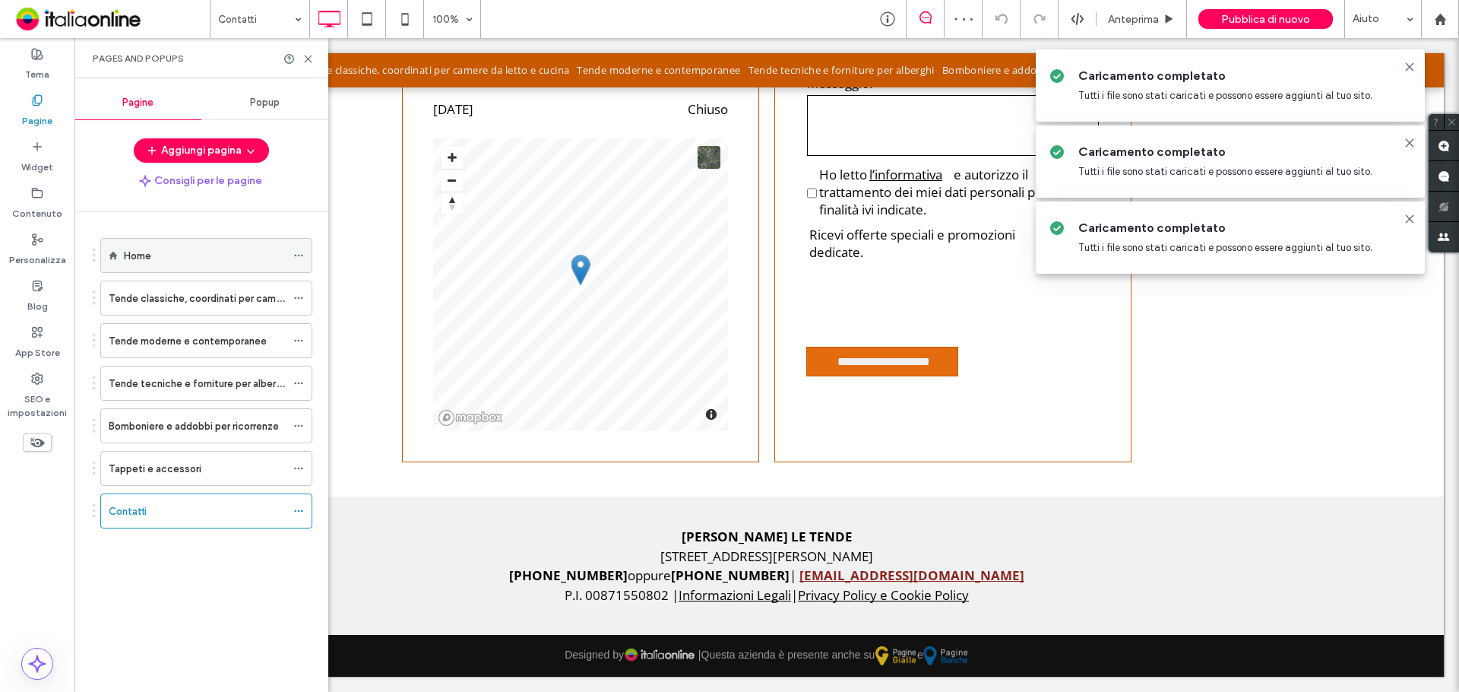
click at [137, 263] on label "Home" at bounding box center [137, 255] width 27 height 27
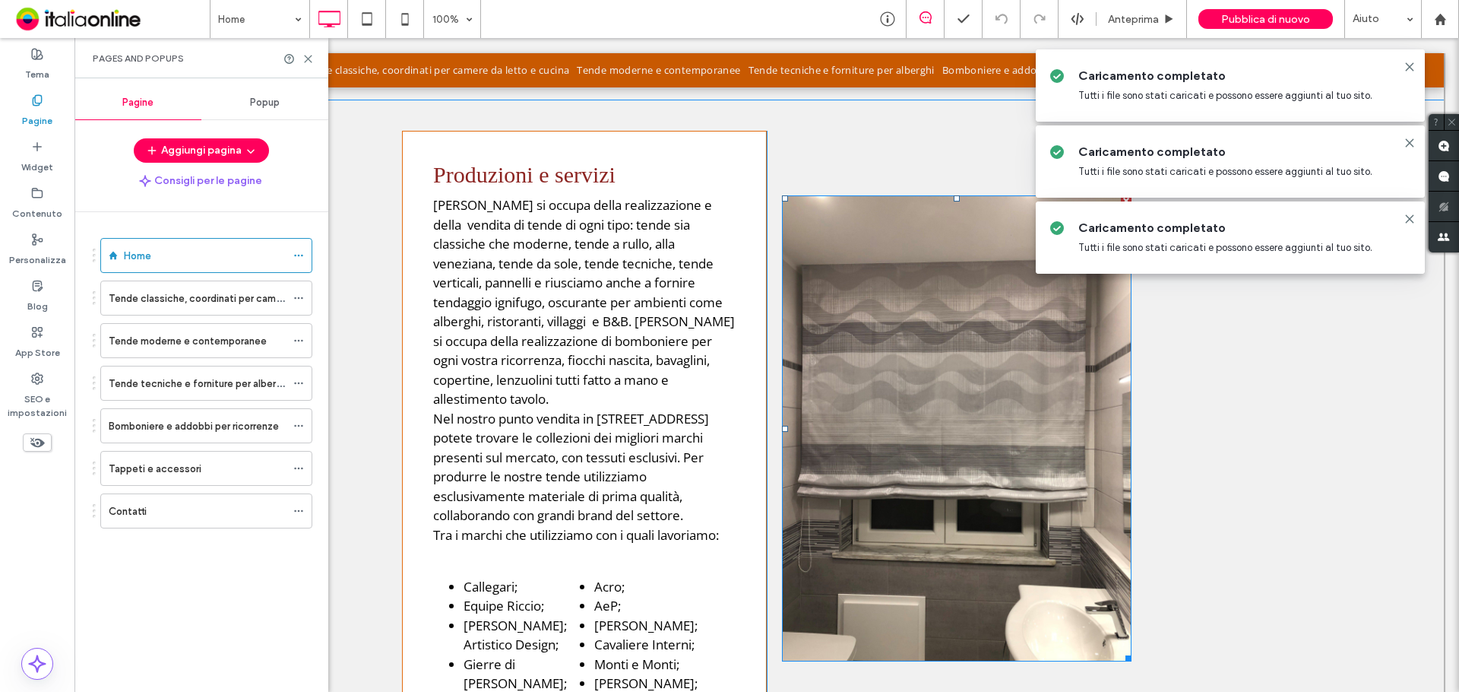
scroll to position [1114, 0]
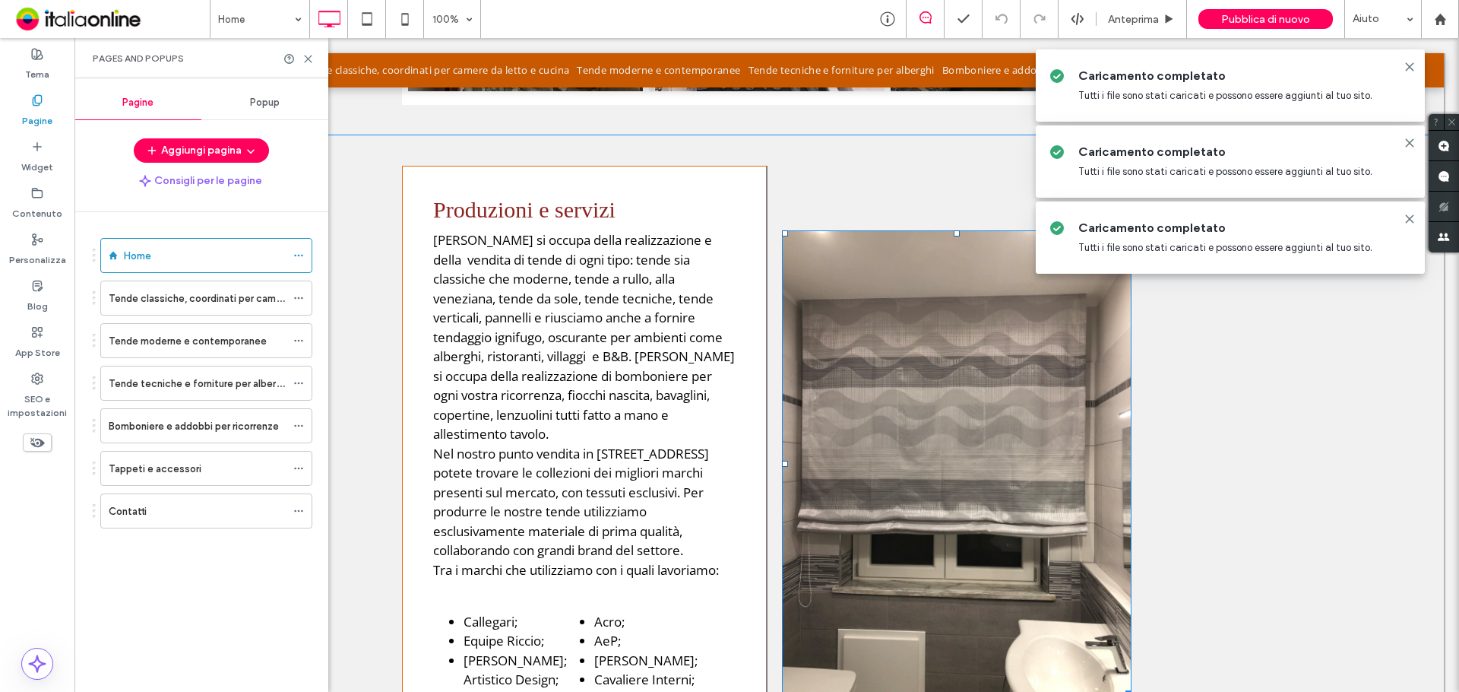
click at [943, 387] on img at bounding box center [957, 463] width 350 height 466
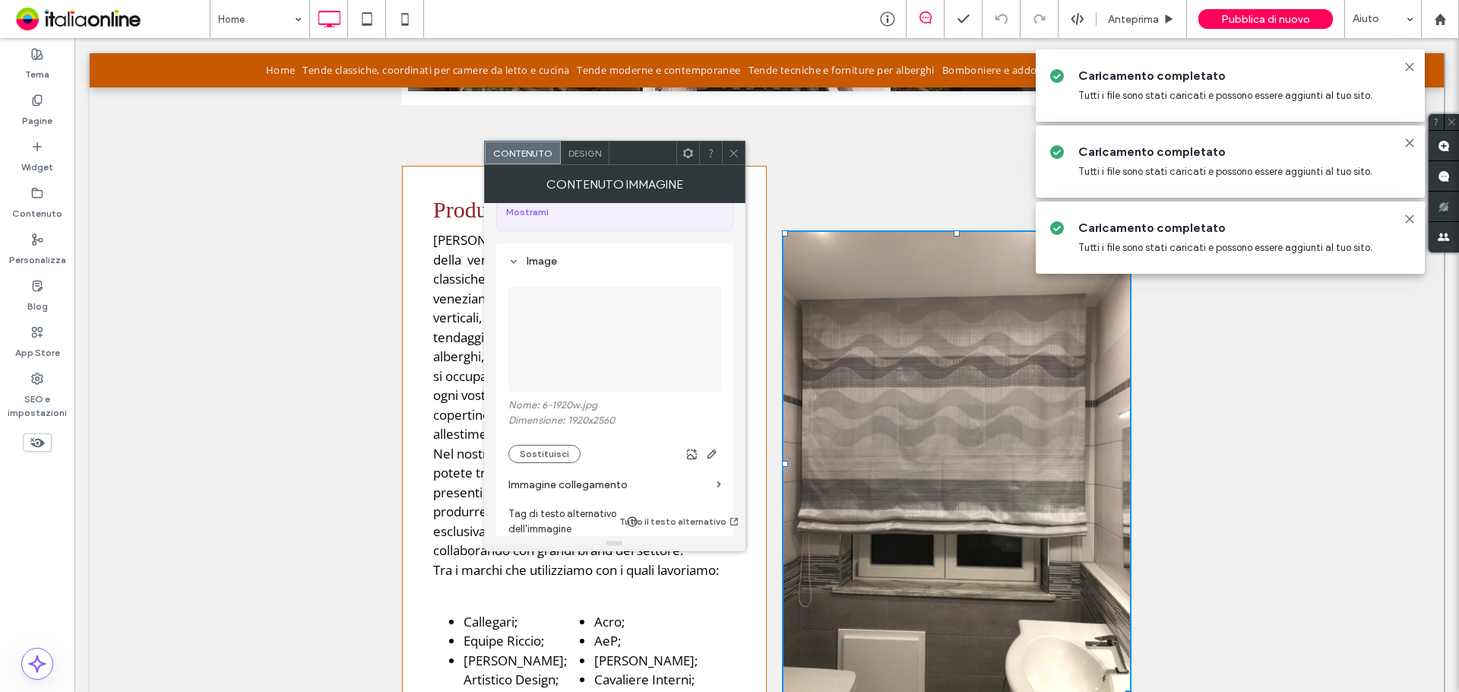
scroll to position [152, 0]
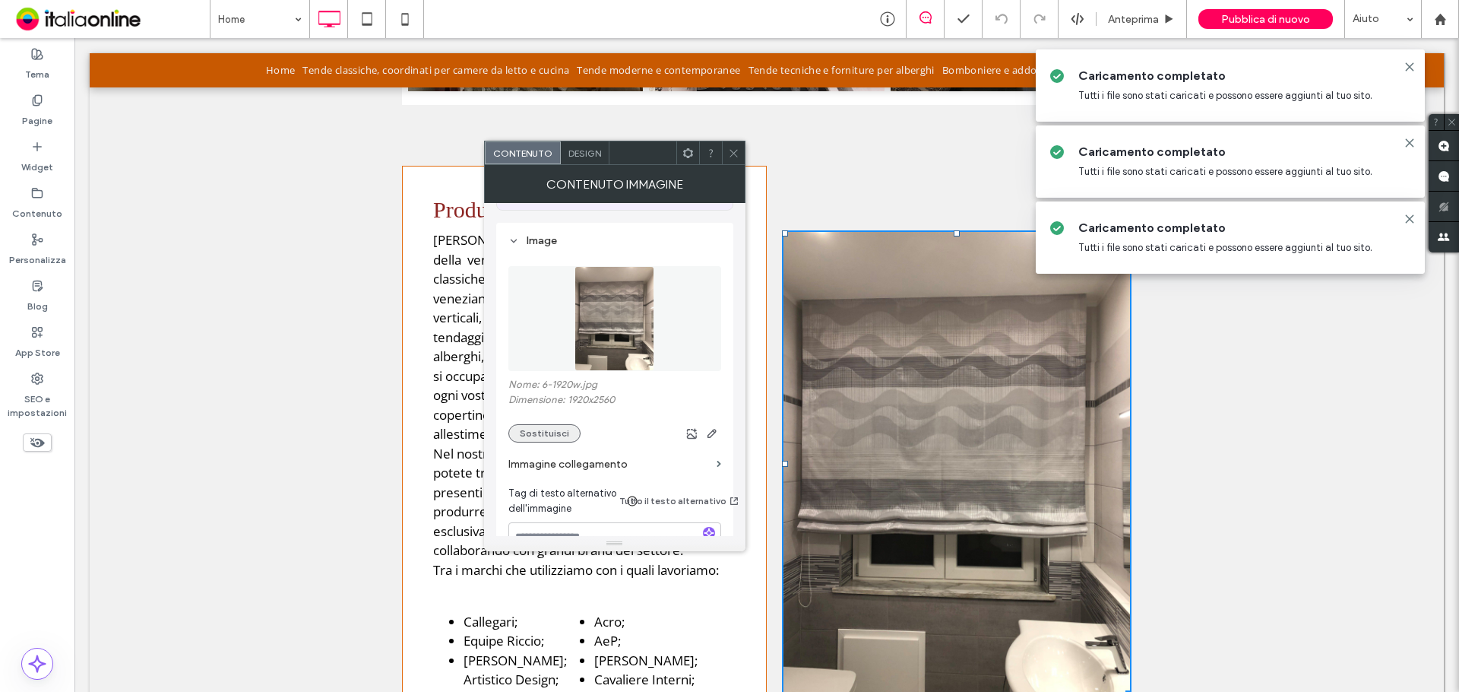
click at [518, 424] on button "Sostituisci" at bounding box center [544, 433] width 72 height 18
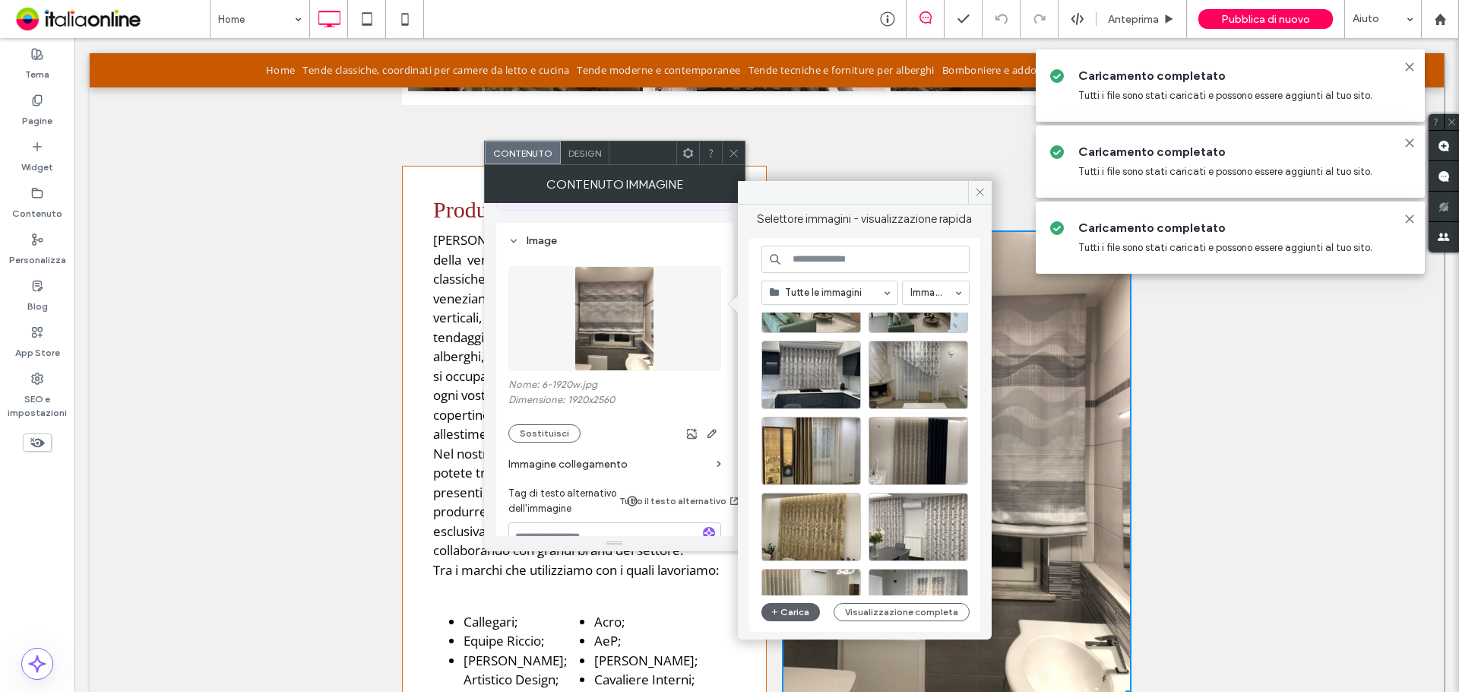
scroll to position [2096, 0]
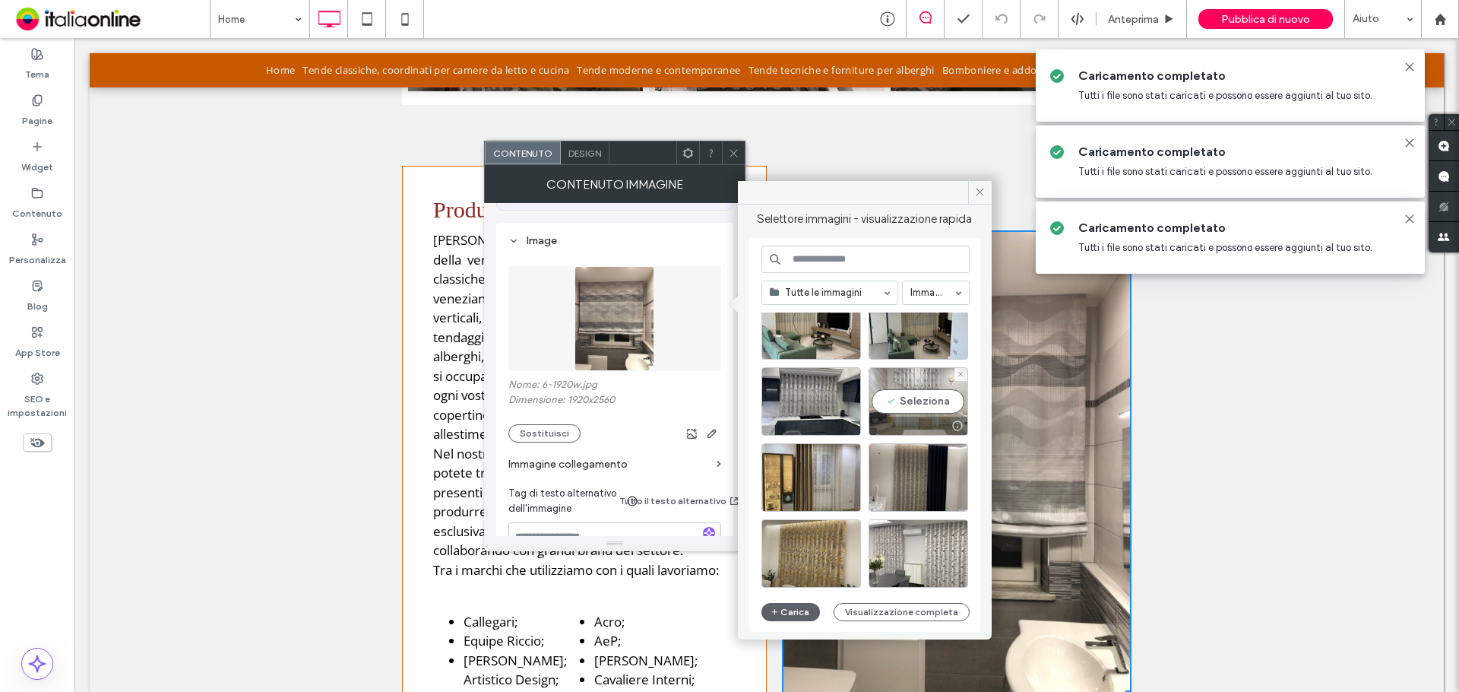
click at [948, 391] on div "Seleziona" at bounding box center [919, 401] width 100 height 68
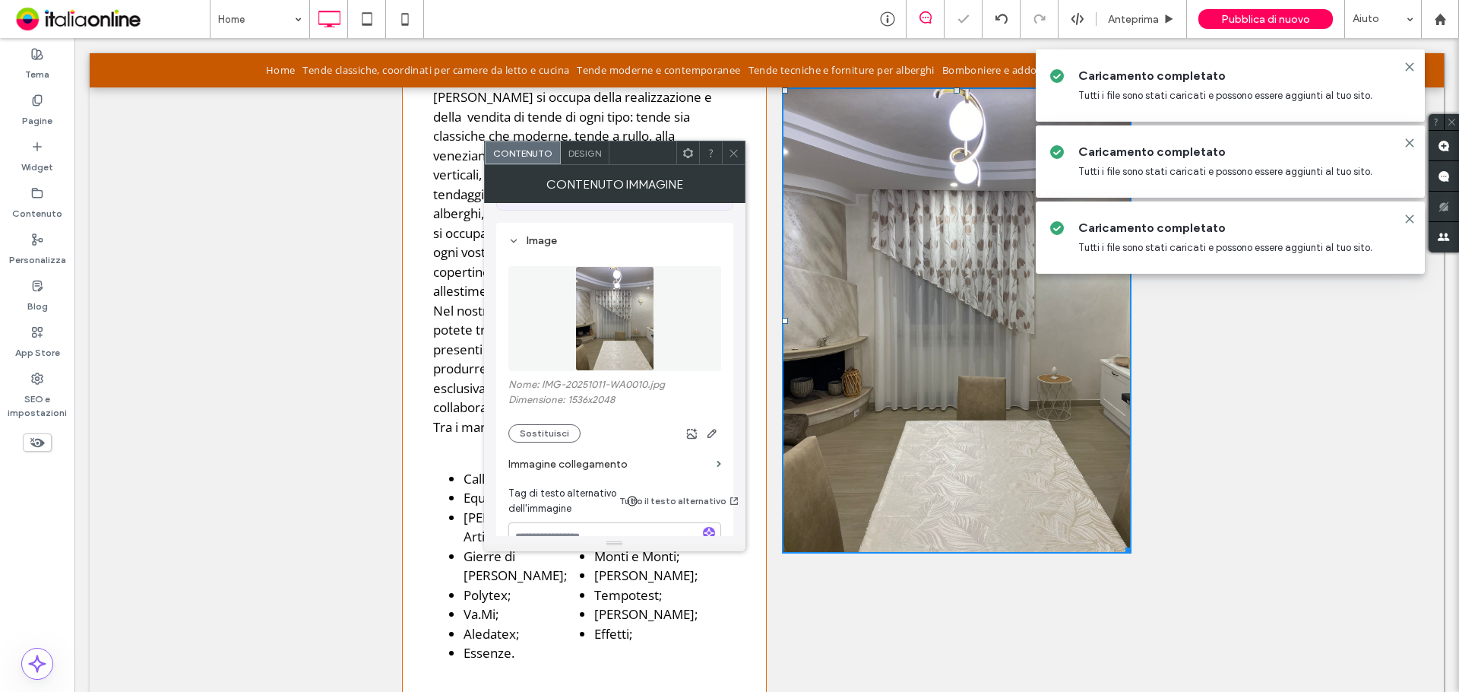
scroll to position [1266, 0]
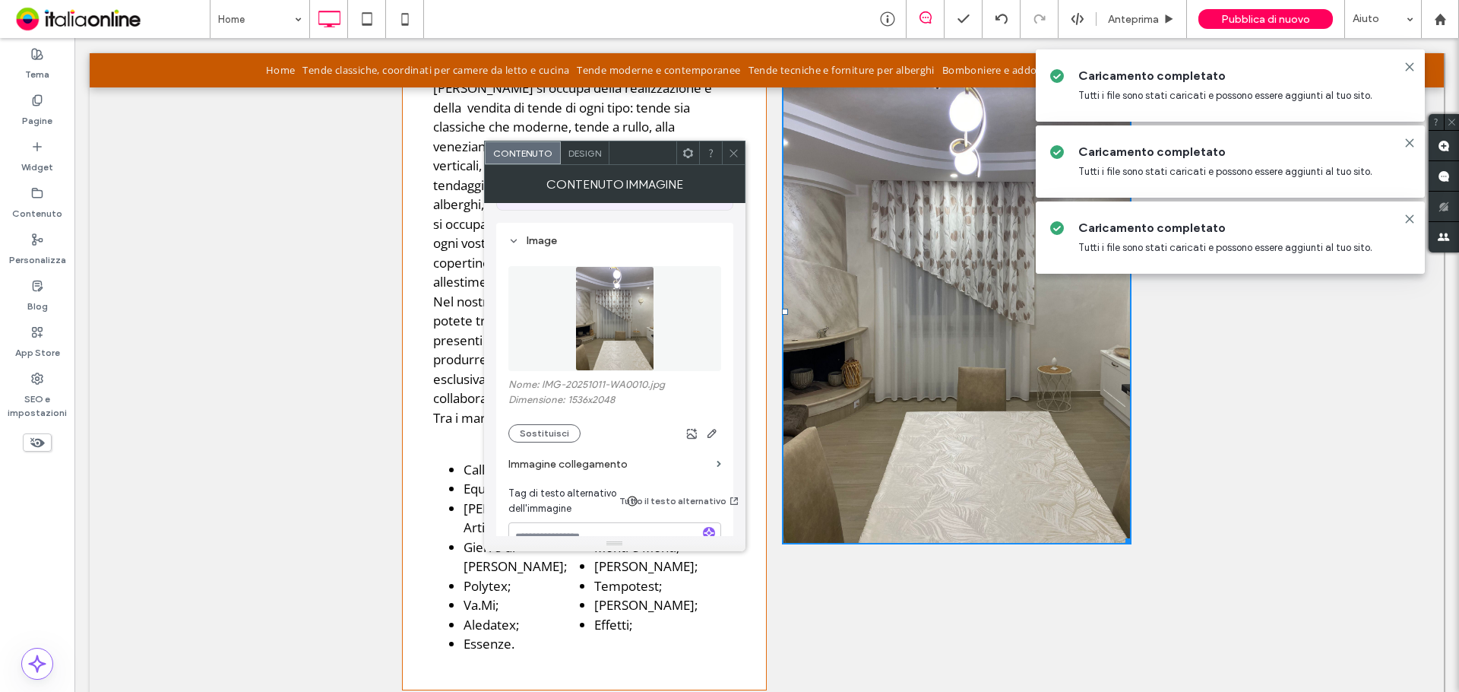
drag, startPoint x: 735, startPoint y: 148, endPoint x: 737, endPoint y: 160, distance: 11.5
click at [735, 149] on icon at bounding box center [733, 152] width 11 height 11
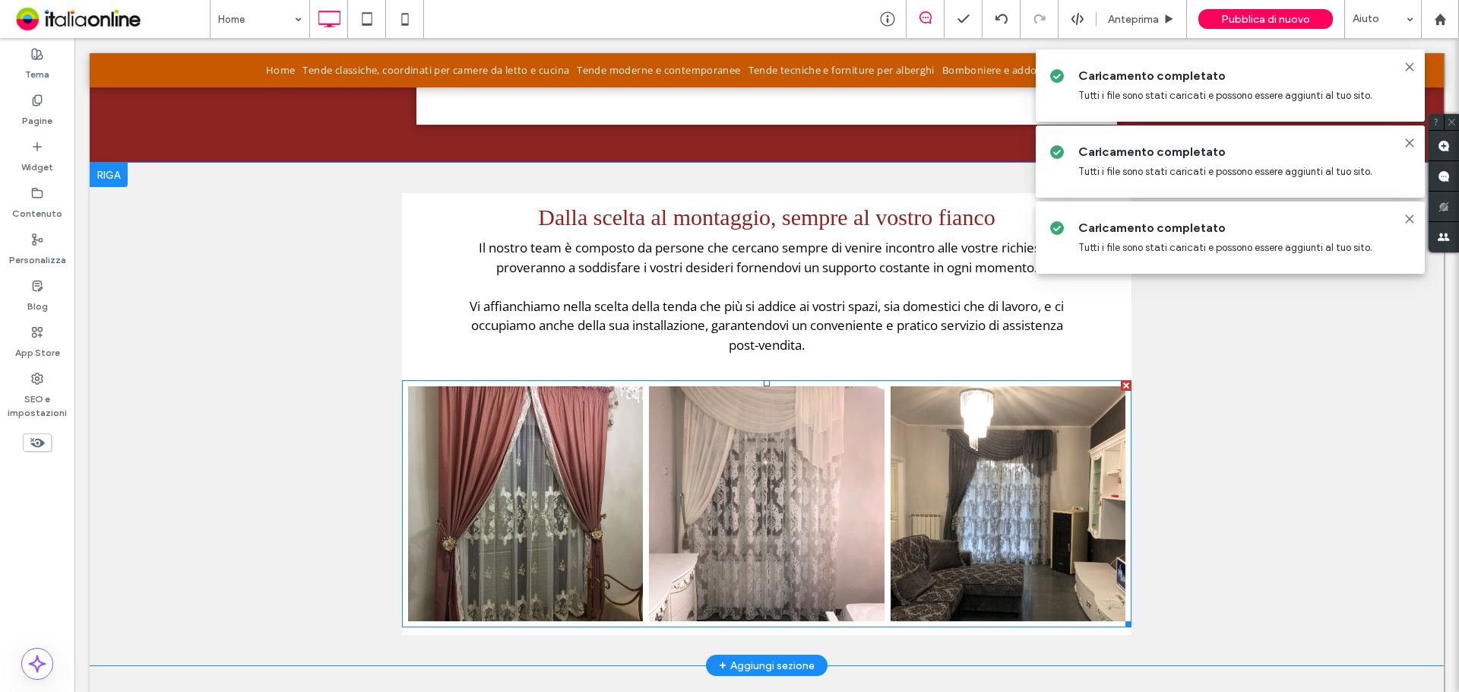
scroll to position [582, 0]
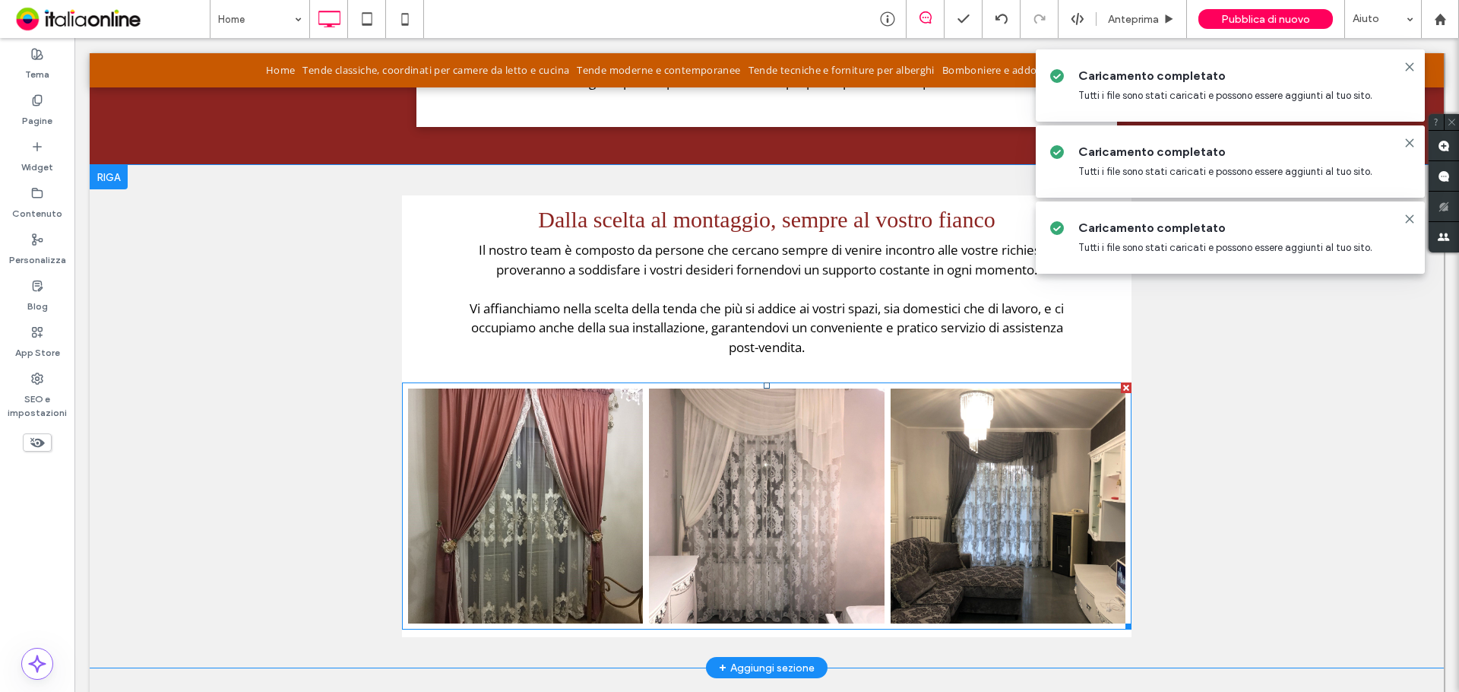
click at [588, 418] on link at bounding box center [525, 505] width 235 height 235
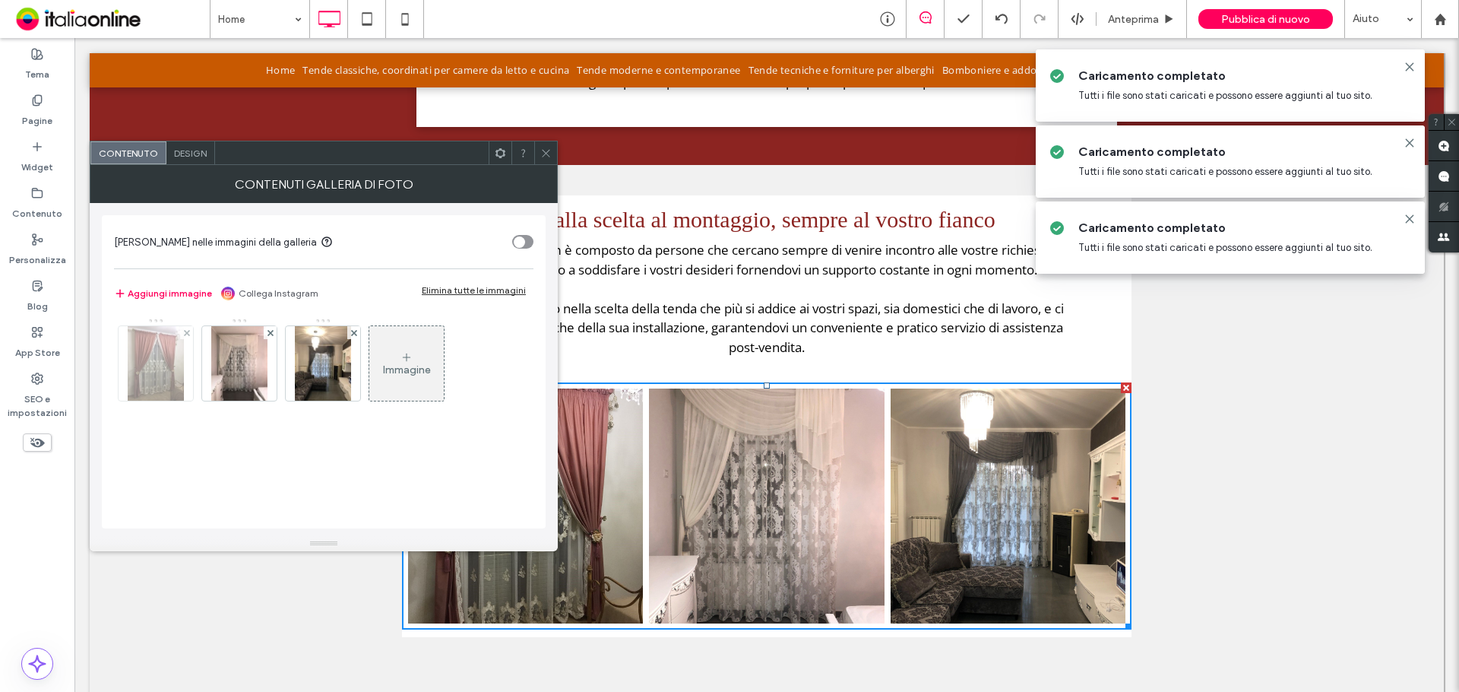
click at [180, 334] on div at bounding box center [186, 332] width 13 height 13
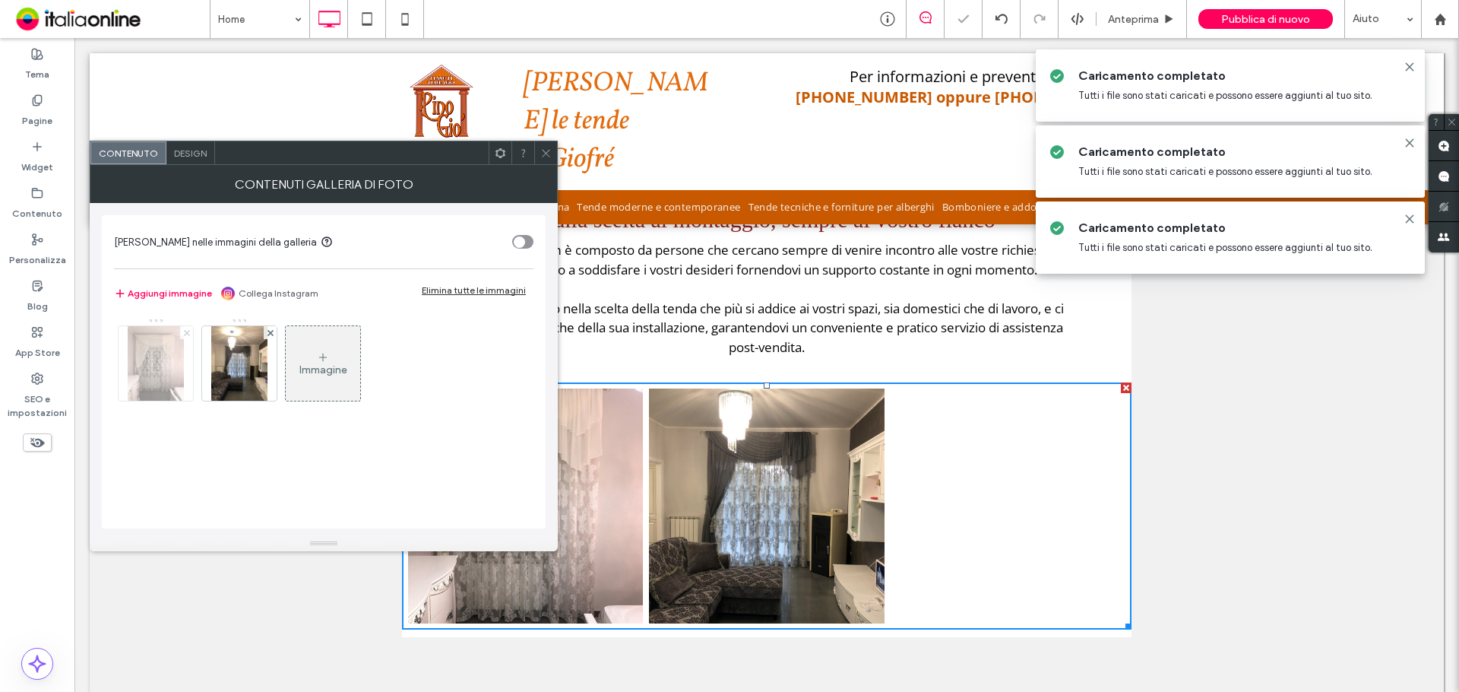
click at [186, 327] on span at bounding box center [187, 332] width 6 height 13
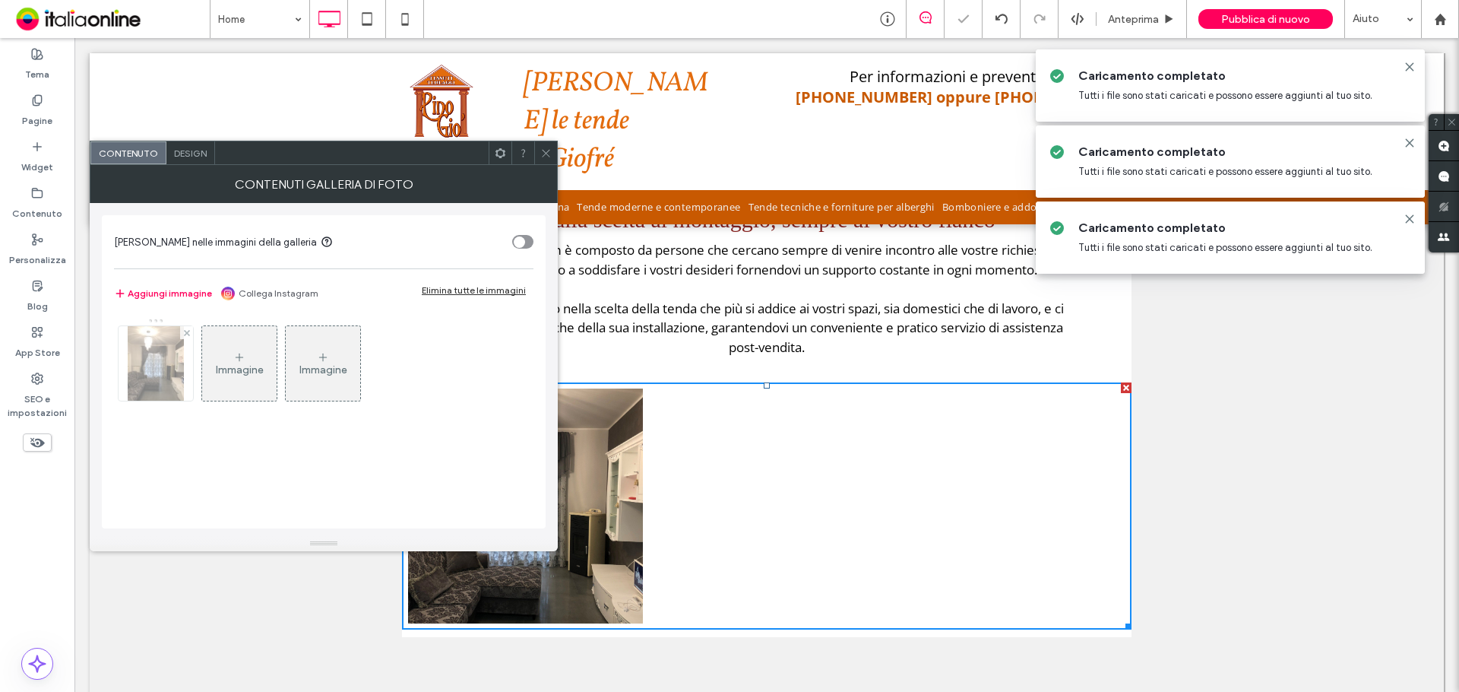
click at [186, 327] on span at bounding box center [187, 332] width 6 height 13
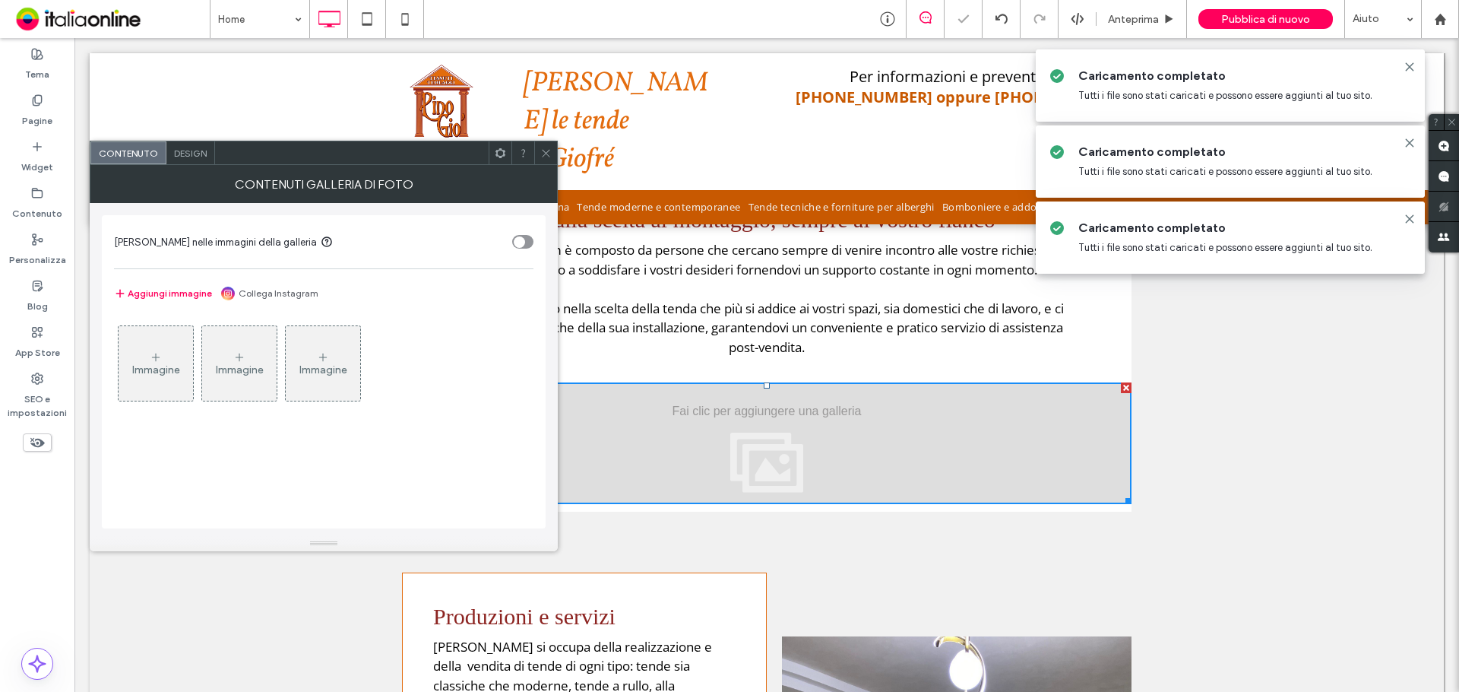
click at [173, 350] on div "Immagine" at bounding box center [156, 363] width 74 height 71
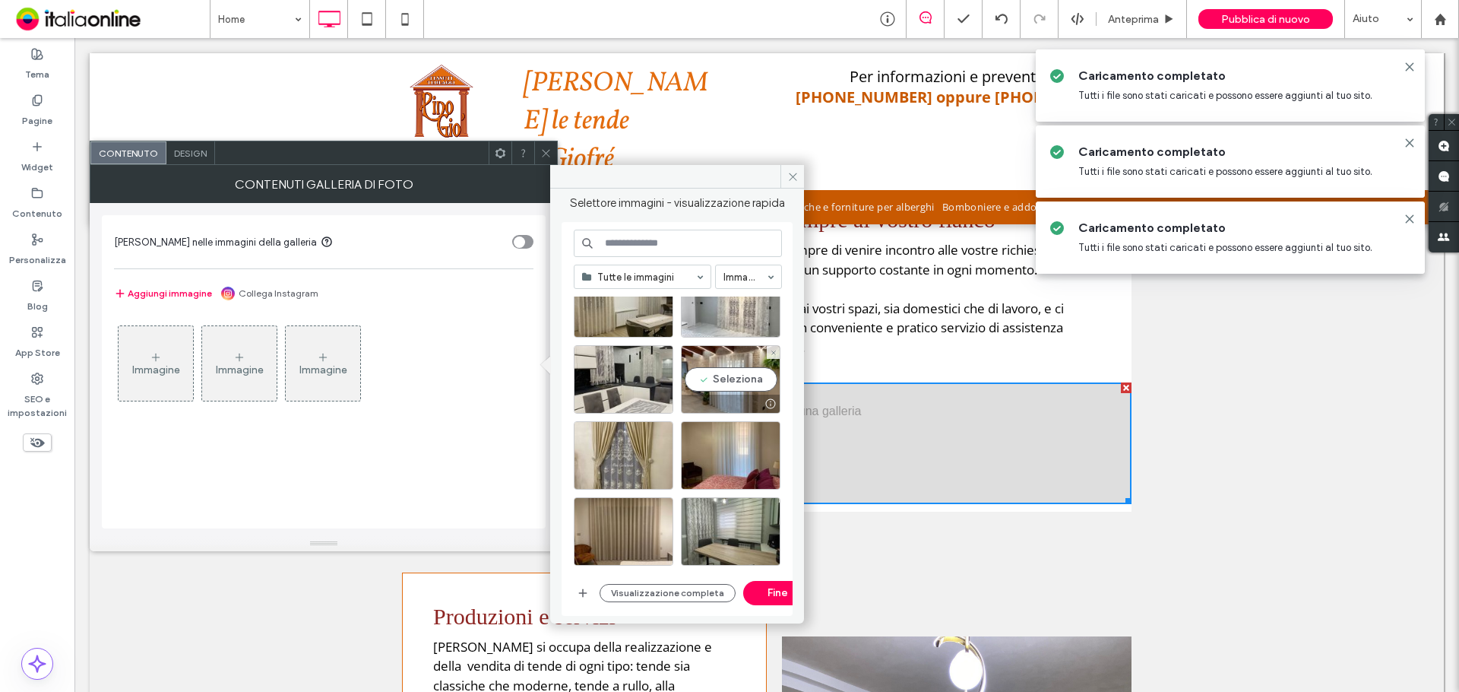
scroll to position [2330, 0]
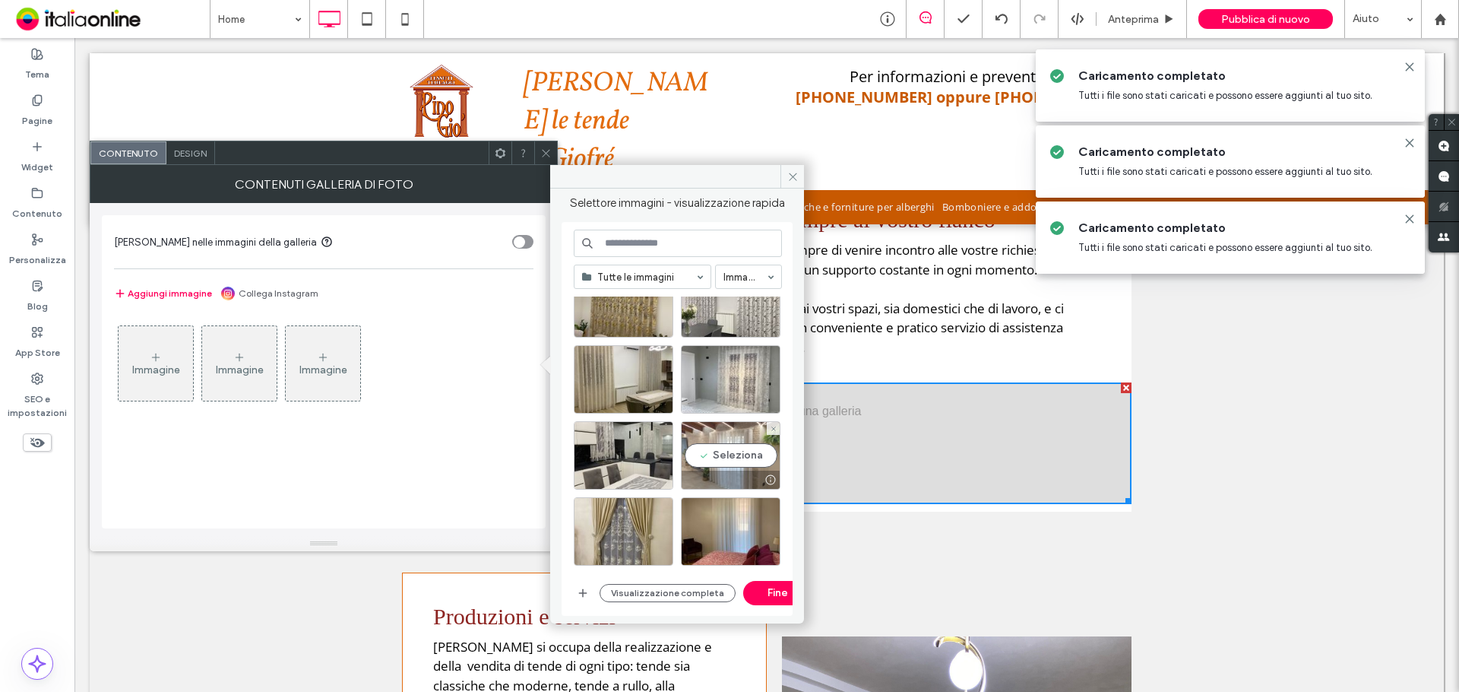
click at [737, 444] on div "Seleziona" at bounding box center [731, 455] width 100 height 68
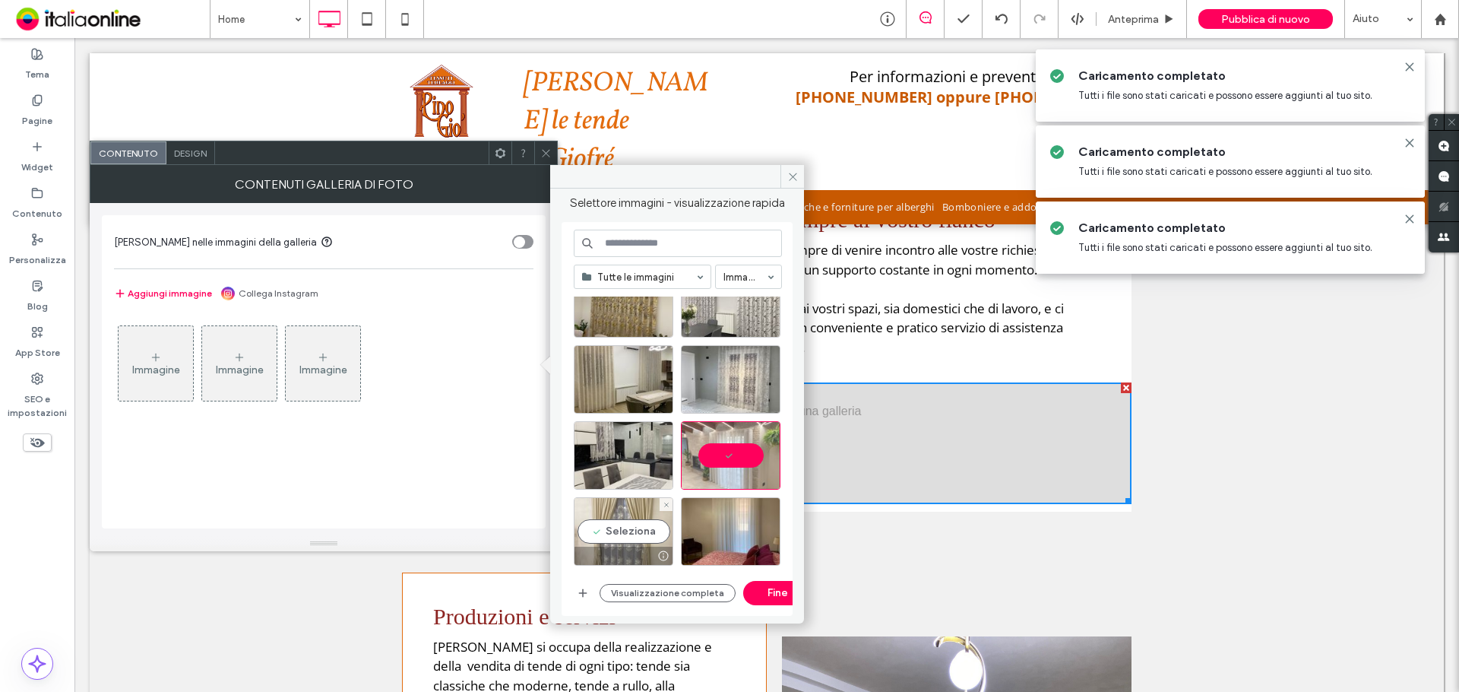
click at [641, 531] on div "Seleziona" at bounding box center [624, 531] width 100 height 68
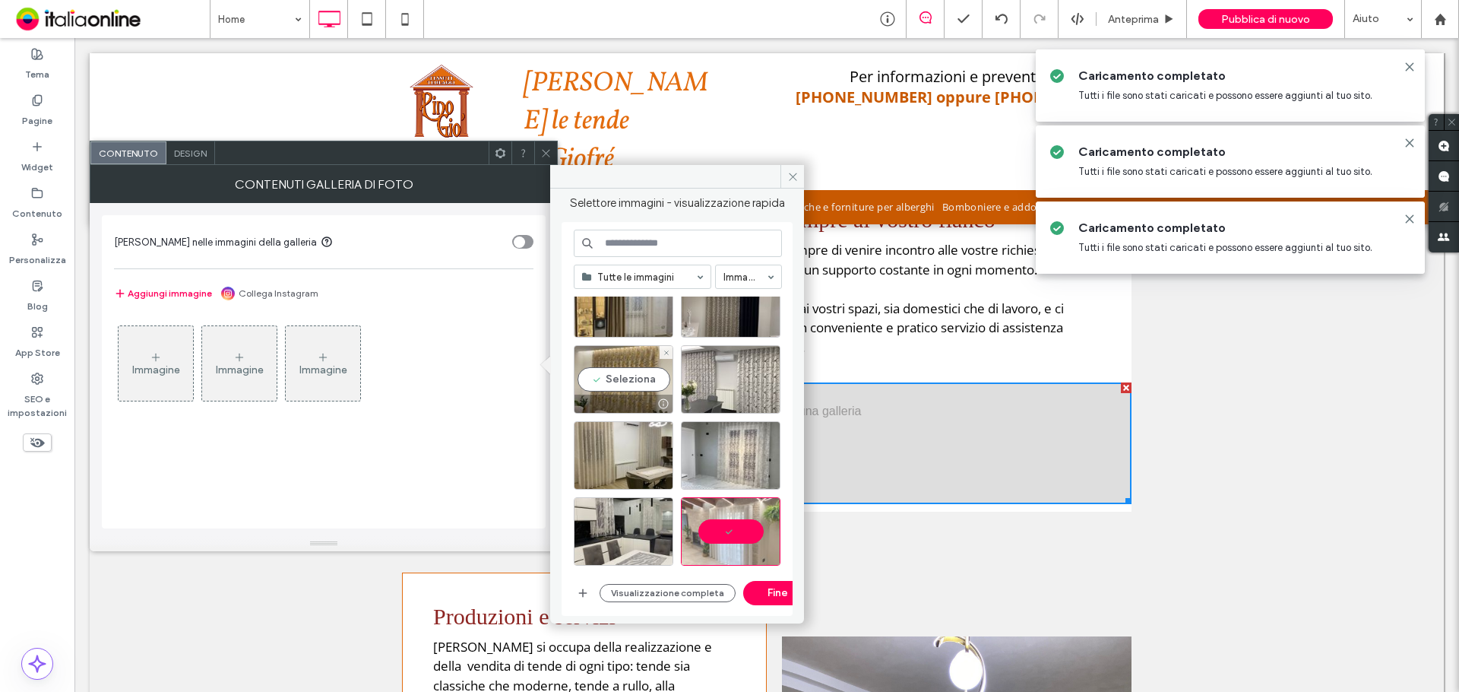
scroll to position [2178, 0]
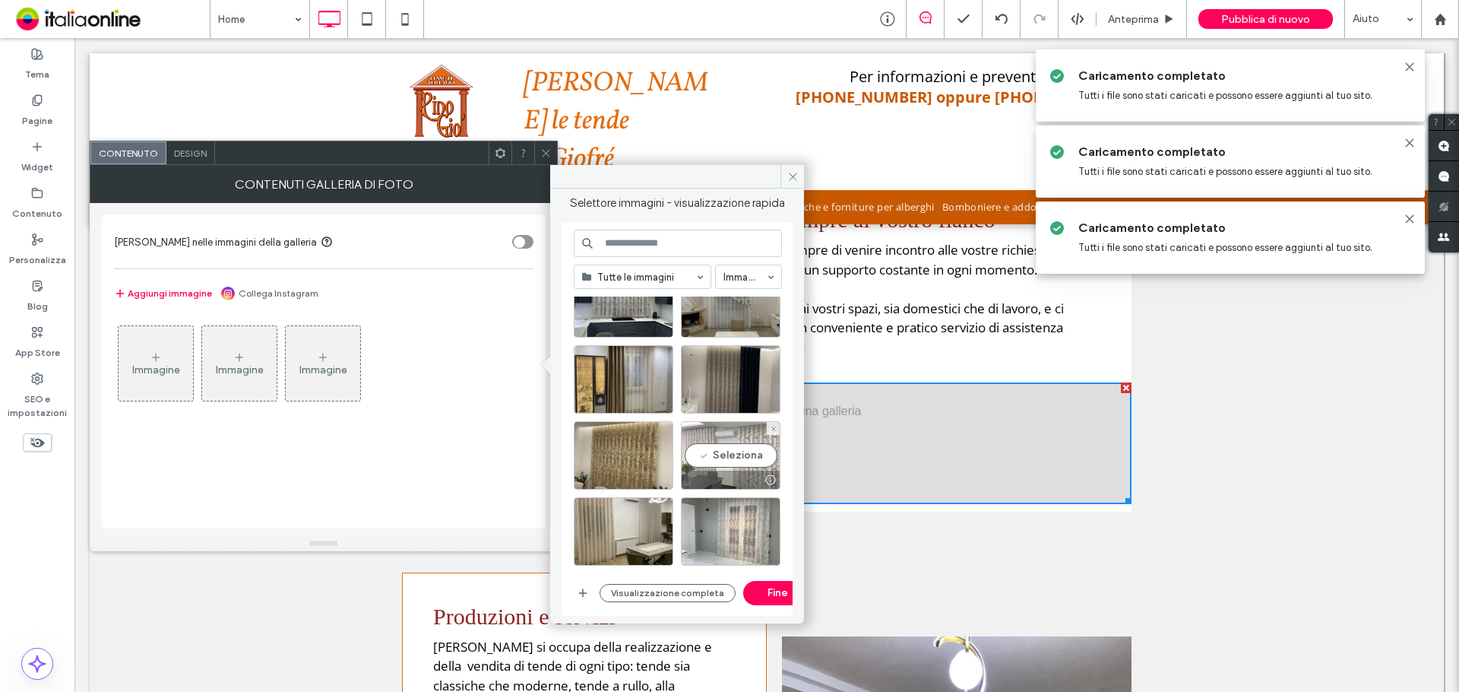
click at [768, 446] on div "Seleziona" at bounding box center [731, 455] width 100 height 68
click at [771, 588] on button "Fine" at bounding box center [777, 593] width 68 height 24
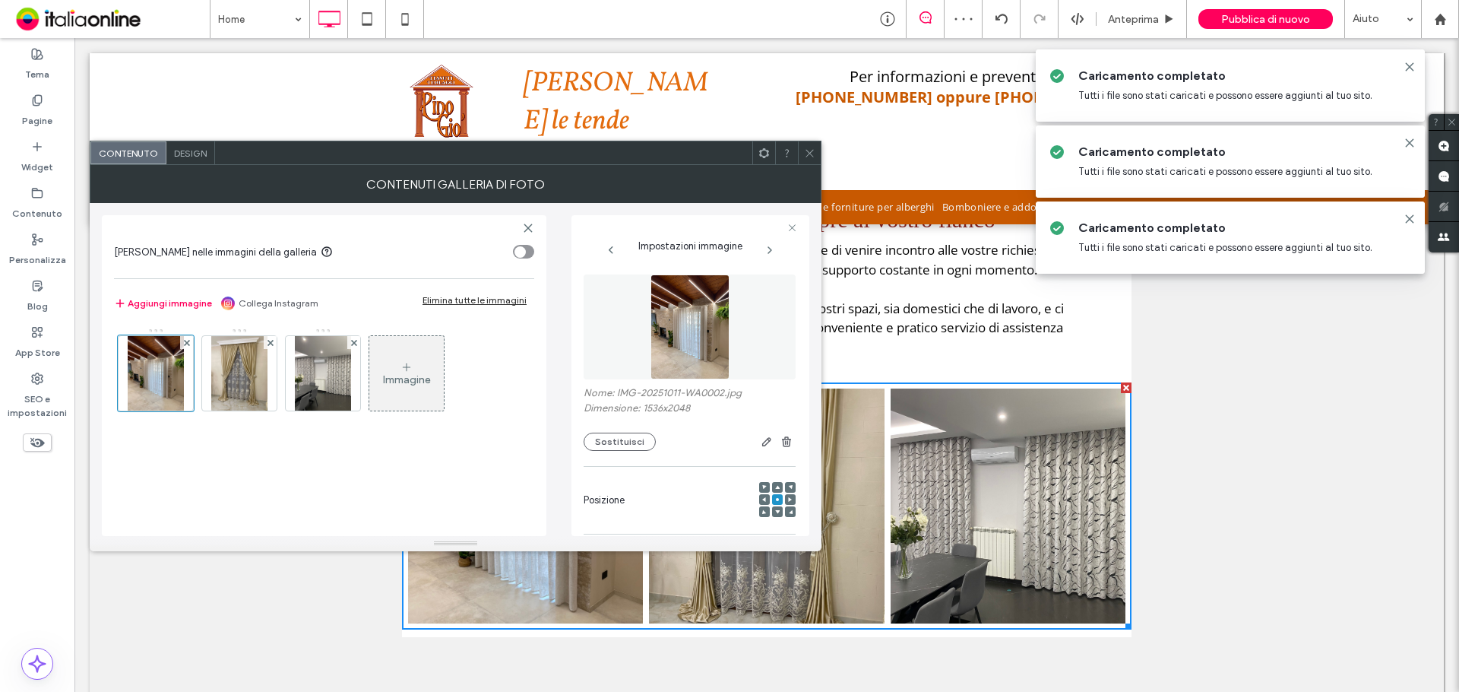
click at [809, 150] on icon at bounding box center [809, 152] width 11 height 11
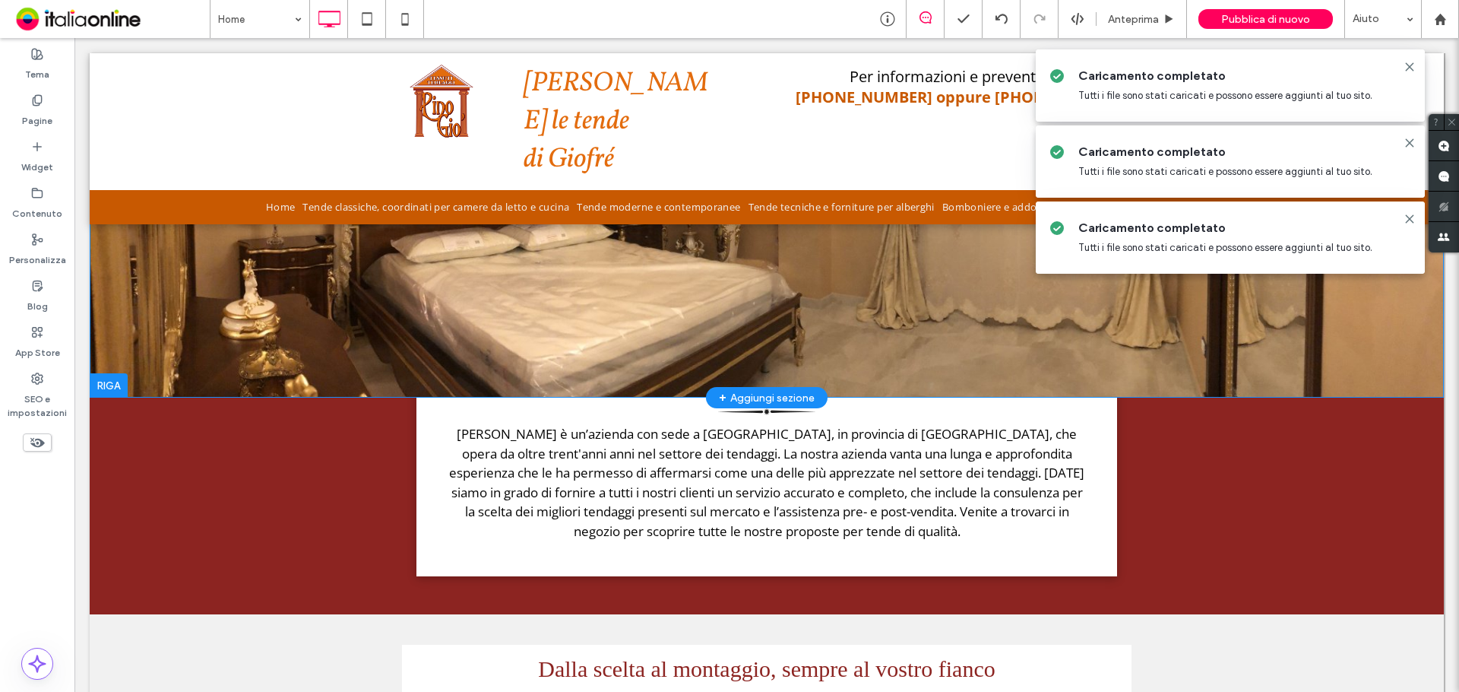
scroll to position [50, 0]
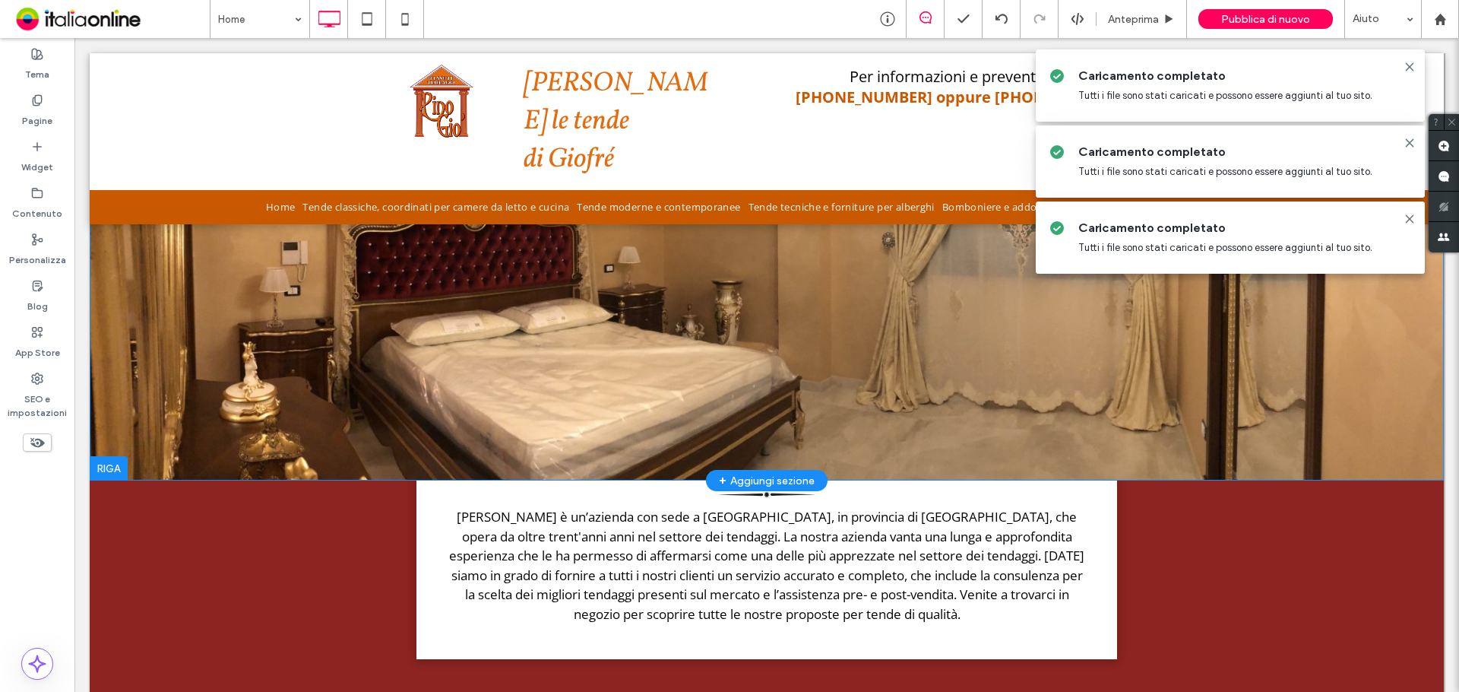
drag, startPoint x: 554, startPoint y: 306, endPoint x: 539, endPoint y: 331, distance: 28.7
click at [554, 306] on div "Click To Paste Riga + Aggiungi sezione" at bounding box center [767, 241] width 1354 height 477
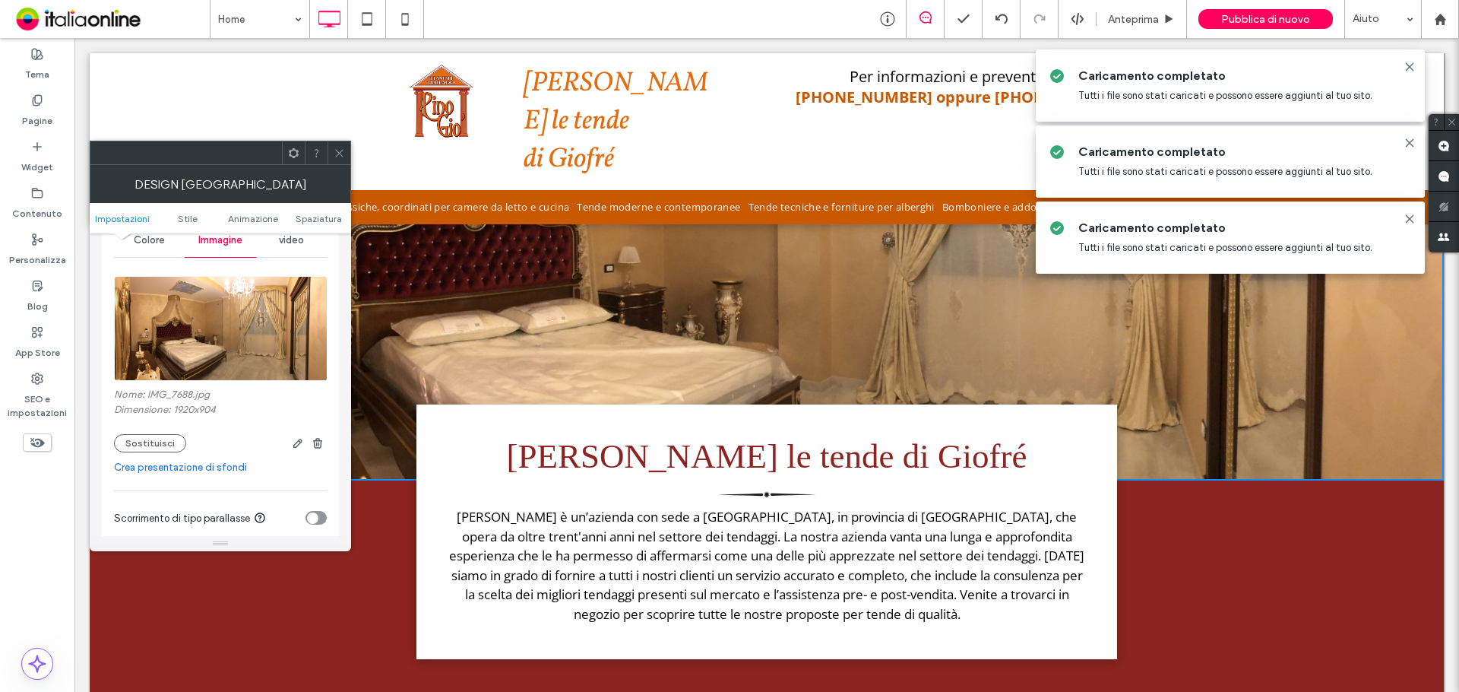
scroll to position [228, 0]
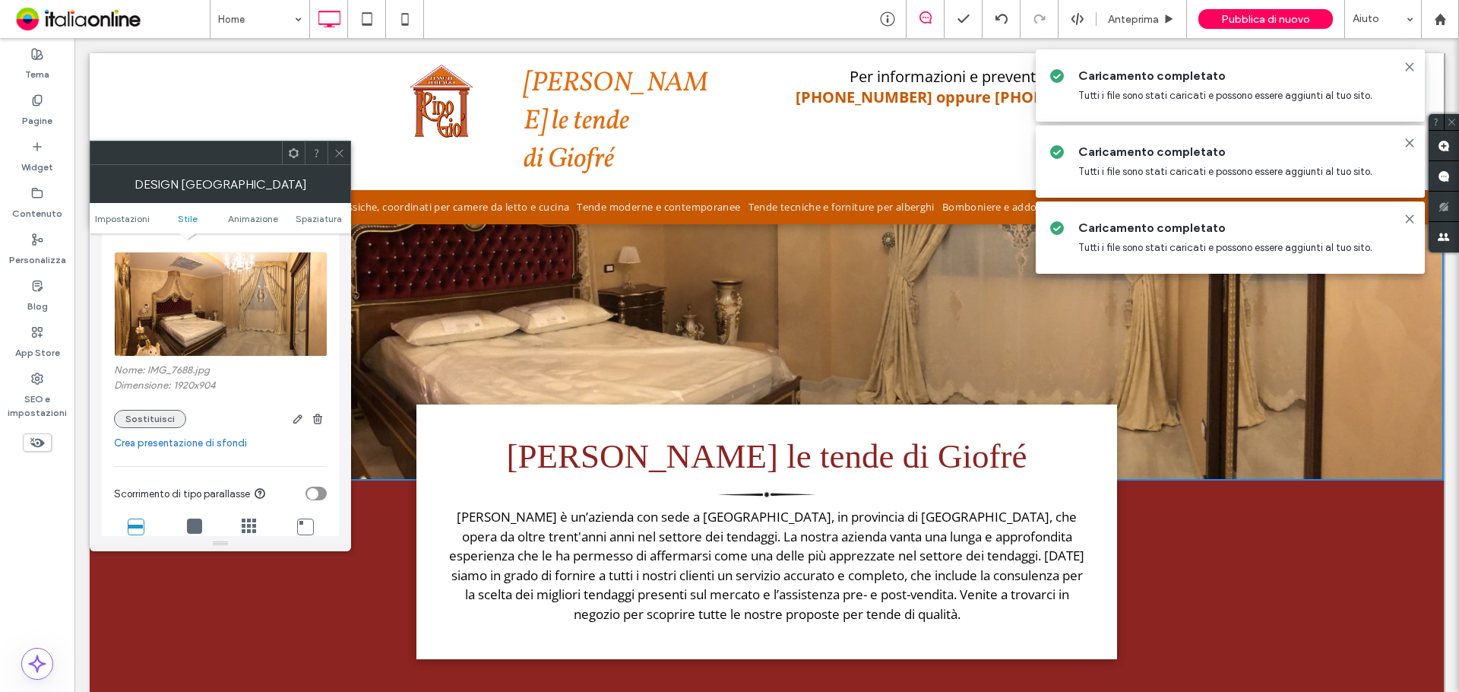
click at [149, 411] on button "Sostituisci" at bounding box center [150, 419] width 72 height 18
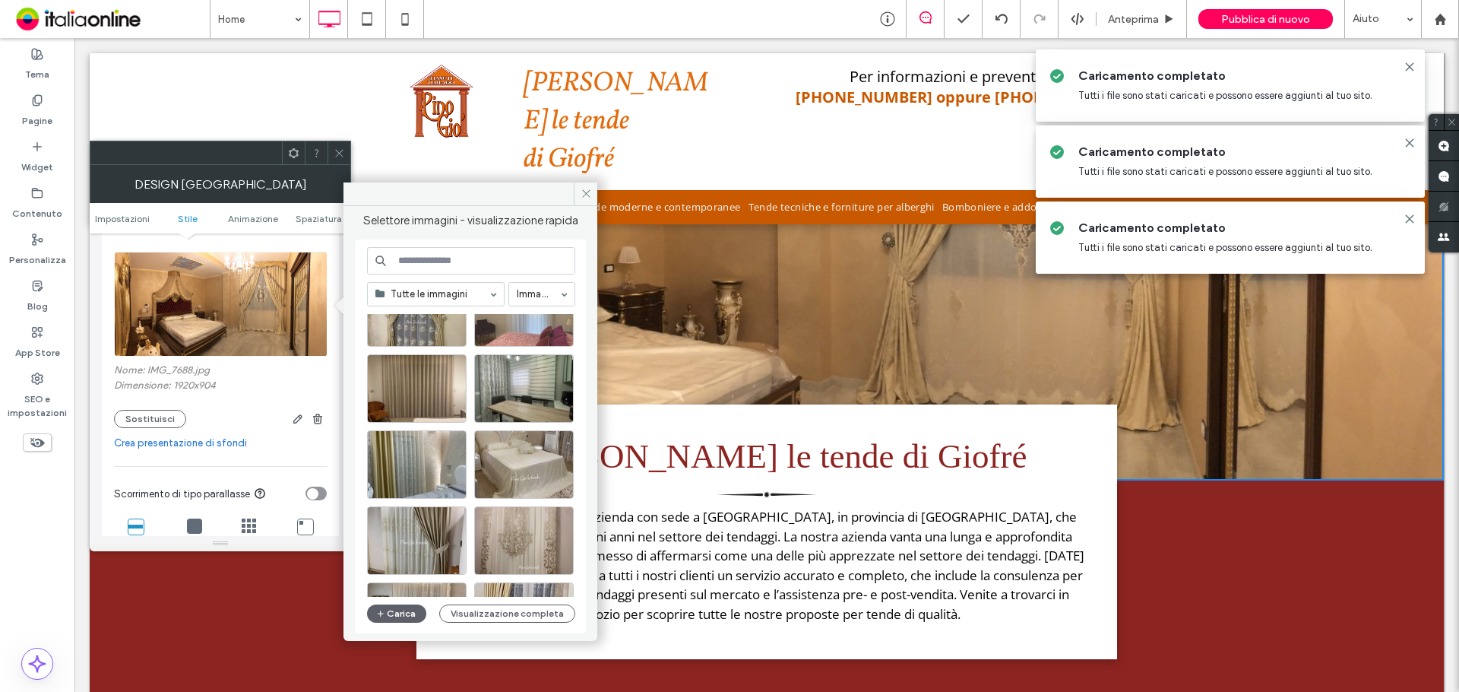
scroll to position [2491, 0]
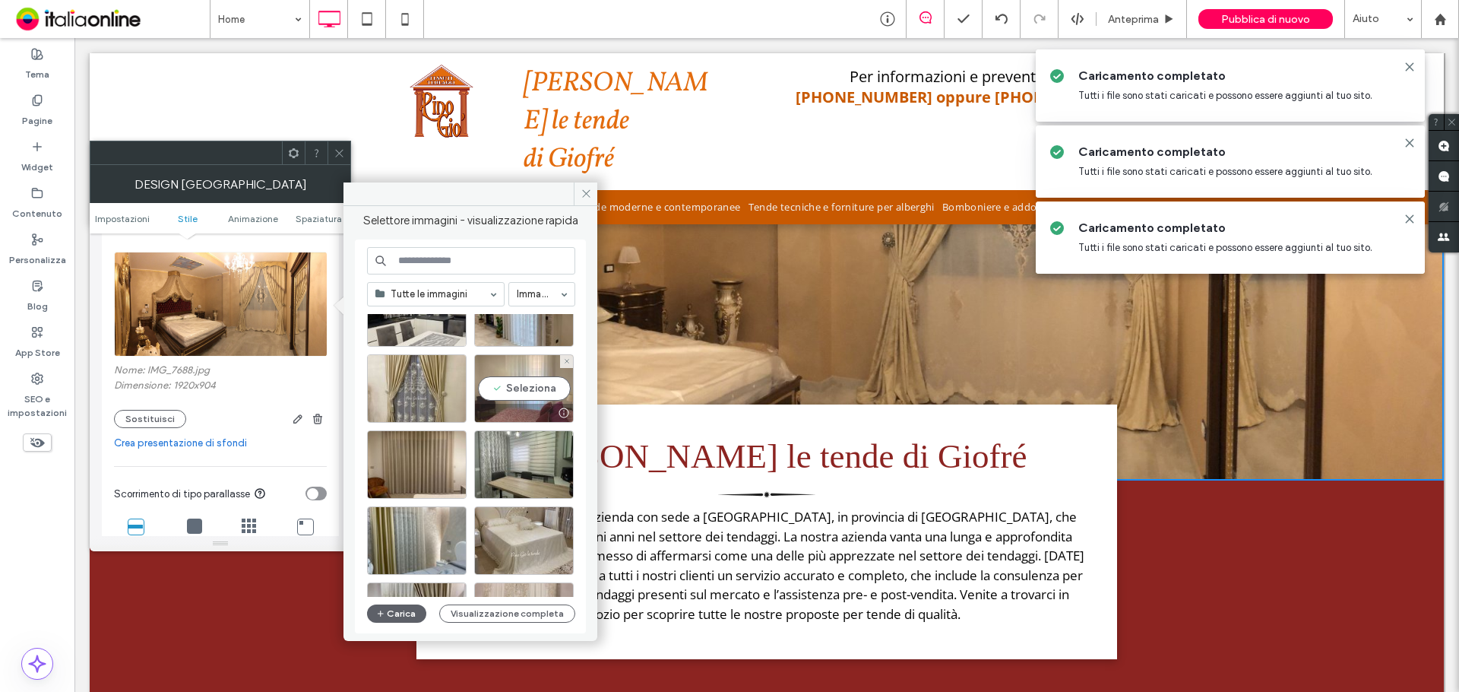
click at [519, 393] on div "Seleziona" at bounding box center [524, 388] width 100 height 68
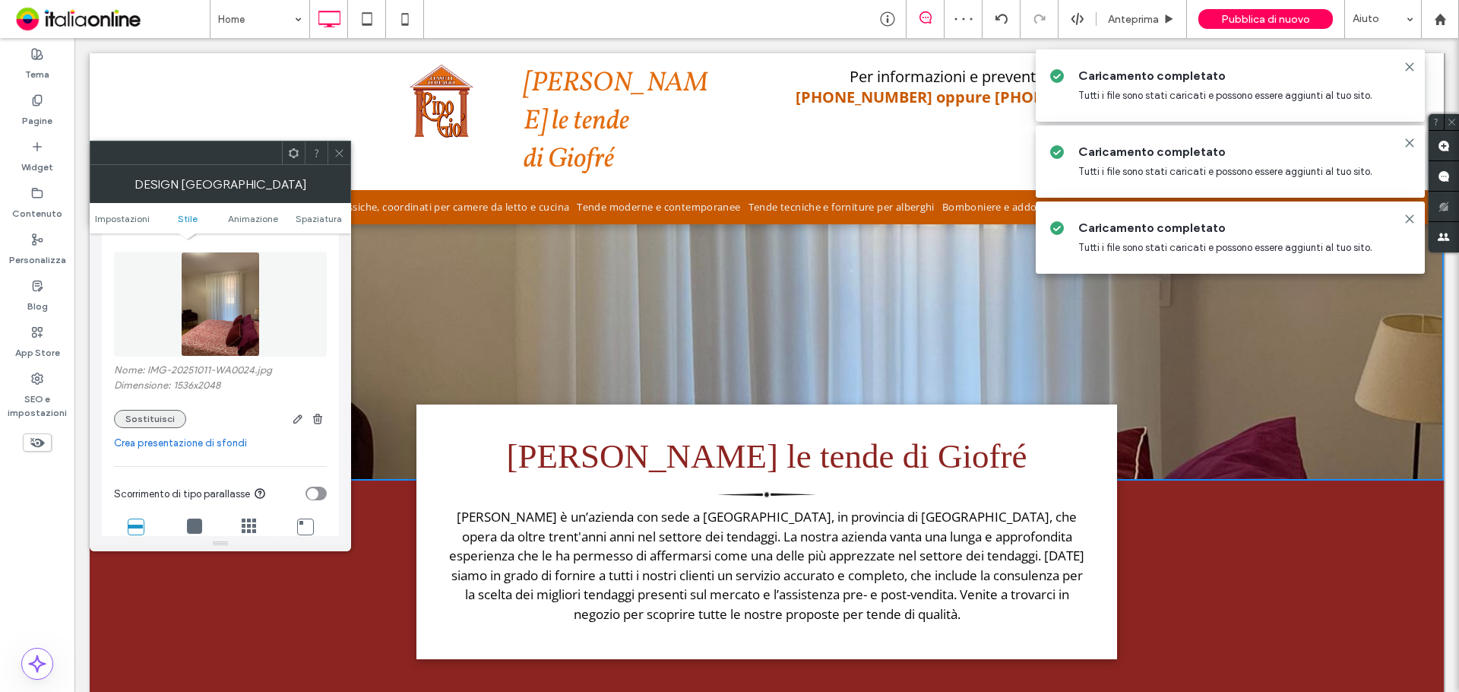
click at [151, 416] on button "Sostituisci" at bounding box center [150, 419] width 72 height 18
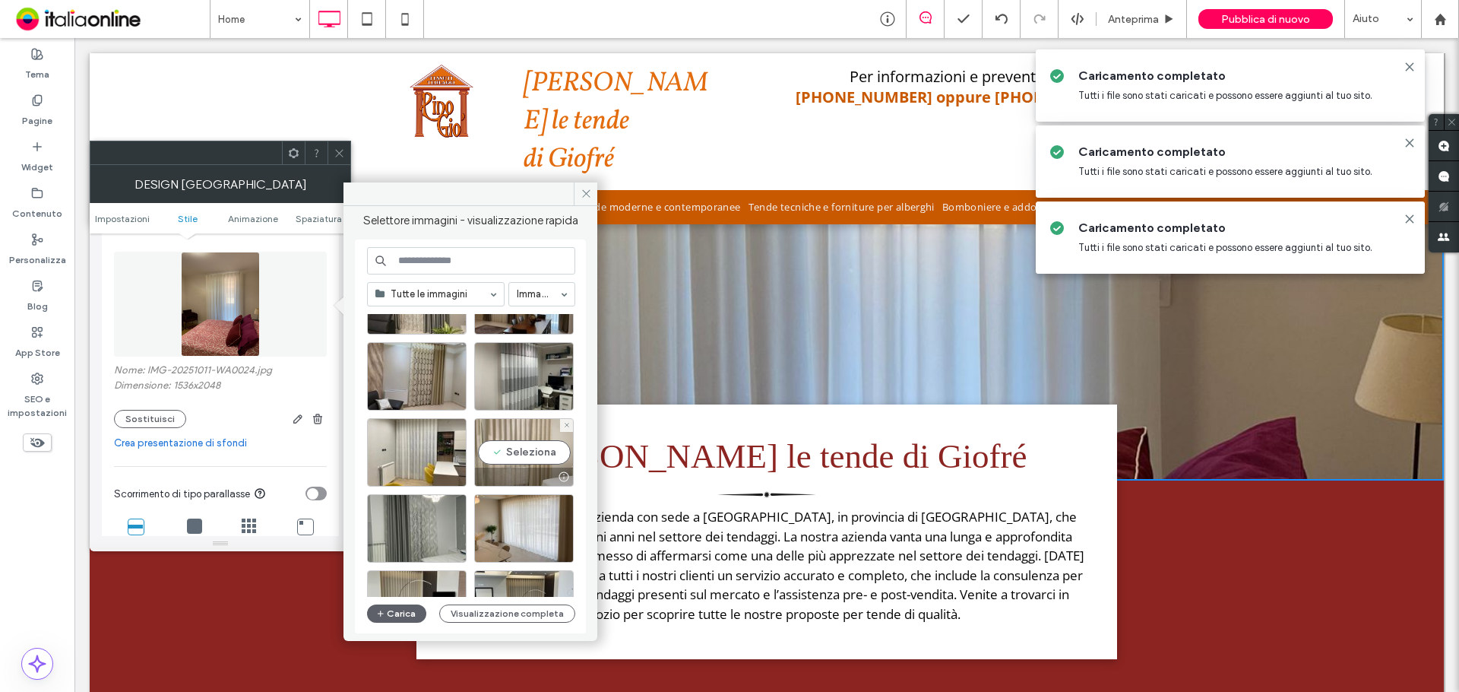
scroll to position [1792, 0]
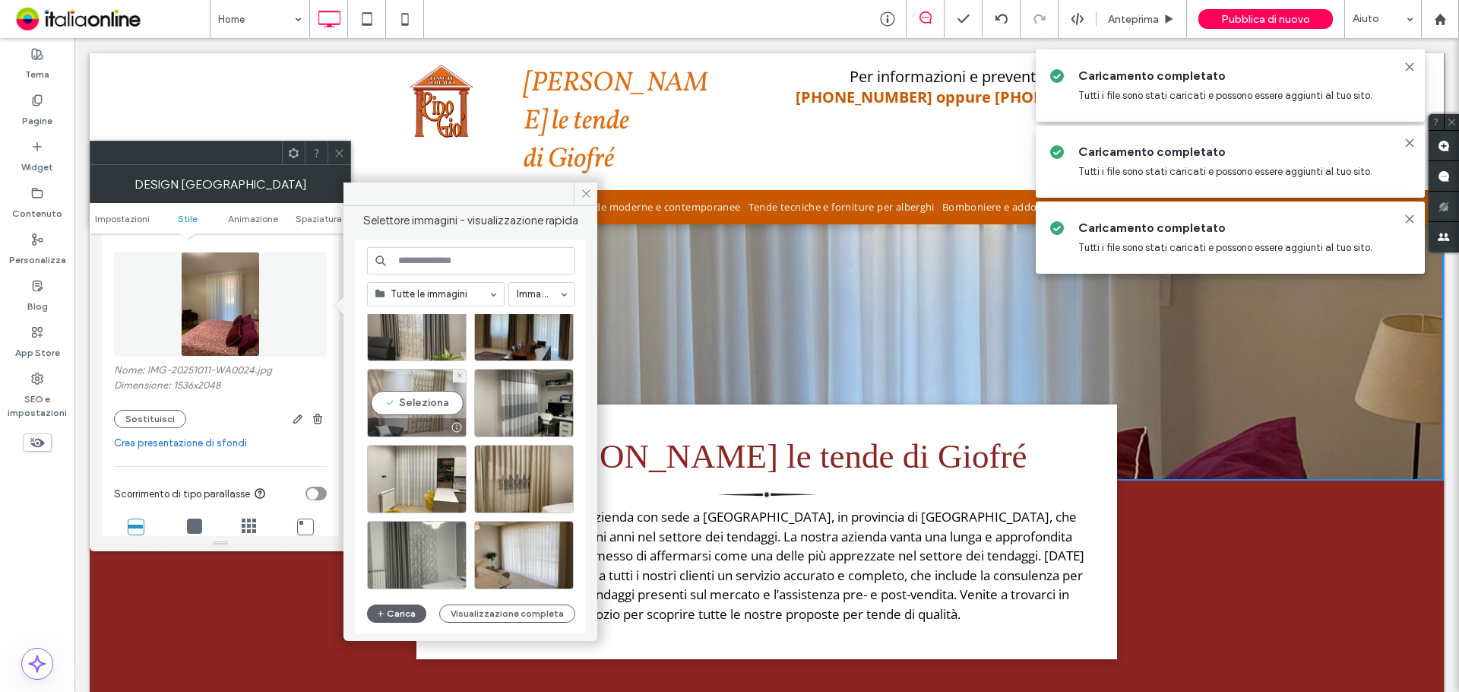
click at [436, 399] on div "Seleziona" at bounding box center [417, 403] width 100 height 68
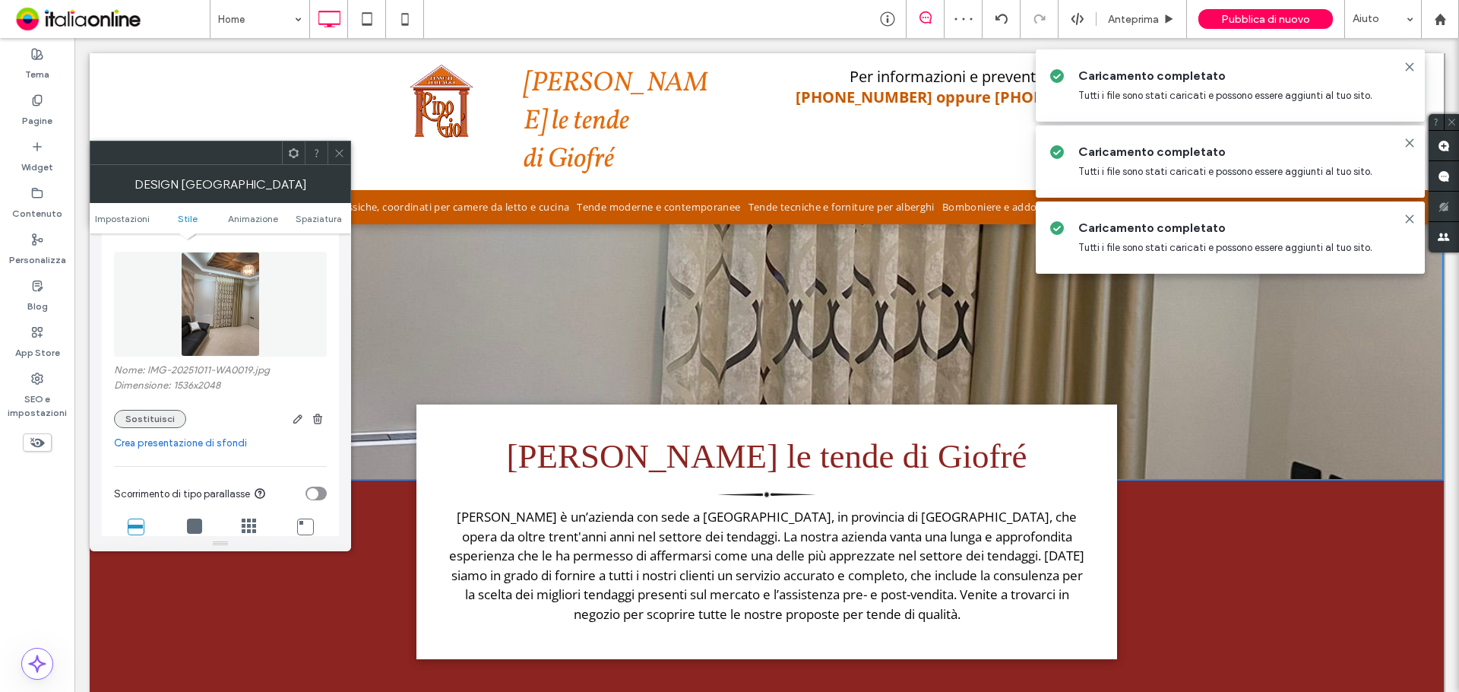
click at [157, 413] on button "Sostituisci" at bounding box center [150, 419] width 72 height 18
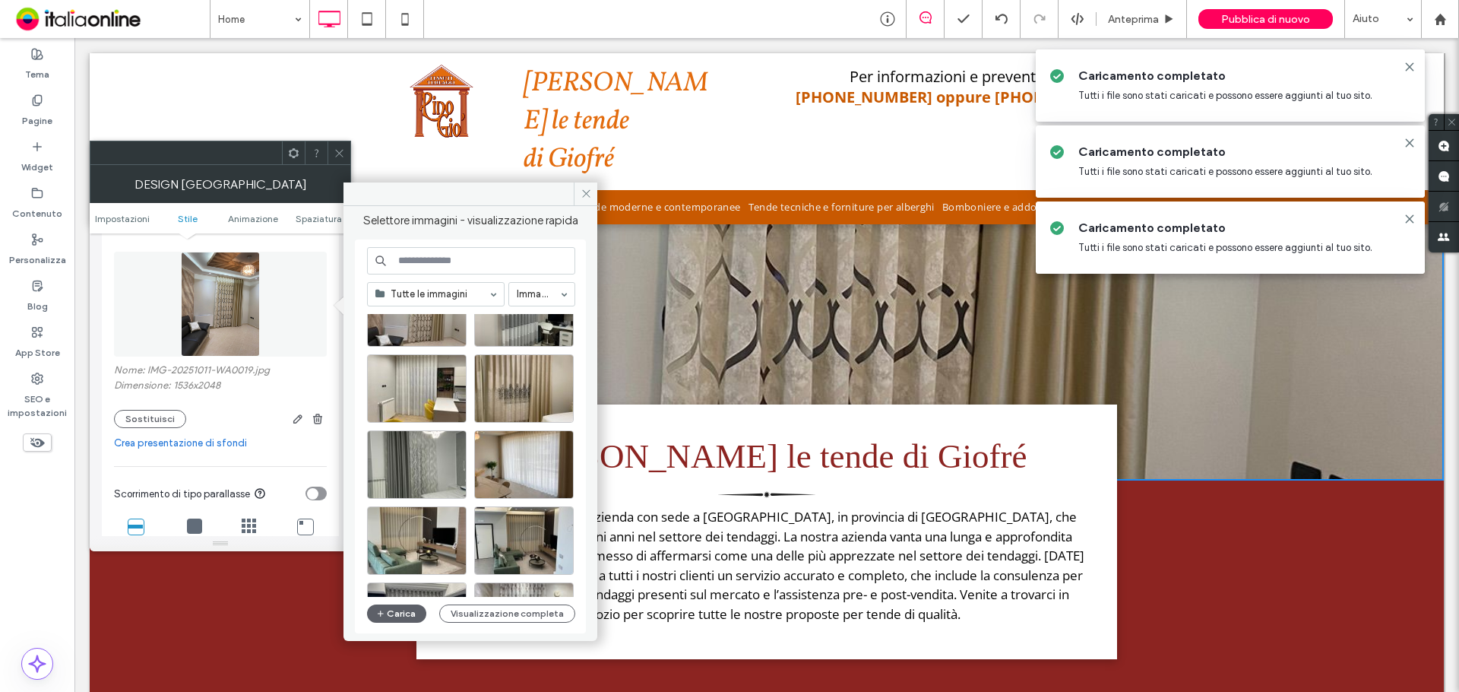
scroll to position [1959, 0]
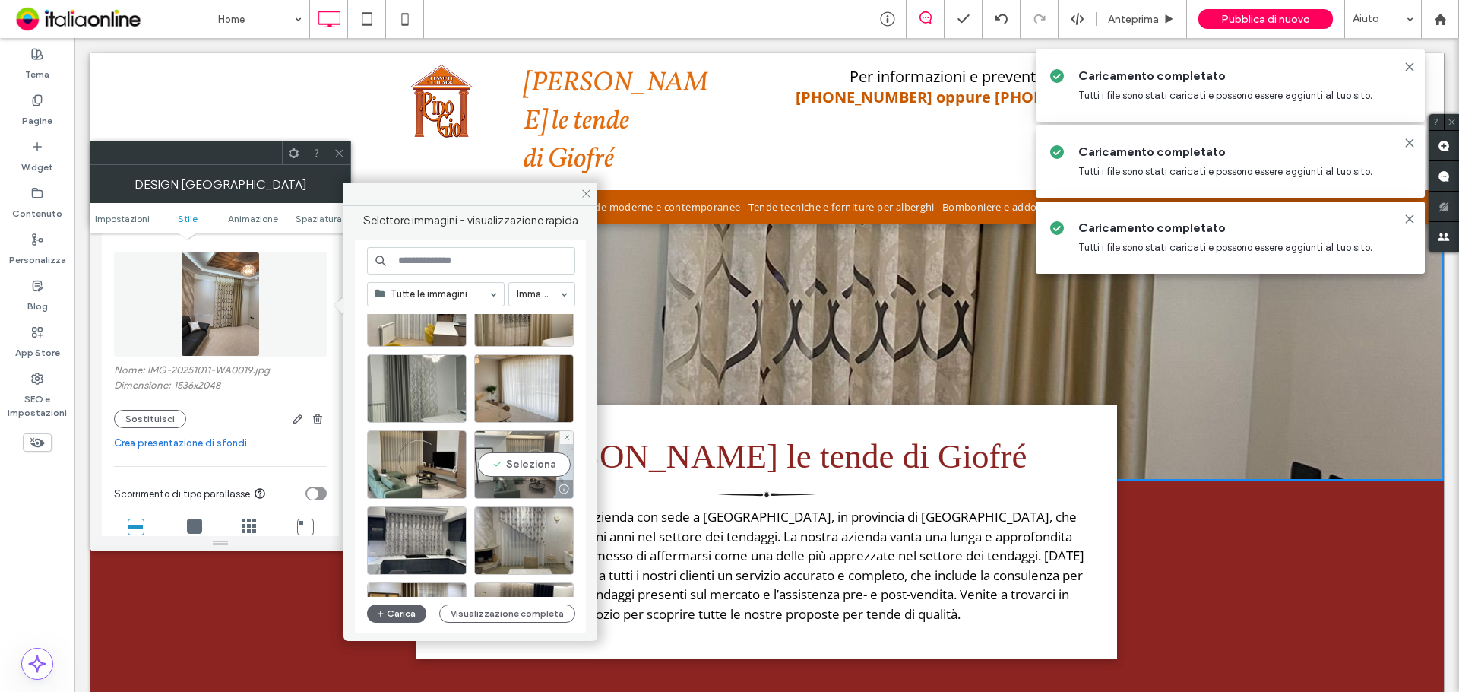
click at [519, 458] on div "Seleziona" at bounding box center [524, 464] width 100 height 68
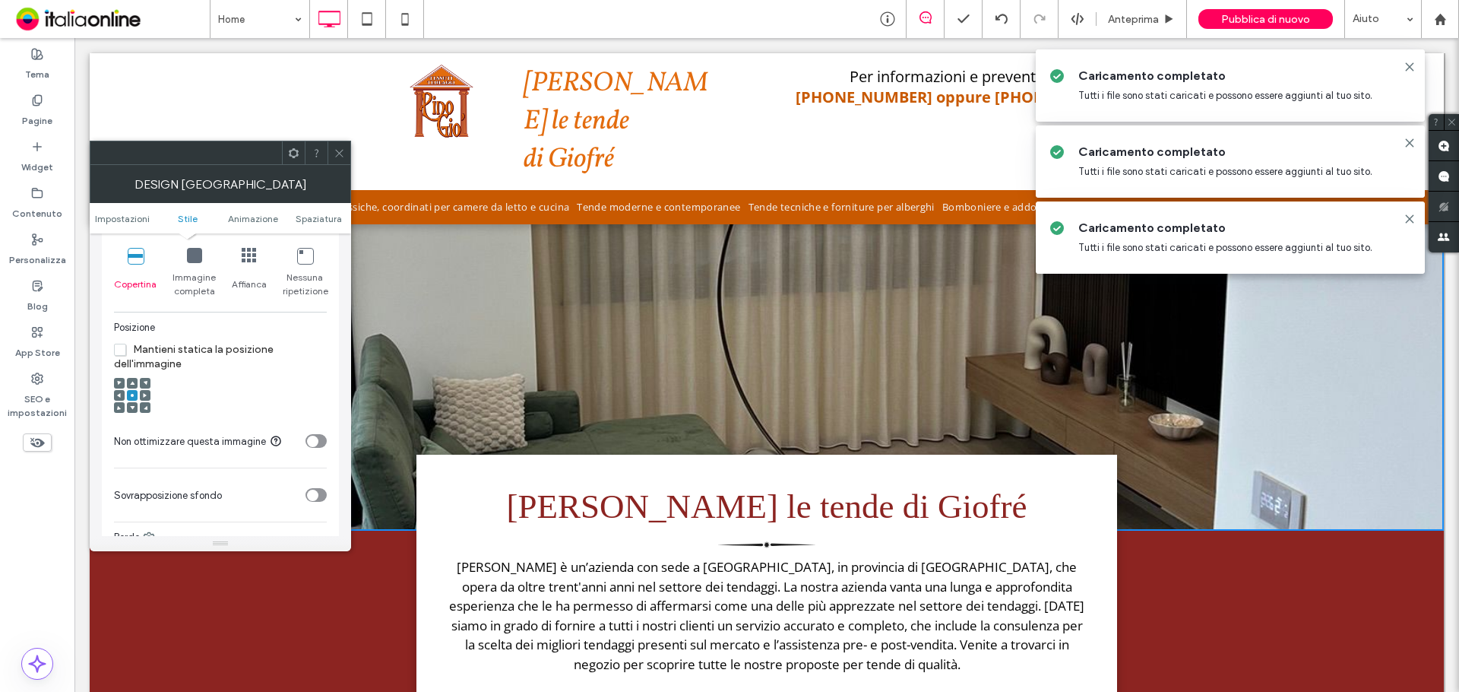
scroll to position [532, 0]
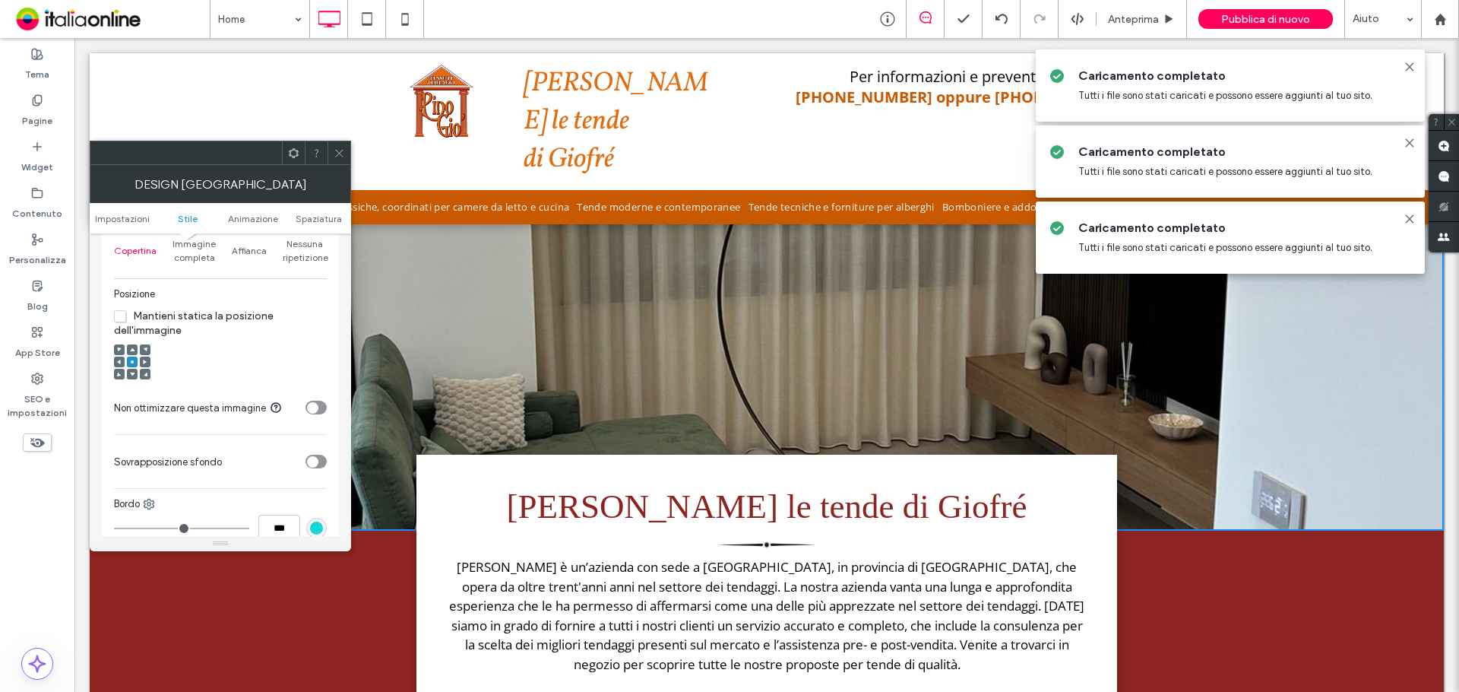
click at [133, 348] on icon at bounding box center [132, 349] width 5 height 5
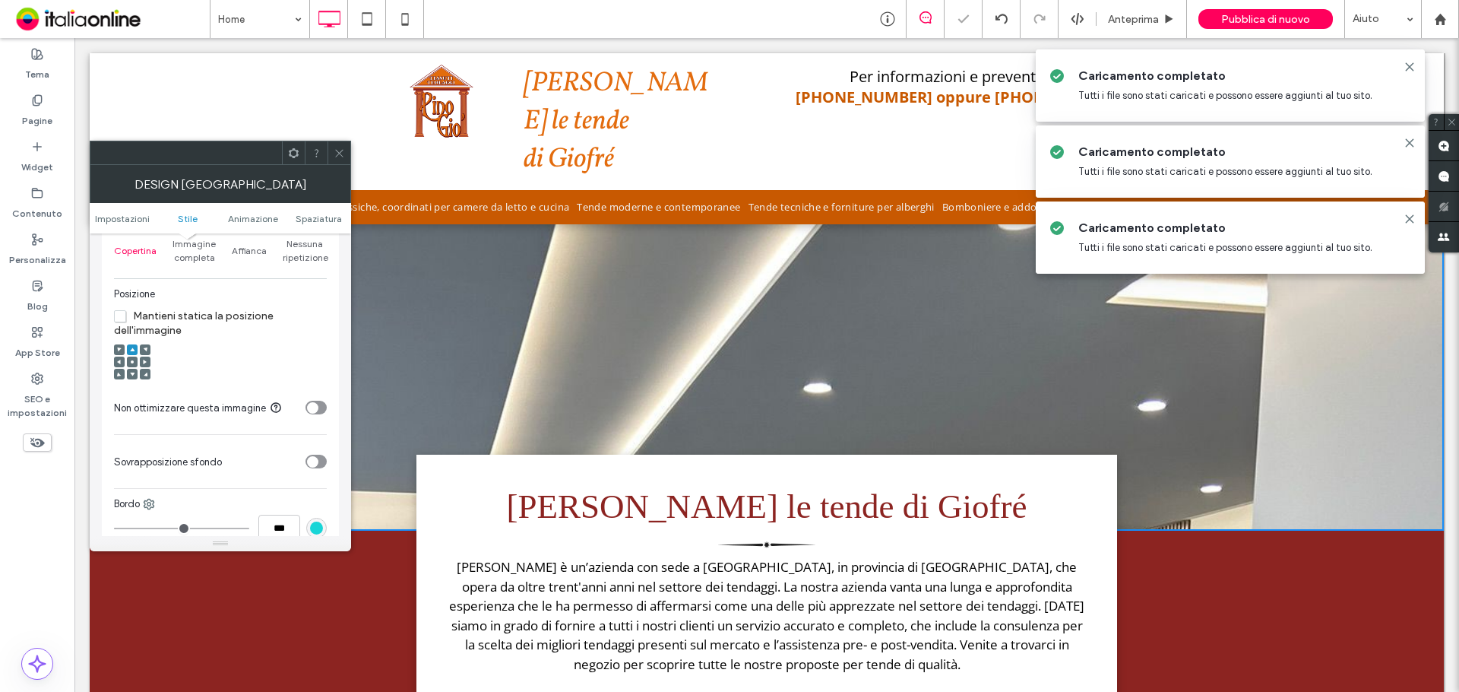
click at [131, 364] on span at bounding box center [132, 361] width 5 height 11
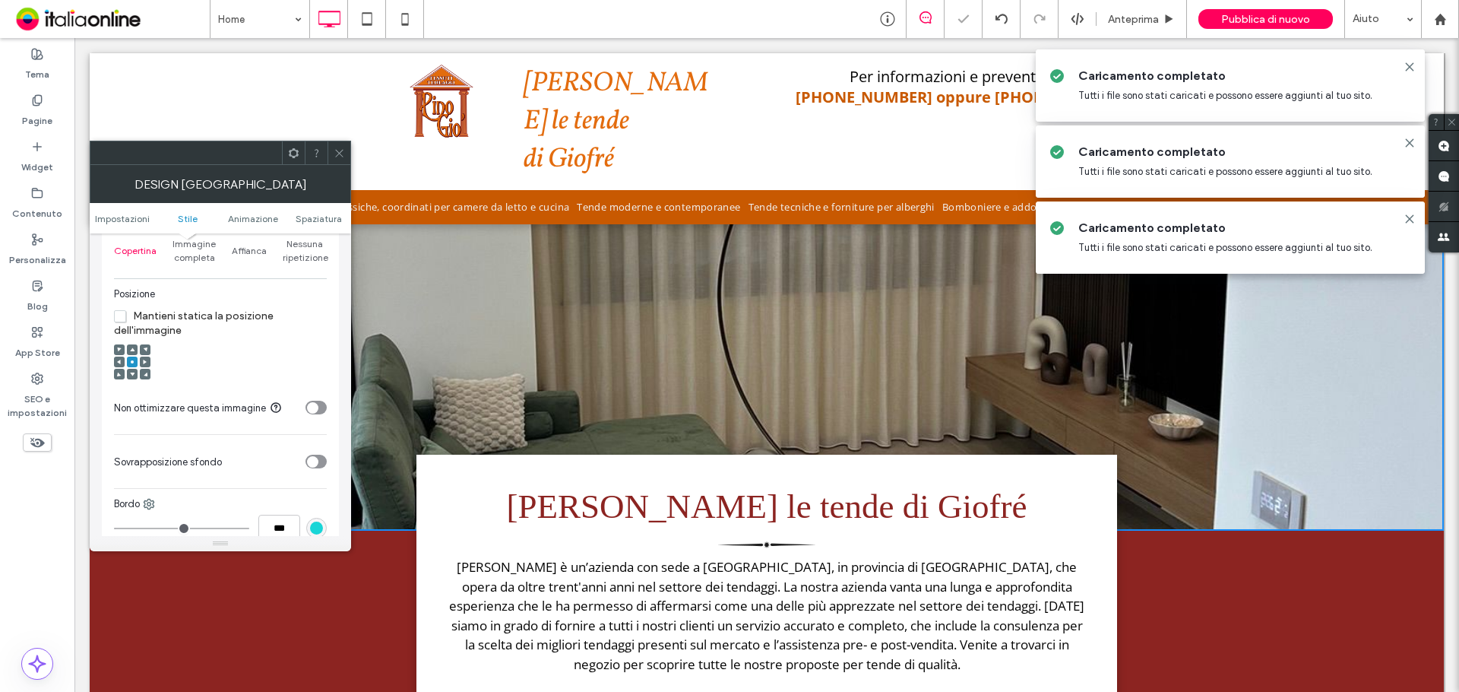
click at [147, 358] on span at bounding box center [145, 361] width 5 height 11
click at [116, 363] on div at bounding box center [119, 361] width 11 height 11
click at [127, 363] on div at bounding box center [132, 361] width 11 height 11
click at [128, 372] on div at bounding box center [132, 374] width 11 height 11
click at [131, 372] on icon at bounding box center [132, 374] width 5 height 5
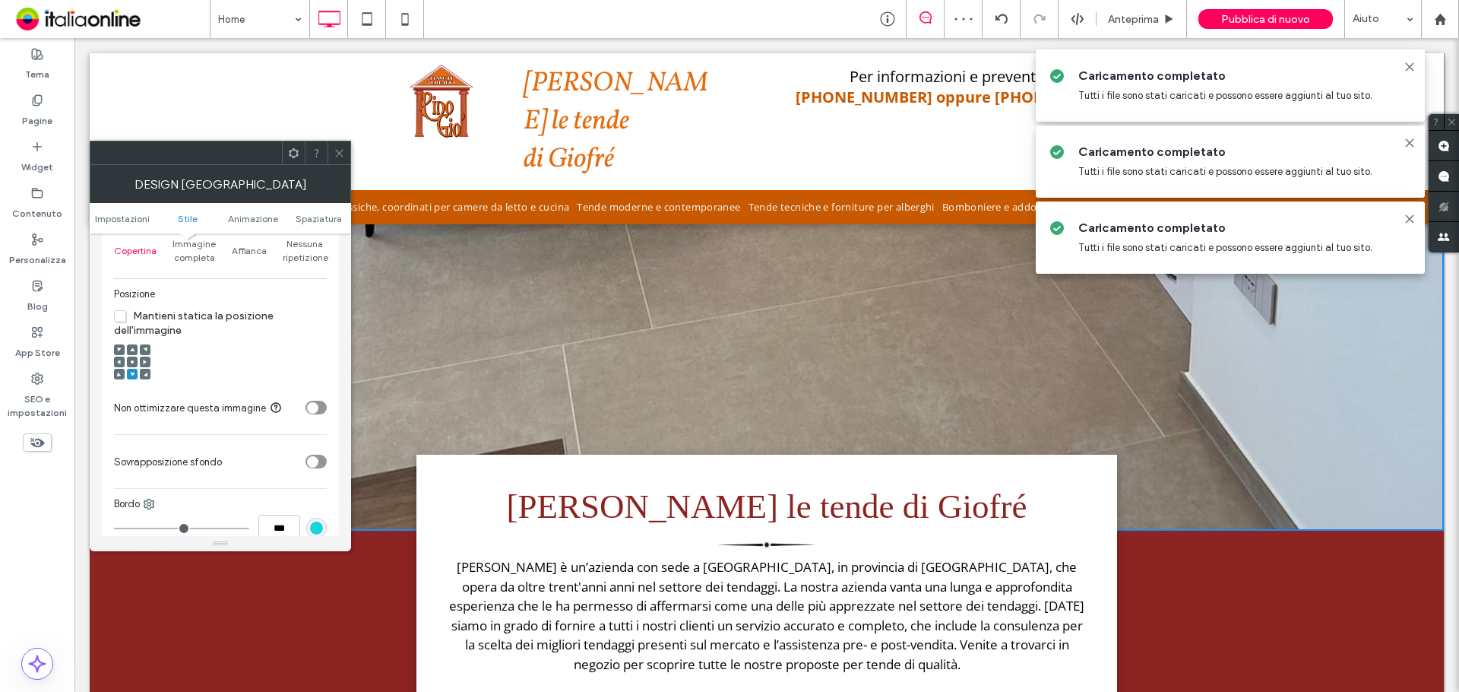
click at [131, 363] on icon at bounding box center [132, 362] width 5 height 5
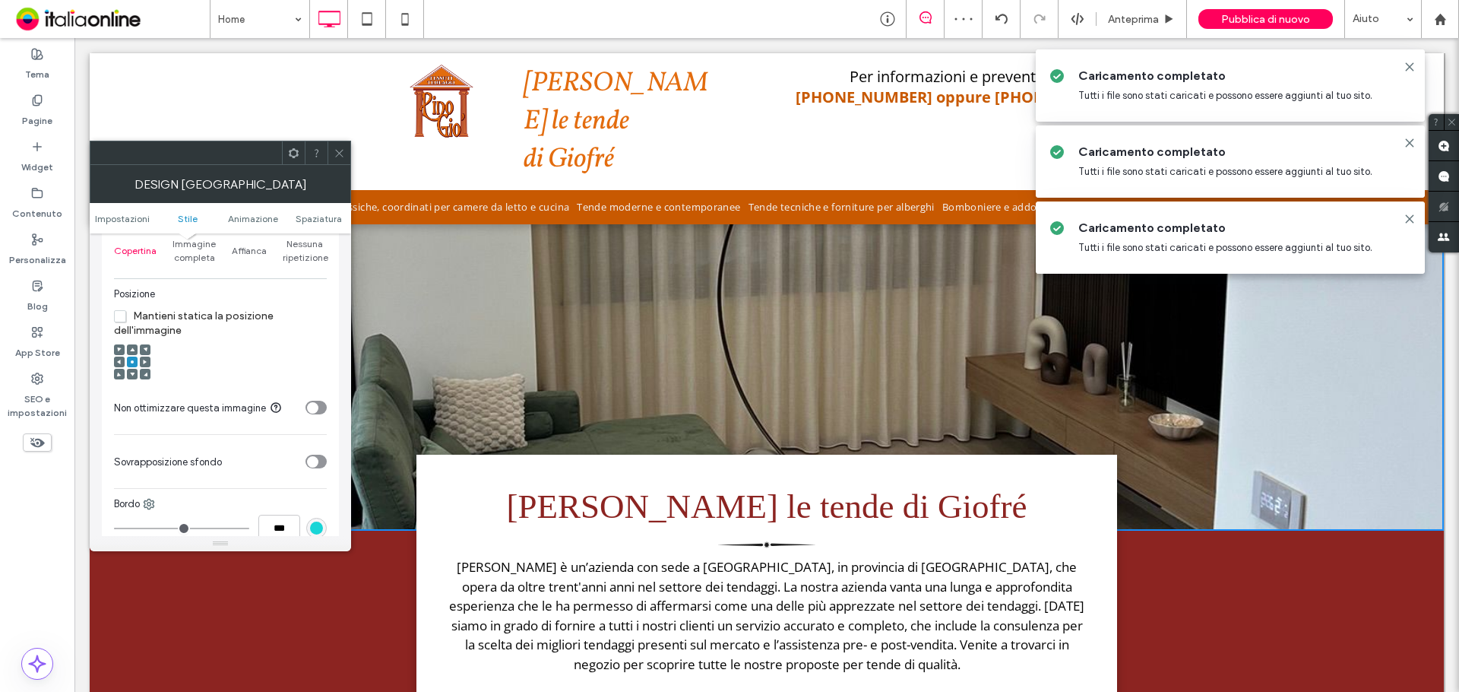
click at [340, 165] on div "Design [GEOGRAPHIC_DATA]" at bounding box center [220, 184] width 261 height 38
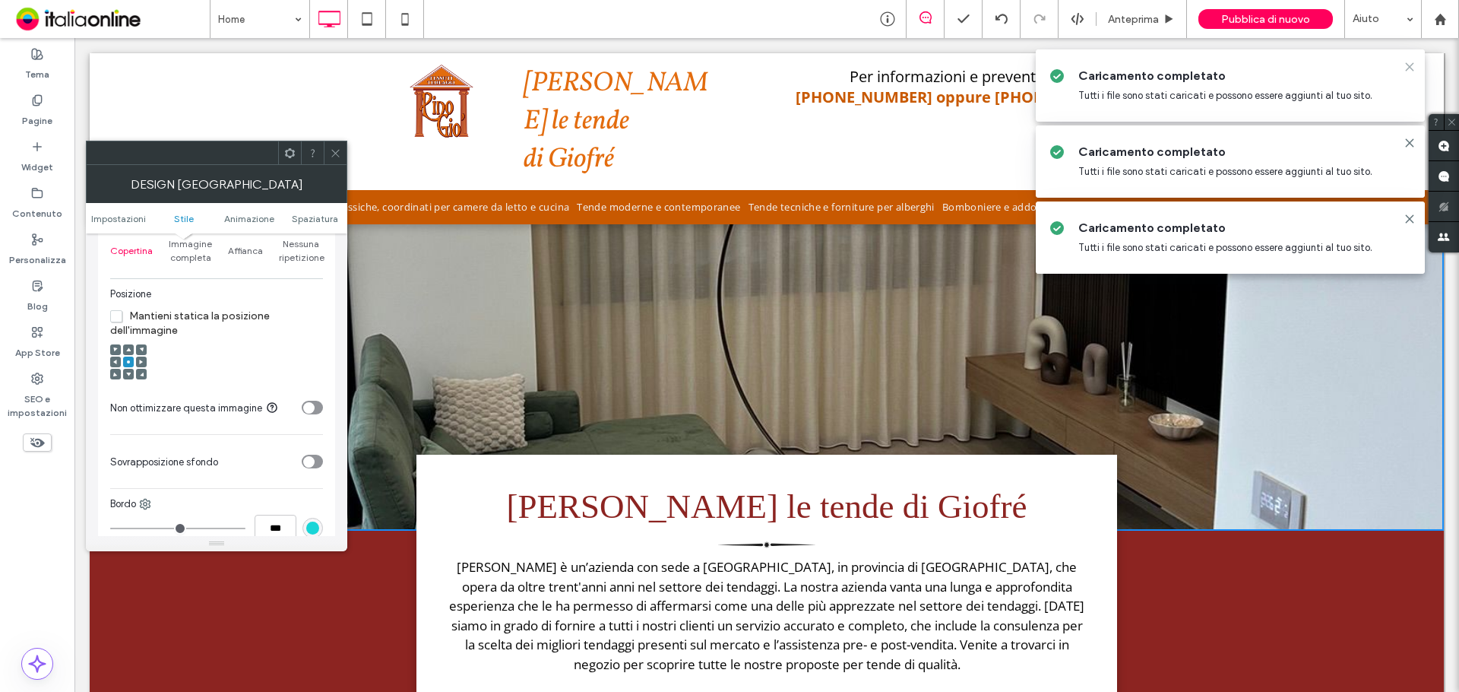
click at [1413, 66] on icon at bounding box center [1410, 67] width 12 height 12
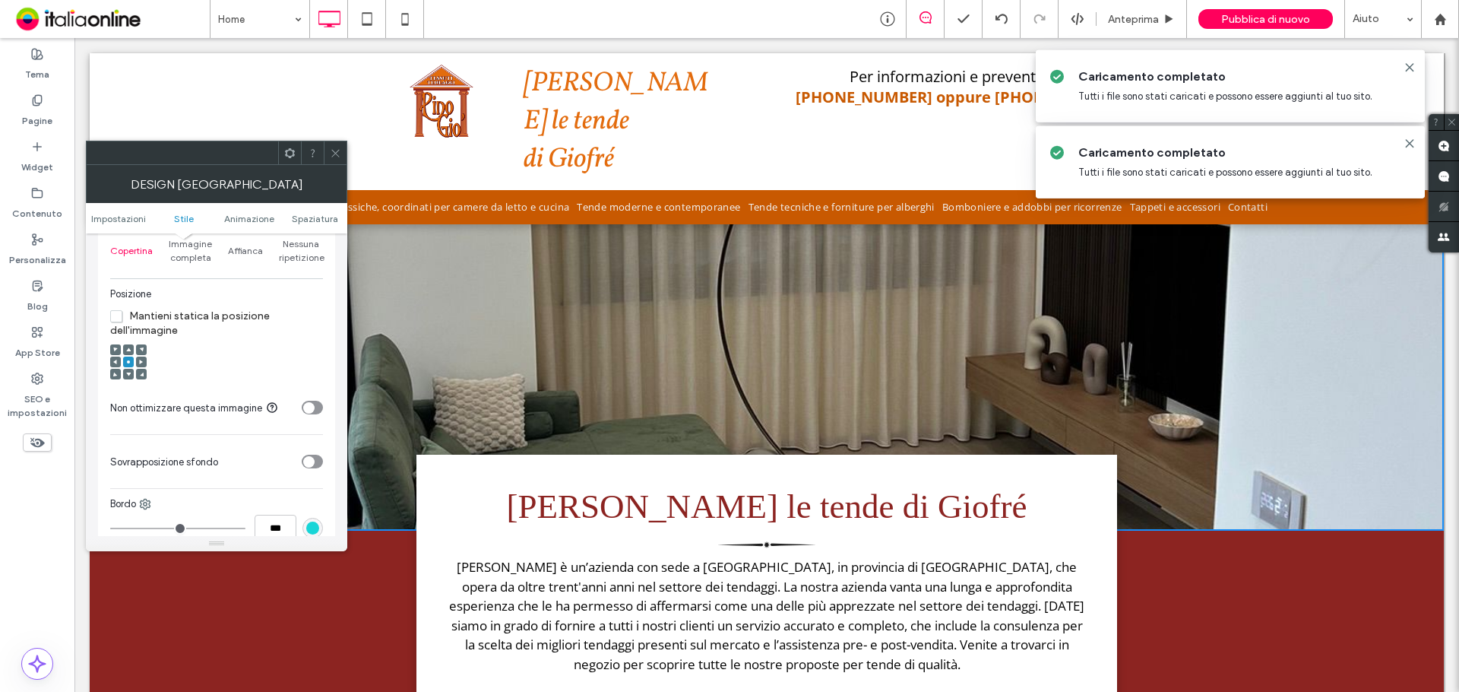
click at [1414, 68] on icon at bounding box center [1410, 68] width 12 height 12
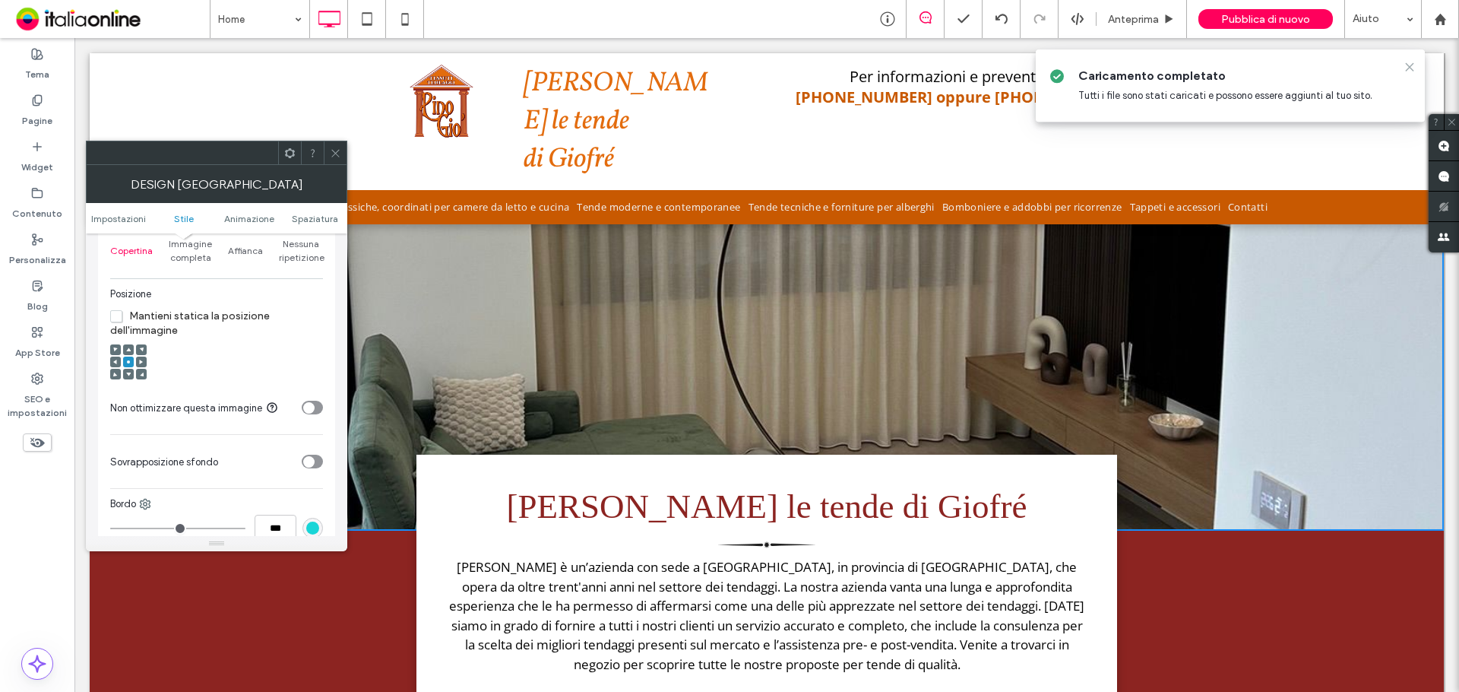
click at [1414, 69] on icon at bounding box center [1410, 67] width 12 height 12
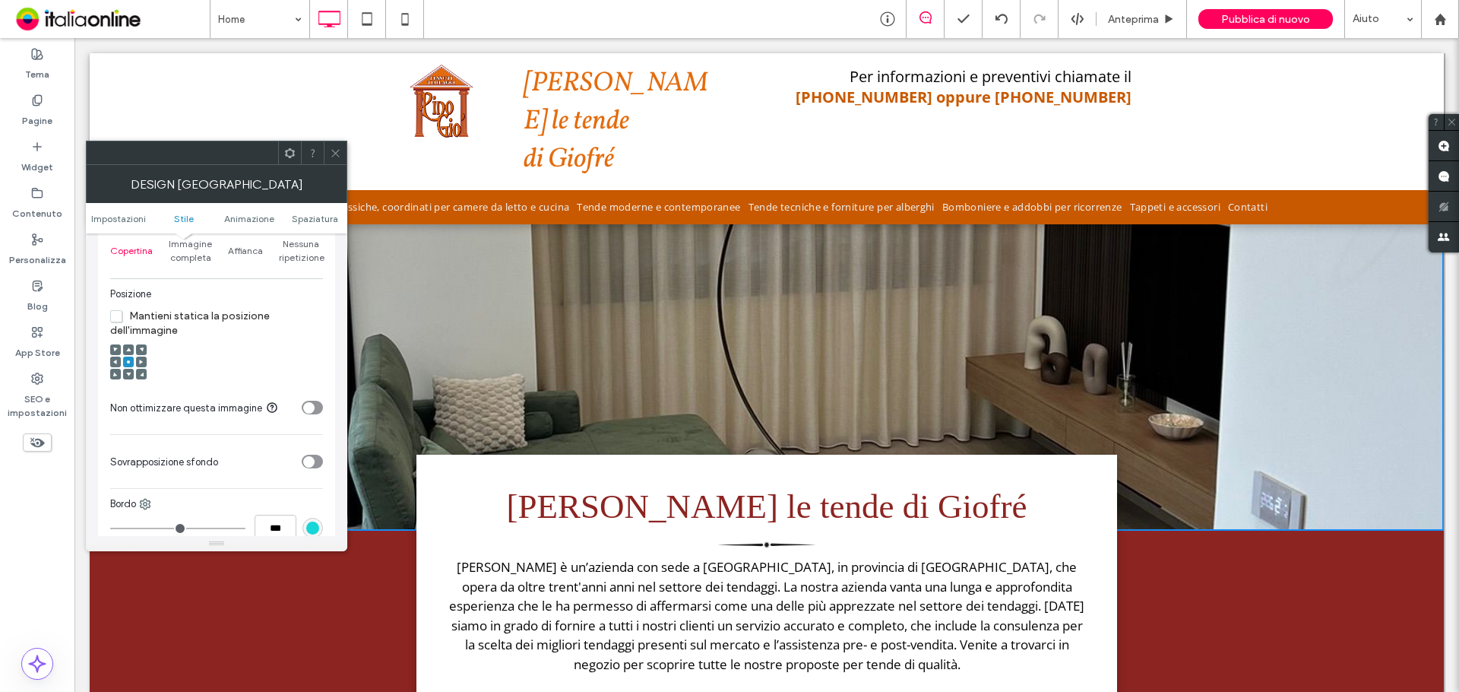
click at [329, 152] on div at bounding box center [335, 152] width 23 height 23
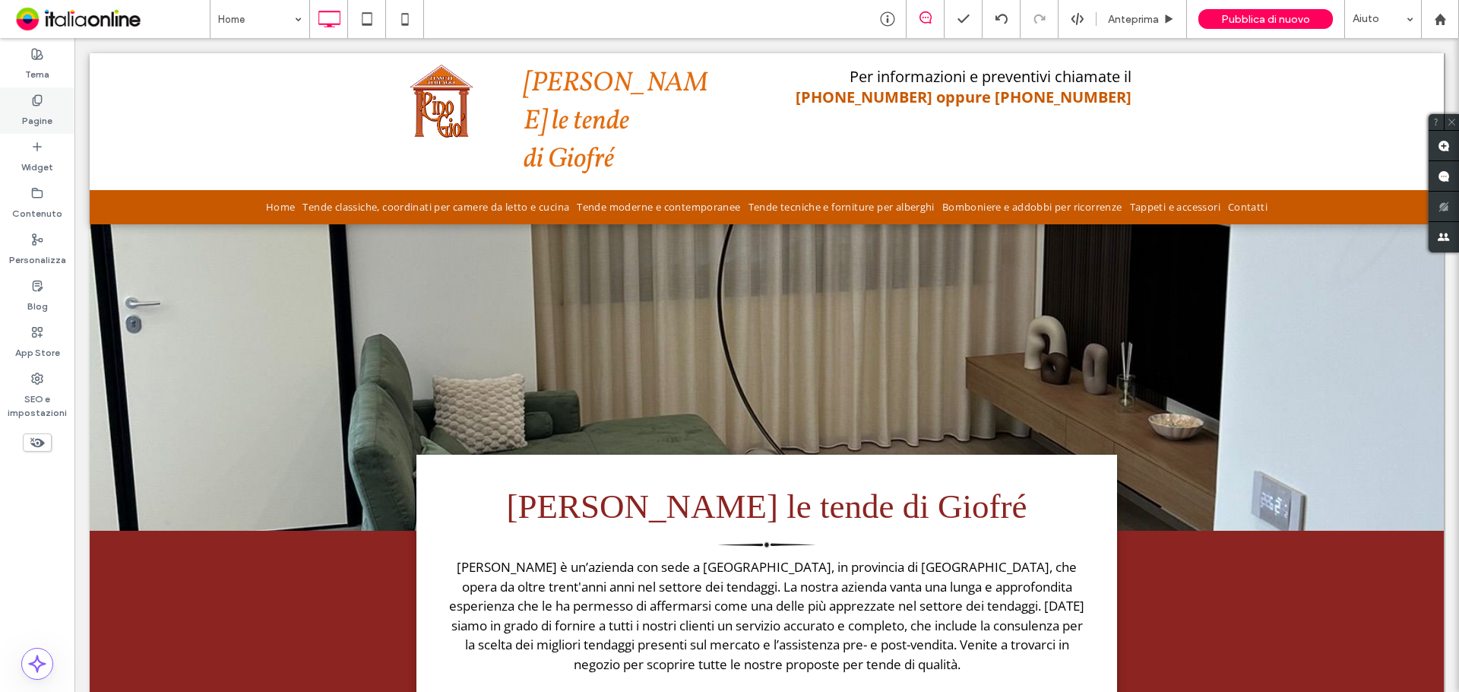
click at [38, 99] on icon at bounding box center [37, 100] width 12 height 12
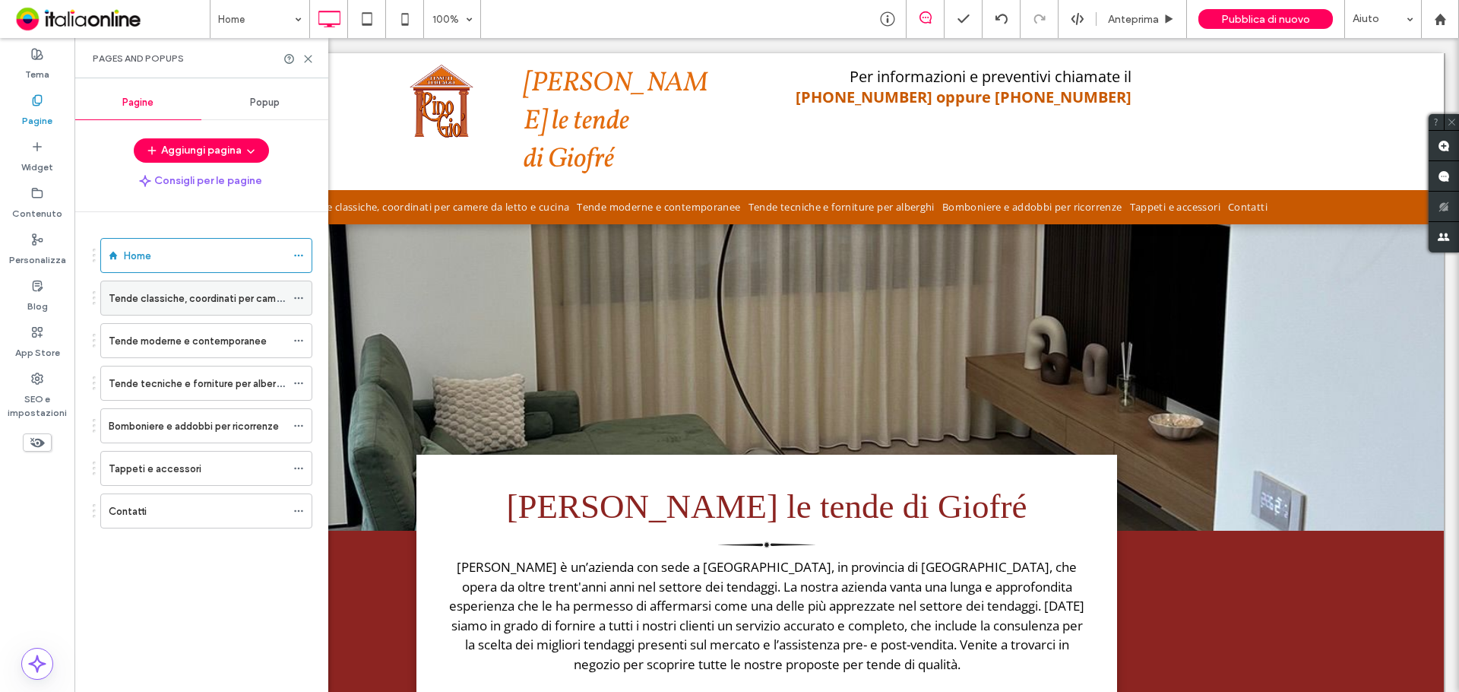
click at [174, 294] on label "Tende classiche, coordinati per camere da letto e cucina" at bounding box center [239, 298] width 261 height 27
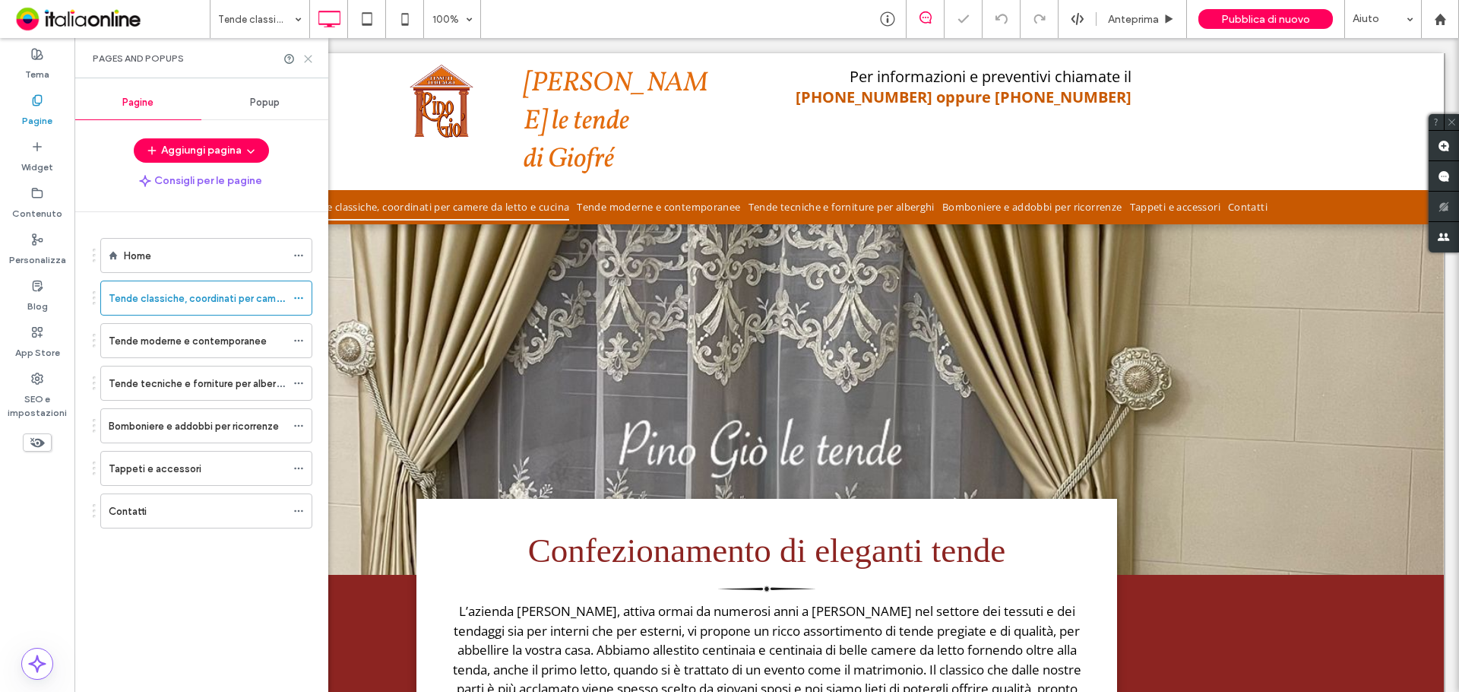
click at [303, 60] on icon at bounding box center [308, 58] width 11 height 11
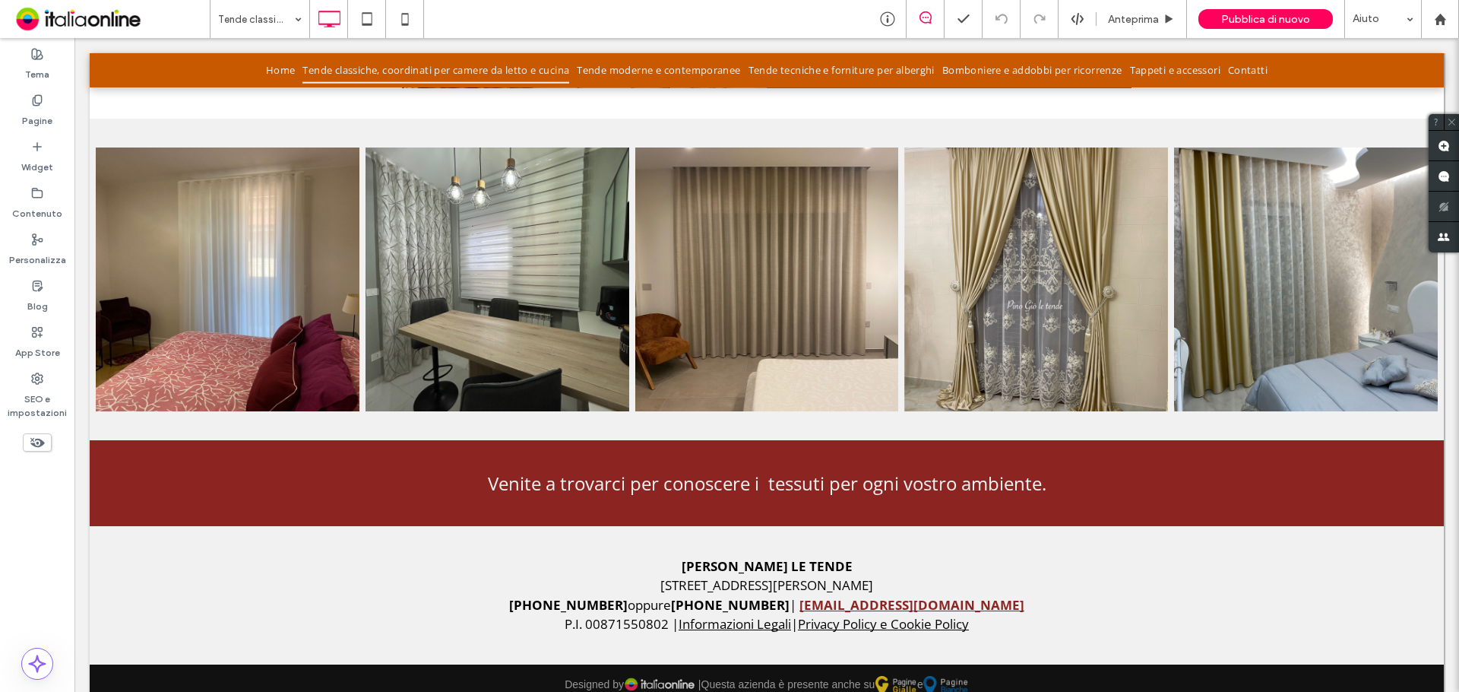
scroll to position [1011, 0]
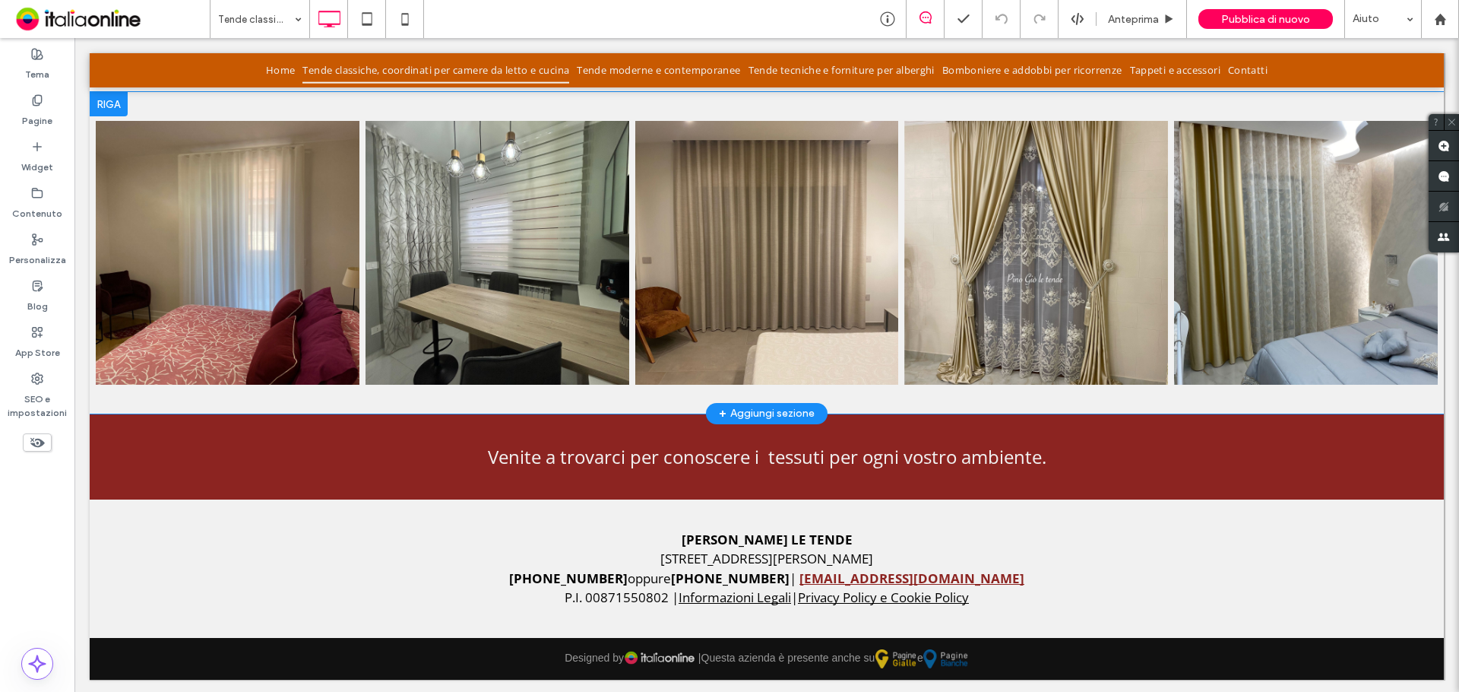
click at [115, 100] on div at bounding box center [109, 104] width 38 height 24
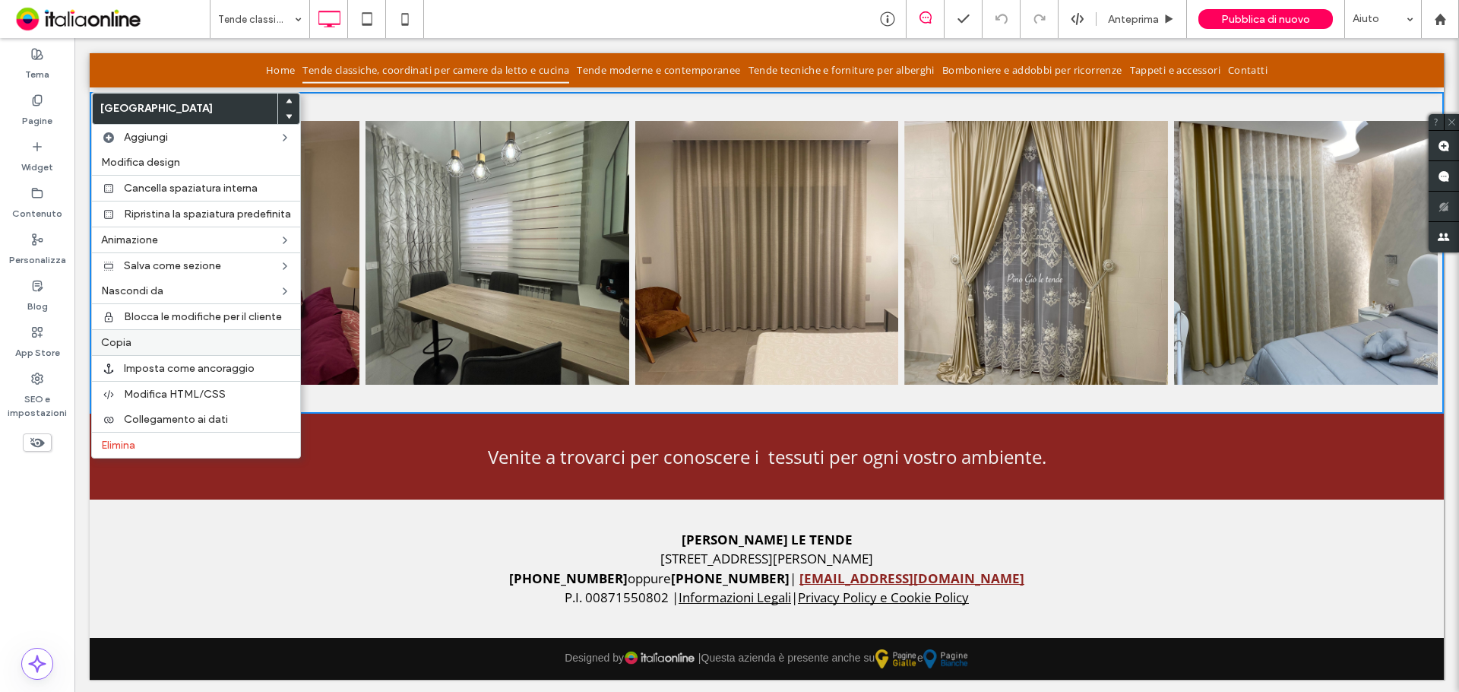
click at [116, 337] on span "Copia" at bounding box center [116, 342] width 30 height 13
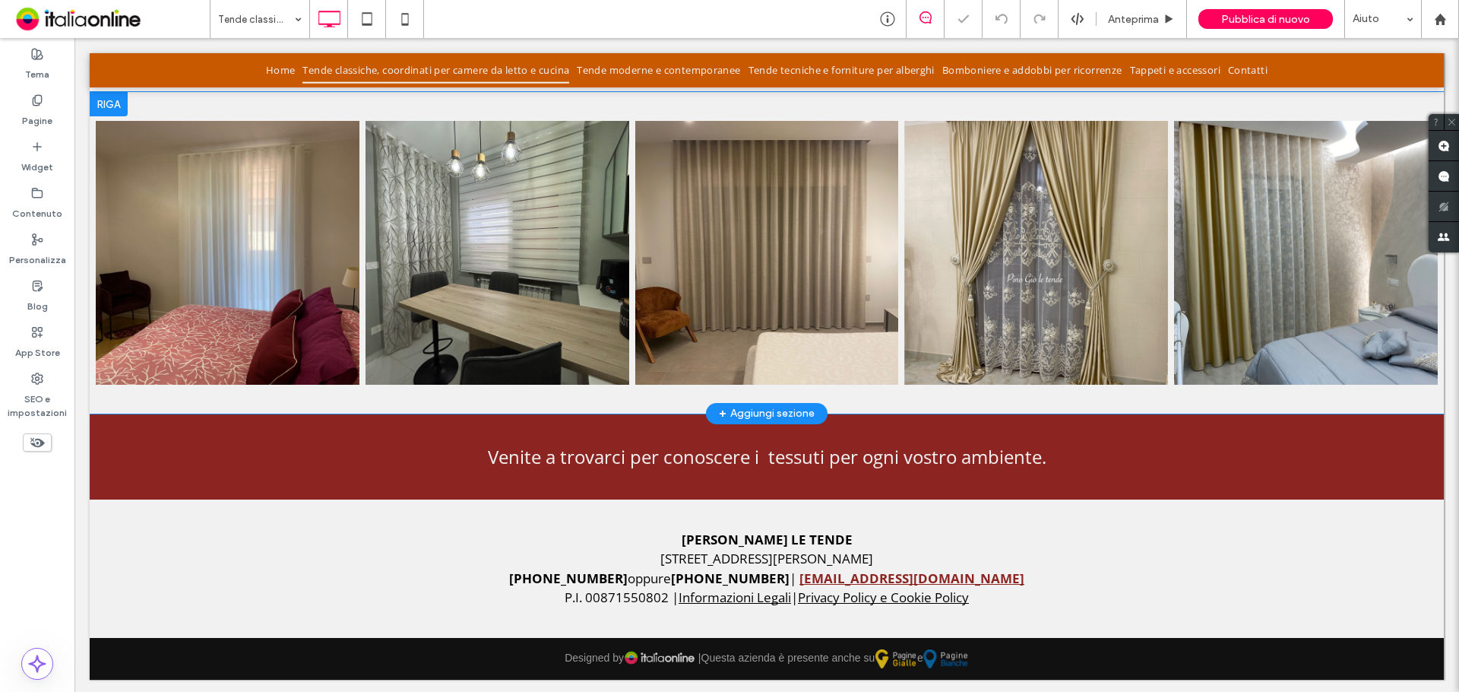
click at [101, 97] on div at bounding box center [109, 104] width 38 height 24
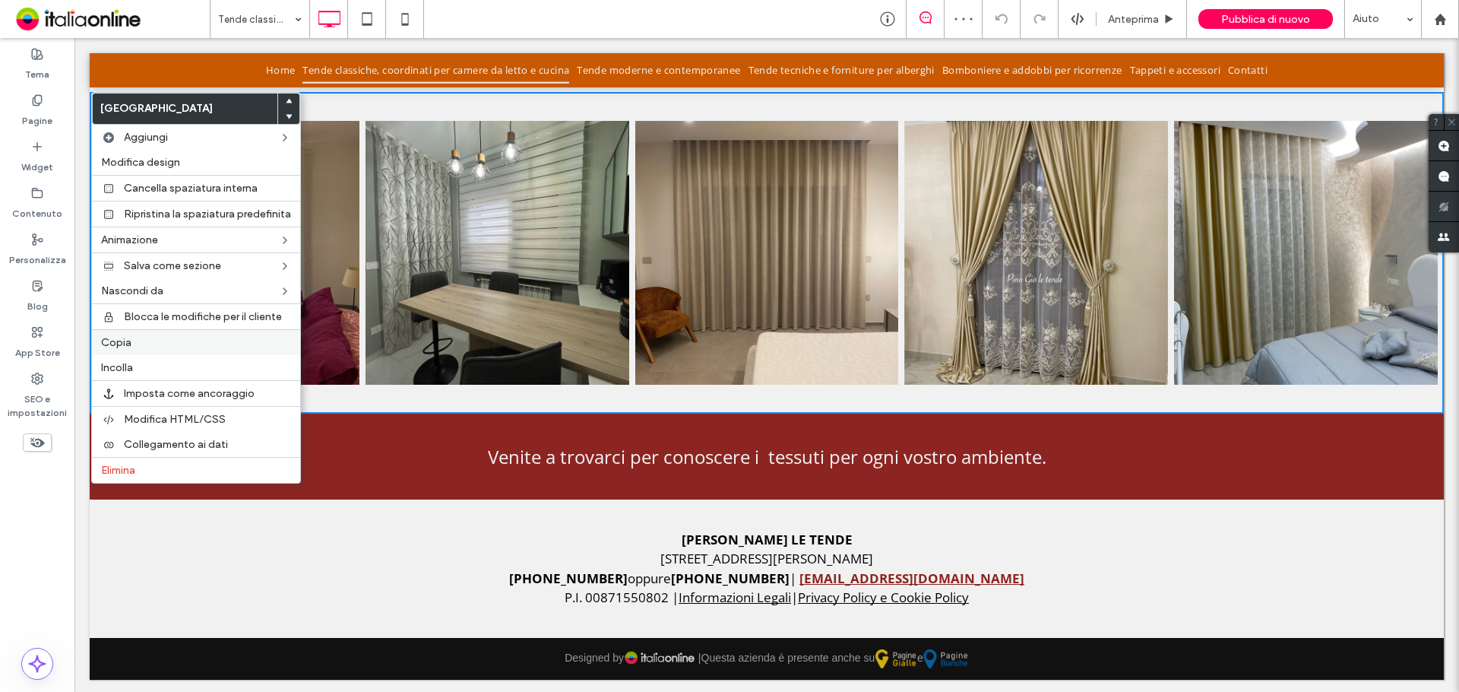
drag, startPoint x: 119, startPoint y: 371, endPoint x: 120, endPoint y: 339, distance: 32.0
click at [119, 371] on span "Incolla" at bounding box center [117, 367] width 32 height 13
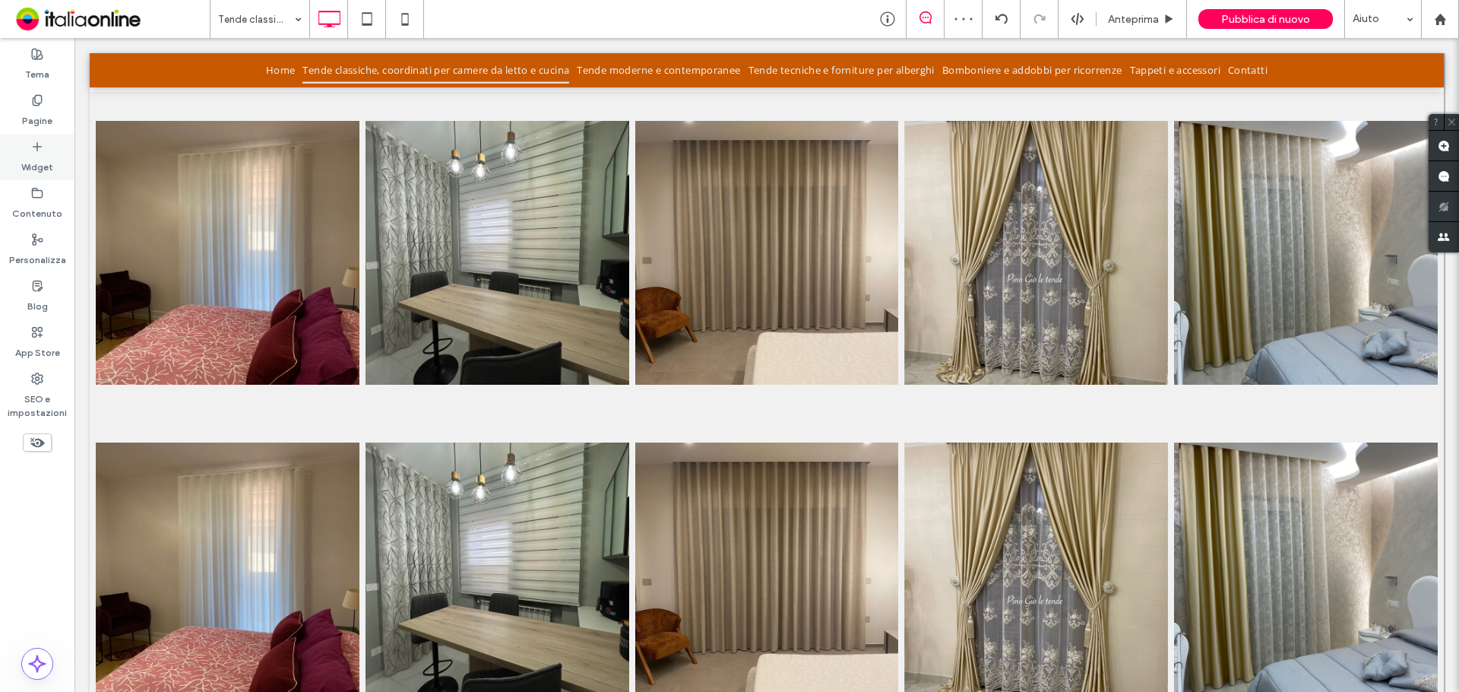
drag, startPoint x: 67, startPoint y: 193, endPoint x: 24, endPoint y: 161, distance: 53.8
click at [24, 161] on label "Widget" at bounding box center [37, 163] width 32 height 21
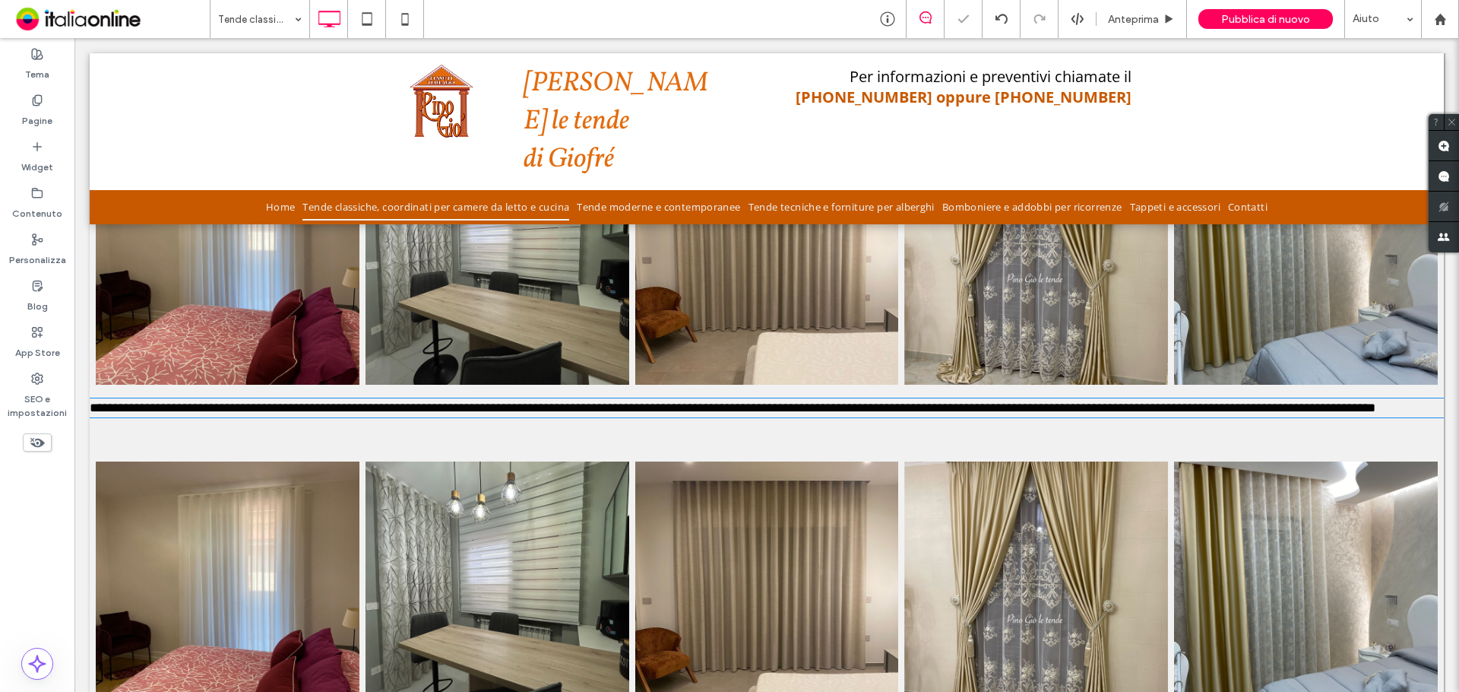
type input "*********"
type input "**"
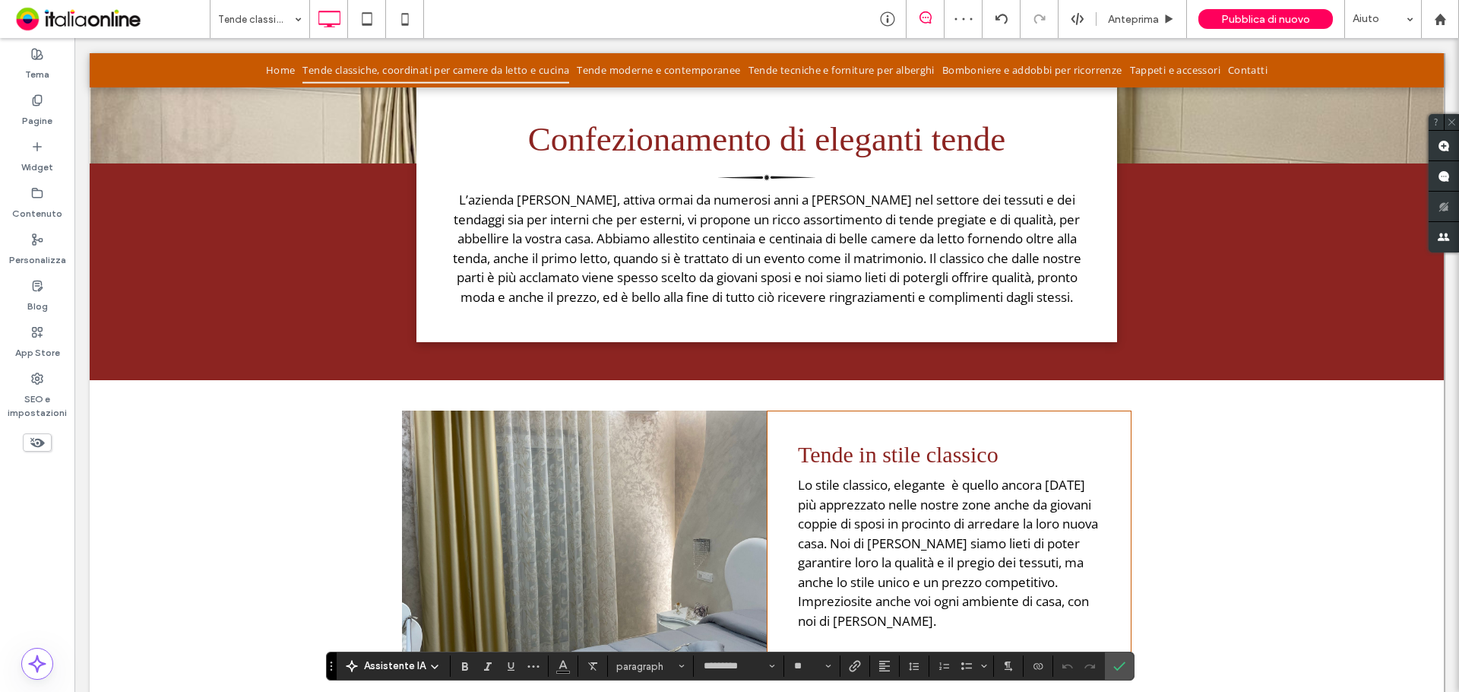
scroll to position [403, 0]
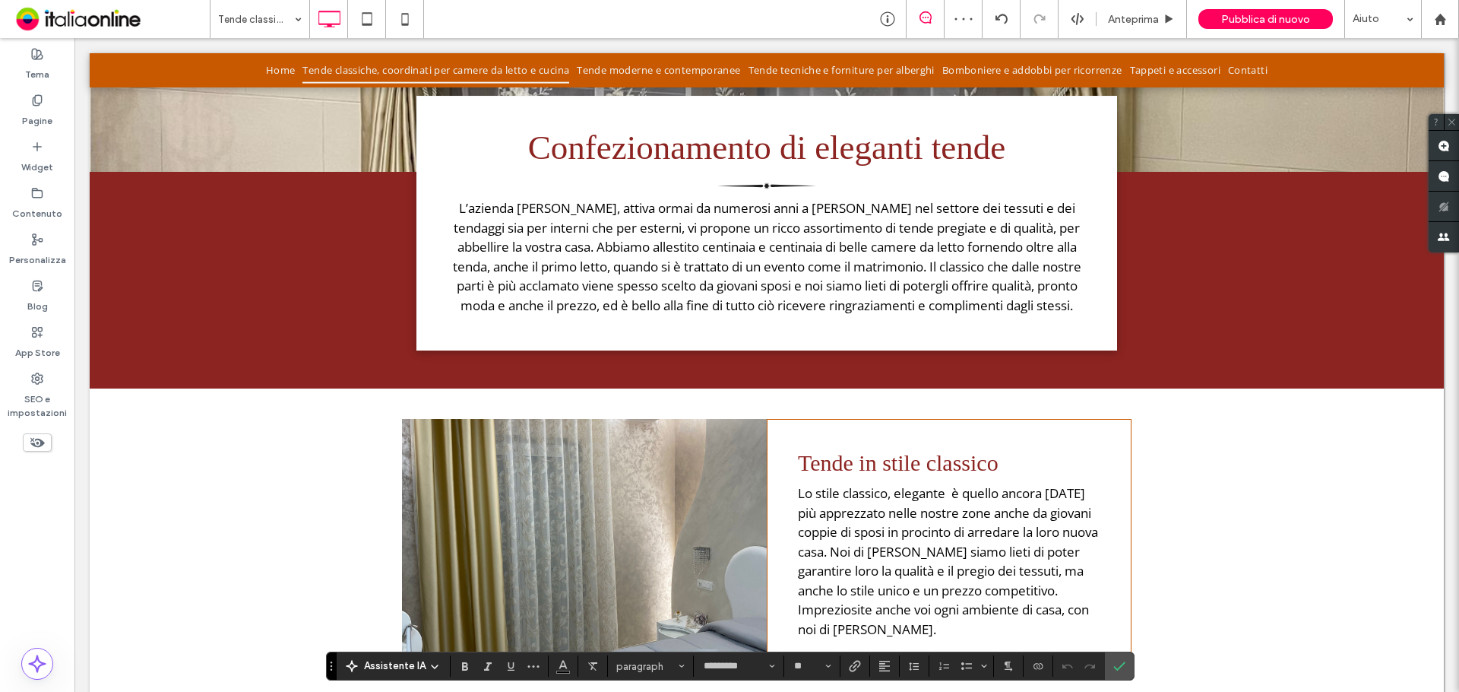
click at [824, 462] on h2 "Tende in stile classico" at bounding box center [949, 463] width 303 height 26
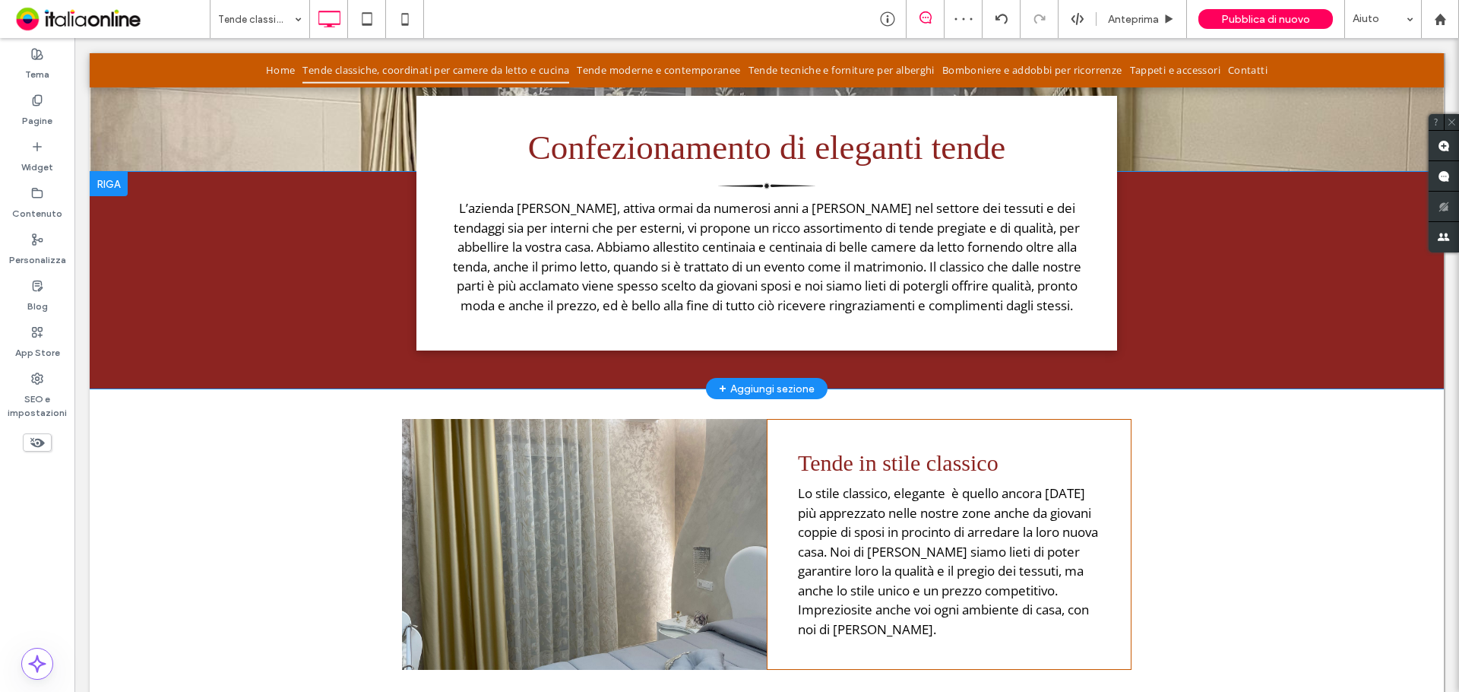
click at [657, 168] on div "**********" at bounding box center [767, 223] width 701 height 255
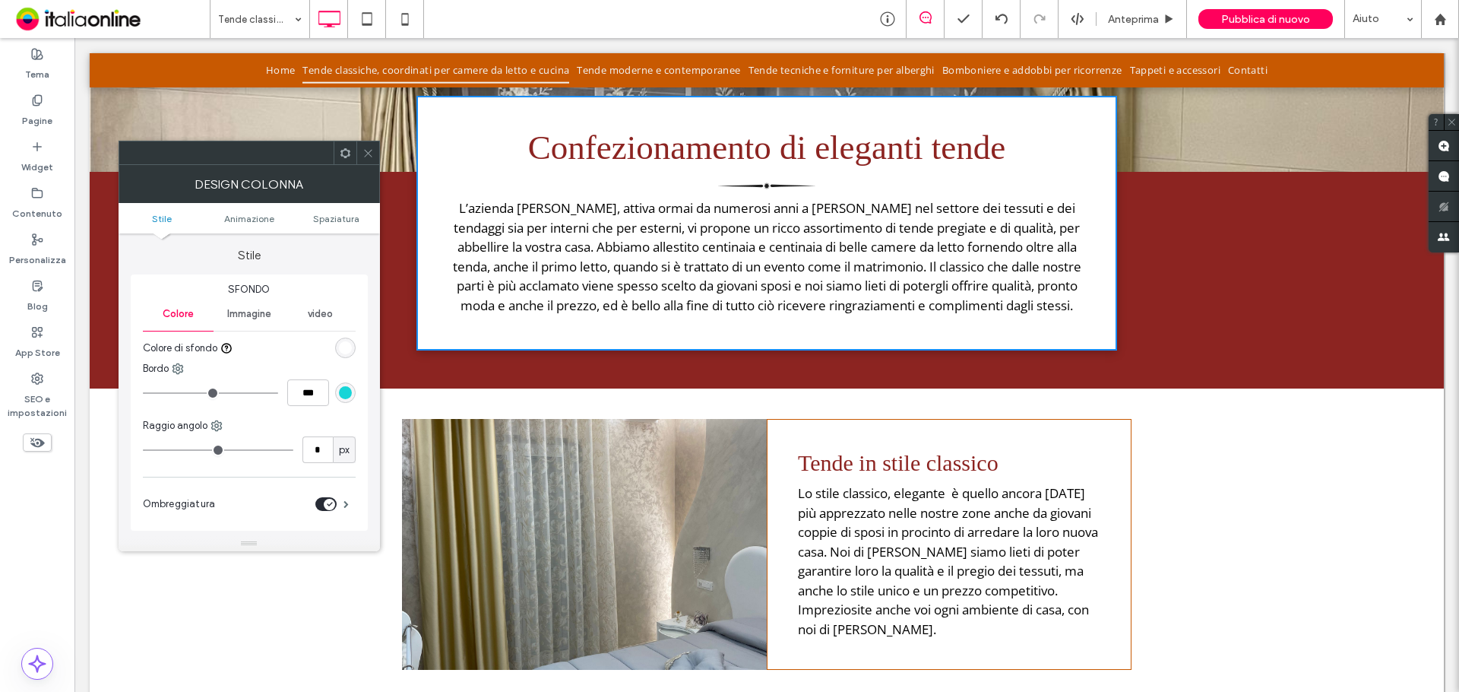
click at [661, 155] on div "Confezionamento di eleganti tende" at bounding box center [767, 148] width 640 height 40
drag, startPoint x: 361, startPoint y: 150, endPoint x: 369, endPoint y: 150, distance: 8.4
click at [361, 150] on div at bounding box center [367, 152] width 23 height 23
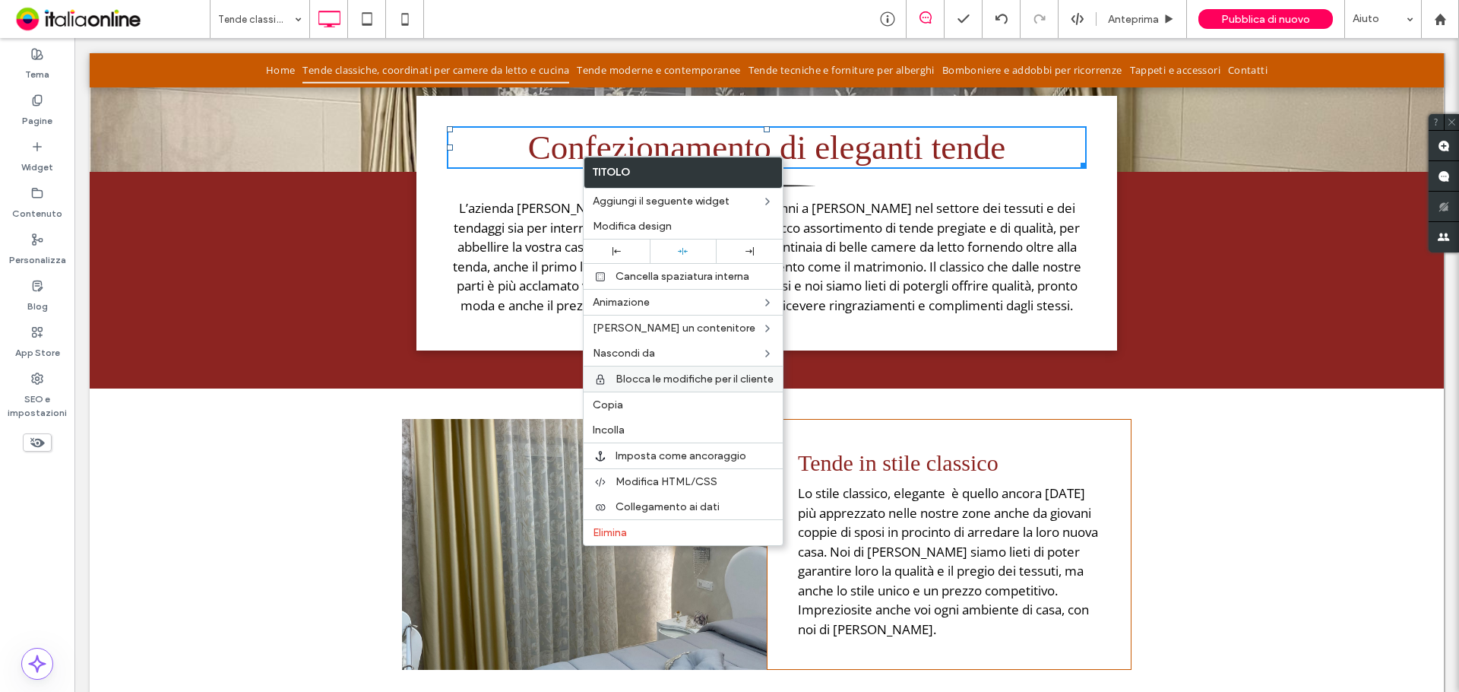
drag, startPoint x: 619, startPoint y: 404, endPoint x: 605, endPoint y: 373, distance: 33.7
click at [619, 404] on span "Copia" at bounding box center [608, 404] width 30 height 13
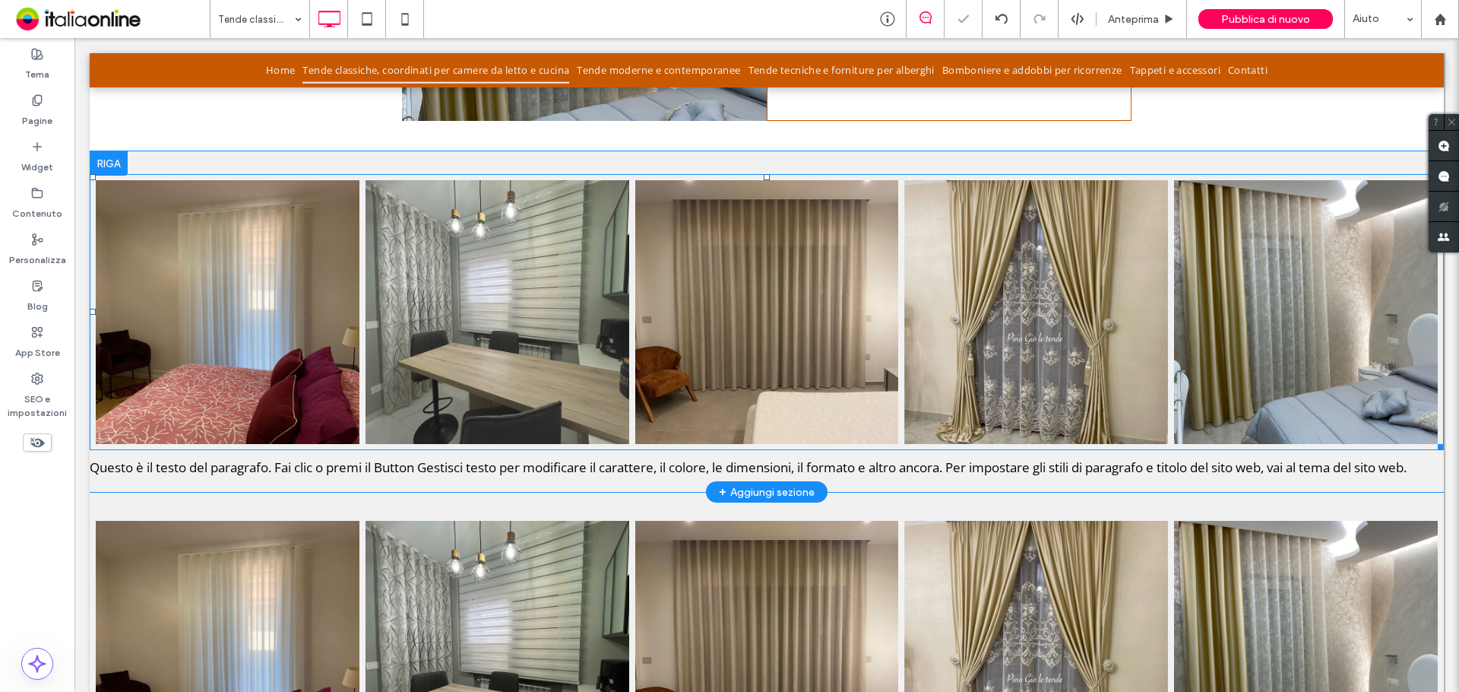
scroll to position [1087, 0]
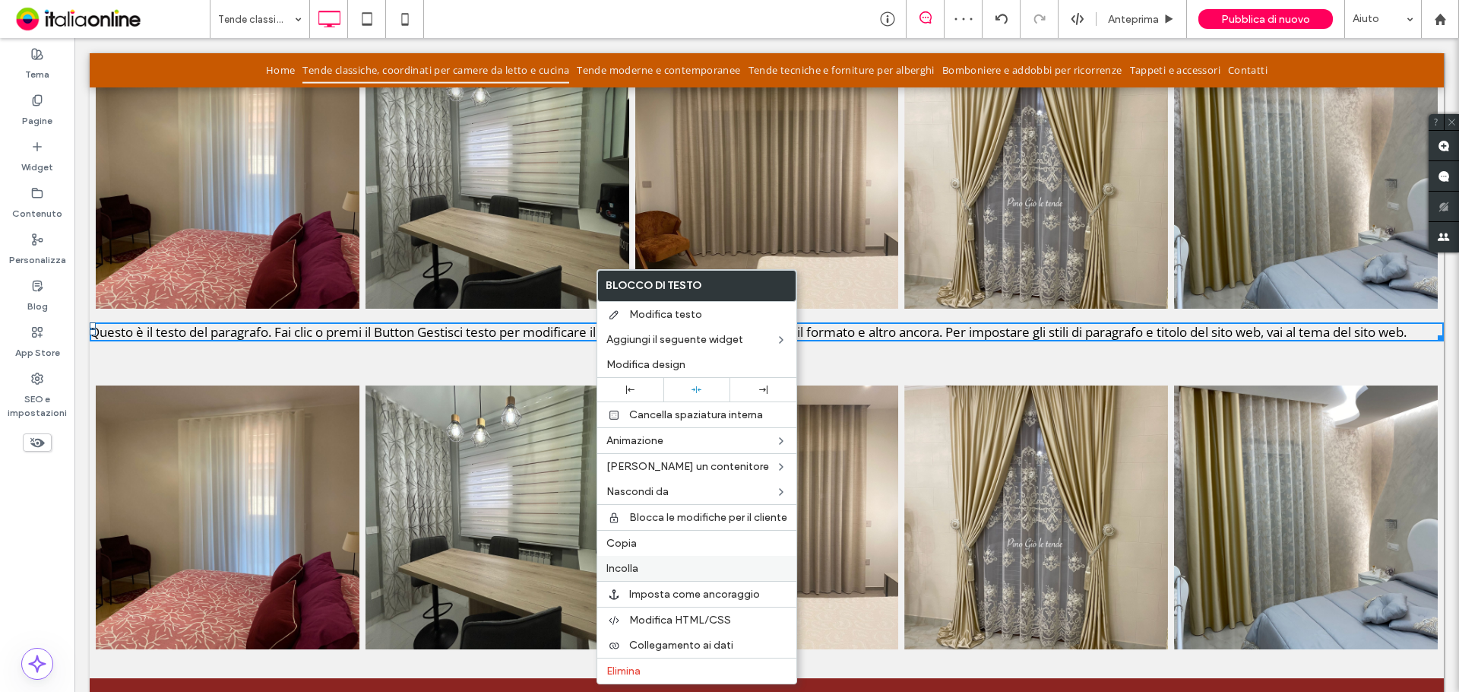
click at [616, 567] on span "Incolla" at bounding box center [623, 568] width 32 height 13
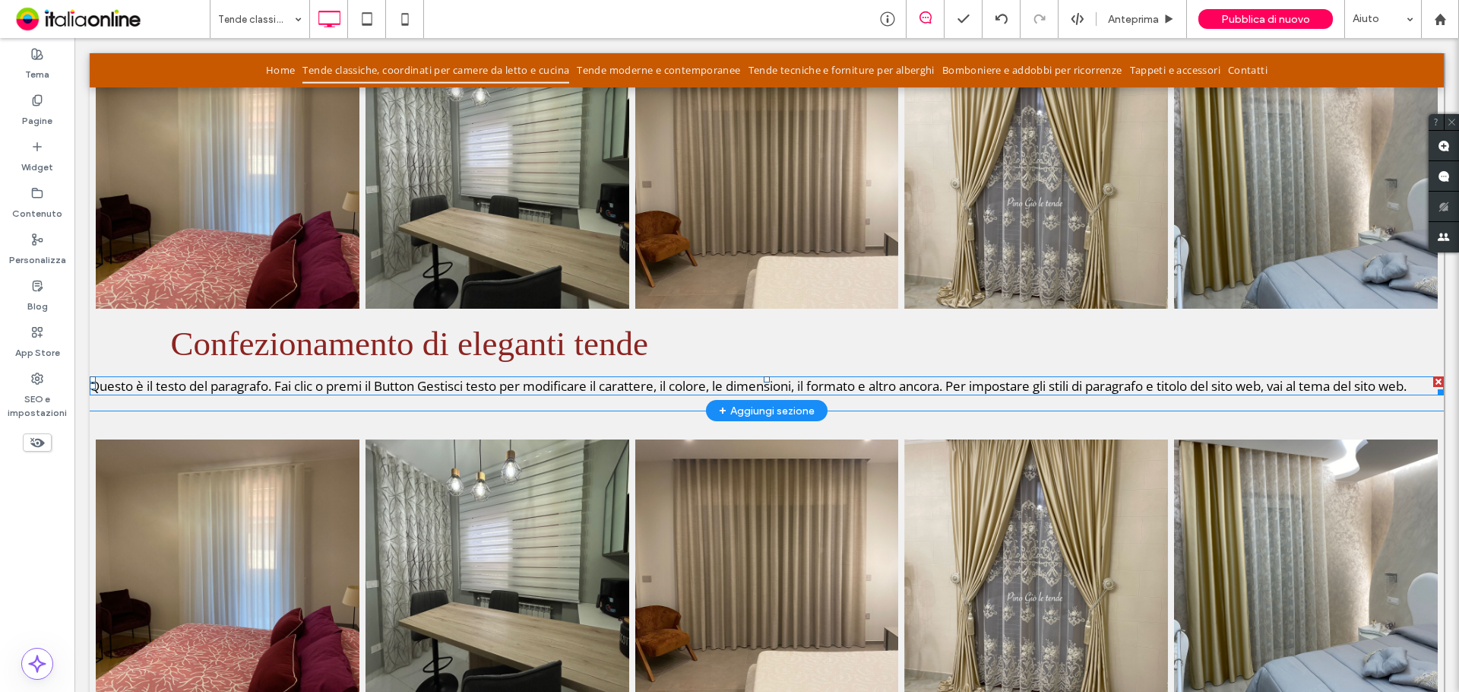
click at [1434, 376] on div at bounding box center [1439, 381] width 11 height 11
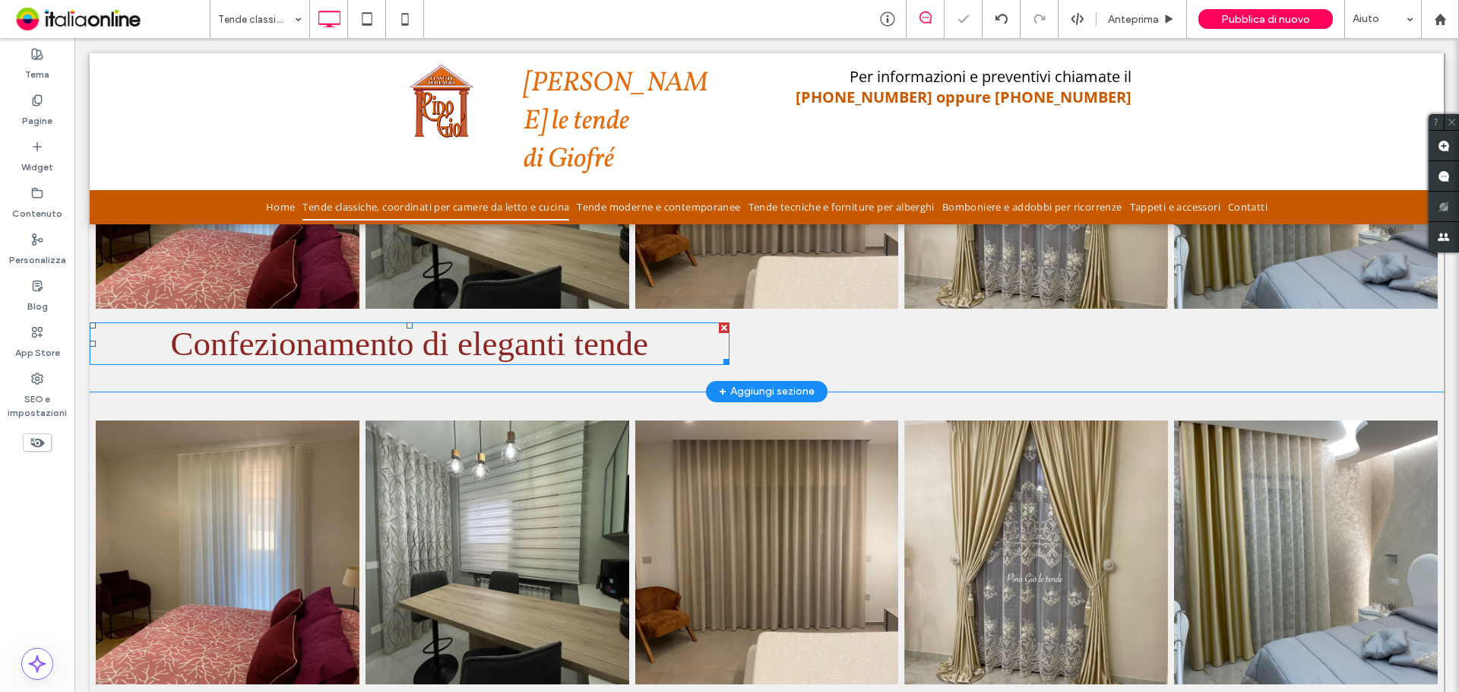
click at [648, 344] on div "Confezionamento di eleganti tende" at bounding box center [410, 344] width 640 height 40
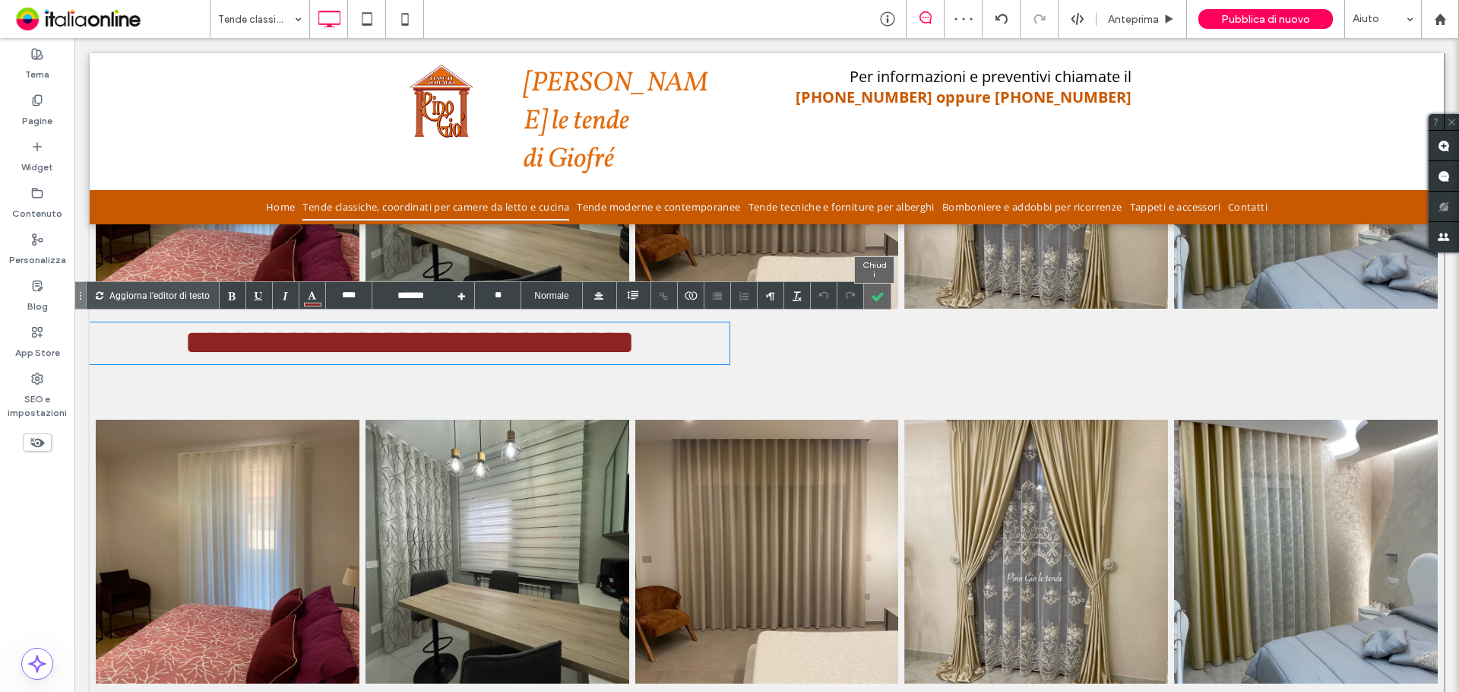
click at [870, 300] on div at bounding box center [877, 295] width 27 height 27
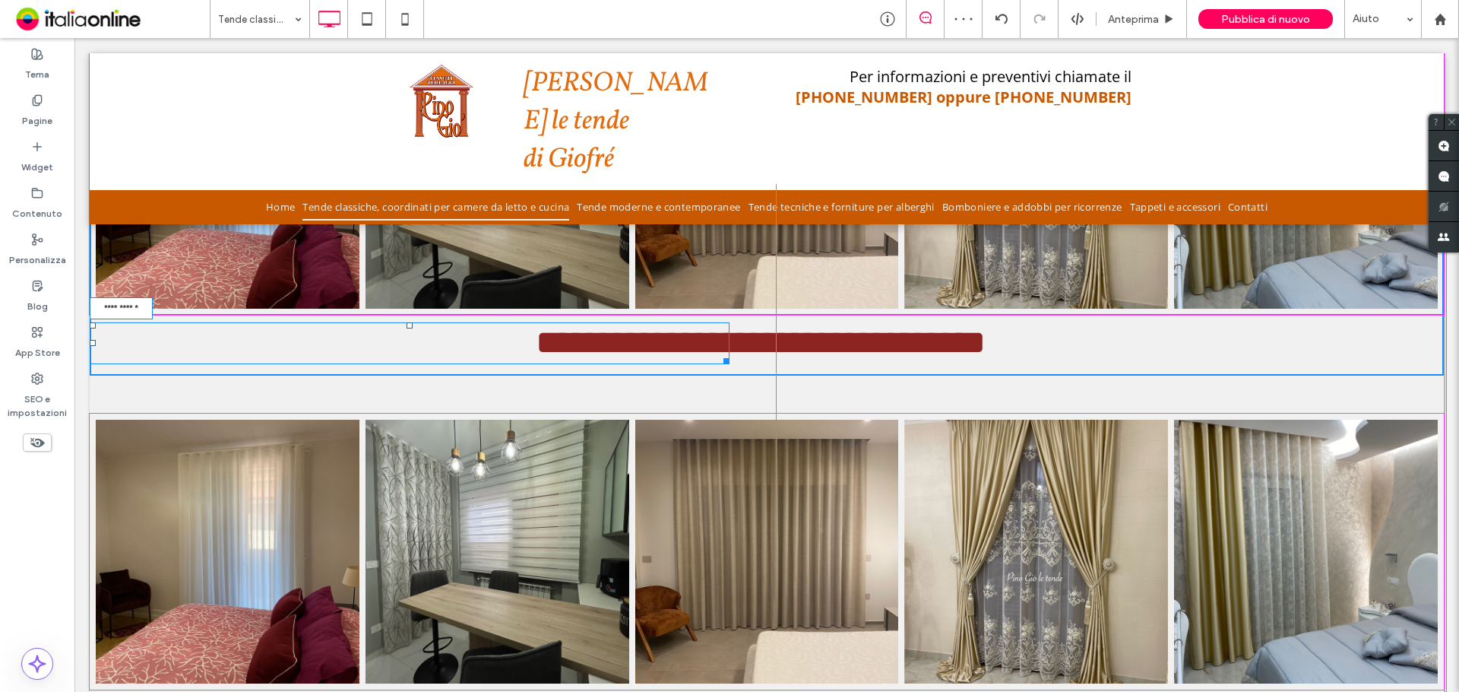
drag, startPoint x: 726, startPoint y: 354, endPoint x: 1481, endPoint y: 372, distance: 755.0
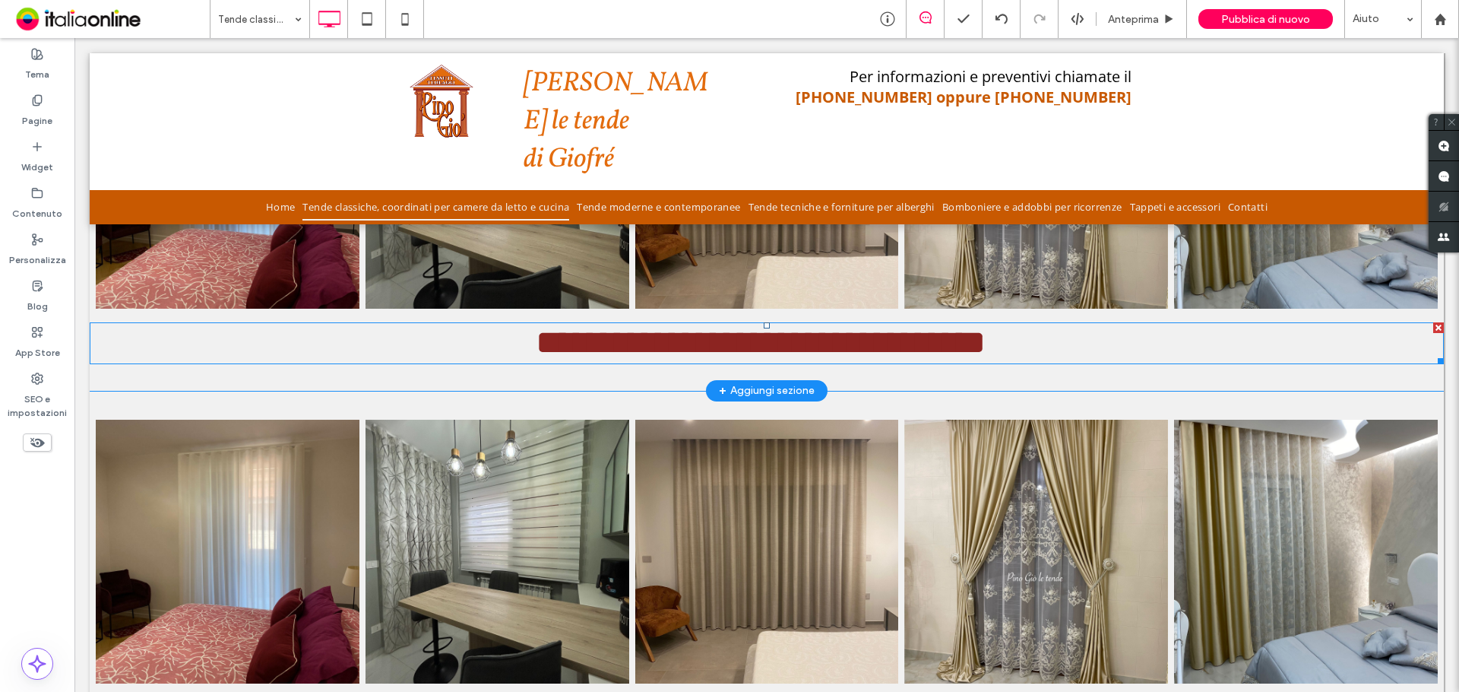
drag, startPoint x: 616, startPoint y: 328, endPoint x: 599, endPoint y: 331, distance: 17.6
click at [616, 328] on div "**********" at bounding box center [761, 343] width 1342 height 39
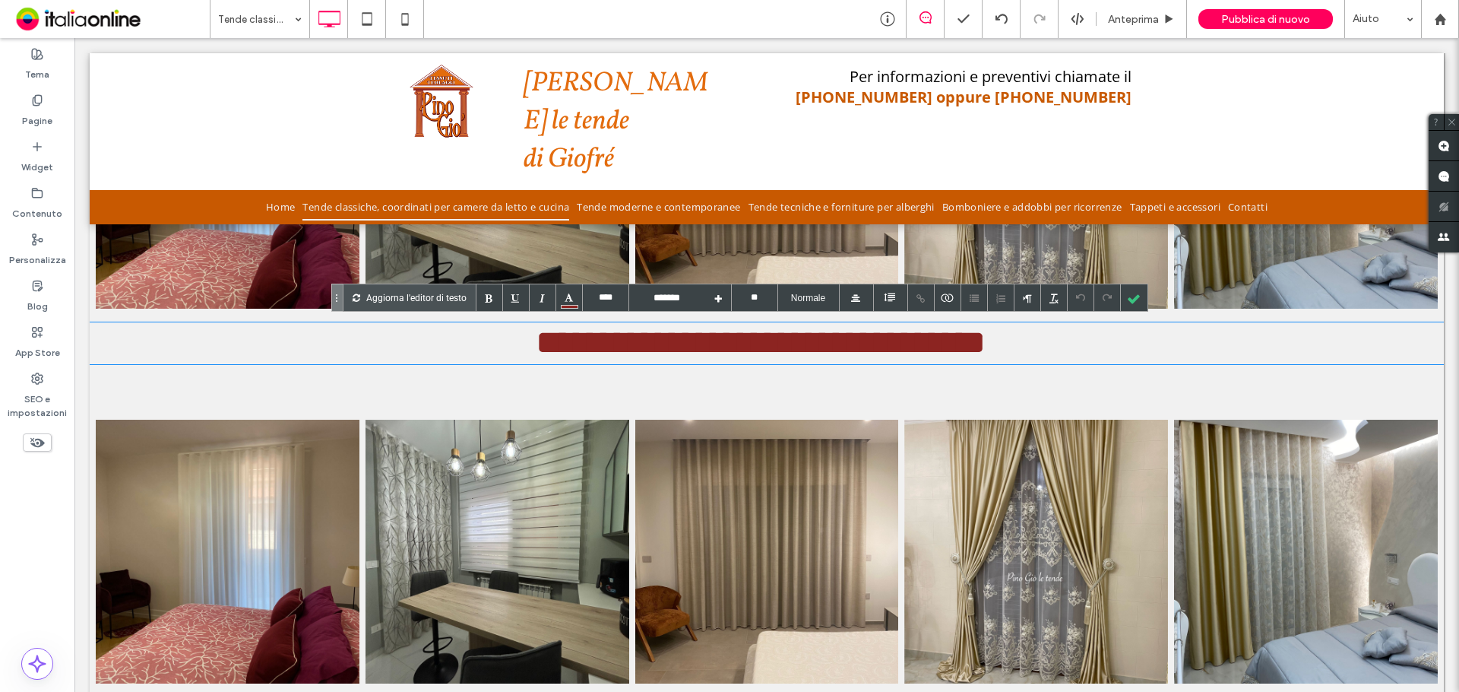
drag, startPoint x: 557, startPoint y: 347, endPoint x: 494, endPoint y: 338, distance: 63.6
click at [556, 347] on div "**********" at bounding box center [761, 343] width 1342 height 39
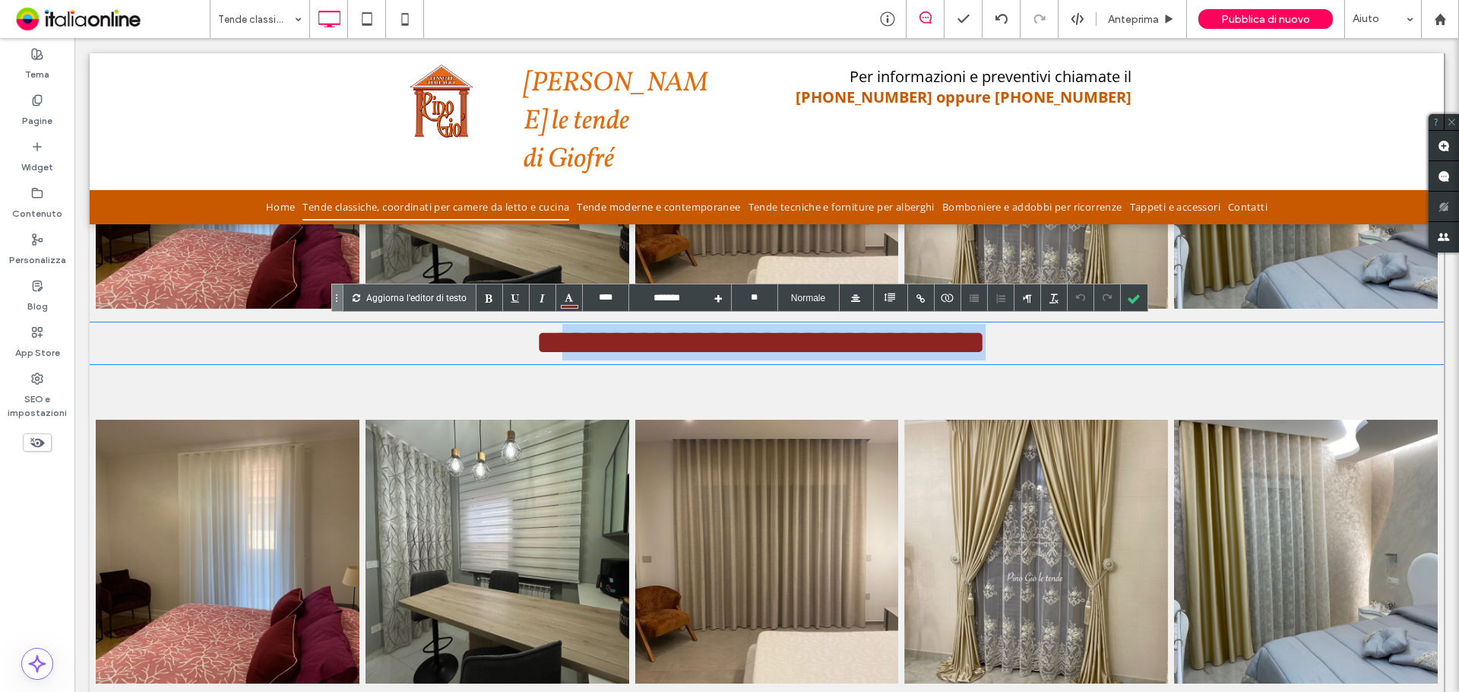
drag, startPoint x: 540, startPoint y: 339, endPoint x: 1177, endPoint y: 366, distance: 638.3
click at [1177, 366] on div "**********" at bounding box center [767, 203] width 1354 height 344
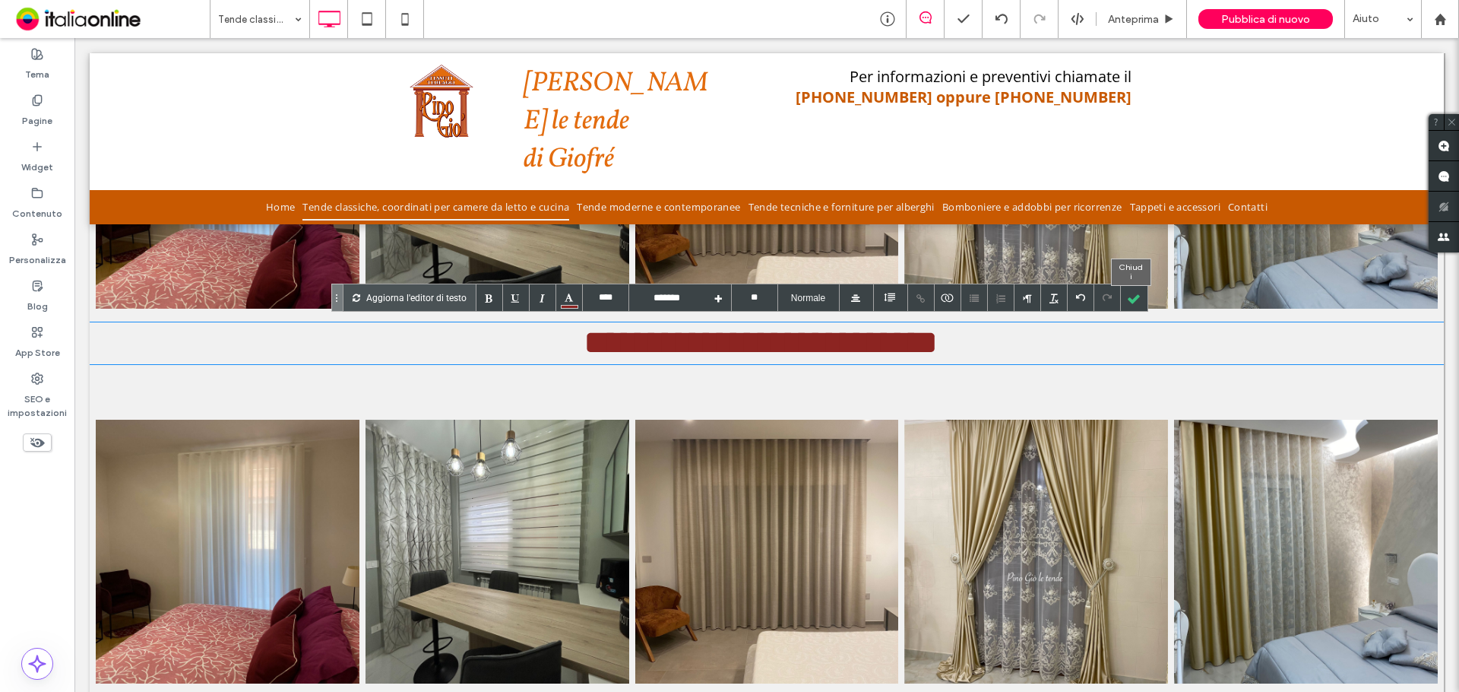
drag, startPoint x: 1131, startPoint y: 296, endPoint x: 872, endPoint y: 344, distance: 263.6
click at [1131, 296] on div at bounding box center [1134, 297] width 27 height 27
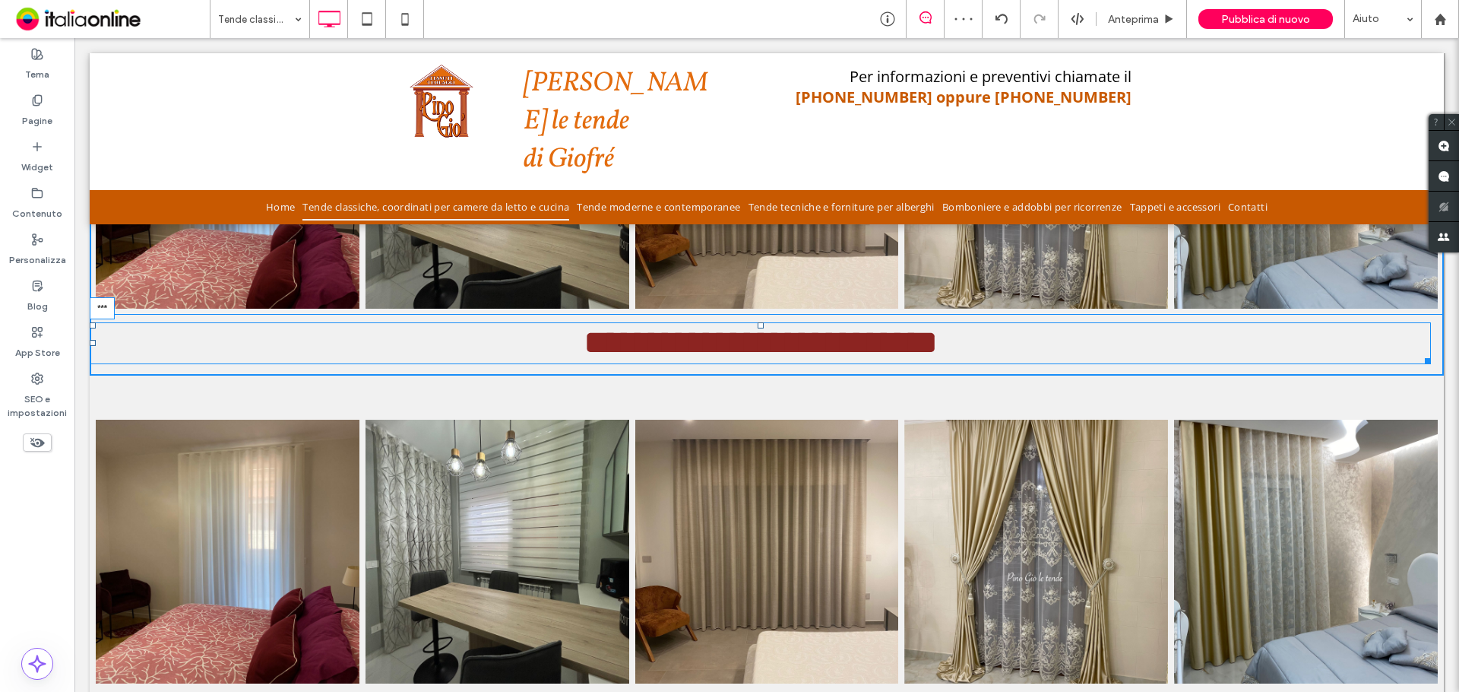
drag, startPoint x: 760, startPoint y: 322, endPoint x: 754, endPoint y: 367, distance: 46.0
click at [754, 367] on div "**********" at bounding box center [767, 203] width 1354 height 344
drag, startPoint x: 762, startPoint y: 322, endPoint x: 764, endPoint y: 351, distance: 29.7
click at [764, 351] on h1 "**********" at bounding box center [768, 343] width 1342 height 42
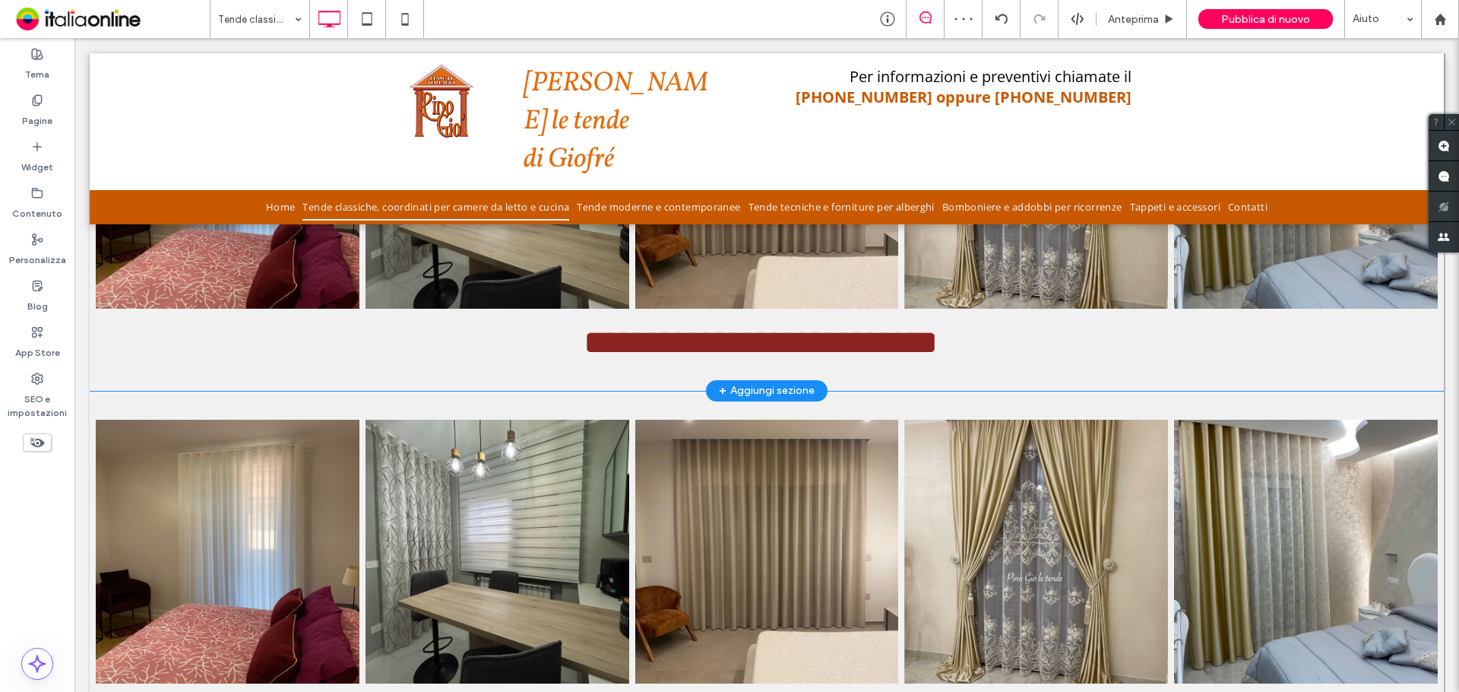
click at [675, 375] on div "**********" at bounding box center [767, 203] width 1354 height 375
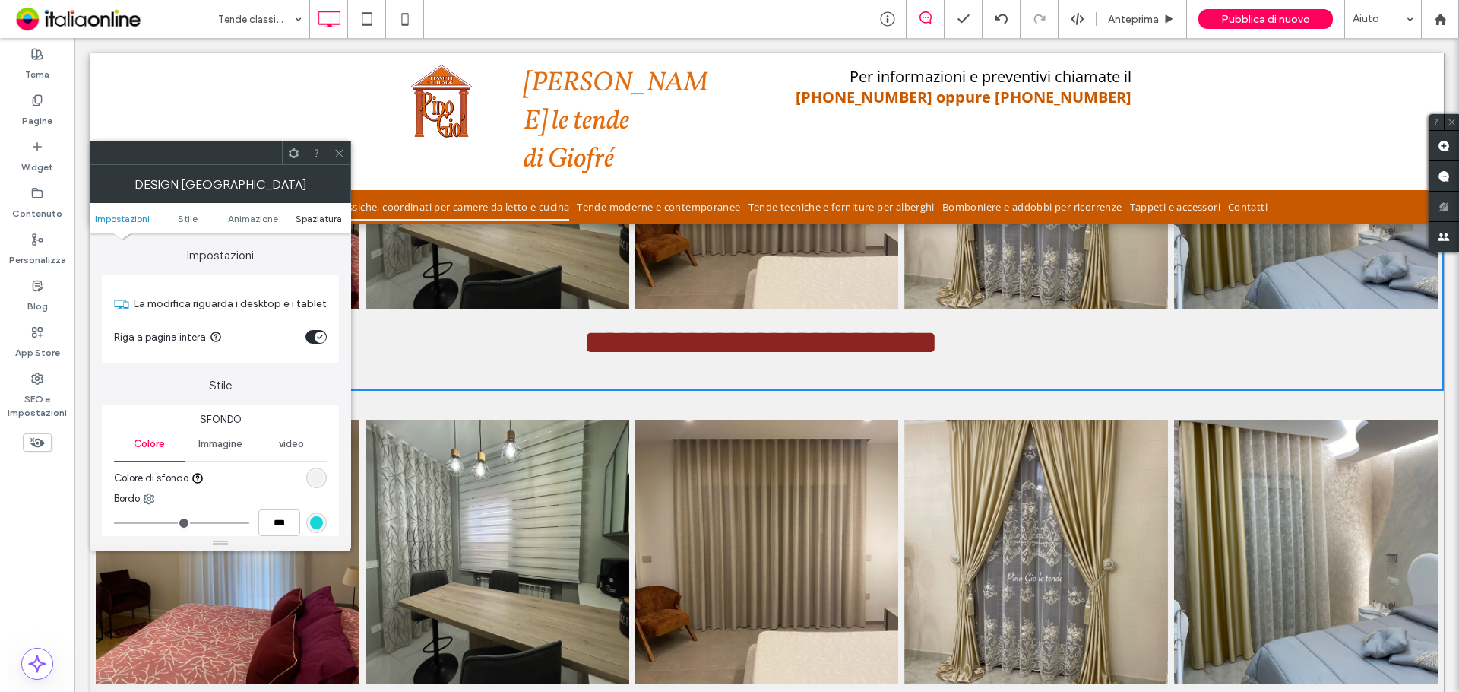
click at [318, 219] on span "Spaziatura" at bounding box center [319, 218] width 46 height 11
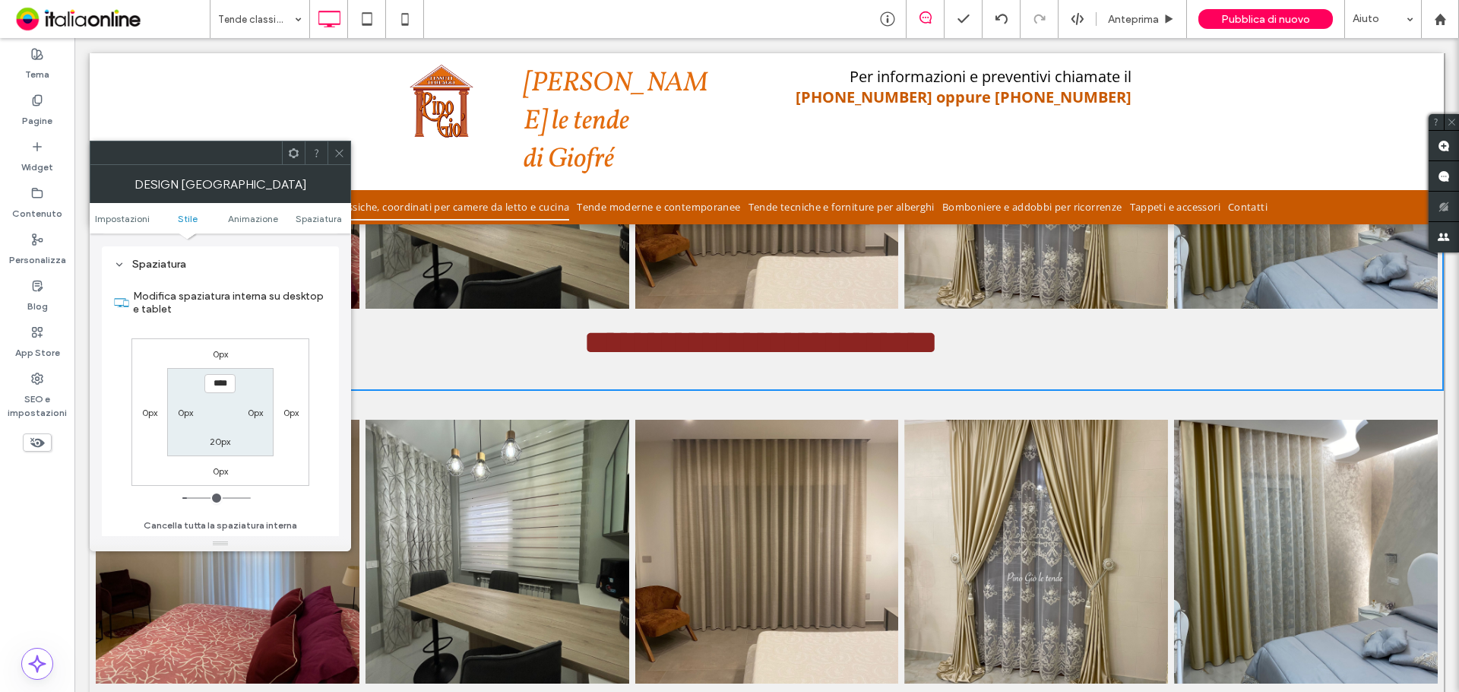
scroll to position [418, 0]
type input "*"
type input "***"
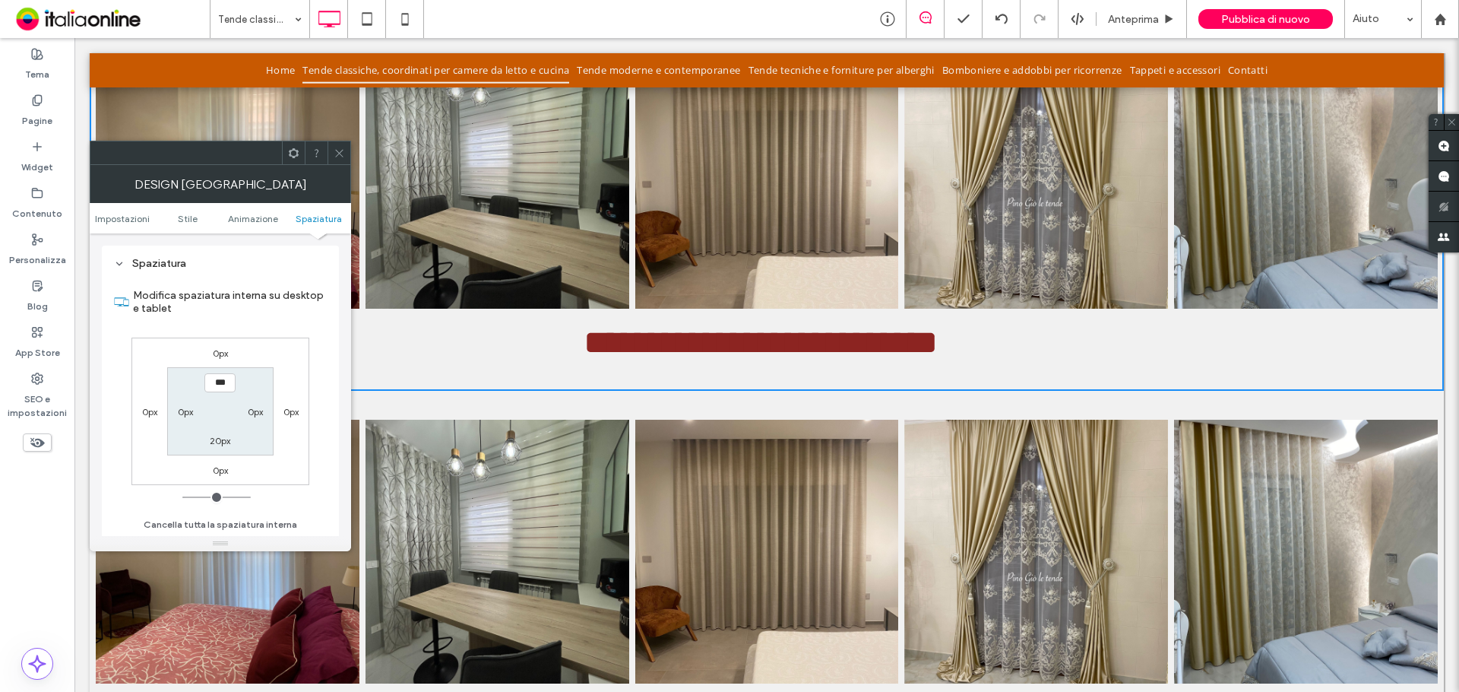
drag, startPoint x: 186, startPoint y: 496, endPoint x: 143, endPoint y: 496, distance: 43.3
click at [182, 496] on input "range" at bounding box center [216, 497] width 68 height 2
click at [213, 439] on label "20px" at bounding box center [220, 440] width 21 height 11
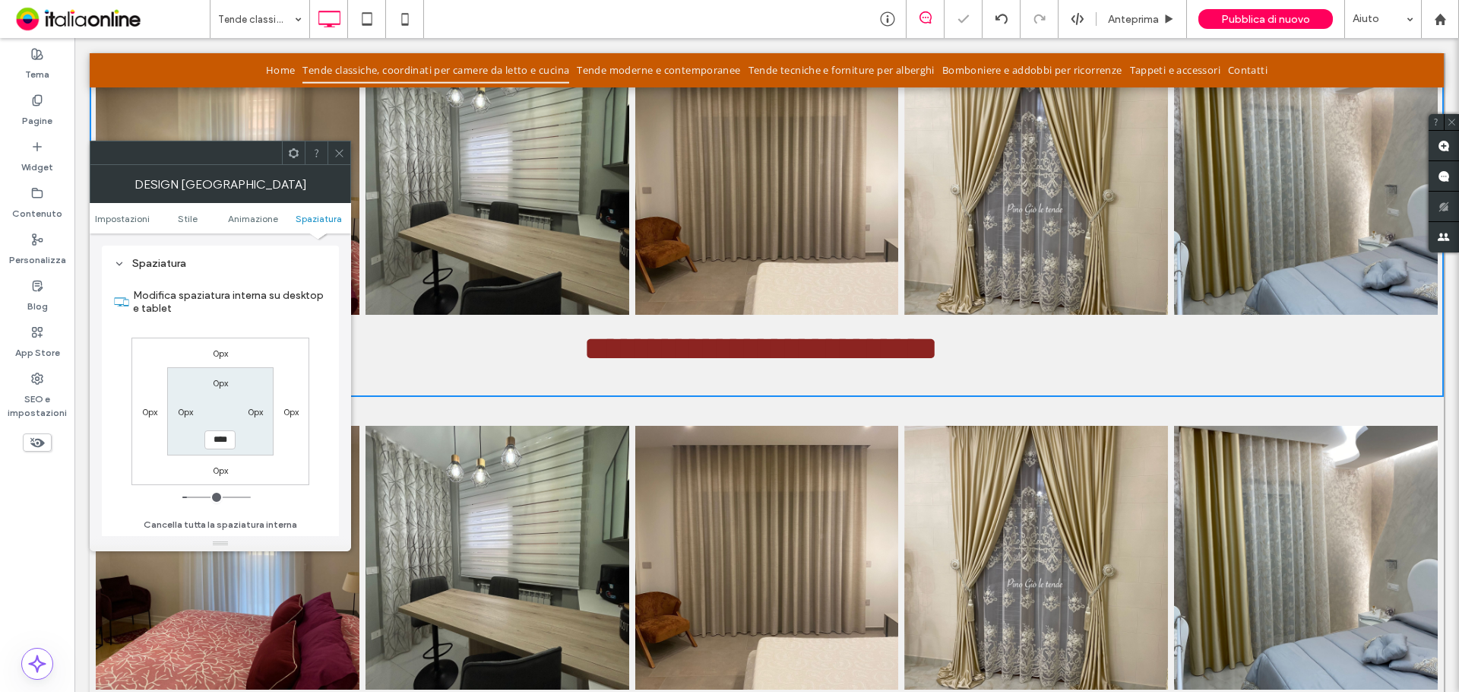
type input "**"
type input "****"
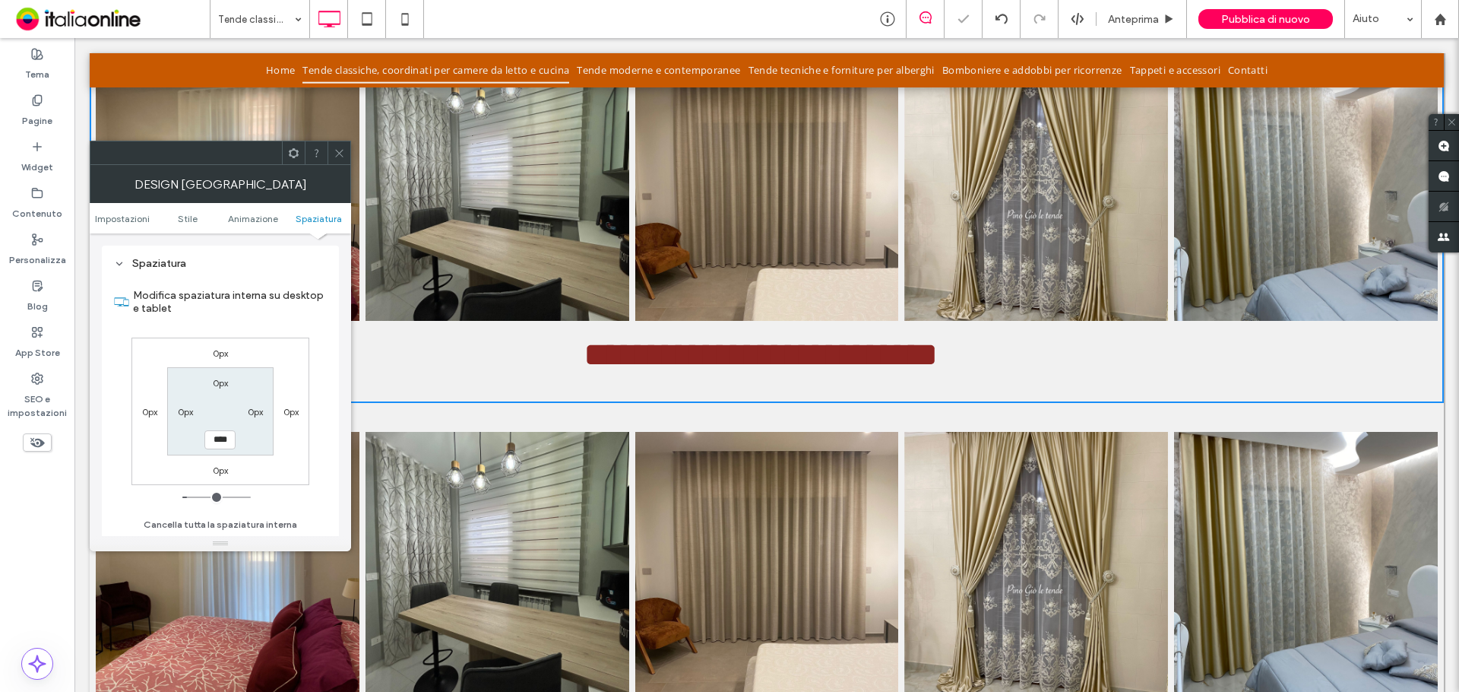
type input "*"
type input "***"
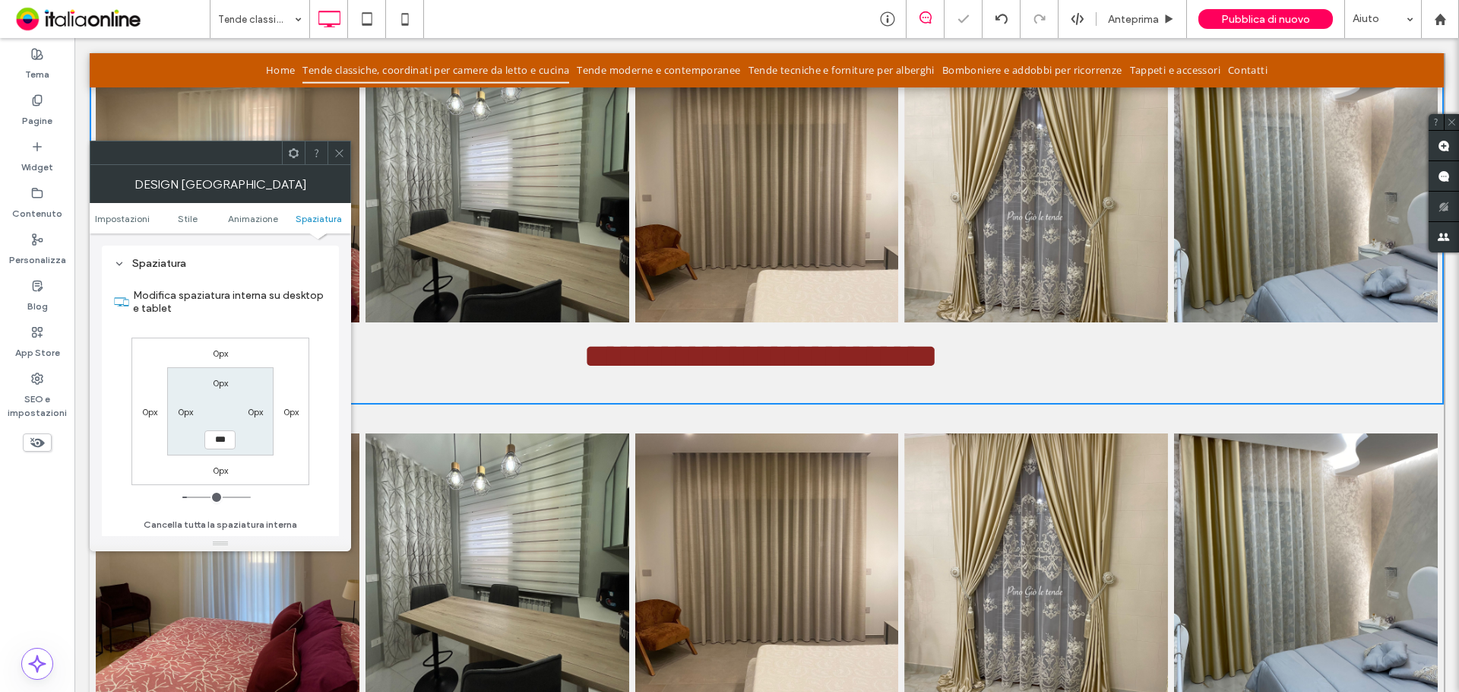
type input "*"
type input "***"
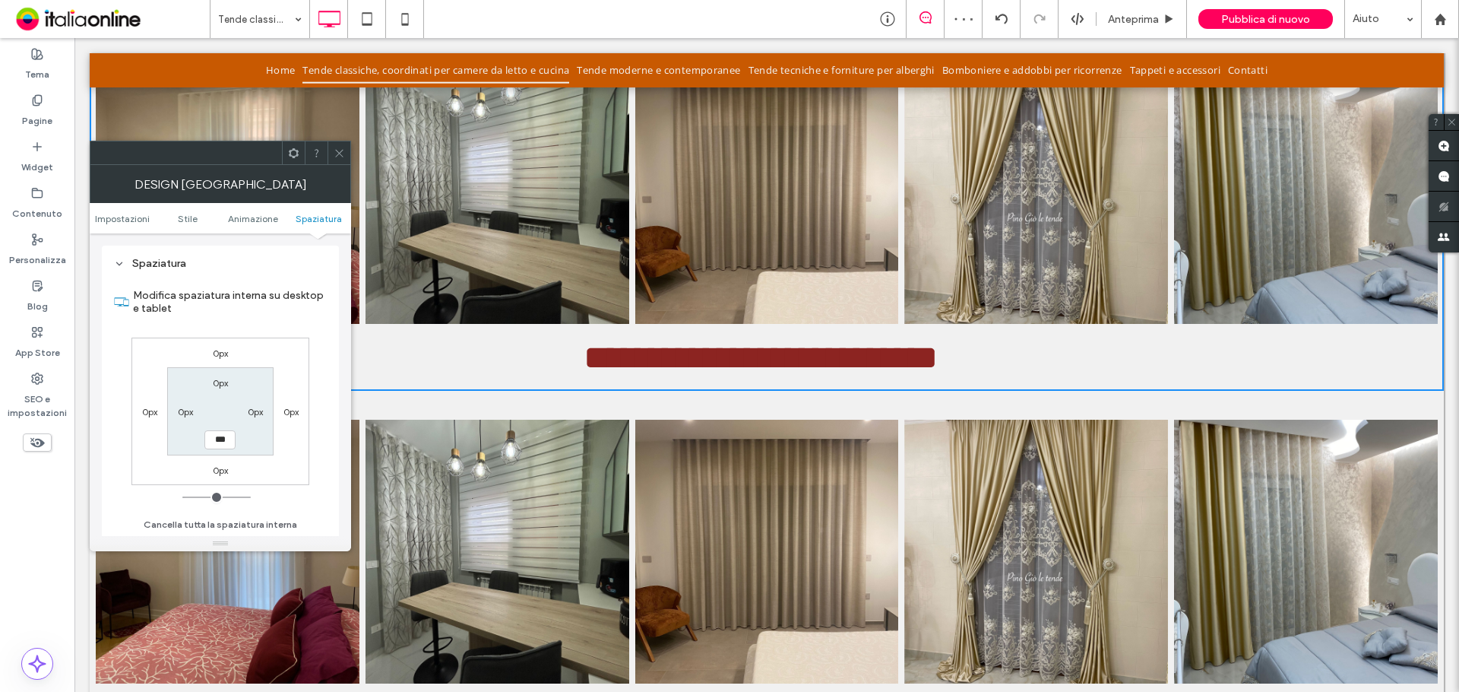
drag, startPoint x: 191, startPoint y: 496, endPoint x: 152, endPoint y: 494, distance: 38.8
click at [182, 496] on input "range" at bounding box center [216, 497] width 68 height 2
click at [220, 383] on label "0px" at bounding box center [220, 382] width 15 height 11
type input "*"
type input "***"
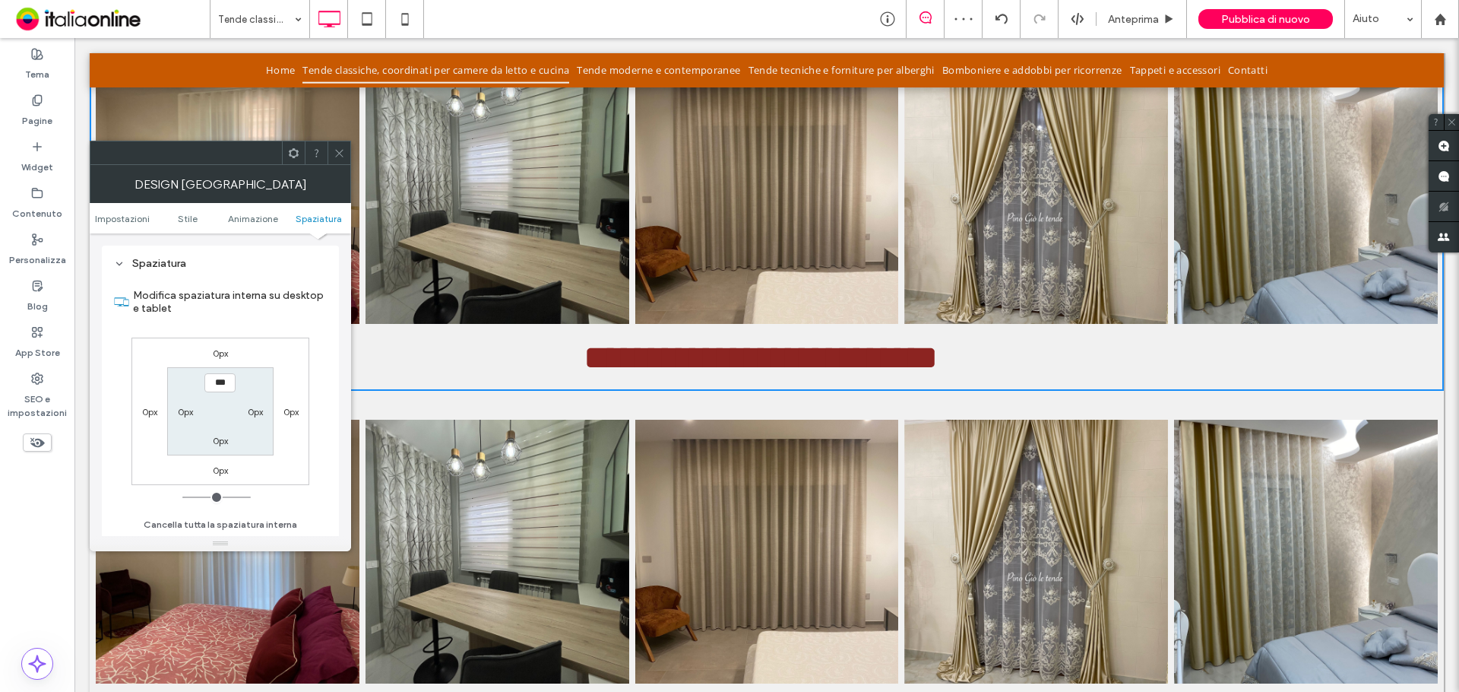
type input "**"
type input "****"
type input "**"
type input "****"
type input "**"
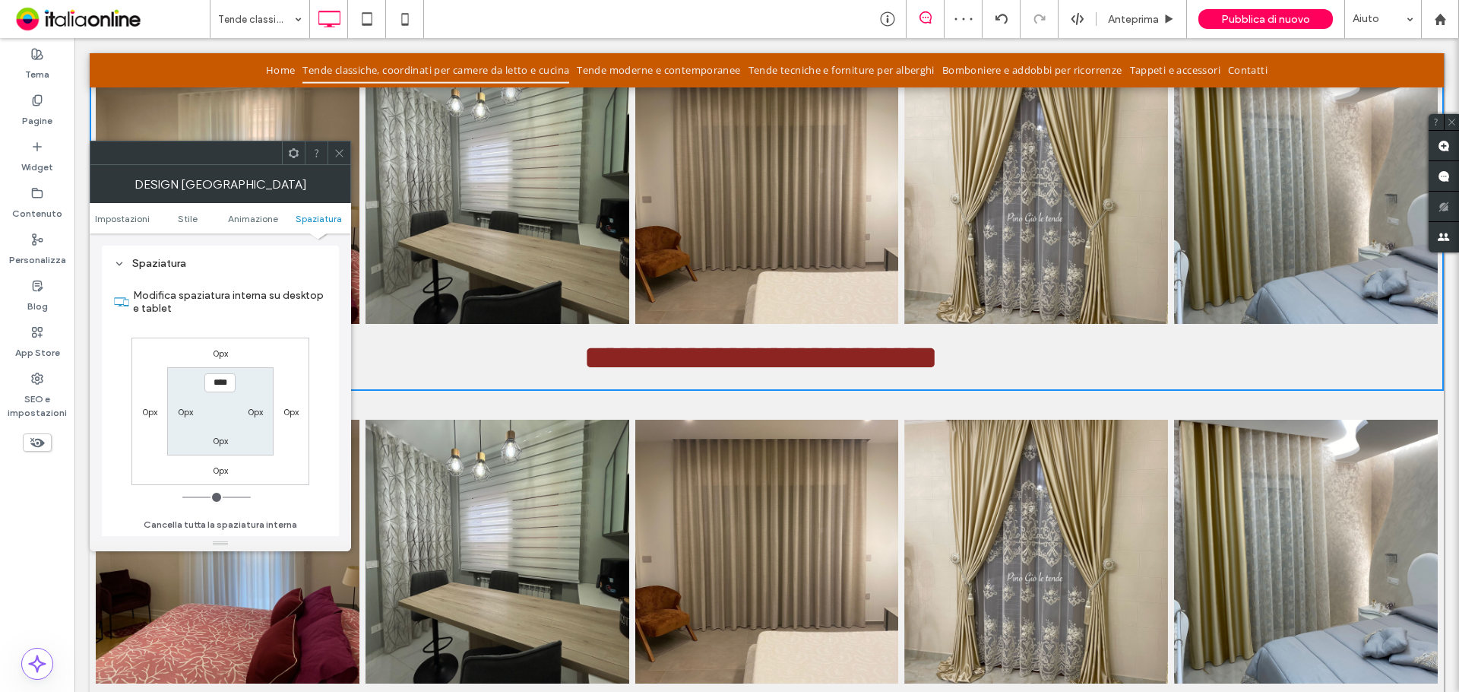
type input "****"
type input "**"
type input "****"
type input "**"
type input "****"
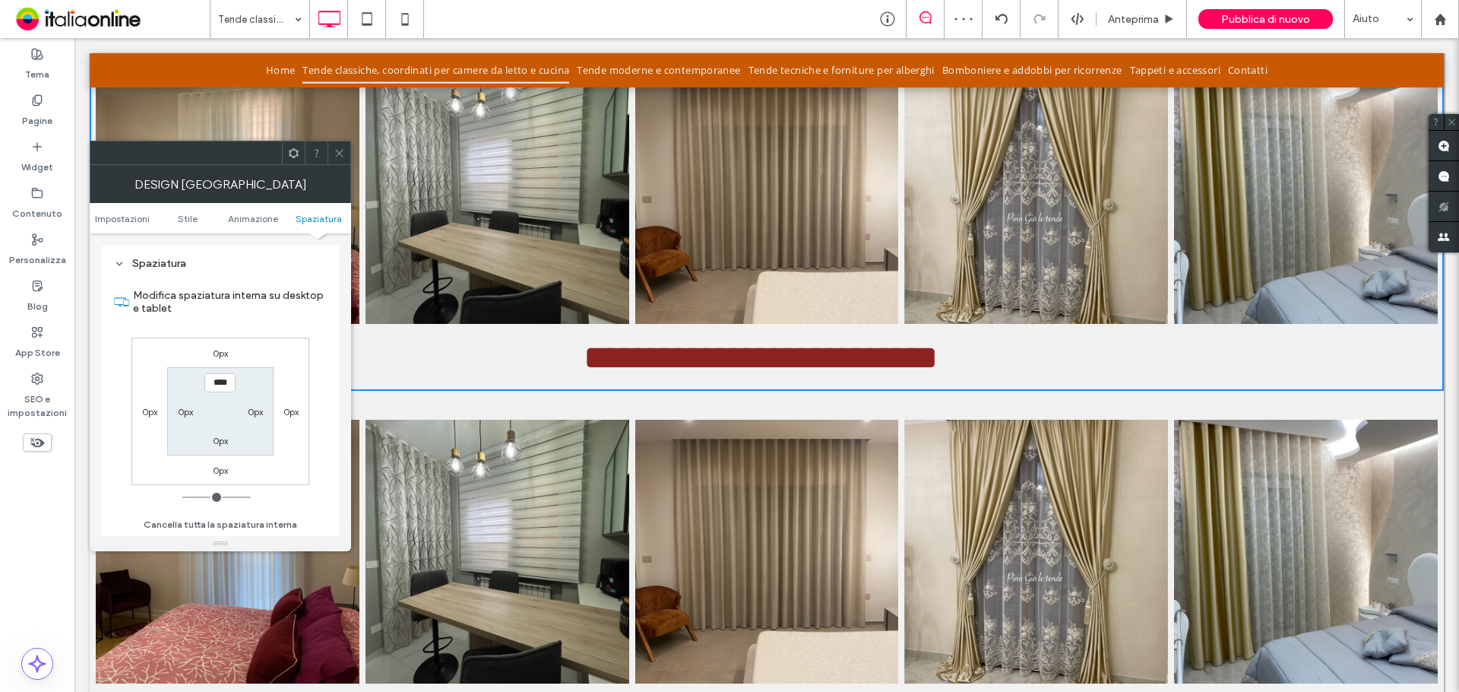
type input "**"
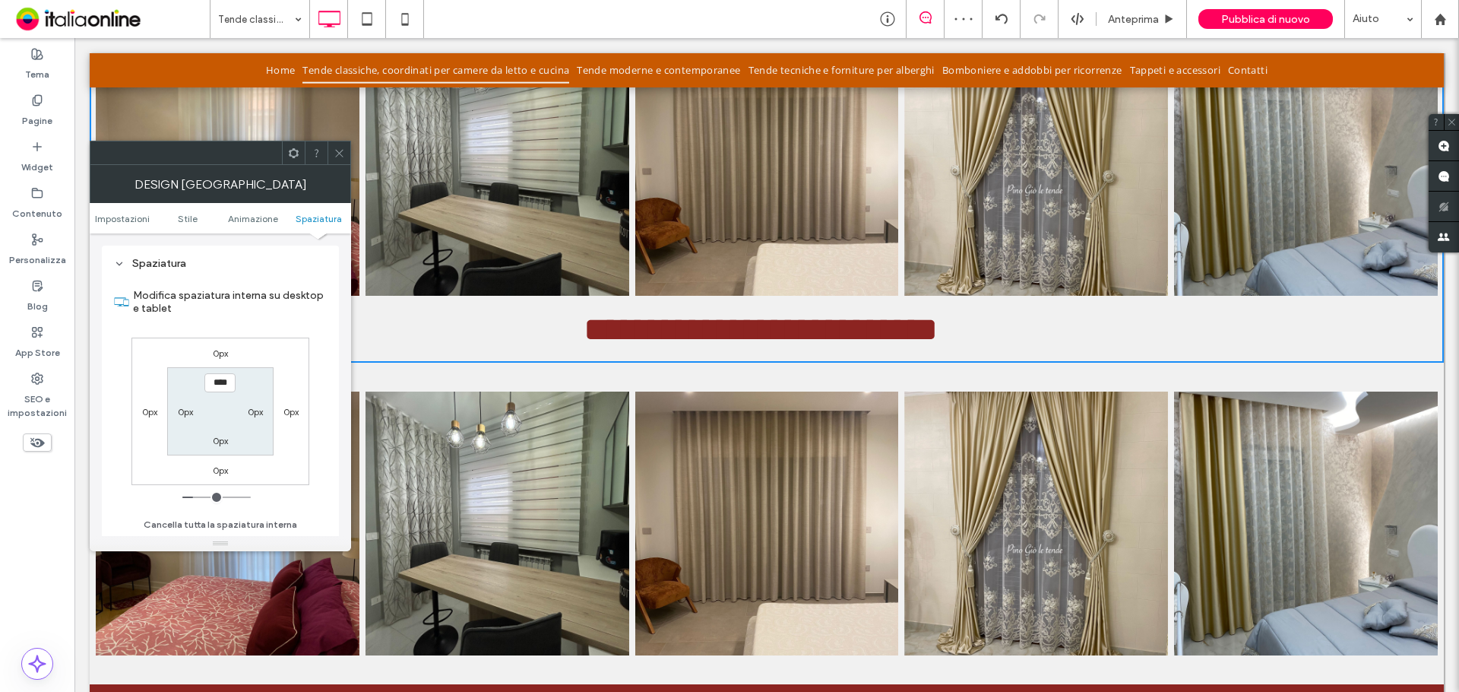
type input "****"
type input "**"
type input "****"
type input "**"
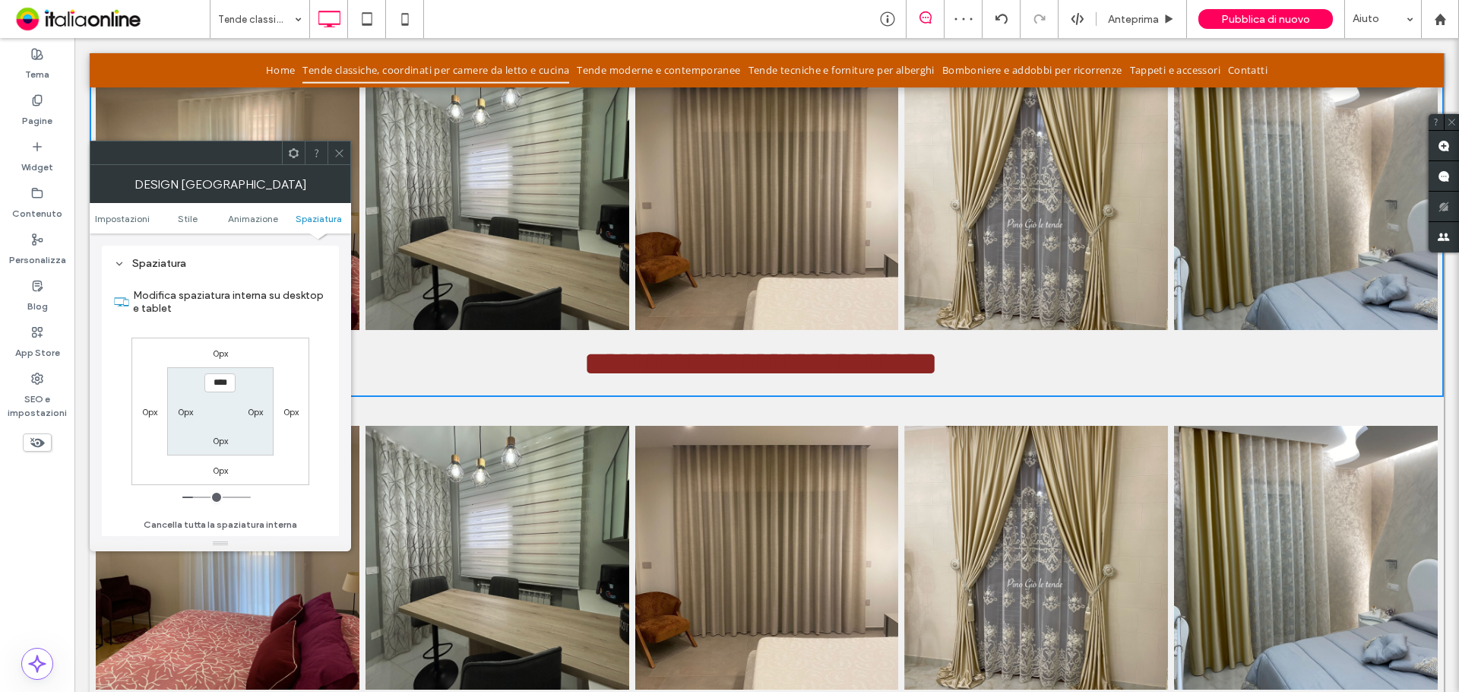
type input "****"
type input "**"
type input "****"
type input "**"
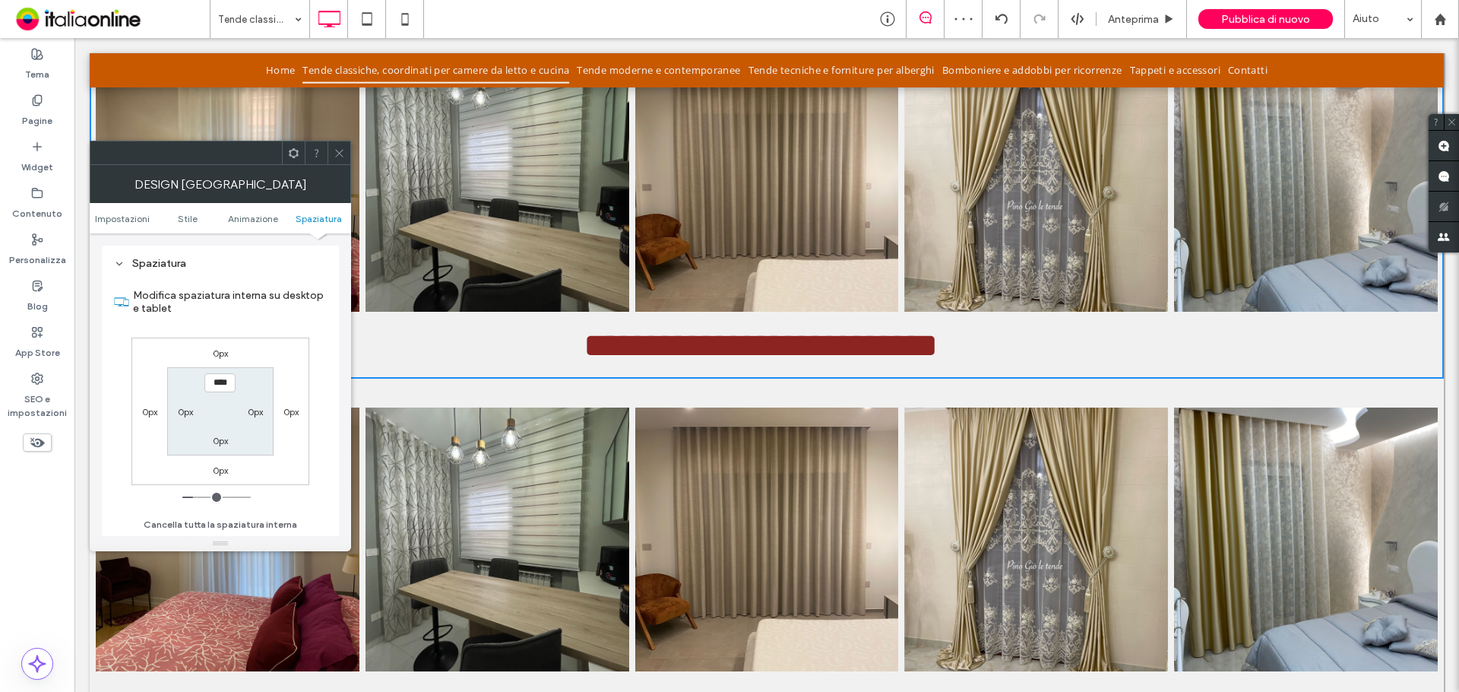
type input "****"
type input "**"
type input "****"
type input "**"
type input "****"
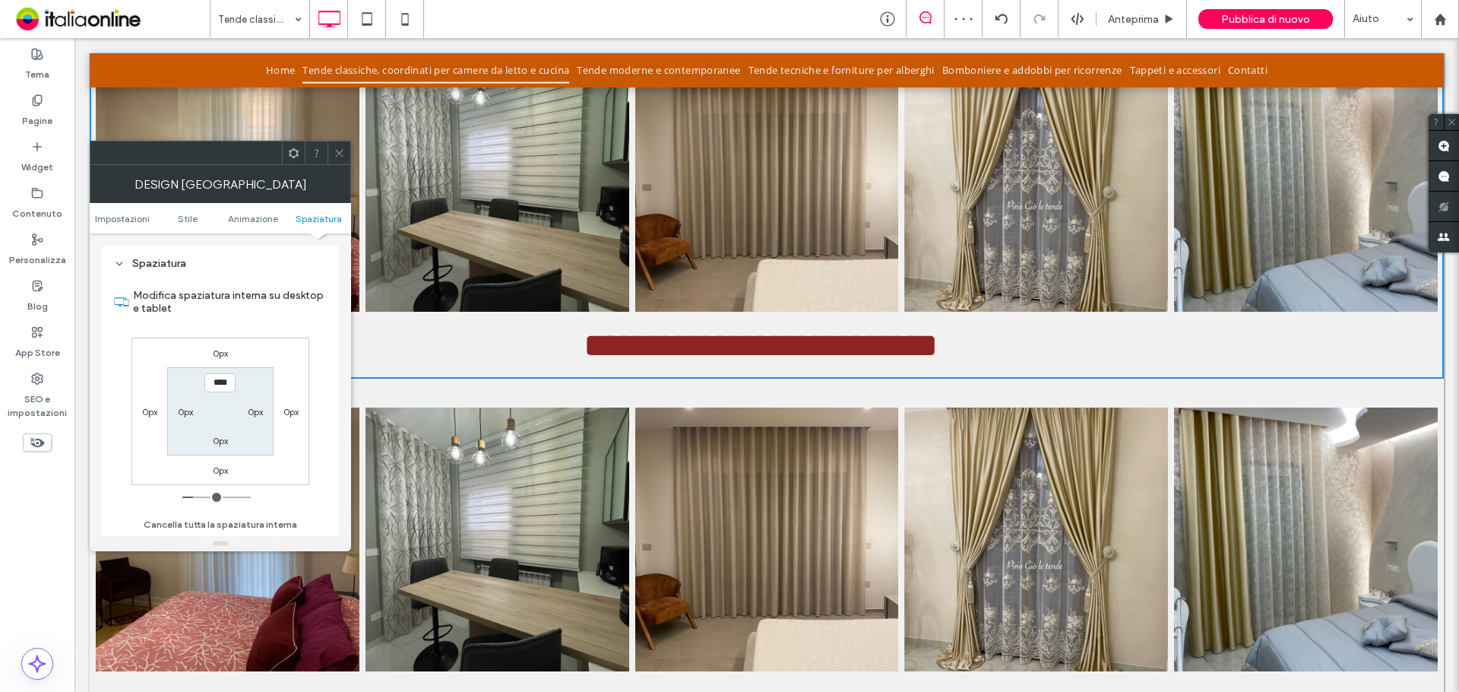
type input "**"
type input "****"
type input "**"
type input "****"
type input "**"
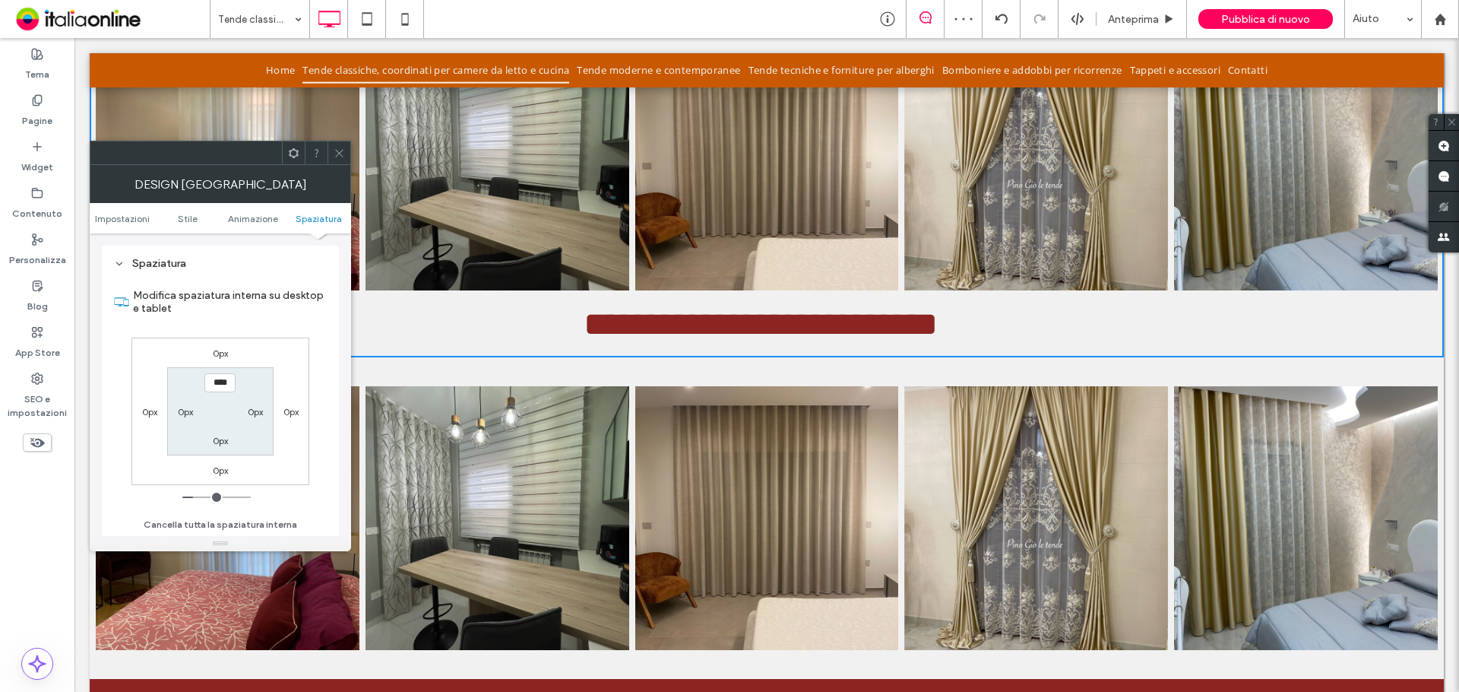
type input "****"
type input "***"
type input "*****"
type input "***"
type input "*****"
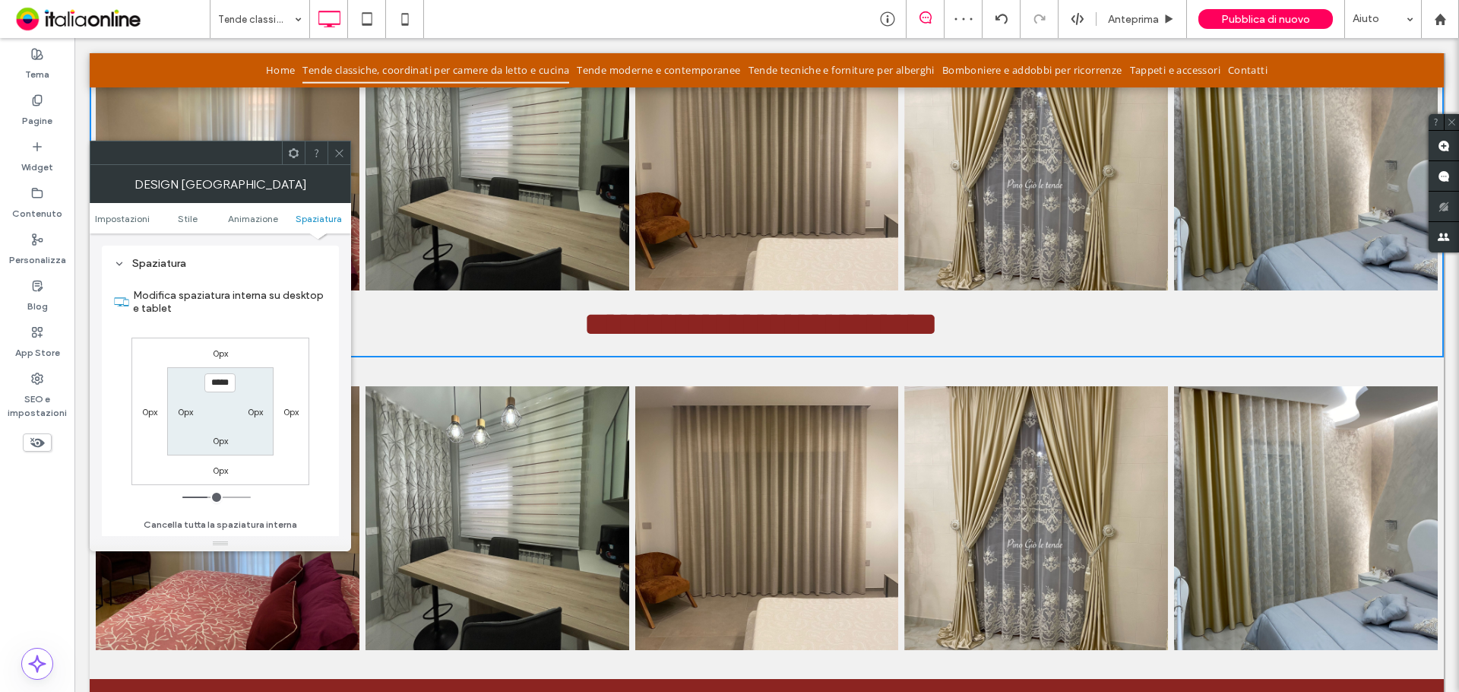
type input "***"
type input "*****"
type input "***"
type input "*****"
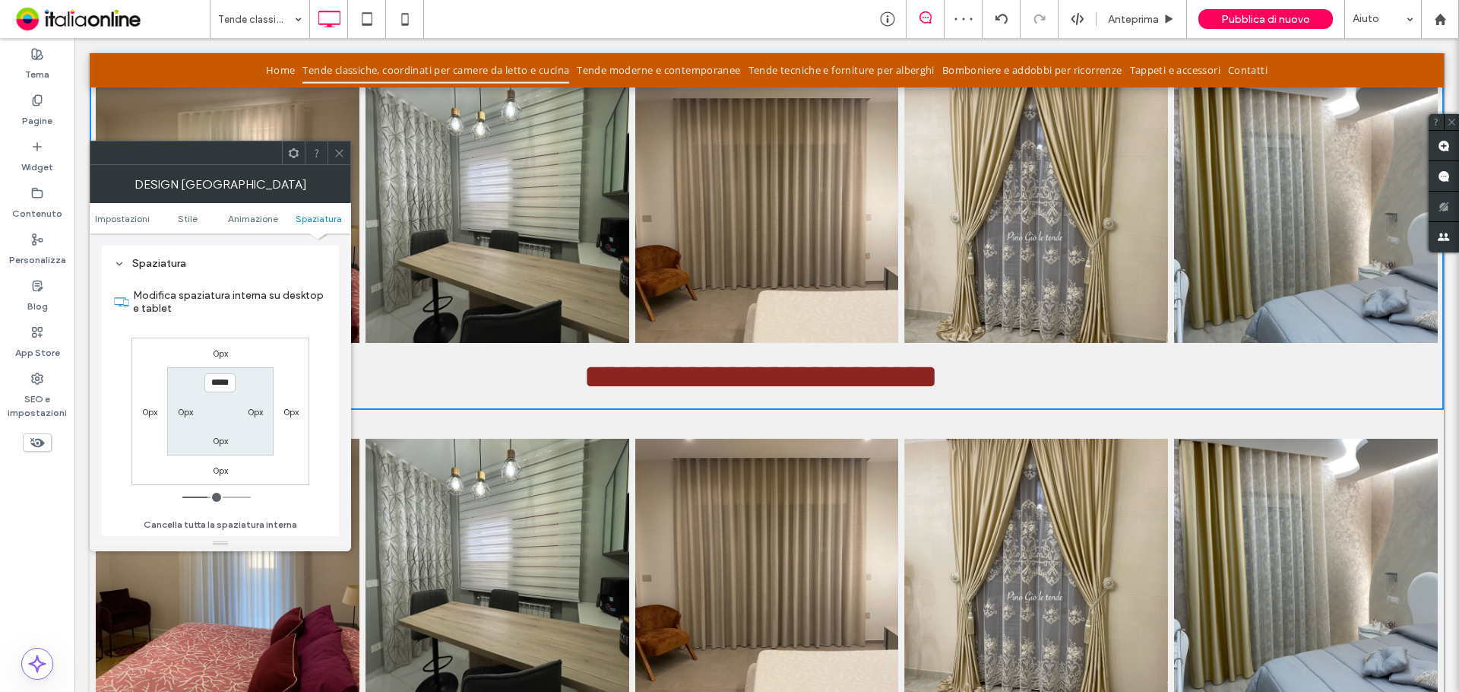
type input "***"
type input "*****"
type input "***"
type input "*****"
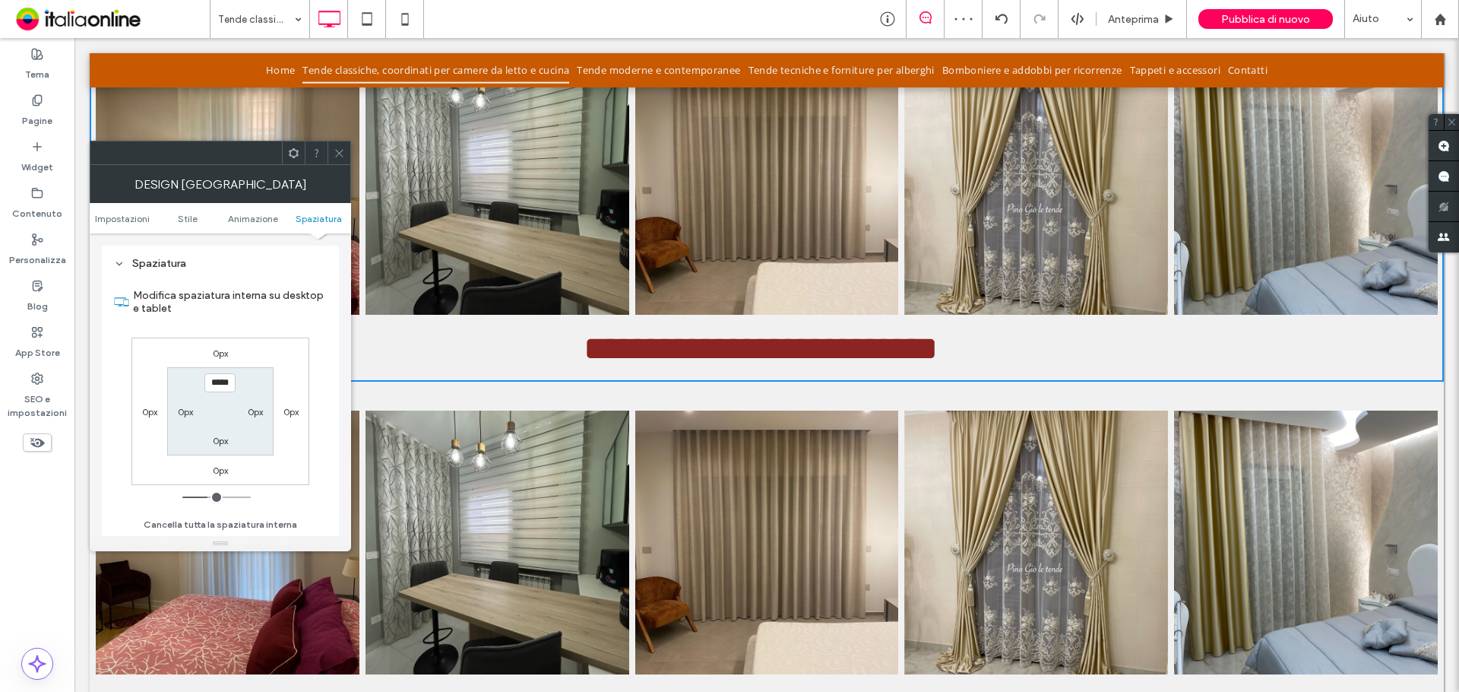
type input "***"
type input "*****"
type input "***"
type input "*****"
type input "***"
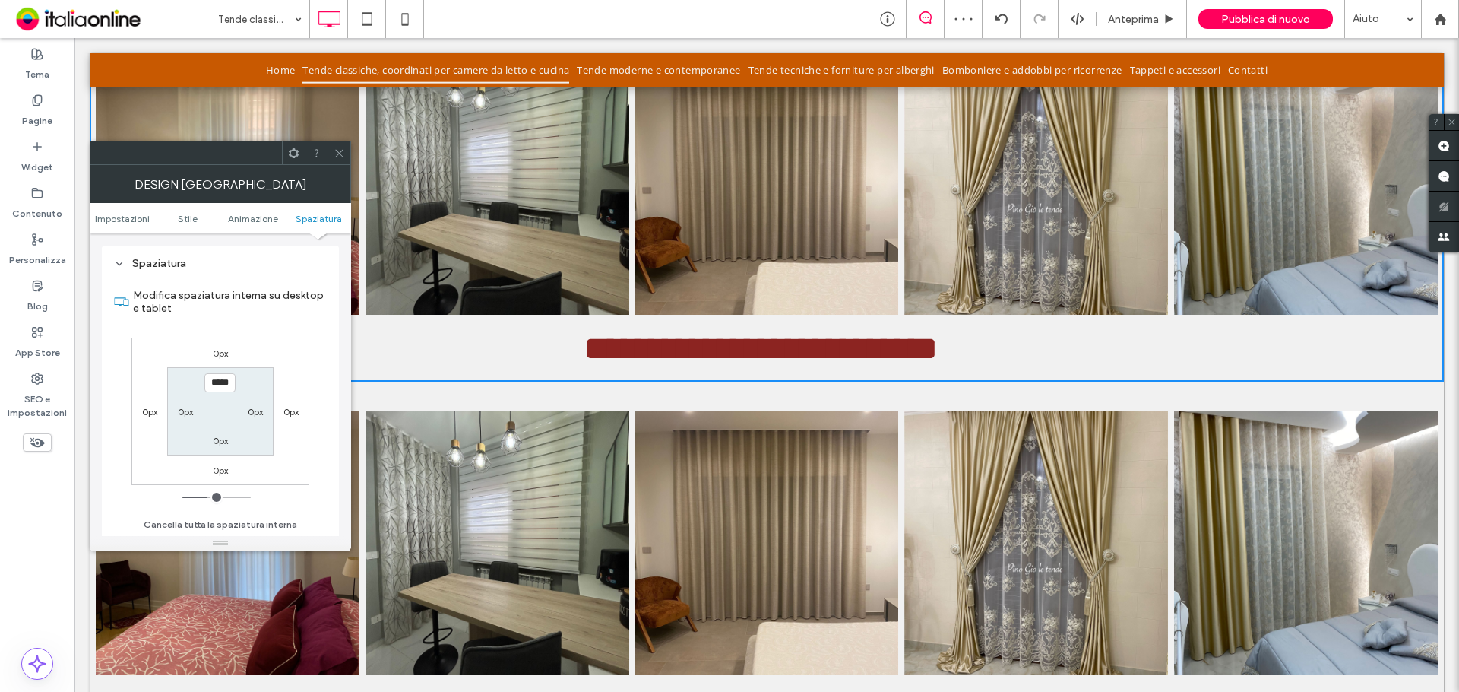
type input "*****"
type input "***"
type input "*****"
type input "***"
type input "*****"
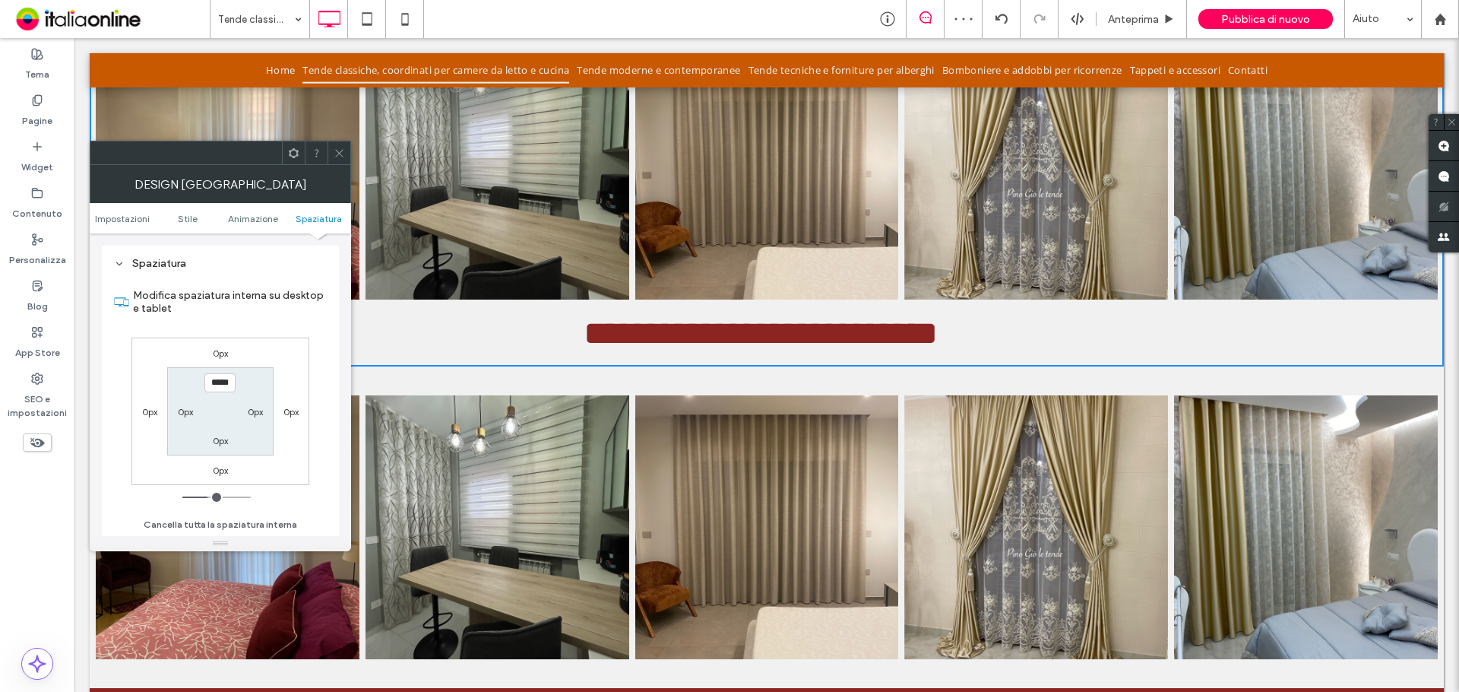
type input "***"
type input "*****"
type input "***"
type input "*****"
type input "***"
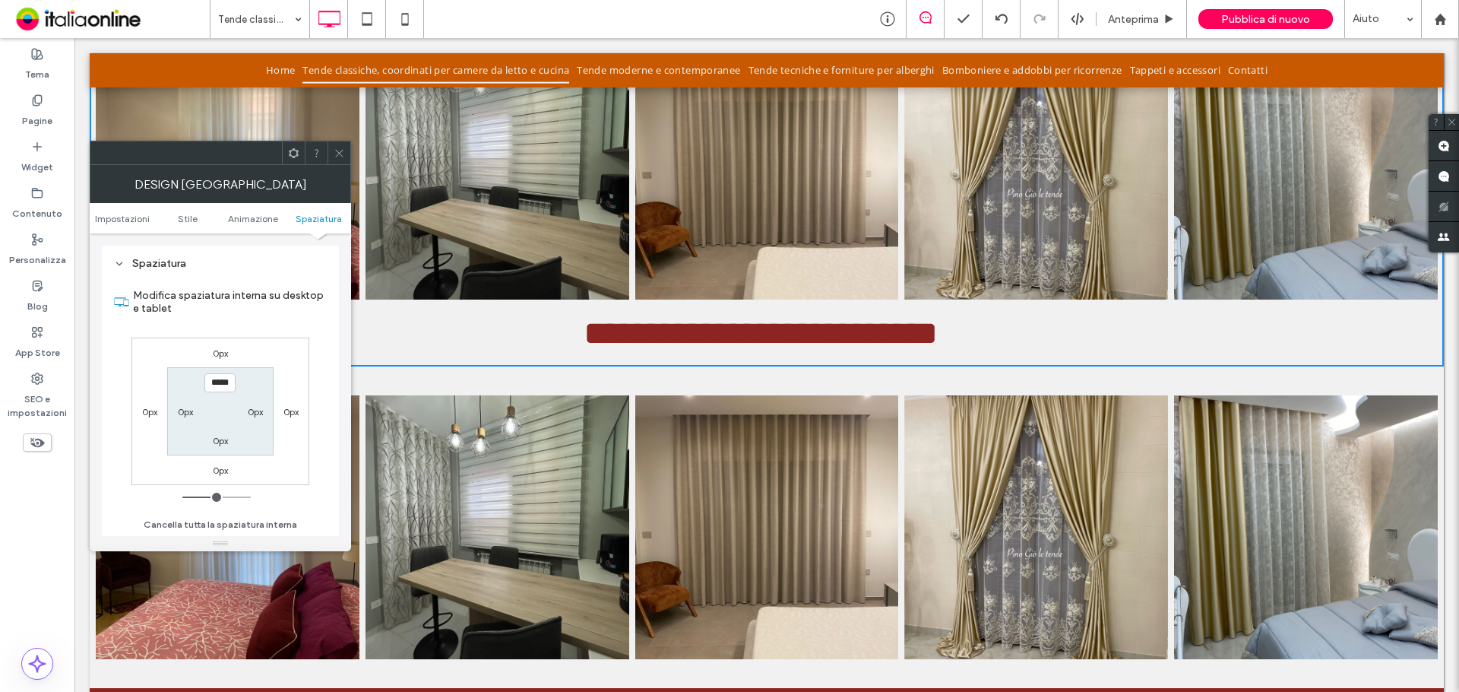
type input "*****"
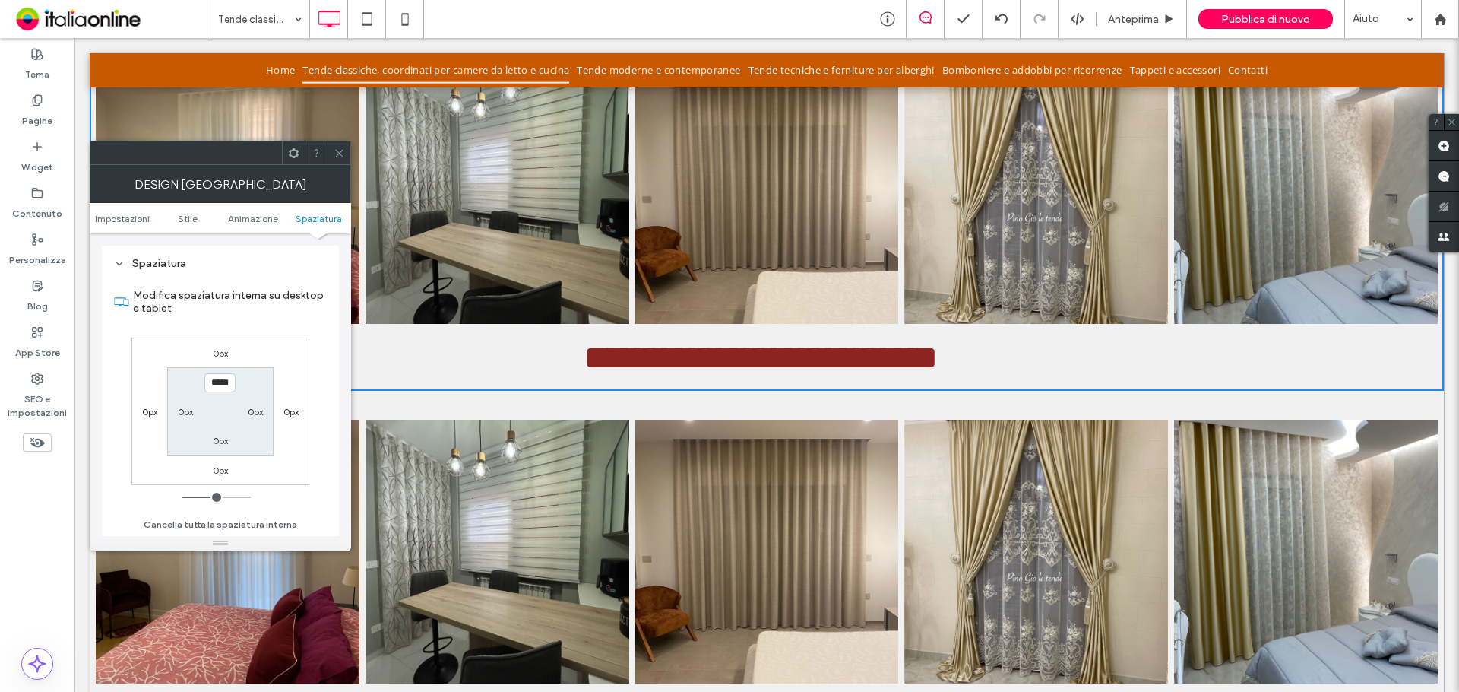
drag, startPoint x: 190, startPoint y: 499, endPoint x: 212, endPoint y: 501, distance: 22.1
type input "***"
click at [220, 498] on input "range" at bounding box center [216, 497] width 68 height 2
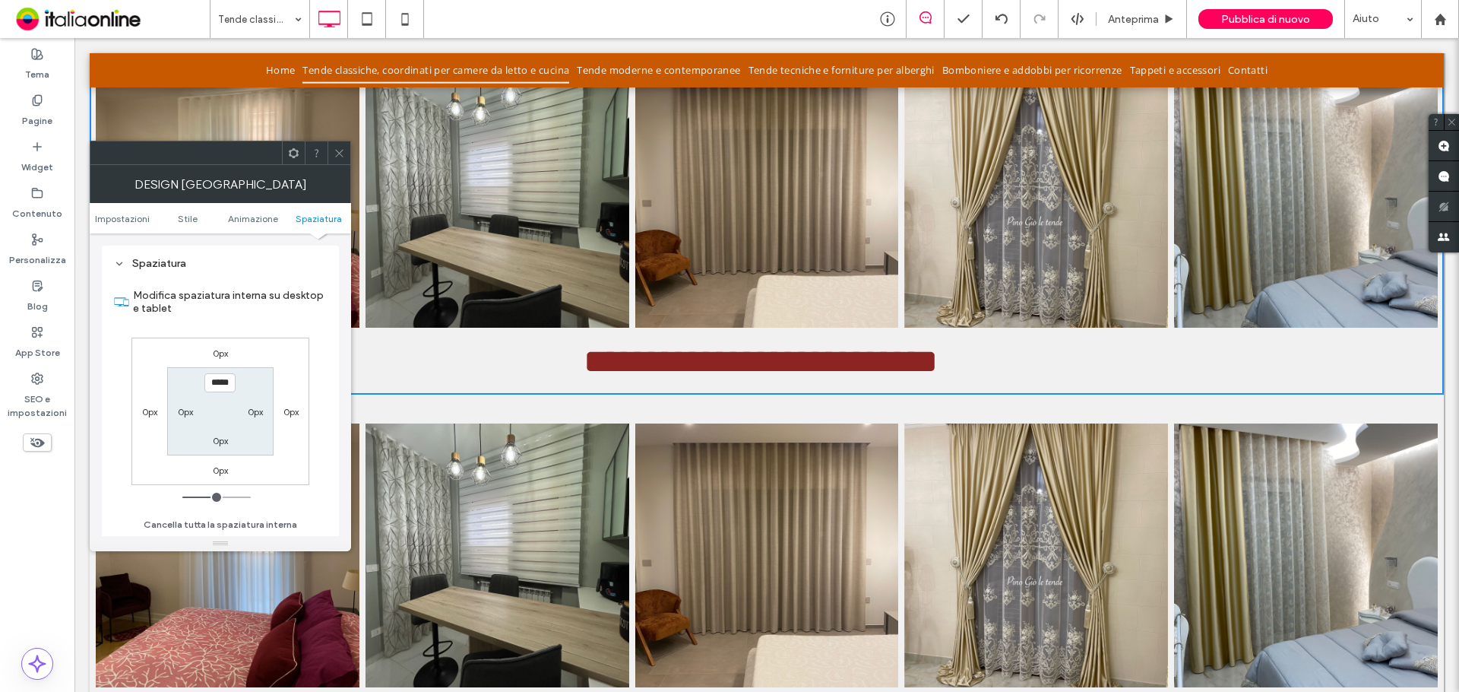
type input "*****"
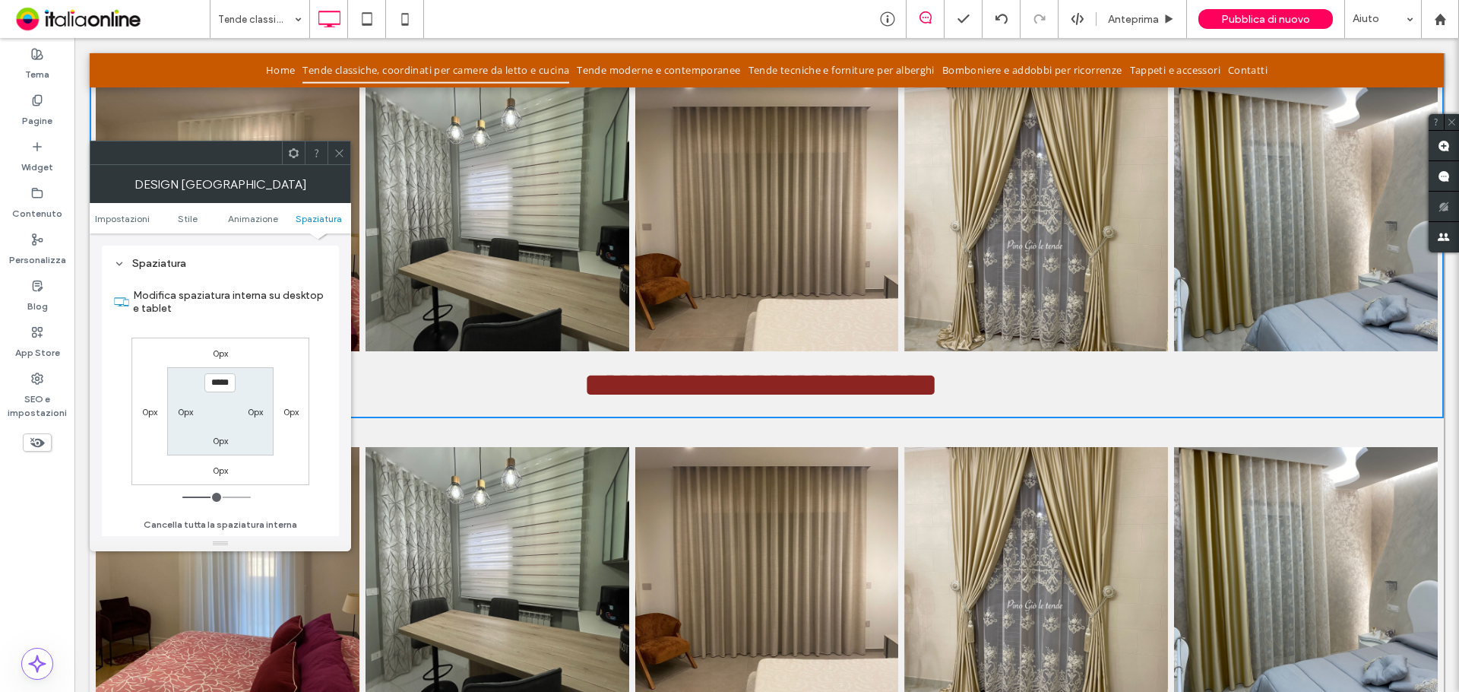
type input "***"
type input "*****"
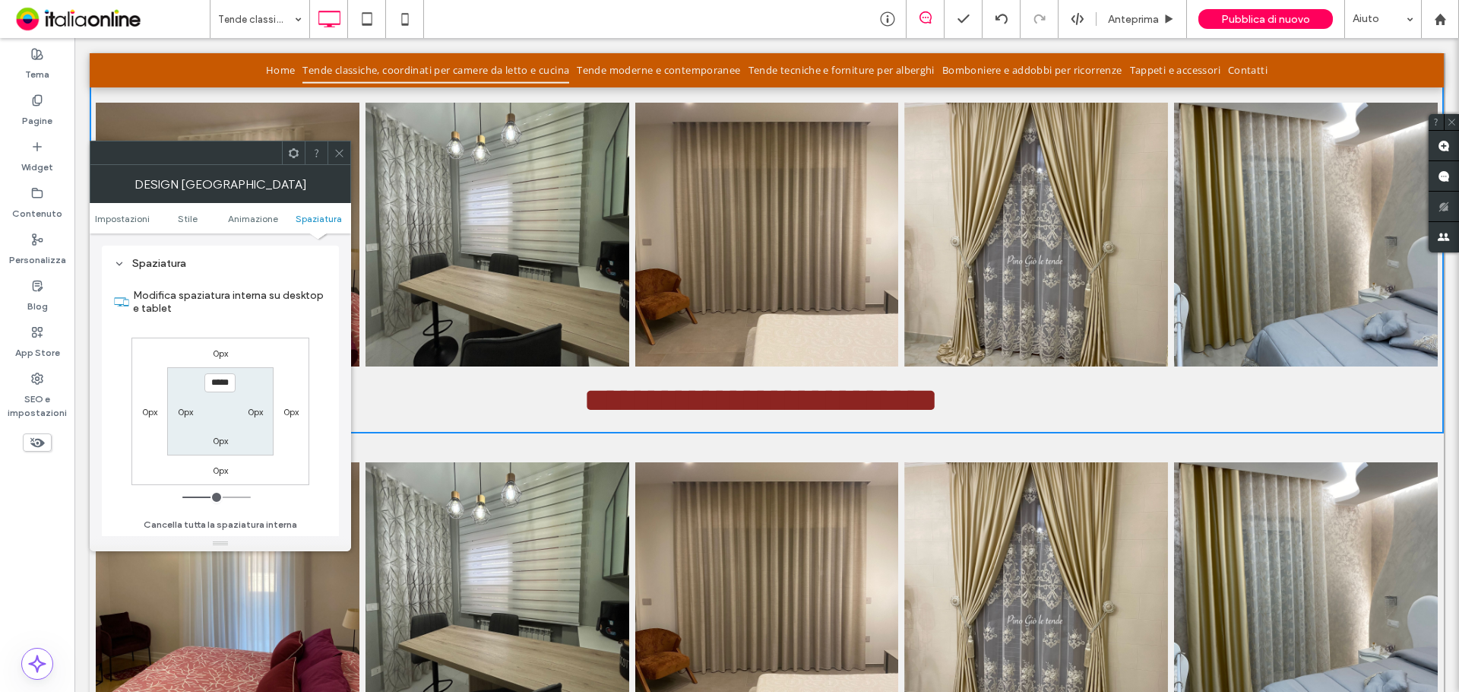
type input "***"
type input "*****"
type input "***"
type input "*****"
type input "**"
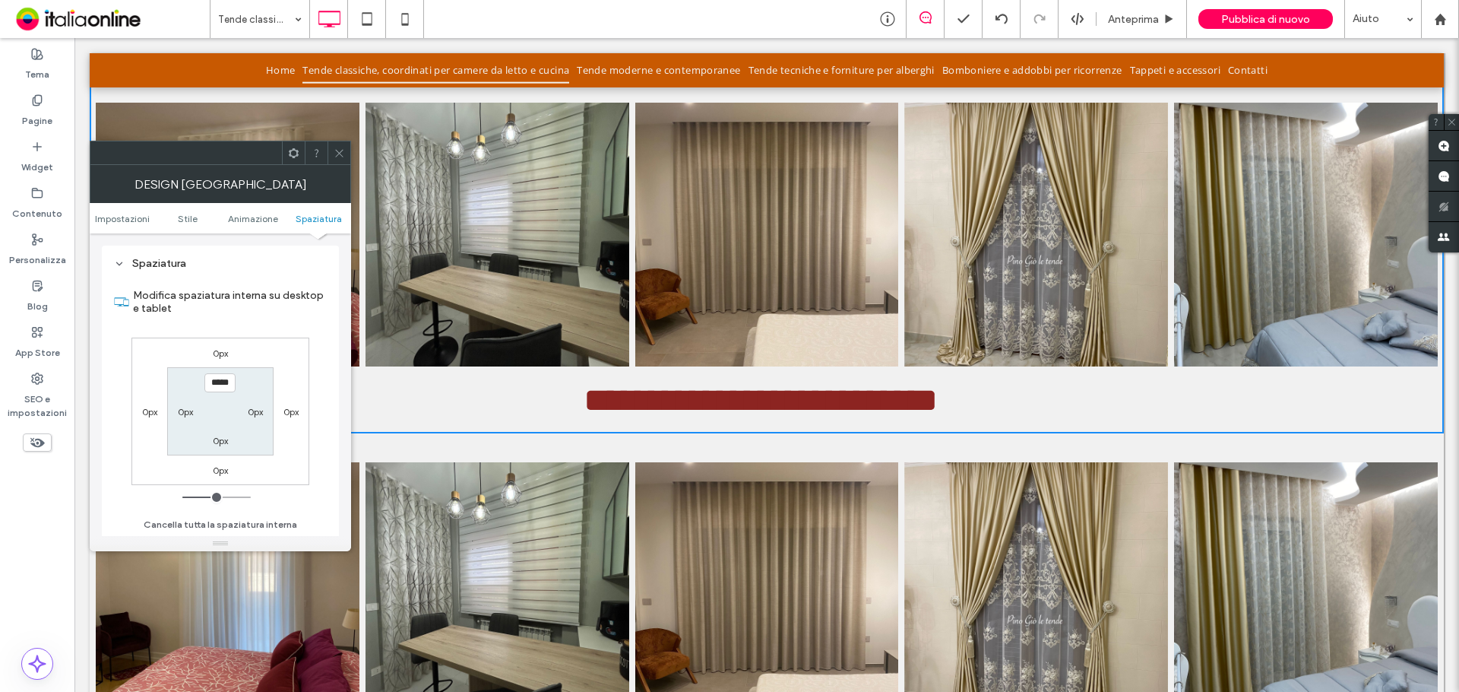
type input "****"
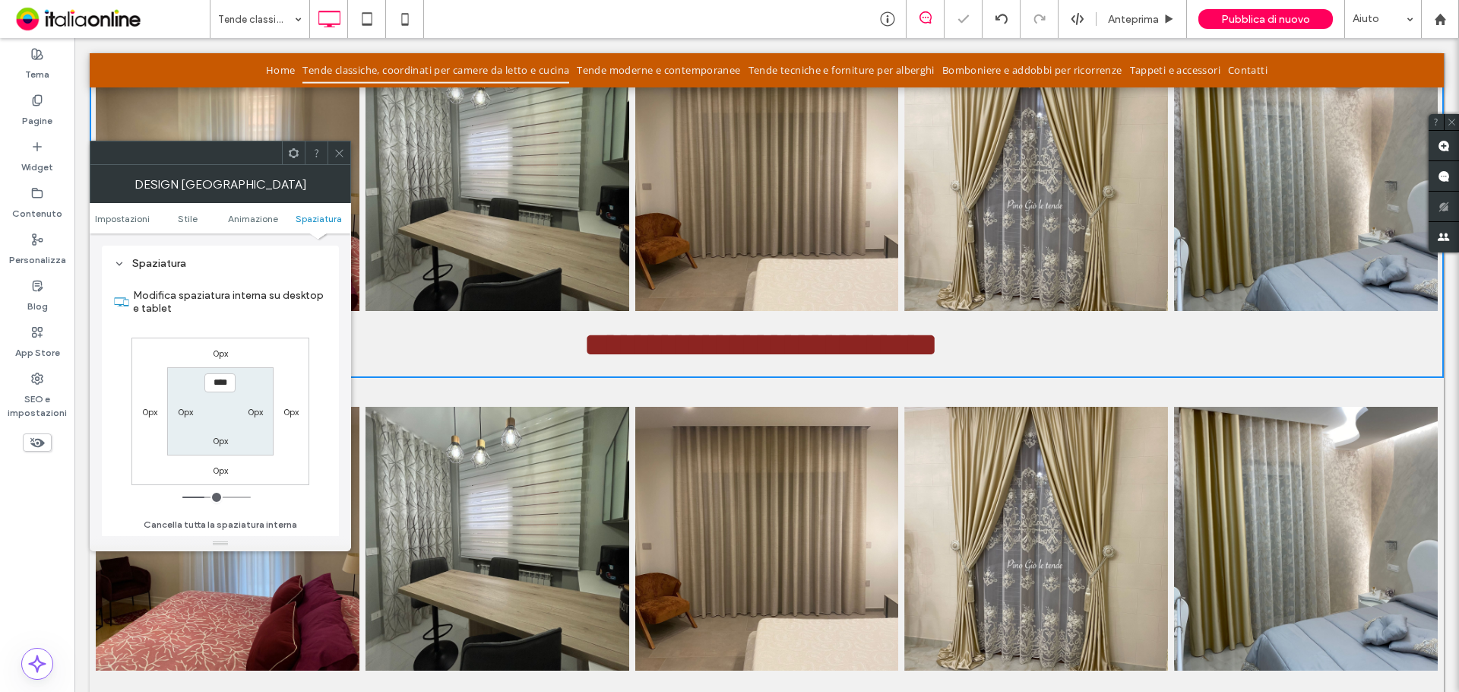
type input "**"
type input "****"
drag, startPoint x: 212, startPoint y: 501, endPoint x: 204, endPoint y: 500, distance: 8.4
type input "**"
click at [204, 498] on input "range" at bounding box center [216, 497] width 68 height 2
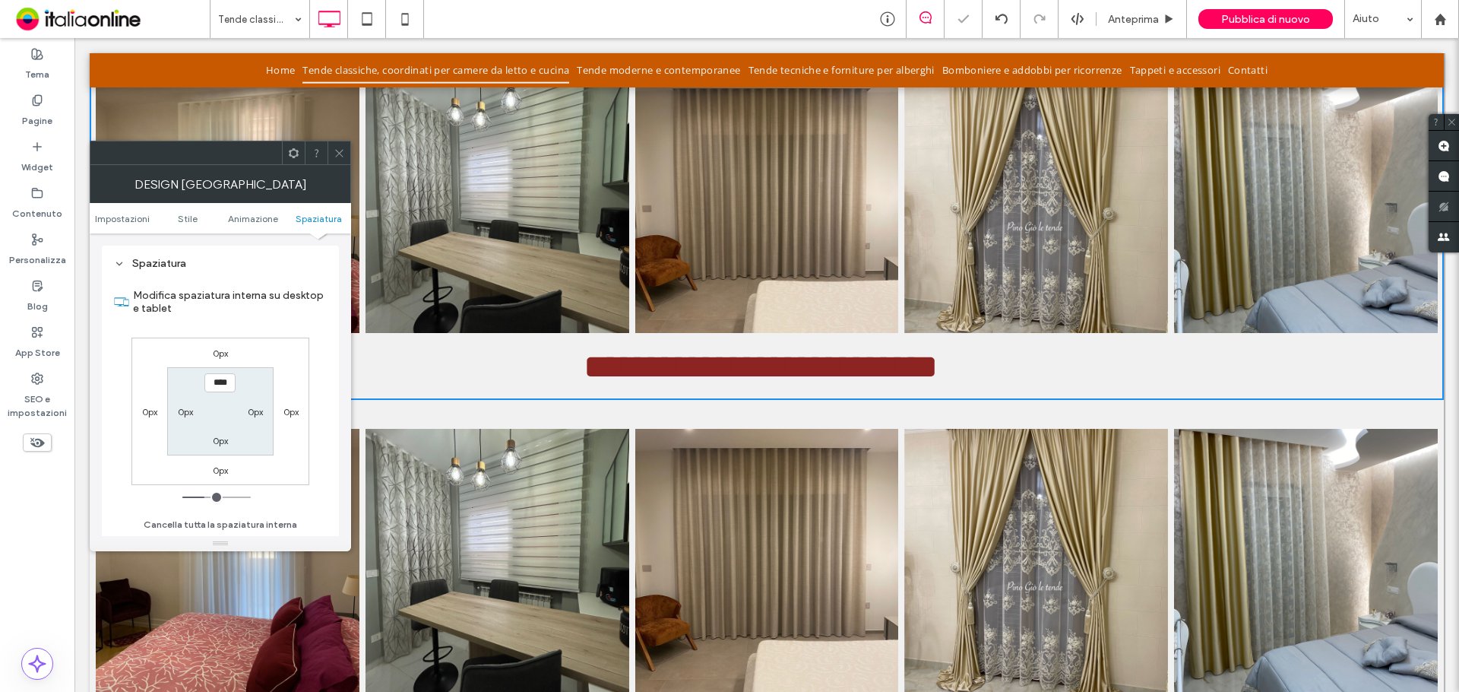
type input "****"
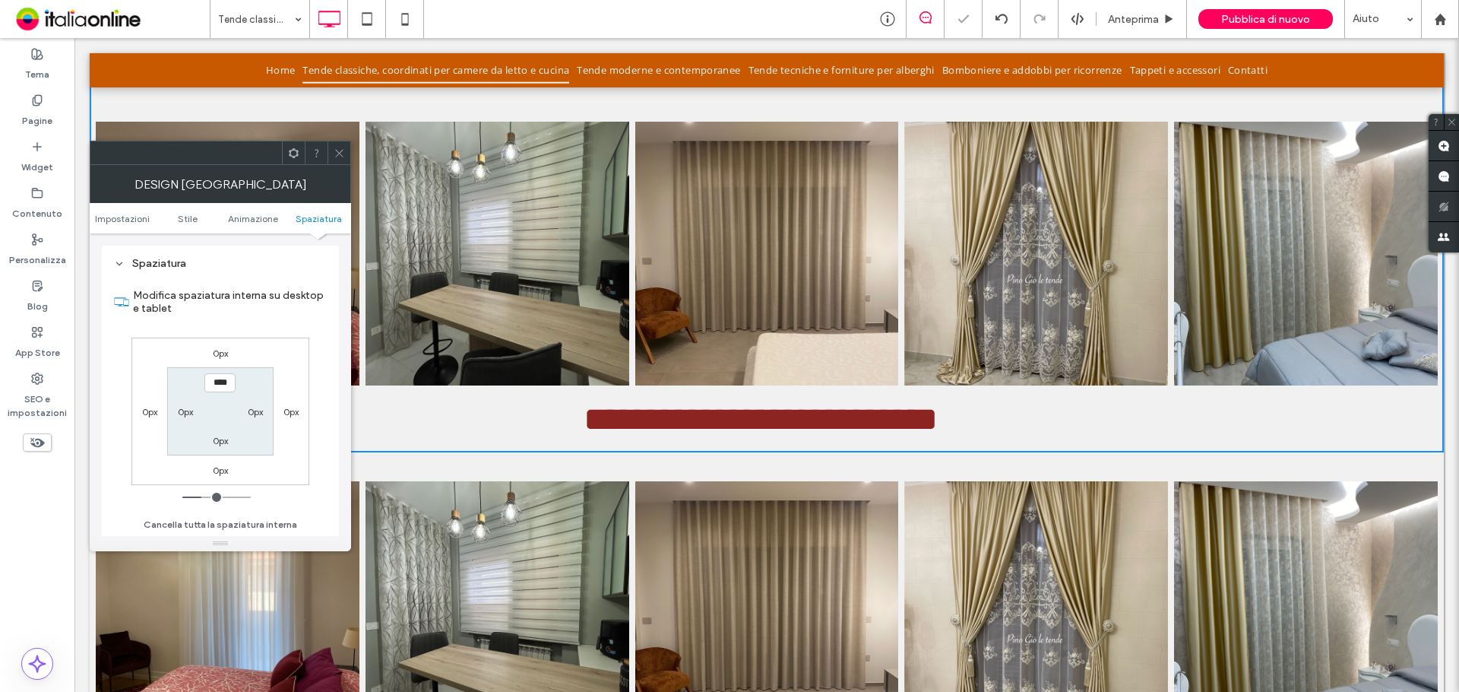
scroll to position [1183, 0]
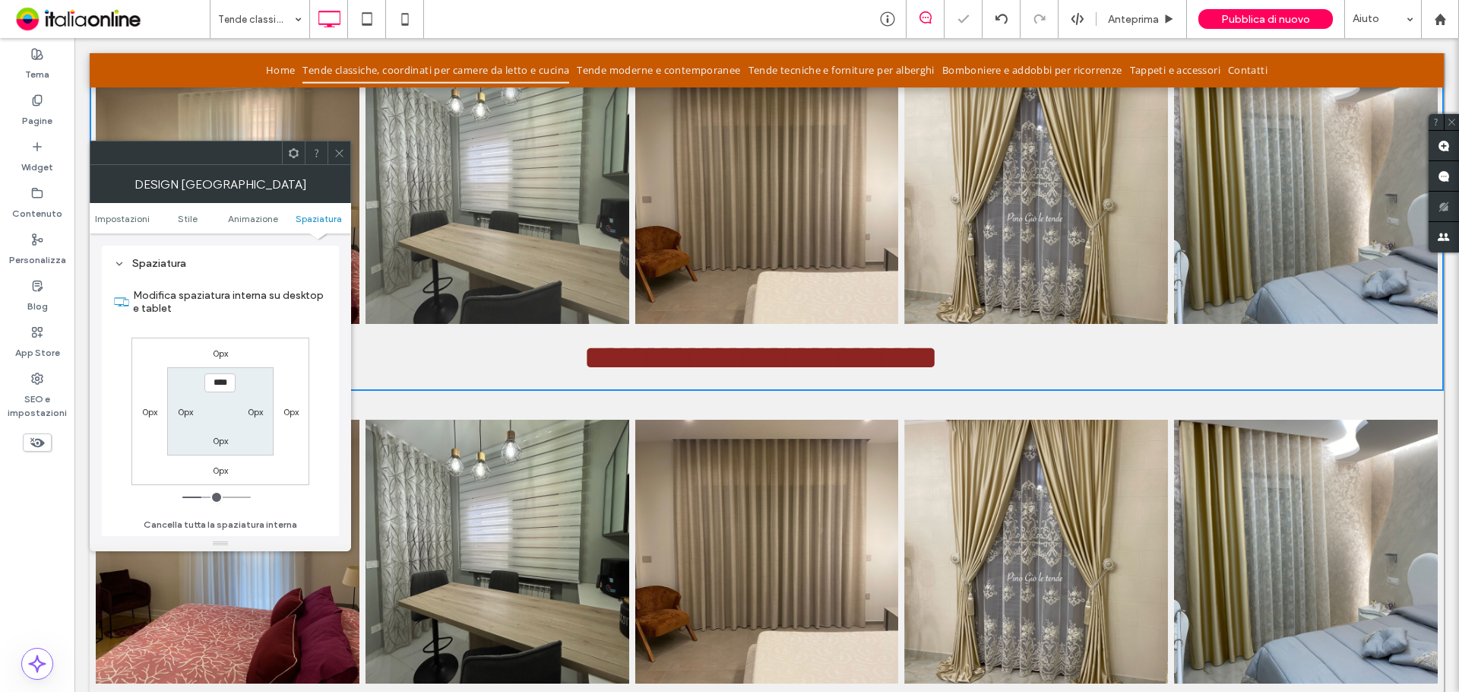
click at [582, 239] on link at bounding box center [498, 192] width 264 height 264
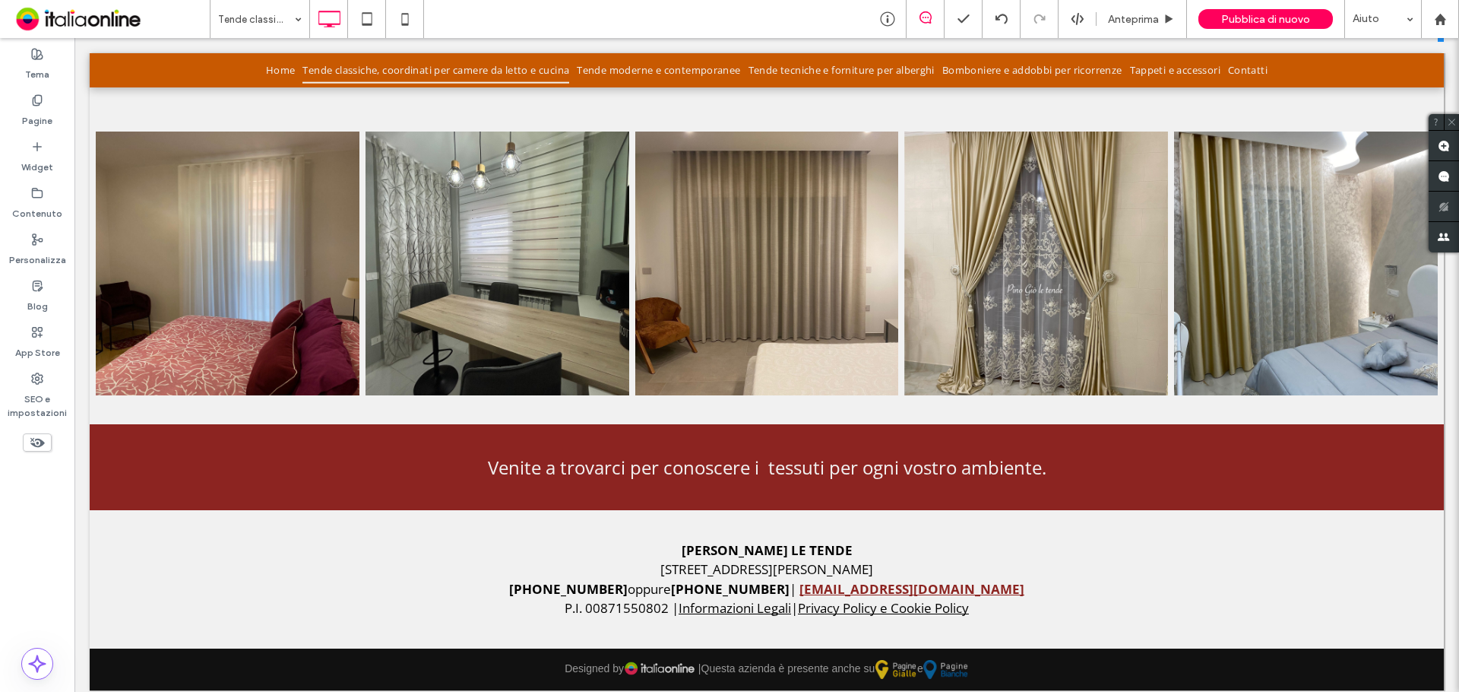
scroll to position [1479, 0]
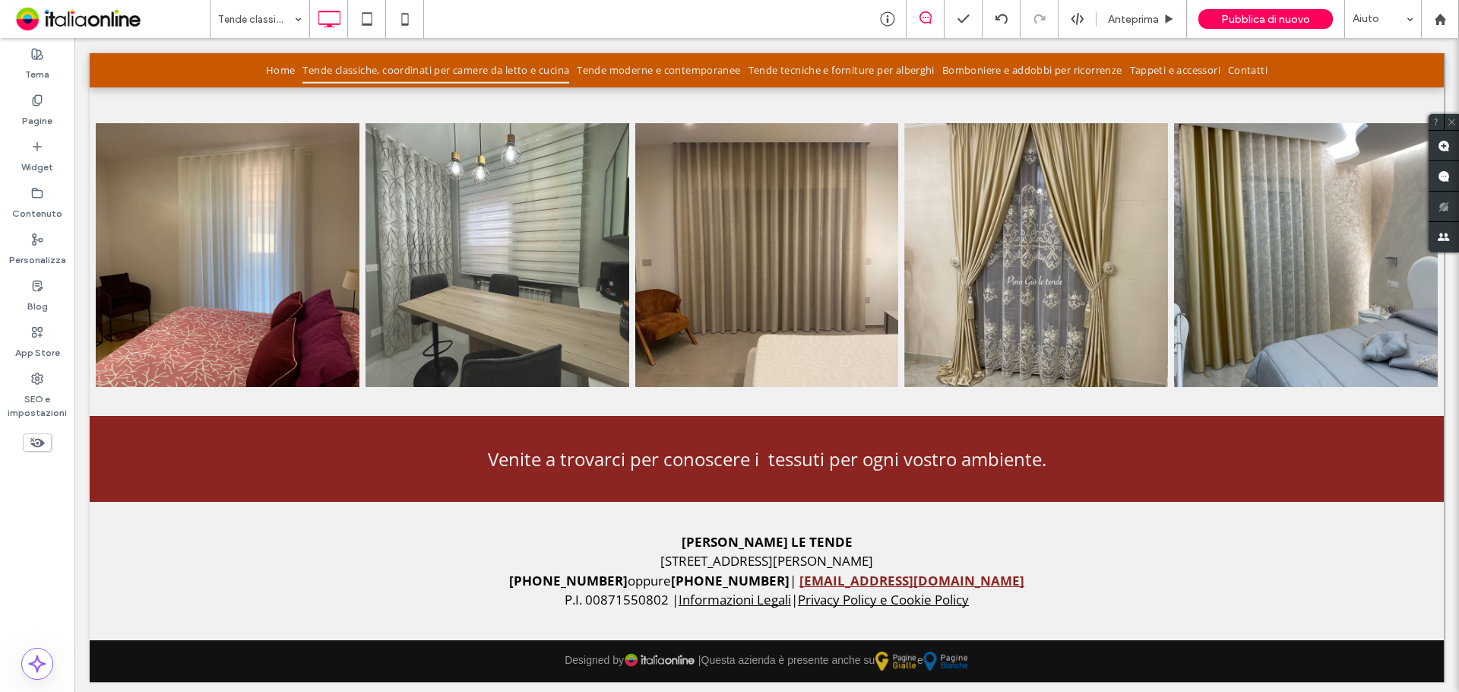
click at [417, 303] on link at bounding box center [498, 255] width 264 height 264
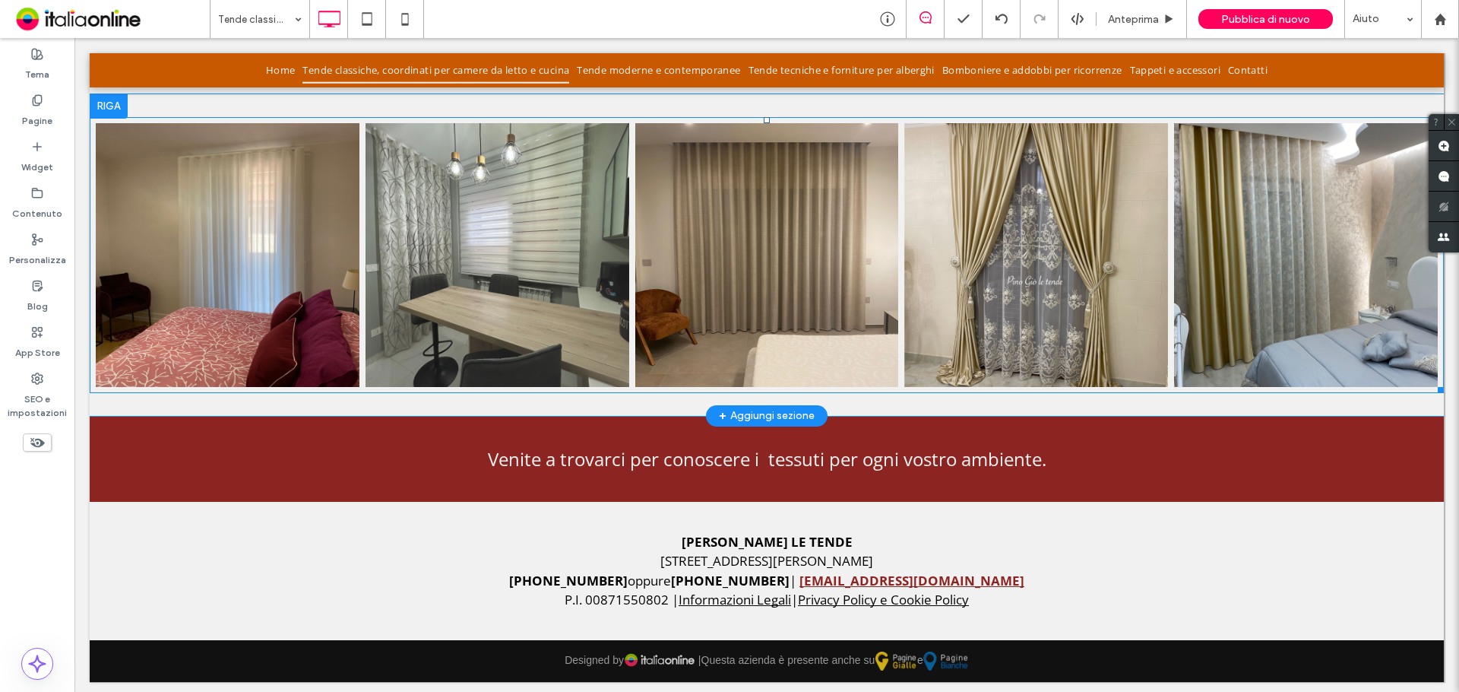
click at [520, 307] on link at bounding box center [498, 255] width 264 height 264
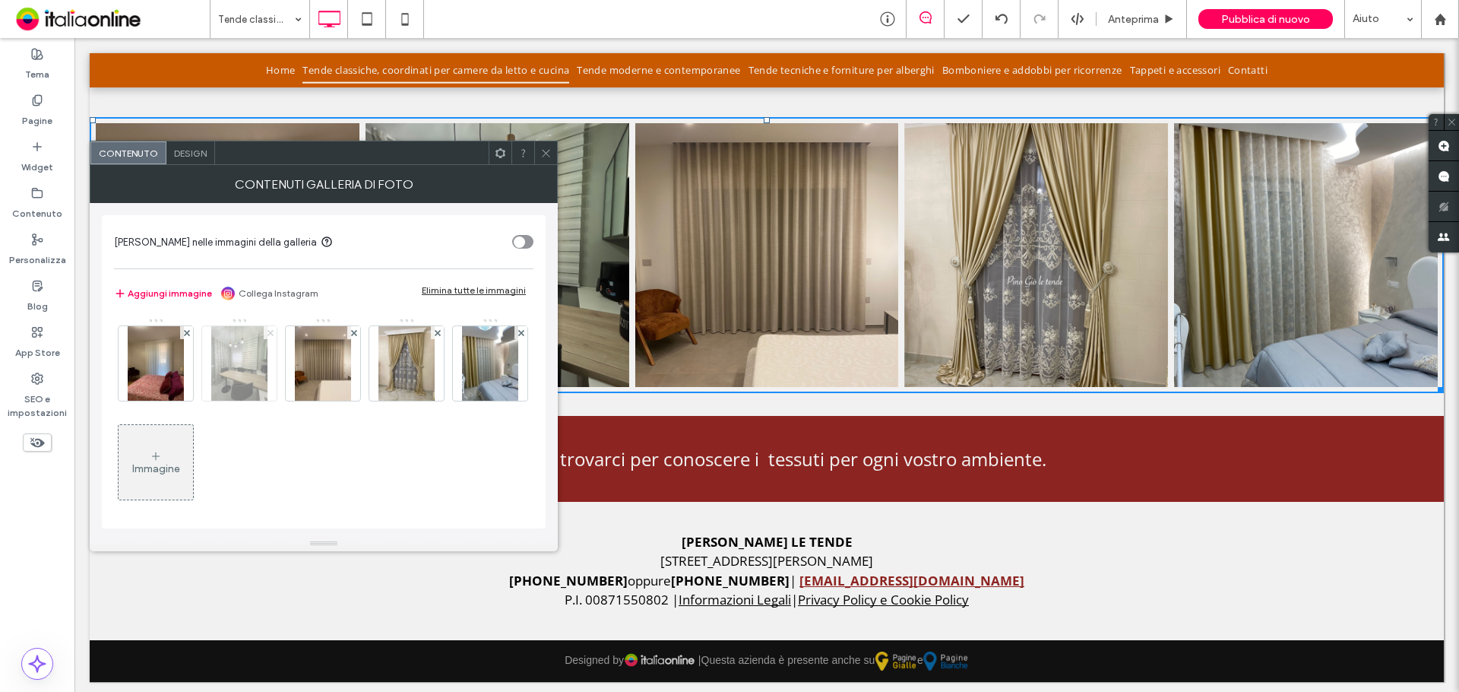
click at [268, 328] on span at bounding box center [271, 332] width 6 height 13
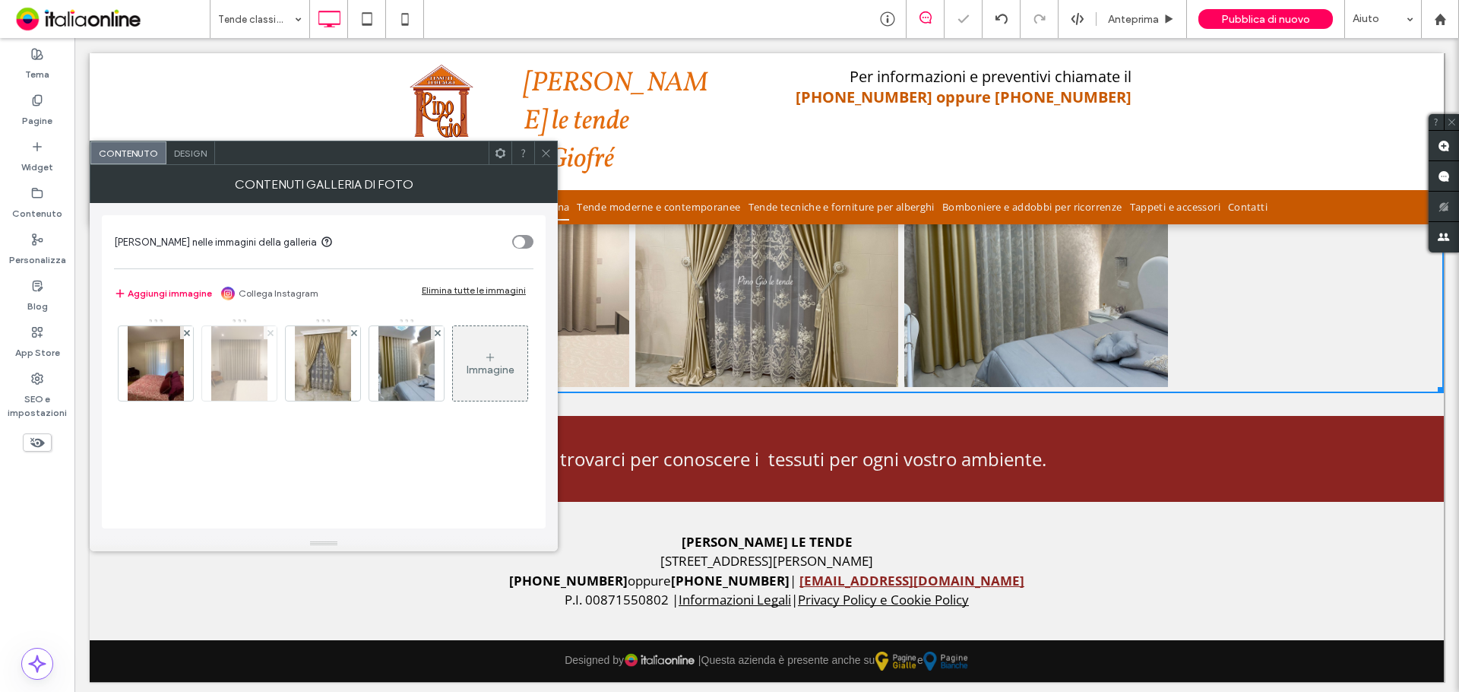
click at [268, 328] on span at bounding box center [271, 332] width 6 height 13
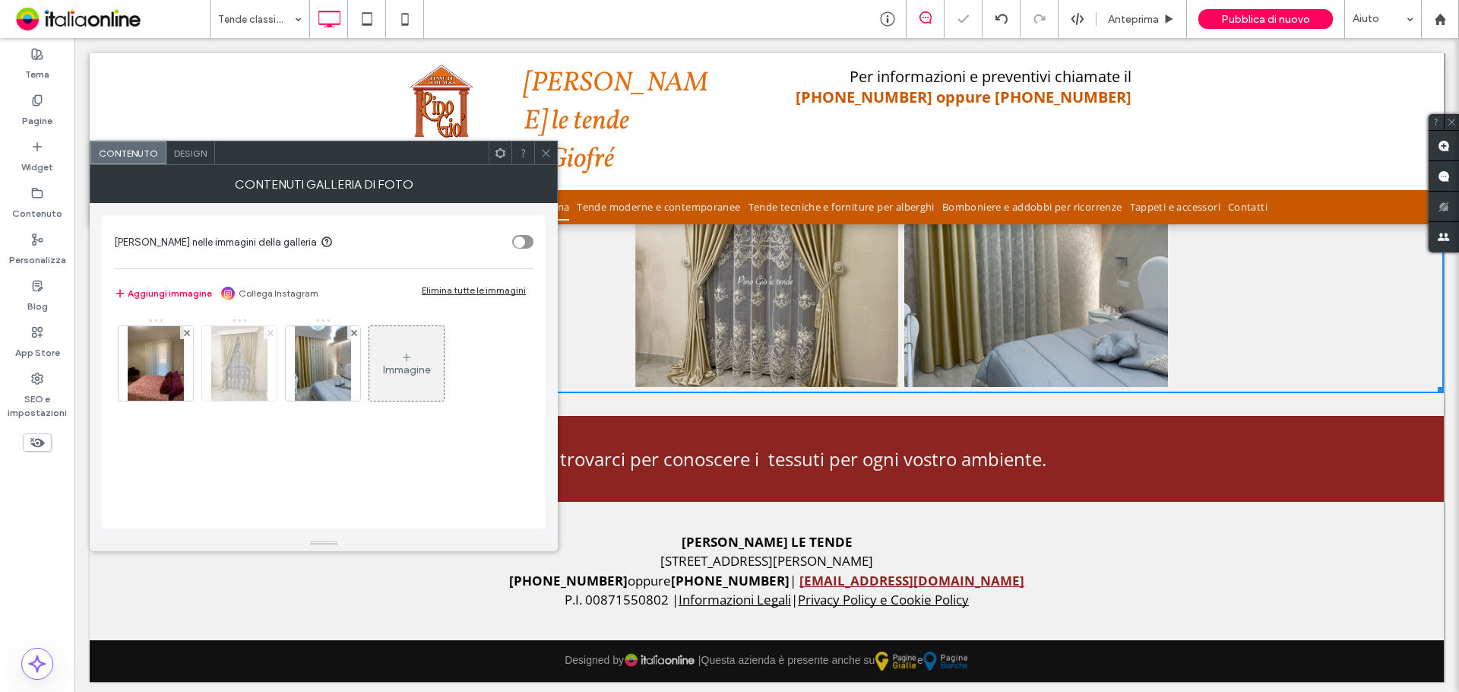
click at [268, 328] on span at bounding box center [271, 332] width 6 height 13
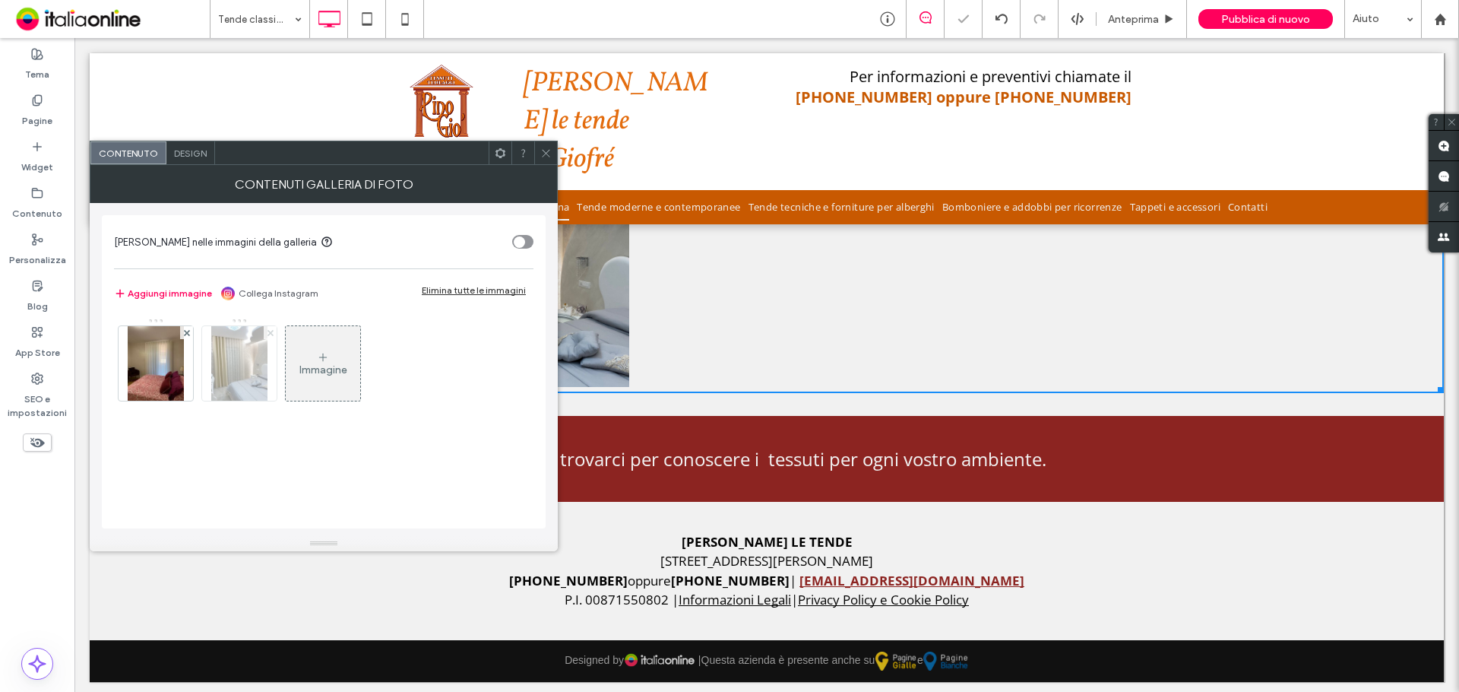
click at [268, 328] on span at bounding box center [271, 332] width 6 height 13
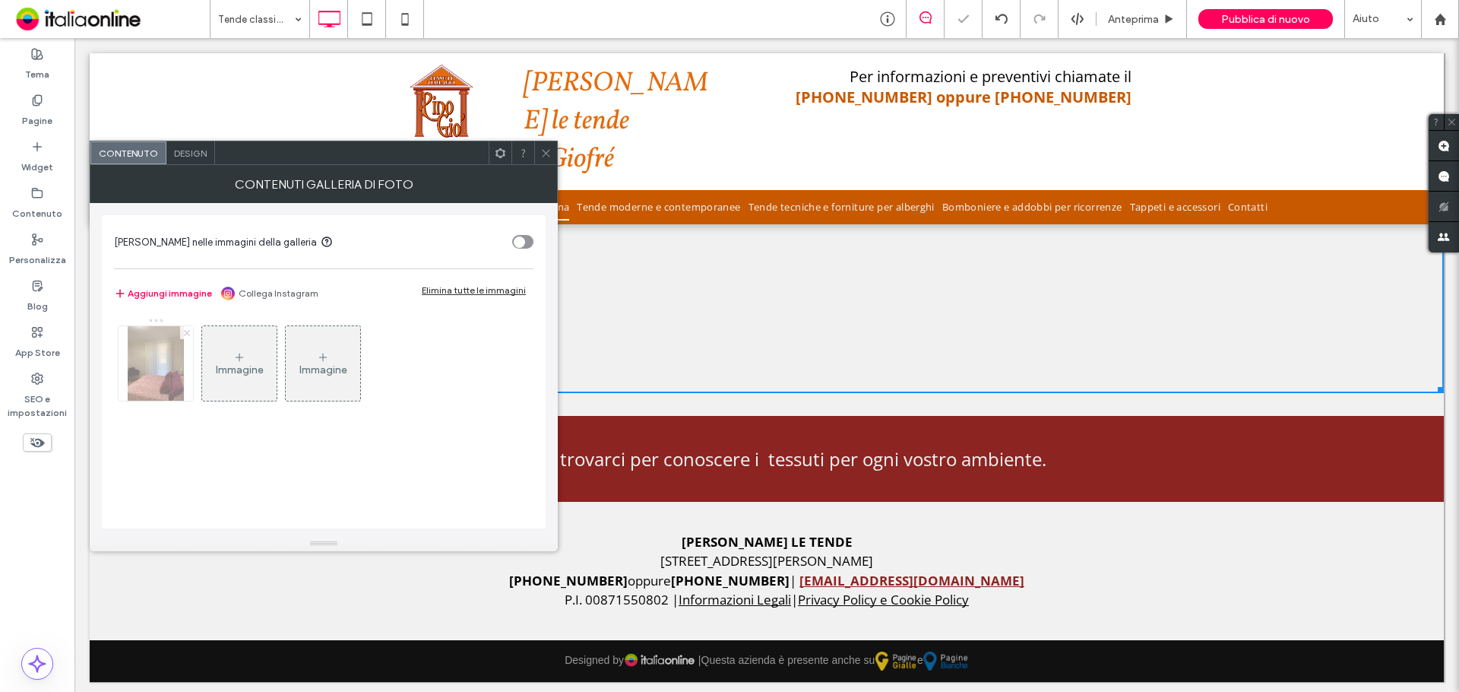
click at [184, 330] on icon at bounding box center [187, 333] width 6 height 6
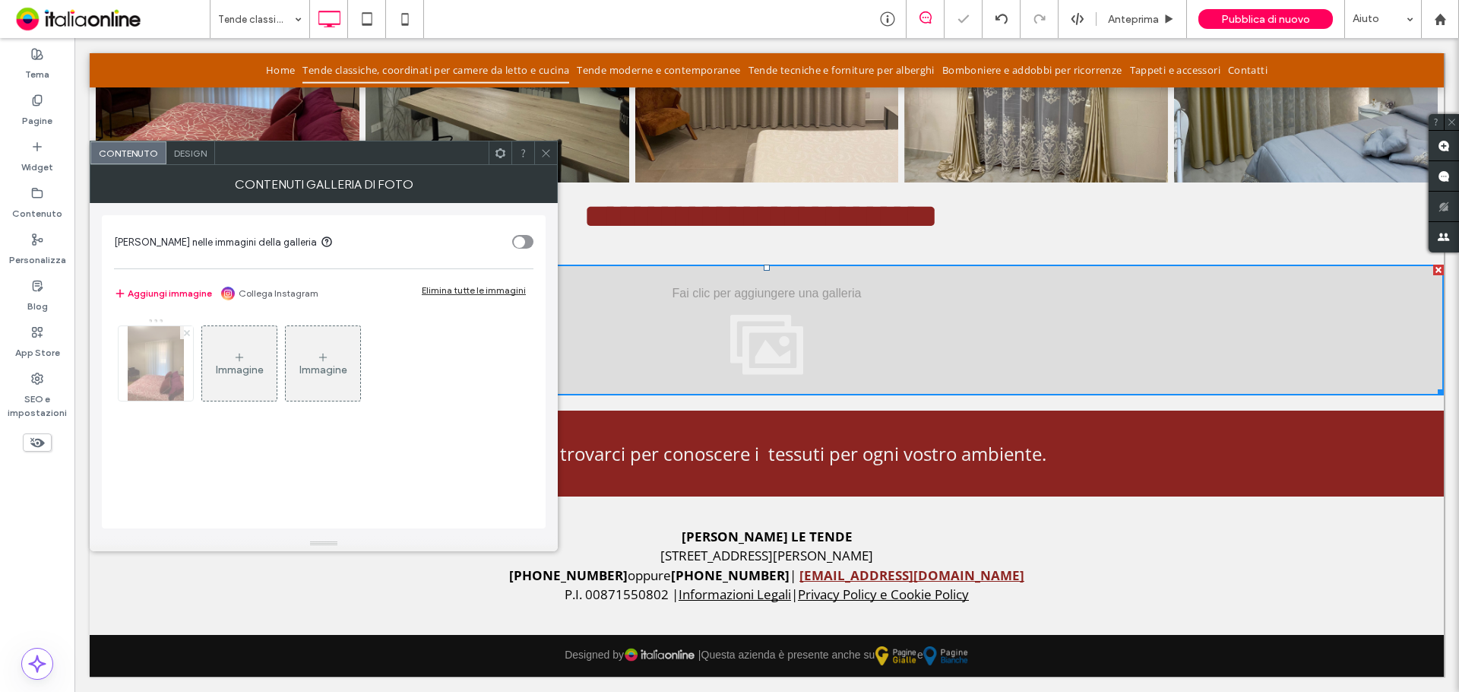
scroll to position [1321, 0]
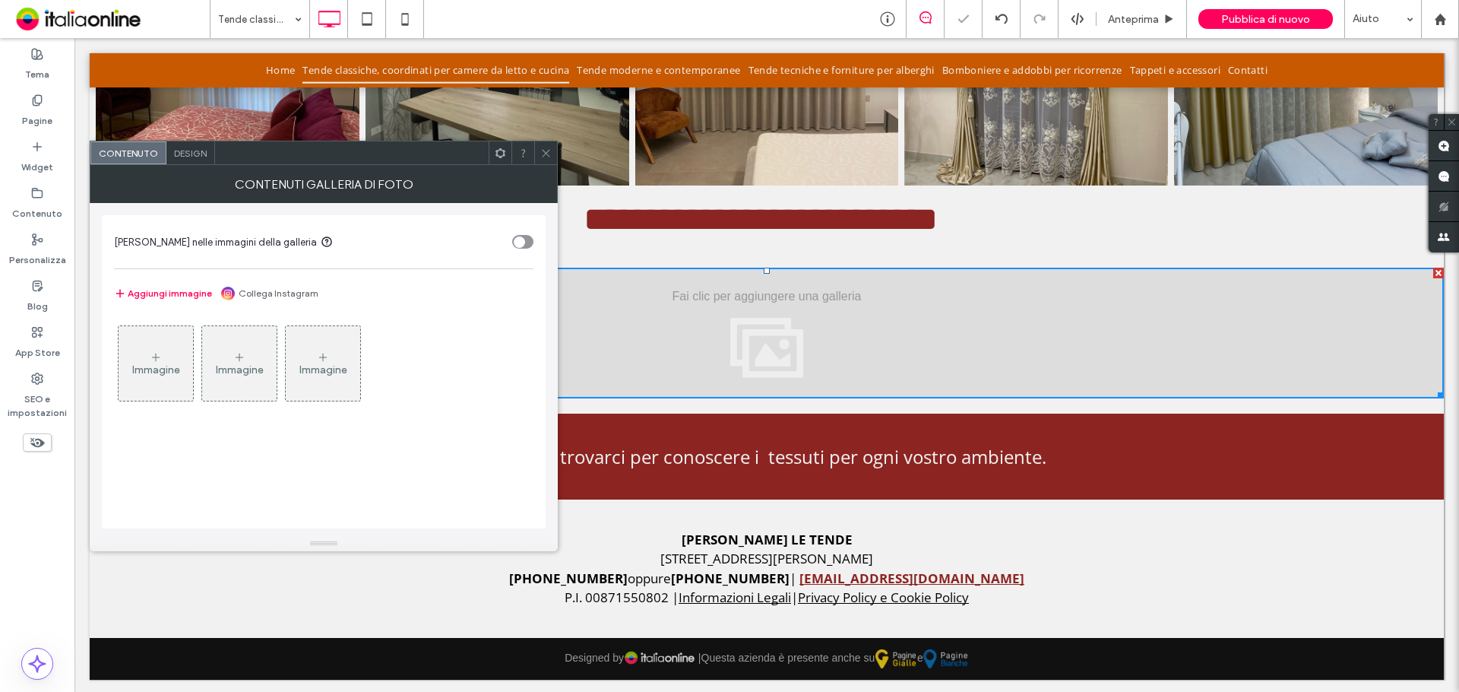
click at [547, 152] on icon at bounding box center [545, 152] width 11 height 11
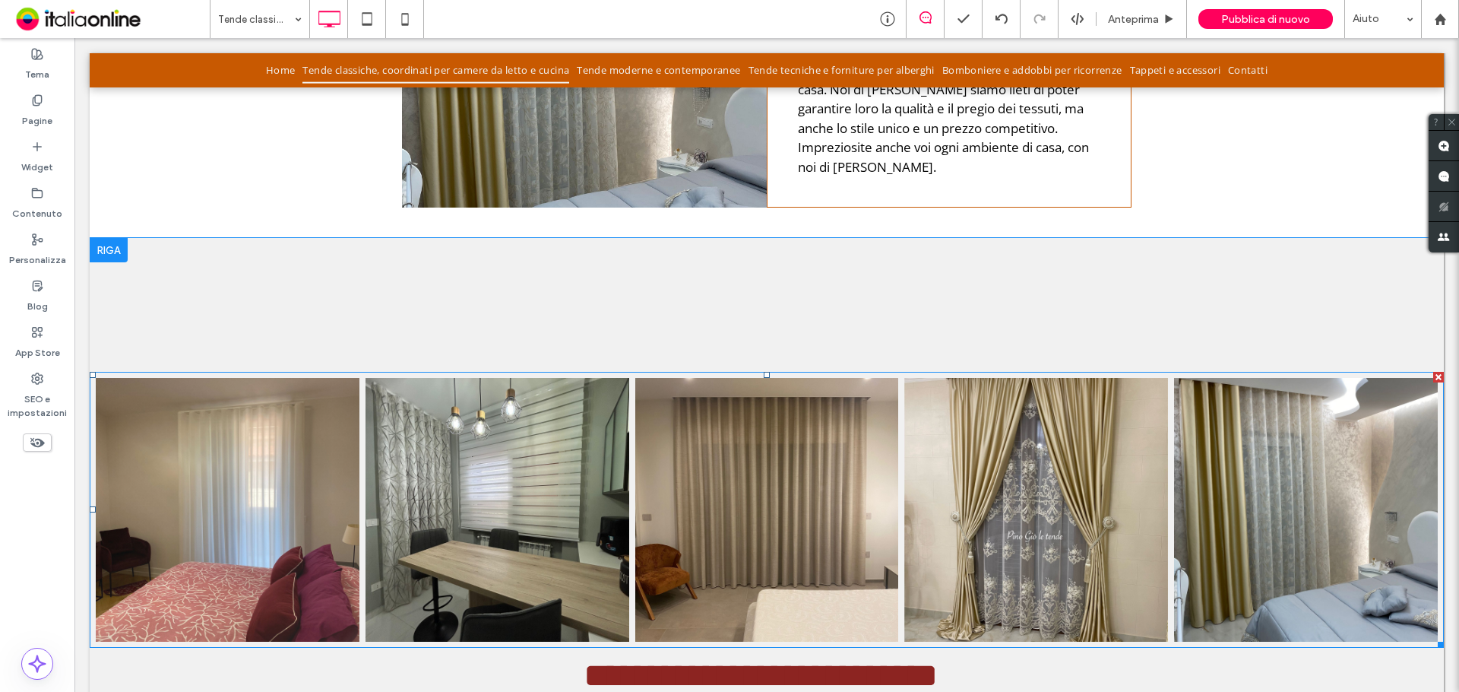
scroll to position [637, 0]
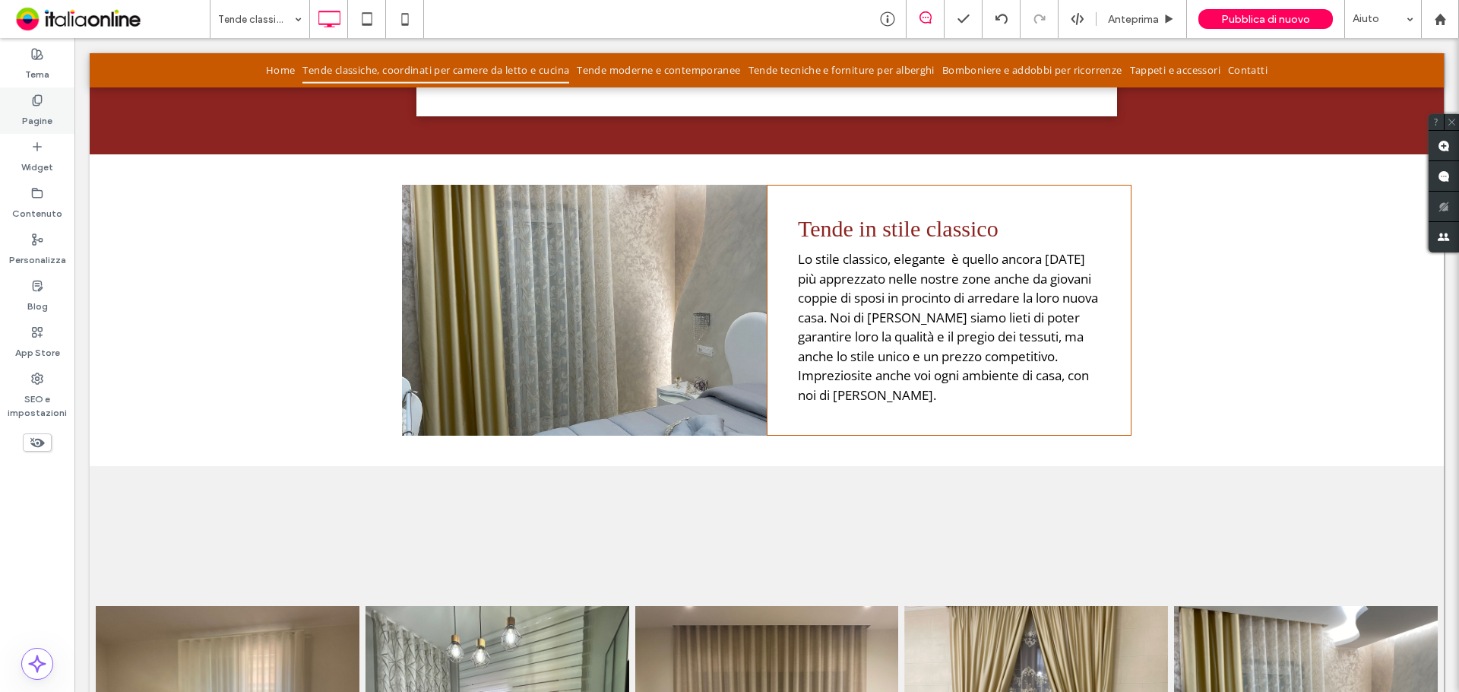
click at [35, 113] on label "Pagine" at bounding box center [37, 116] width 30 height 21
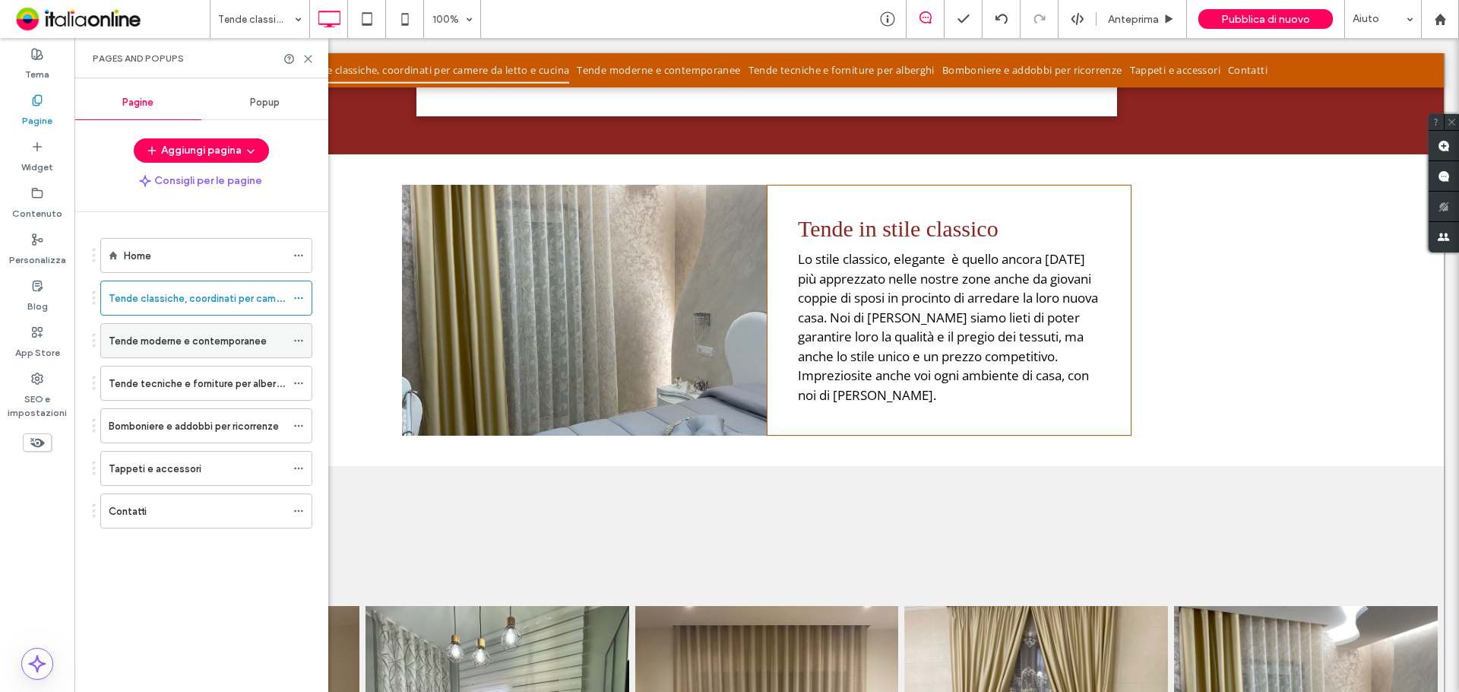
click at [299, 338] on icon at bounding box center [298, 340] width 11 height 11
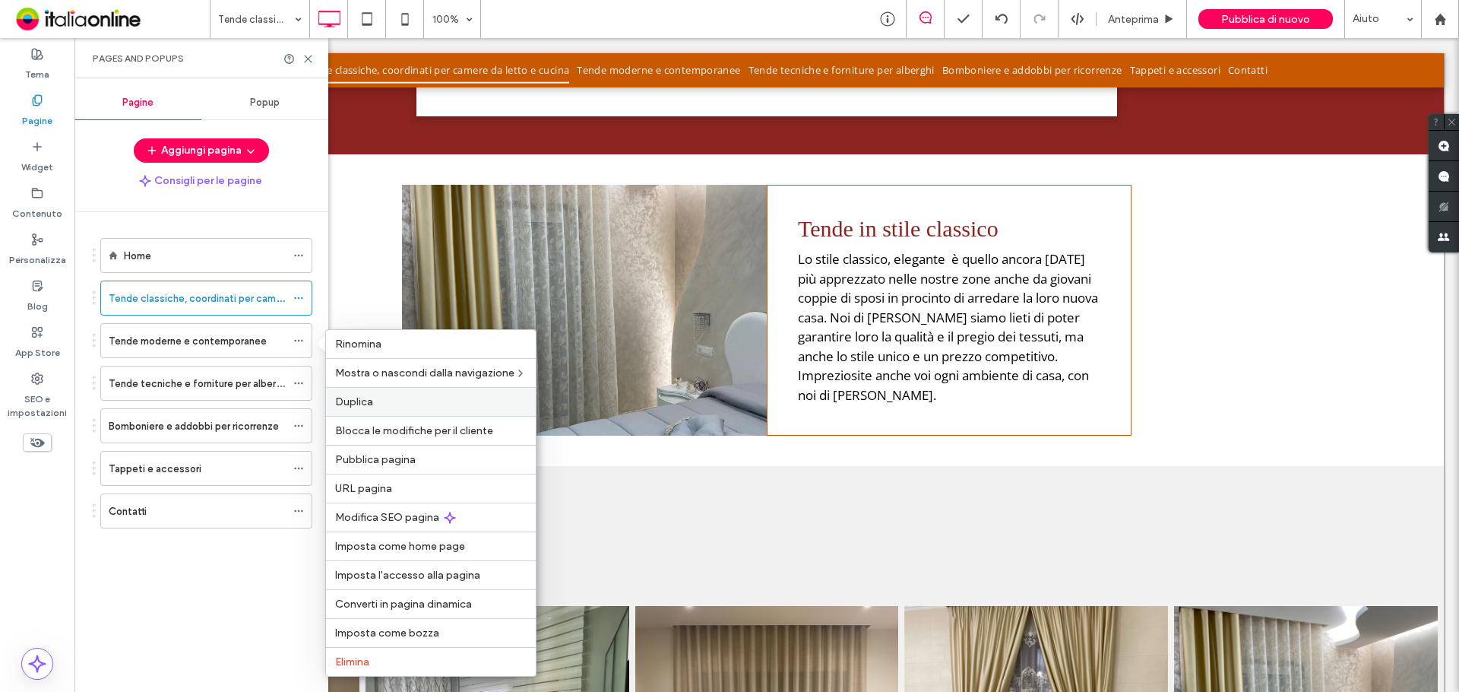
click at [383, 404] on label "Duplica" at bounding box center [431, 401] width 192 height 13
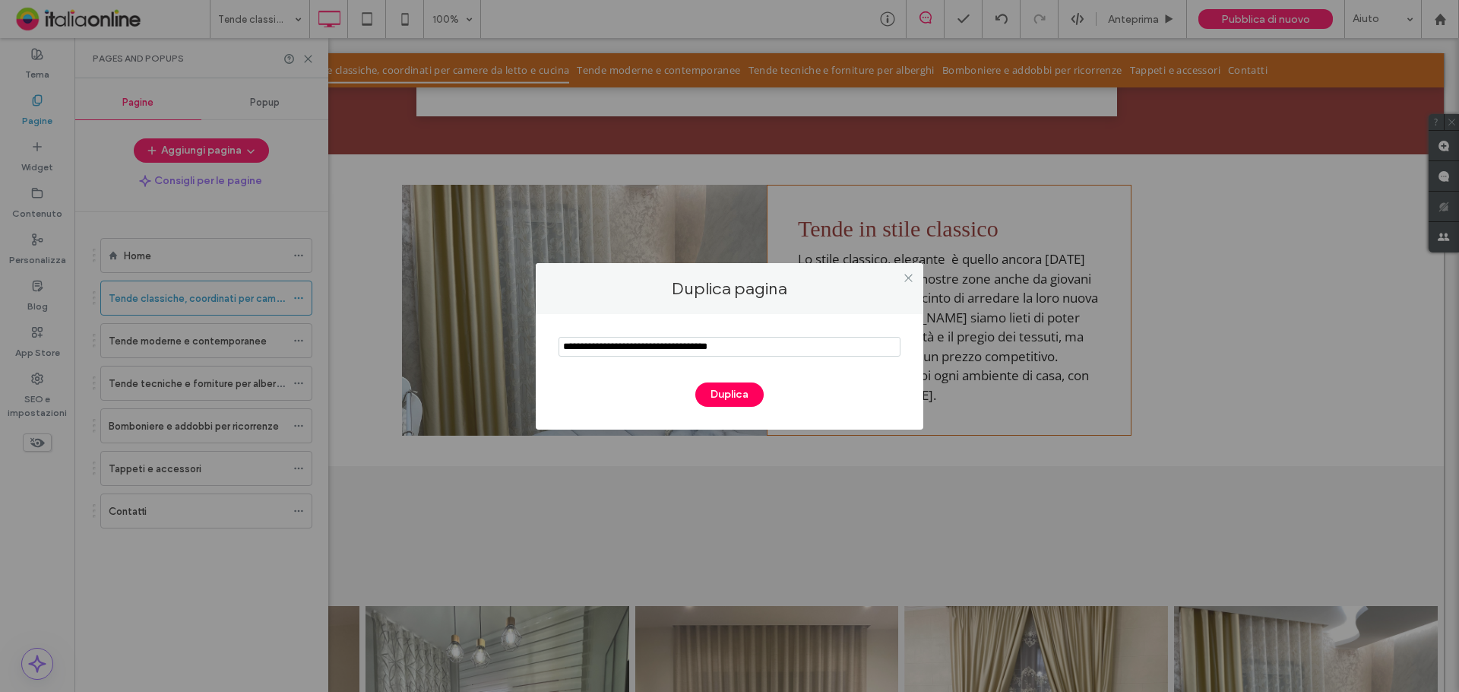
drag, startPoint x: 605, startPoint y: 346, endPoint x: 382, endPoint y: 346, distance: 223.5
click at [382, 346] on div "Duplica pagina Duplica" at bounding box center [729, 346] width 1459 height 692
drag, startPoint x: 600, startPoint y: 348, endPoint x: 741, endPoint y: 343, distance: 141.5
click at [741, 343] on input "notEmpty" at bounding box center [730, 347] width 342 height 20
click at [603, 347] on input "notEmpty" at bounding box center [730, 347] width 342 height 20
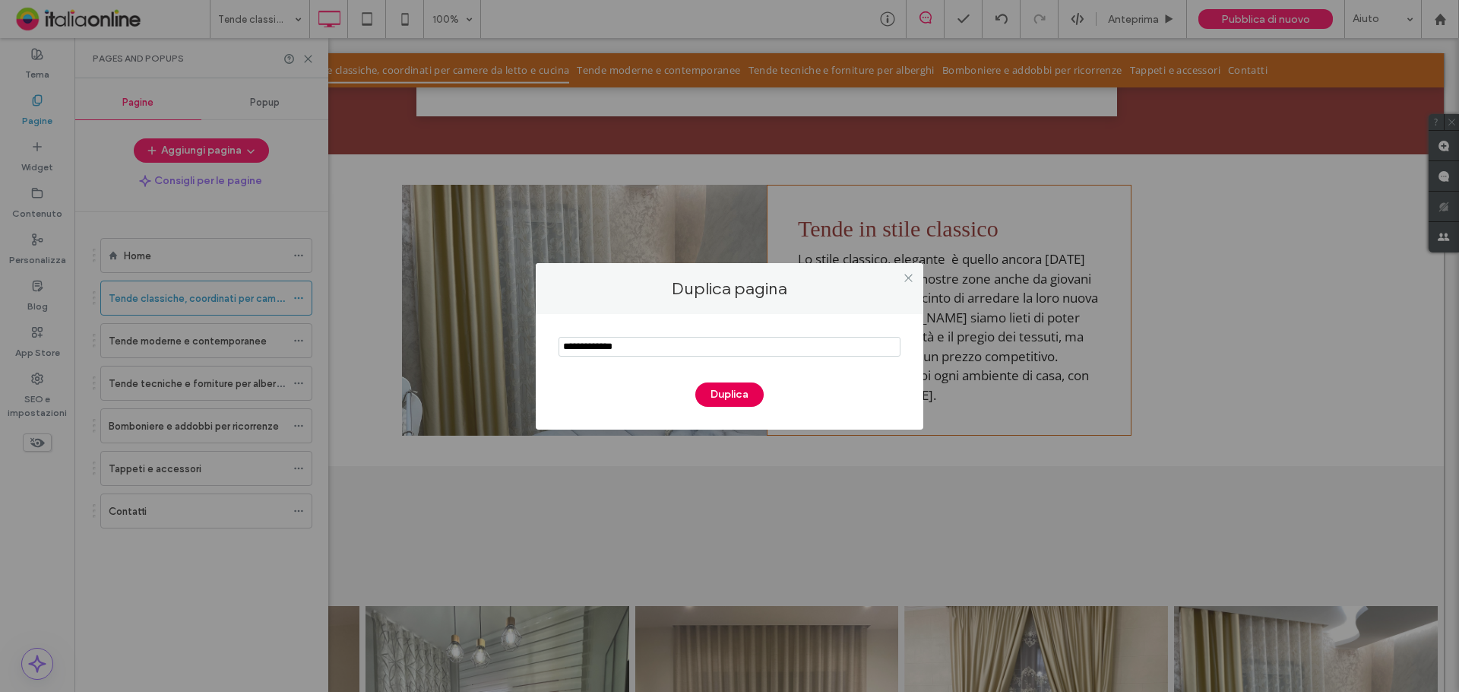
type input "**********"
click at [726, 397] on button "Duplica" at bounding box center [729, 394] width 68 height 24
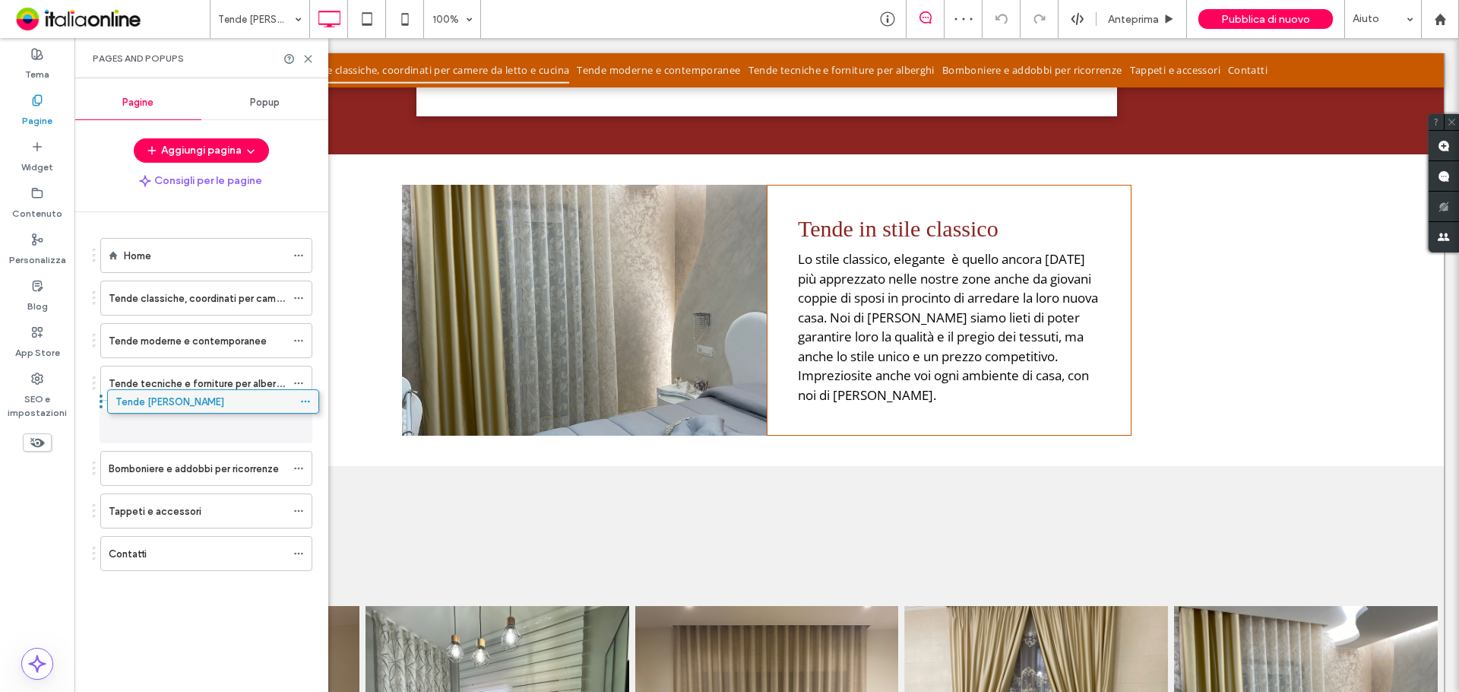
drag, startPoint x: 121, startPoint y: 555, endPoint x: 128, endPoint y: 408, distance: 146.9
click at [302, 53] on div at bounding box center [299, 58] width 30 height 11
click at [301, 54] on div at bounding box center [299, 58] width 30 height 11
click at [312, 59] on icon at bounding box center [308, 58] width 11 height 11
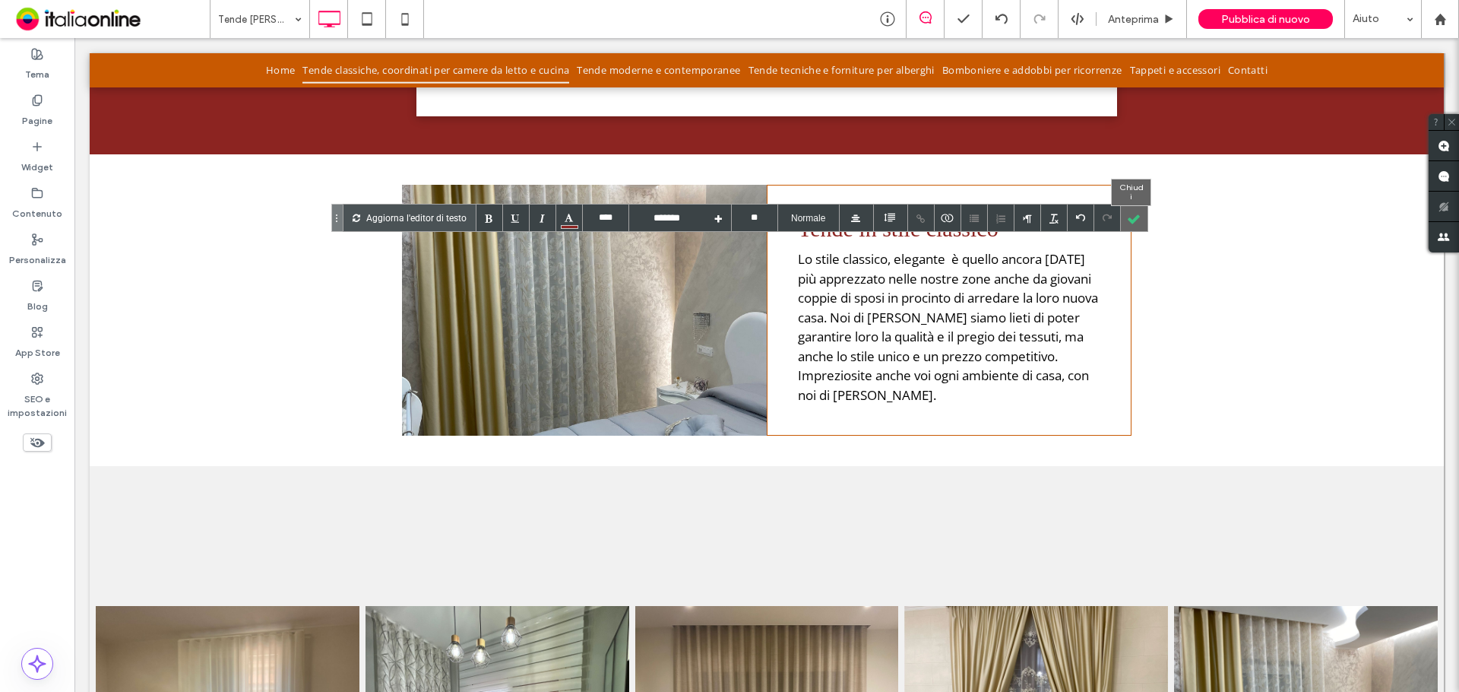
click at [1138, 214] on div at bounding box center [1134, 217] width 27 height 27
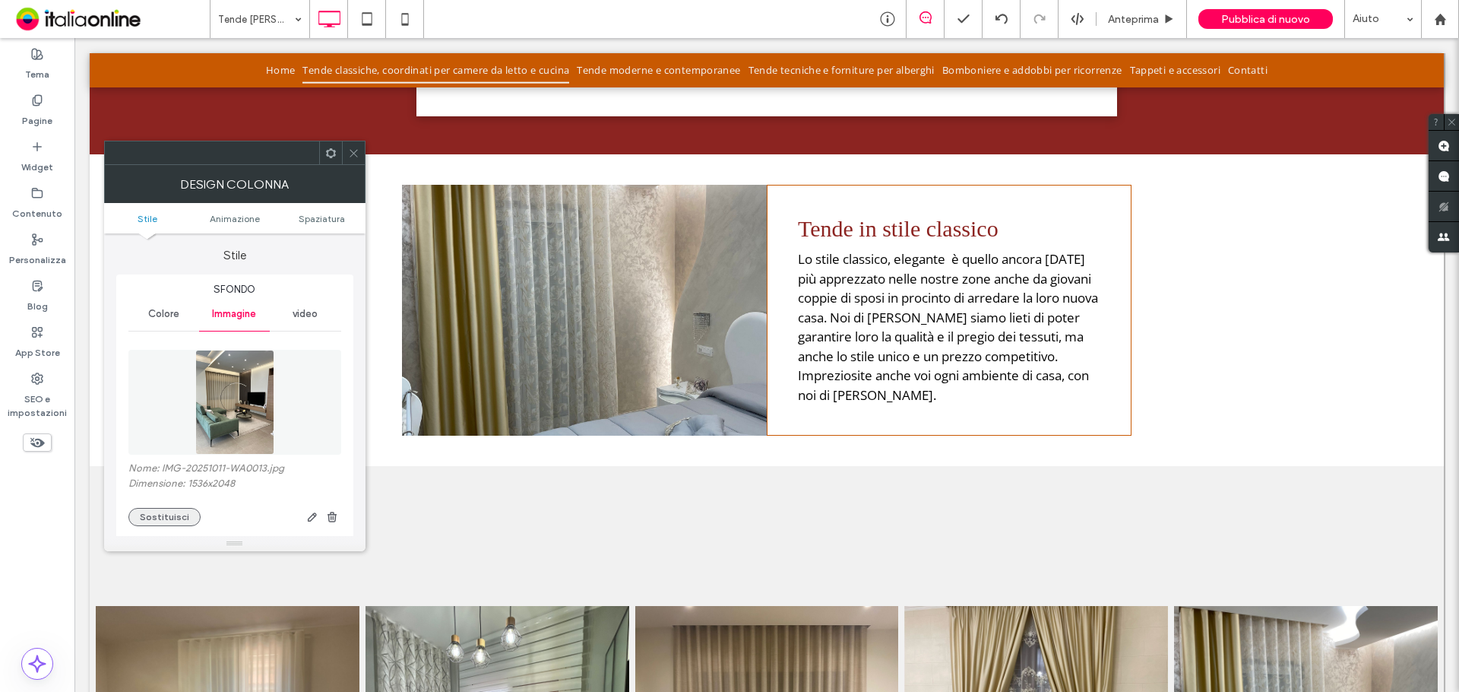
click at [169, 513] on button "Sostituisci" at bounding box center [164, 517] width 72 height 18
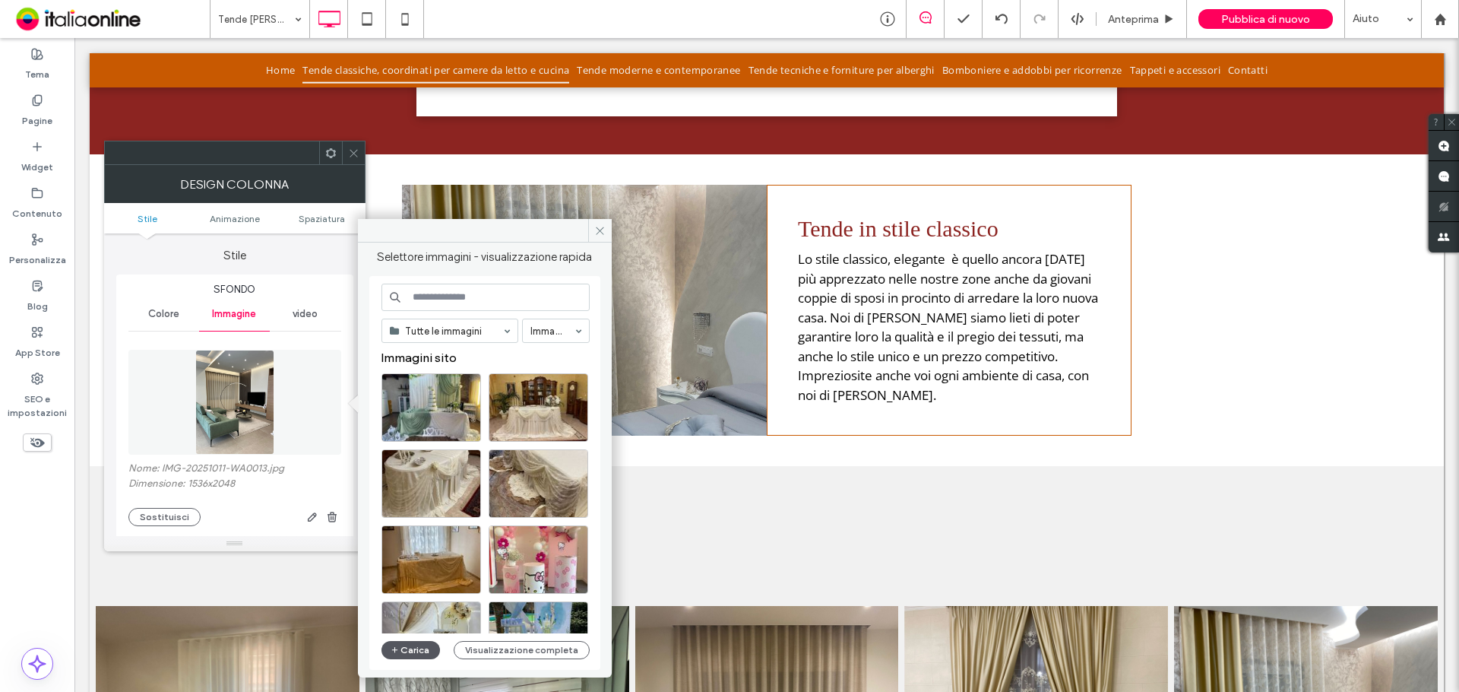
click at [407, 643] on button "Carica" at bounding box center [411, 650] width 59 height 18
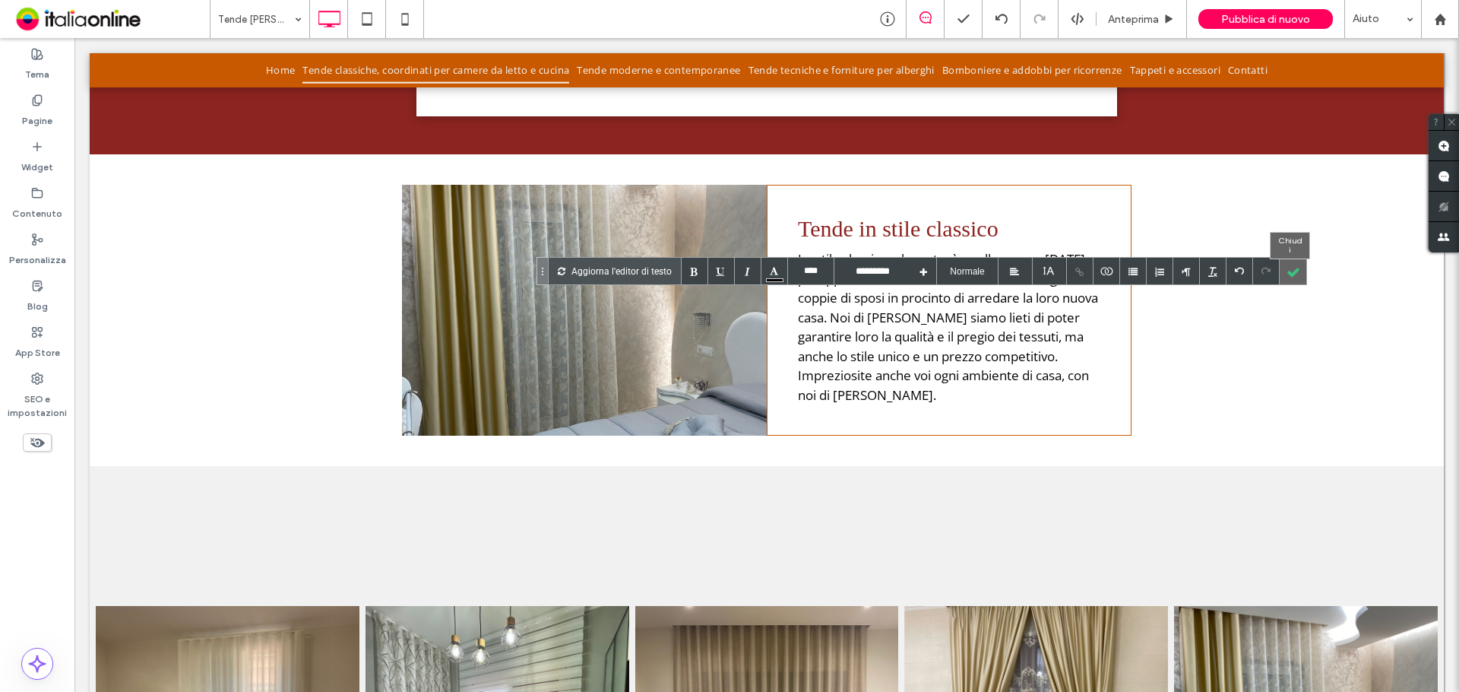
click at [1288, 271] on div at bounding box center [1293, 271] width 27 height 27
type input "****"
type input "*******"
drag, startPoint x: 1298, startPoint y: 274, endPoint x: 1028, endPoint y: 290, distance: 270.3
click at [1298, 274] on div at bounding box center [1293, 271] width 27 height 27
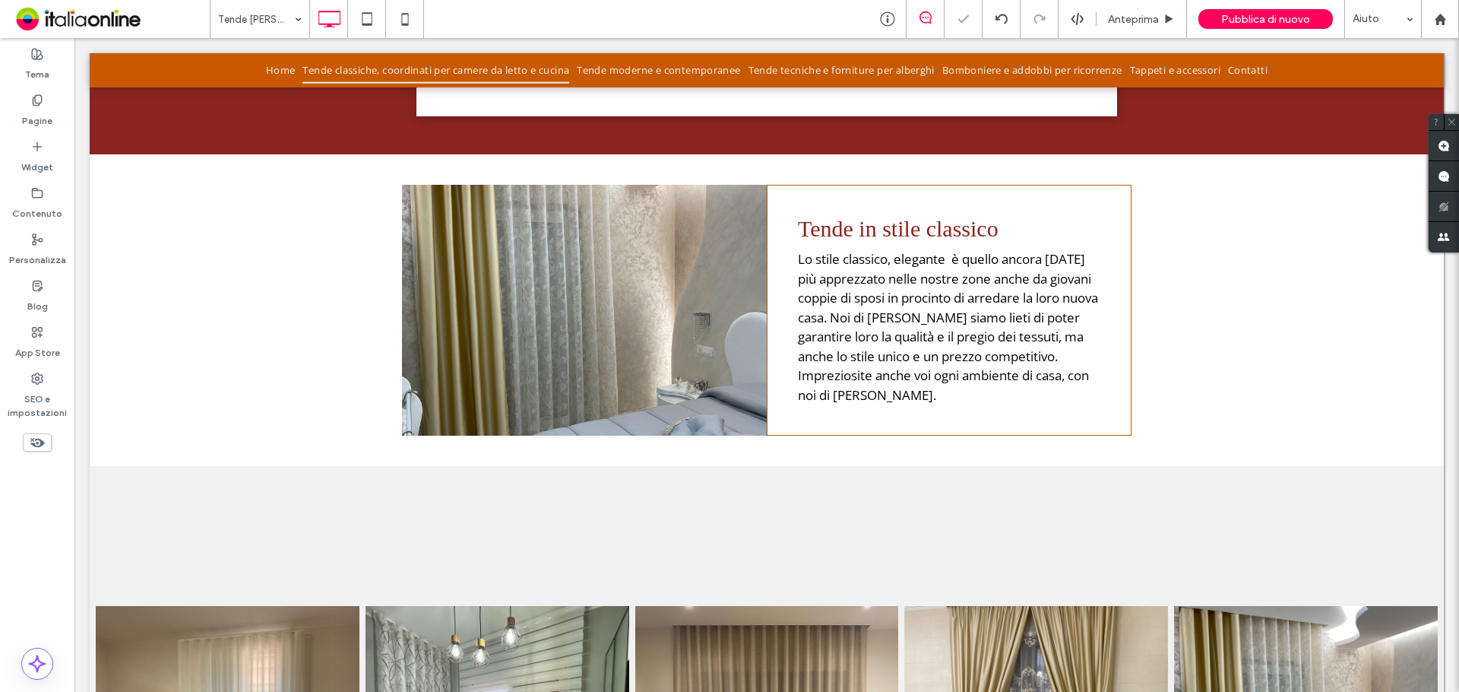
type input "**"
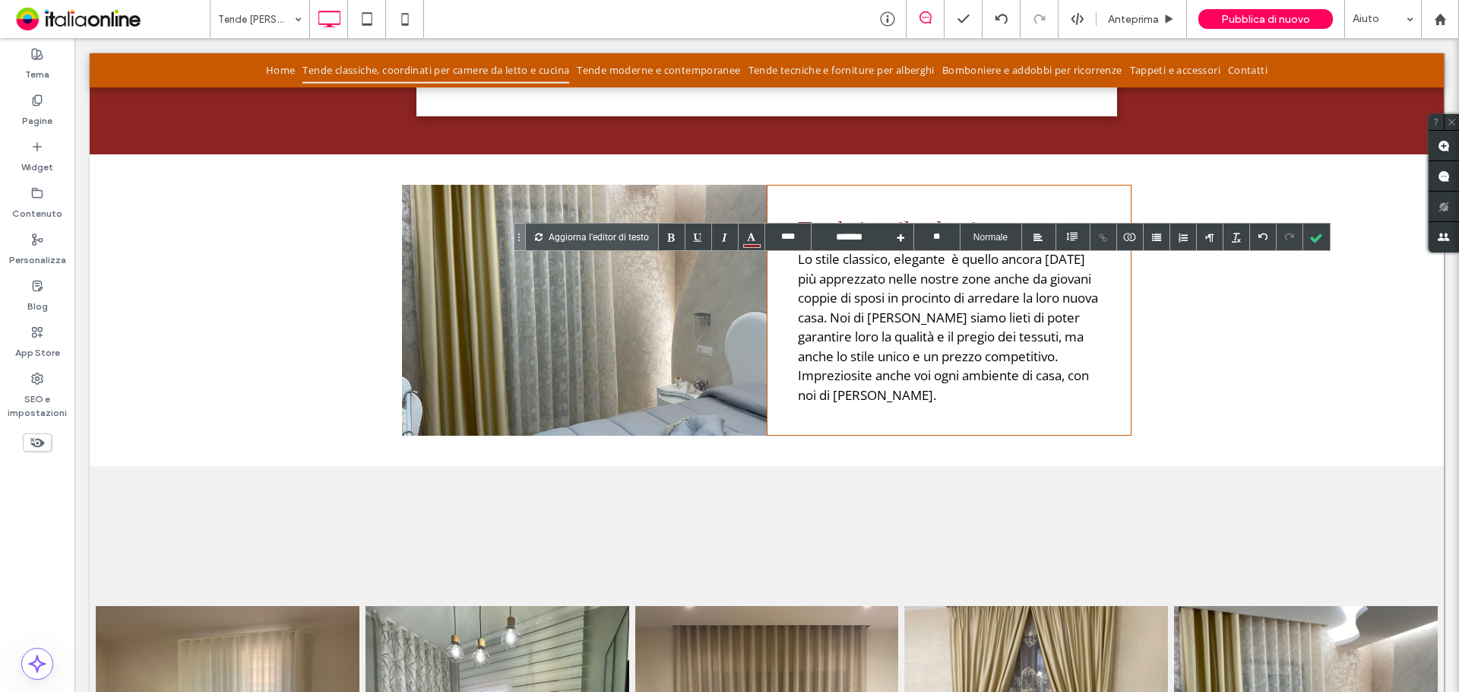
type input "****"
type input "*********"
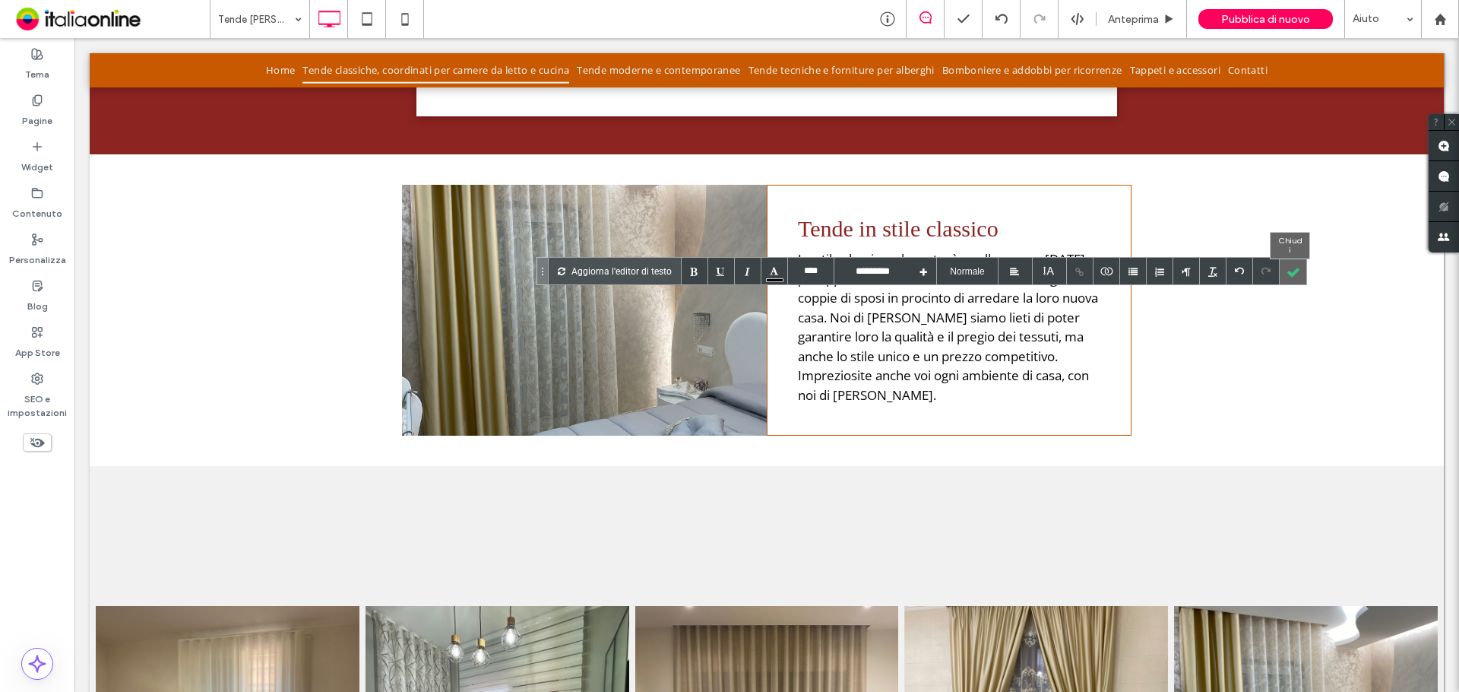
click at [1291, 277] on div at bounding box center [1293, 271] width 27 height 27
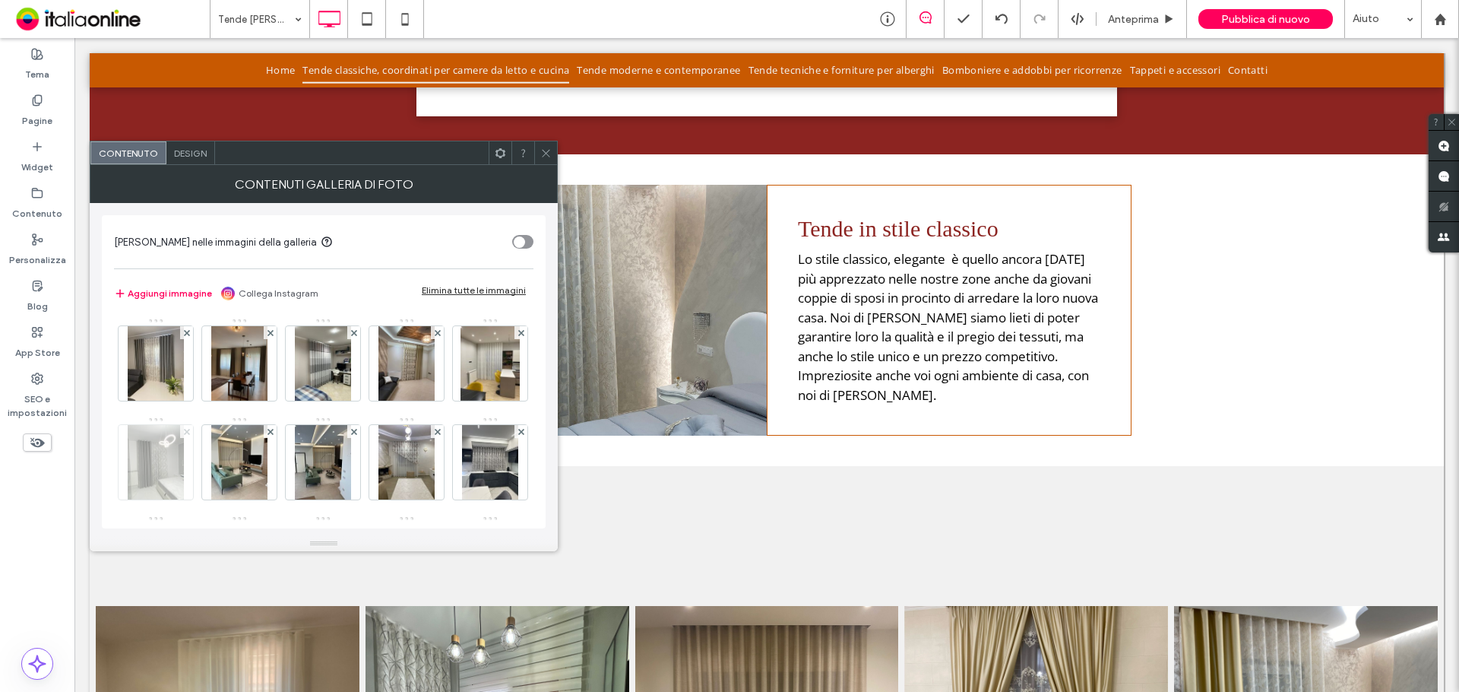
click at [190, 435] on span at bounding box center [187, 431] width 6 height 13
click at [269, 435] on span at bounding box center [271, 431] width 6 height 13
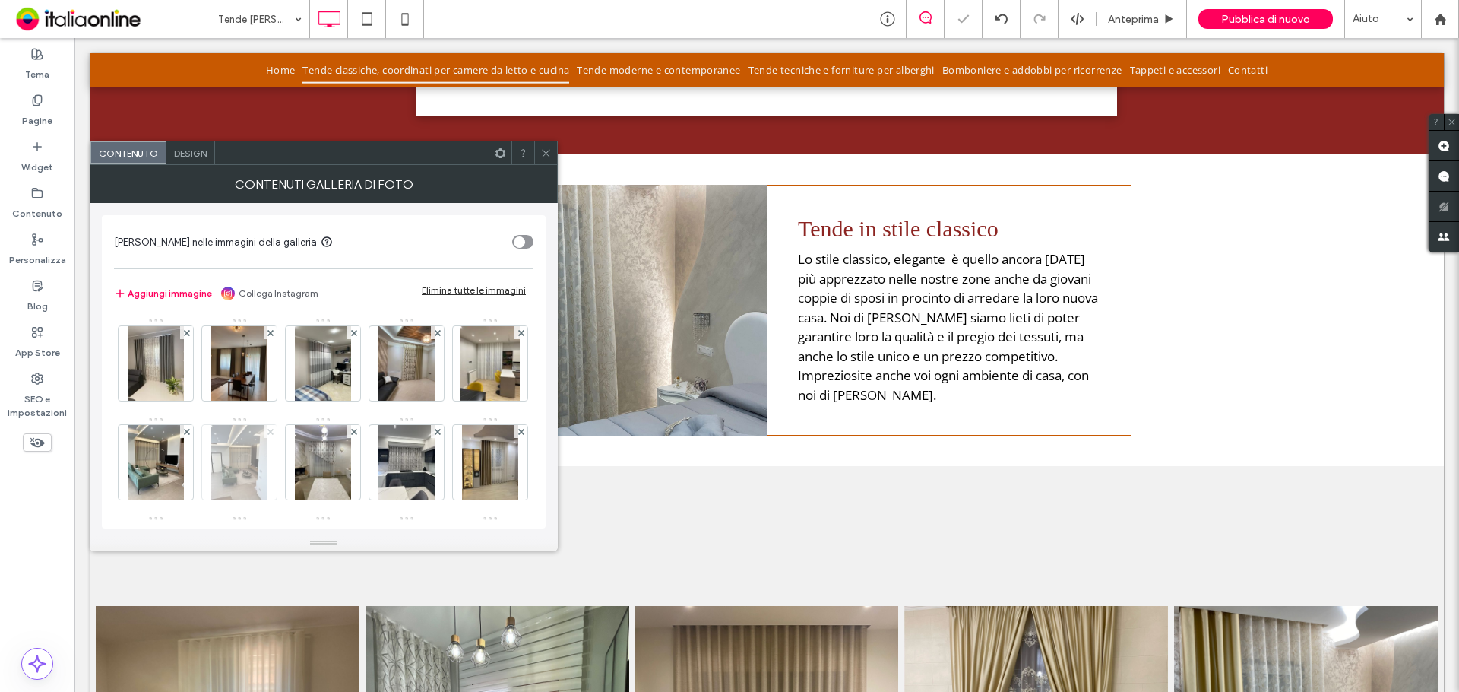
click at [190, 435] on span at bounding box center [187, 431] width 6 height 13
click at [269, 435] on span at bounding box center [271, 431] width 6 height 13
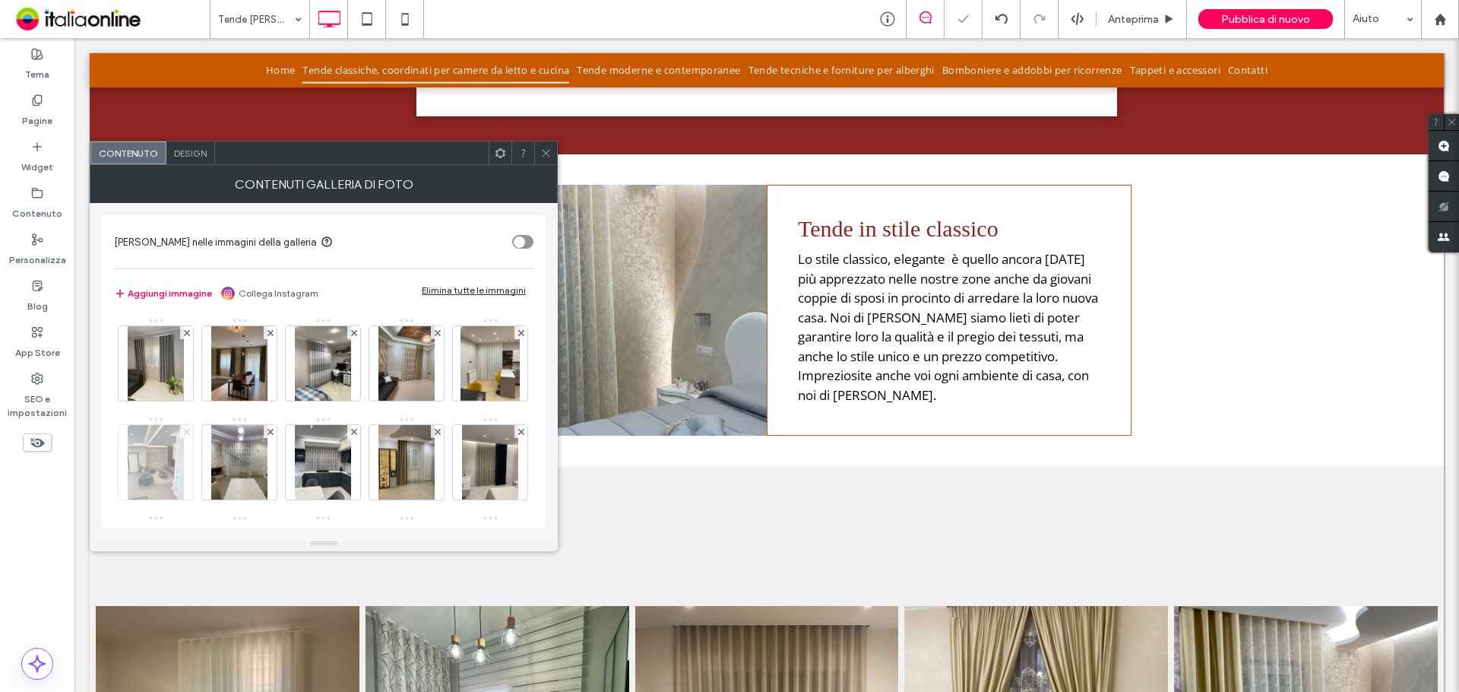
click at [190, 435] on span at bounding box center [187, 431] width 6 height 13
click at [269, 435] on span at bounding box center [271, 431] width 6 height 13
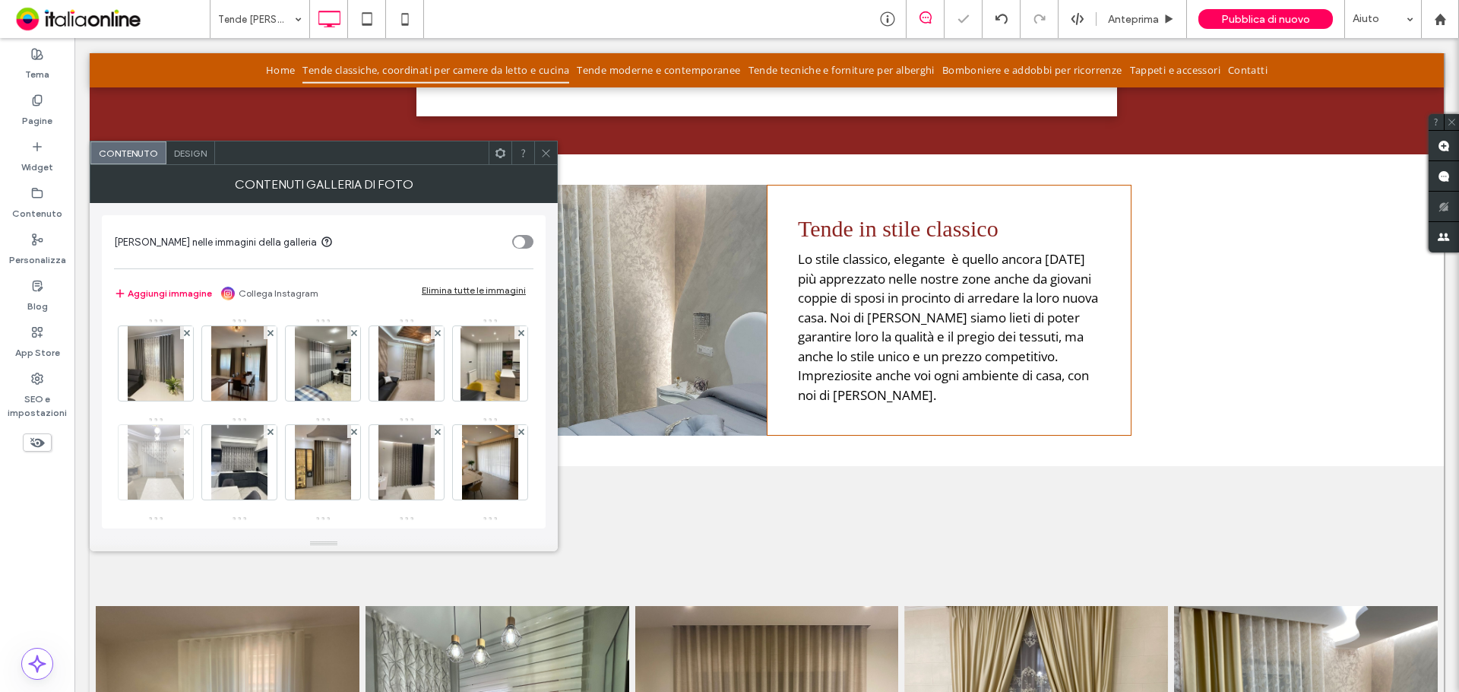
click at [190, 435] on span at bounding box center [187, 431] width 6 height 13
click at [269, 435] on span at bounding box center [271, 431] width 6 height 13
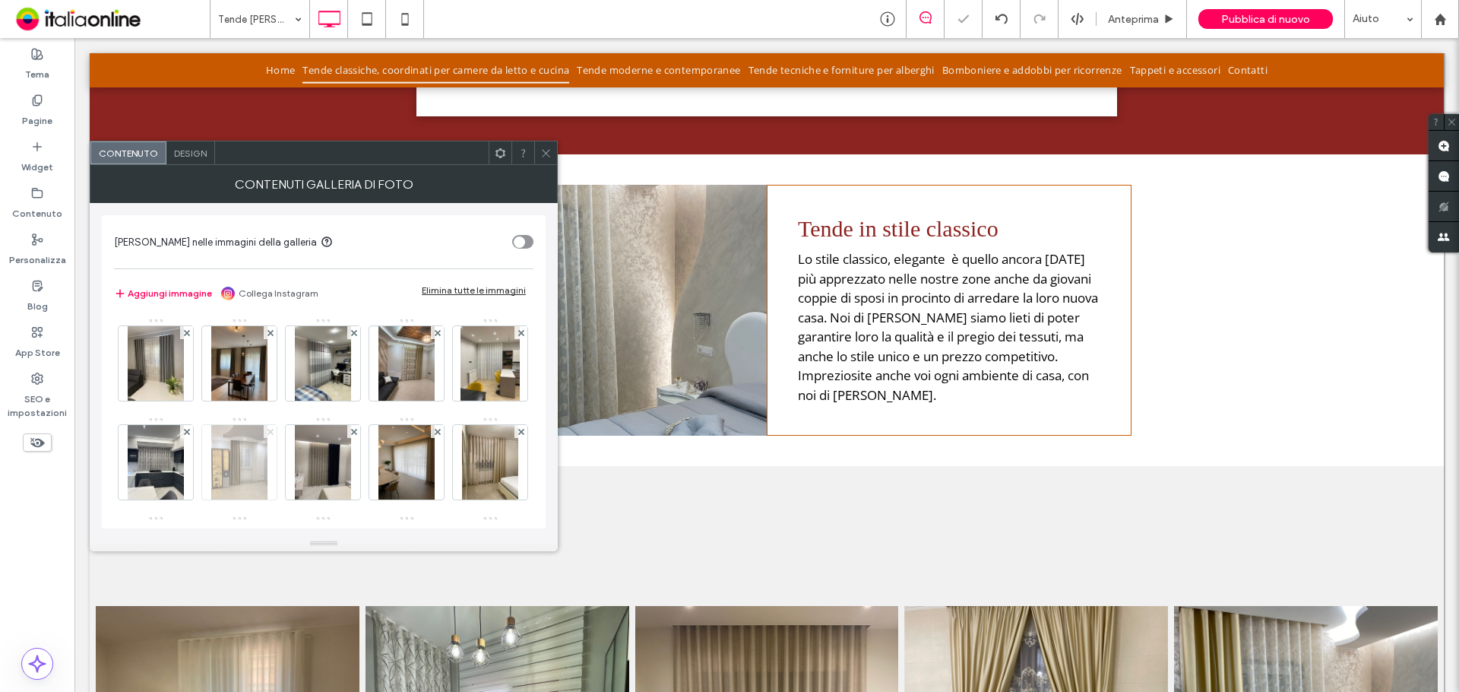
click at [190, 435] on span at bounding box center [187, 431] width 6 height 13
click at [269, 435] on span at bounding box center [271, 431] width 6 height 13
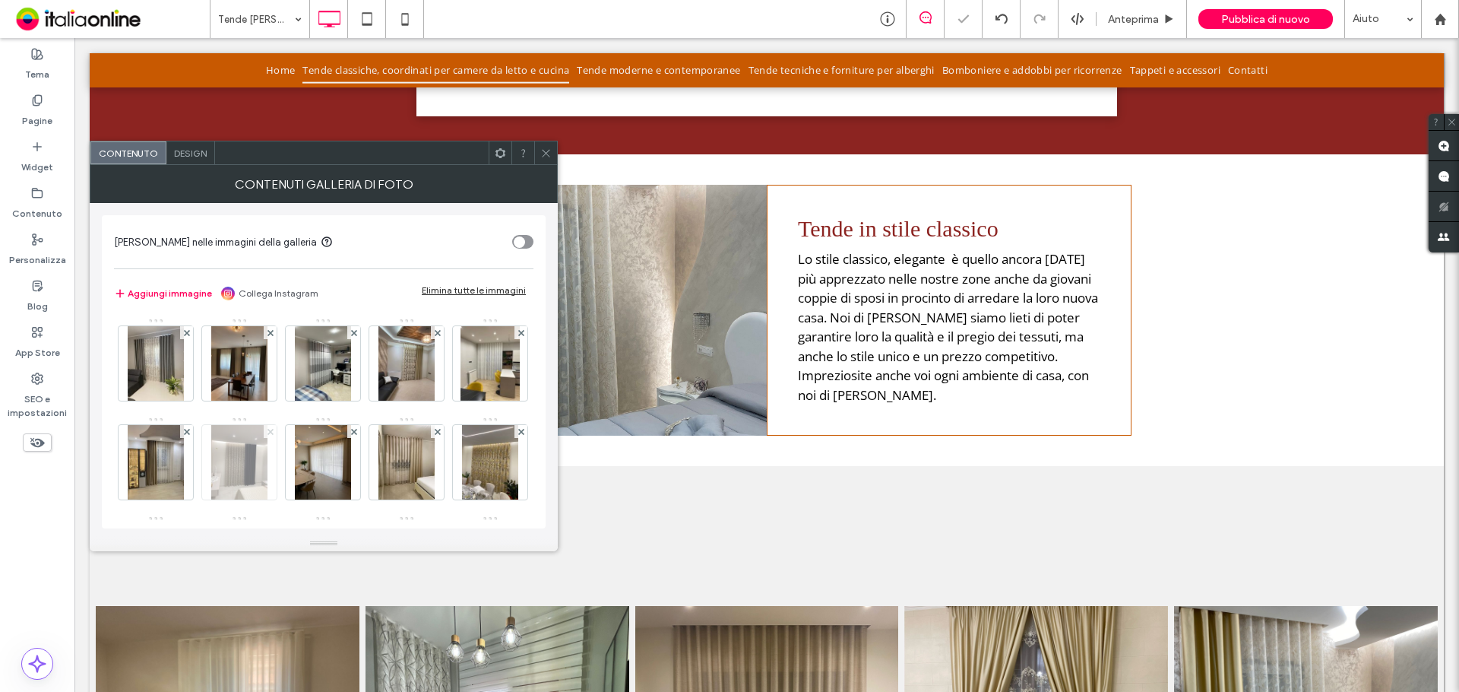
click at [190, 435] on span at bounding box center [187, 431] width 6 height 13
click at [269, 435] on span at bounding box center [271, 431] width 6 height 13
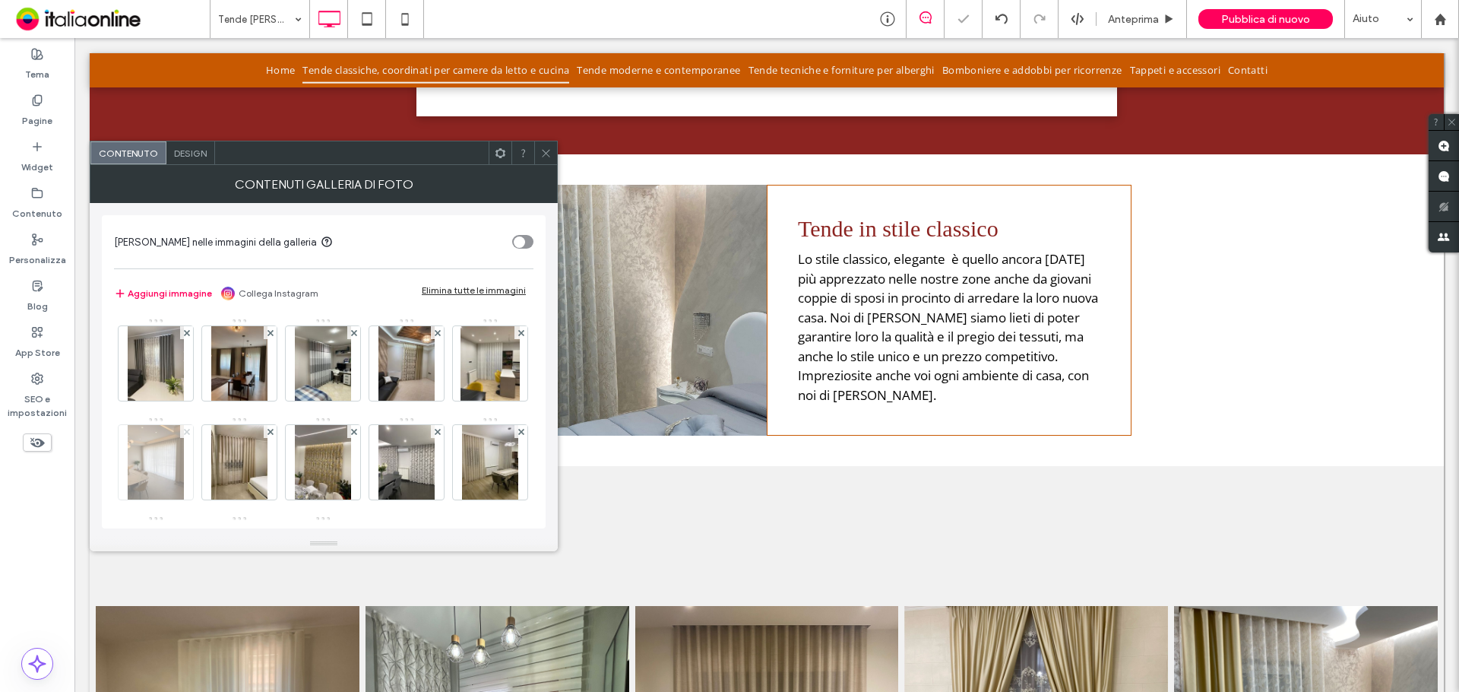
click at [190, 435] on span at bounding box center [187, 431] width 6 height 13
click at [269, 435] on span at bounding box center [271, 431] width 6 height 13
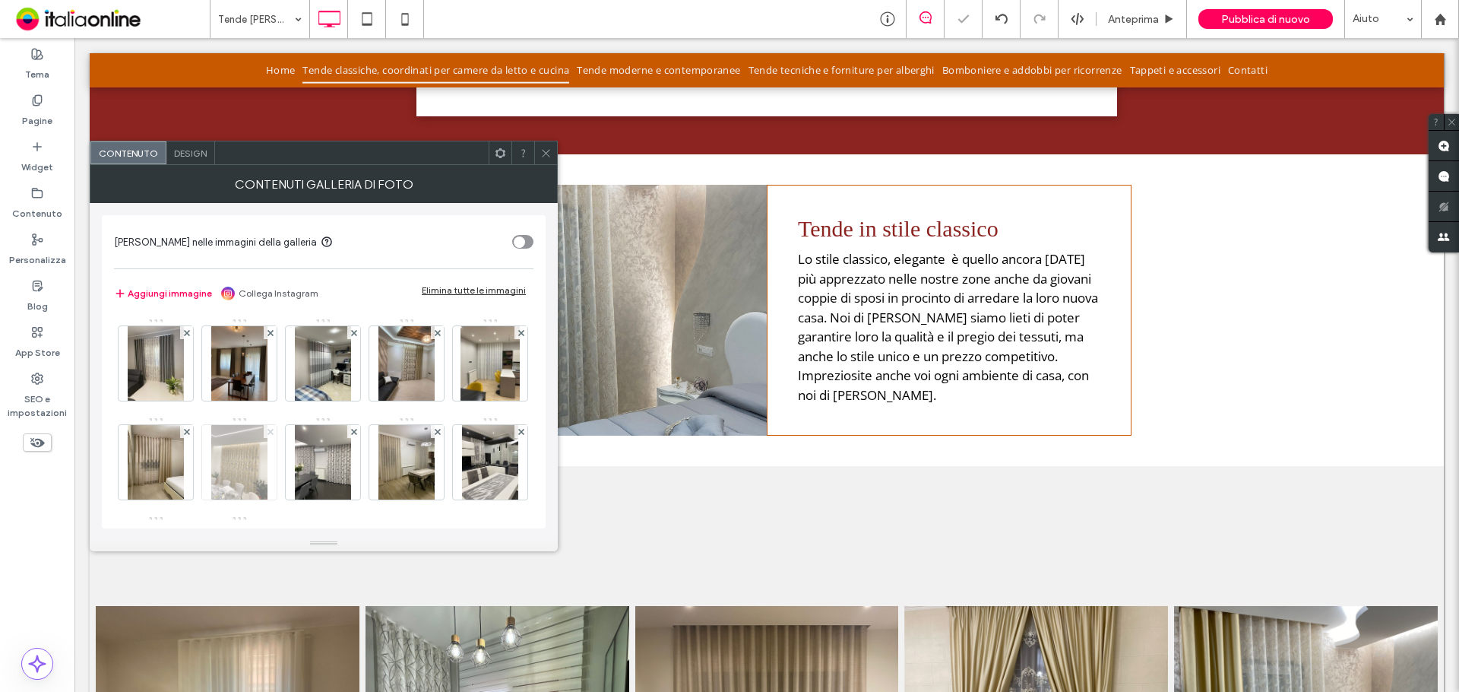
click at [190, 435] on span at bounding box center [187, 431] width 6 height 13
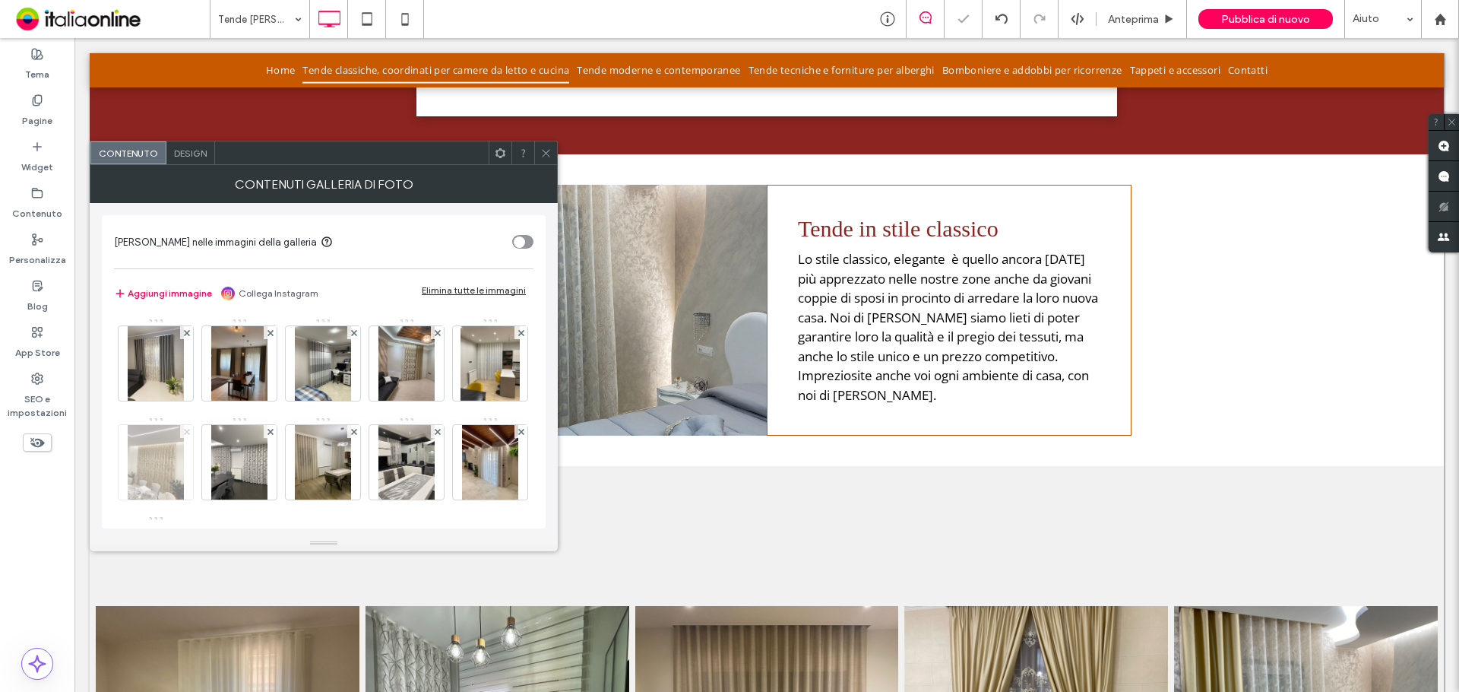
click at [190, 435] on span at bounding box center [187, 431] width 6 height 13
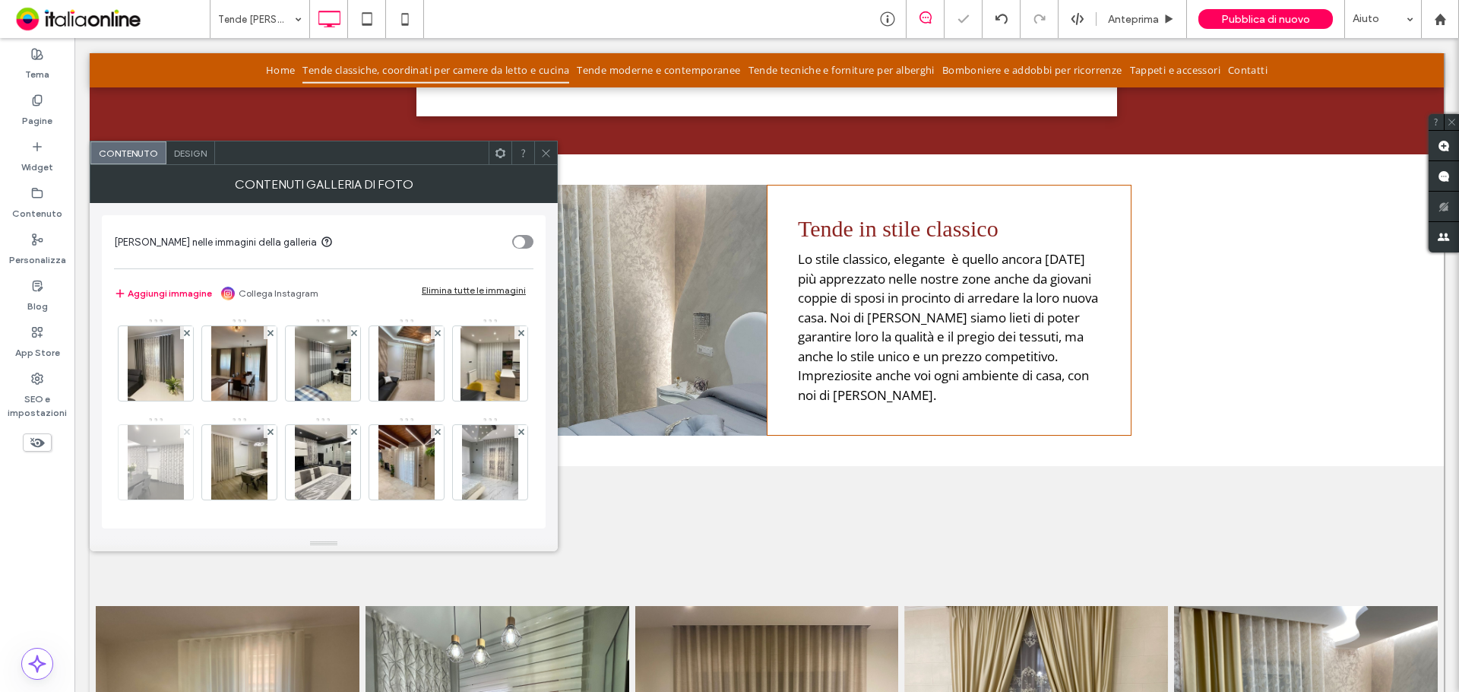
click at [190, 435] on span at bounding box center [187, 431] width 6 height 13
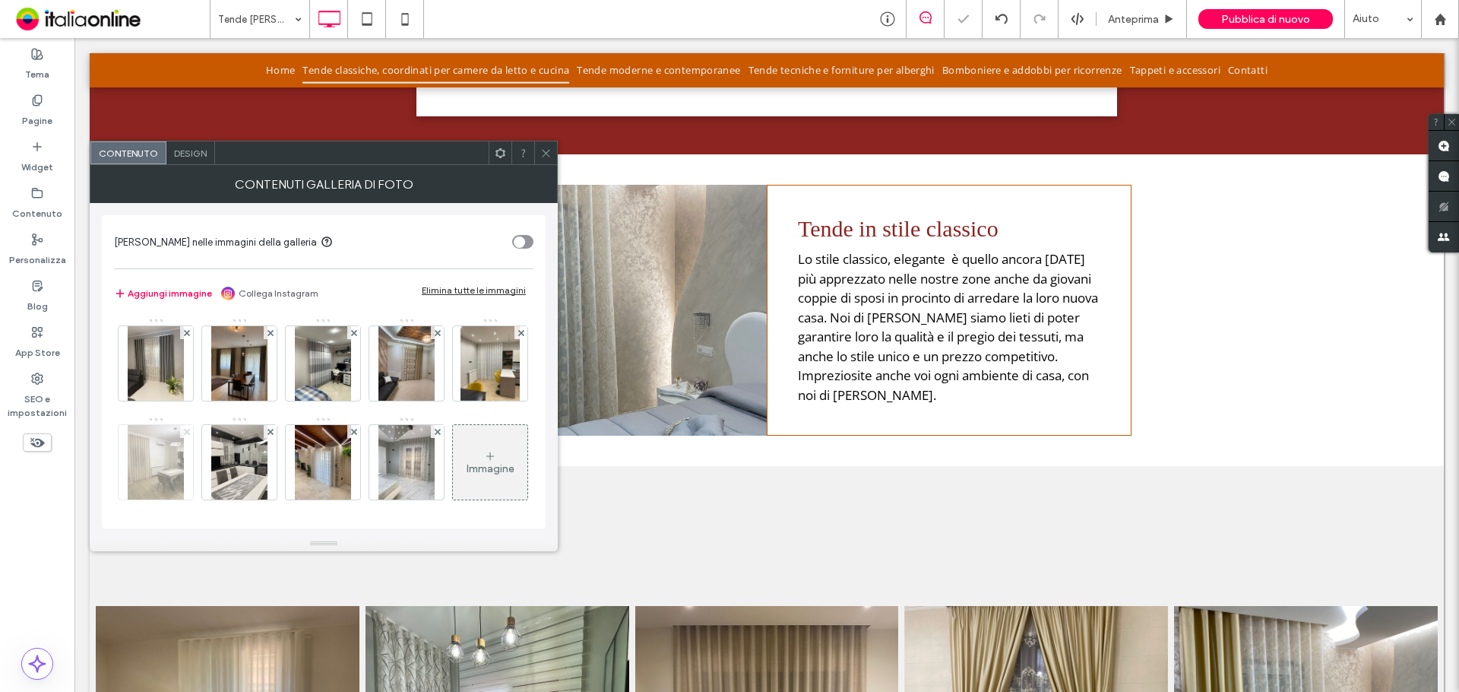
click at [190, 435] on span at bounding box center [187, 431] width 6 height 13
click at [269, 435] on span at bounding box center [271, 431] width 6 height 13
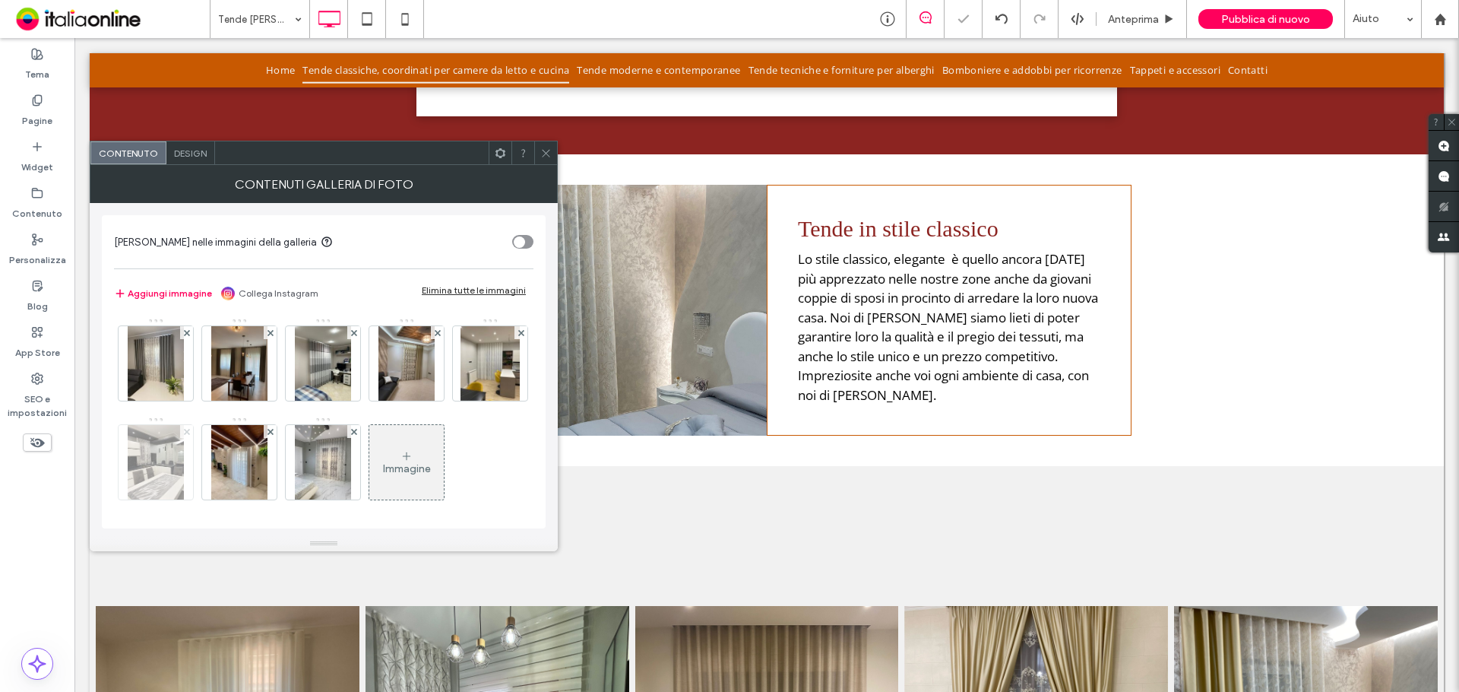
click at [190, 435] on span at bounding box center [187, 431] width 6 height 13
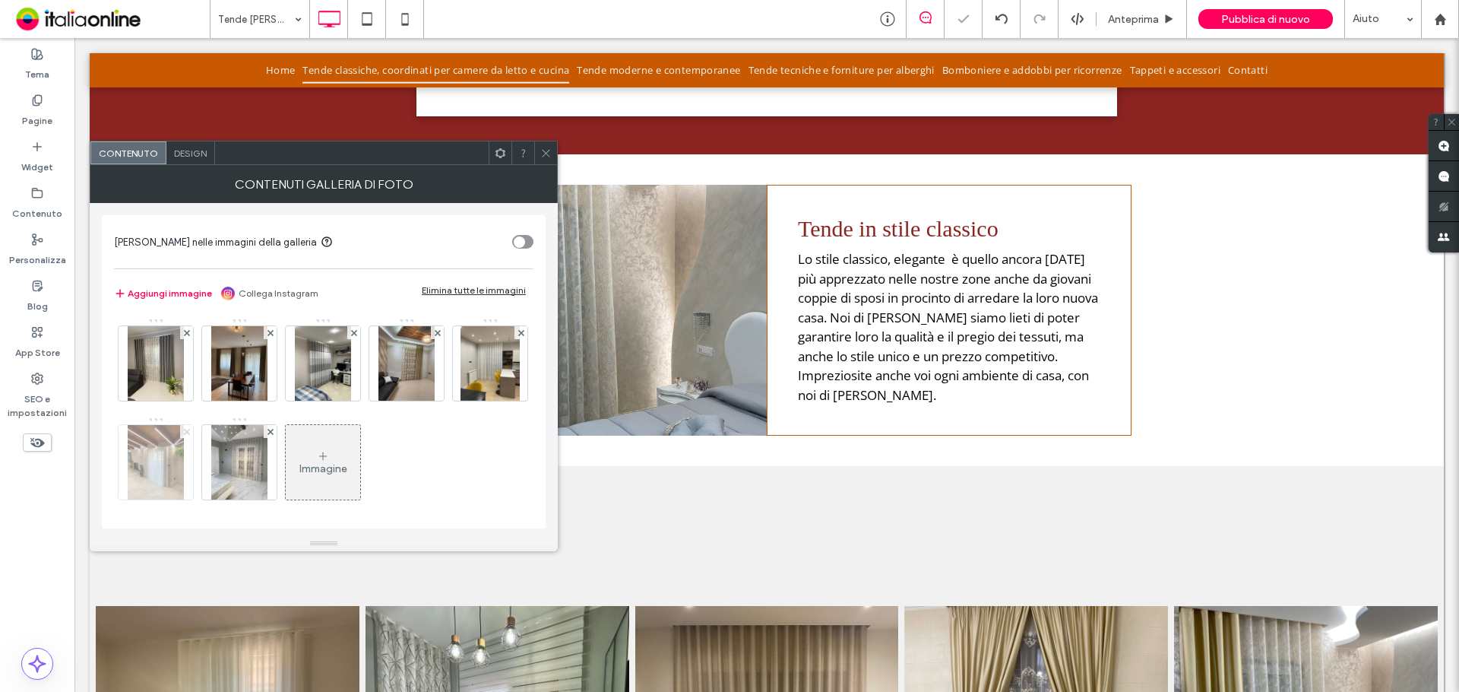
click at [190, 435] on span at bounding box center [187, 431] width 6 height 13
click at [269, 435] on span at bounding box center [271, 431] width 6 height 13
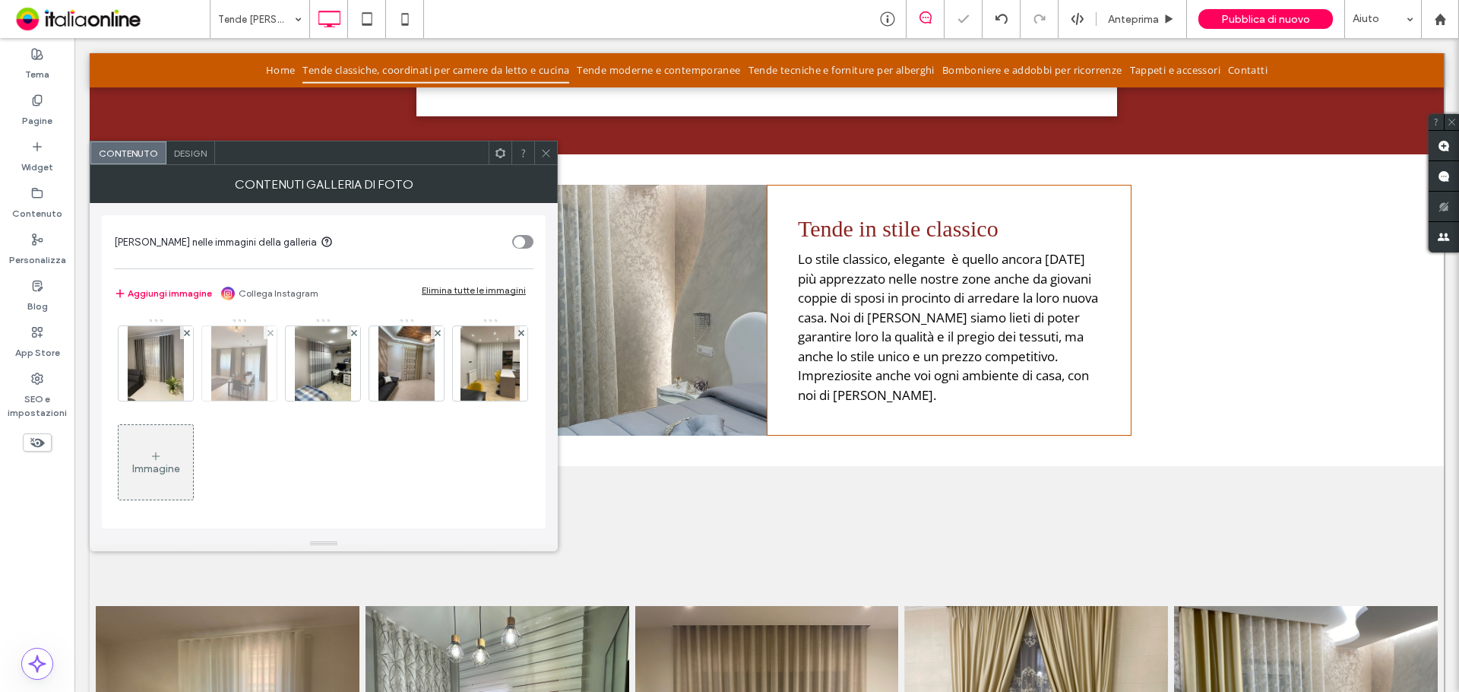
click at [265, 334] on div at bounding box center [270, 332] width 13 height 13
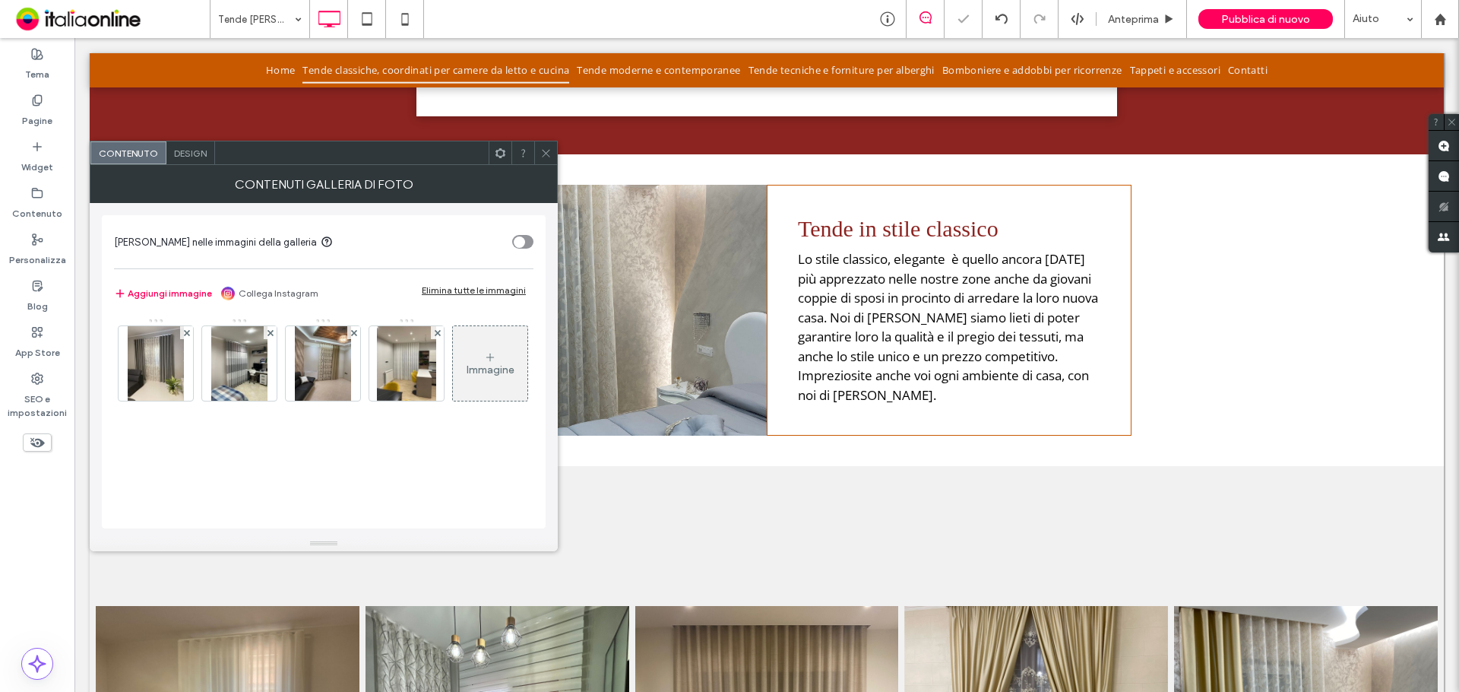
click at [265, 334] on div at bounding box center [270, 332] width 13 height 13
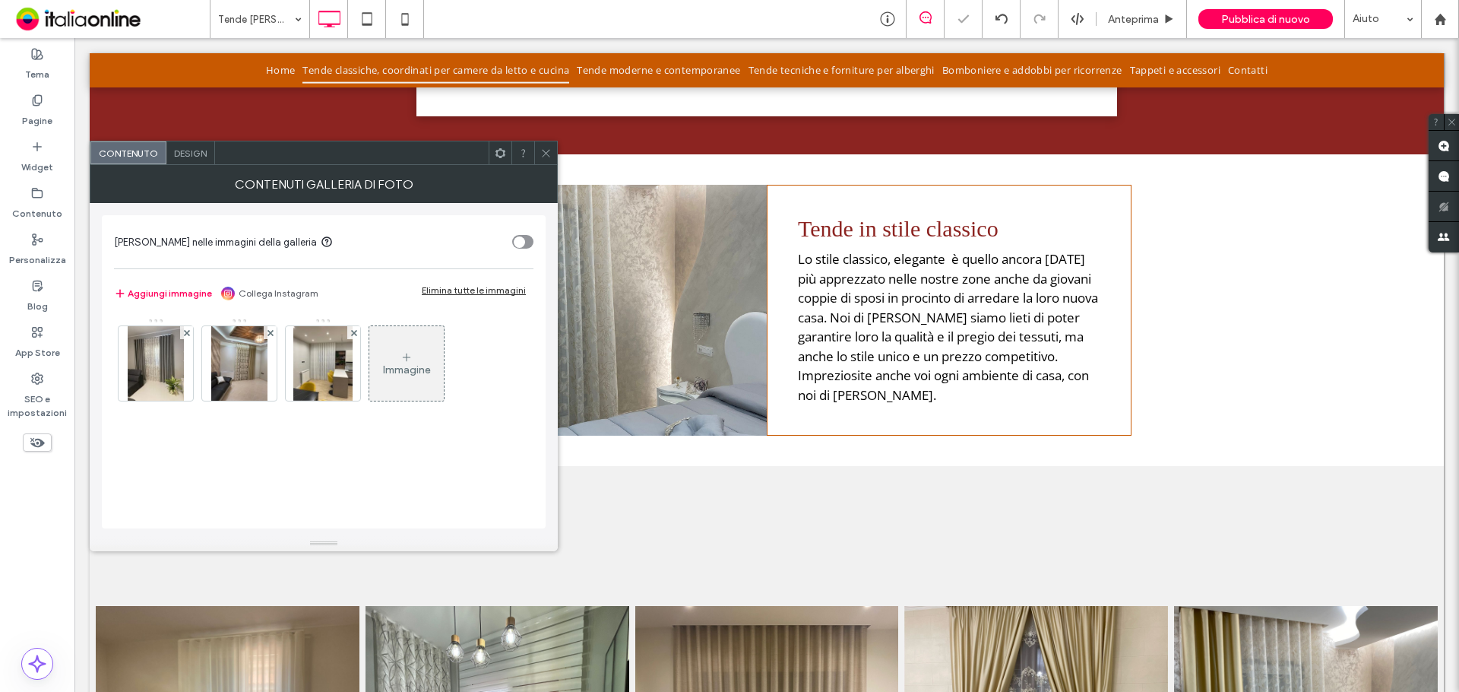
click at [265, 334] on div at bounding box center [270, 332] width 13 height 13
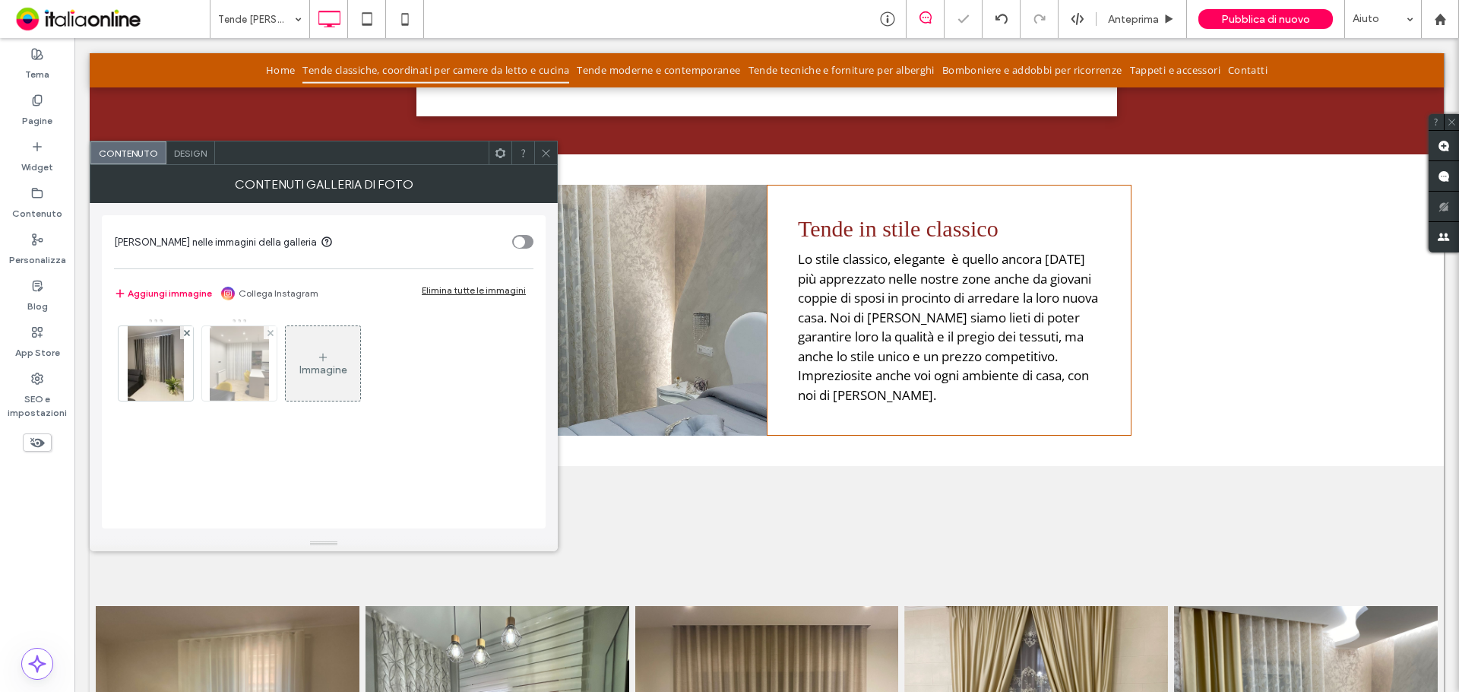
click at [265, 334] on div at bounding box center [270, 332] width 13 height 13
click at [188, 335] on icon at bounding box center [187, 333] width 6 height 6
click at [166, 341] on div "Immagine" at bounding box center [156, 363] width 74 height 71
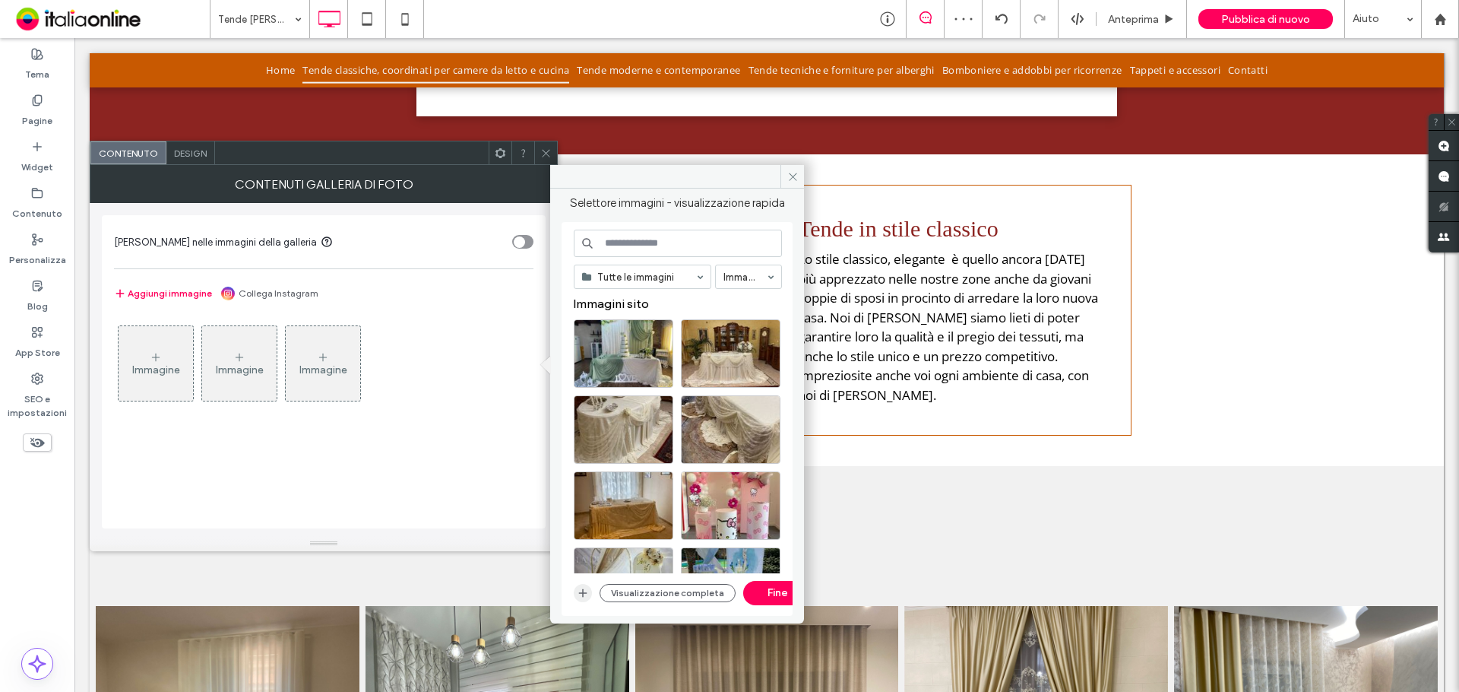
click at [582, 590] on icon "button" at bounding box center [583, 593] width 12 height 12
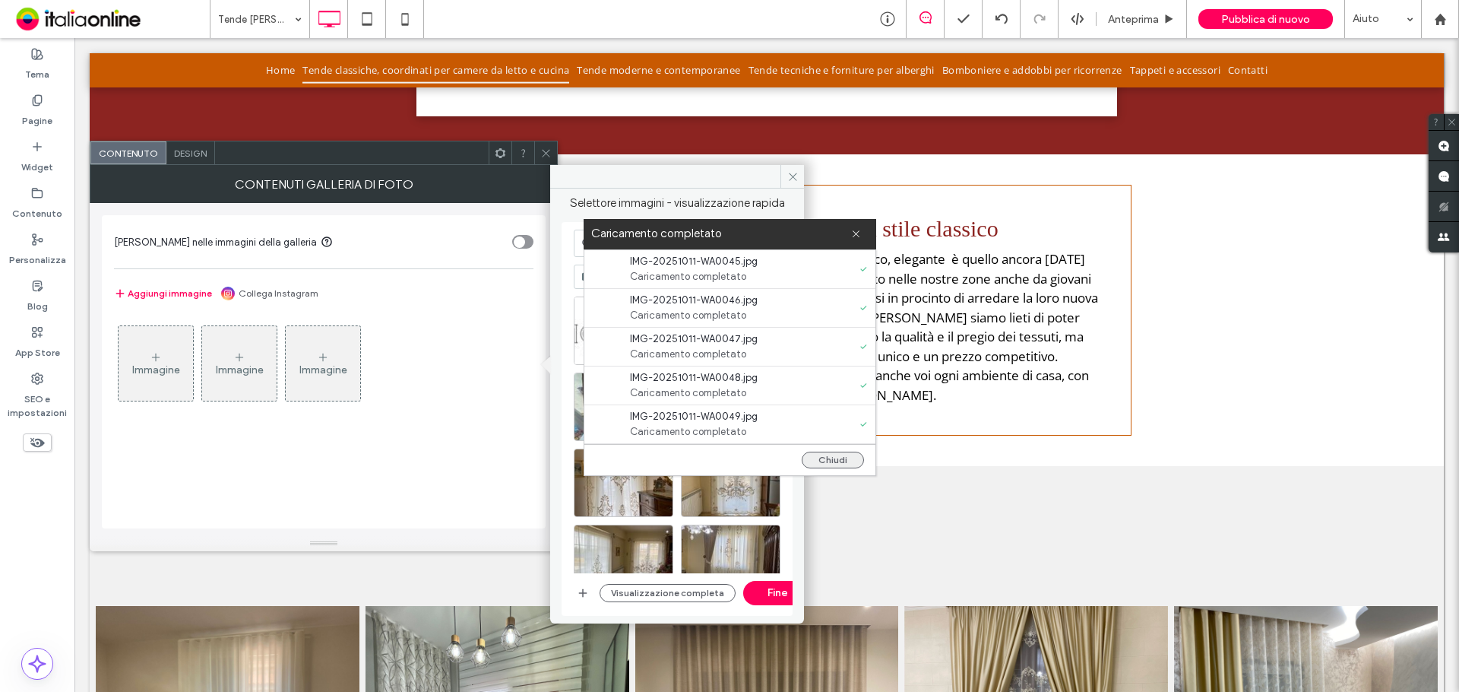
click at [820, 466] on button "Chiudi" at bounding box center [833, 459] width 62 height 17
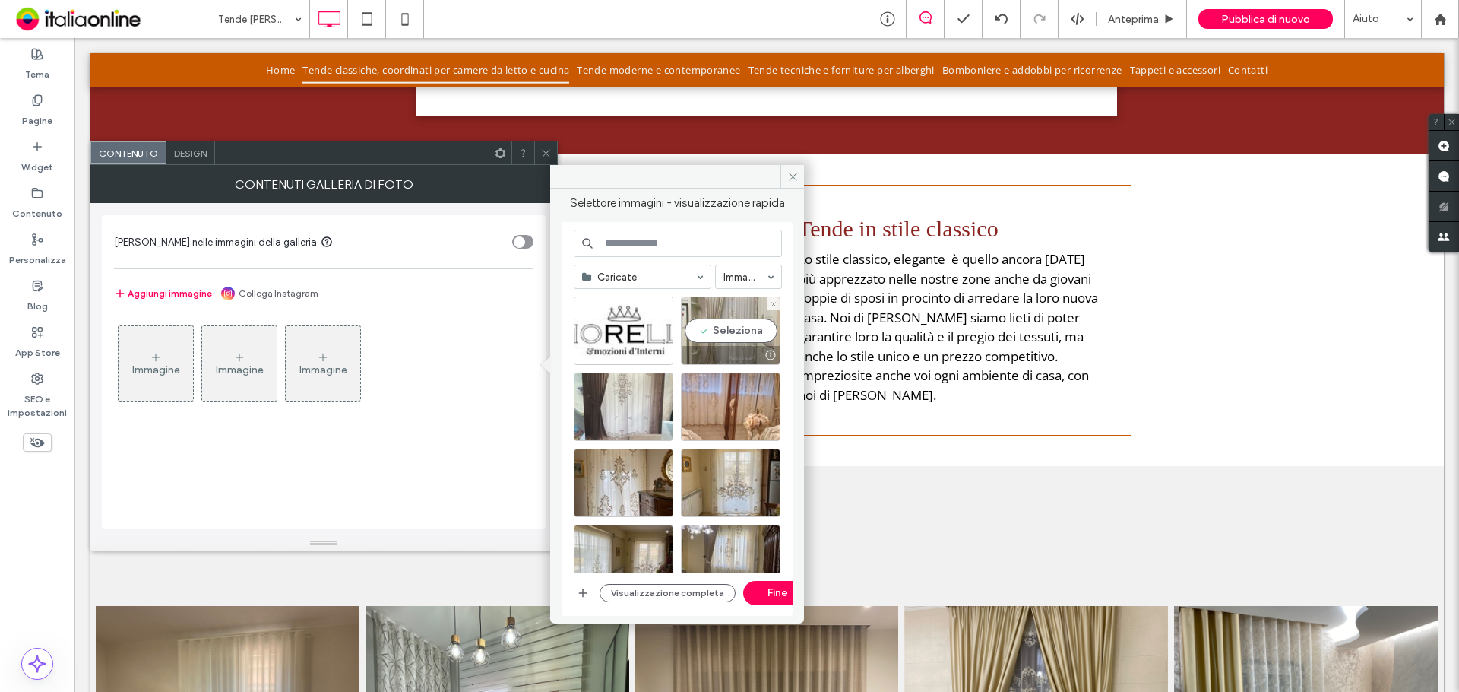
click at [759, 332] on div "Seleziona" at bounding box center [731, 330] width 100 height 68
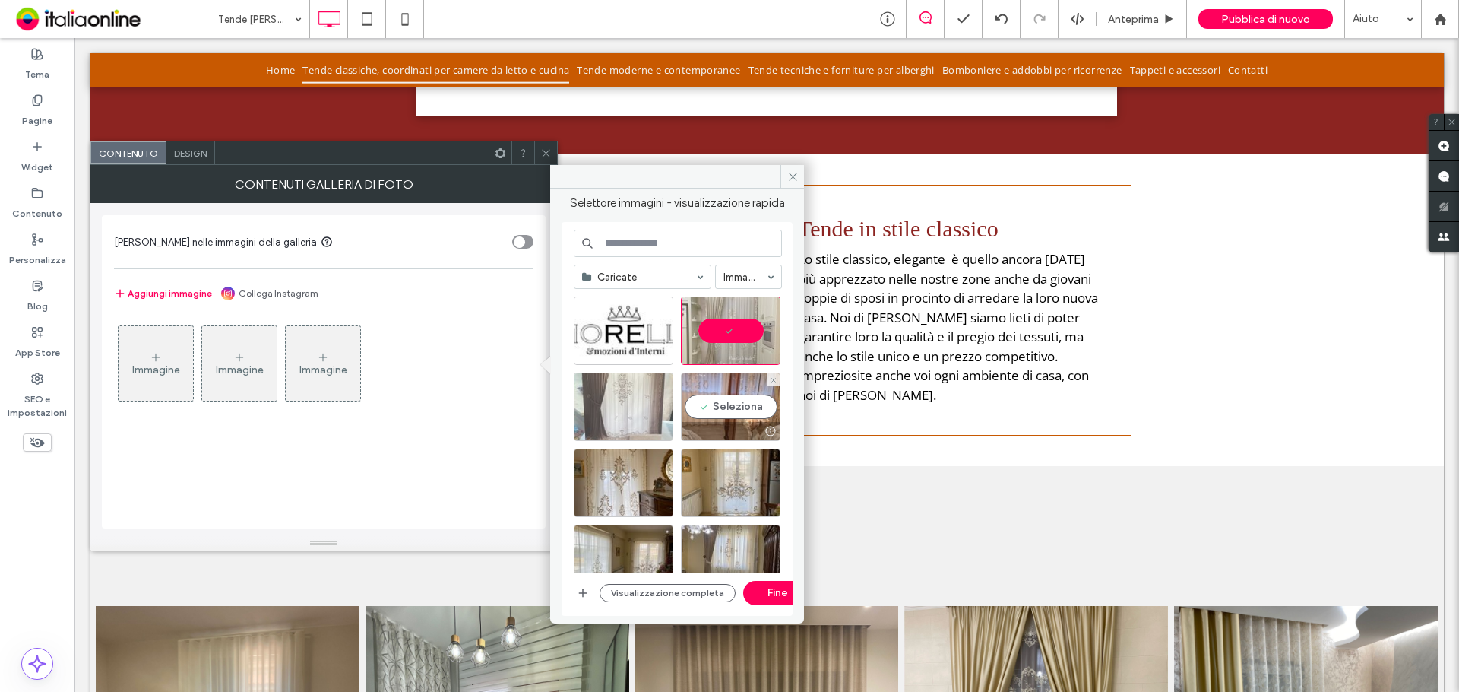
click at [740, 424] on div at bounding box center [731, 431] width 98 height 18
drag, startPoint x: 614, startPoint y: 399, endPoint x: 612, endPoint y: 428, distance: 29.0
click at [615, 399] on div "Seleziona" at bounding box center [624, 406] width 100 height 68
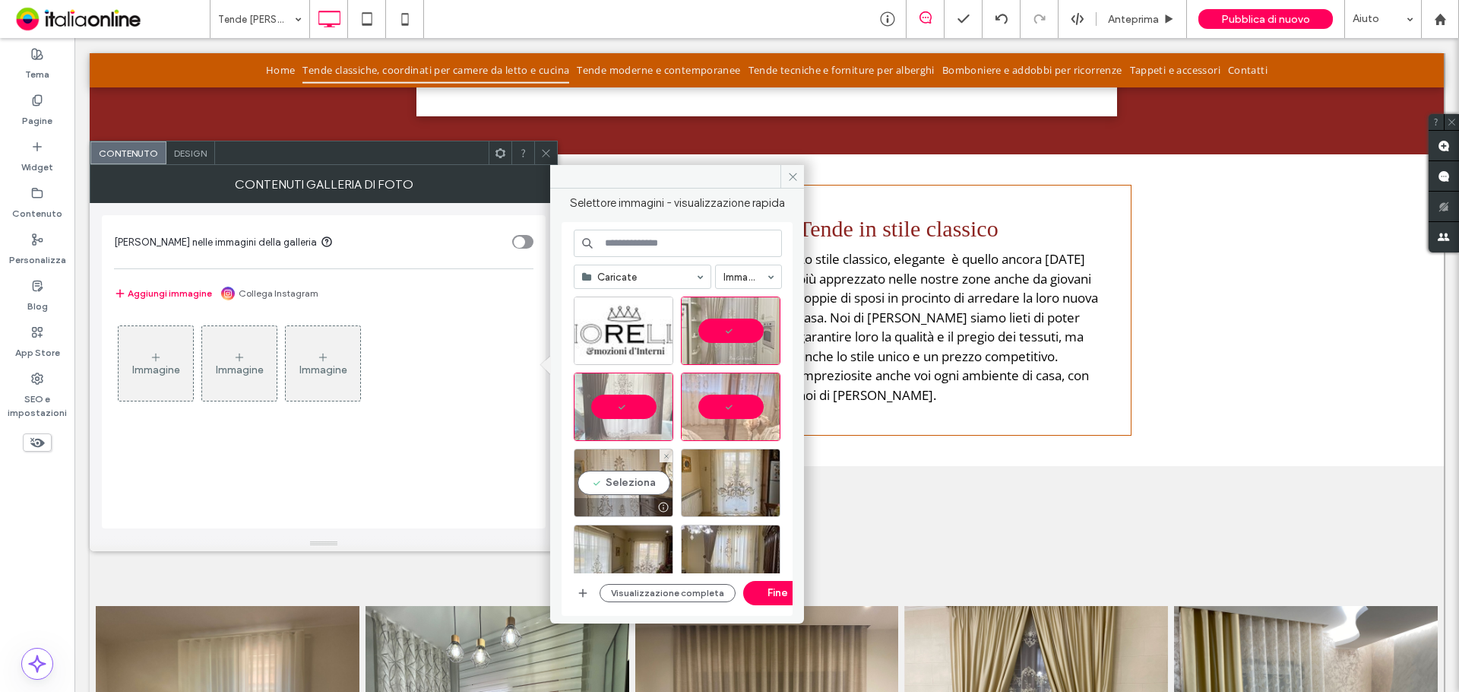
click at [617, 451] on div "Seleziona" at bounding box center [624, 482] width 100 height 68
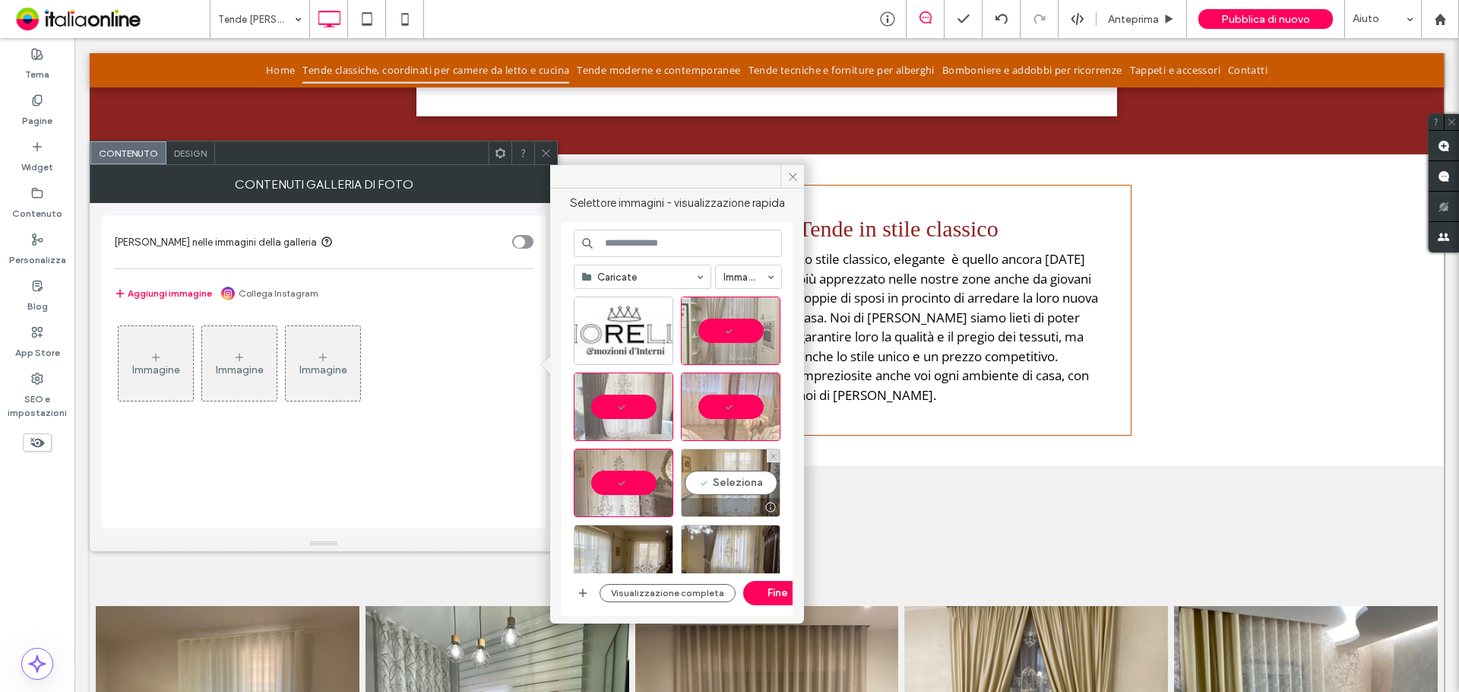
click at [686, 470] on div "Seleziona" at bounding box center [731, 482] width 100 height 68
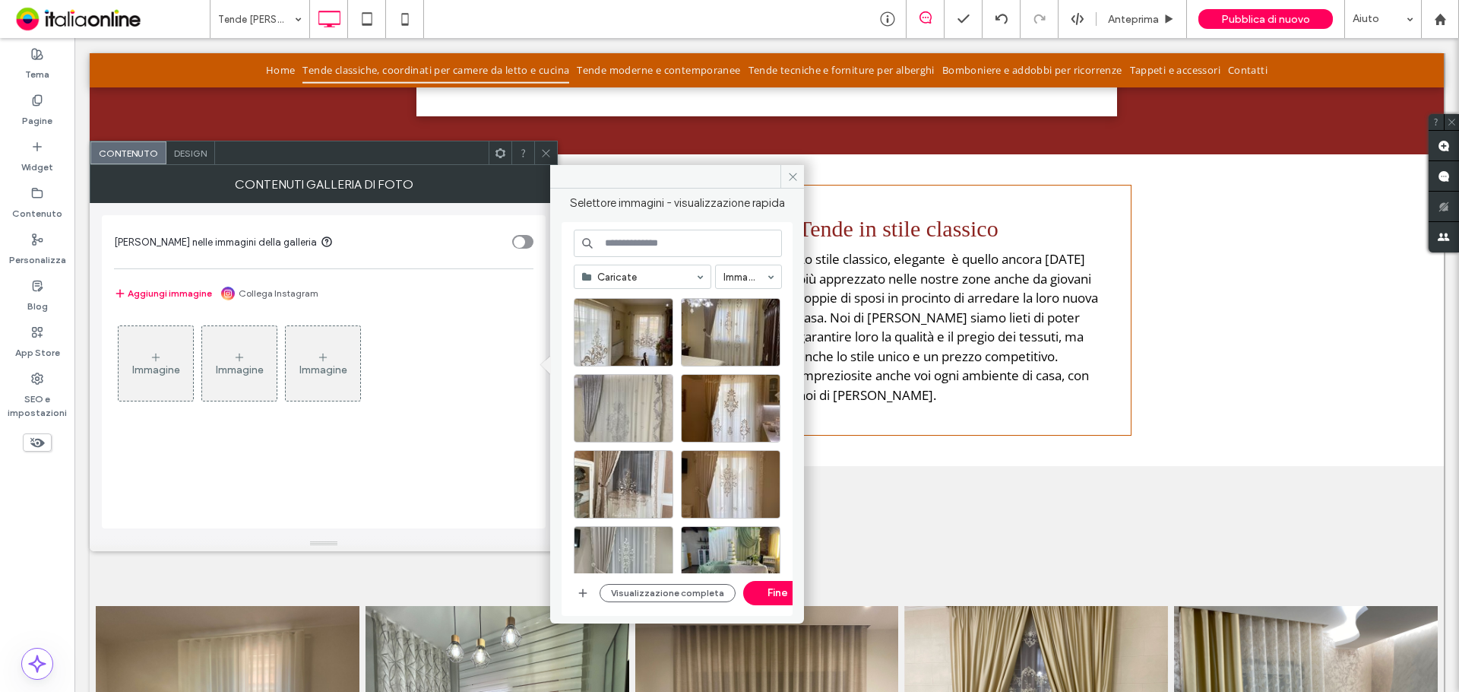
scroll to position [228, 0]
drag, startPoint x: 738, startPoint y: 328, endPoint x: 661, endPoint y: 353, distance: 80.8
click at [717, 337] on div "Seleziona" at bounding box center [731, 330] width 100 height 68
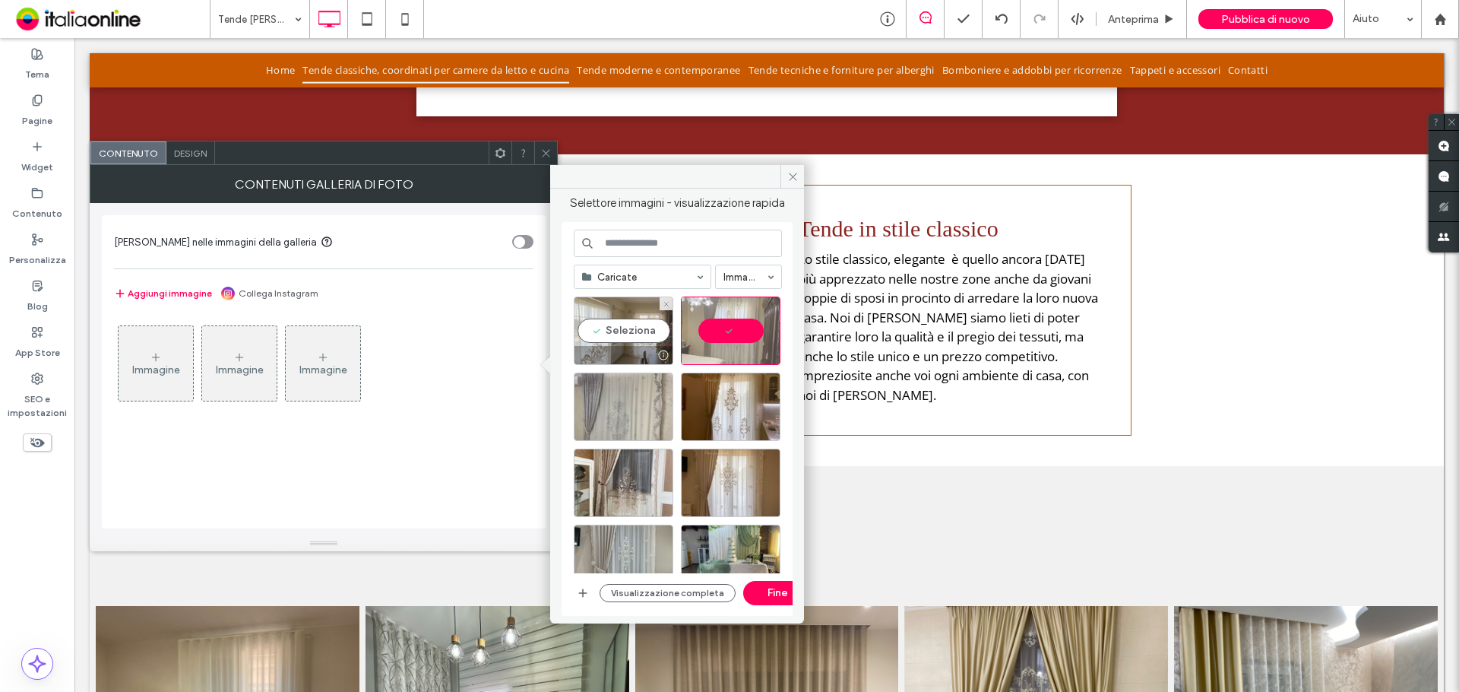
drag, startPoint x: 661, startPoint y: 353, endPoint x: 648, endPoint y: 356, distance: 13.1
click at [654, 356] on div at bounding box center [663, 355] width 19 height 12
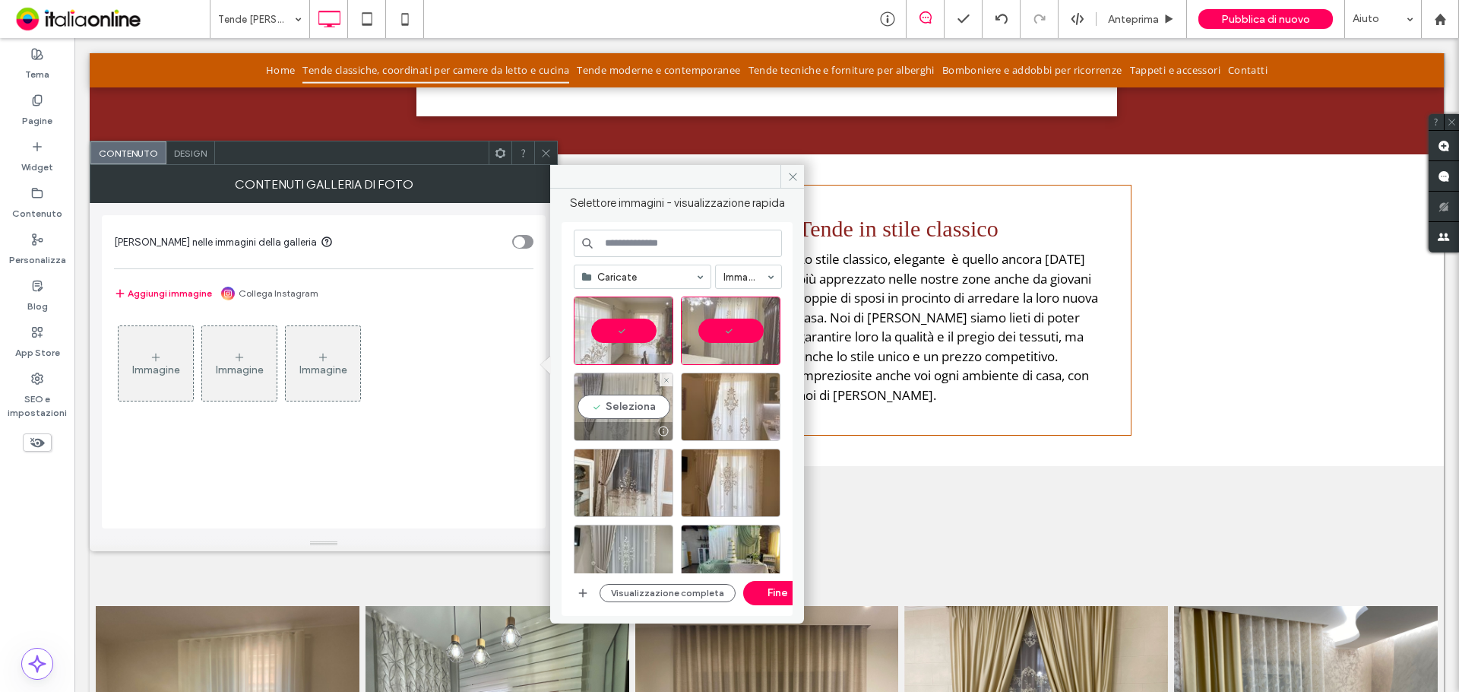
drag, startPoint x: 637, startPoint y: 413, endPoint x: 700, endPoint y: 410, distance: 63.2
click at [637, 413] on div "Seleziona" at bounding box center [624, 406] width 100 height 68
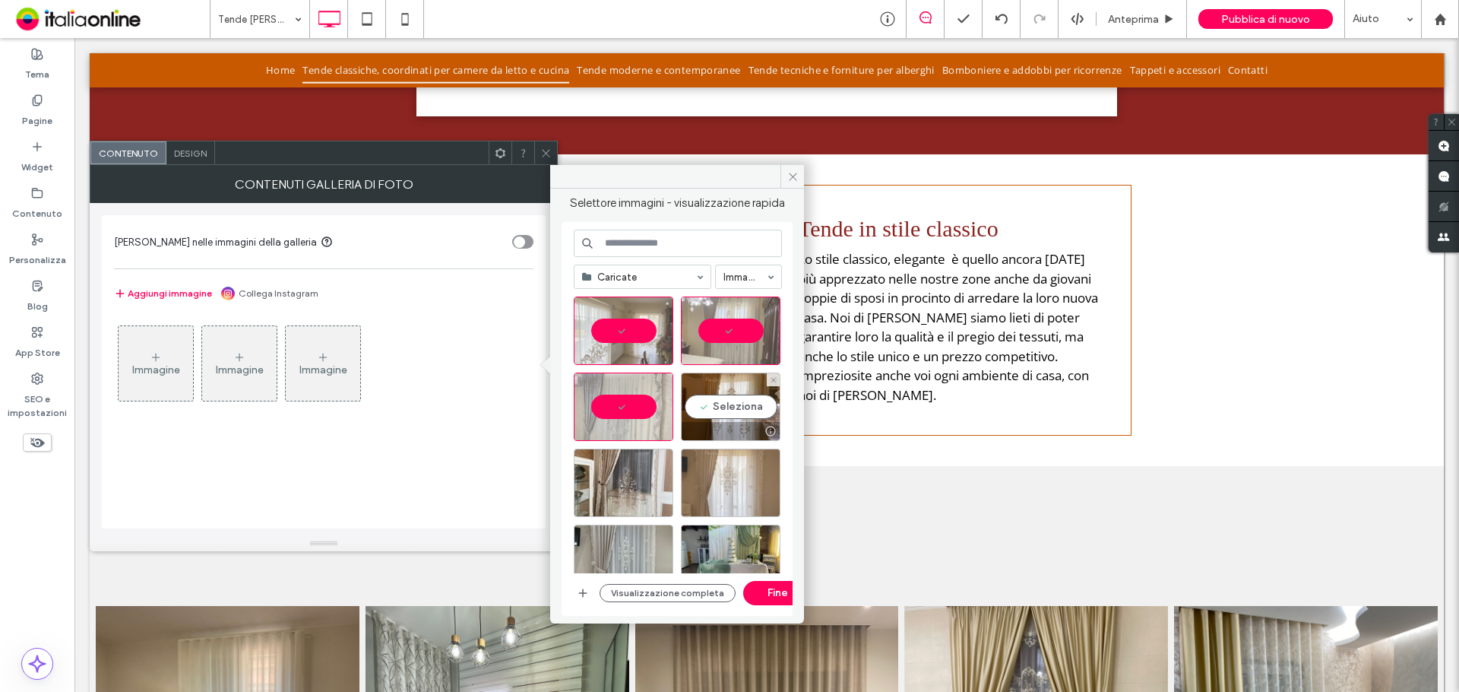
drag, startPoint x: 700, startPoint y: 410, endPoint x: 721, endPoint y: 477, distance: 70.2
click at [700, 411] on div "Seleziona" at bounding box center [731, 406] width 100 height 68
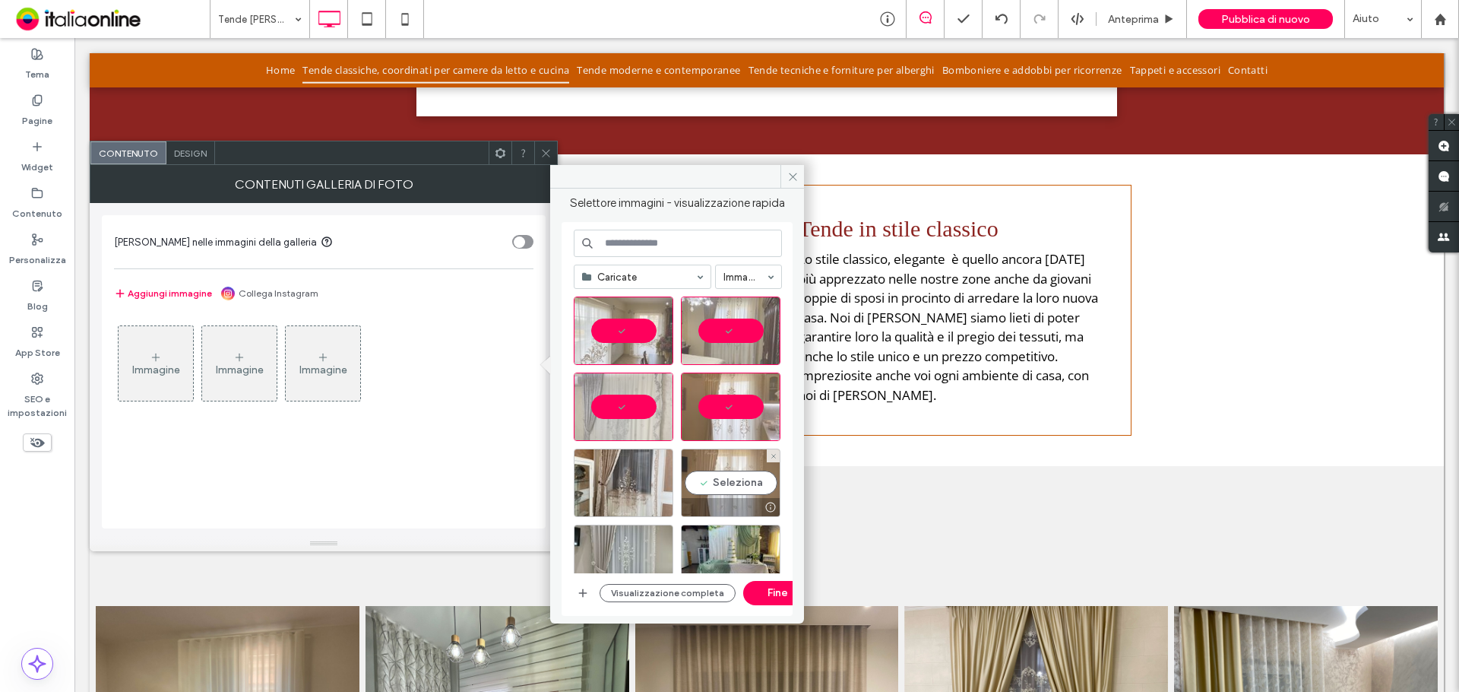
drag, startPoint x: 723, startPoint y: 477, endPoint x: 692, endPoint y: 485, distance: 32.1
click at [721, 479] on div "Seleziona" at bounding box center [731, 482] width 100 height 68
click at [614, 477] on div at bounding box center [624, 482] width 100 height 68
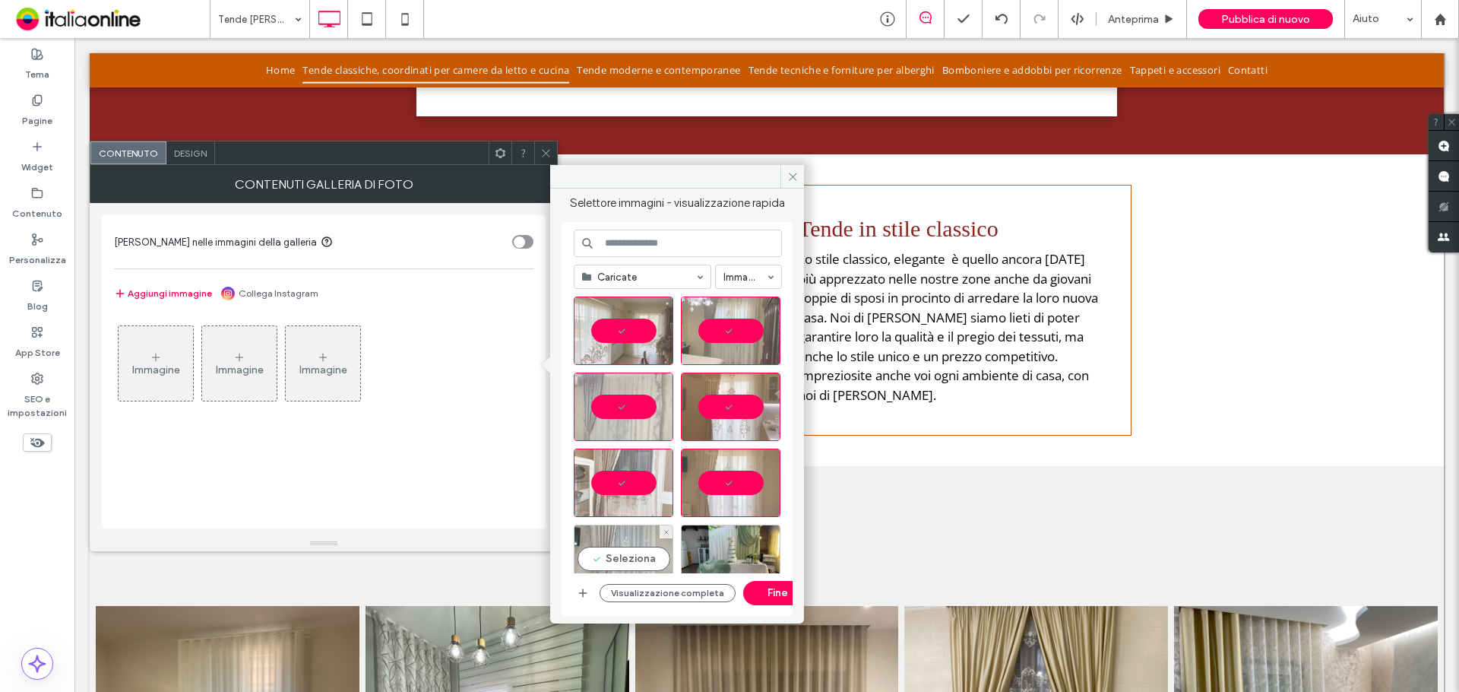
drag, startPoint x: 626, startPoint y: 547, endPoint x: 635, endPoint y: 534, distance: 14.8
click at [626, 547] on div "Seleziona" at bounding box center [624, 558] width 100 height 68
click at [772, 590] on button "Fine" at bounding box center [777, 593] width 68 height 24
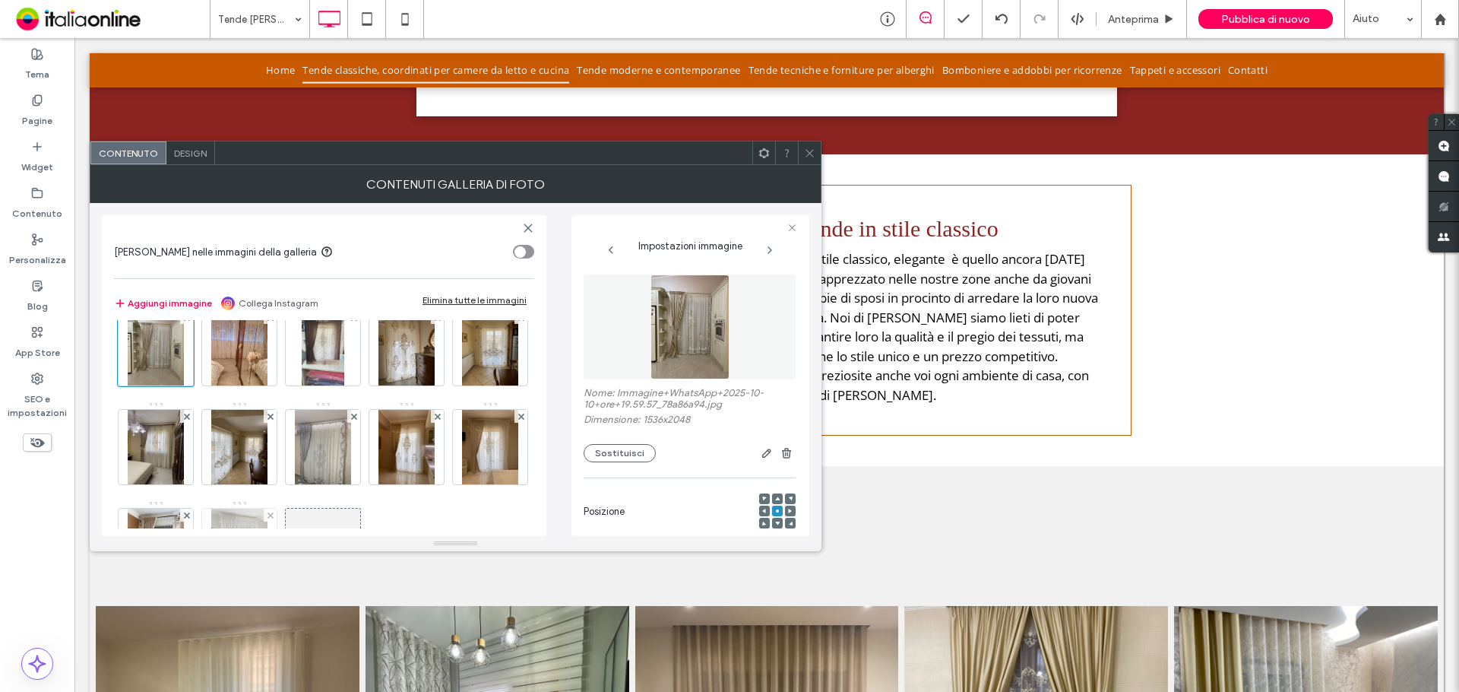
scroll to position [0, 0]
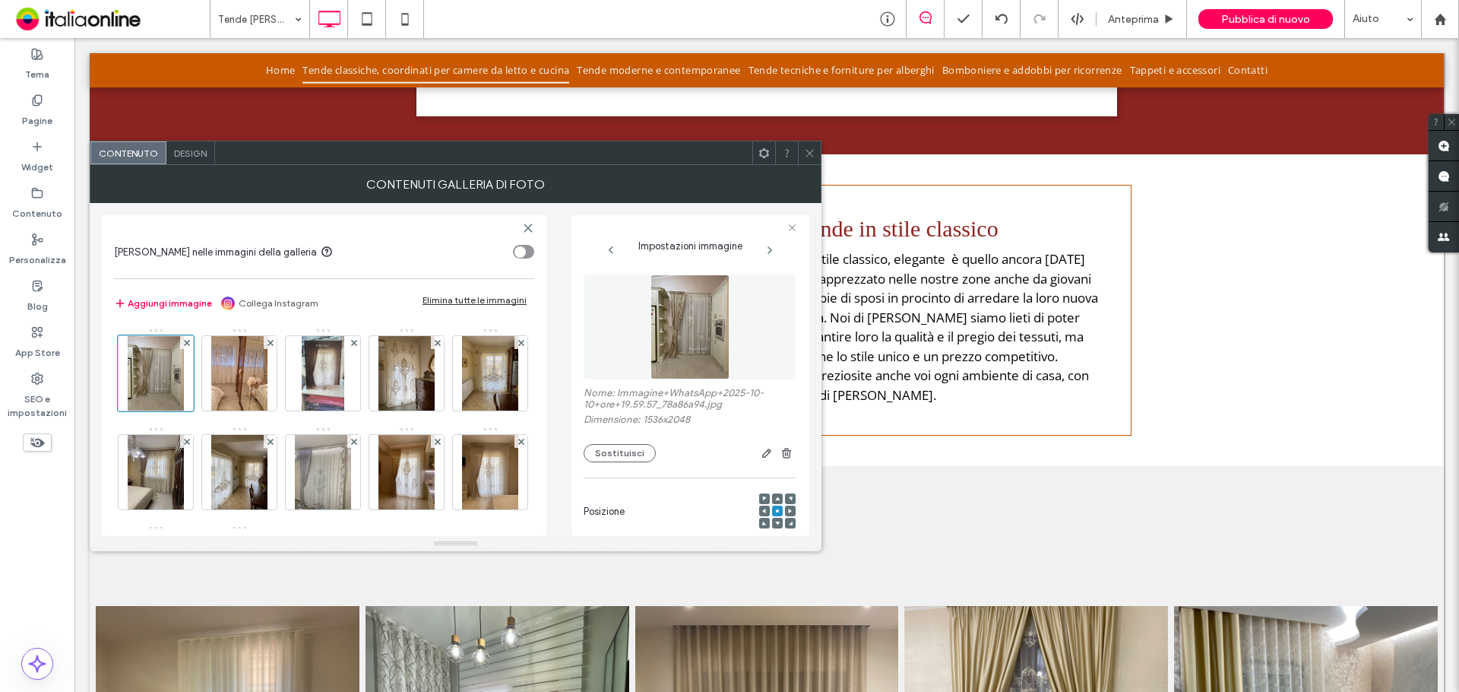
click at [814, 147] on icon at bounding box center [809, 152] width 11 height 11
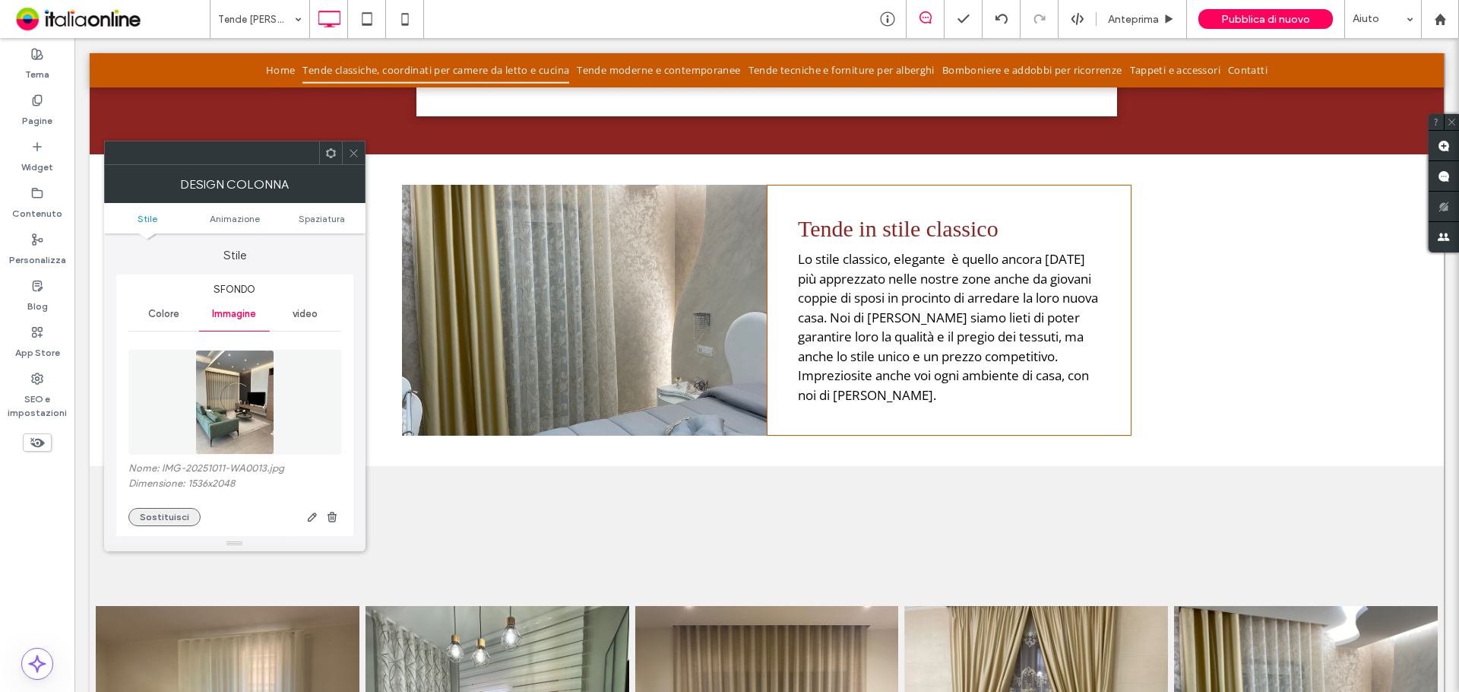
click at [183, 516] on button "Sostituisci" at bounding box center [164, 517] width 72 height 18
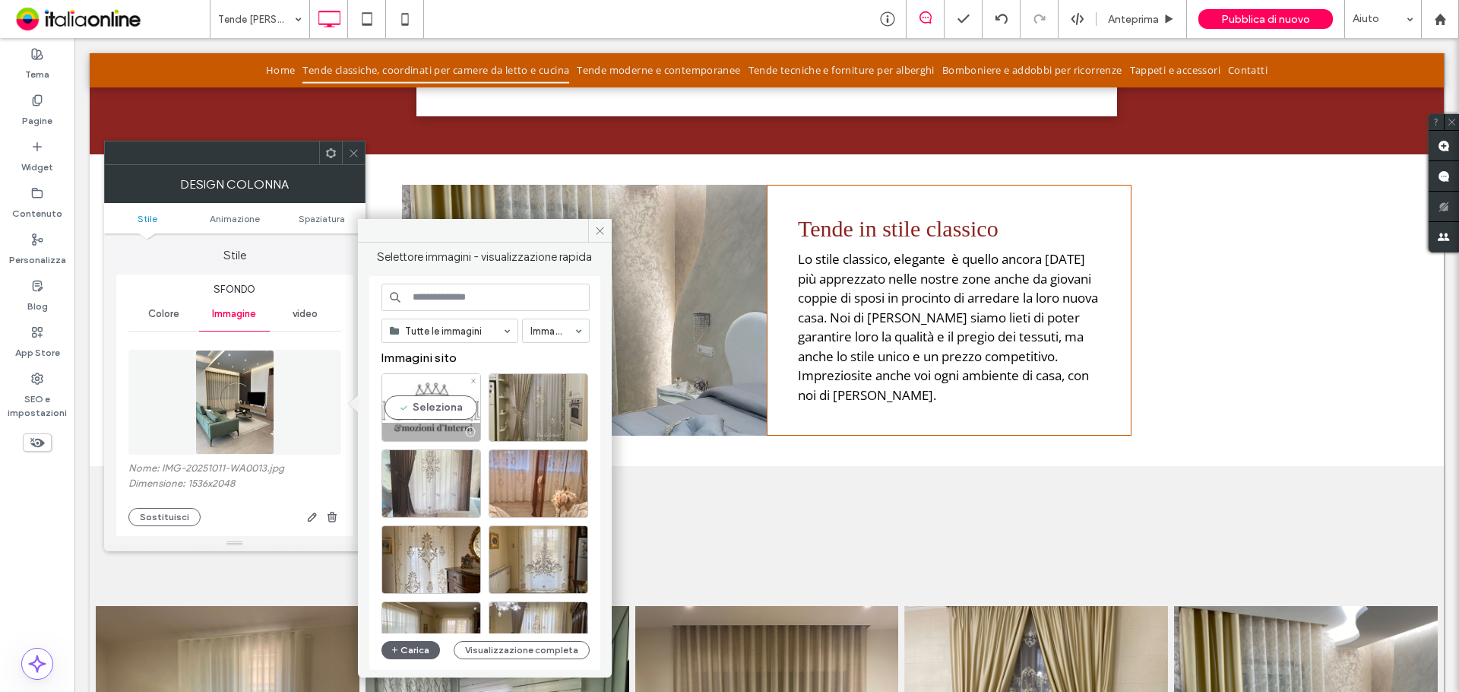
click at [409, 407] on div "Seleziona" at bounding box center [432, 407] width 100 height 68
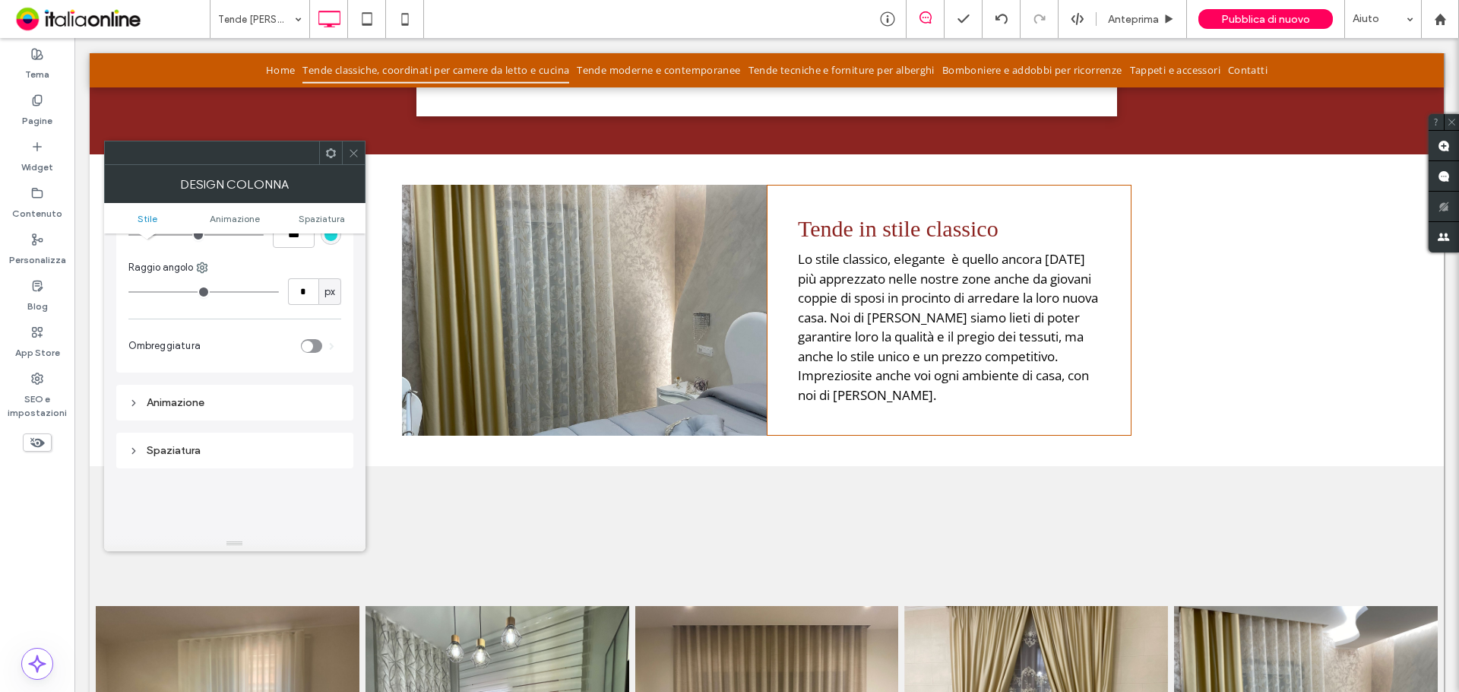
scroll to position [684, 0]
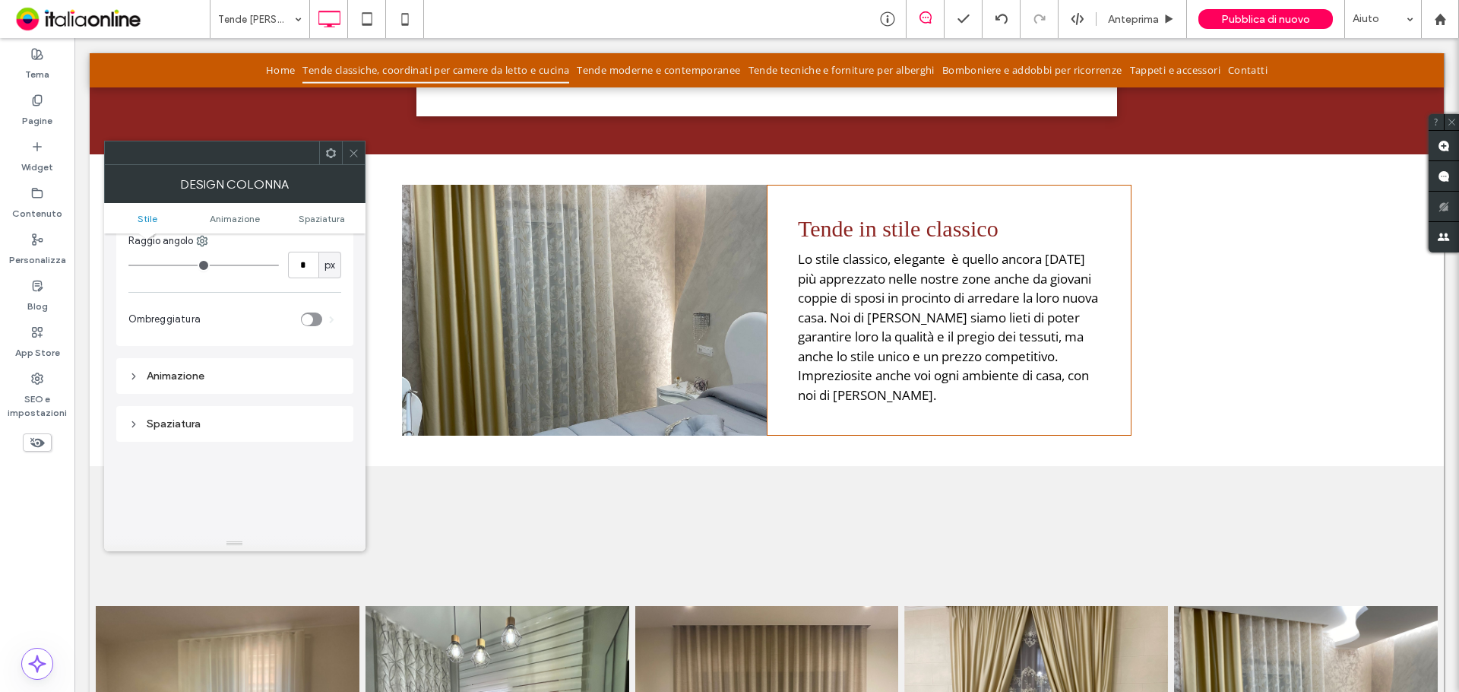
click at [210, 377] on div "Animazione" at bounding box center [234, 375] width 213 height 13
click at [186, 448] on div "Spaziatura" at bounding box center [234, 453] width 213 height 13
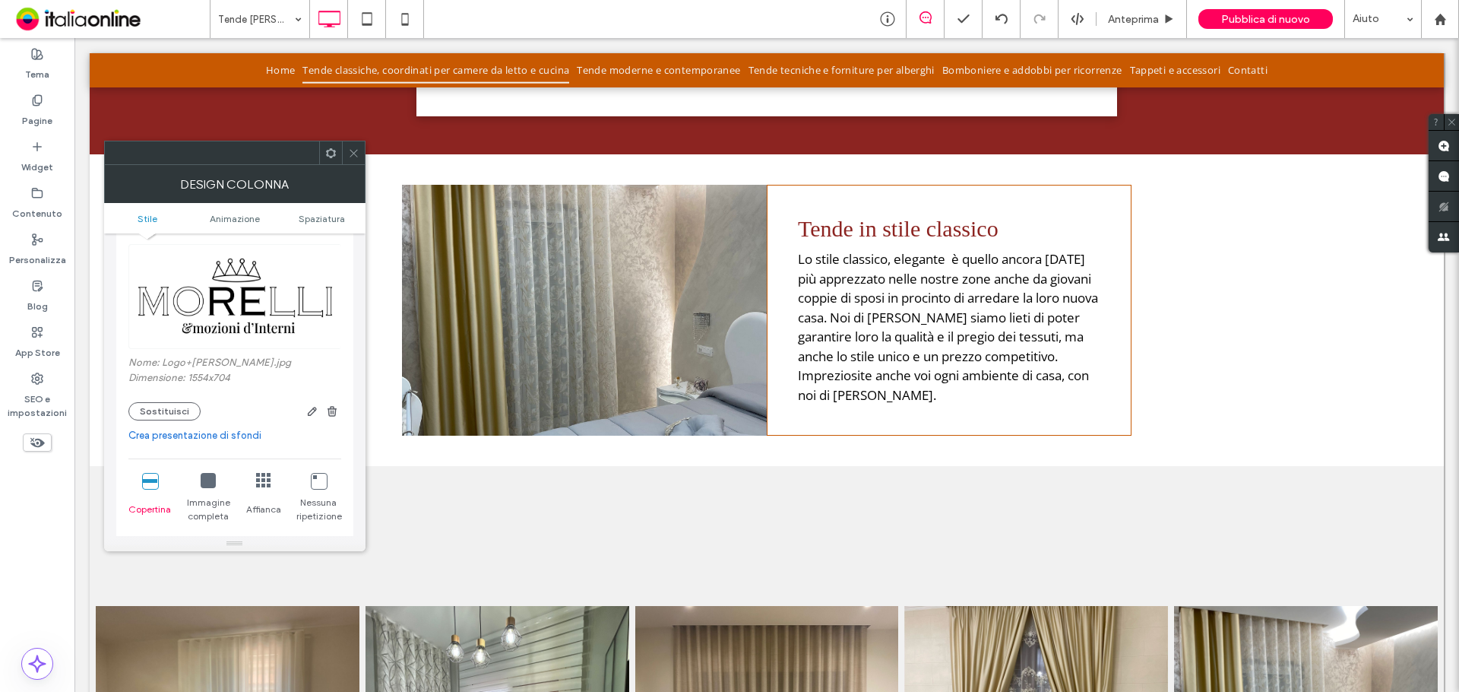
scroll to position [228, 0]
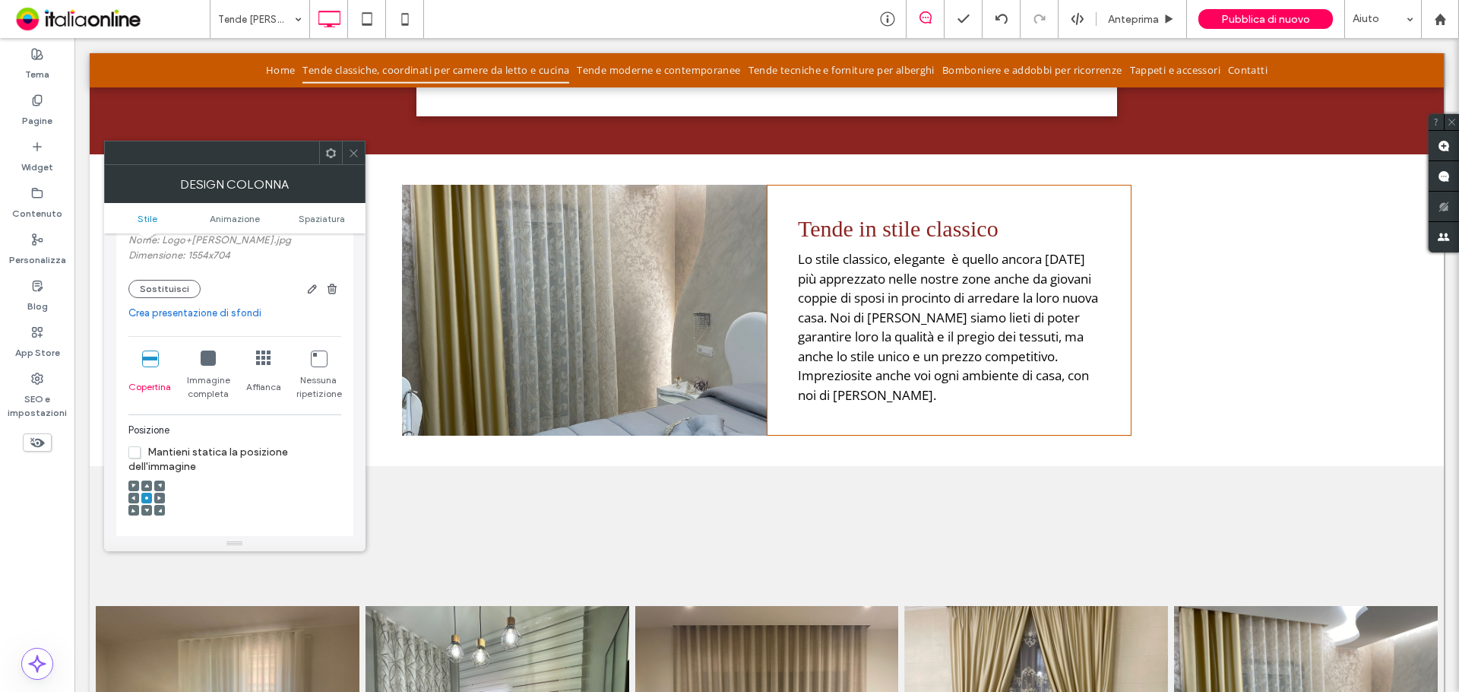
click at [208, 367] on div "Immagine completa" at bounding box center [208, 375] width 44 height 62
click at [356, 162] on span at bounding box center [353, 152] width 11 height 23
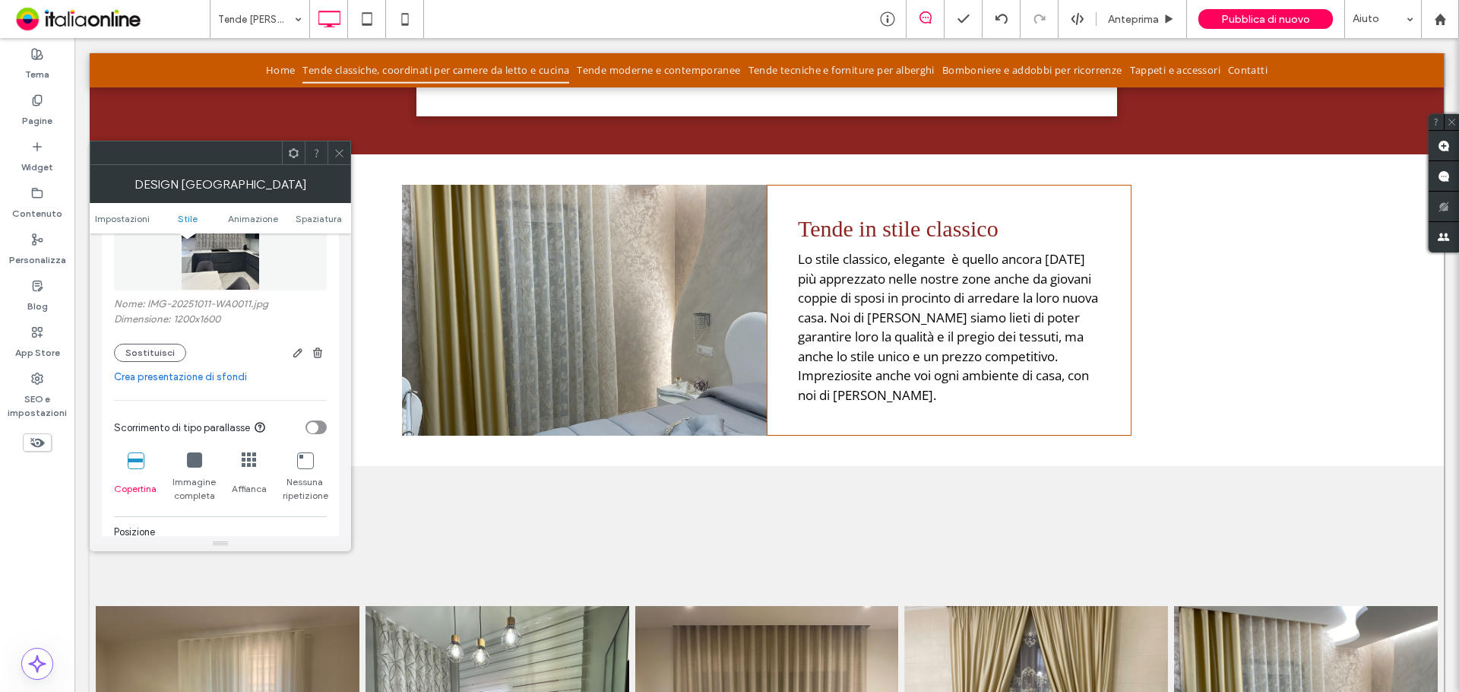
scroll to position [304, 0]
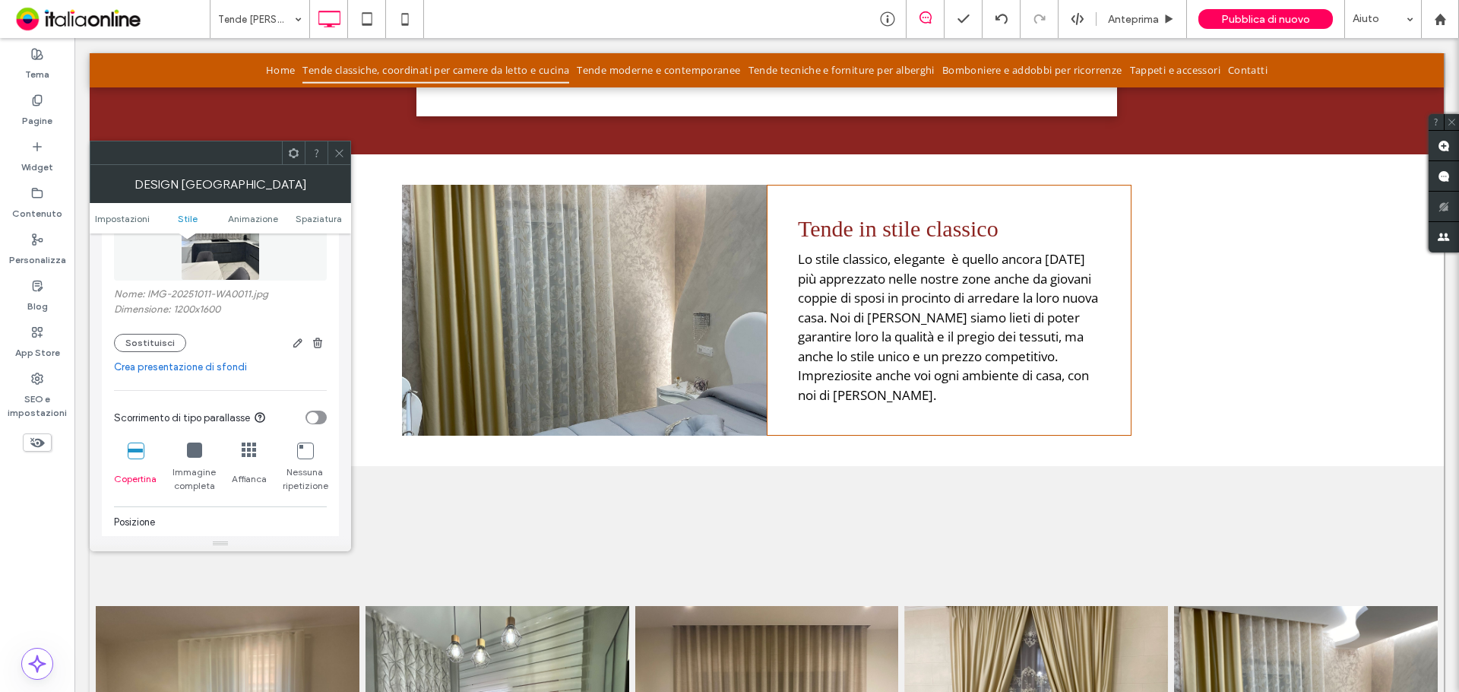
click at [195, 458] on div at bounding box center [194, 450] width 15 height 17
click at [139, 454] on icon at bounding box center [135, 449] width 15 height 15
click at [162, 347] on button "Sostituisci" at bounding box center [150, 343] width 72 height 18
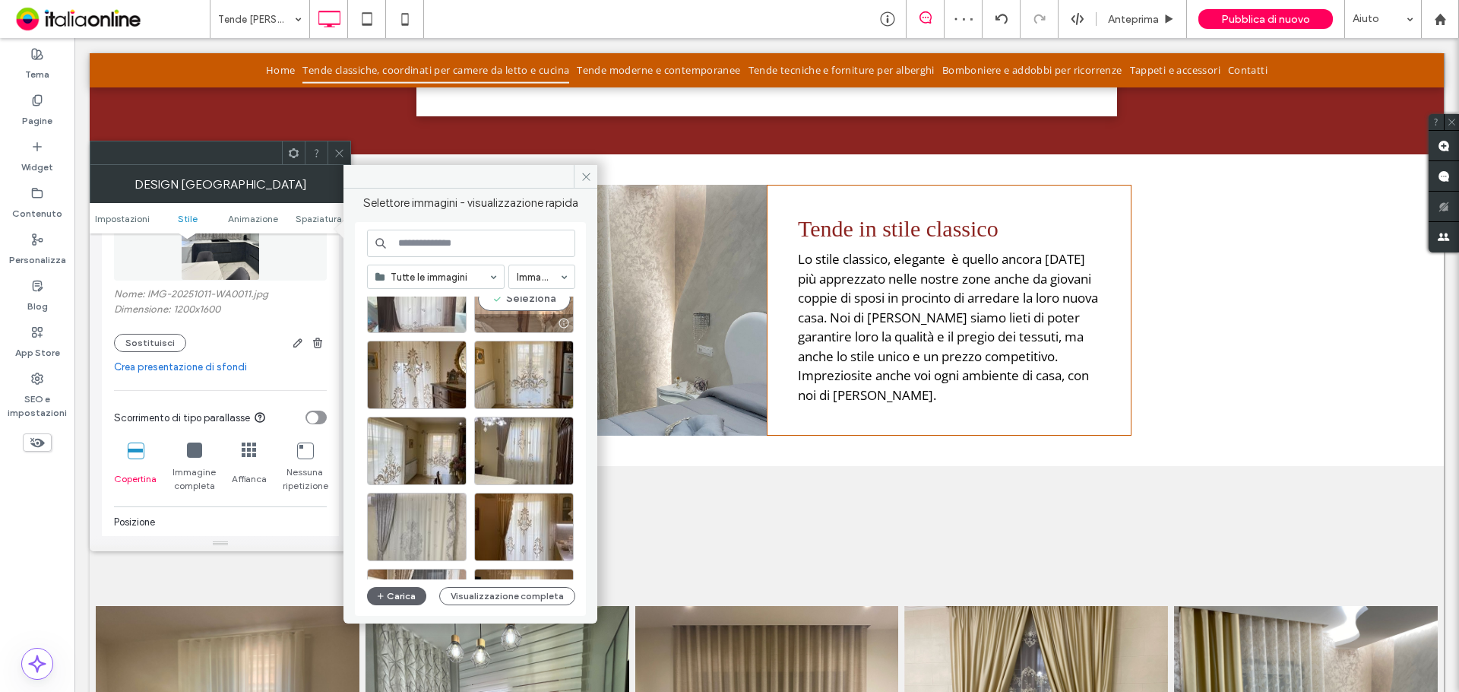
scroll to position [152, 0]
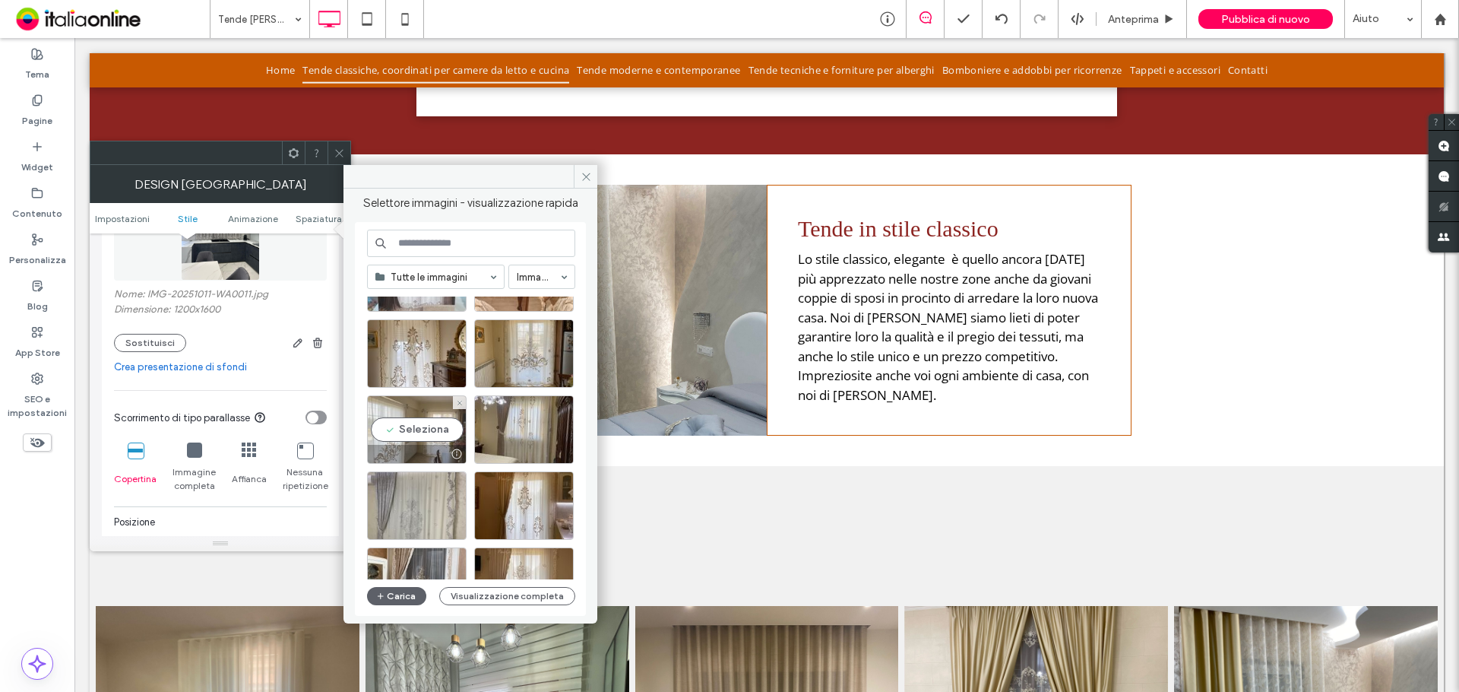
click at [424, 434] on div "Seleziona" at bounding box center [417, 429] width 100 height 68
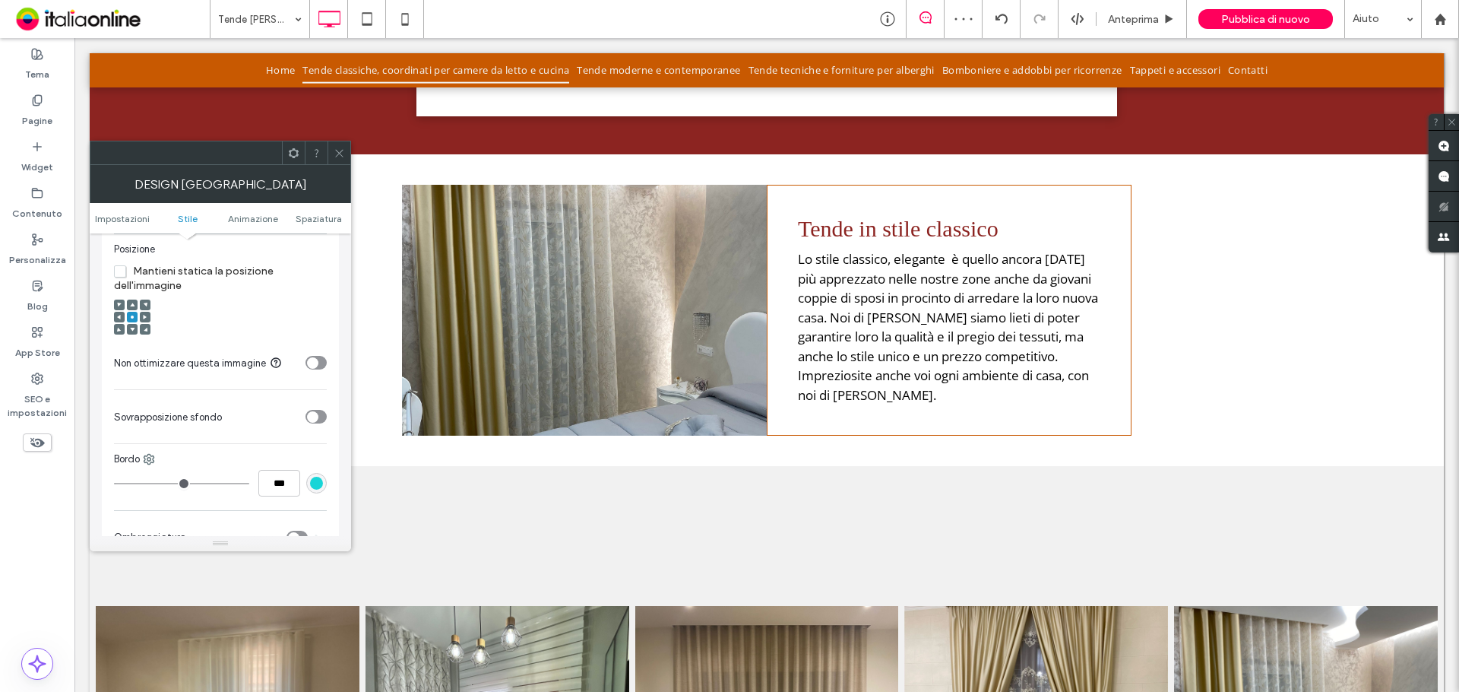
scroll to position [575, 0]
click at [129, 335] on div at bounding box center [132, 330] width 11 height 11
click at [129, 328] on div at bounding box center [132, 330] width 11 height 11
click at [129, 325] on div at bounding box center [132, 319] width 36 height 36
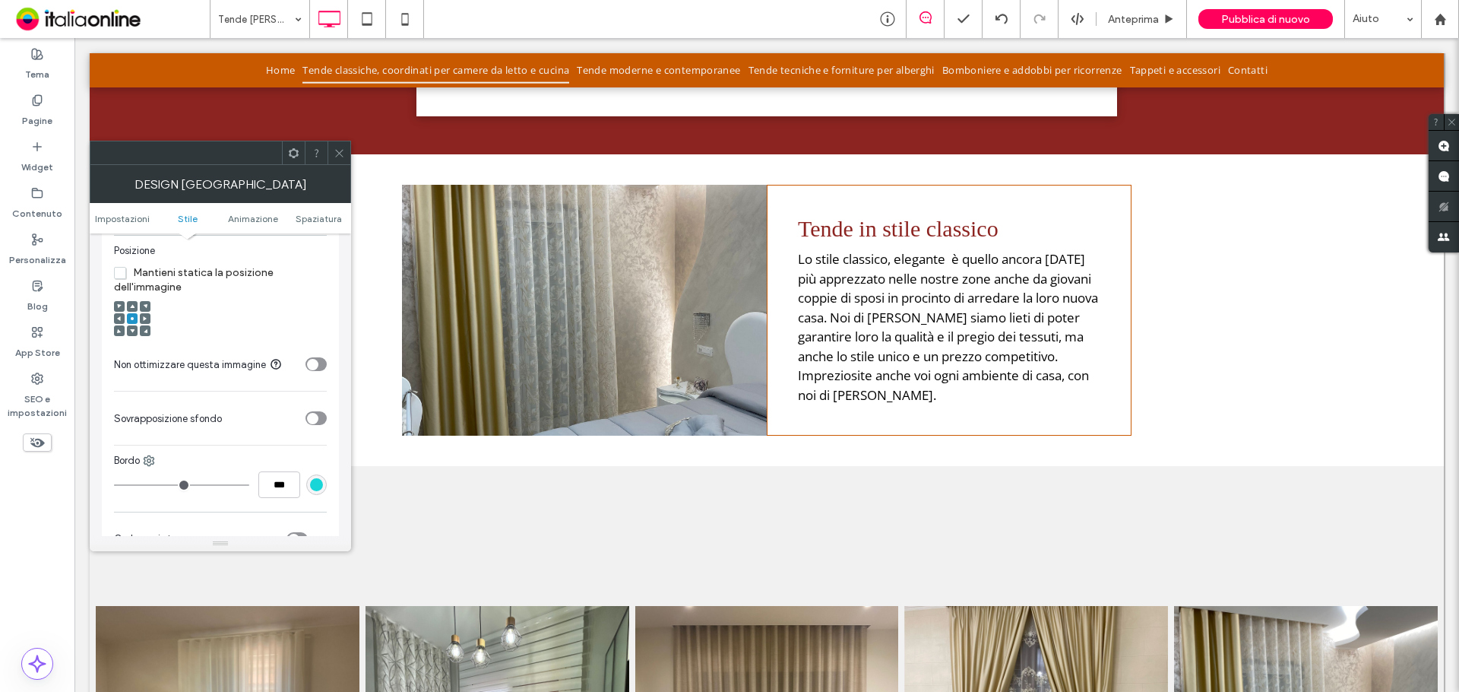
click at [129, 331] on div at bounding box center [132, 330] width 11 height 11
click at [131, 326] on span at bounding box center [132, 330] width 5 height 11
click at [135, 325] on div at bounding box center [132, 319] width 36 height 36
click at [128, 306] on div at bounding box center [132, 306] width 11 height 11
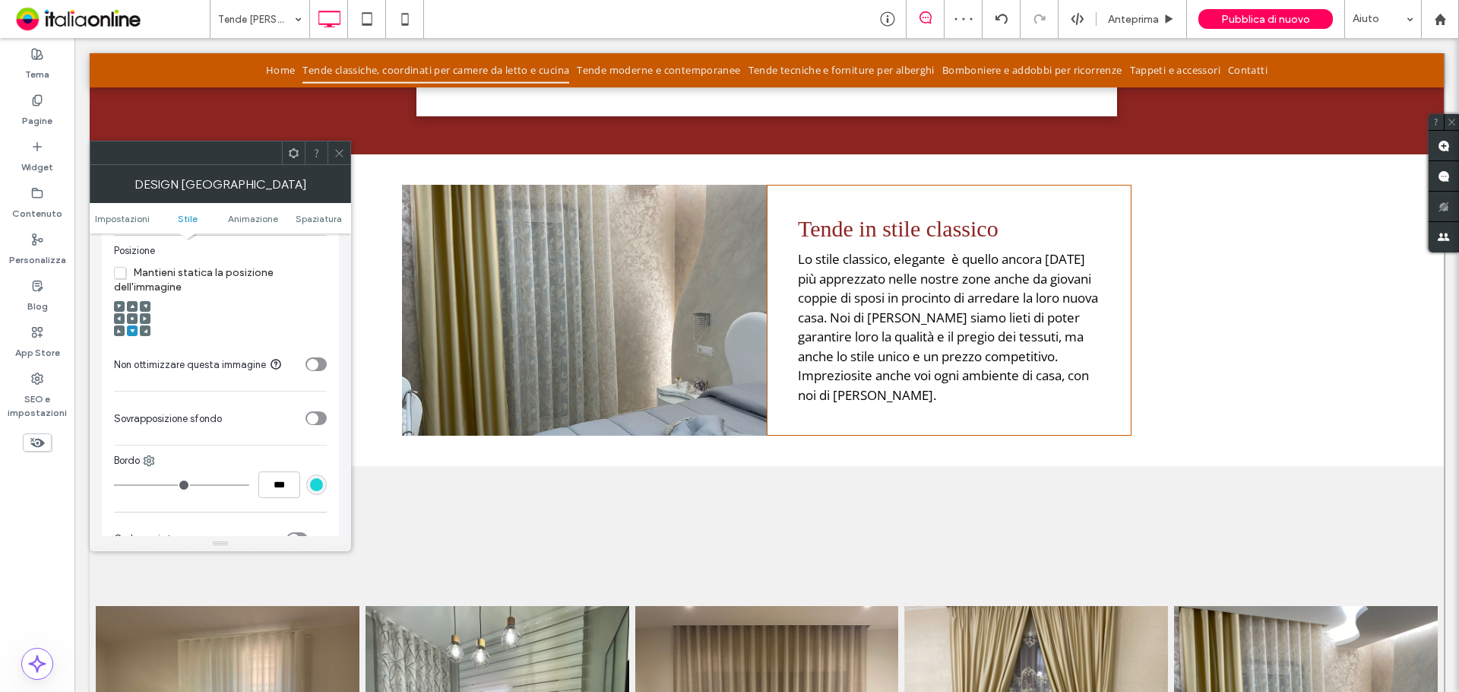
click at [129, 306] on div at bounding box center [132, 306] width 11 height 11
click at [132, 303] on span at bounding box center [132, 306] width 5 height 11
click at [130, 316] on icon at bounding box center [132, 318] width 5 height 5
click at [117, 314] on span at bounding box center [119, 318] width 5 height 11
click at [343, 152] on icon at bounding box center [339, 152] width 11 height 11
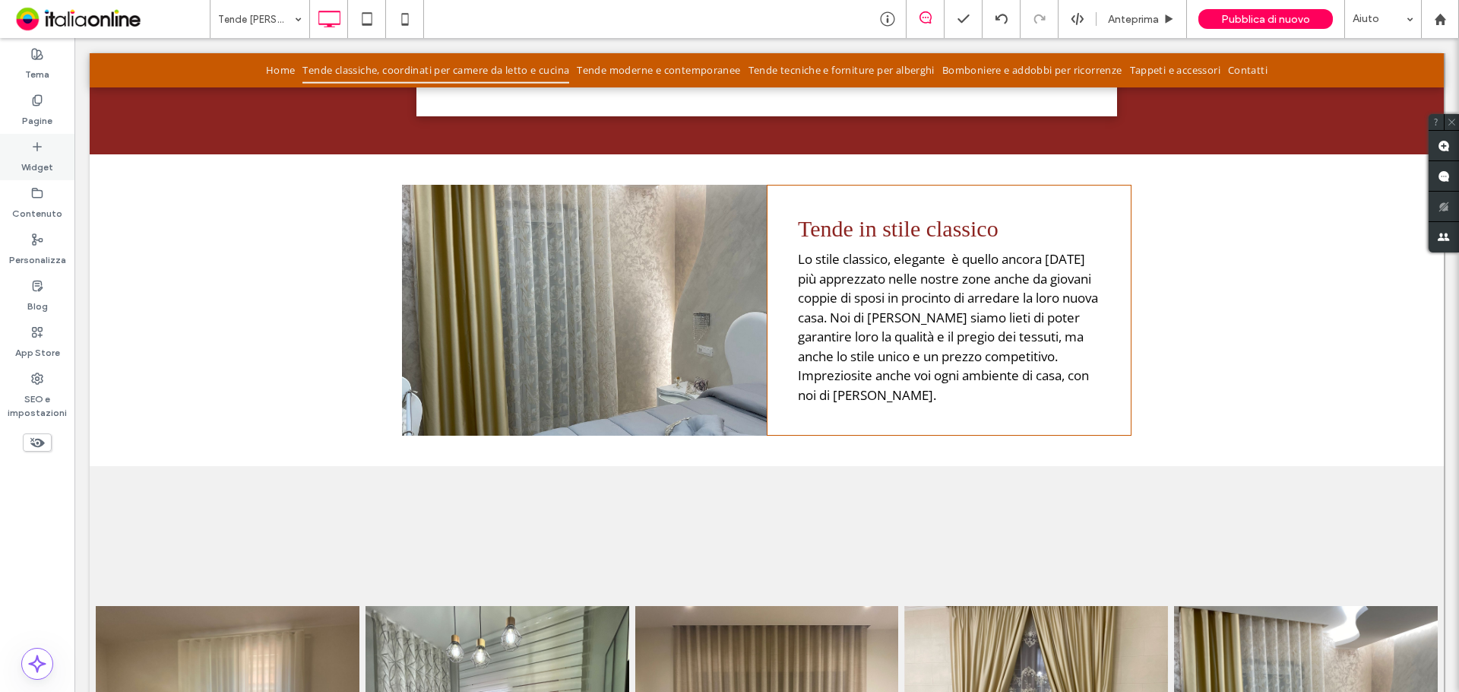
click at [37, 160] on label "Widget" at bounding box center [37, 163] width 32 height 21
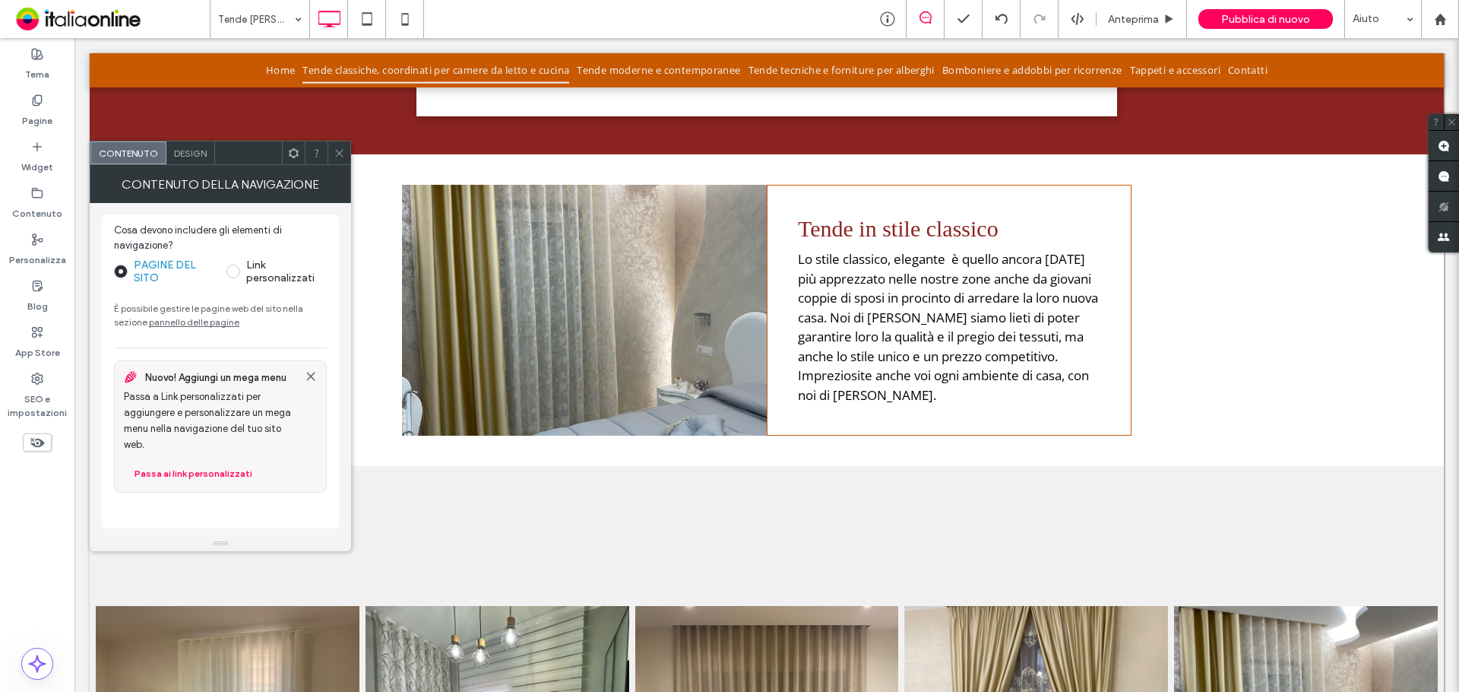
click at [342, 154] on icon at bounding box center [339, 152] width 11 height 11
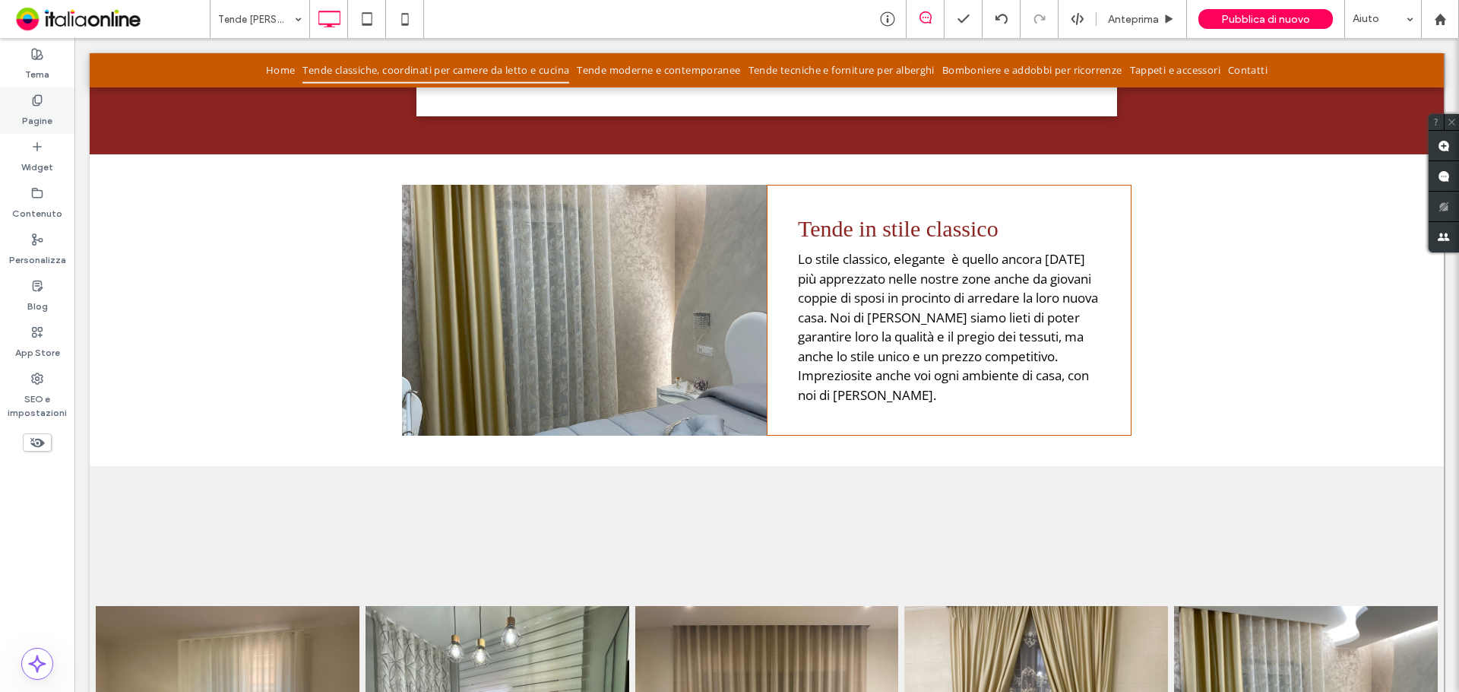
drag, startPoint x: 34, startPoint y: 91, endPoint x: 48, endPoint y: 114, distance: 26.6
click at [34, 91] on div "Pagine" at bounding box center [37, 110] width 74 height 46
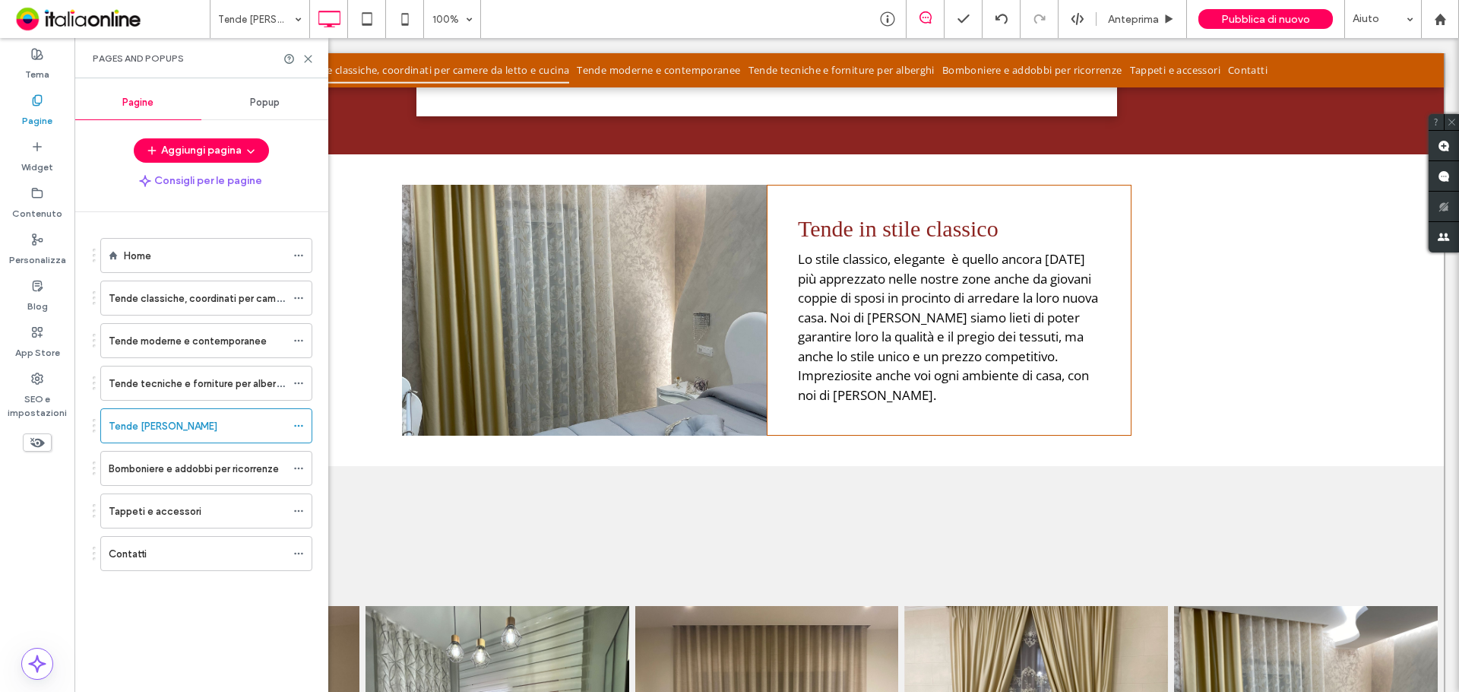
click at [142, 289] on div "Tende classiche, coordinati per camere da letto e cucina" at bounding box center [197, 297] width 177 height 33
click at [189, 510] on label "Tappeti e accessori" at bounding box center [155, 511] width 93 height 27
click at [157, 426] on label "Tende [PERSON_NAME]" at bounding box center [163, 426] width 109 height 27
drag, startPoint x: 163, startPoint y: 461, endPoint x: 160, endPoint y: 443, distance: 18.5
click at [163, 461] on label "Bomboniere e addobbi per ricorrenze" at bounding box center [194, 468] width 170 height 27
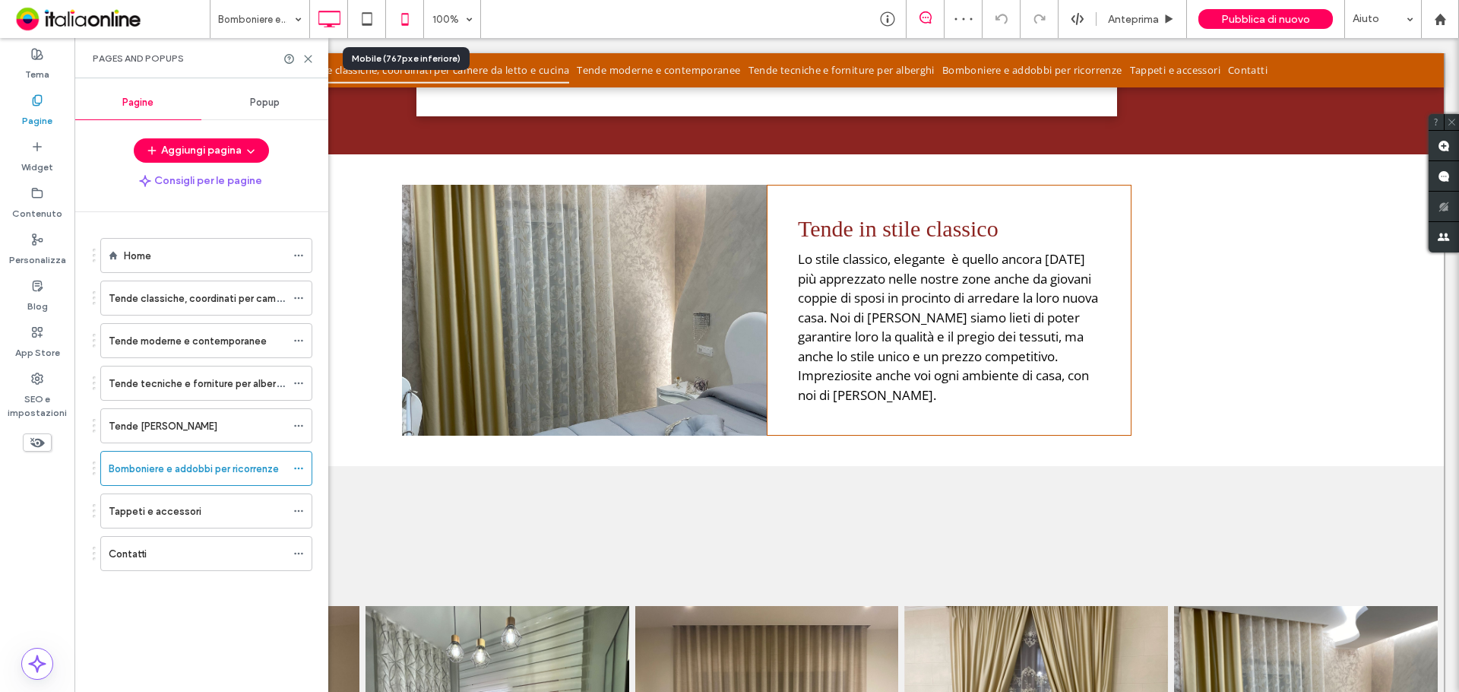
click at [405, 9] on icon at bounding box center [405, 19] width 30 height 30
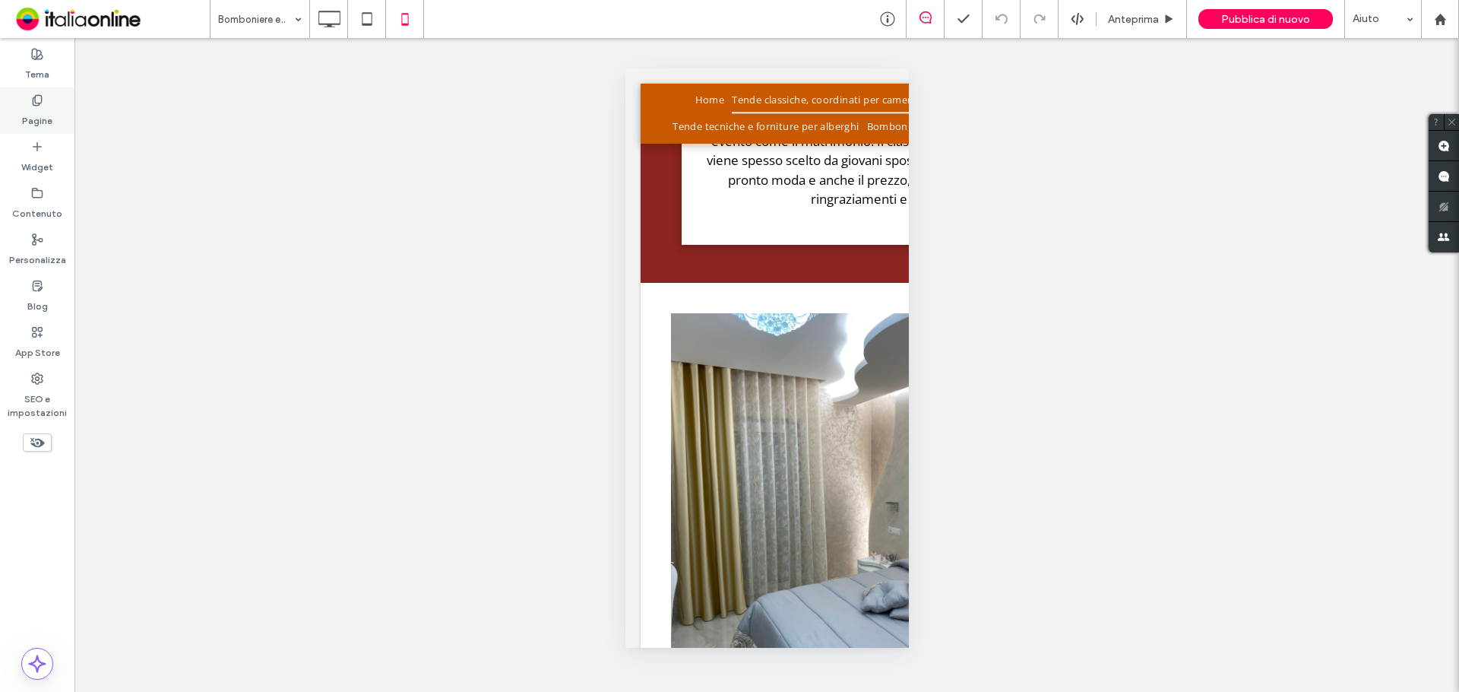
click at [39, 112] on label "Pagine" at bounding box center [37, 116] width 30 height 21
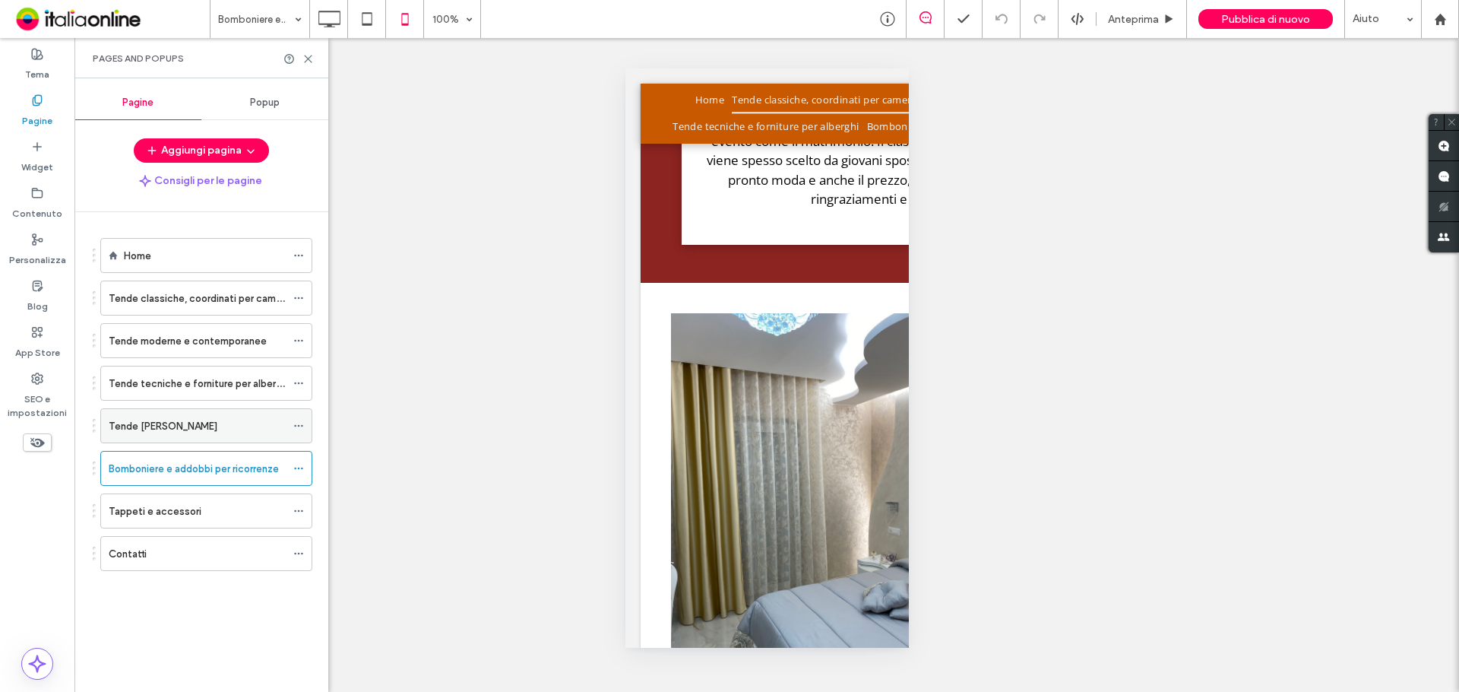
click at [150, 434] on div "Tende [PERSON_NAME]" at bounding box center [197, 425] width 177 height 33
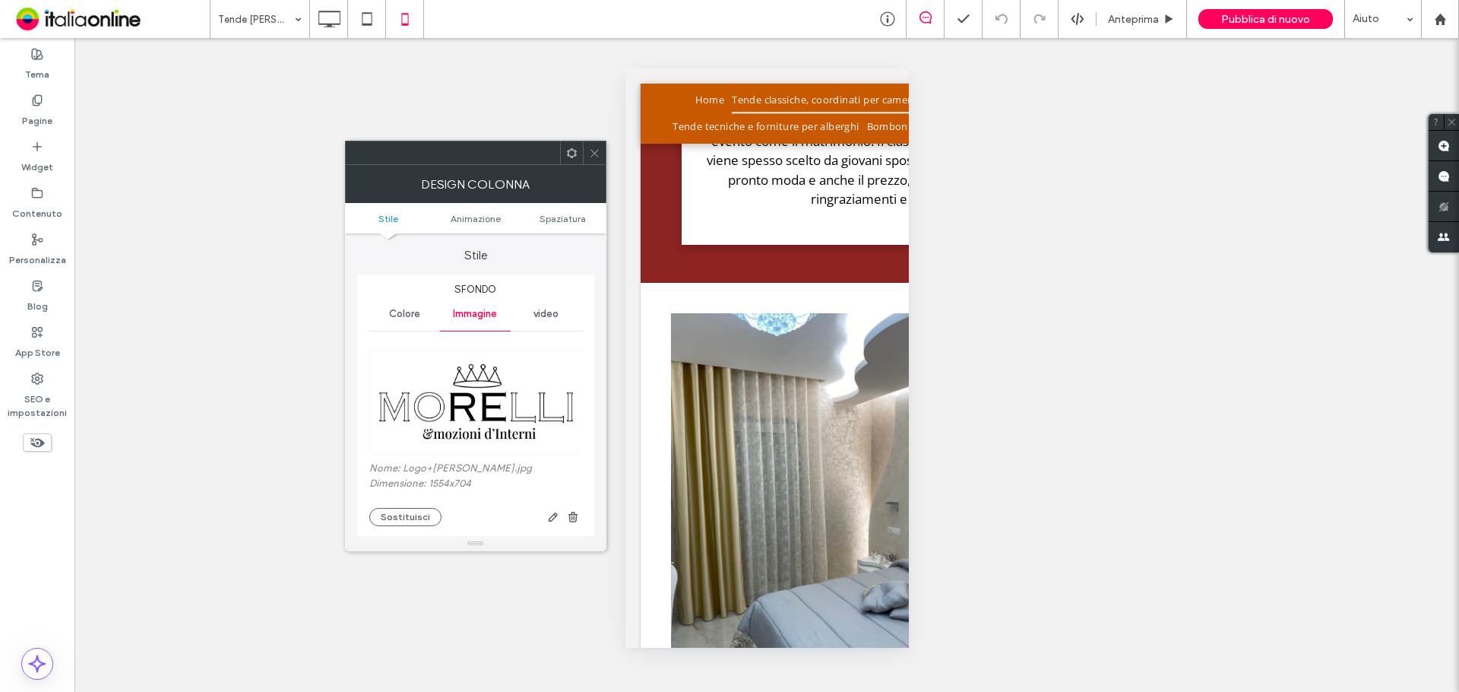
scroll to position [152, 0]
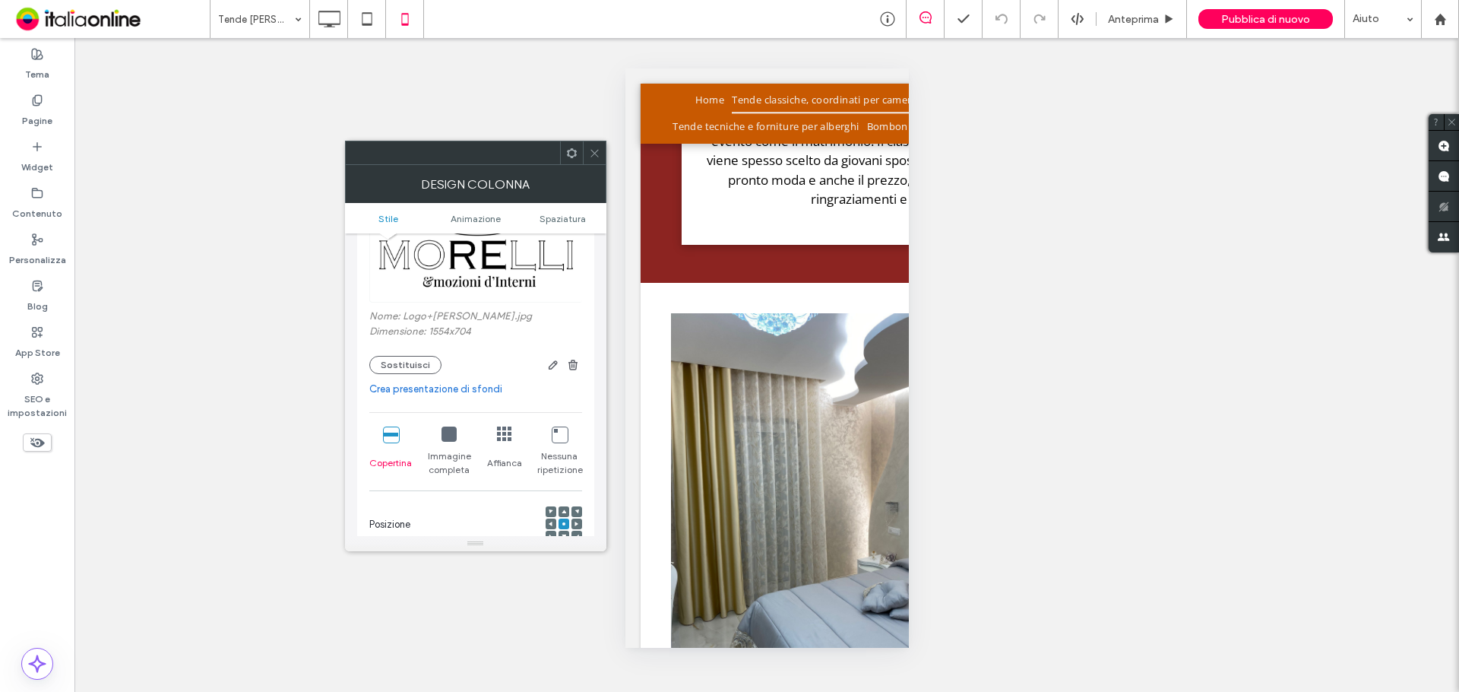
click at [451, 439] on icon at bounding box center [449, 433] width 15 height 15
click at [589, 157] on icon at bounding box center [594, 152] width 11 height 11
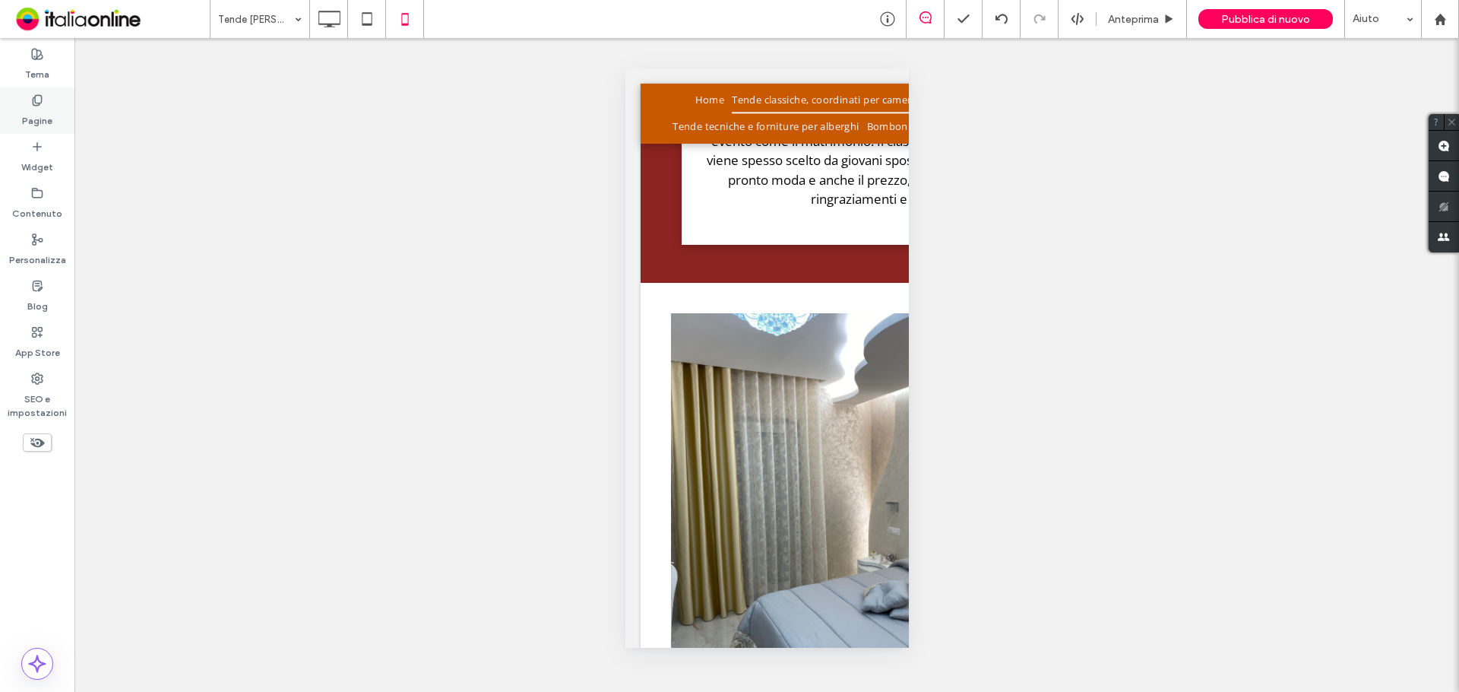
click at [47, 105] on div "Pagine" at bounding box center [37, 110] width 74 height 46
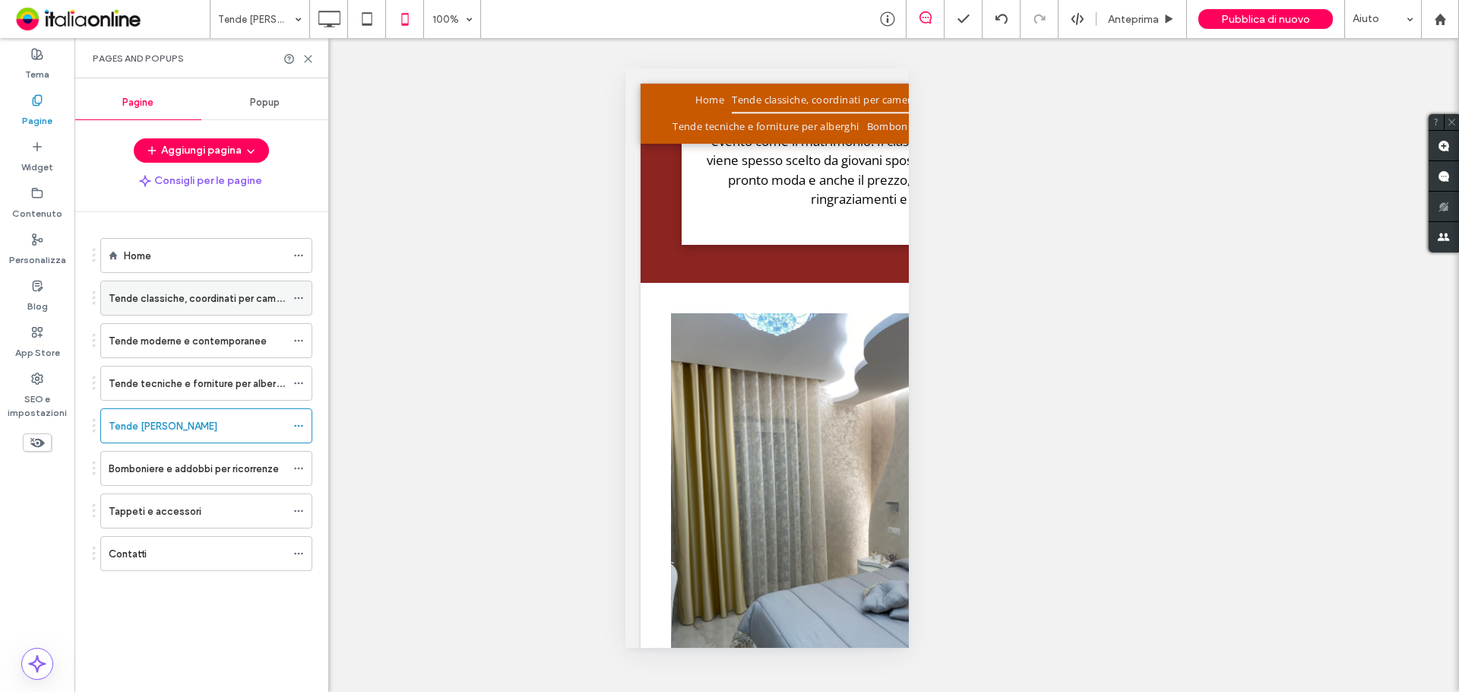
click at [179, 298] on label "Tende classiche, coordinati per camere da letto e cucina" at bounding box center [239, 298] width 261 height 27
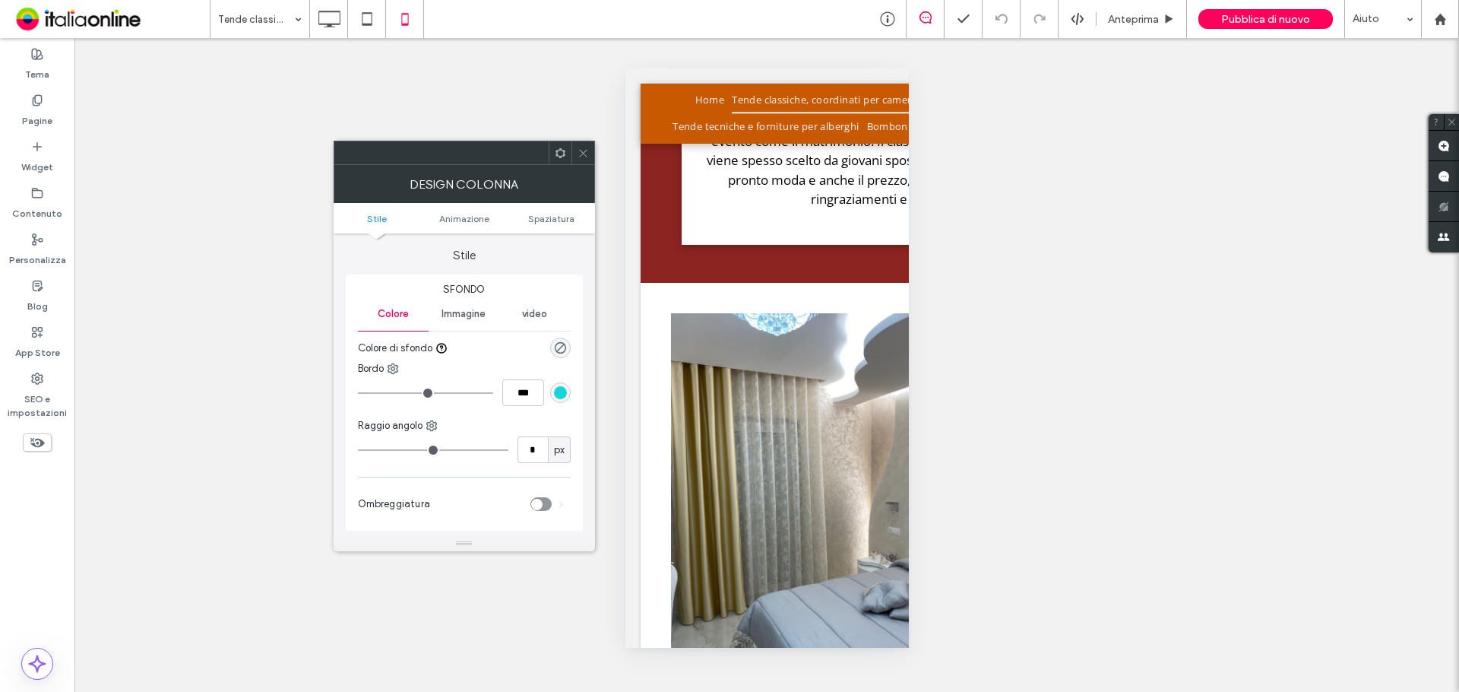
click at [575, 150] on div at bounding box center [583, 152] width 23 height 23
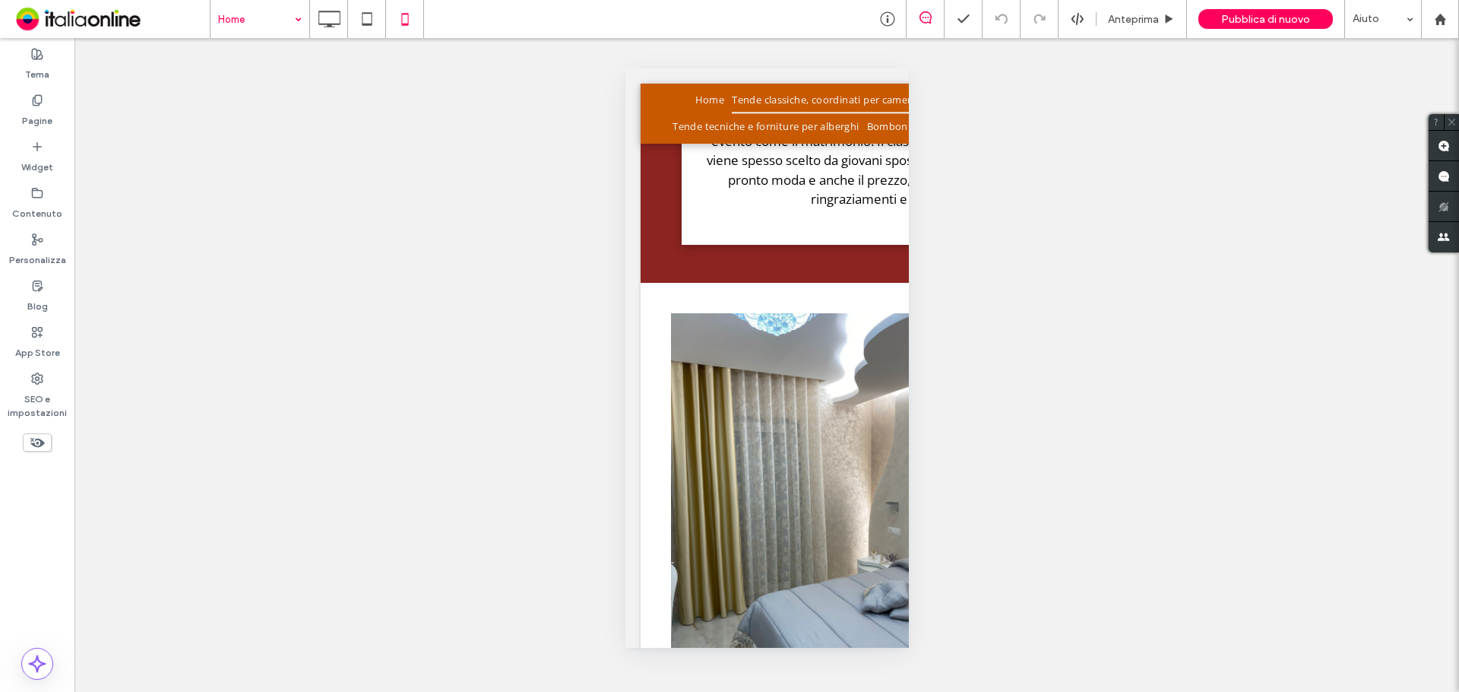
click at [256, 17] on input at bounding box center [256, 19] width 76 height 38
click at [258, 8] on input at bounding box center [256, 19] width 76 height 38
click at [282, 27] on input at bounding box center [256, 19] width 76 height 38
drag, startPoint x: 289, startPoint y: 118, endPoint x: 307, endPoint y: 115, distance: 18.5
click at [261, 20] on input at bounding box center [256, 19] width 76 height 38
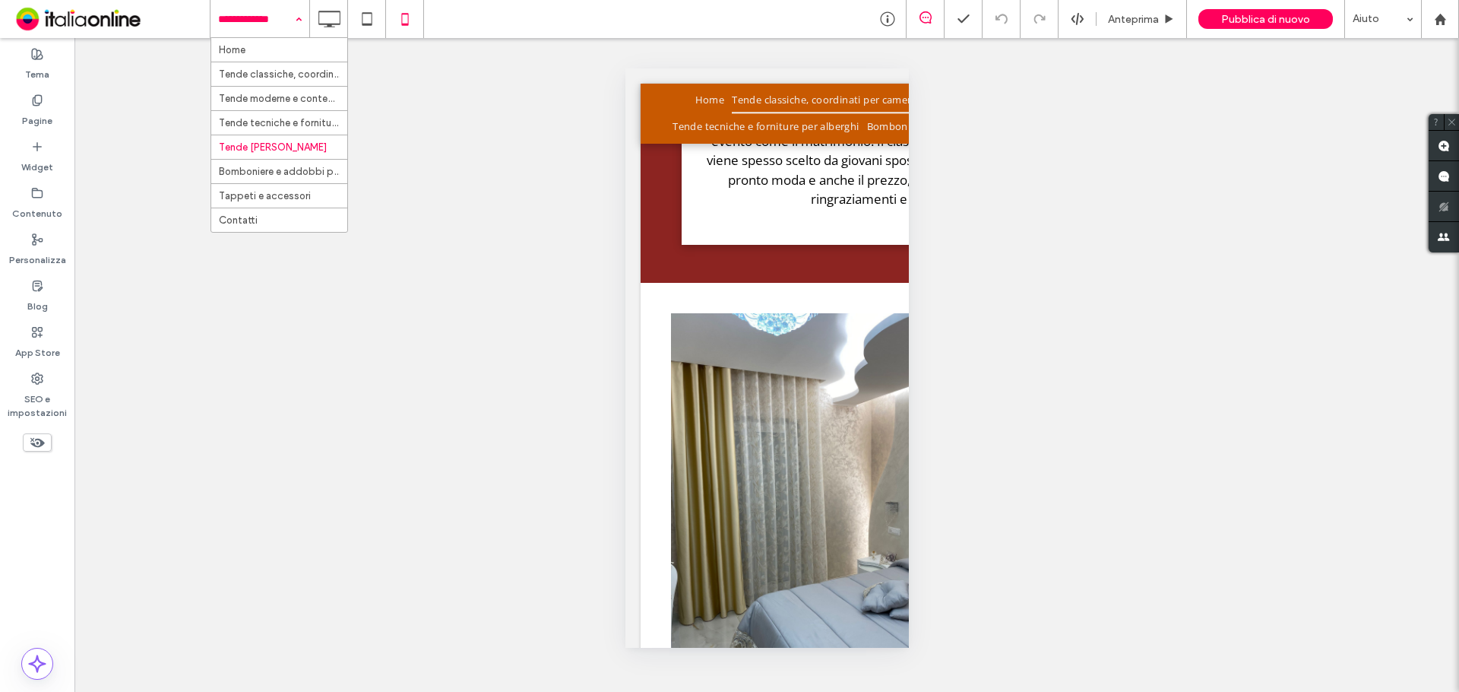
click at [261, 24] on input at bounding box center [256, 19] width 76 height 38
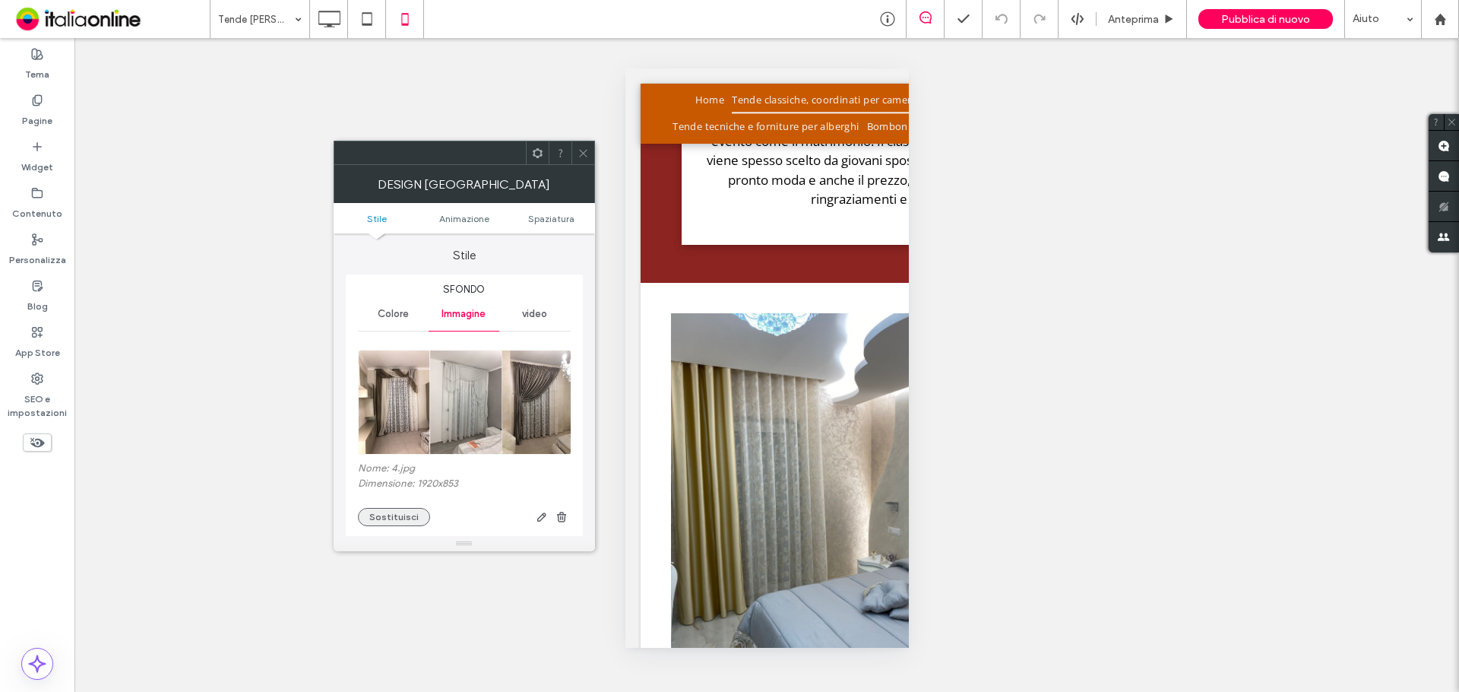
click at [379, 514] on button "Sostituisci" at bounding box center [394, 517] width 72 height 18
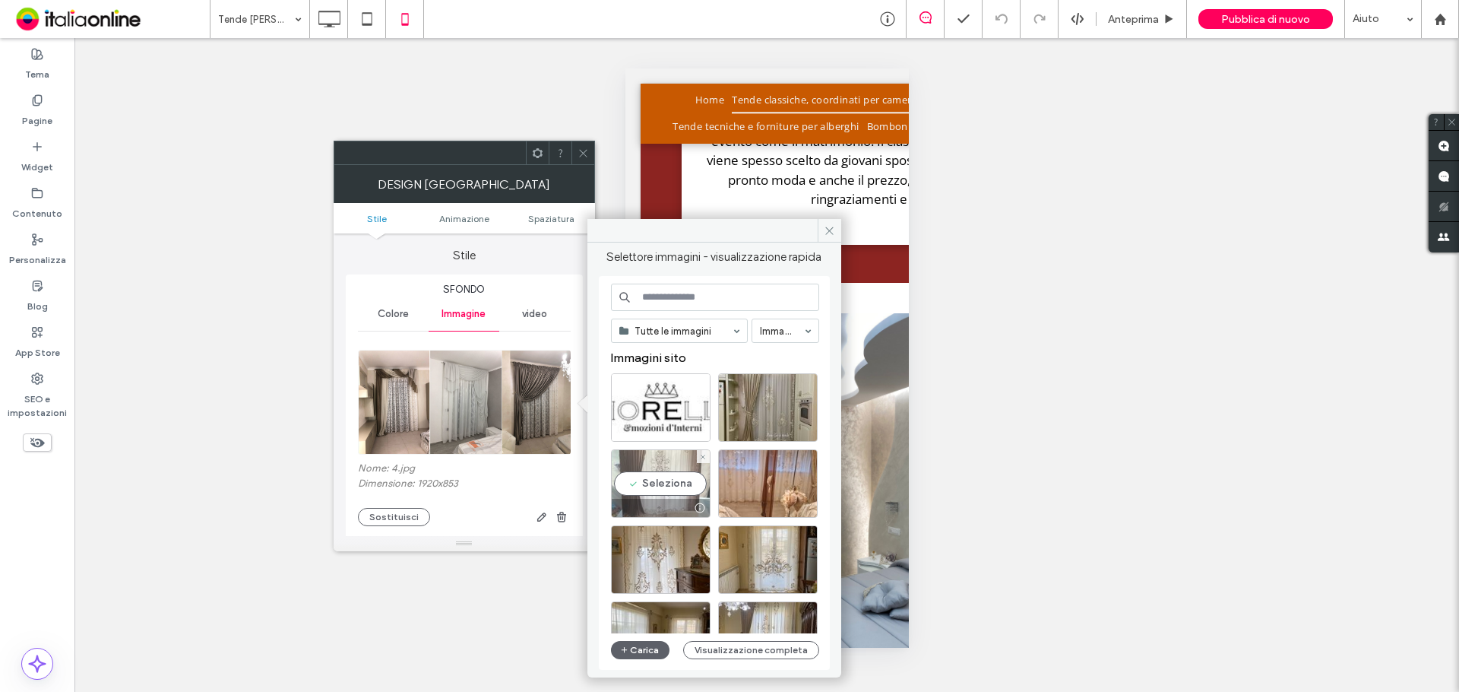
click at [686, 483] on div "Seleziona" at bounding box center [661, 483] width 100 height 68
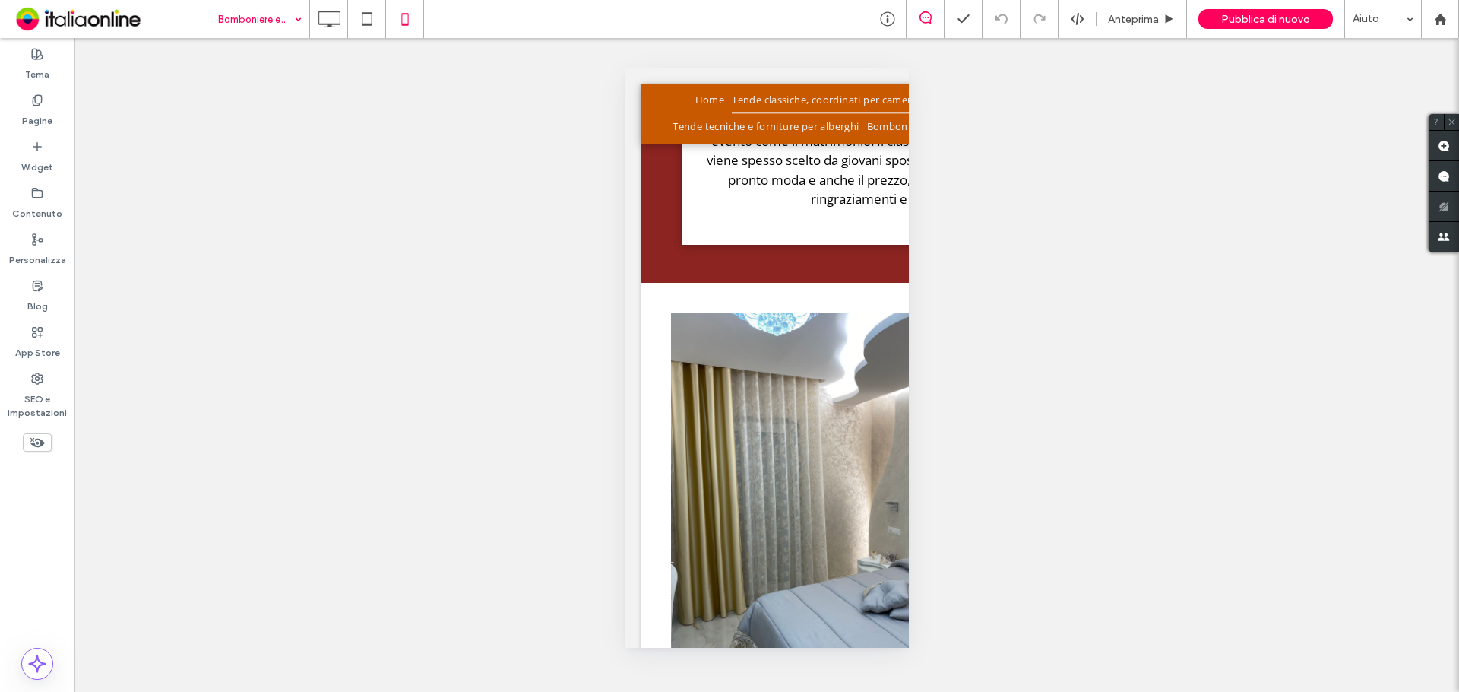
click at [269, 31] on input at bounding box center [256, 19] width 76 height 38
drag, startPoint x: 246, startPoint y: 21, endPoint x: 254, endPoint y: 36, distance: 16.3
click at [246, 21] on input at bounding box center [256, 19] width 76 height 38
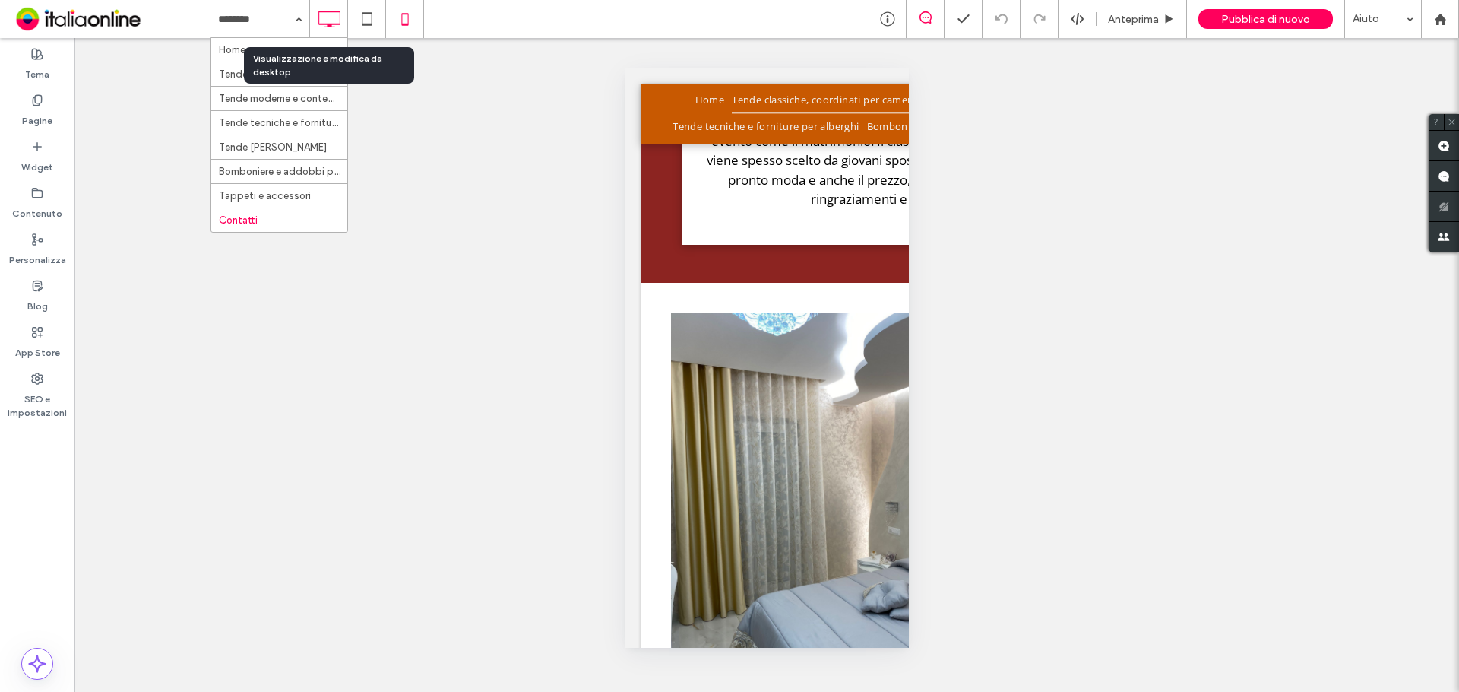
click at [331, 5] on icon at bounding box center [329, 19] width 30 height 30
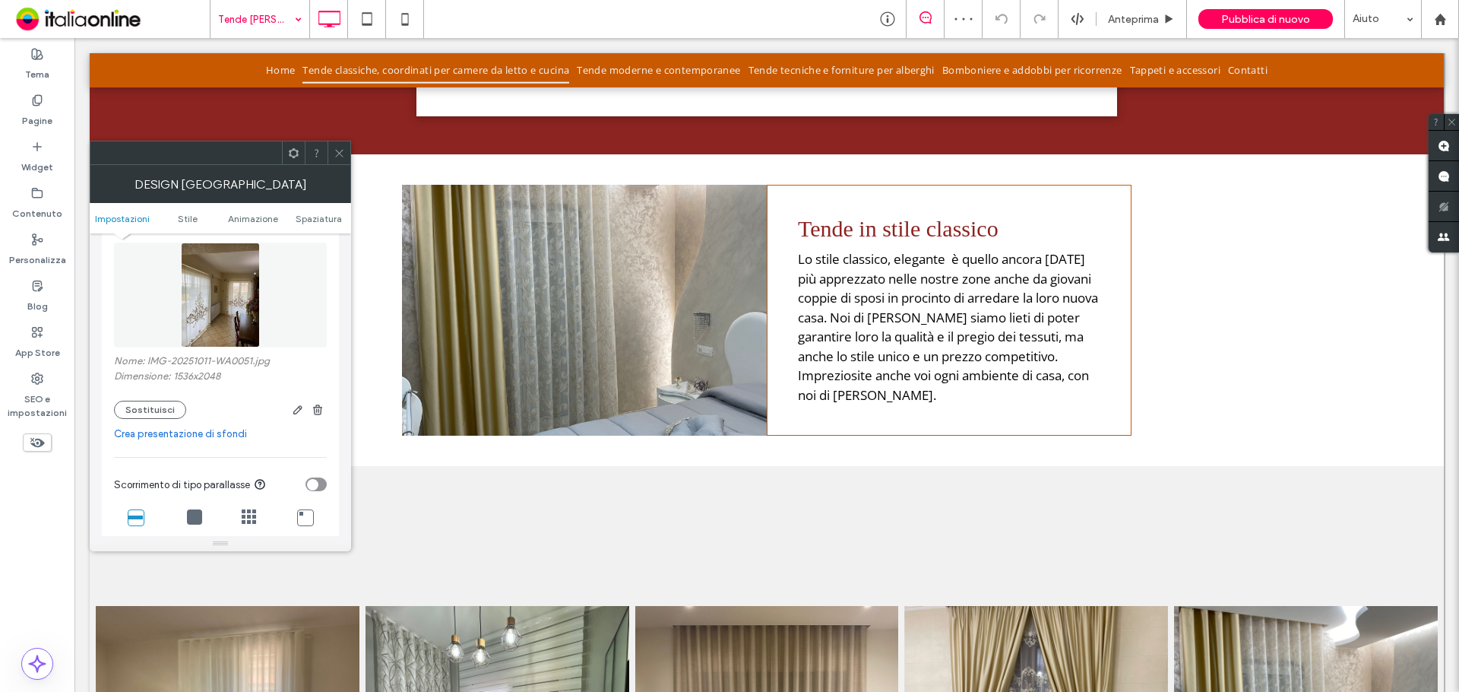
scroll to position [304, 0]
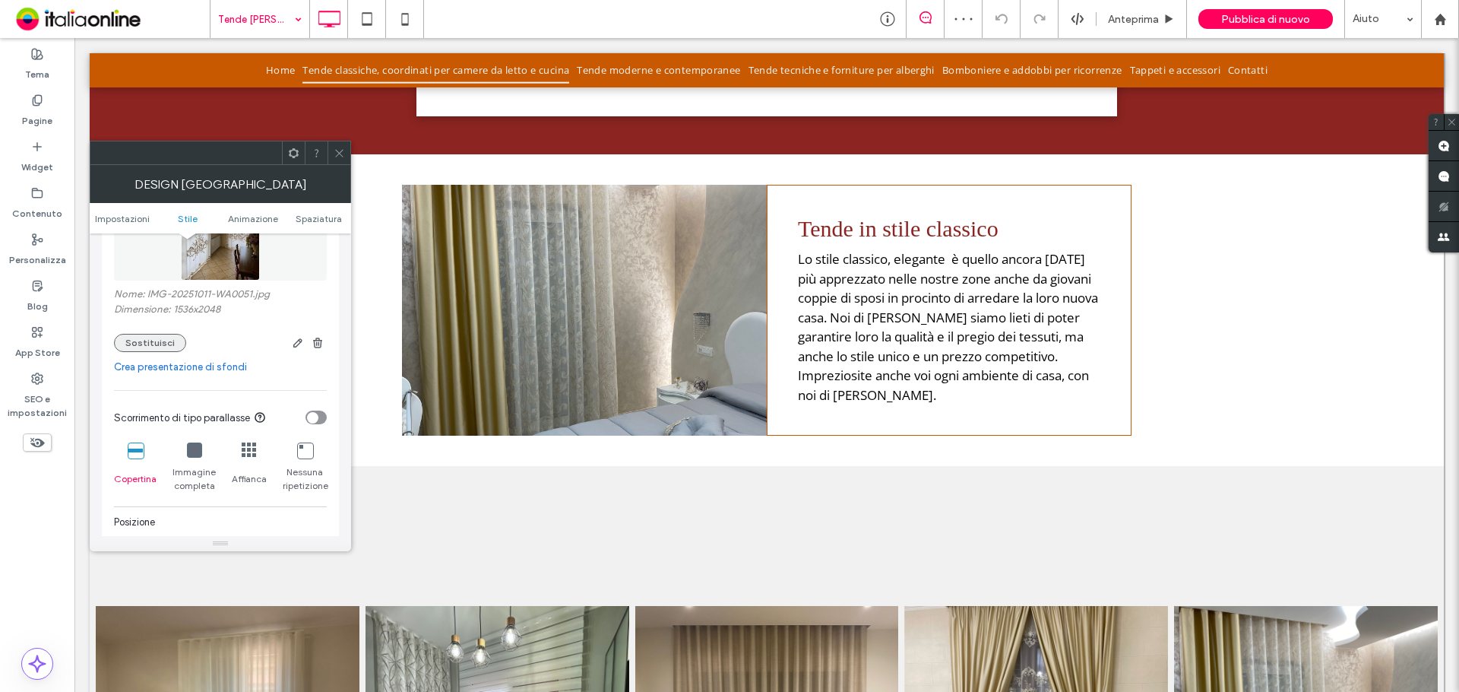
click at [159, 337] on button "Sostituisci" at bounding box center [150, 343] width 72 height 18
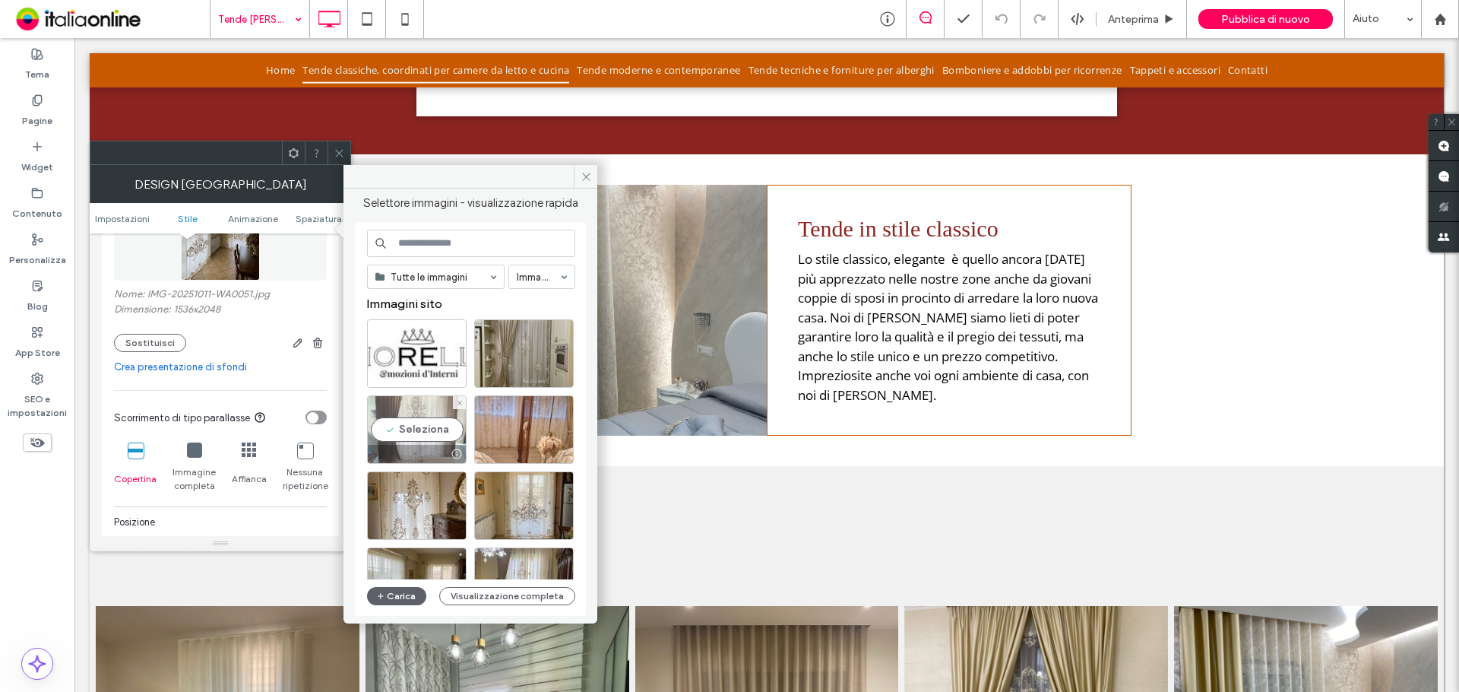
click at [422, 420] on div "Seleziona" at bounding box center [417, 429] width 100 height 68
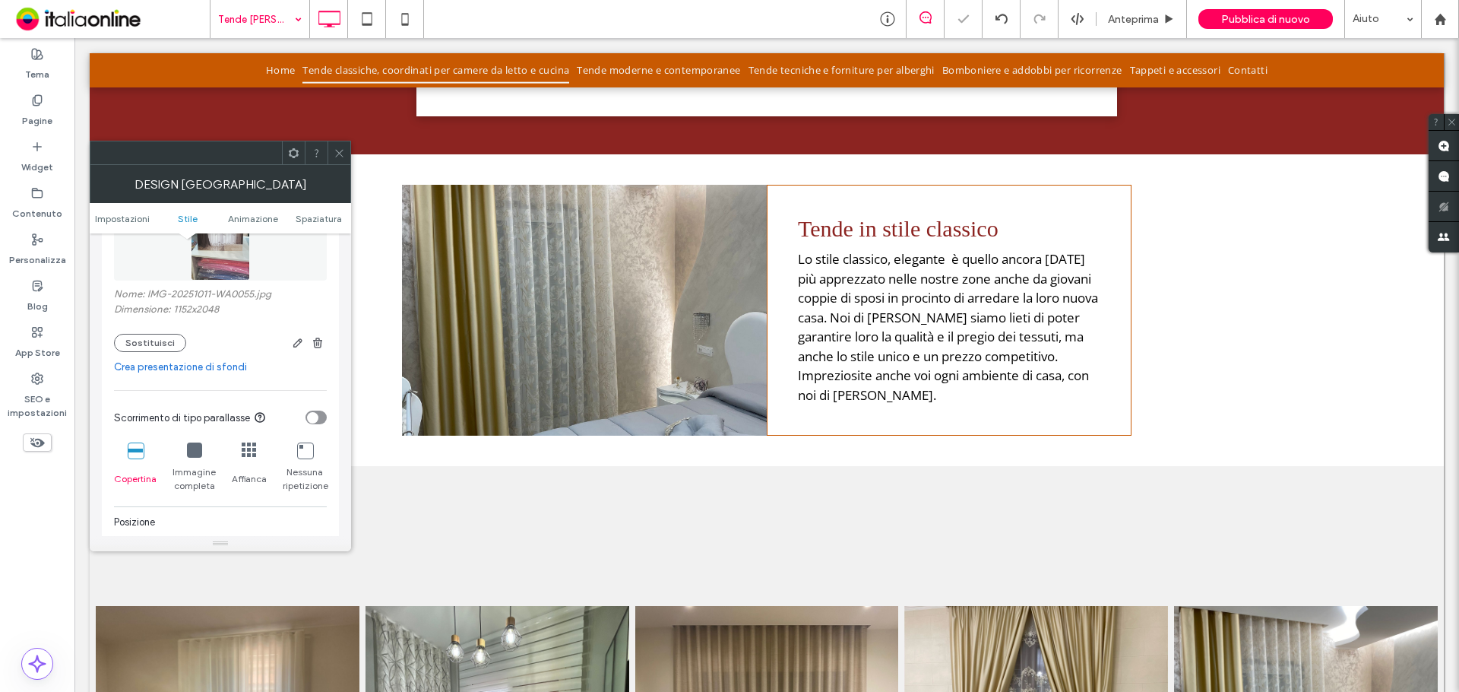
scroll to position [532, 0]
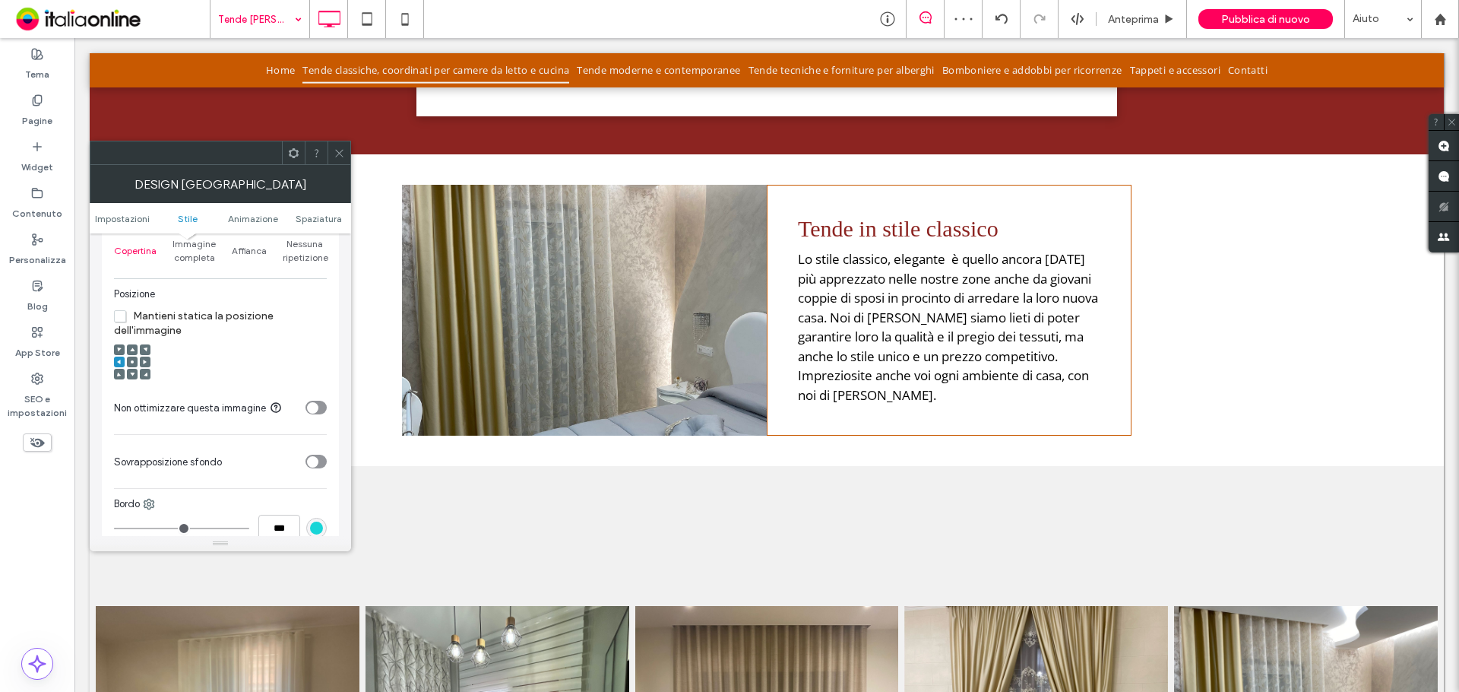
click at [133, 363] on icon at bounding box center [132, 362] width 5 height 5
click at [130, 344] on div at bounding box center [132, 363] width 36 height 52
click at [130, 346] on span at bounding box center [132, 349] width 5 height 11
click at [132, 365] on span at bounding box center [132, 361] width 5 height 11
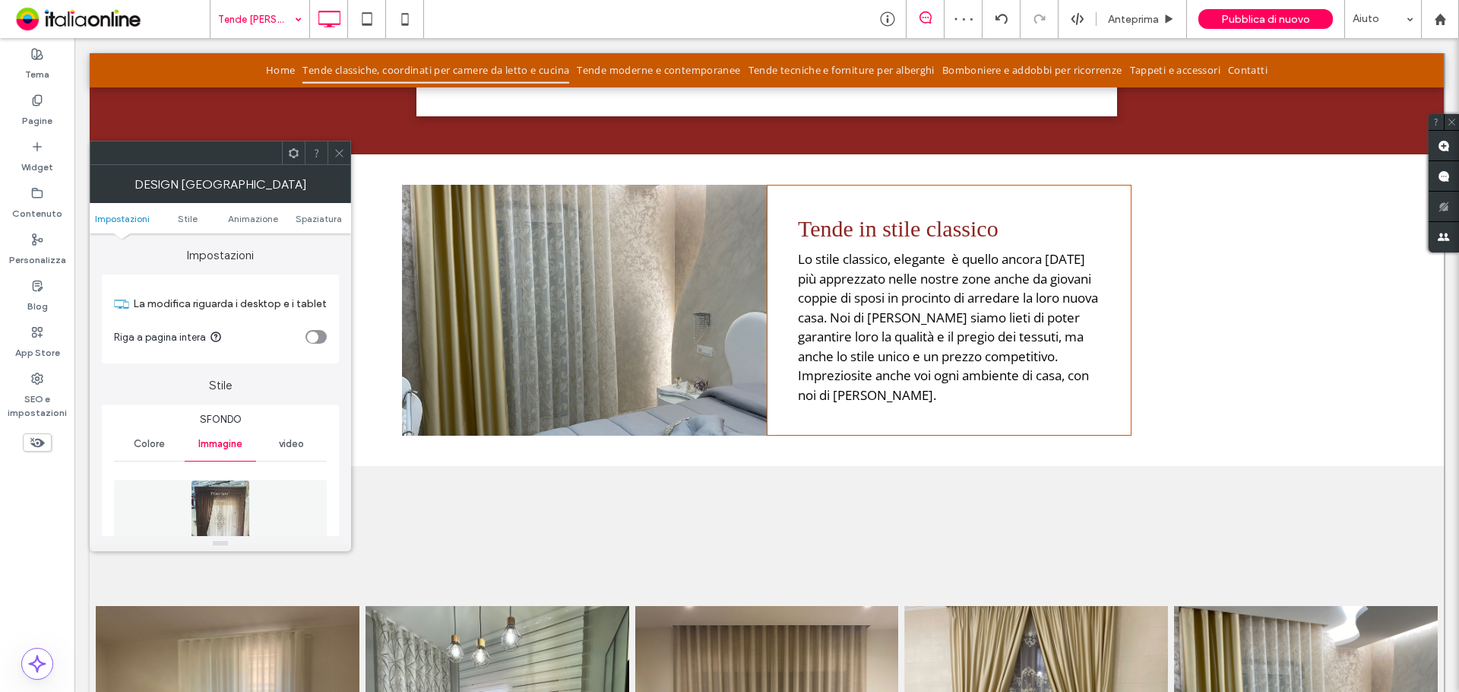
scroll to position [228, 0]
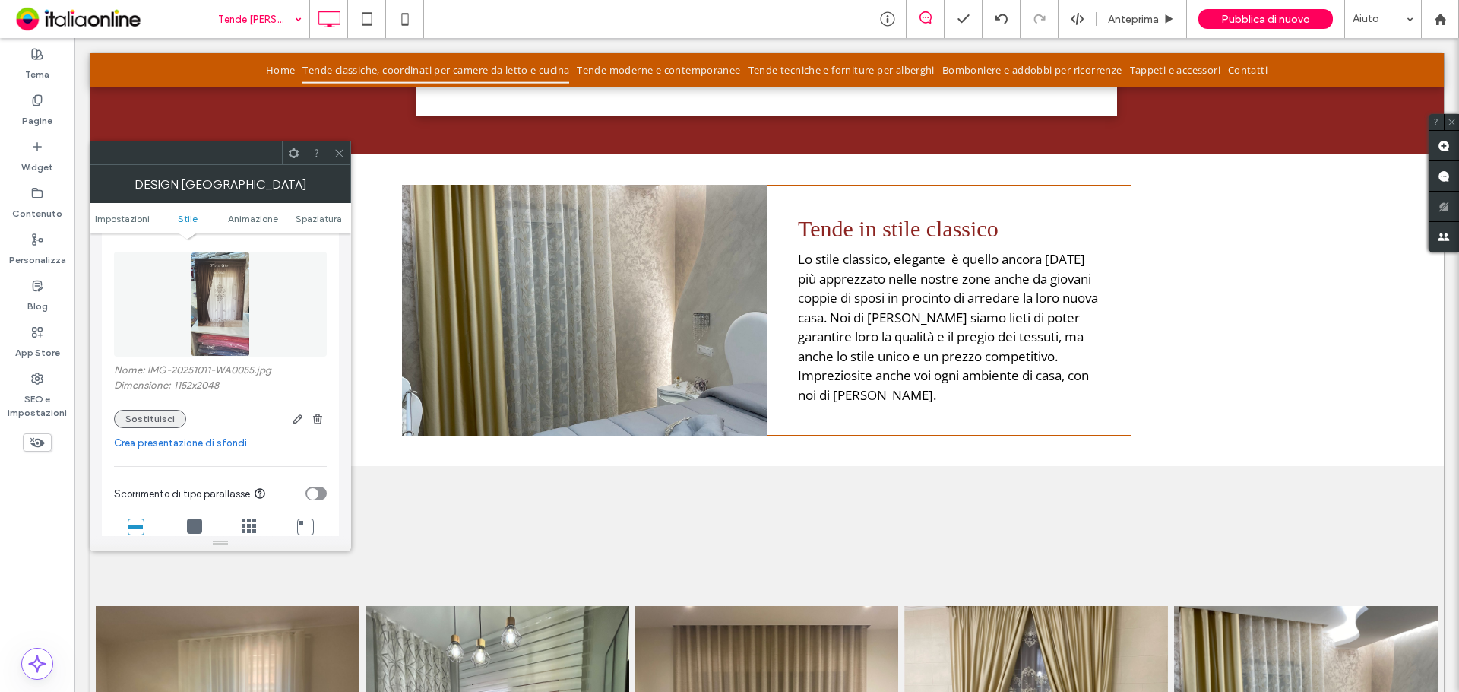
click at [159, 417] on button "Sostituisci" at bounding box center [150, 419] width 72 height 18
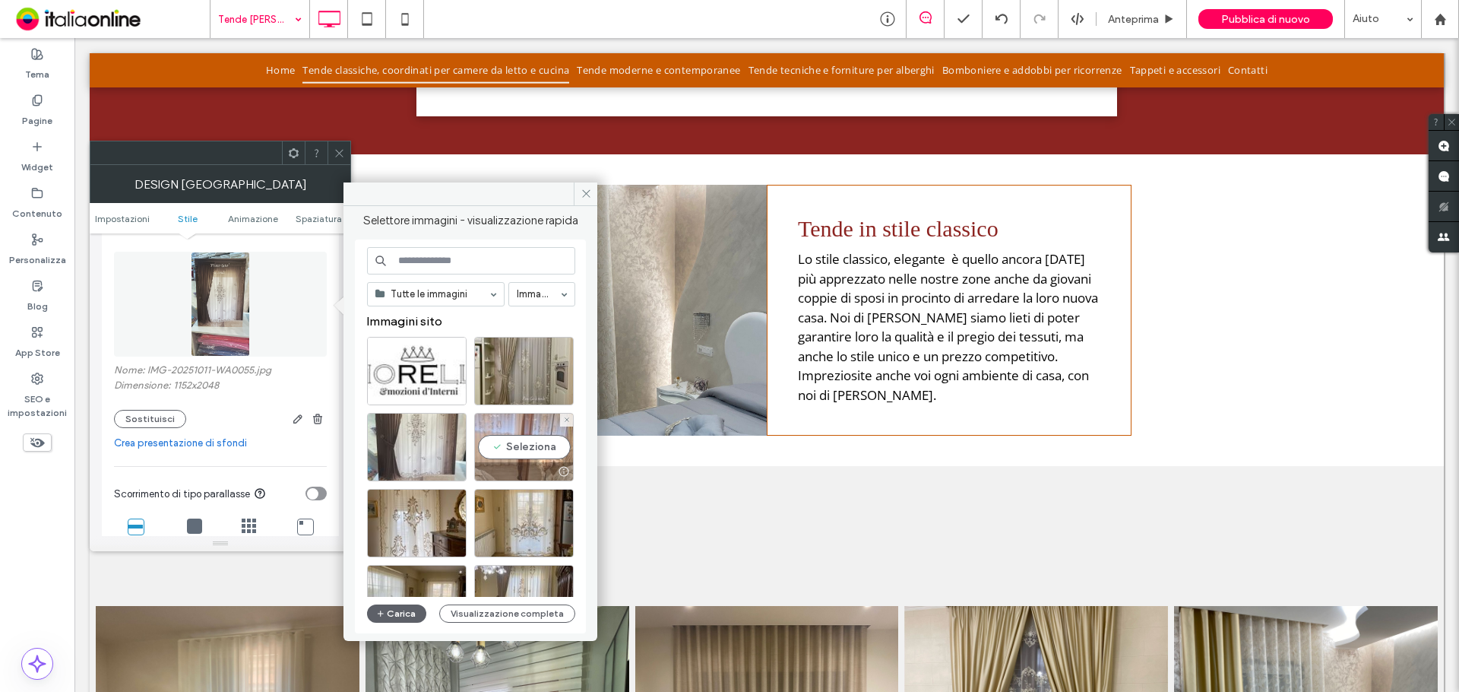
click at [537, 447] on div "Seleziona" at bounding box center [524, 447] width 100 height 68
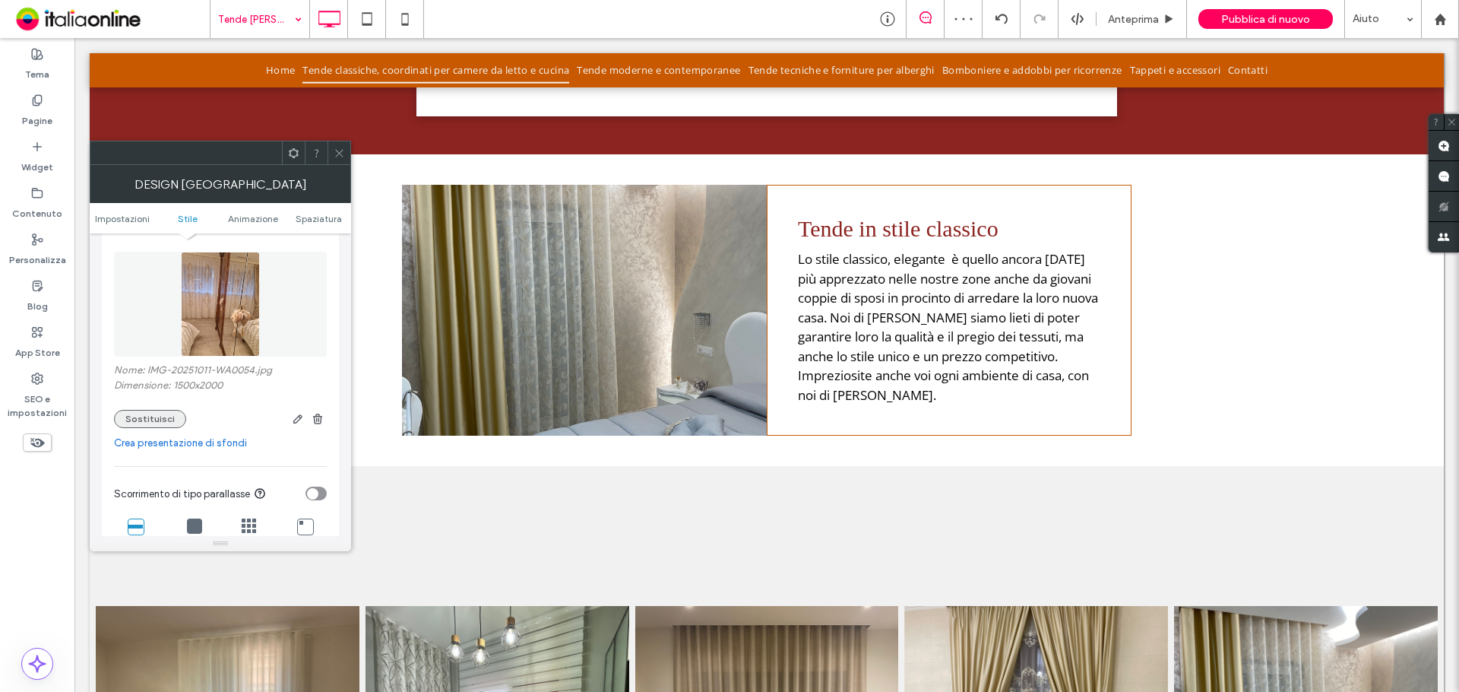
click at [159, 423] on button "Sostituisci" at bounding box center [150, 419] width 72 height 18
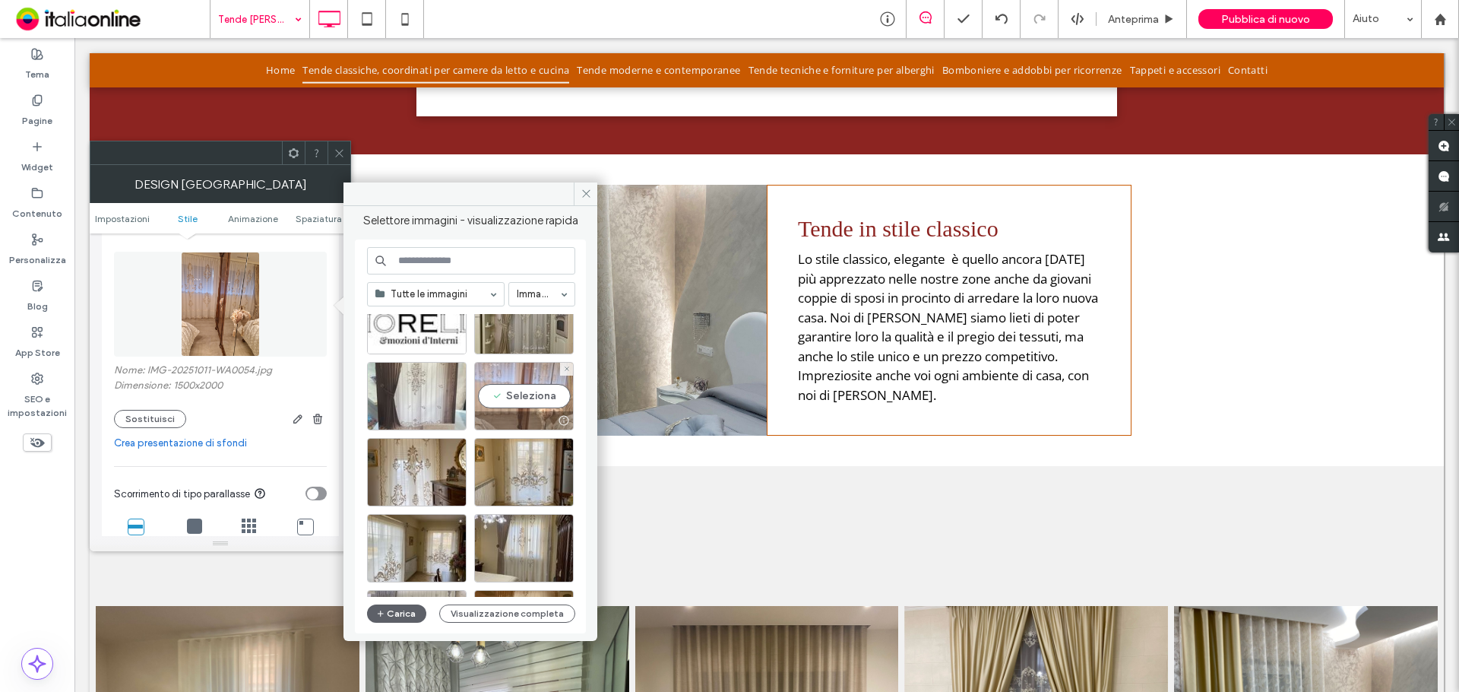
scroll to position [152, 0]
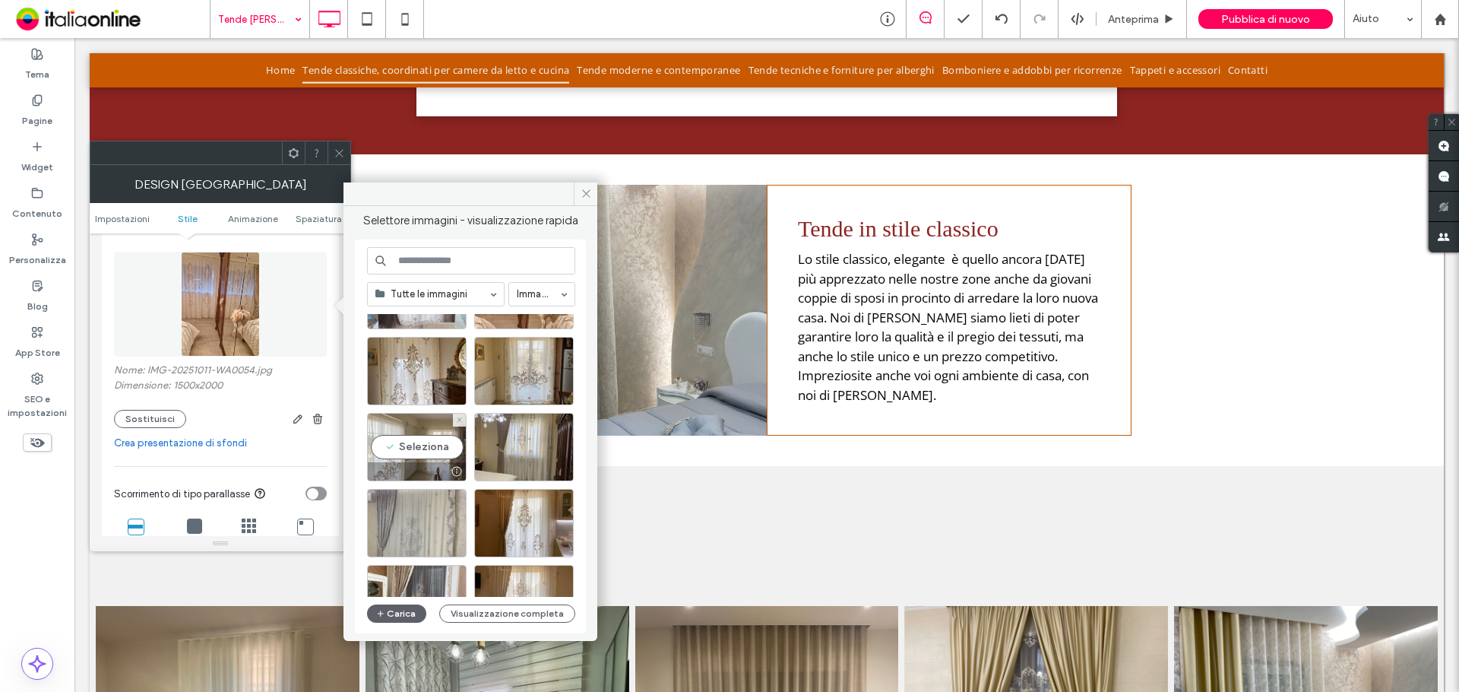
click at [429, 448] on div "Seleziona" at bounding box center [417, 447] width 100 height 68
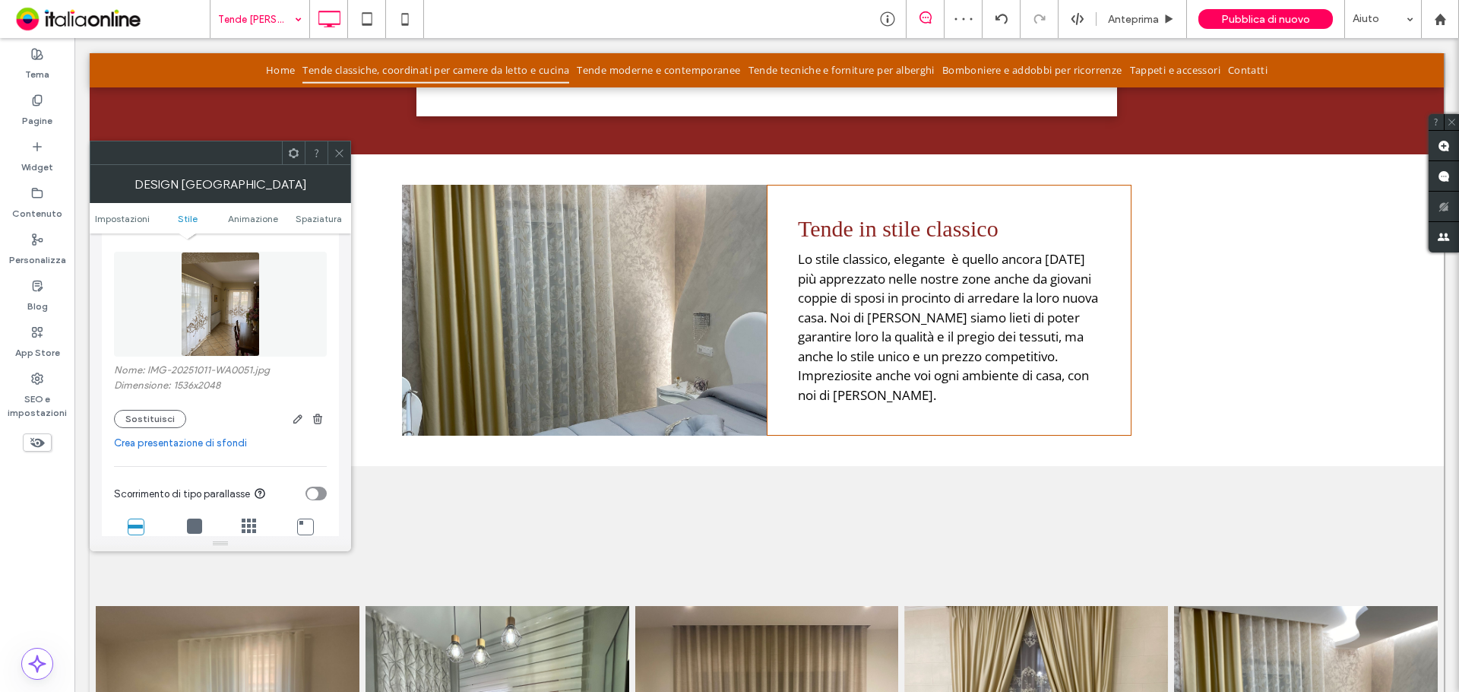
click at [337, 152] on icon at bounding box center [339, 152] width 11 height 11
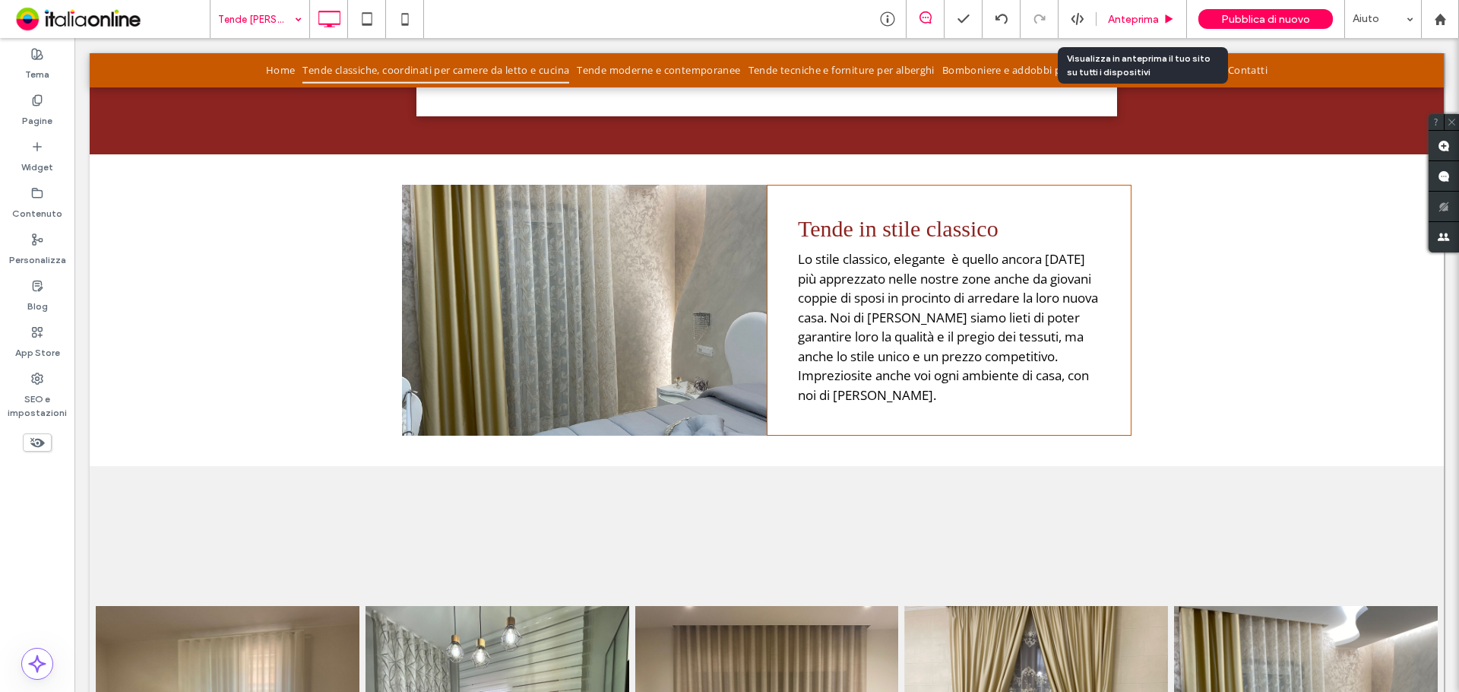
click at [1117, 14] on span "Anteprima" at bounding box center [1133, 19] width 51 height 13
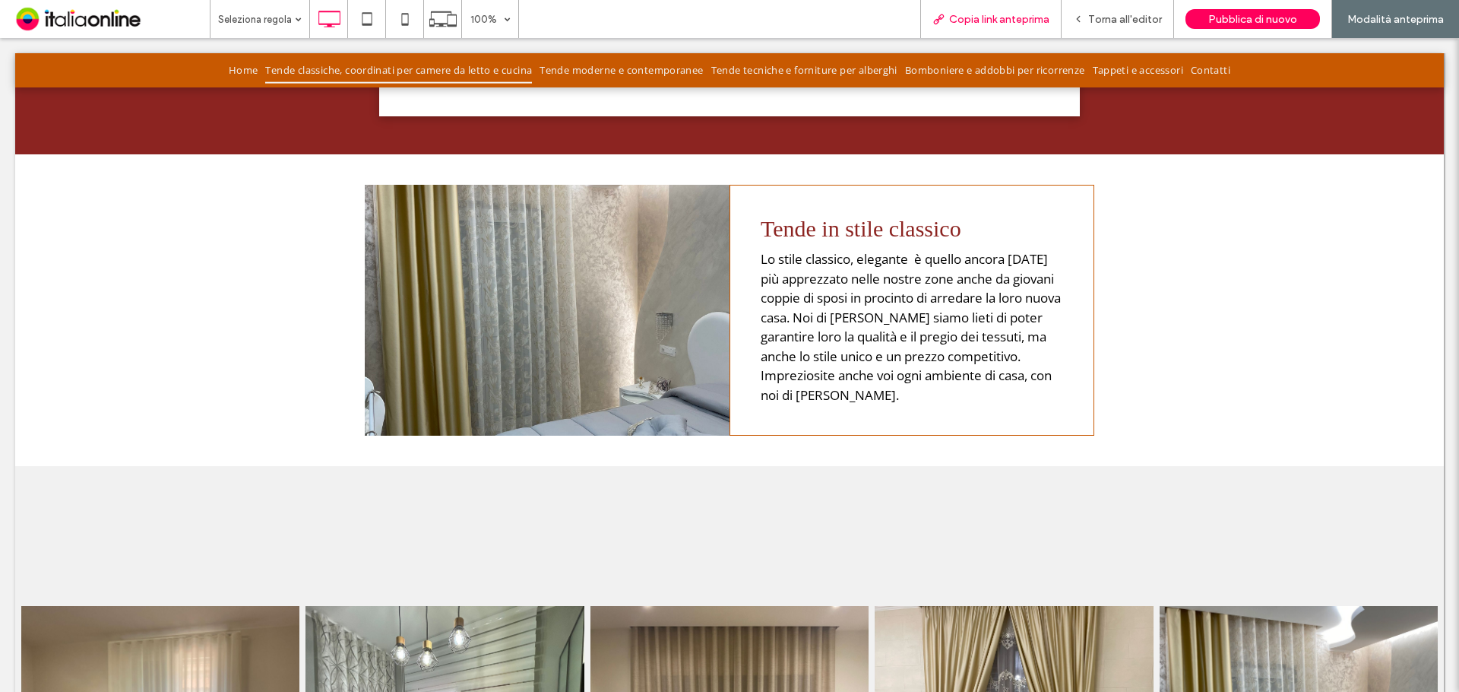
click at [961, 5] on div "Copia link anteprima" at bounding box center [990, 19] width 141 height 38
click at [959, 15] on span "Copia link anteprima" at bounding box center [999, 19] width 100 height 13
click at [1094, 5] on div "Torna all'editor" at bounding box center [1118, 19] width 112 height 38
click at [1095, 13] on span "Torna all'editor" at bounding box center [1125, 19] width 74 height 13
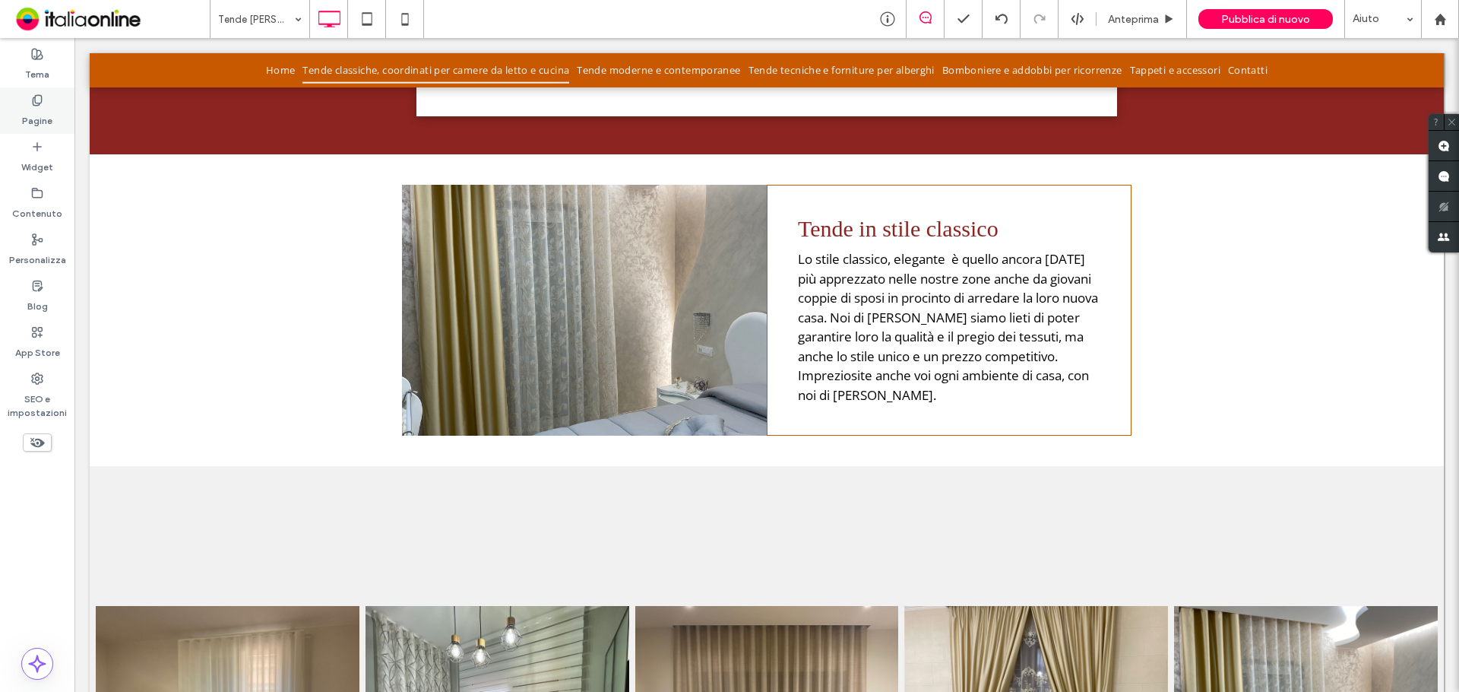
drag, startPoint x: 48, startPoint y: 135, endPoint x: 48, endPoint y: 123, distance: 12.2
click at [48, 135] on div "Widget" at bounding box center [37, 157] width 74 height 46
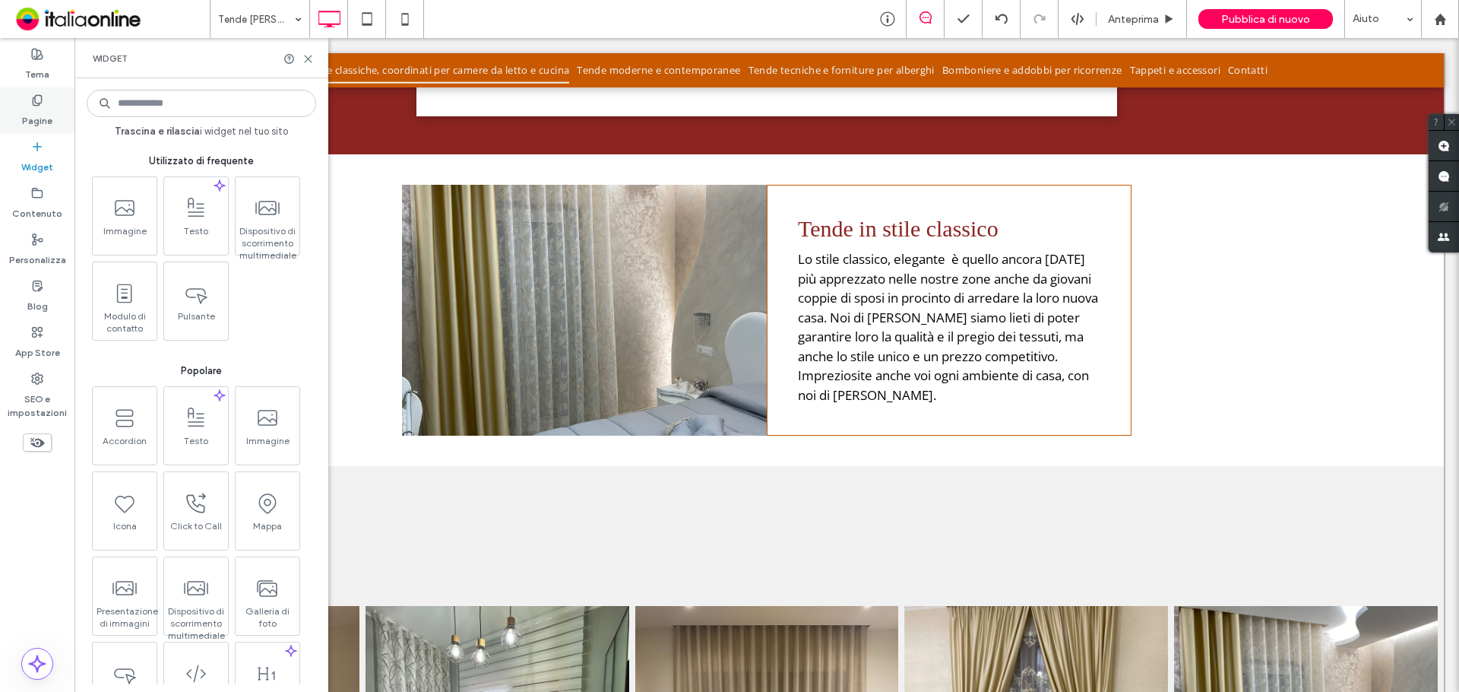
drag, startPoint x: 48, startPoint y: 120, endPoint x: 59, endPoint y: 103, distance: 20.5
click at [48, 120] on label "Pagine" at bounding box center [37, 116] width 30 height 21
click at [45, 121] on label "Pagine" at bounding box center [37, 116] width 30 height 21
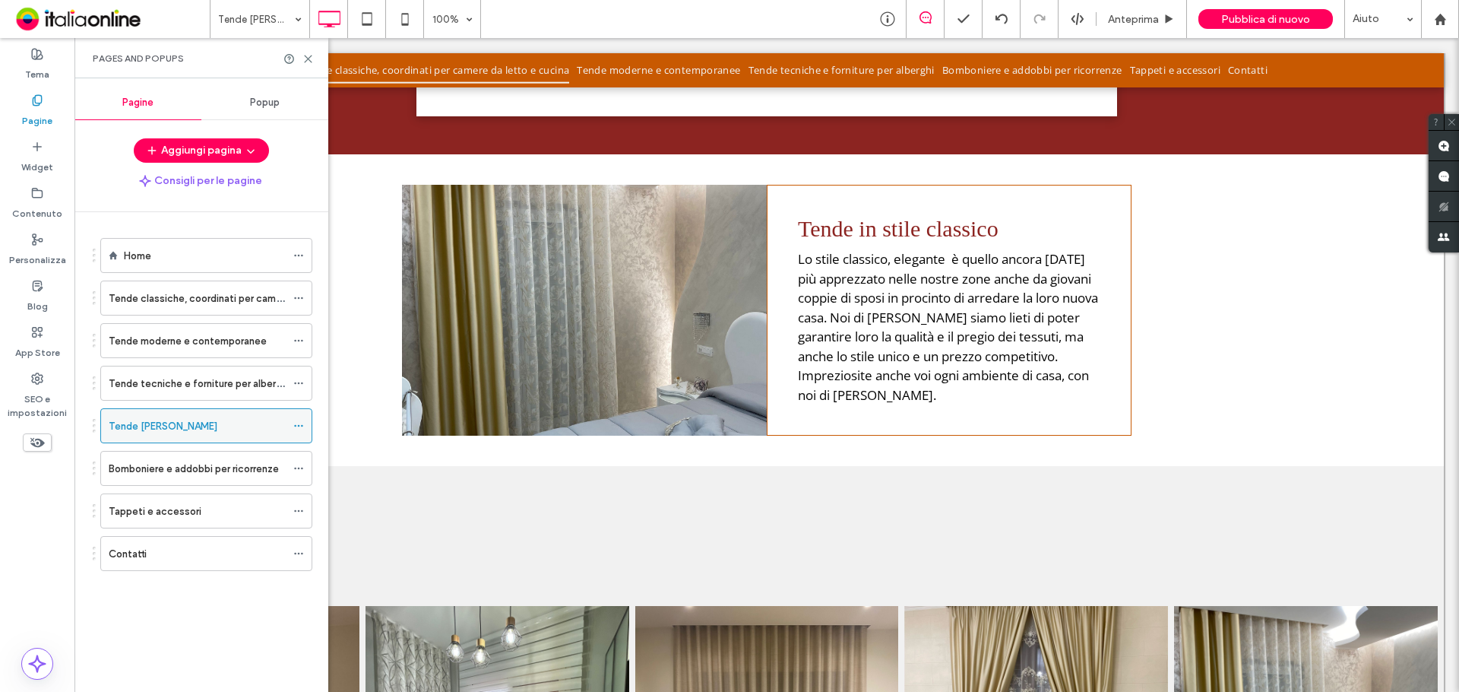
click at [300, 421] on icon at bounding box center [298, 425] width 11 height 11
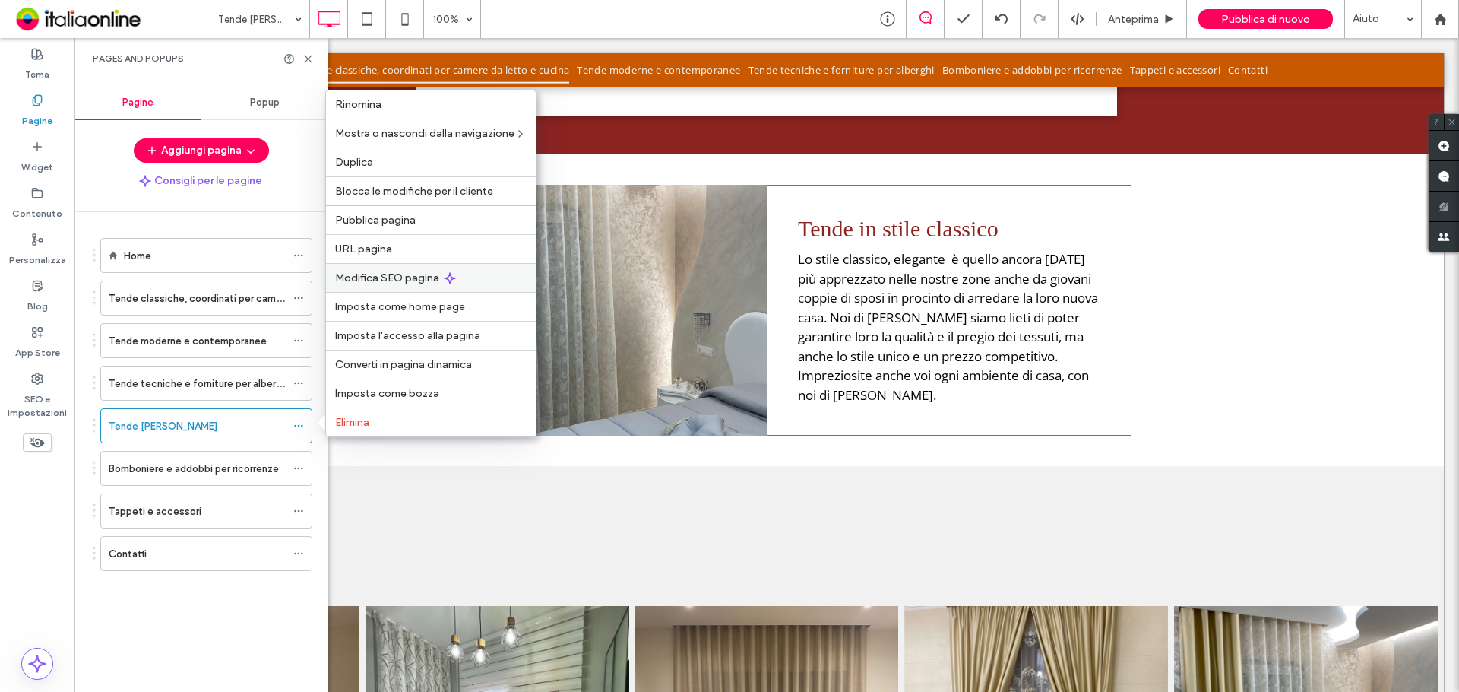
click at [394, 272] on span "Modifica SEO pagina" at bounding box center [387, 277] width 104 height 13
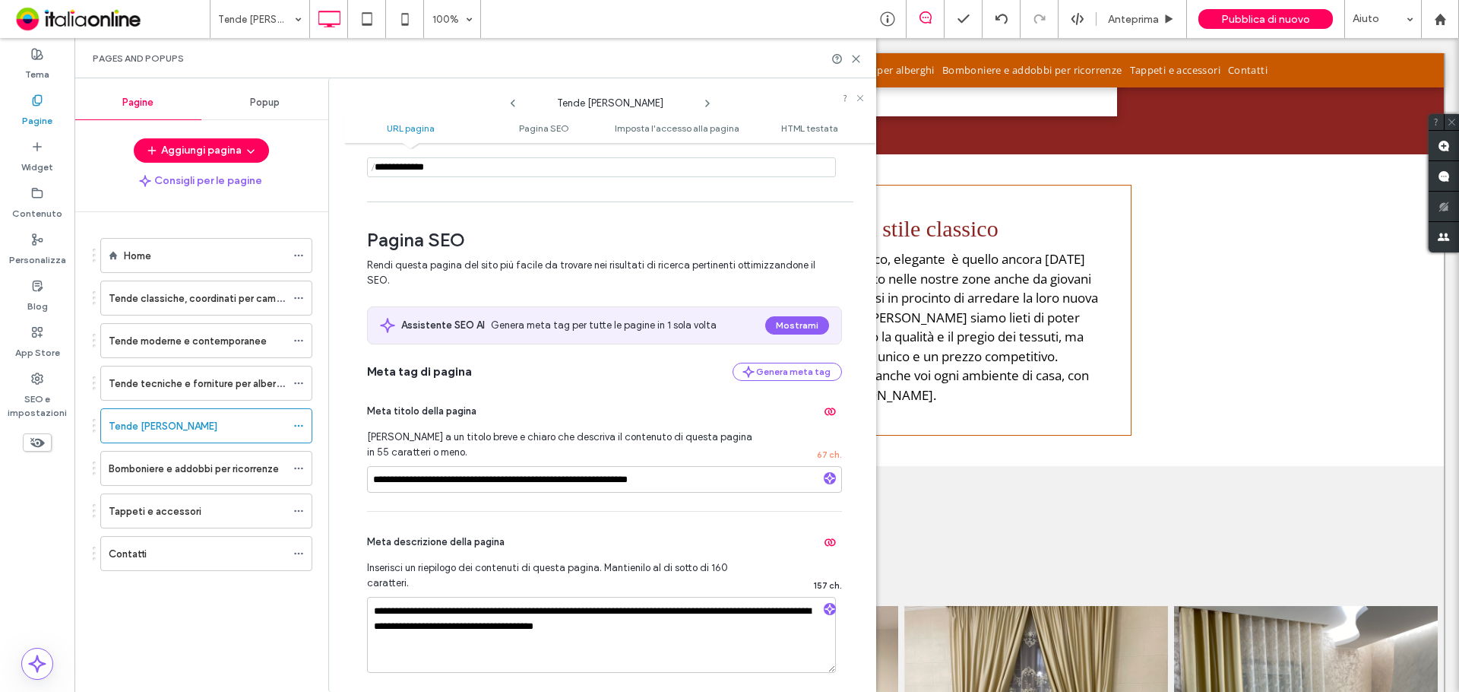
scroll to position [152, 0]
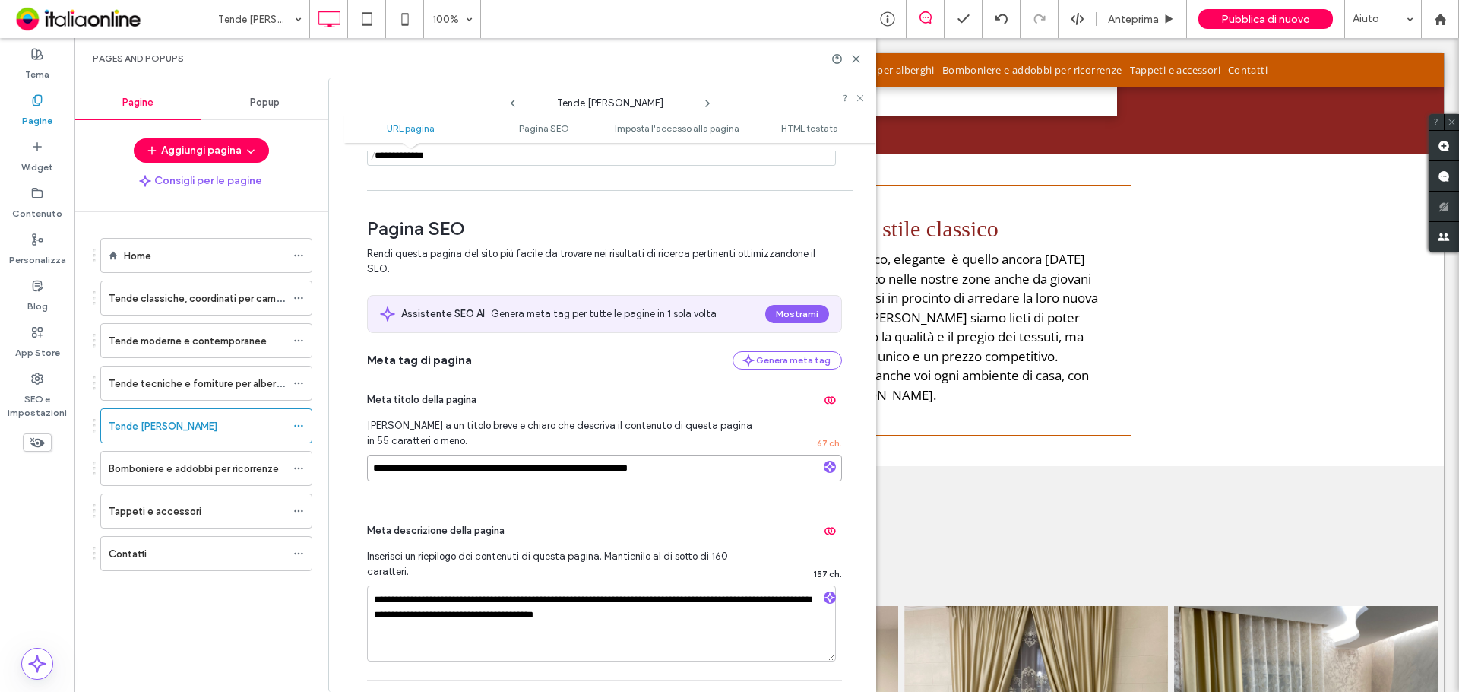
drag, startPoint x: 455, startPoint y: 468, endPoint x: 330, endPoint y: 453, distance: 125.6
click at [330, 453] on div "**********" at bounding box center [602, 384] width 548 height 613
type input "**********"
click at [859, 57] on icon at bounding box center [856, 58] width 11 height 11
